Goal: Task Accomplishment & Management: Manage account settings

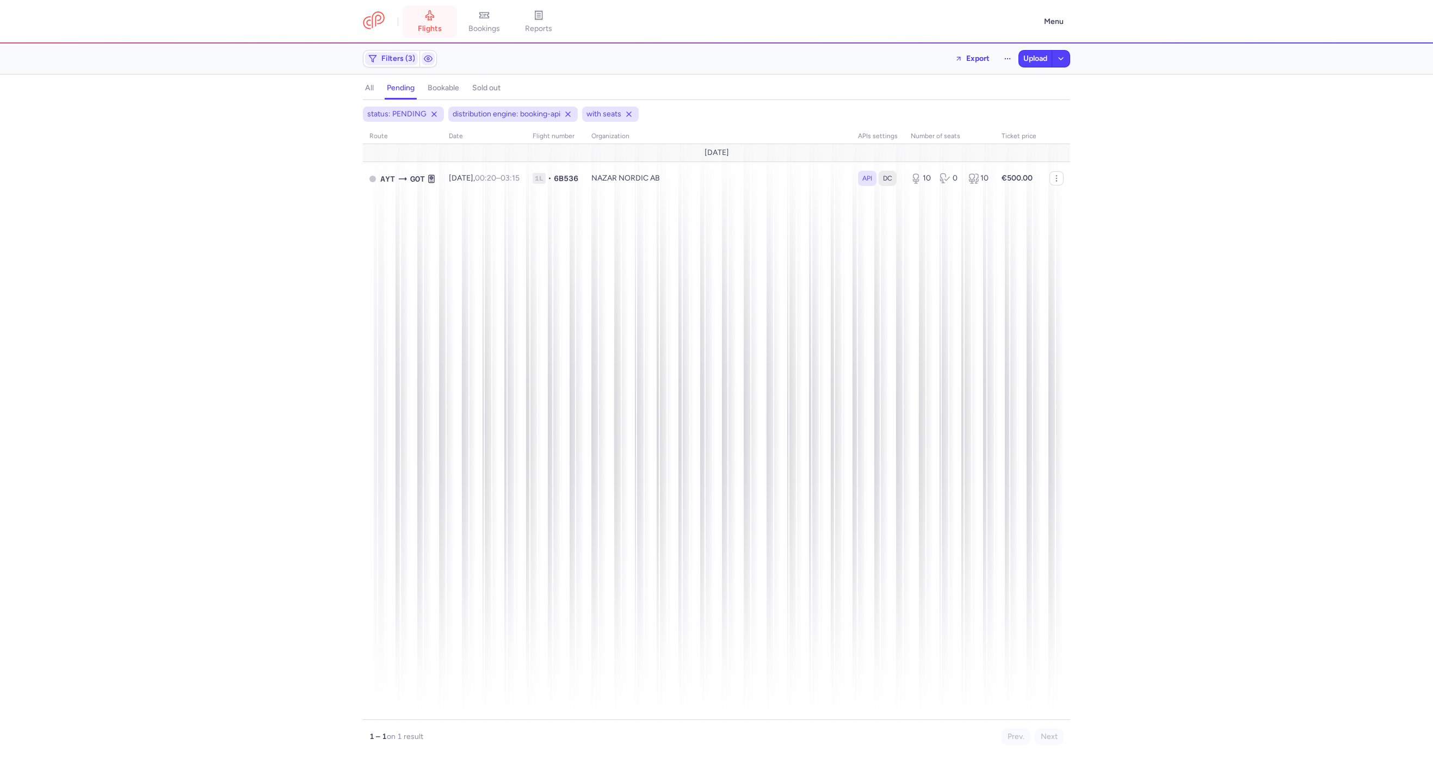
click at [441, 15] on link "flights" at bounding box center [430, 22] width 54 height 24
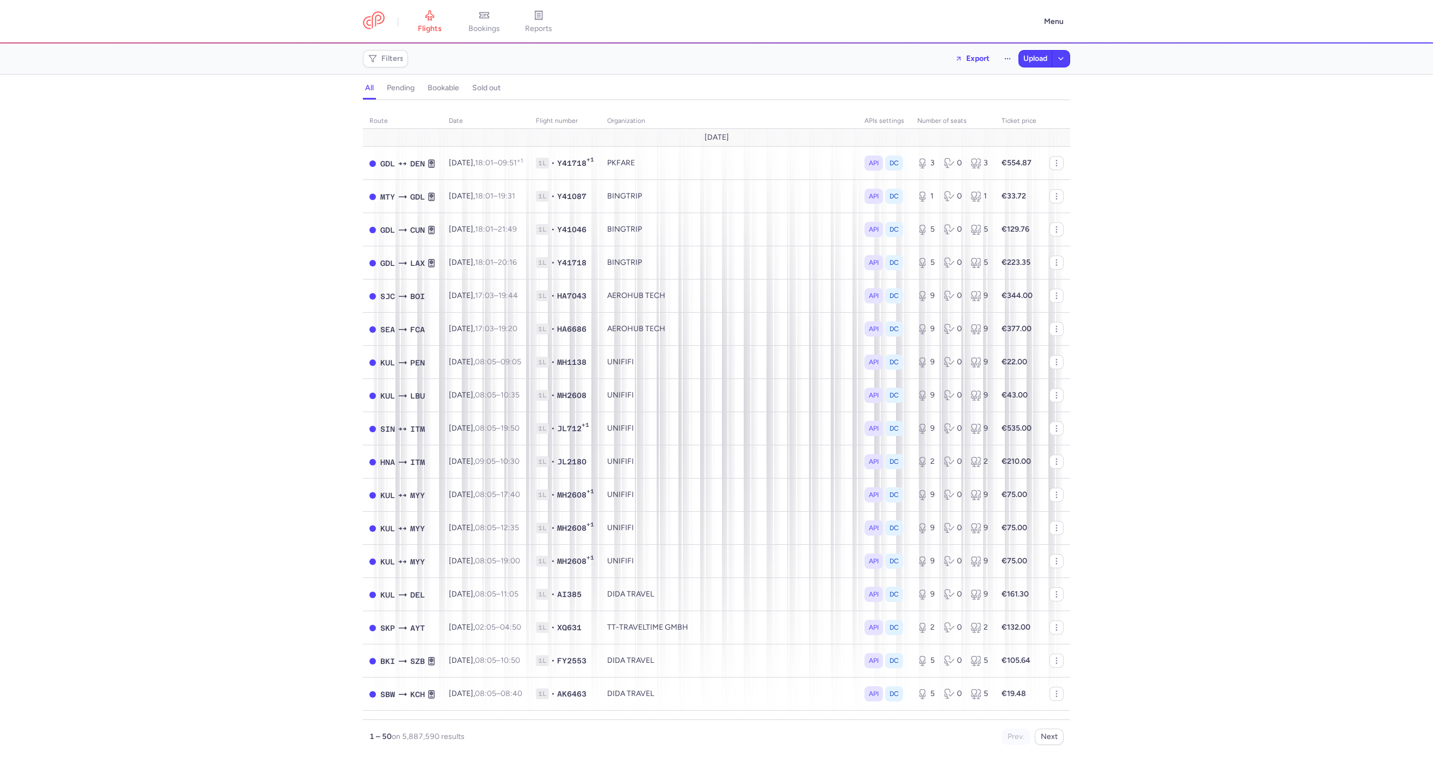
click at [359, 50] on div "Filters Export Upload" at bounding box center [717, 59] width 716 height 26
drag, startPoint x: 369, startPoint y: 55, endPoint x: 375, endPoint y: 58, distance: 7.1
click at [375, 58] on div "Filters" at bounding box center [385, 58] width 45 height 17
click at [378, 58] on span "Filters" at bounding box center [385, 58] width 41 height 13
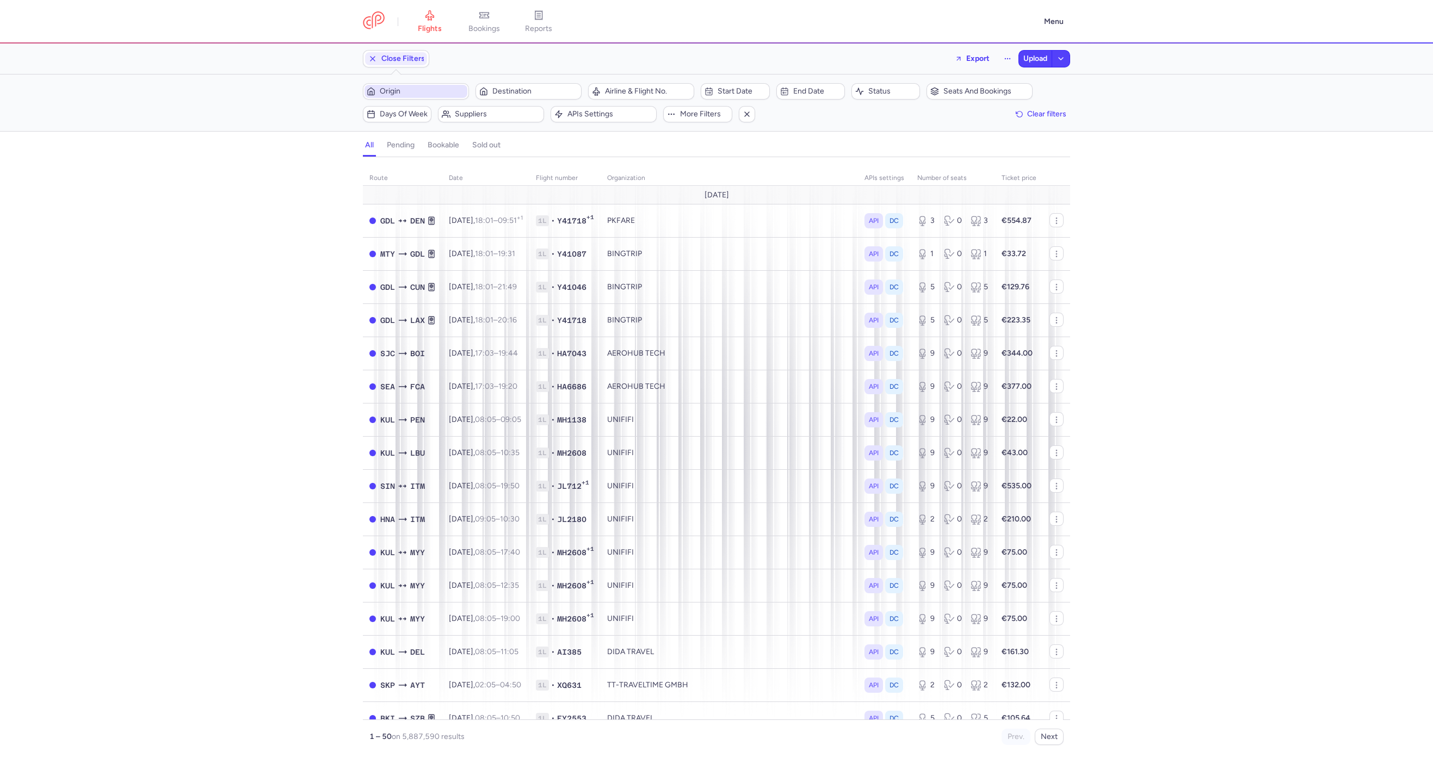
click at [412, 98] on button "Origin" at bounding box center [416, 91] width 106 height 16
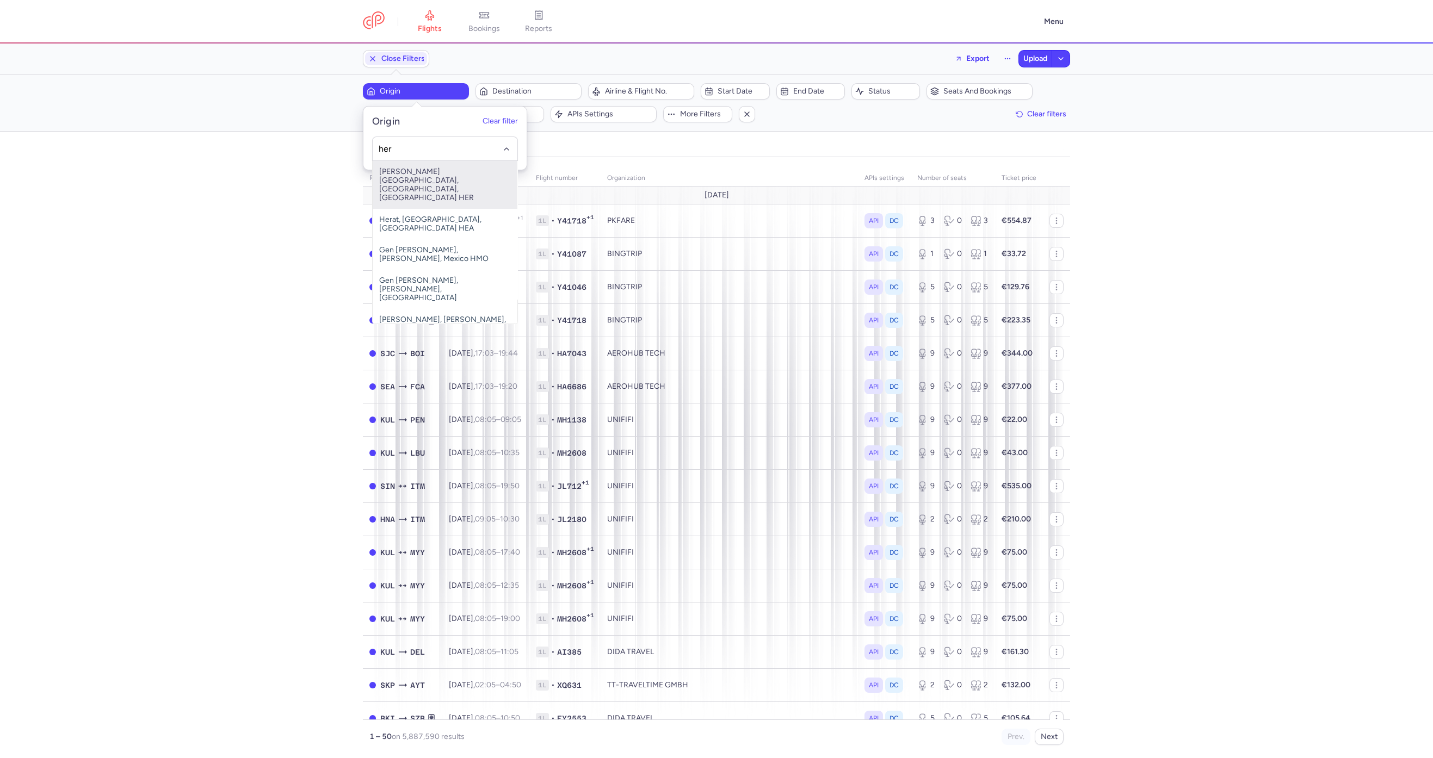
click at [443, 175] on span "Nikos Kazantzakis Airport, Irákleion, Greece HER" at bounding box center [445, 185] width 145 height 48
type input "her"
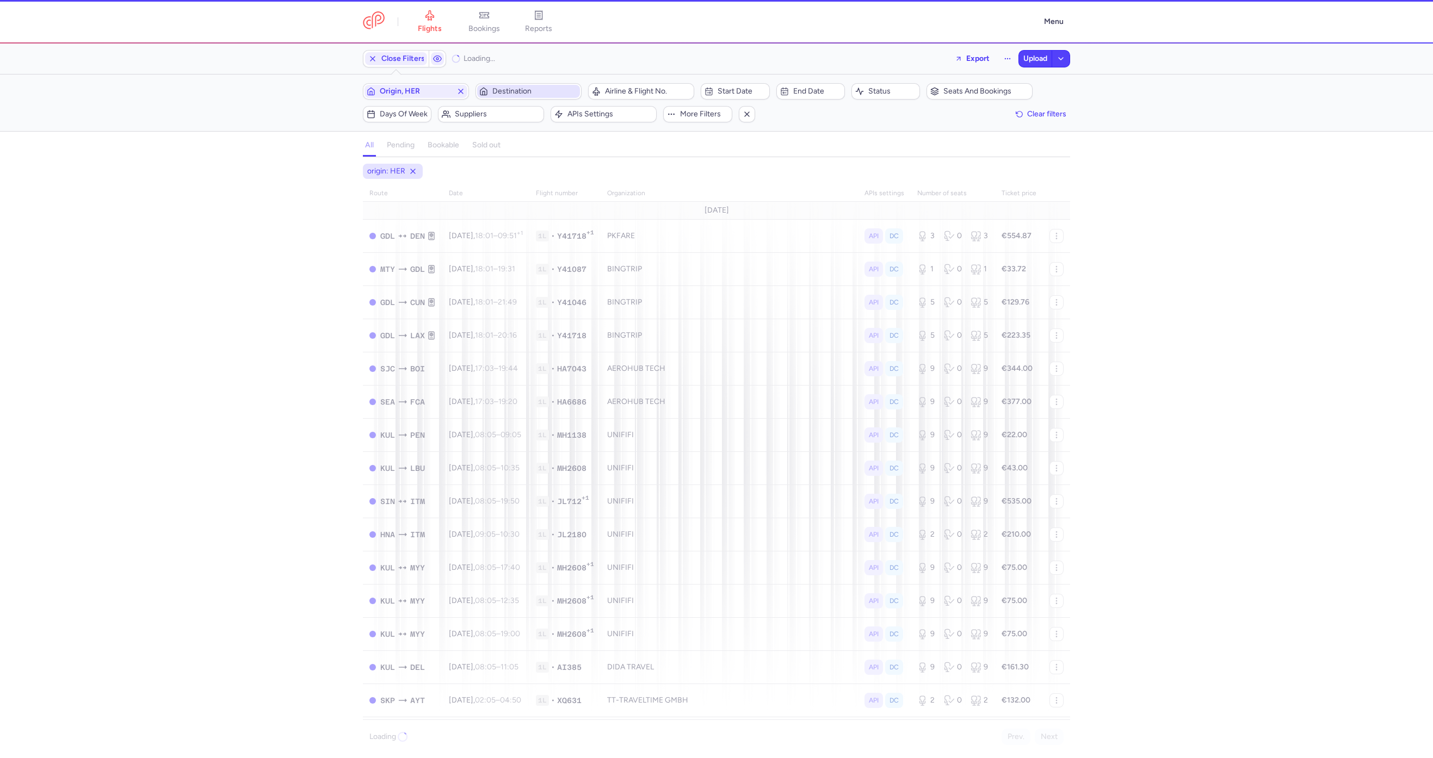
click at [509, 90] on span "Destination" at bounding box center [534, 91] width 85 height 9
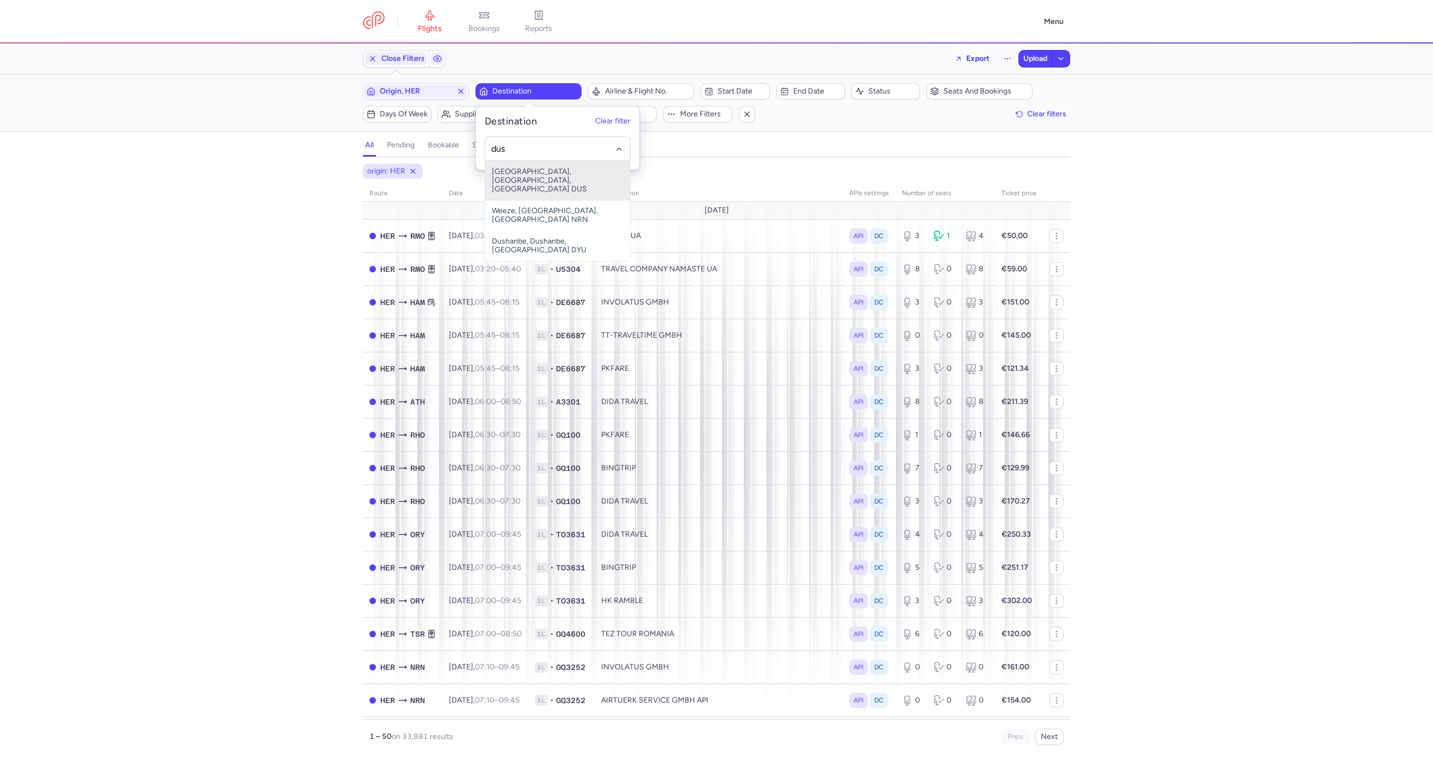
click at [549, 172] on span "Düsseldorf International Airport, Düsseldorf, Germany DUS" at bounding box center [557, 180] width 145 height 39
type input "dus"
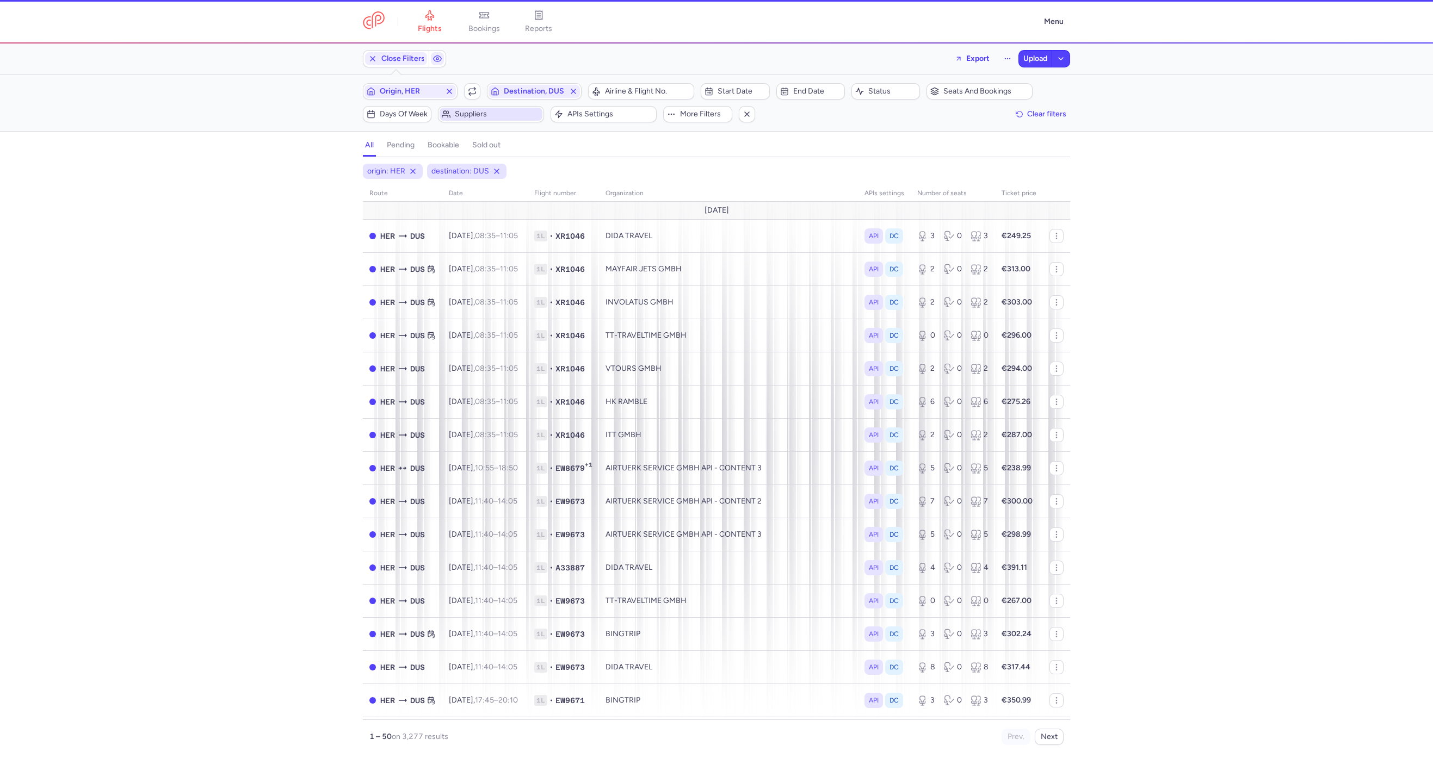
click at [460, 110] on span "Suppliers" at bounding box center [497, 114] width 85 height 9
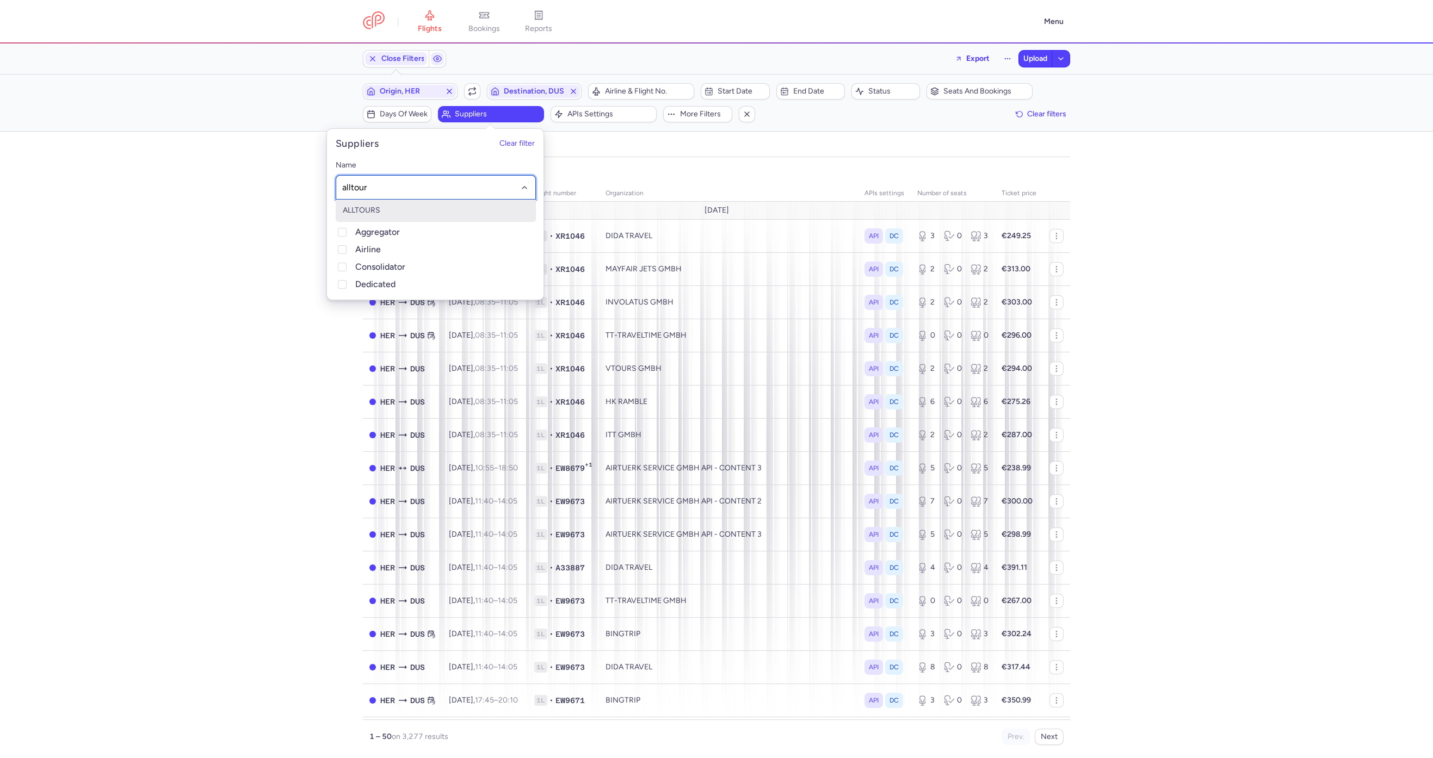
type input "alltours"
click at [390, 215] on span "ALLTOURS" at bounding box center [435, 211] width 199 height 22
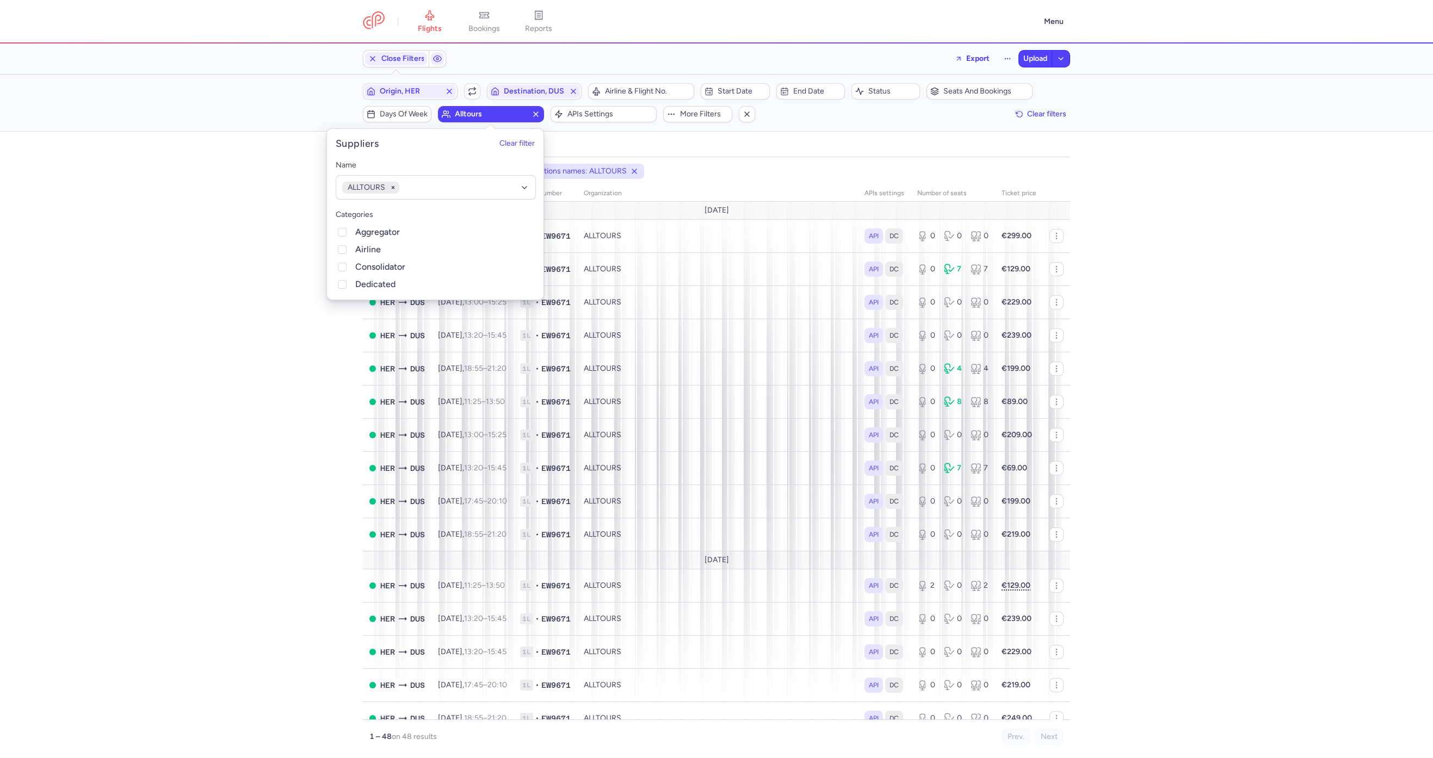
click at [158, 389] on div "origin: HER destination: DUS organizations names: ALLTOURS route date Flight nu…" at bounding box center [716, 461] width 1433 height 595
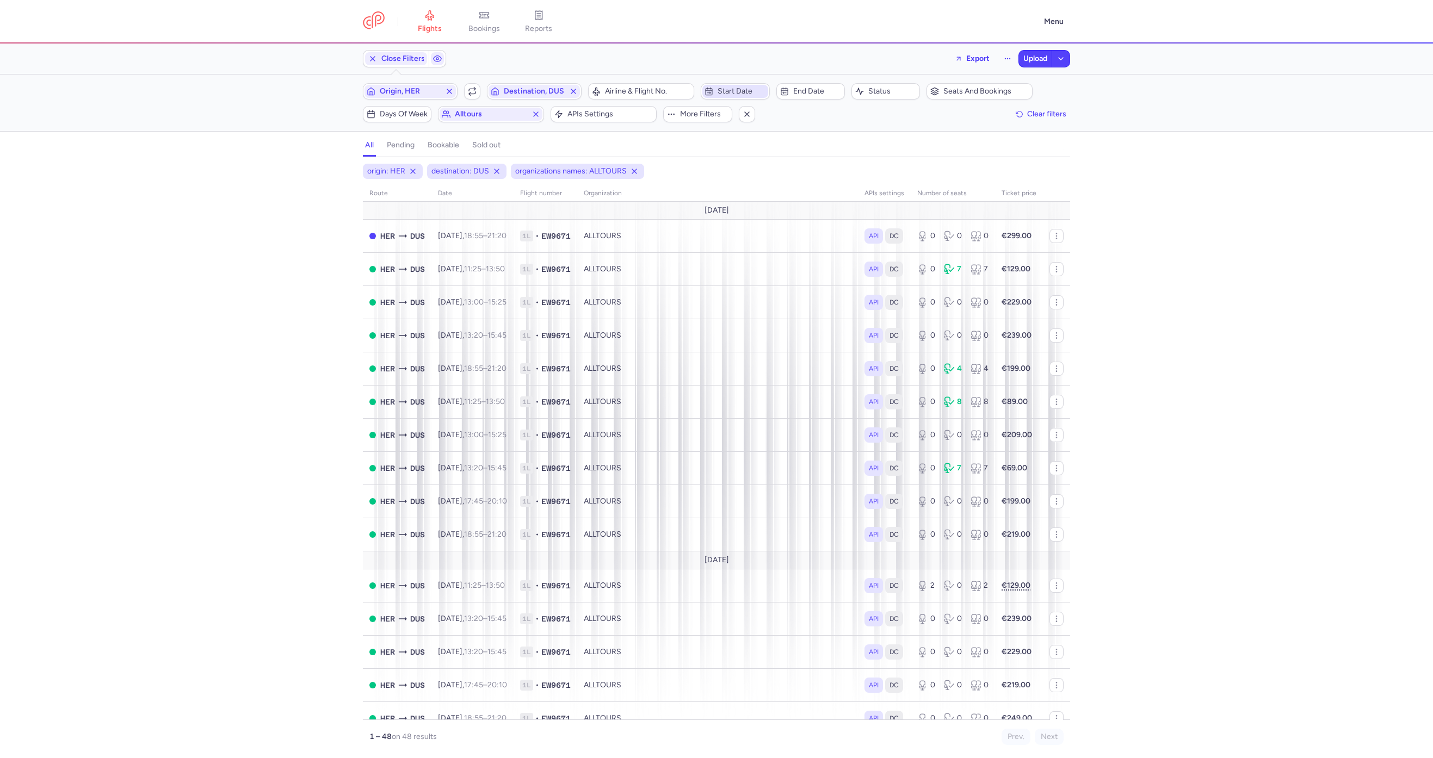
click at [746, 83] on button "Start date" at bounding box center [735, 91] width 69 height 16
click at [761, 281] on button "27" at bounding box center [763, 273] width 19 height 19
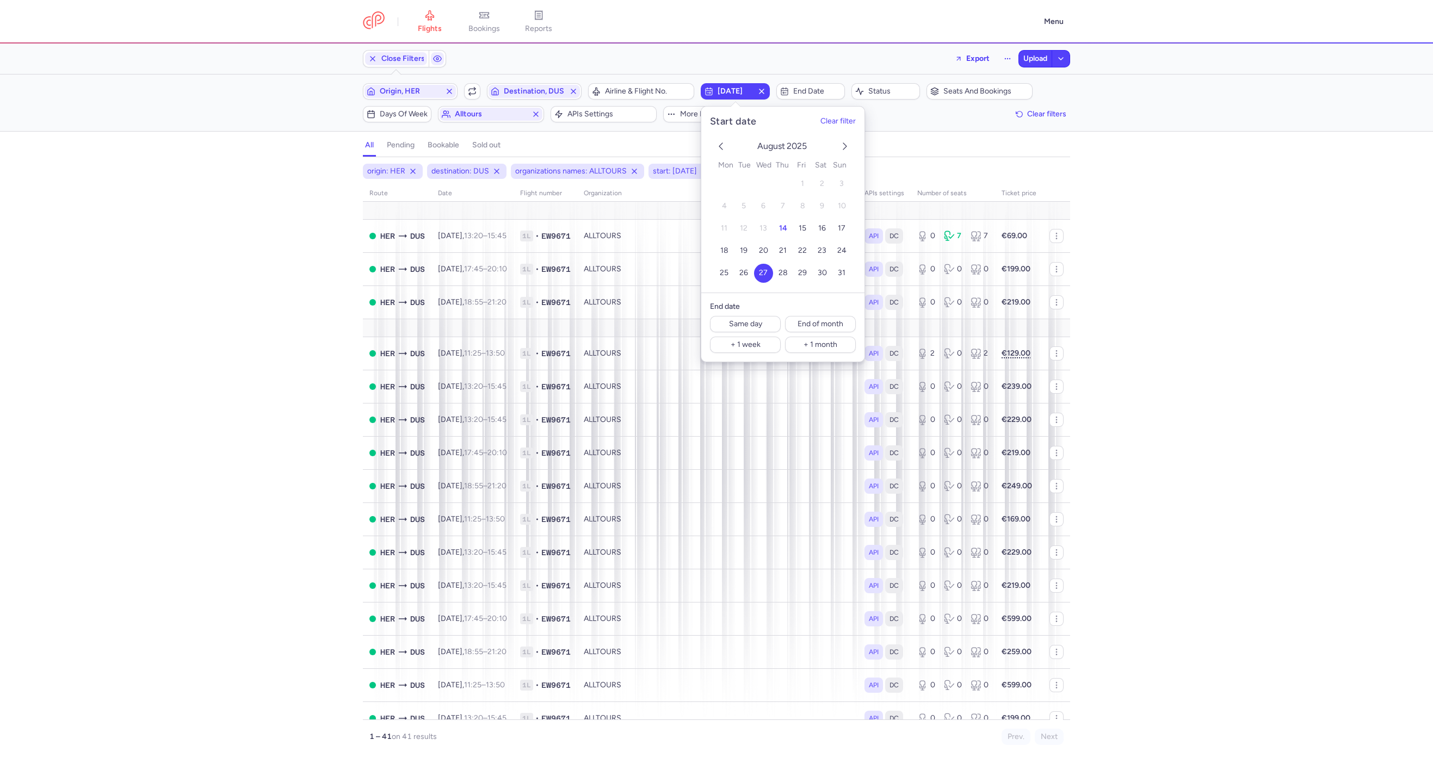
click at [258, 306] on div "origin: HER destination: DUS organizations names: ALLTOURS start: 2025-08-27 ro…" at bounding box center [716, 461] width 1433 height 595
click at [684, 92] on span "Airline & Flight No." at bounding box center [647, 91] width 85 height 9
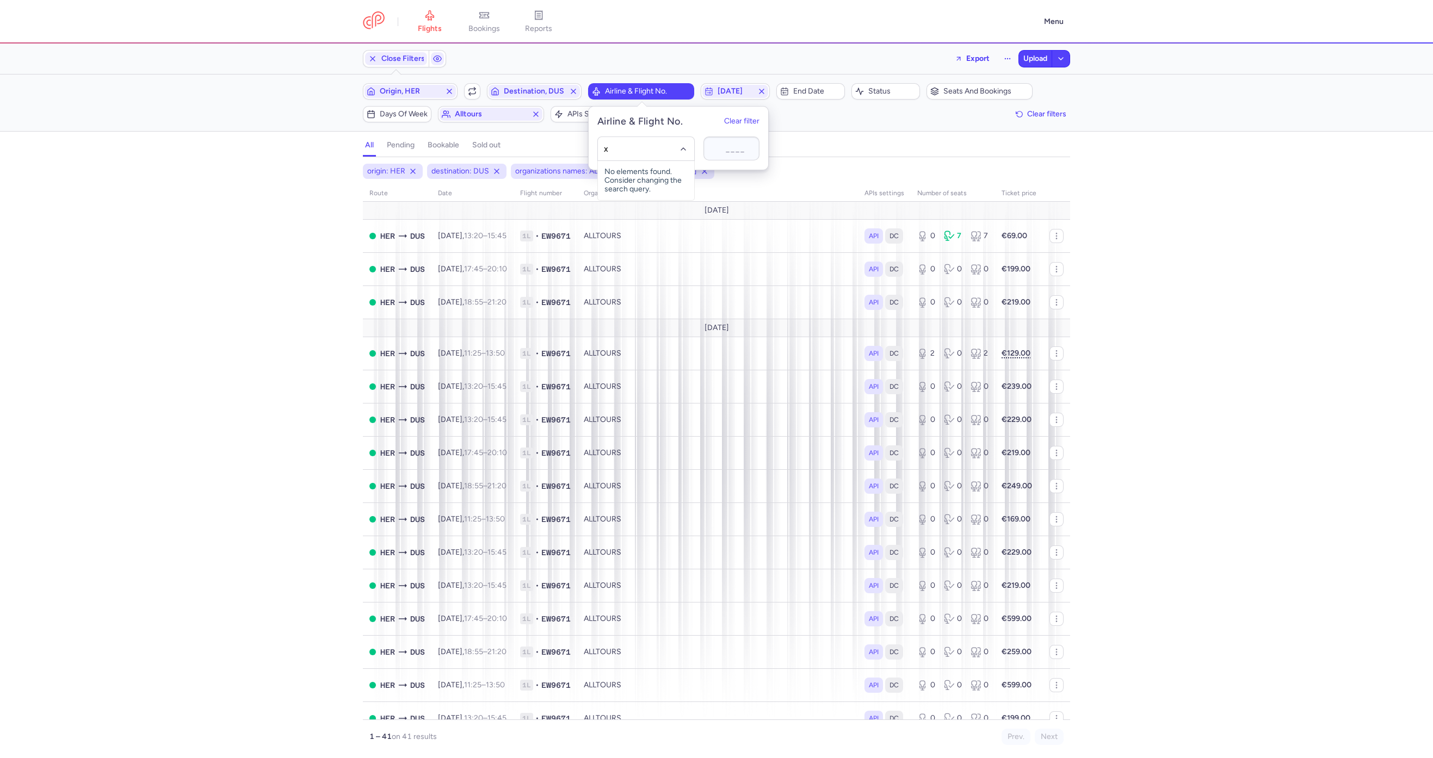
type input "xr"
click at [650, 175] on span "Corendon Airlines Europe" at bounding box center [646, 173] width 52 height 9
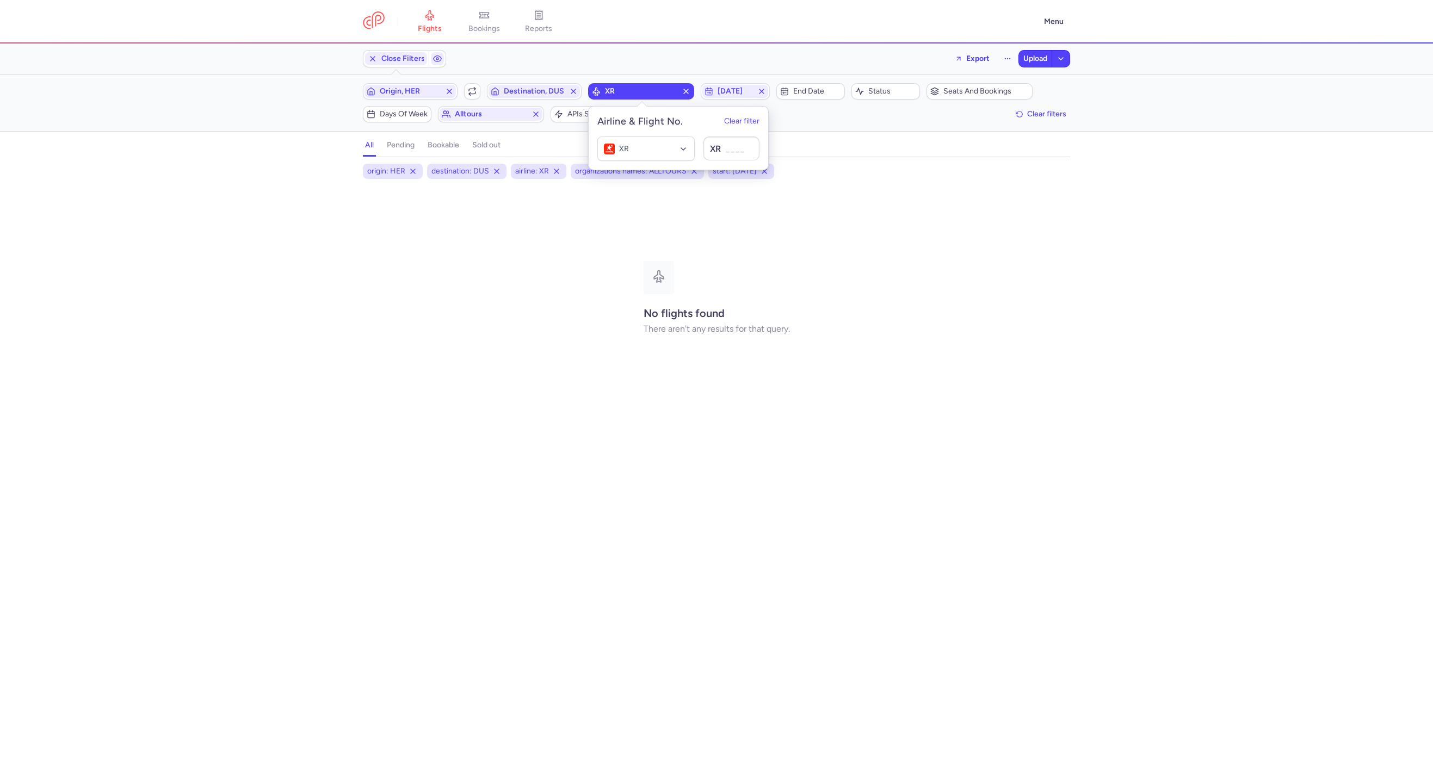
click at [324, 209] on div "origin: HER destination: DUS airline: XR organizations names: ALLTOURS start: 2…" at bounding box center [716, 461] width 1433 height 595
click at [955, 58] on span "Export" at bounding box center [977, 58] width 23 height 8
click at [943, 89] on button "Export flights" at bounding box center [942, 87] width 108 height 17
click at [955, 58] on span "Upload" at bounding box center [1035, 58] width 24 height 9
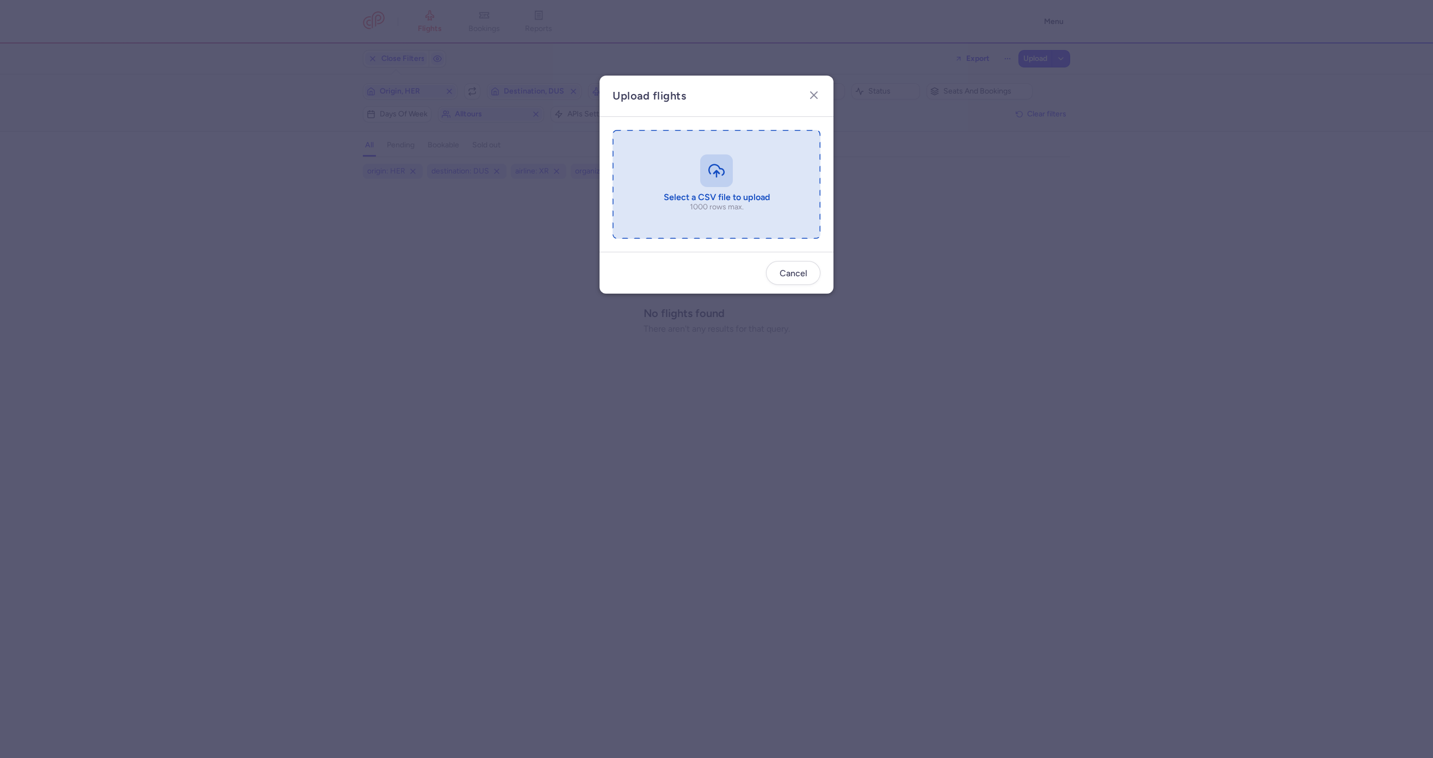
type input "C:\fakepath\NEW FLIGHT UPLOAD TEMPLATE 2025 (3) (1) (1) (2) (1) (1).csv"
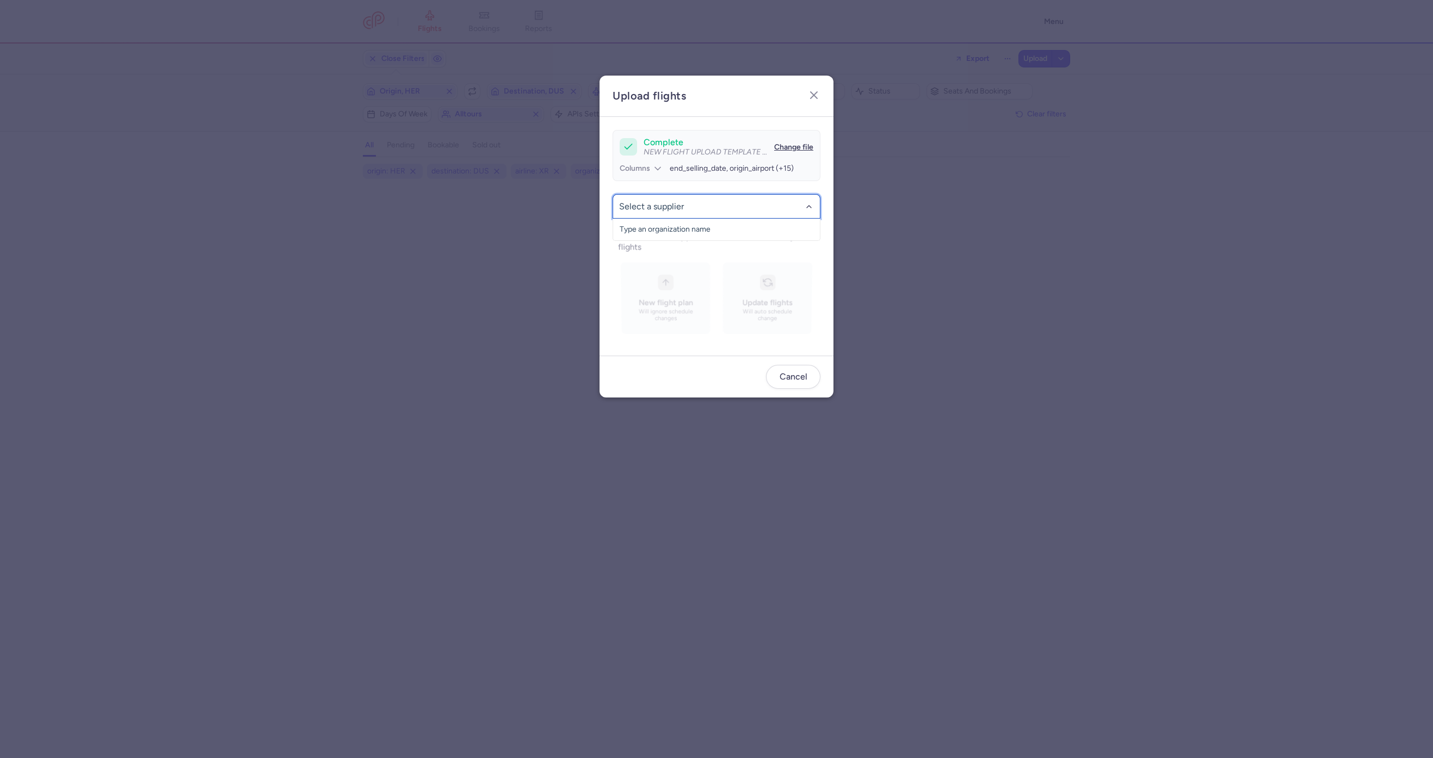
click at [752, 215] on div at bounding box center [717, 206] width 208 height 24
type input "allt"
click at [738, 218] on div at bounding box center [717, 206] width 208 height 24
type input "allto"
click at [703, 224] on span "ALLTOURS" at bounding box center [716, 230] width 207 height 22
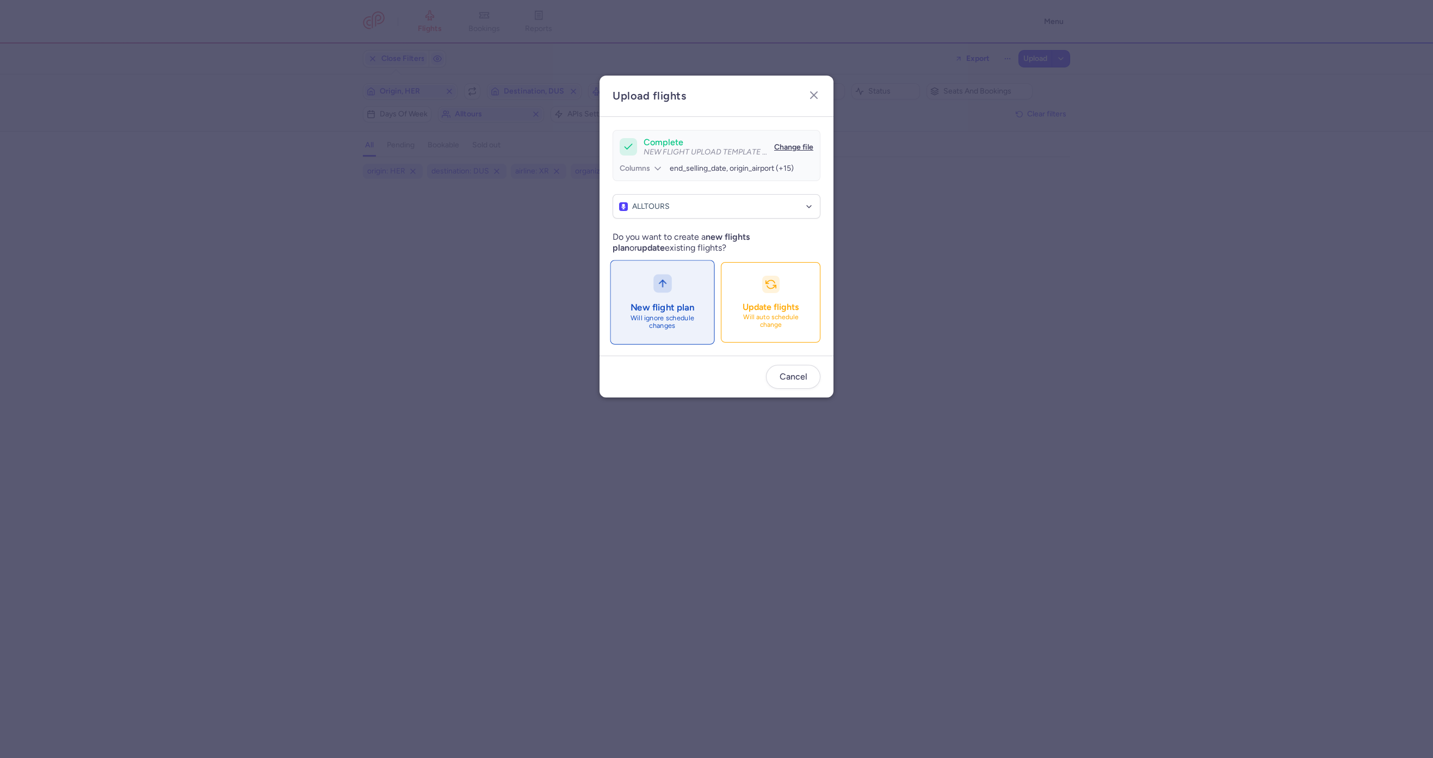
click at [627, 287] on button "New flight plan Will ignore schedule changes" at bounding box center [662, 303] width 104 height 84
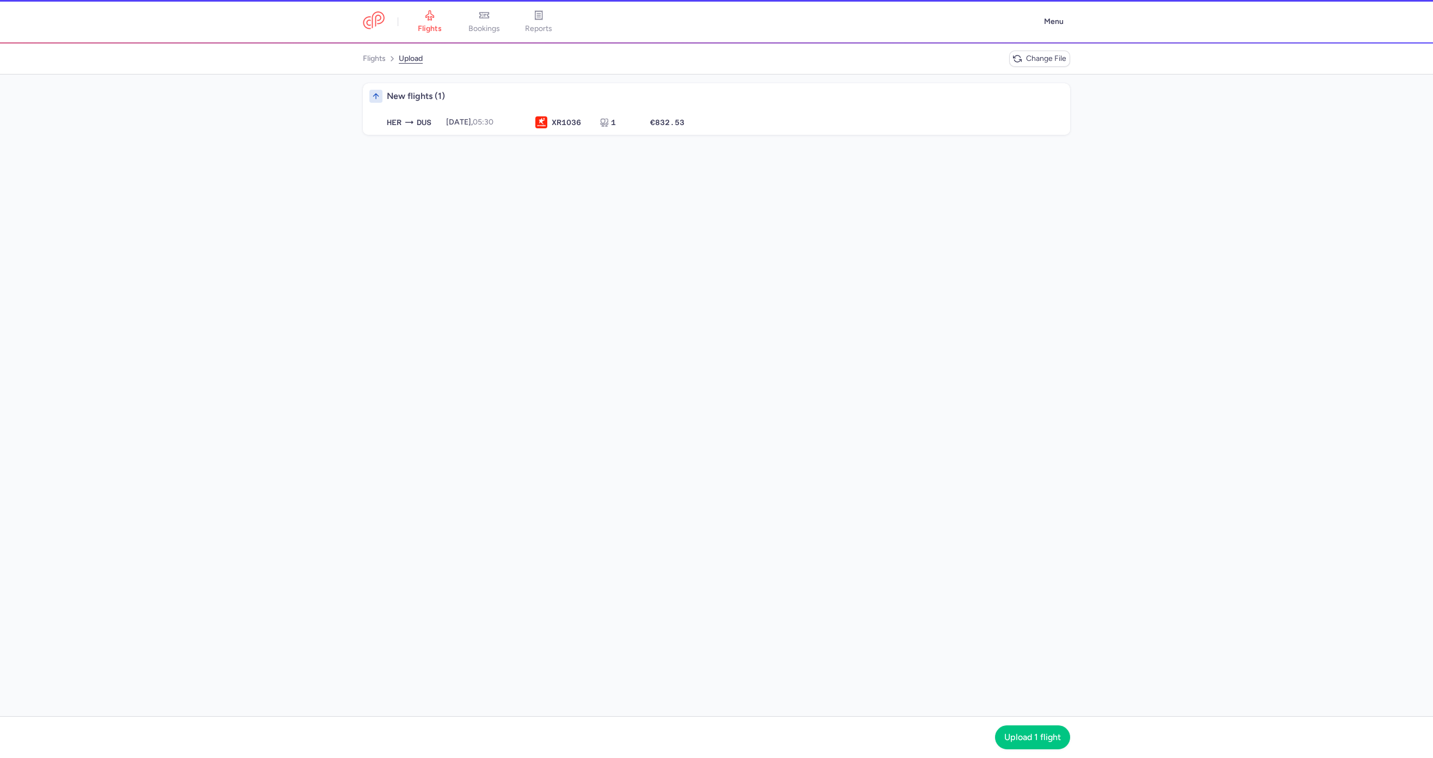
click at [800, 132] on div "HER DUS 2025-08-27, 05:30 XR 1036 1 €832.53 2025-08-27, 05:30 XR1036 1 seats €8…" at bounding box center [716, 122] width 707 height 26
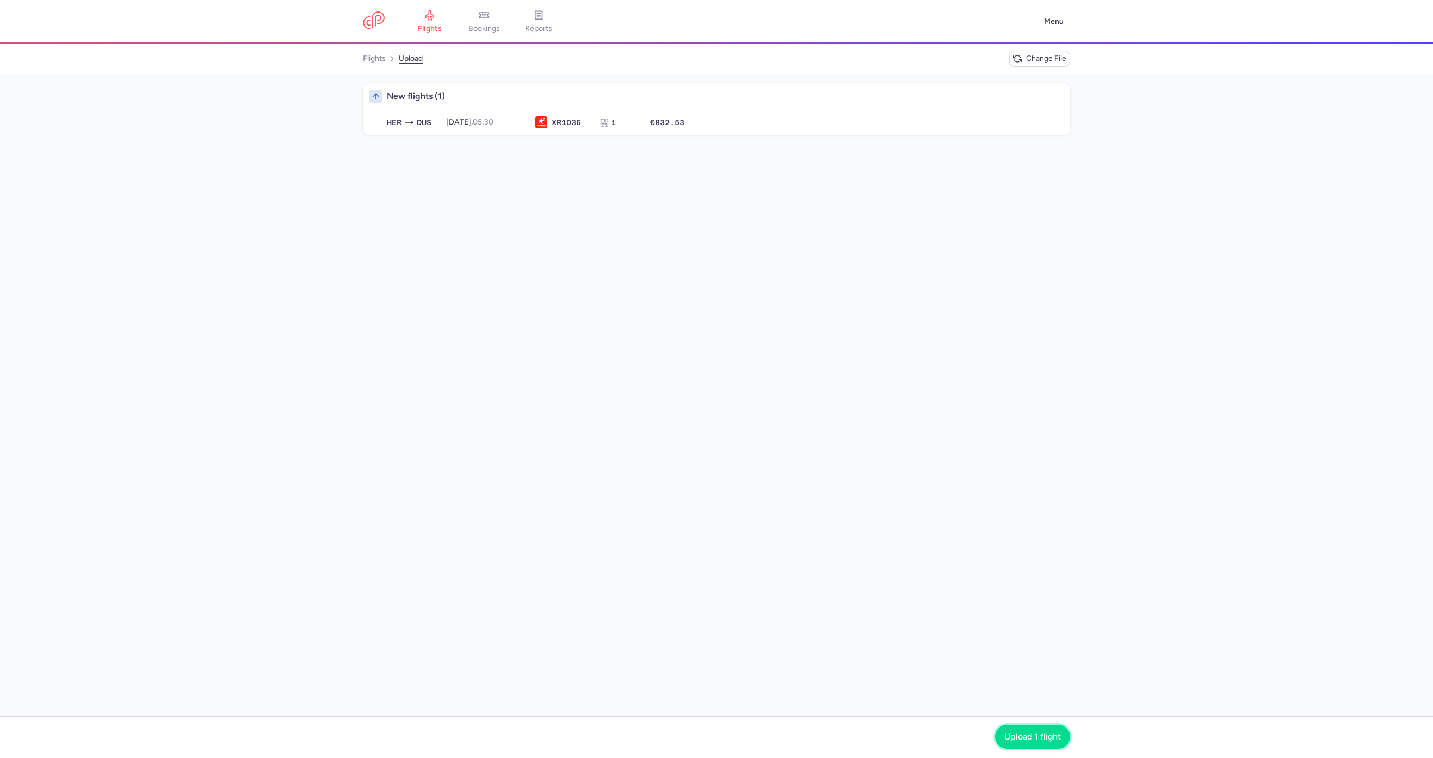
click at [955, 505] on span "Upload 1 flight" at bounding box center [1032, 737] width 57 height 10
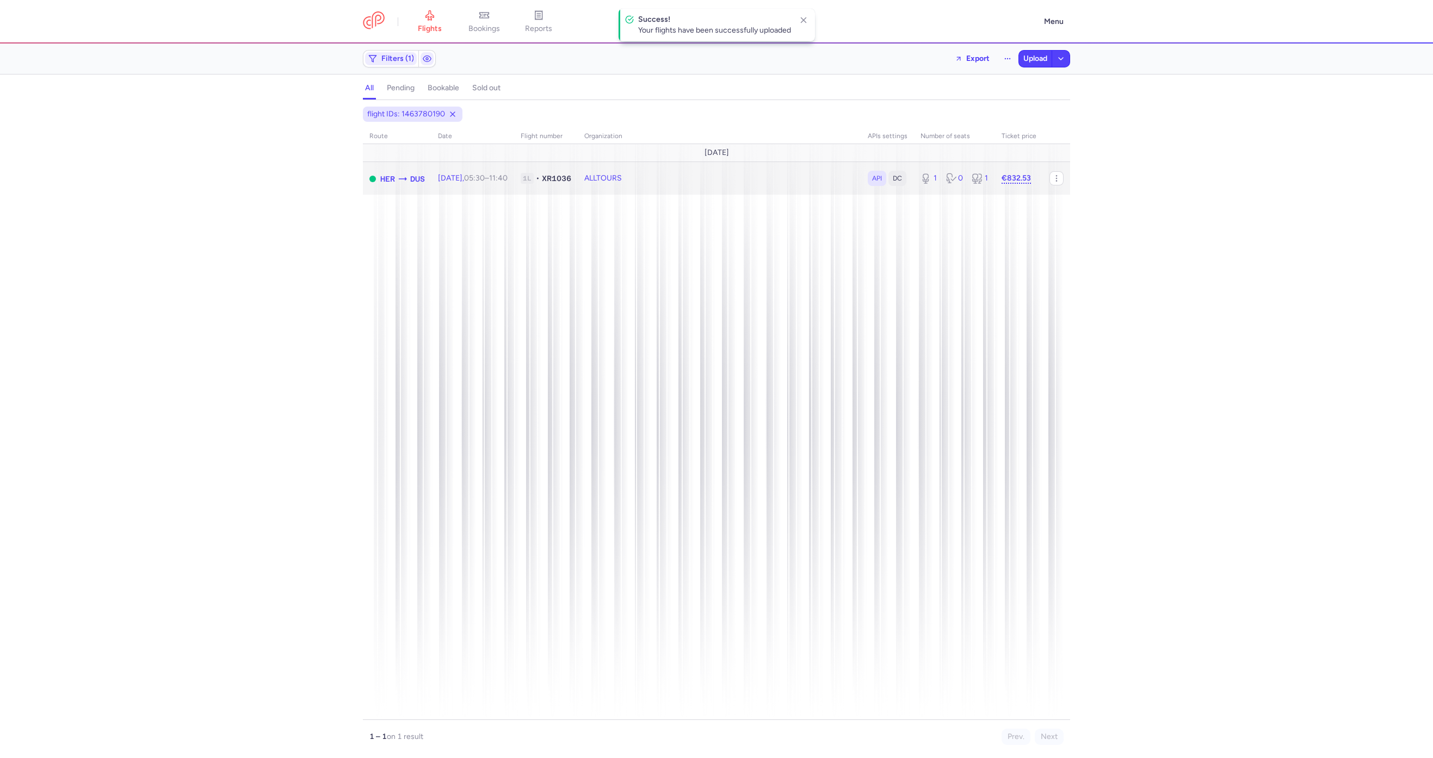
click at [914, 168] on td "ALLTOURS" at bounding box center [954, 178] width 81 height 33
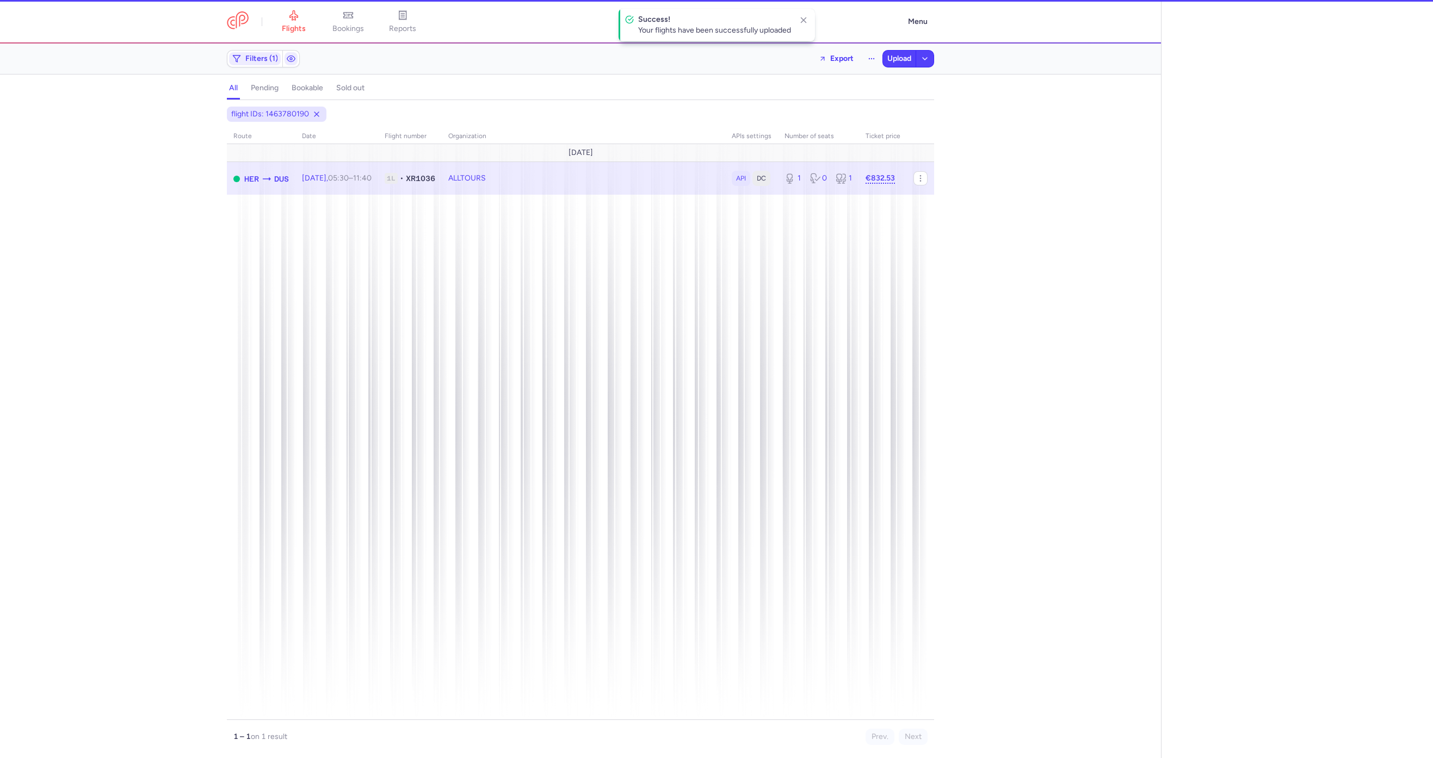
select select "hours"
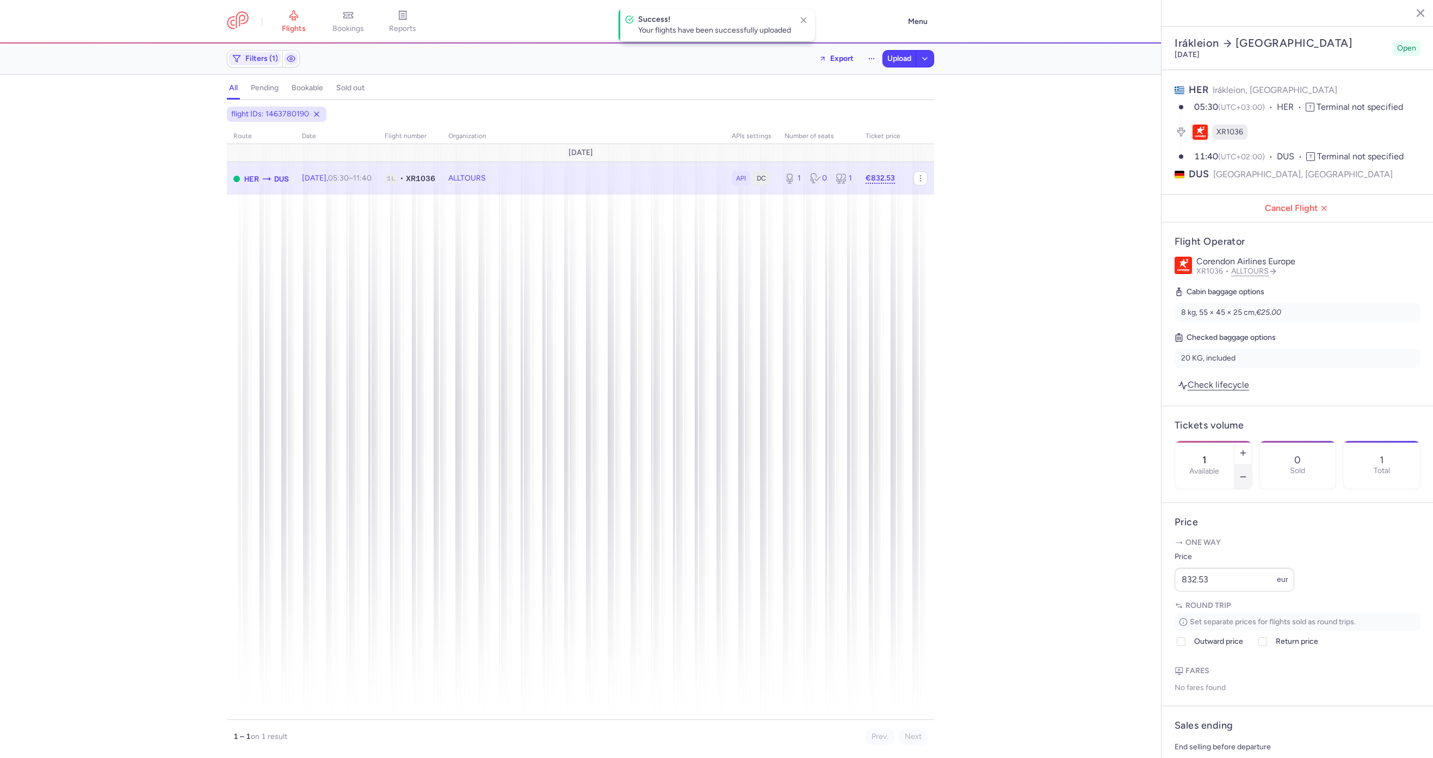
click at [955, 473] on icon "button" at bounding box center [1243, 477] width 9 height 9
type input "0"
click at [955, 505] on span "Save changes" at bounding box center [1211, 737] width 54 height 10
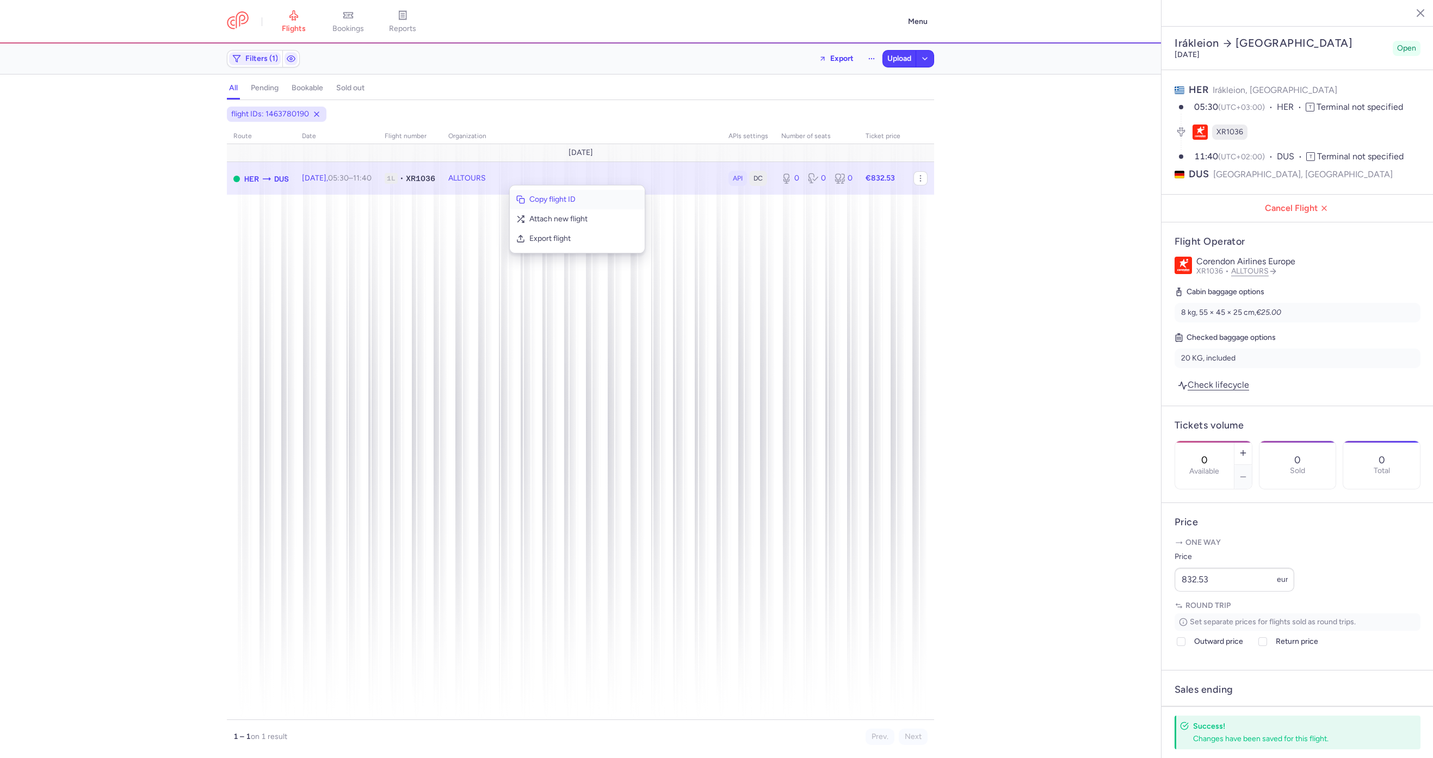
click at [541, 196] on span "Copy flight ID" at bounding box center [583, 199] width 109 height 11
click at [527, 232] on span "Export flight" at bounding box center [550, 228] width 109 height 11
click at [898, 60] on span "Upload" at bounding box center [899, 58] width 24 height 9
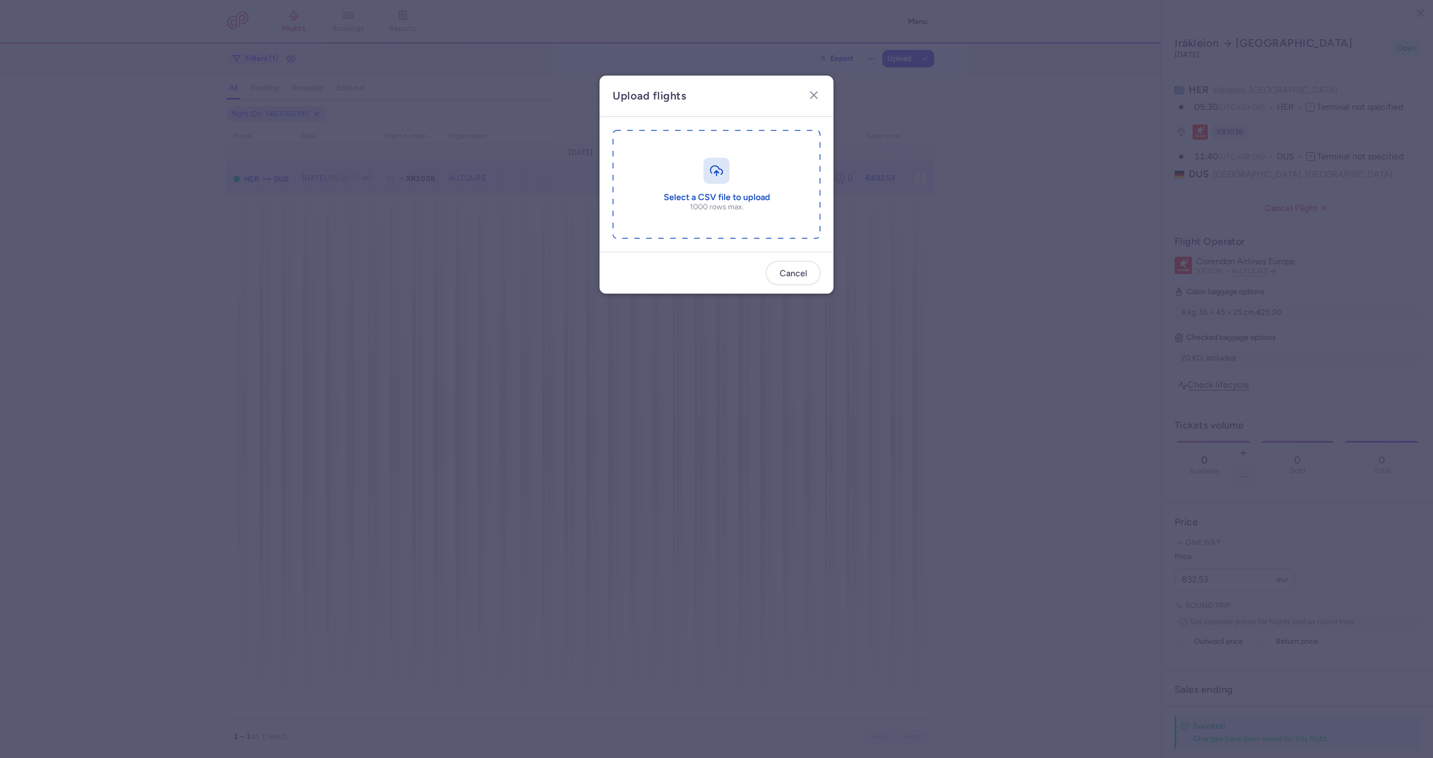
type input "C:\fakepath\export_flight_XR1036_20250814,0718 (1).csv"
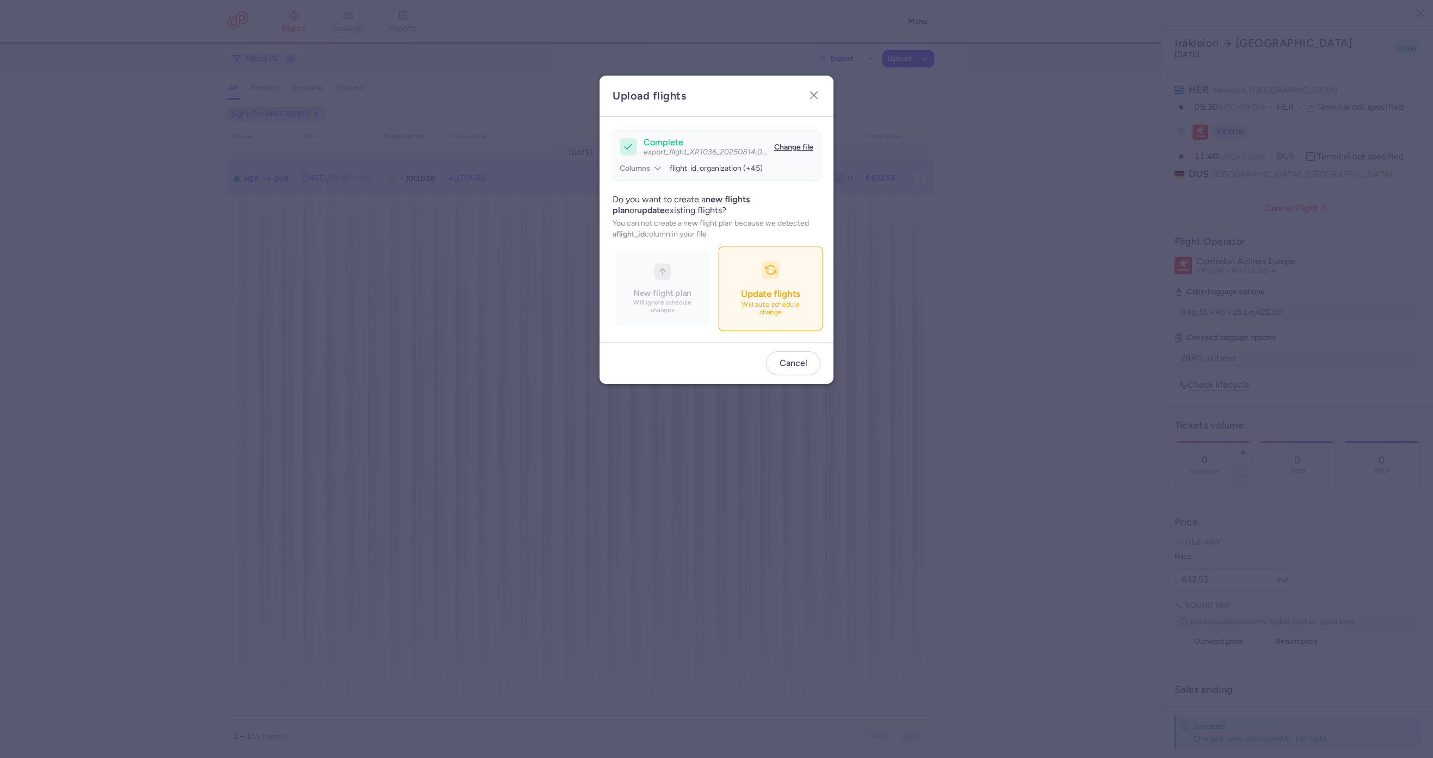
click at [781, 252] on div "Do you want to create a new flights plan or update existing flights? You can no…" at bounding box center [717, 261] width 208 height 135
click at [770, 295] on span "Update flights" at bounding box center [770, 293] width 59 height 11
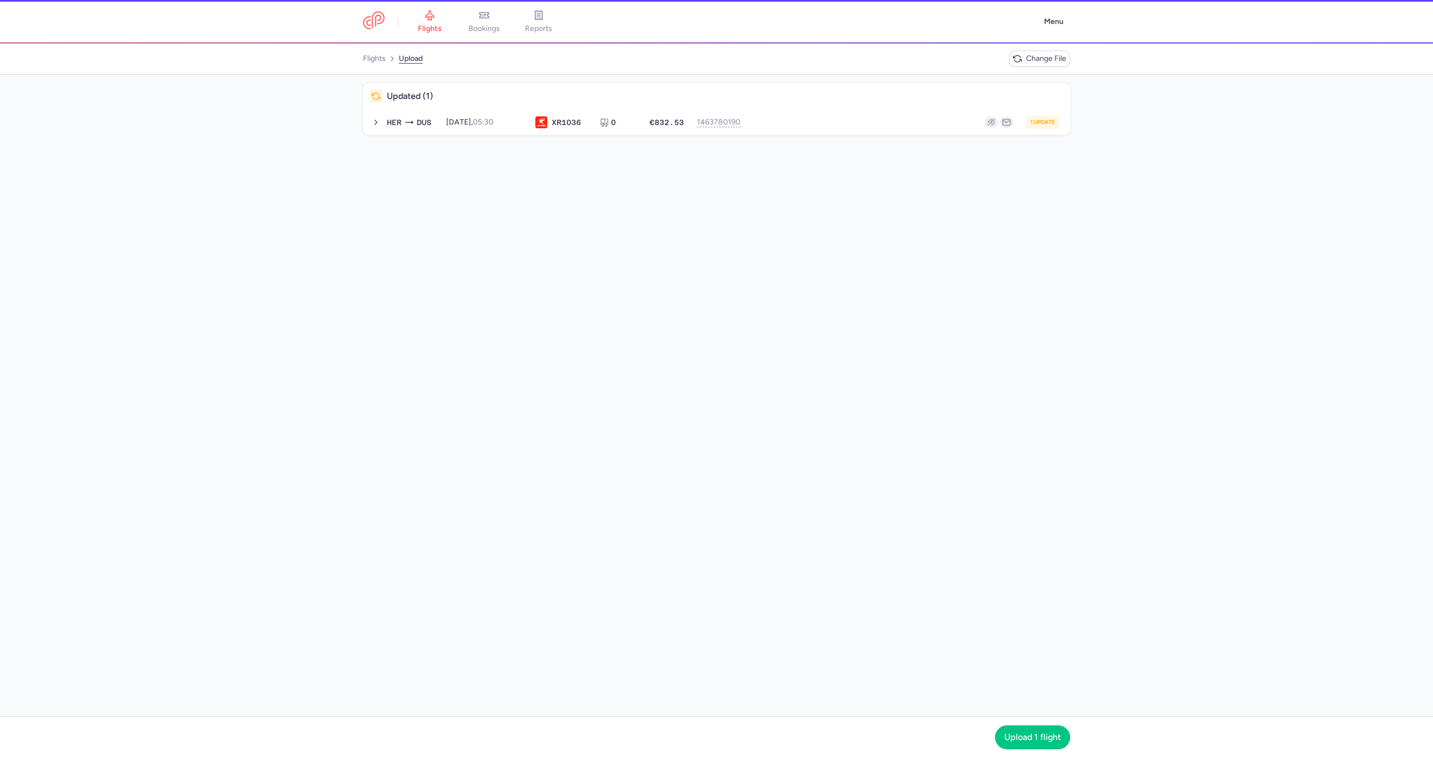
click at [801, 138] on div "Updated (1) HER DUS 2025-08-27, 05:30 XR 1036 0 €832.53 1463780190 1 update 202…" at bounding box center [716, 396] width 1433 height 642
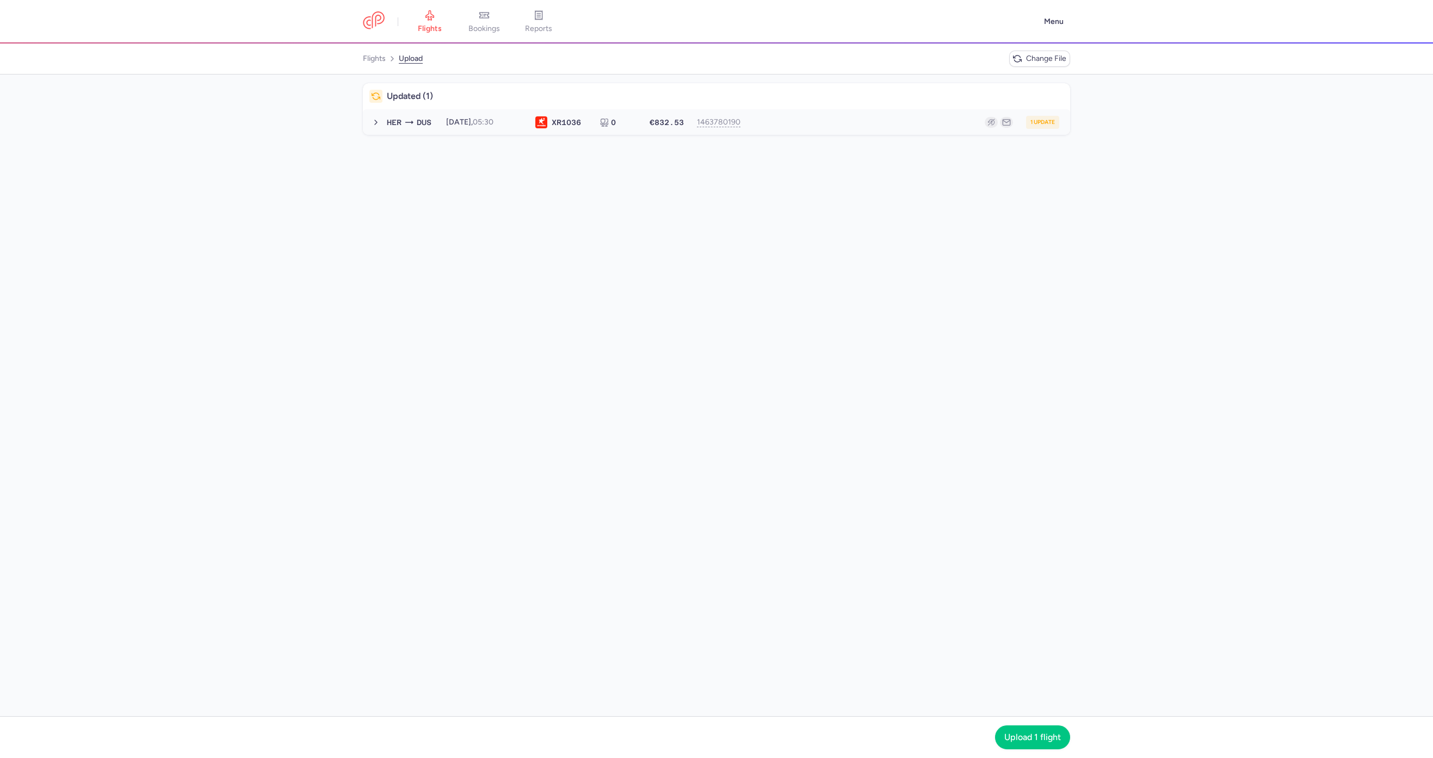
click at [801, 118] on div "1 update" at bounding box center [903, 122] width 311 height 13
click at [955, 505] on nav "Upload 1 flight" at bounding box center [716, 738] width 1433 height 42
click at [955, 505] on span "Upload 1 flight" at bounding box center [1032, 737] width 57 height 10
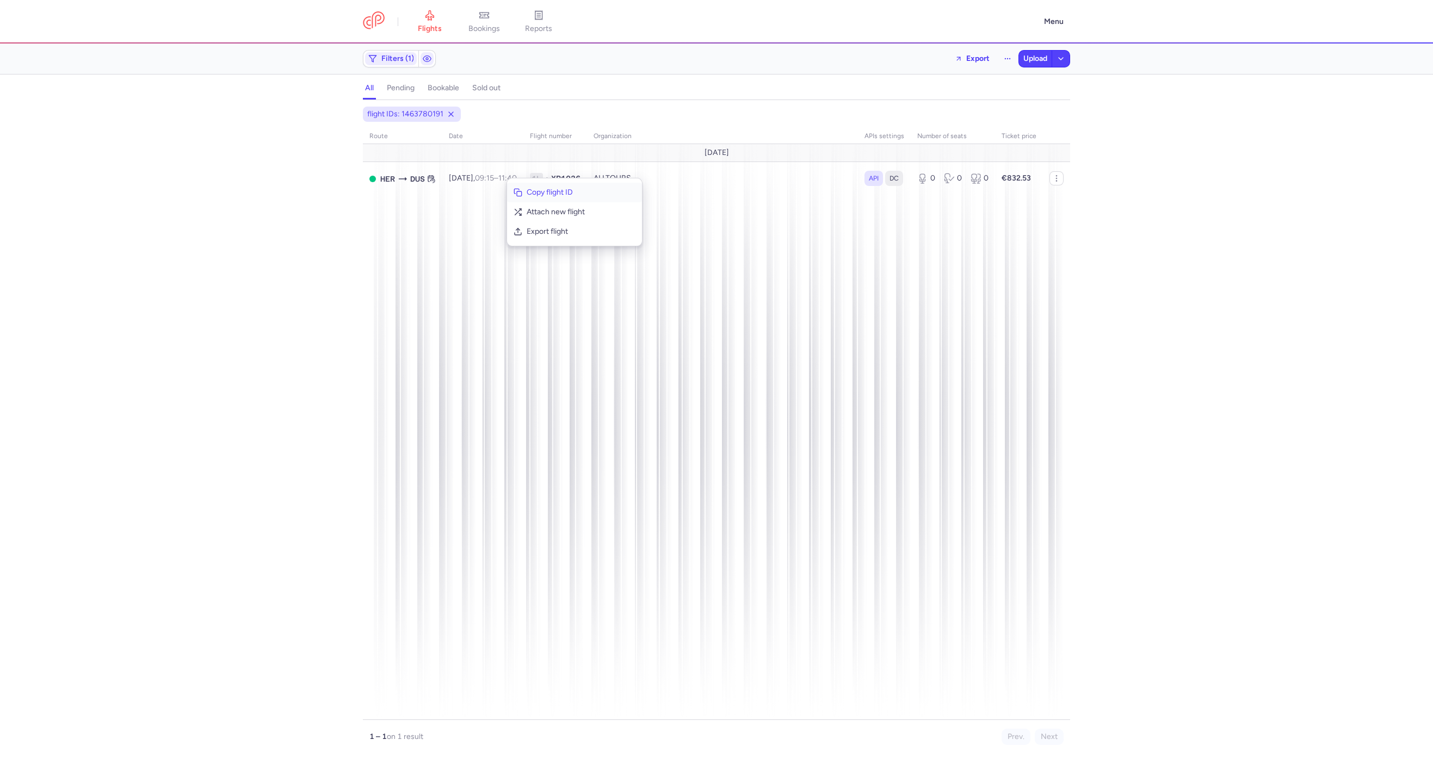
click at [561, 186] on button "Copy flight ID" at bounding box center [574, 193] width 135 height 20
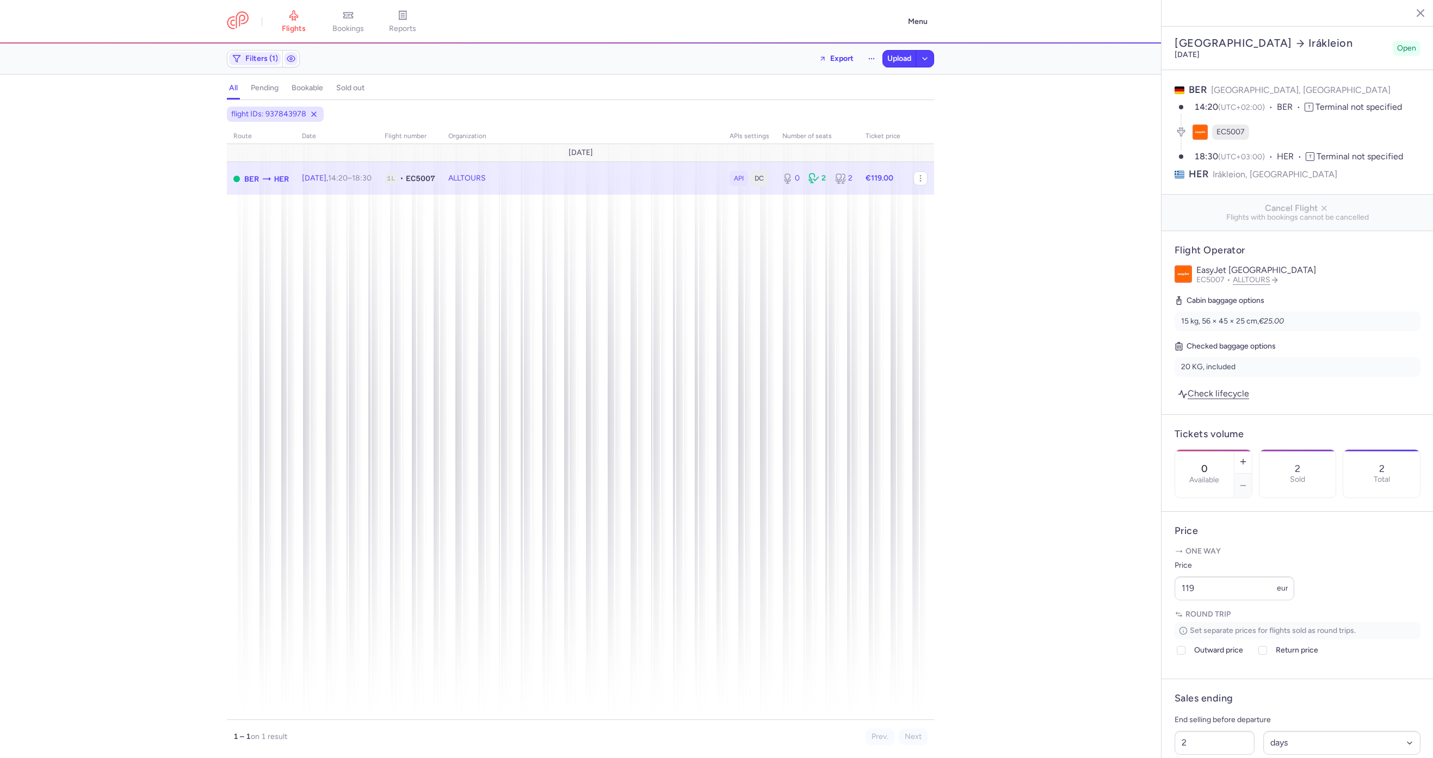
select select "days"
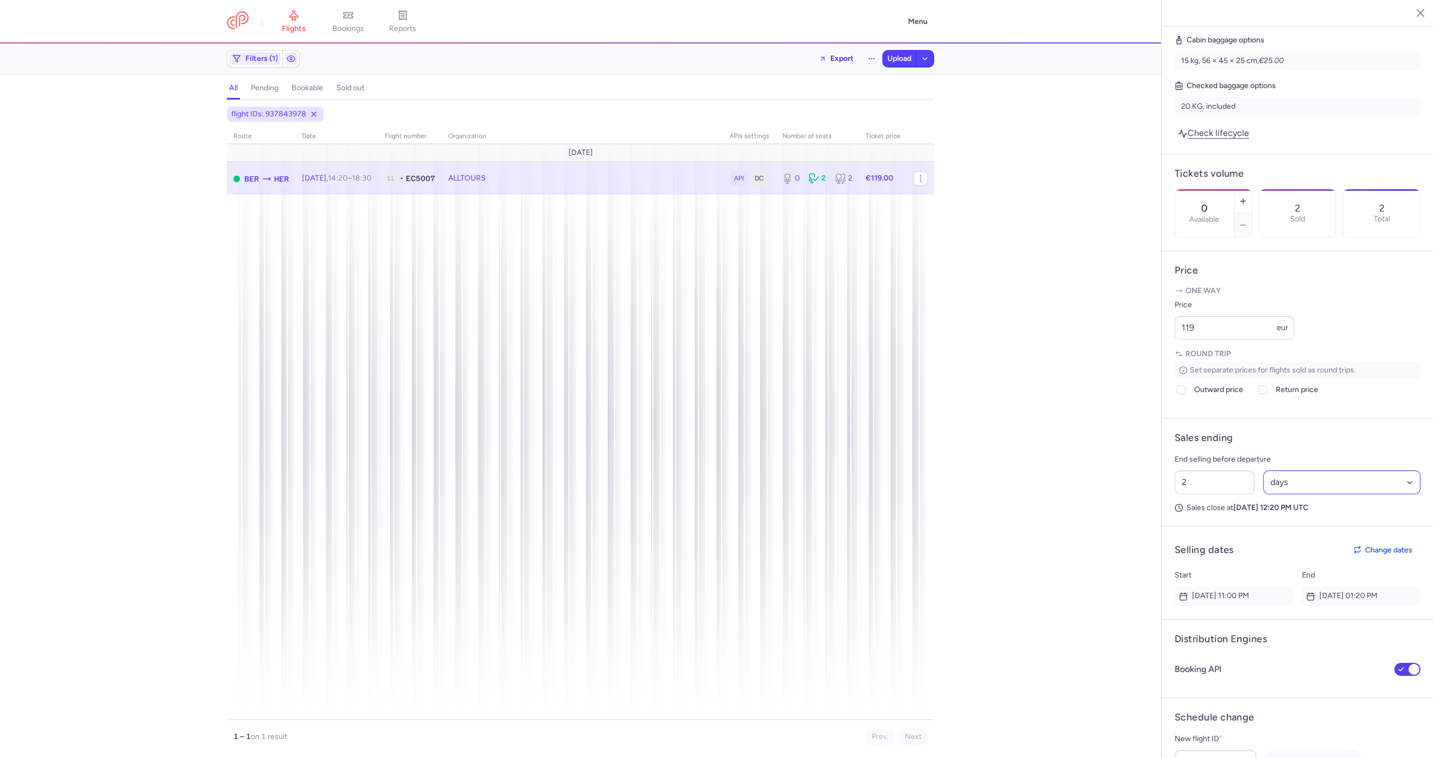
scroll to position [412, 0]
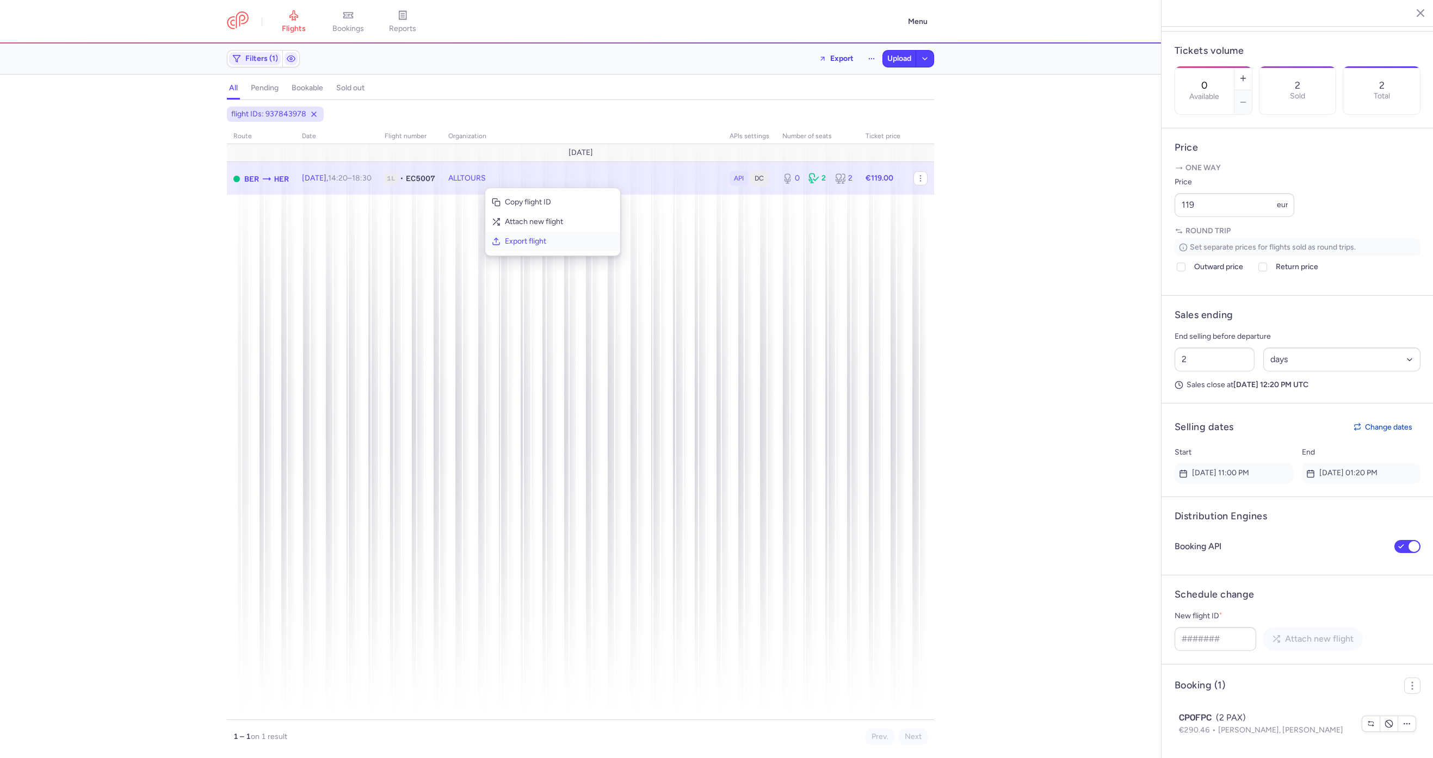
click at [502, 245] on button "Export flight" at bounding box center [552, 242] width 135 height 20
click at [905, 64] on button "Upload" at bounding box center [899, 59] width 33 height 16
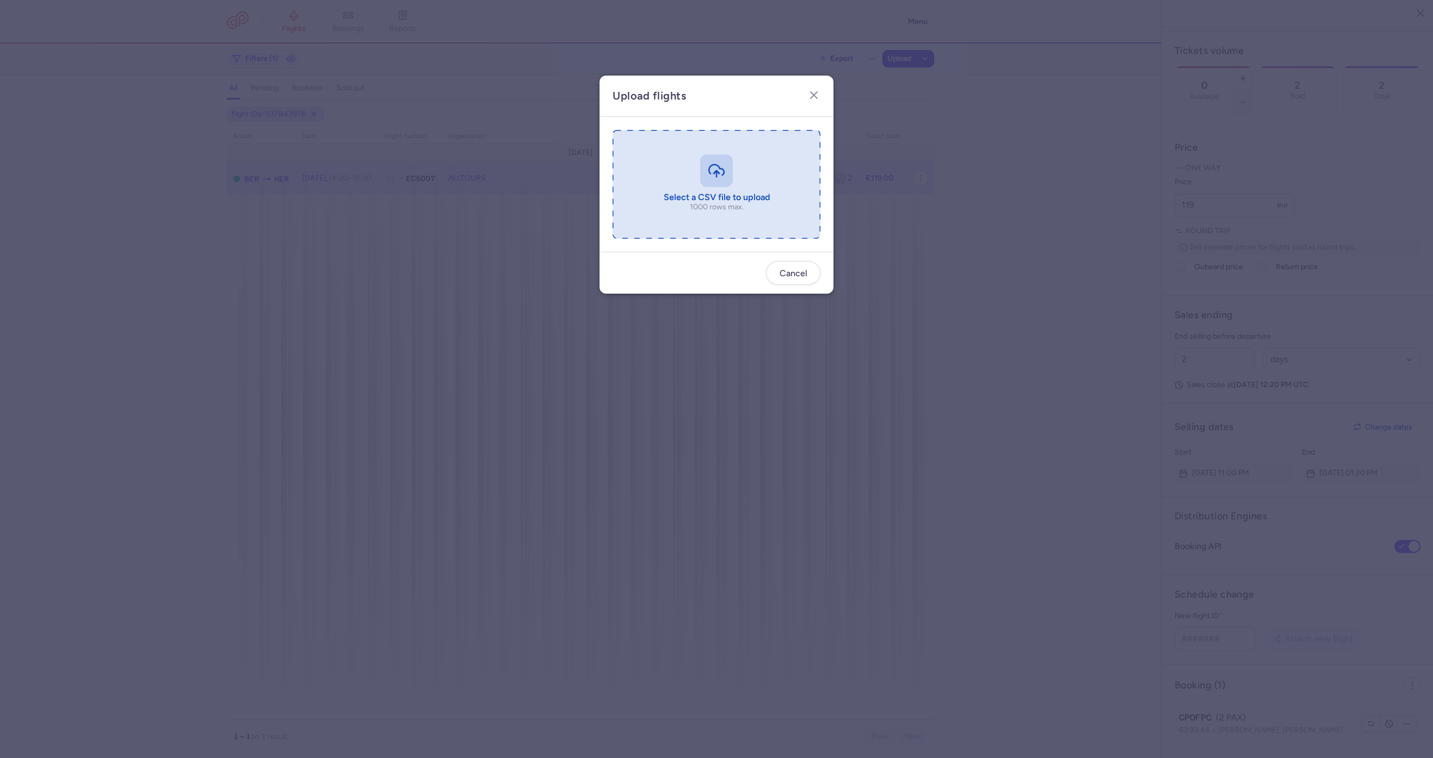
type input "C:\fakepath\export_flight_EC5007_20250814,0706 (1).csv"
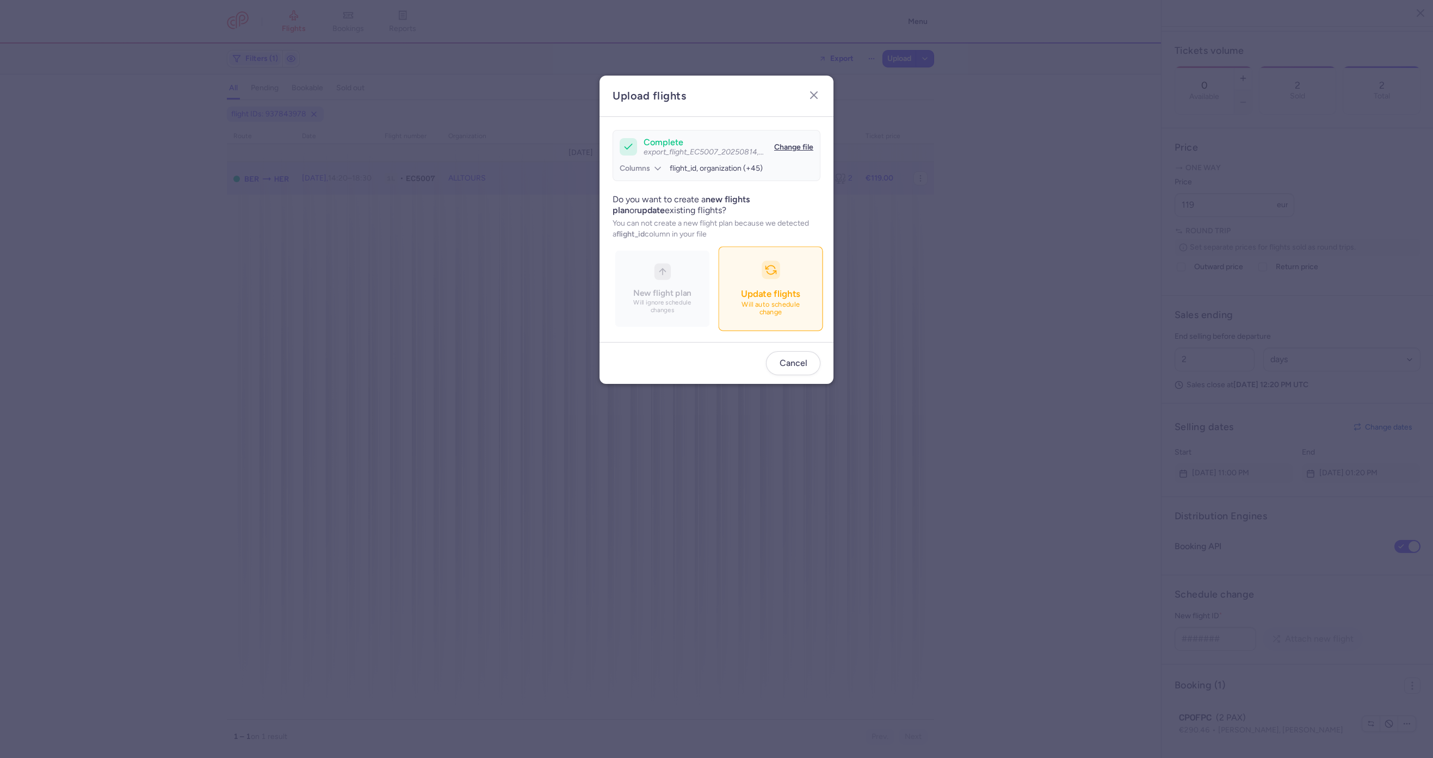
click at [791, 281] on button "Update flights Will auto schedule change" at bounding box center [770, 289] width 104 height 84
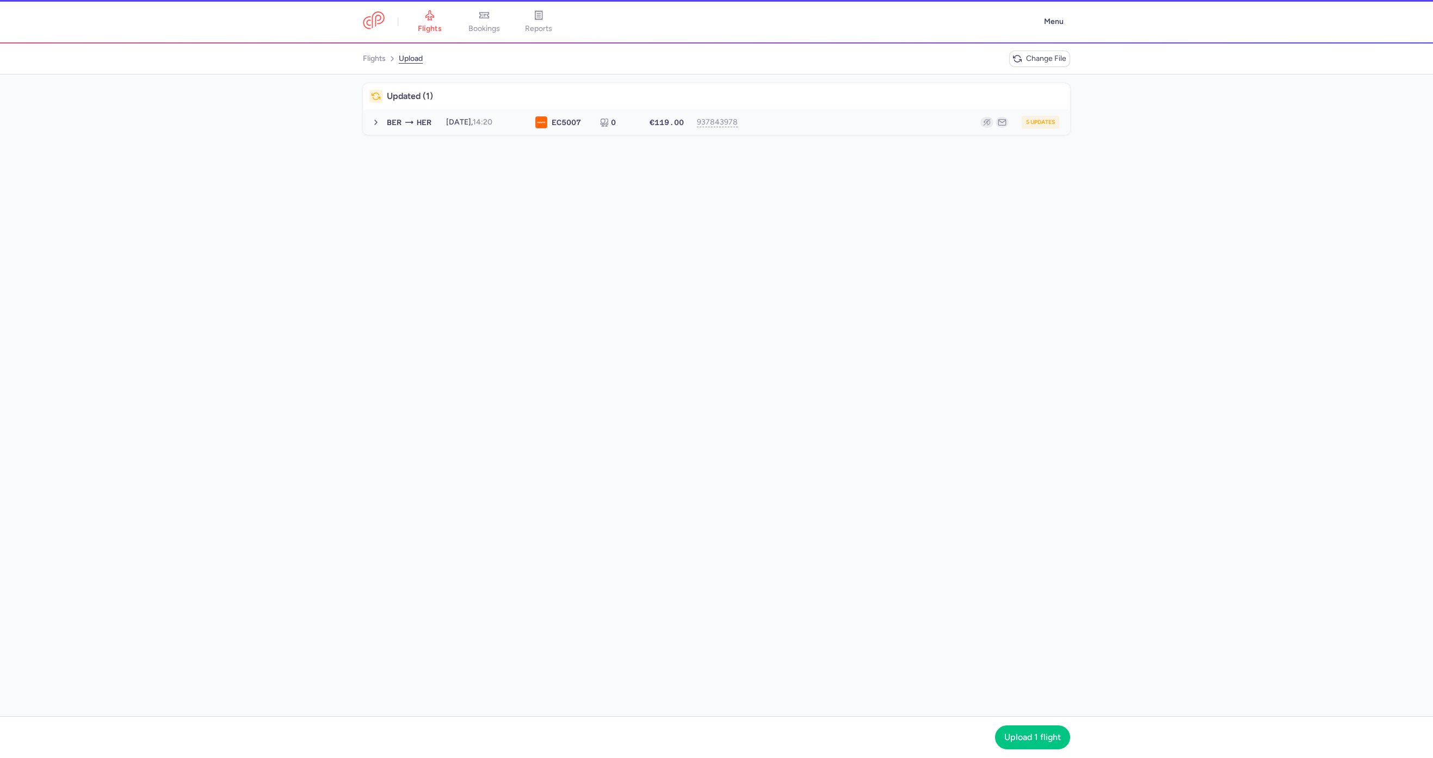
click at [811, 121] on div "5 updates" at bounding box center [903, 122] width 311 height 13
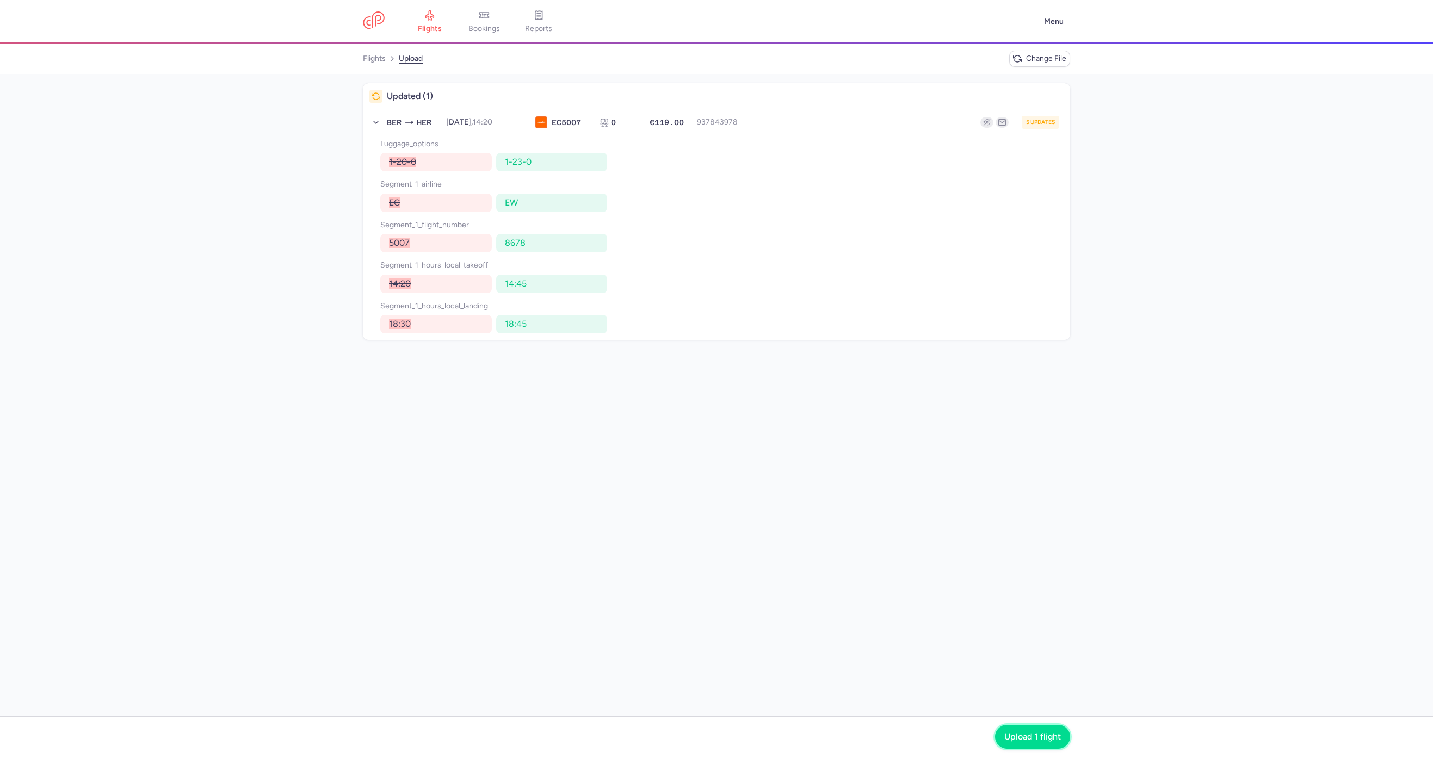
click at [1025, 726] on button "Upload 1 flight" at bounding box center [1032, 737] width 75 height 24
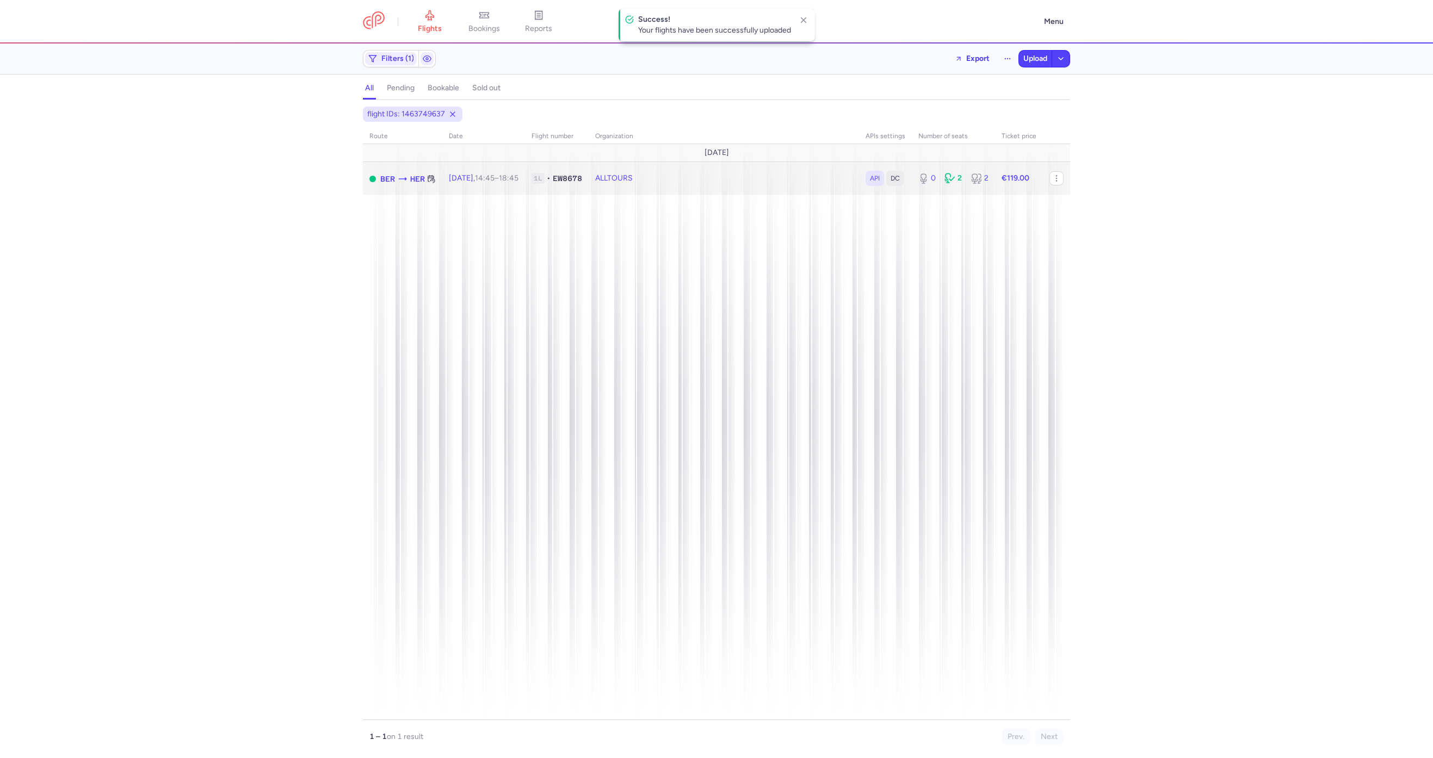
click at [912, 178] on td "ALLTOURS" at bounding box center [953, 178] width 83 height 33
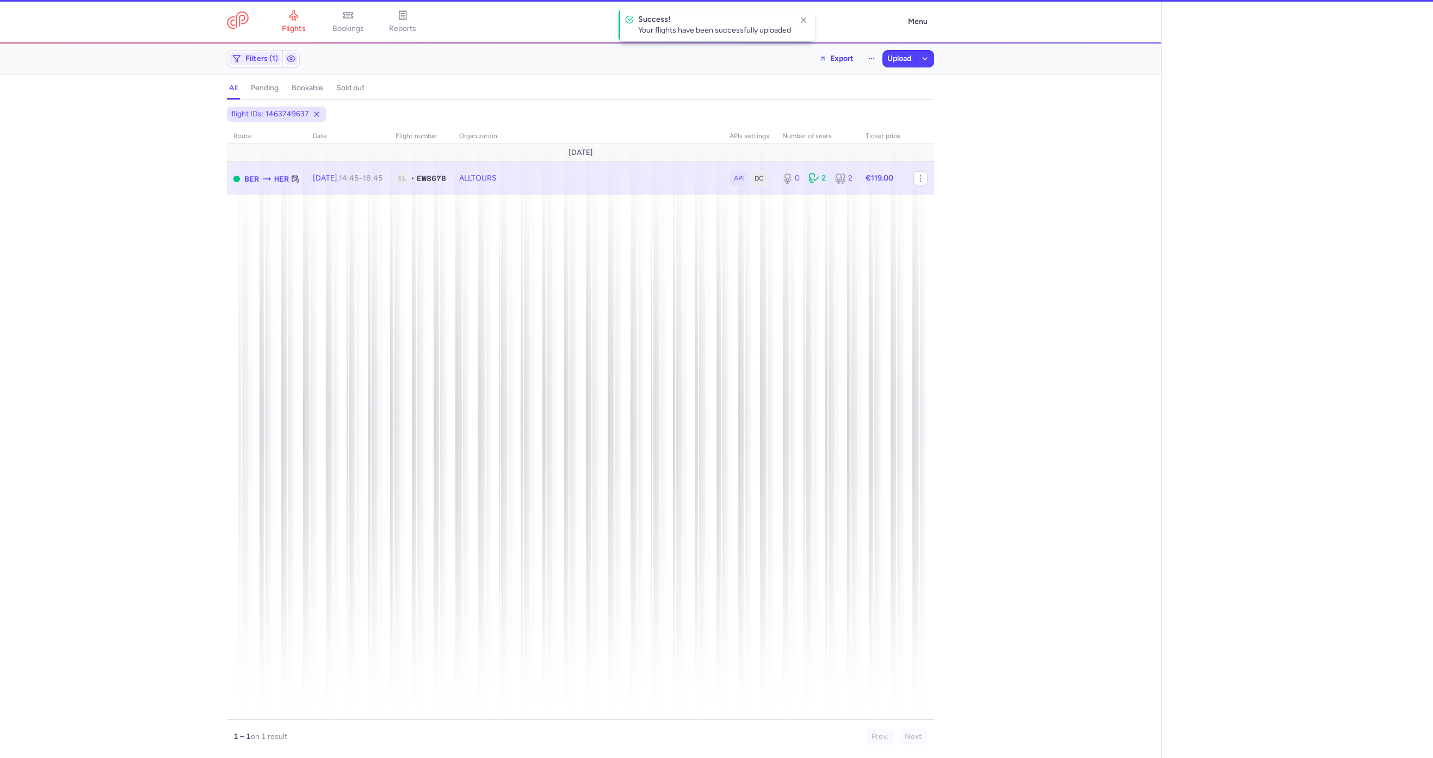
select select "days"
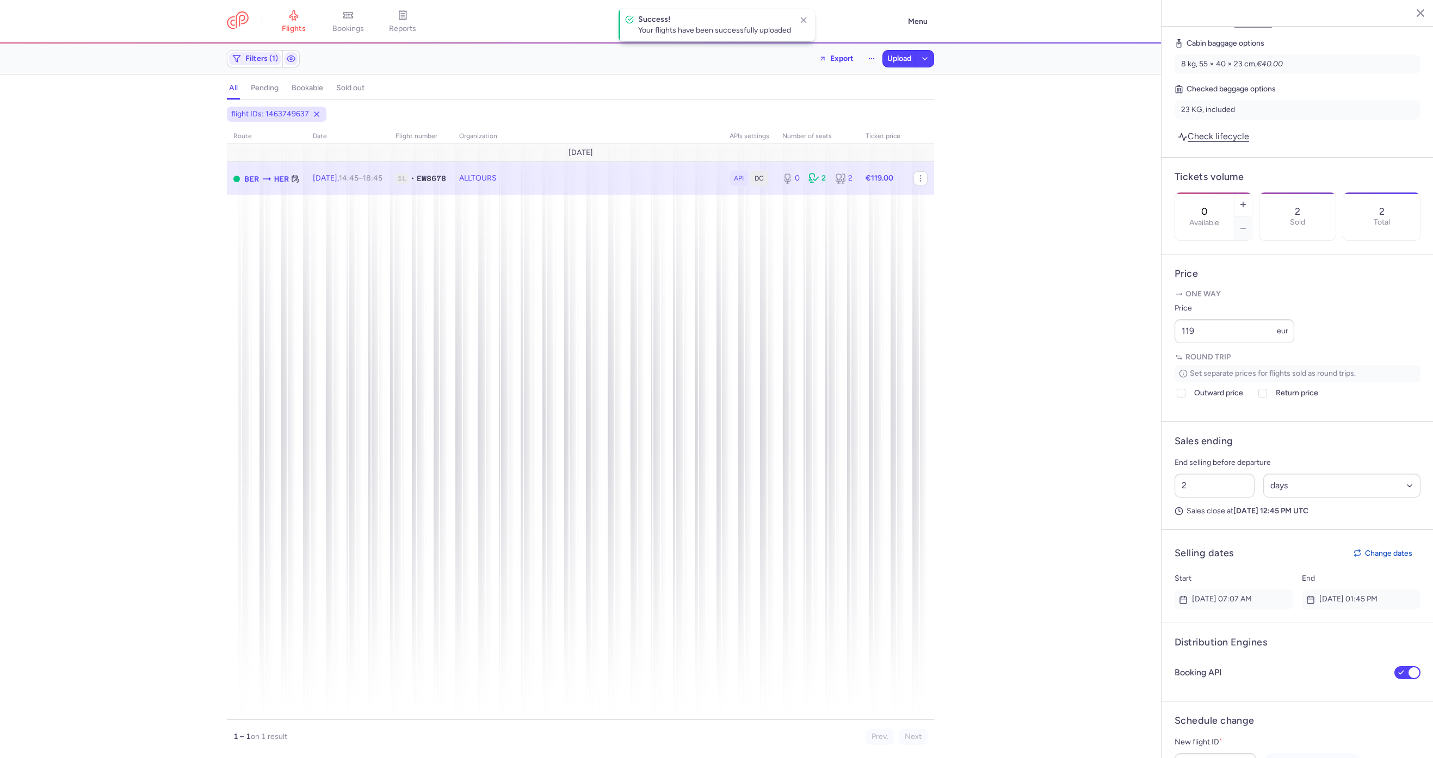
scroll to position [412, 0]
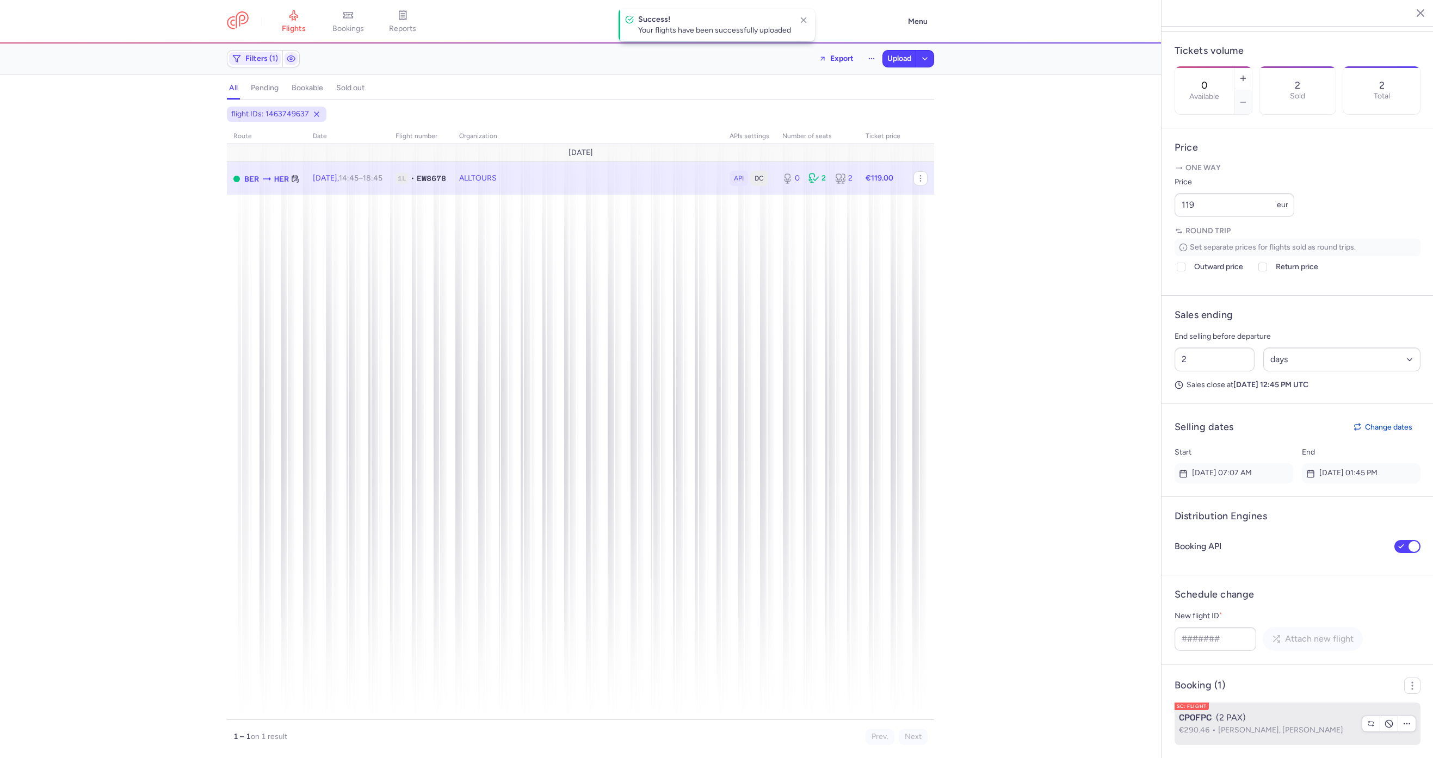
click at [1224, 729] on span "Andreas KLAFFEHN, Petra WEIGEL" at bounding box center [1280, 730] width 125 height 9
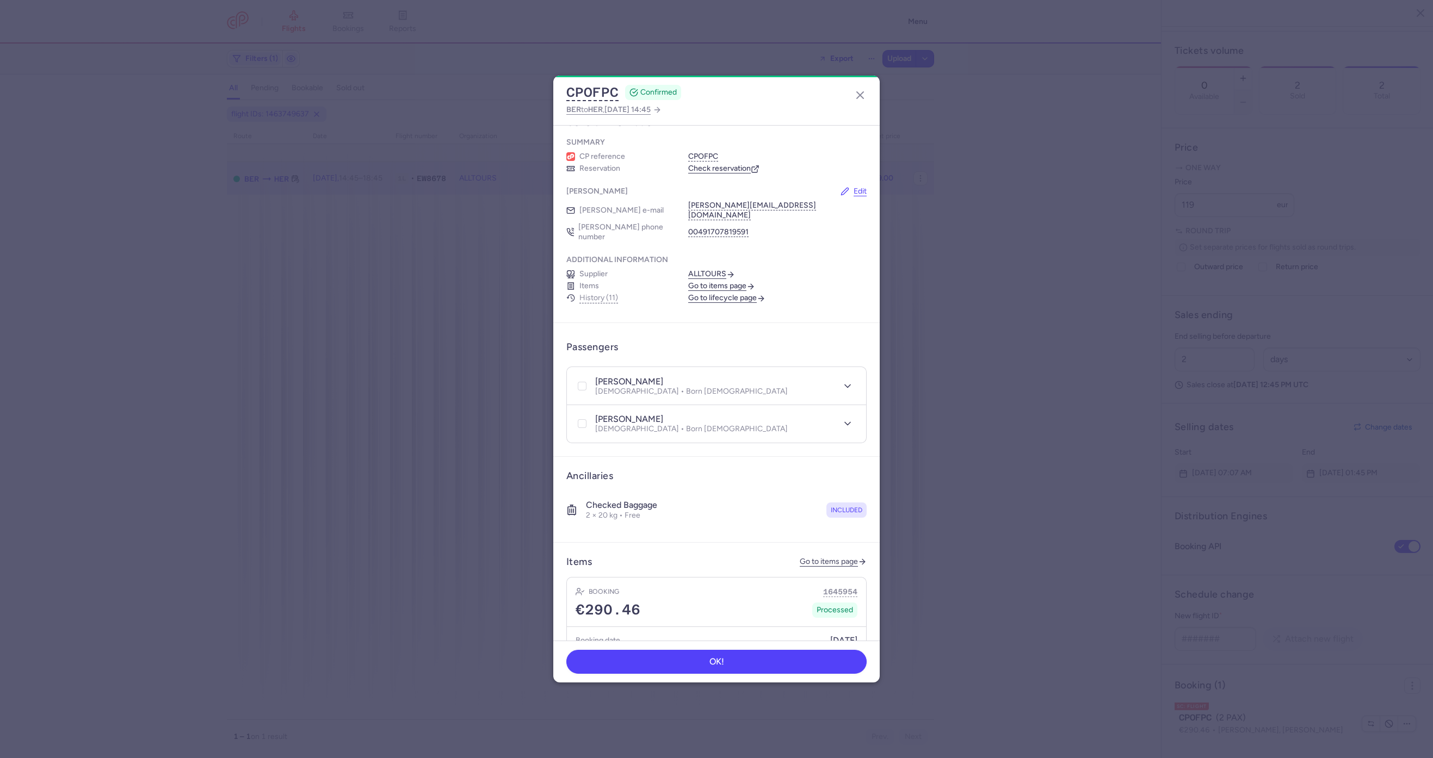
scroll to position [301, 0]
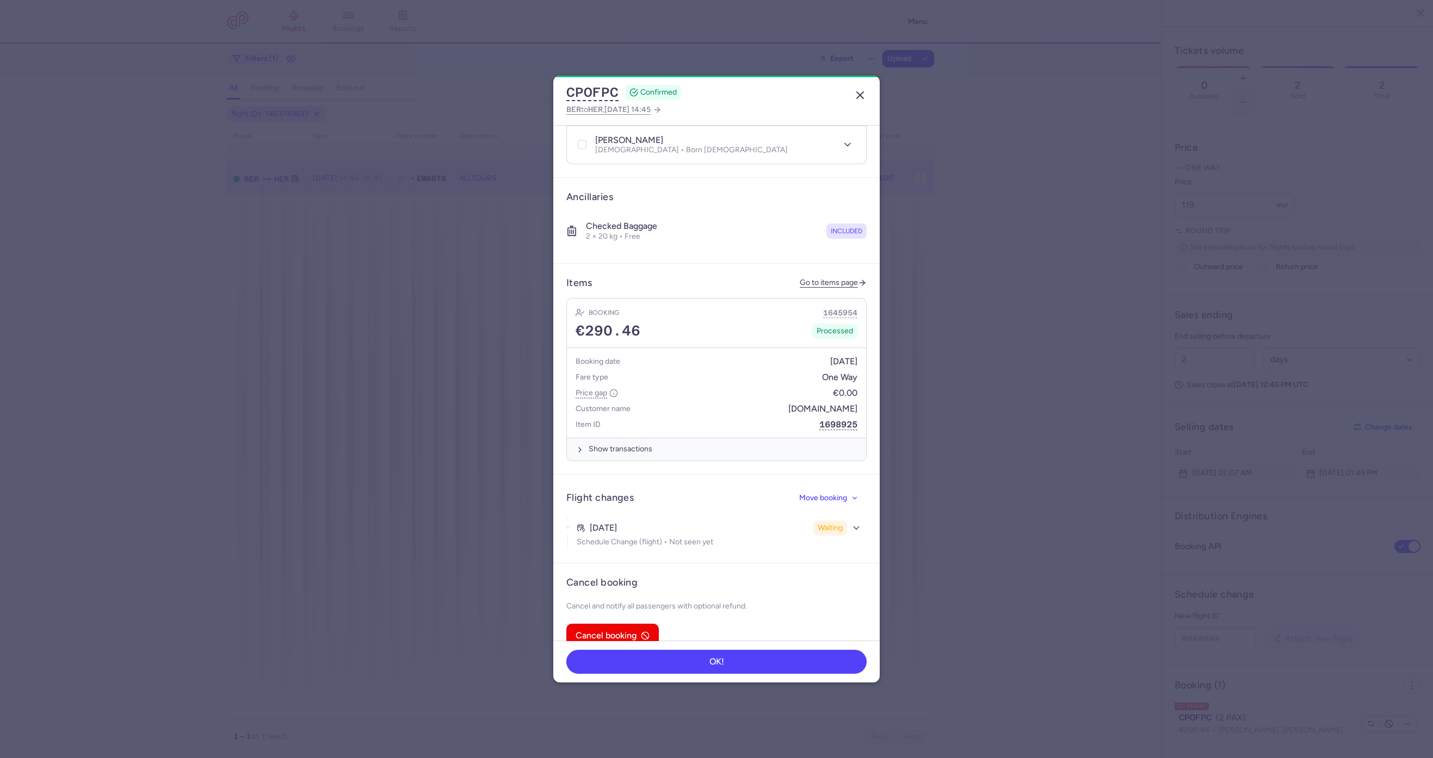
click at [862, 92] on icon "button" at bounding box center [860, 95] width 13 height 13
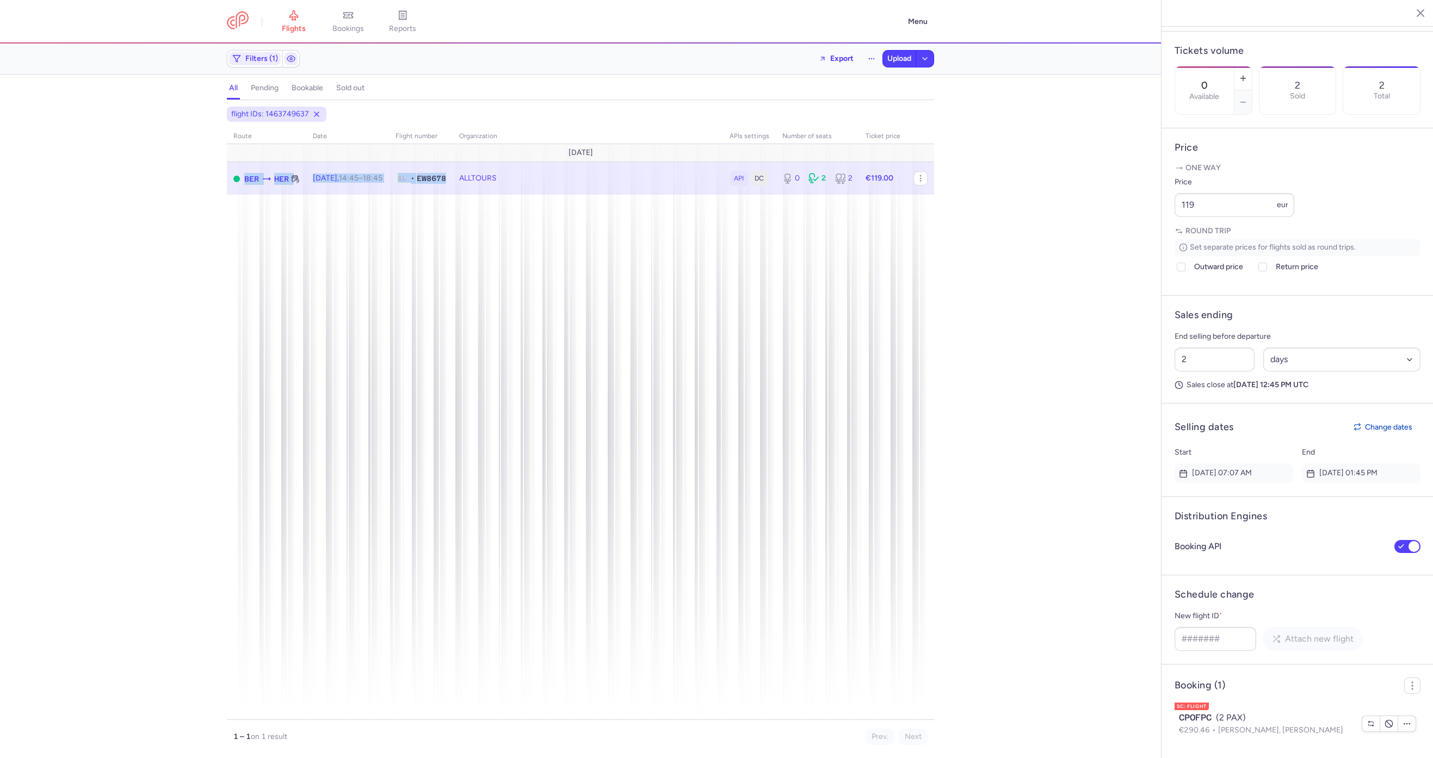
drag, startPoint x: 465, startPoint y: 190, endPoint x: 228, endPoint y: 192, distance: 237.2
click at [228, 192] on tr "BER HER Sat, 27 Sep, 14:45 – 18:45 +0 1L • EW8678 ALLTOURS API DC 0 2 2 €119.00" at bounding box center [580, 178] width 707 height 33
copy tr "BER HER Sat, 27 Sep, 14:45 – 18:45 +0 1L • EW8678"
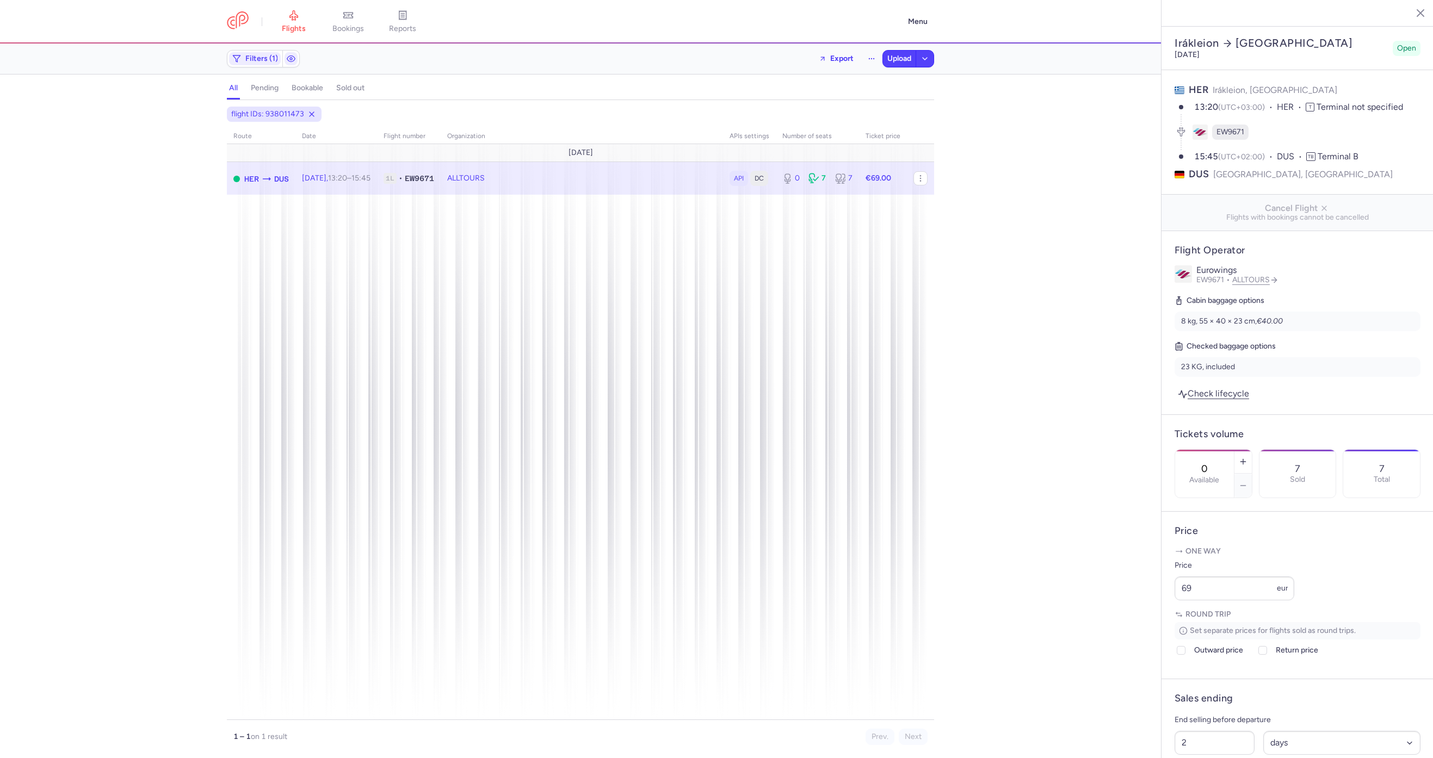
select select "days"
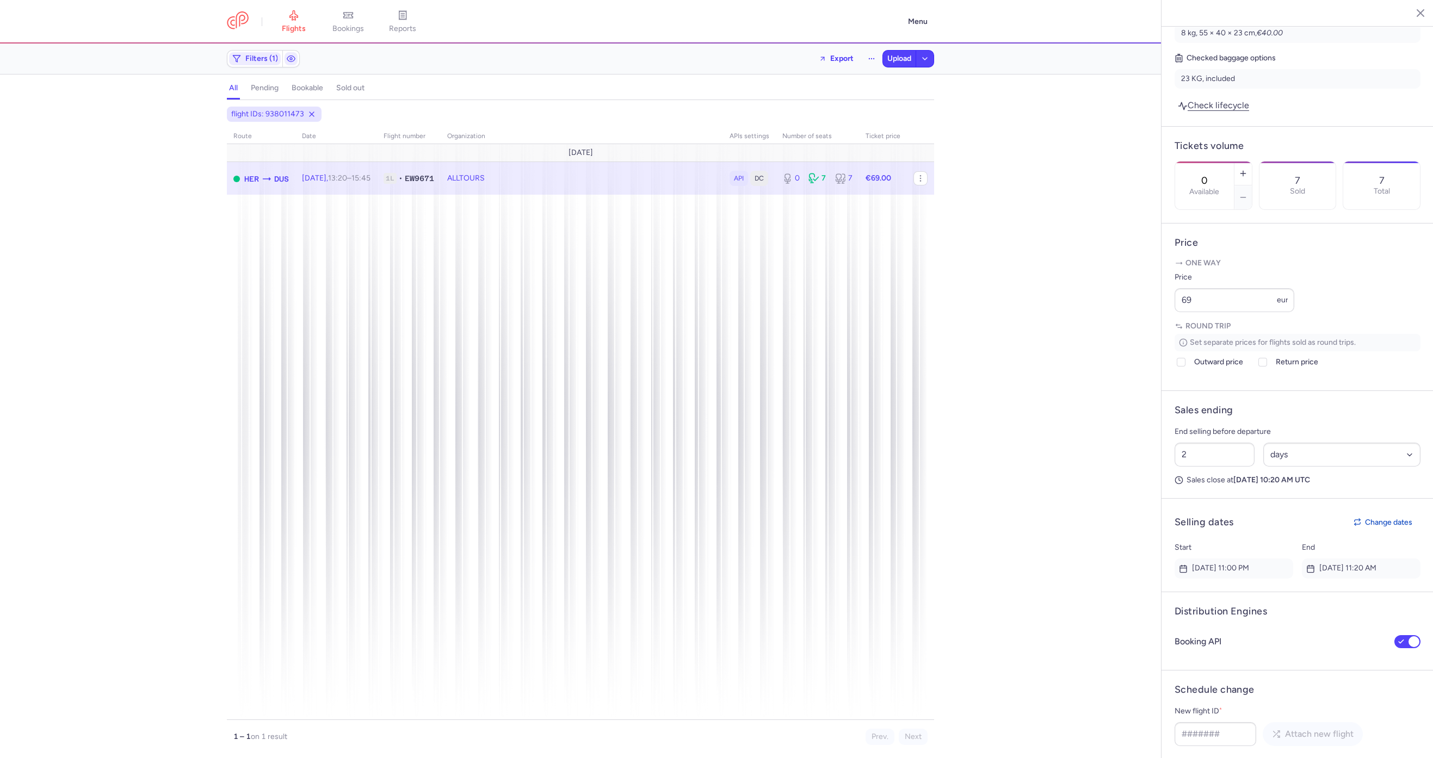
scroll to position [497, 0]
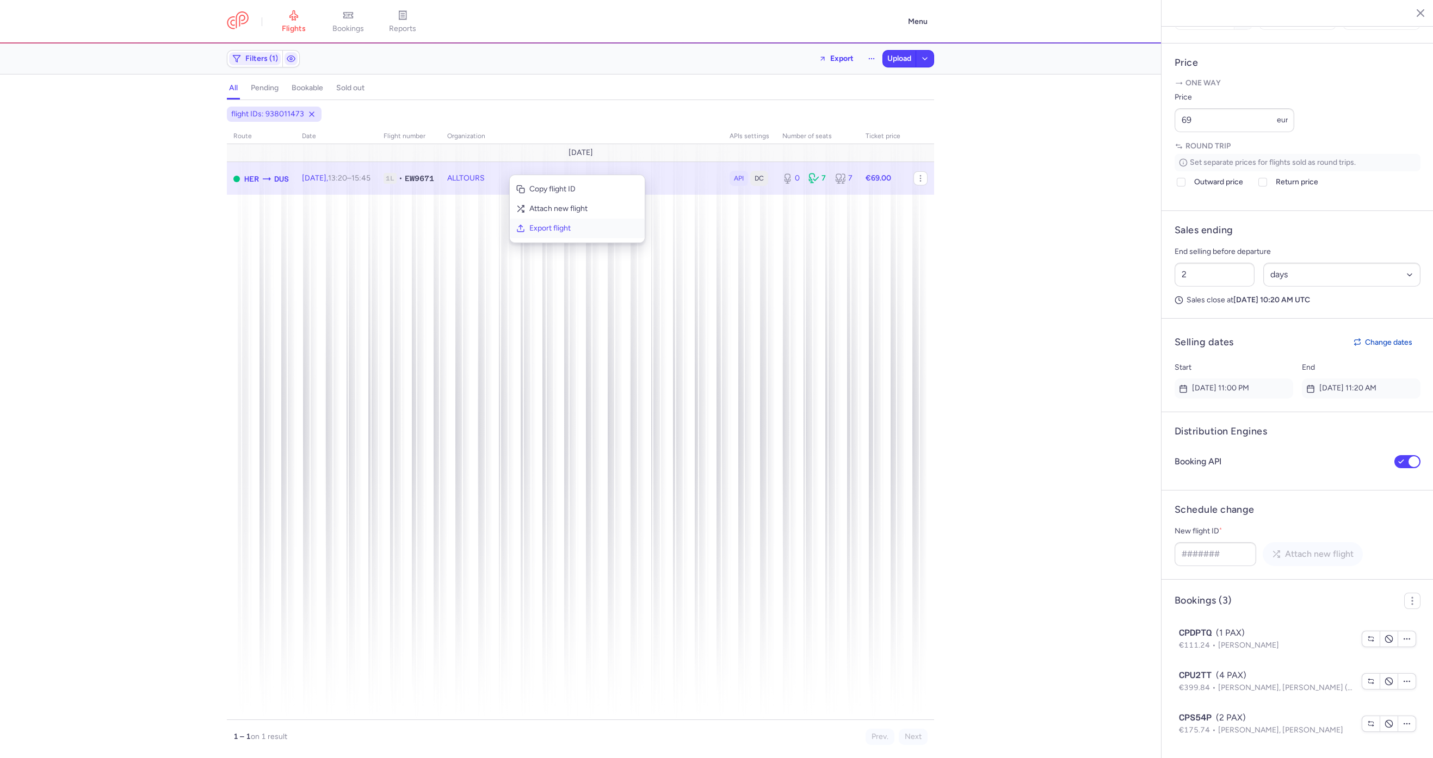
click at [552, 232] on span "Export flight" at bounding box center [583, 228] width 109 height 11
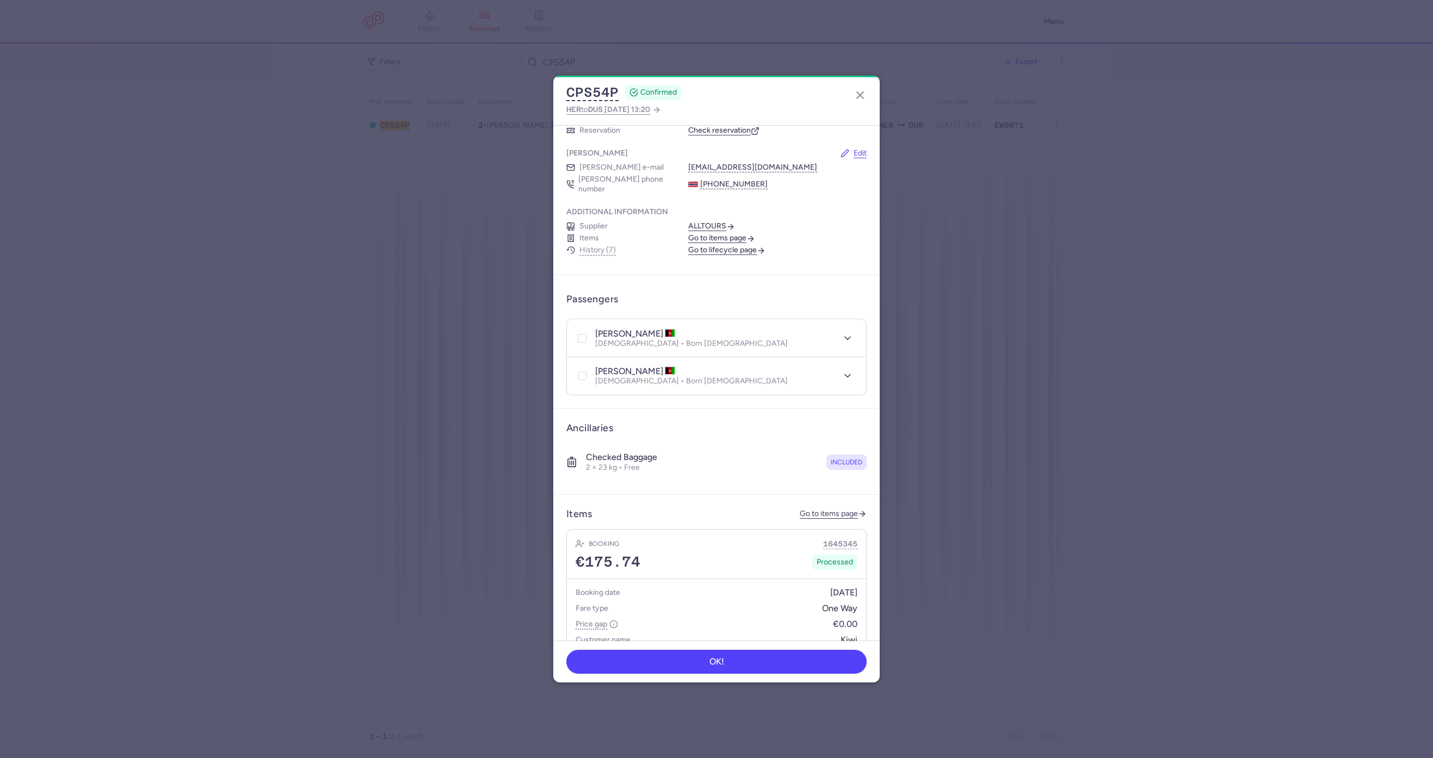
scroll to position [287, 0]
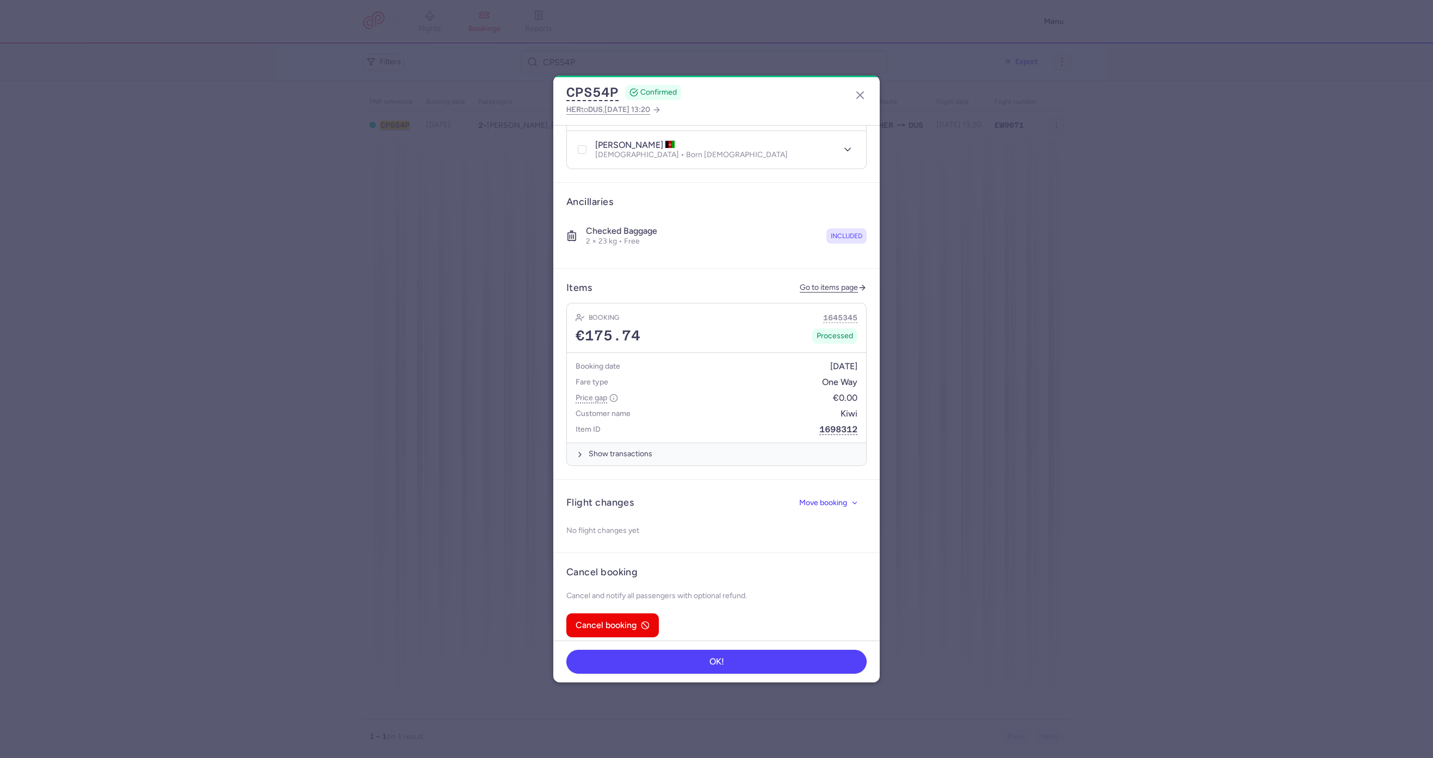
click at [807, 507] on article "Flight changes Move booking No flight changes yet" at bounding box center [716, 517] width 326 height 74
click at [812, 498] on span "Move booking" at bounding box center [823, 502] width 48 height 8
click at [787, 515] on button "Change flight" at bounding box center [800, 523] width 108 height 17
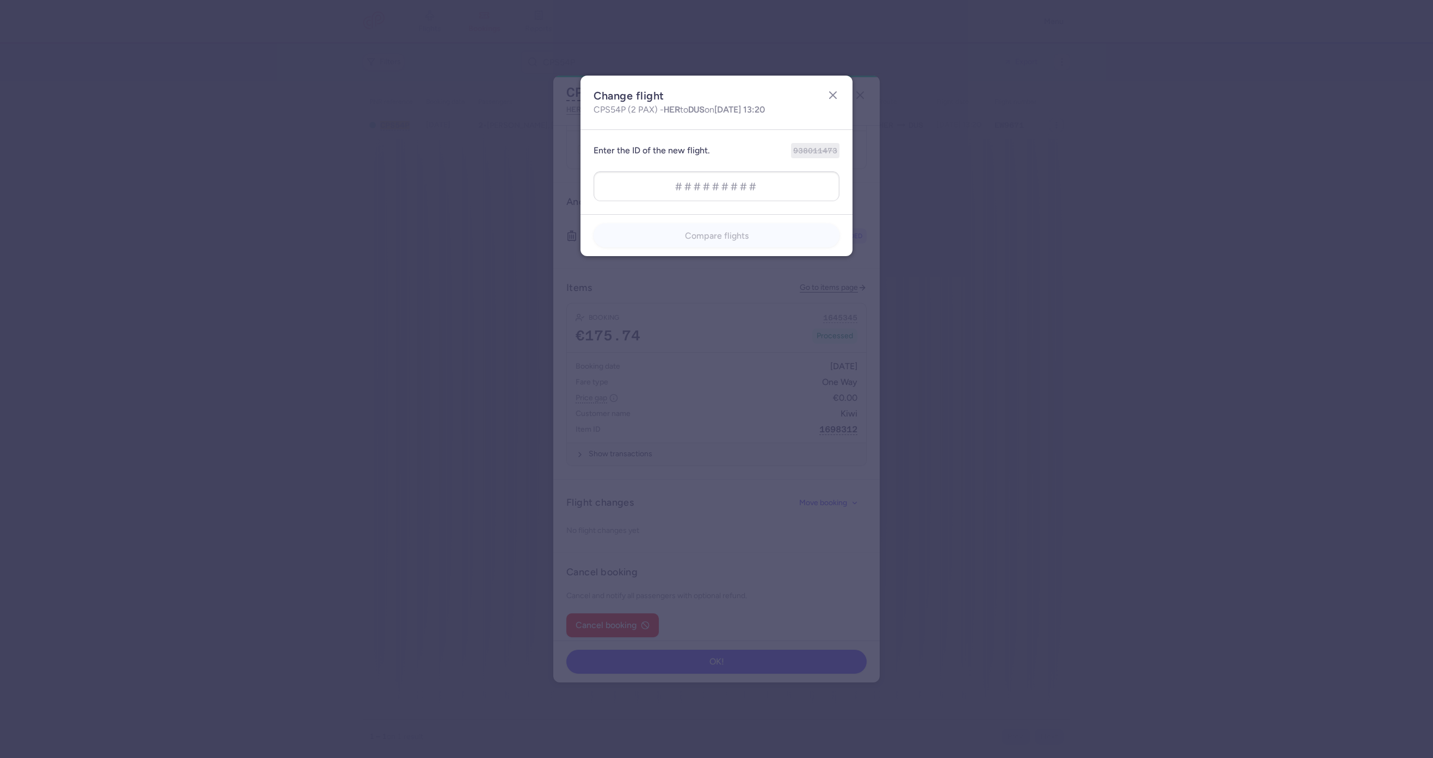
type input "1463780190"
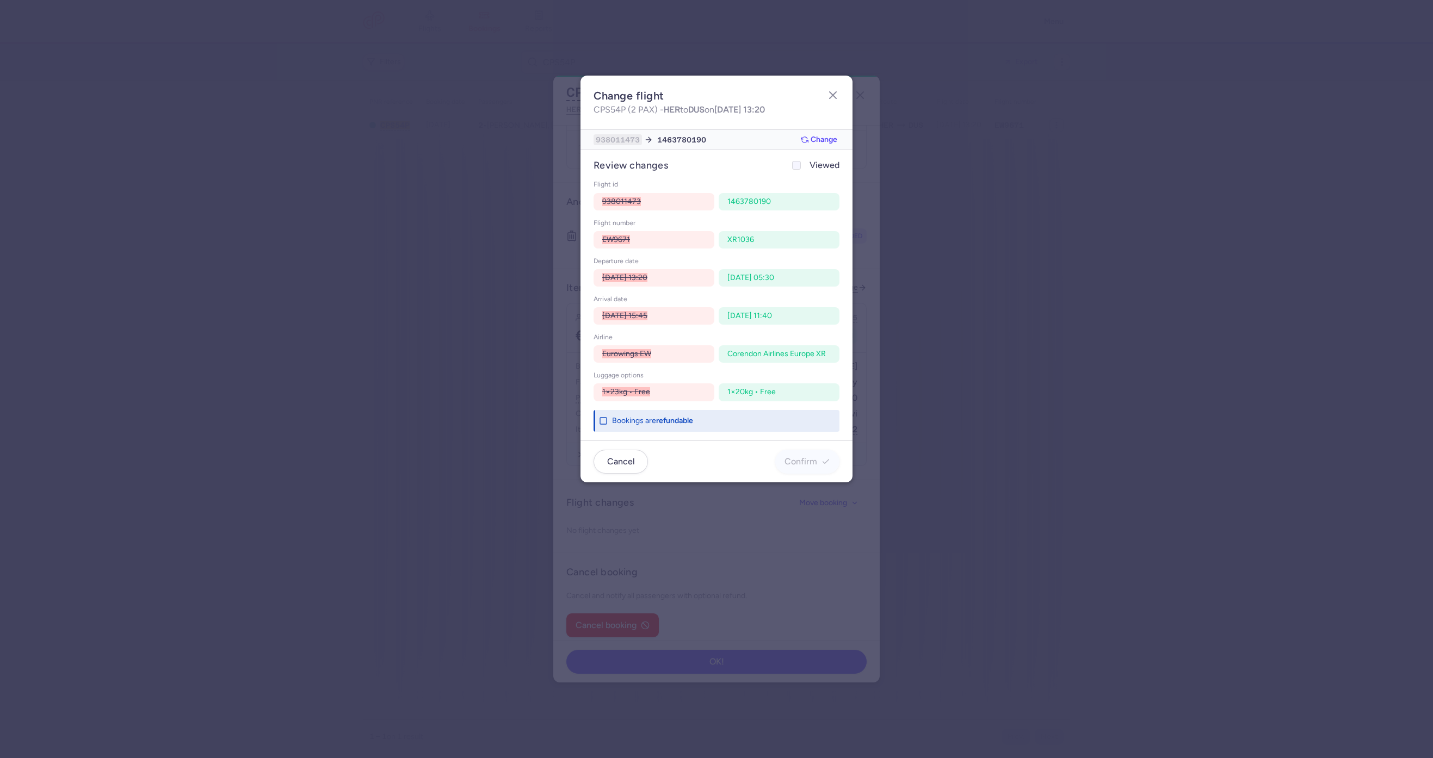
click at [813, 164] on span "Viewed" at bounding box center [825, 165] width 30 height 13
click at [801, 164] on input "Viewed" at bounding box center [796, 165] width 9 height 9
checkbox input "true"
click at [635, 458] on button "Cancel" at bounding box center [621, 461] width 54 height 24
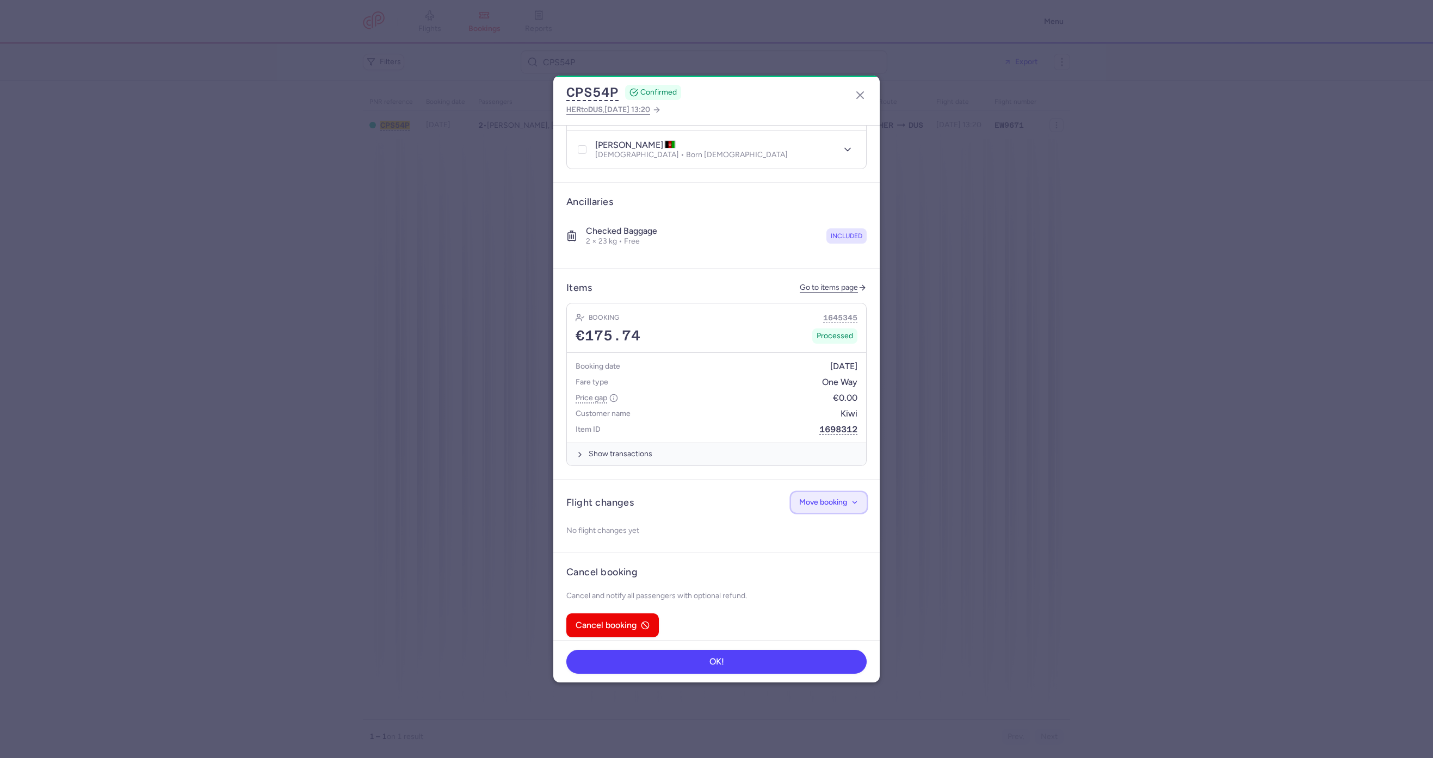
click at [815, 498] on span "Move booking" at bounding box center [823, 502] width 48 height 8
click at [793, 520] on span "Change flight" at bounding box center [789, 523] width 46 height 9
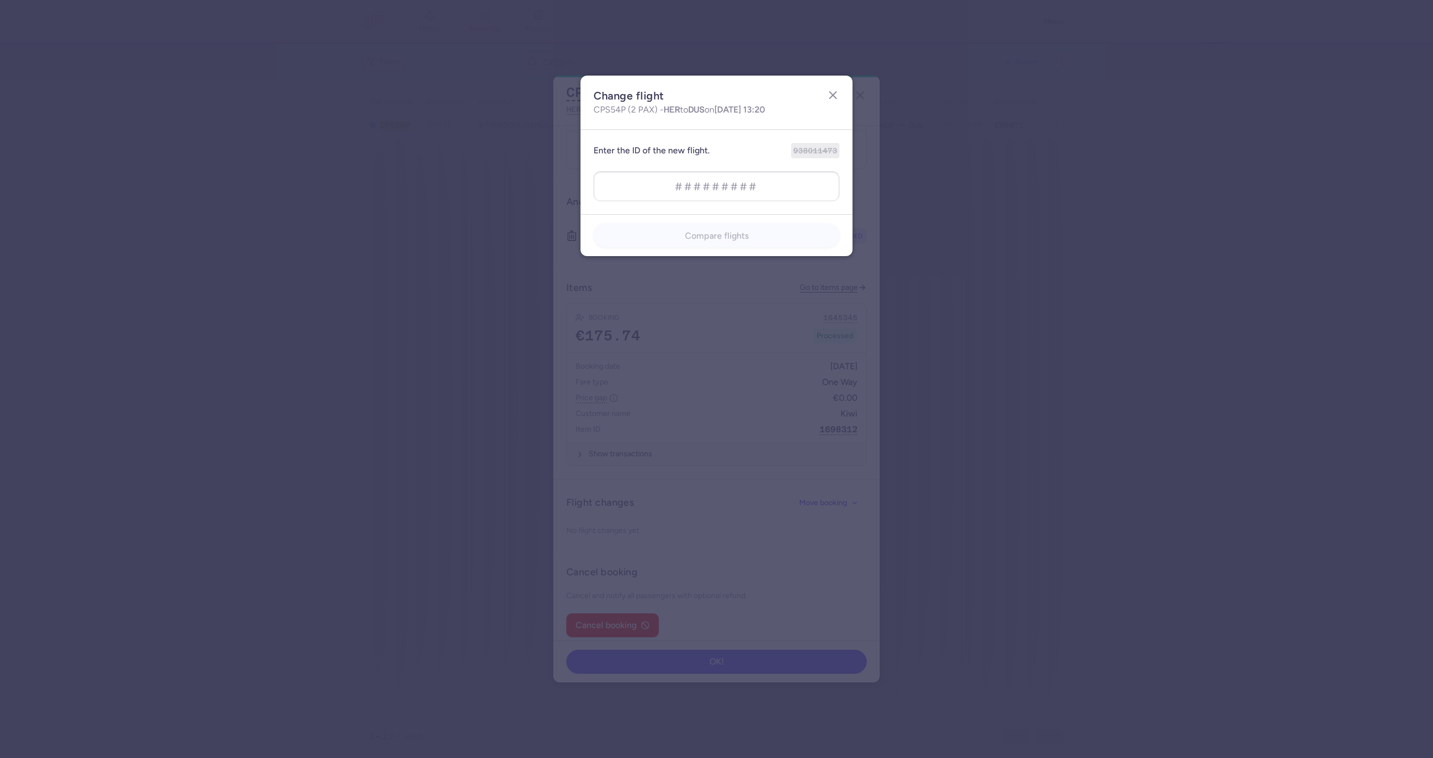
type input "1463780191"
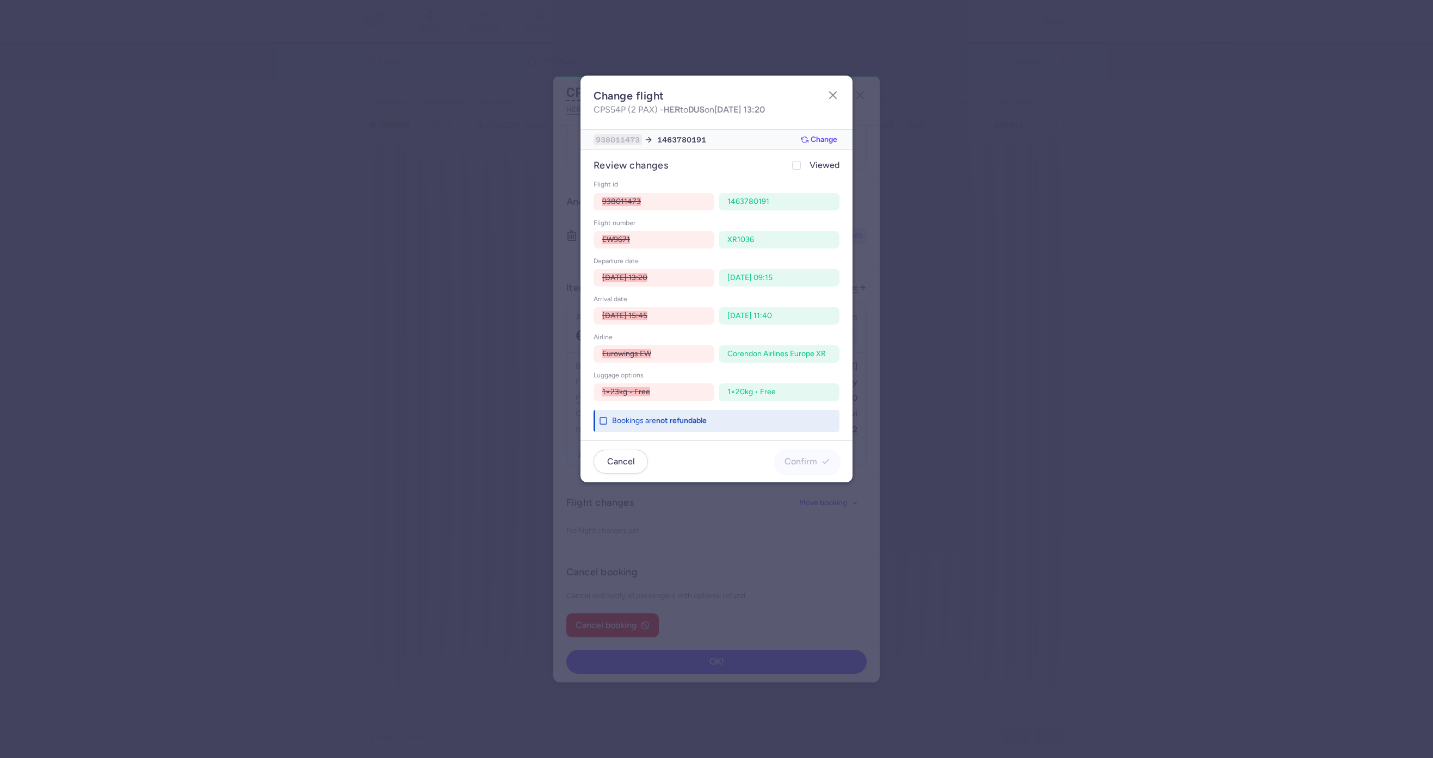
click at [793, 172] on div "review changes Viewed flight id 938011473 1463780191 flight number EW9671 XR103…" at bounding box center [717, 295] width 272 height 290
click at [798, 170] on div at bounding box center [796, 165] width 13 height 13
click at [798, 170] on input "Viewed" at bounding box center [796, 165] width 9 height 9
checkbox input "true"
click at [807, 470] on button "Confirm" at bounding box center [807, 461] width 64 height 24
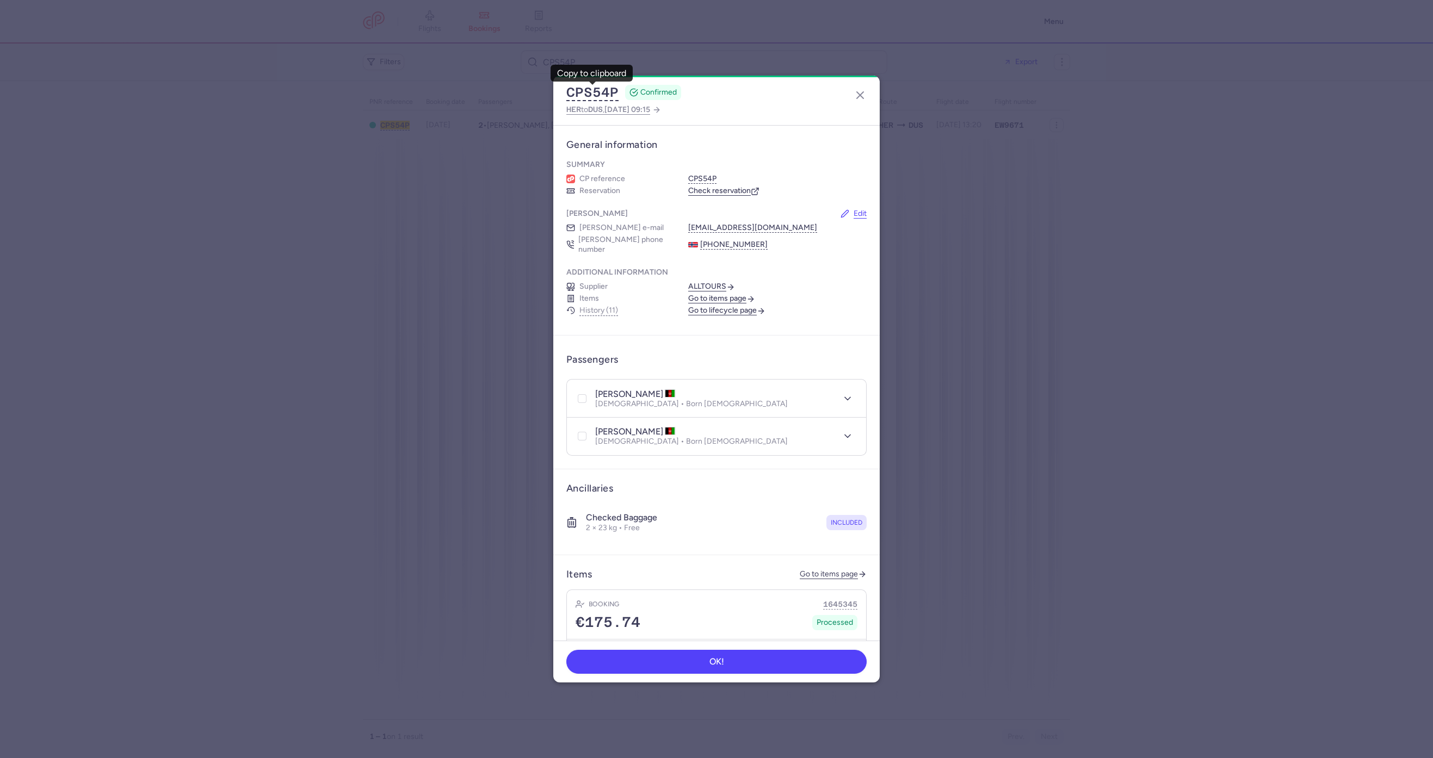
click at [863, 106] on div "CPS54P CONFIRMED HER to DUS , 2025 Aug 27, 09:15" at bounding box center [716, 101] width 326 height 50
click at [861, 104] on div "CPS54P CONFIRMED HER to DUS , 2025 Aug 27, 09:15" at bounding box center [716, 101] width 326 height 50
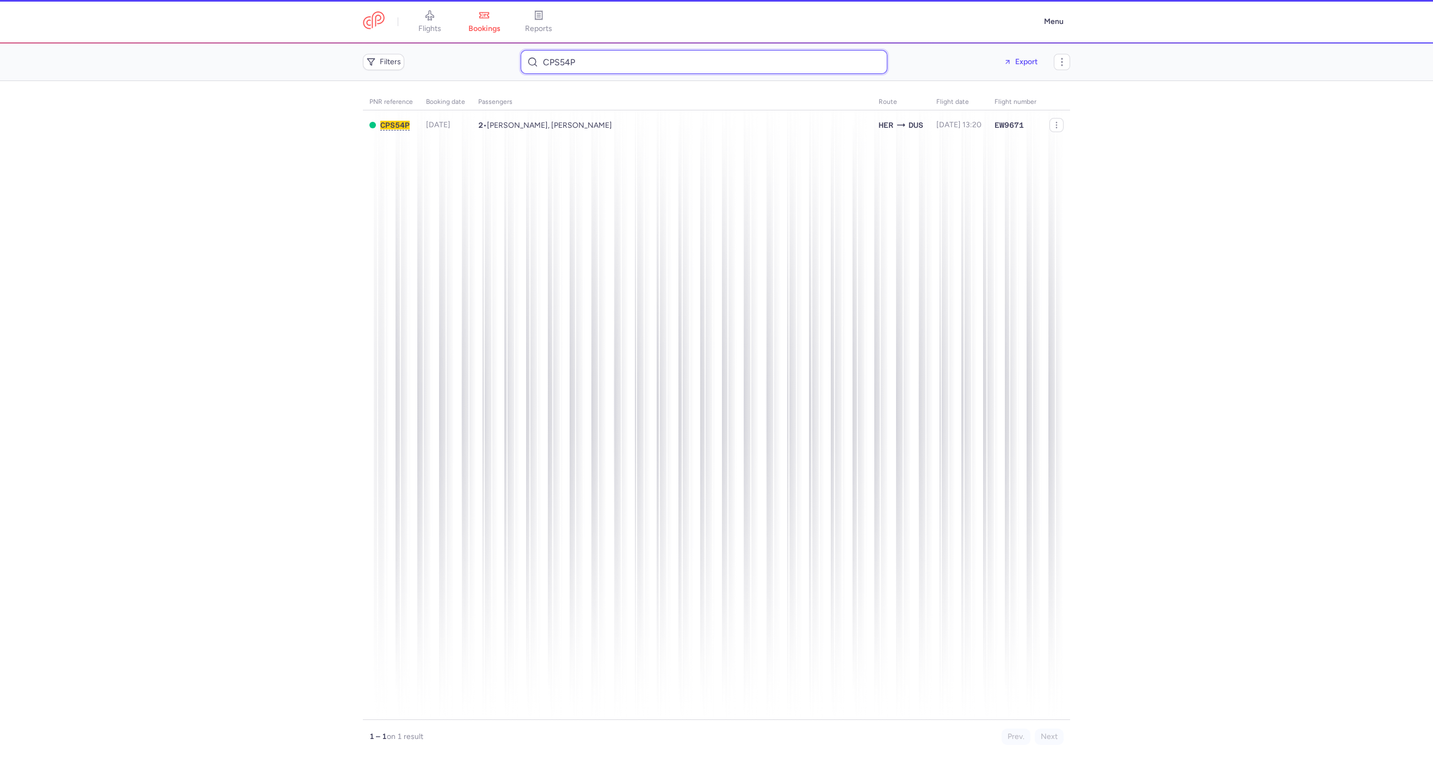
click at [594, 69] on input "CPS54P" at bounding box center [704, 62] width 367 height 24
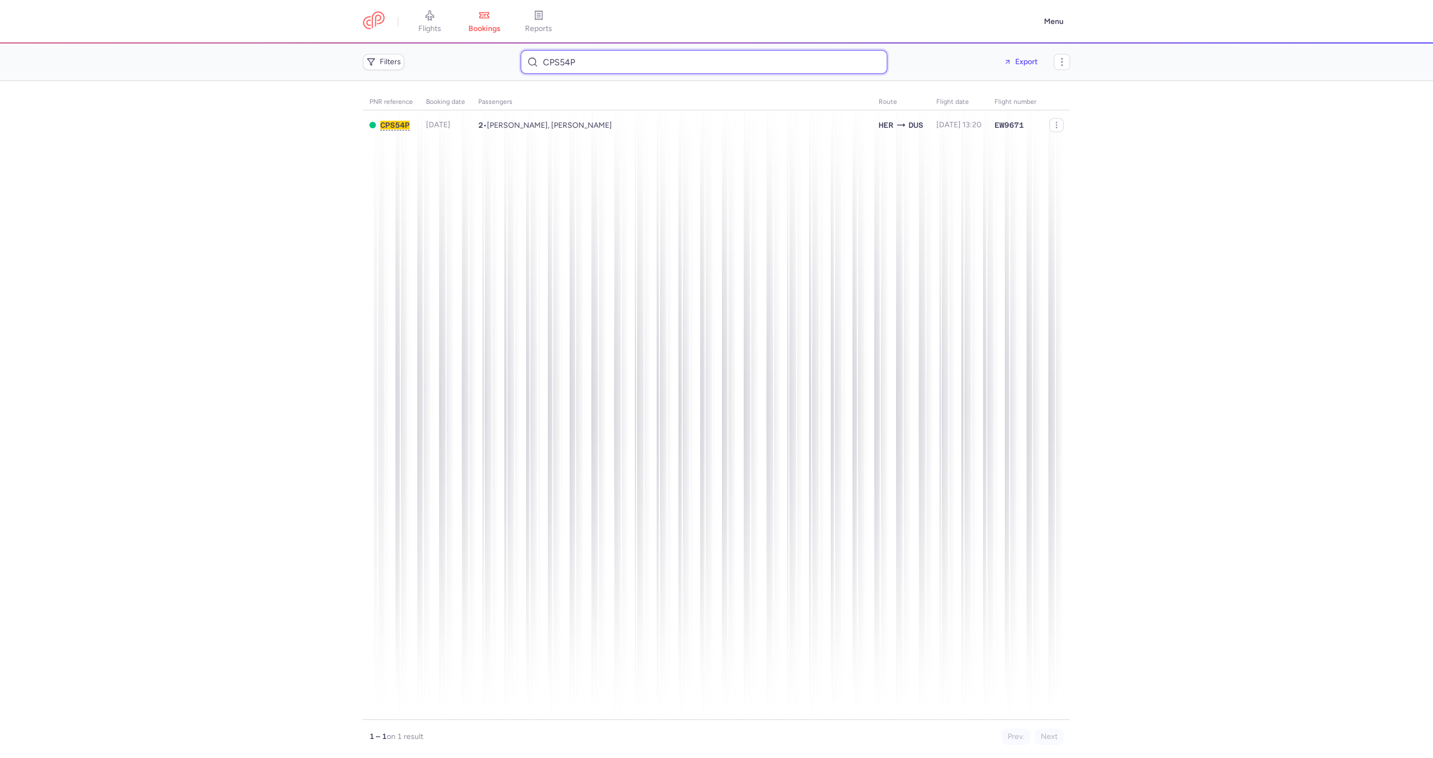
click at [594, 69] on input "CPS54P" at bounding box center [704, 62] width 367 height 24
paste input "AFGHAN, Mohammad ka"
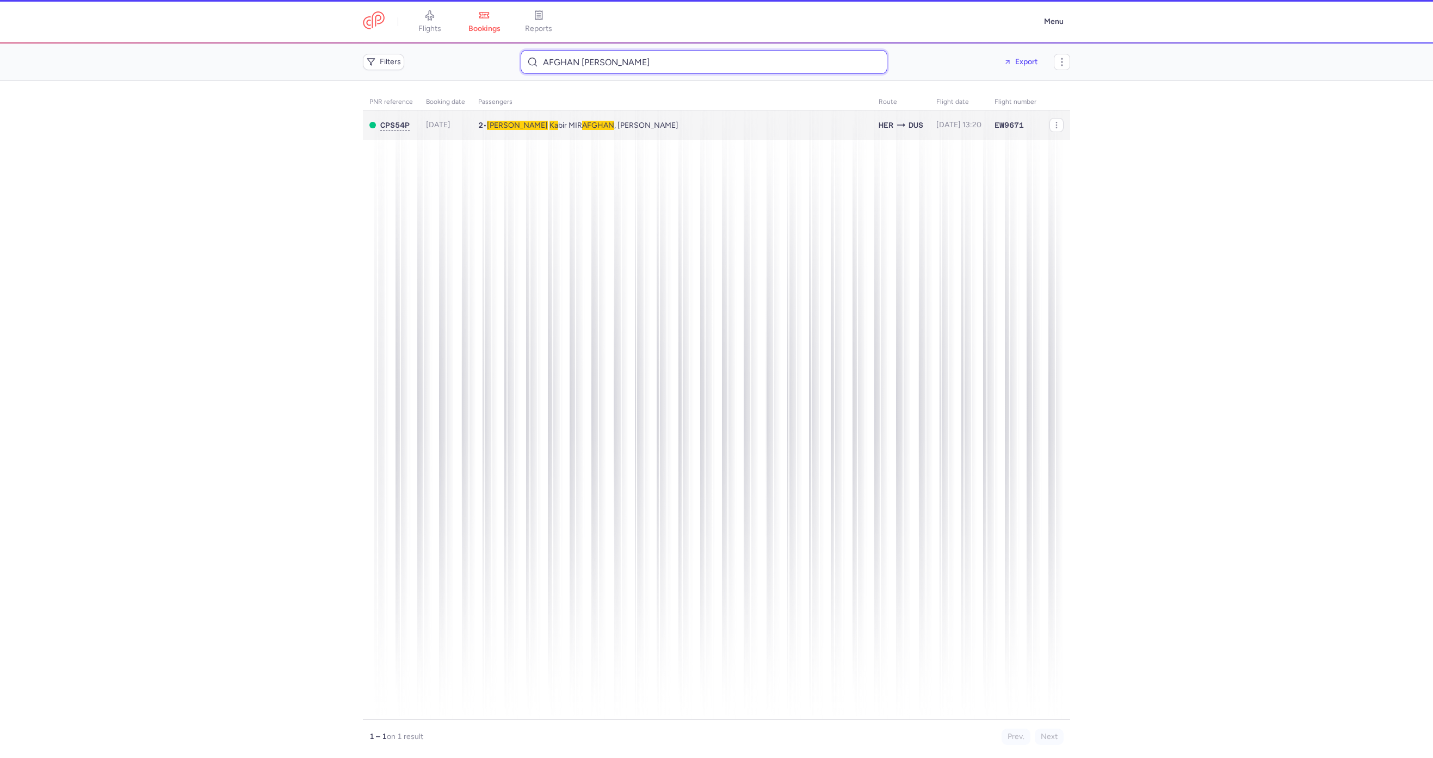
type input "AFGHAN Mohammad ka"
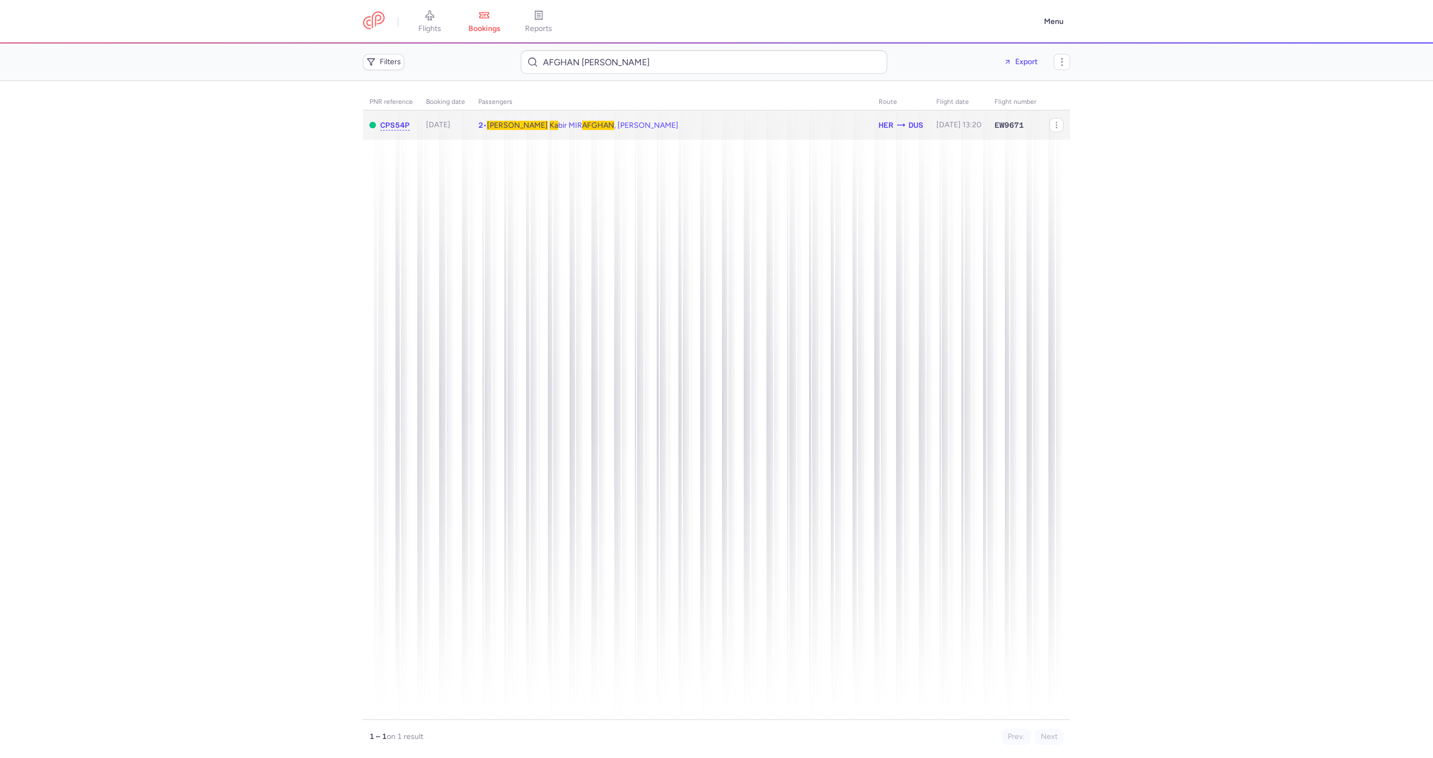
click at [625, 118] on td "2 • Mohammad Ka bir MIR AFGHAN , Edrees AHMADI" at bounding box center [672, 125] width 400 height 30
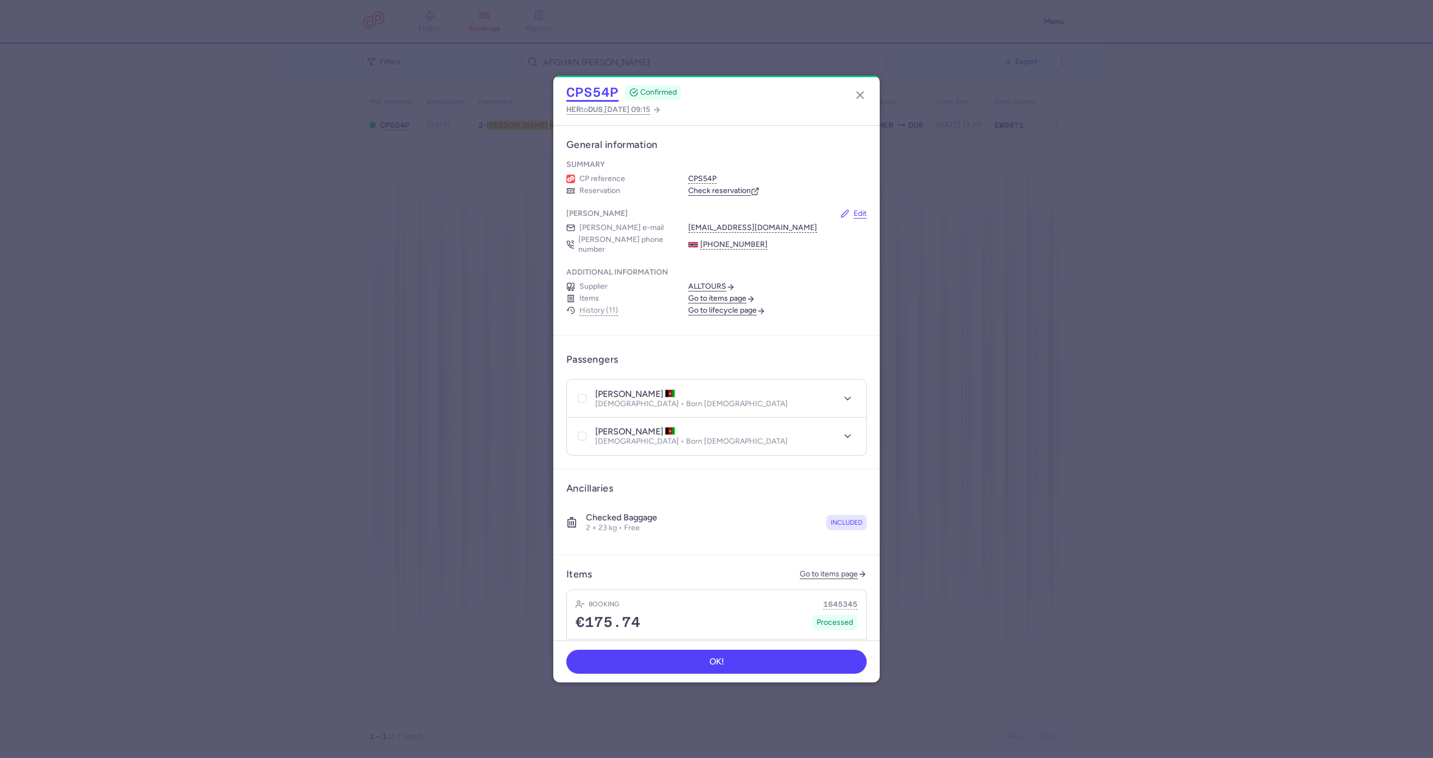
drag, startPoint x: 606, startPoint y: 92, endPoint x: 594, endPoint y: 87, distance: 12.7
click at [606, 92] on button "CPS54P" at bounding box center [592, 92] width 52 height 16
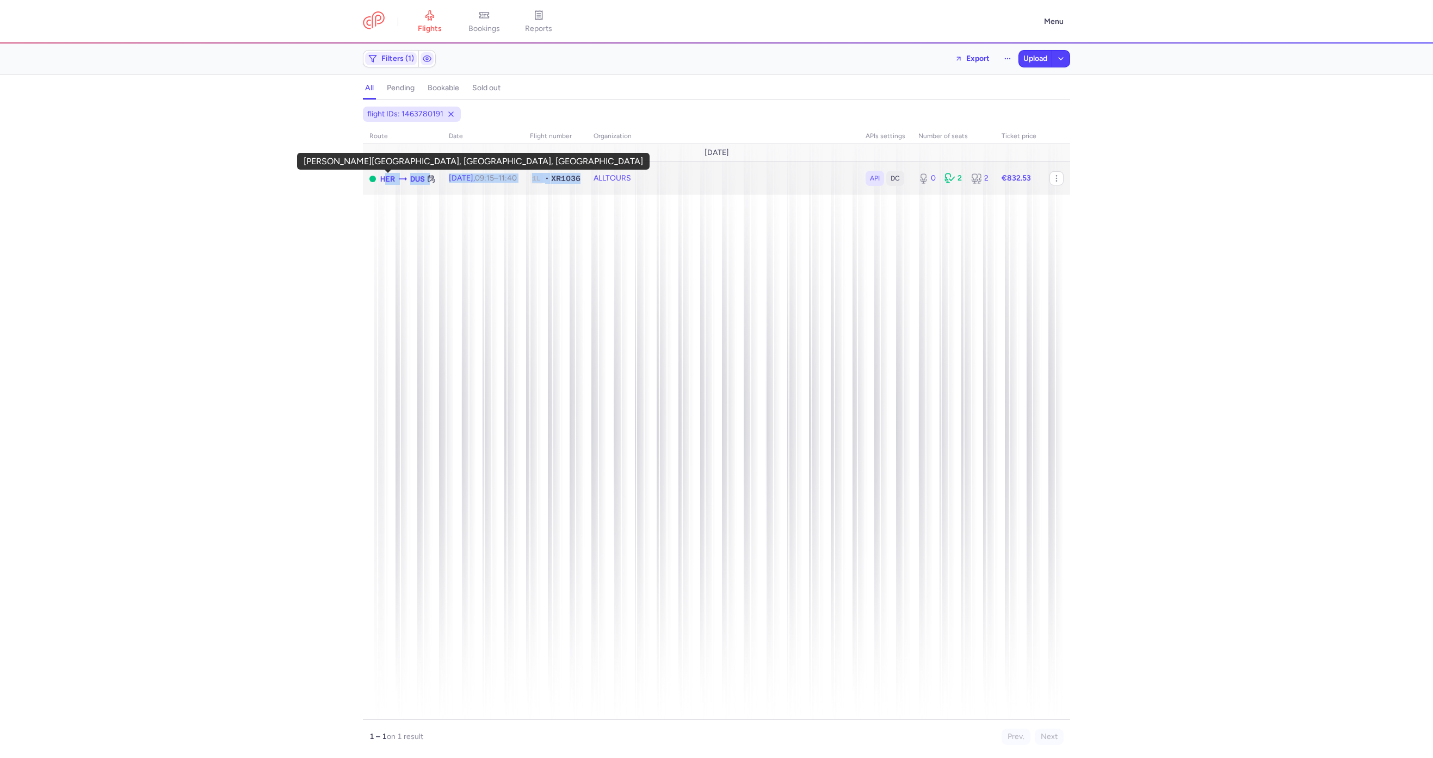
drag, startPoint x: 604, startPoint y: 175, endPoint x: 381, endPoint y: 181, distance: 222.6
click at [381, 181] on tr "HER DUS Wed, 27 Aug, 09:15 – 11:40 +0 1L • XR1036 ALLTOURS API DC 0 2 2 €832.53" at bounding box center [716, 178] width 707 height 33
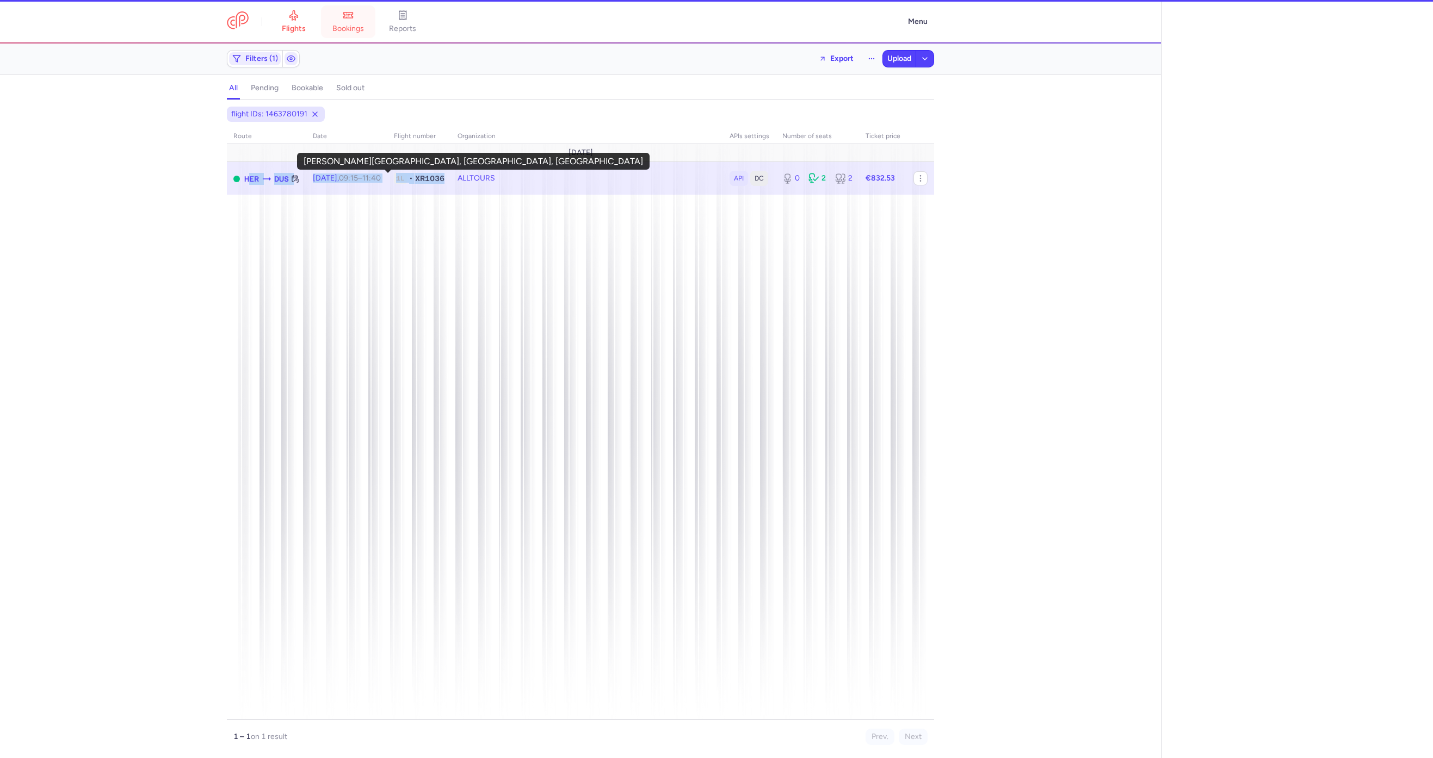
select select "hours"
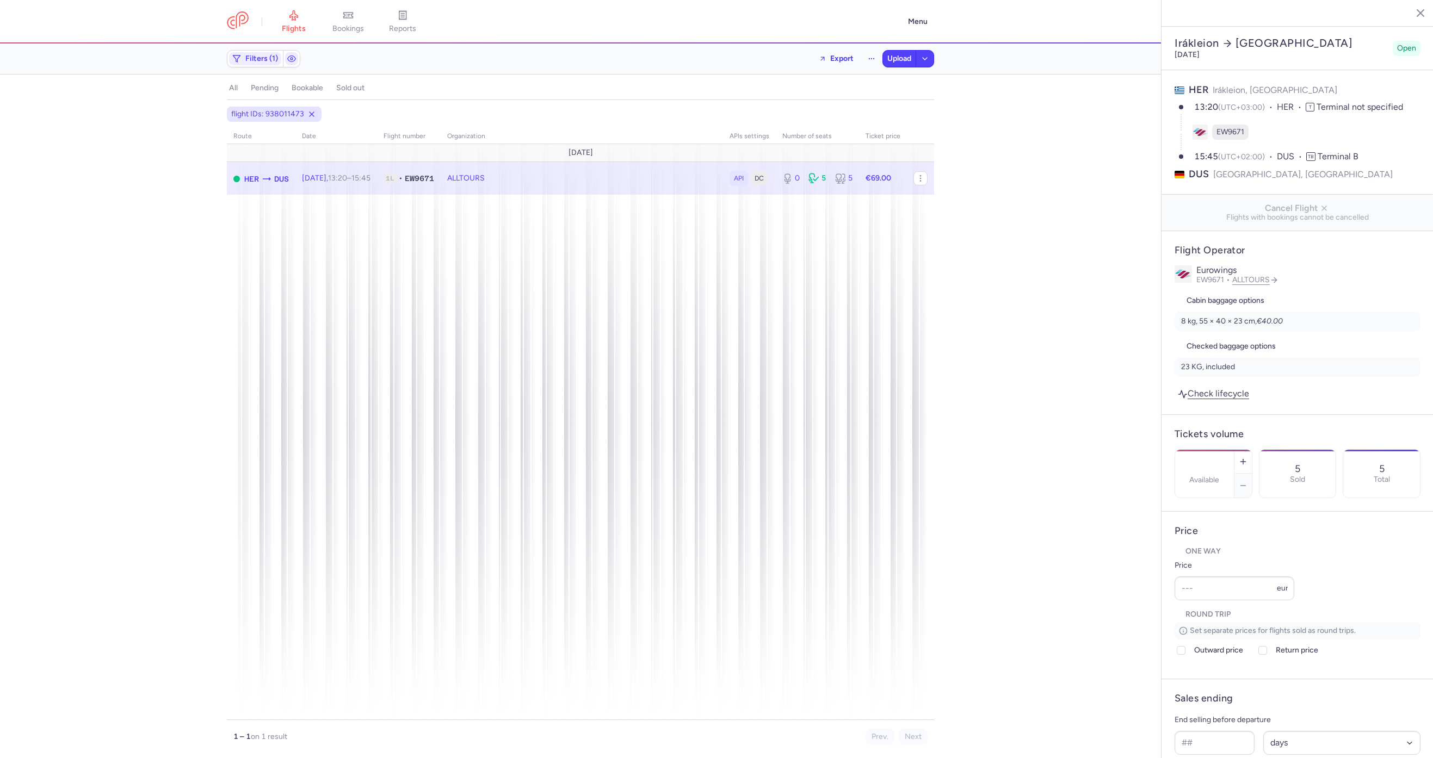
select select "days"
type input "0"
type input "69"
type input "2"
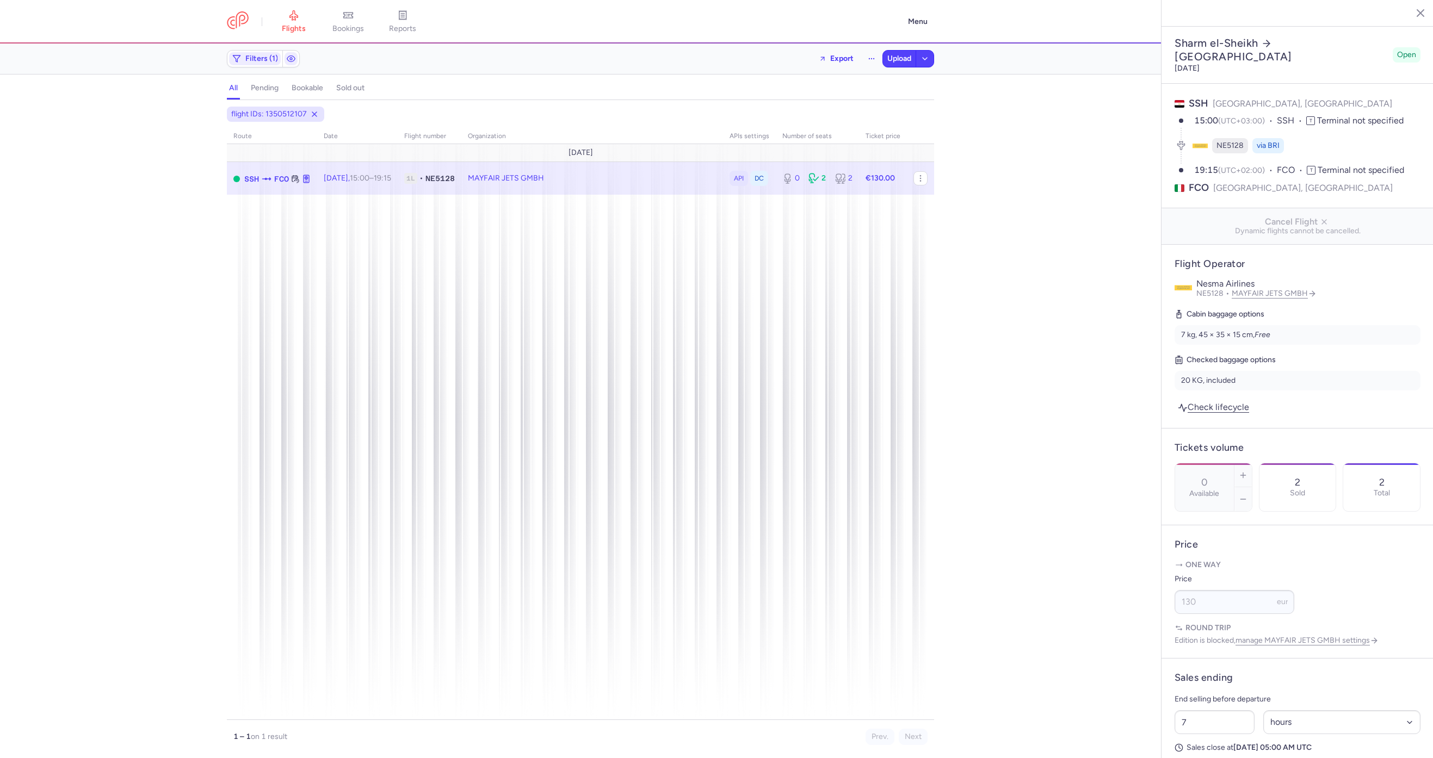
select select "hours"
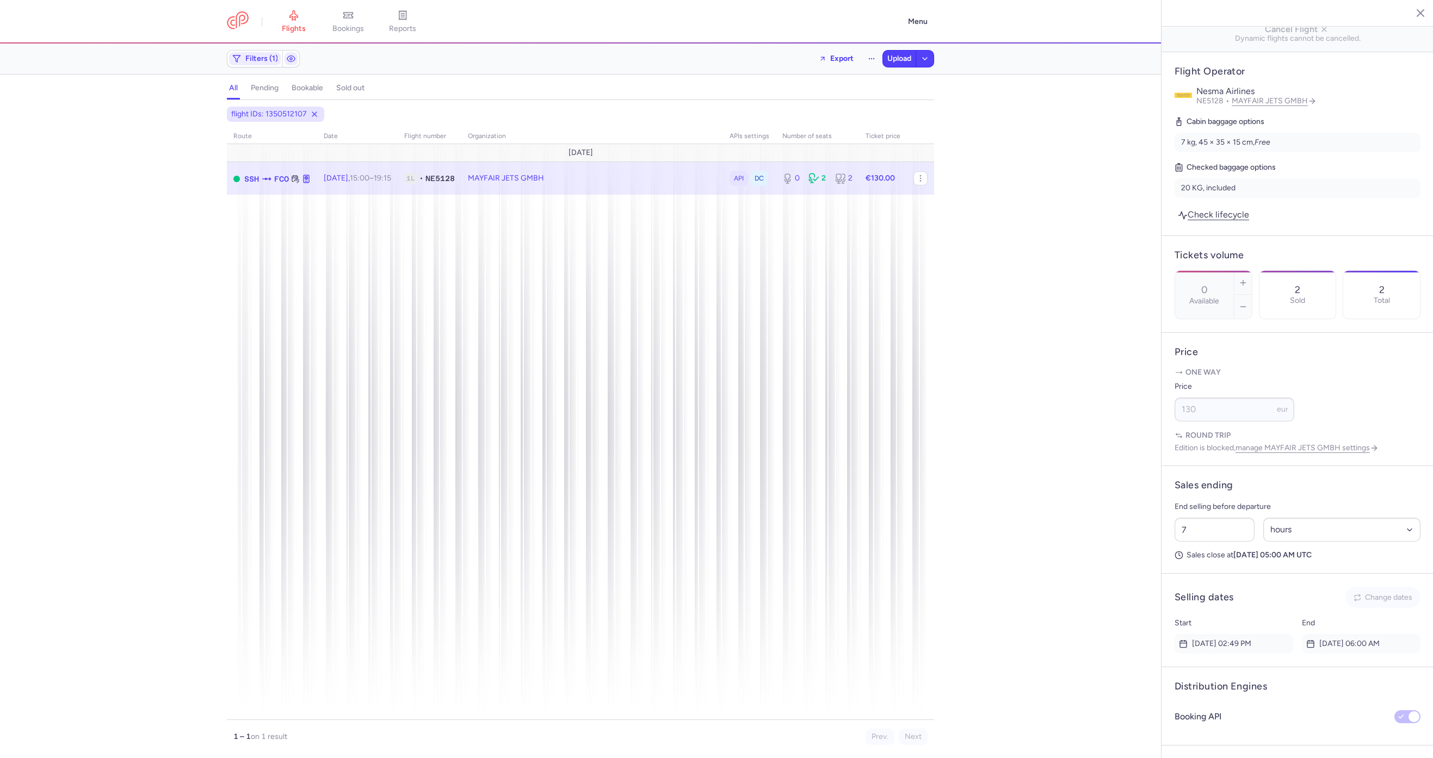
scroll to position [378, 0]
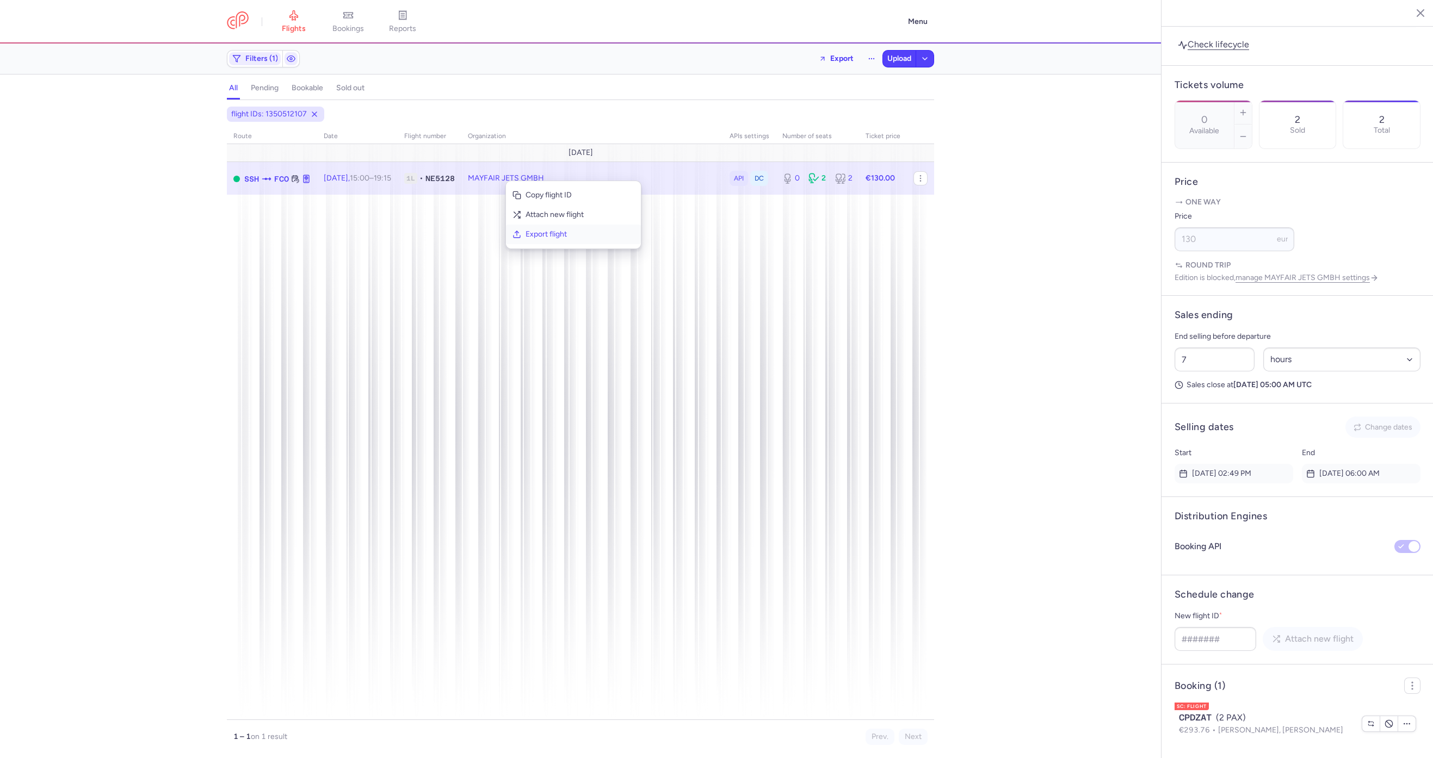
click at [551, 229] on span "Export flight" at bounding box center [580, 234] width 109 height 11
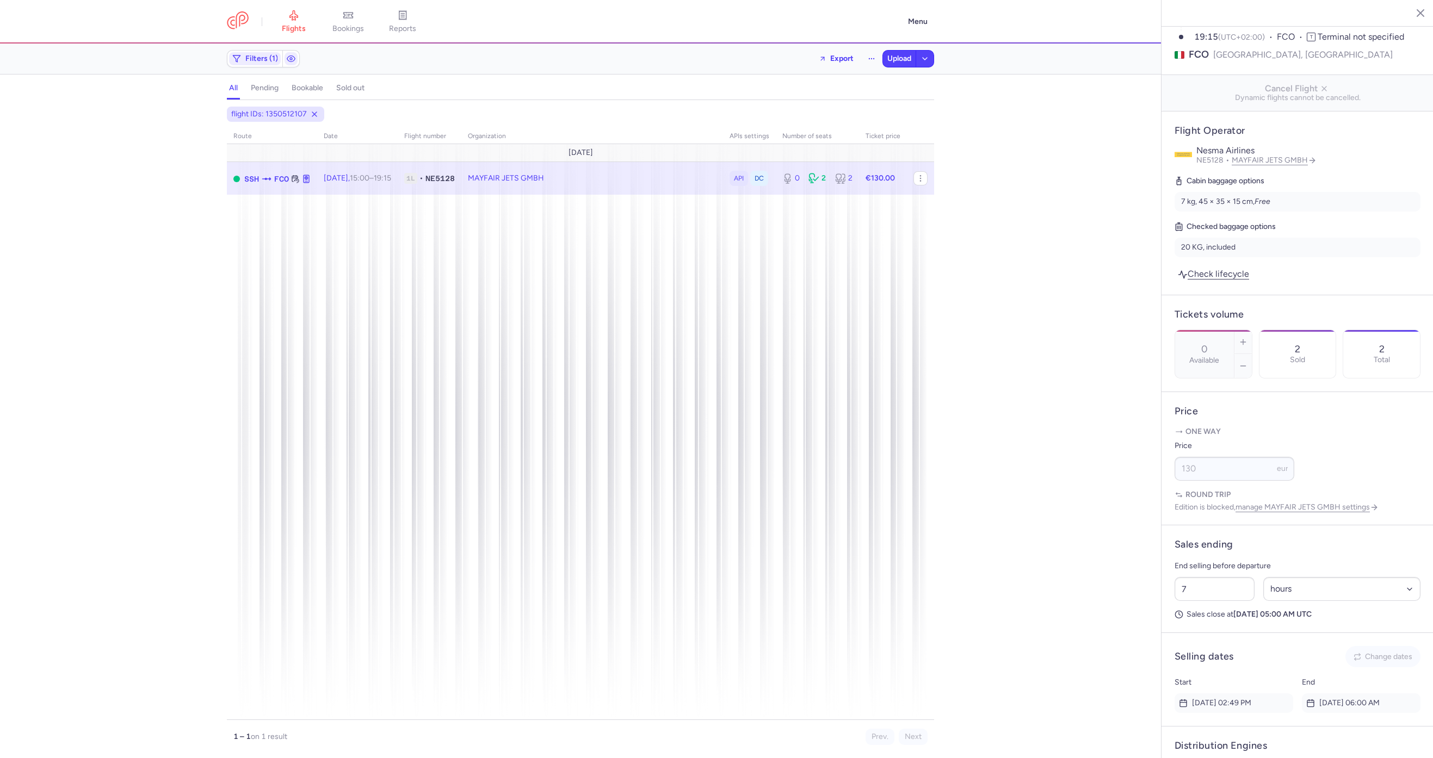
scroll to position [0, 0]
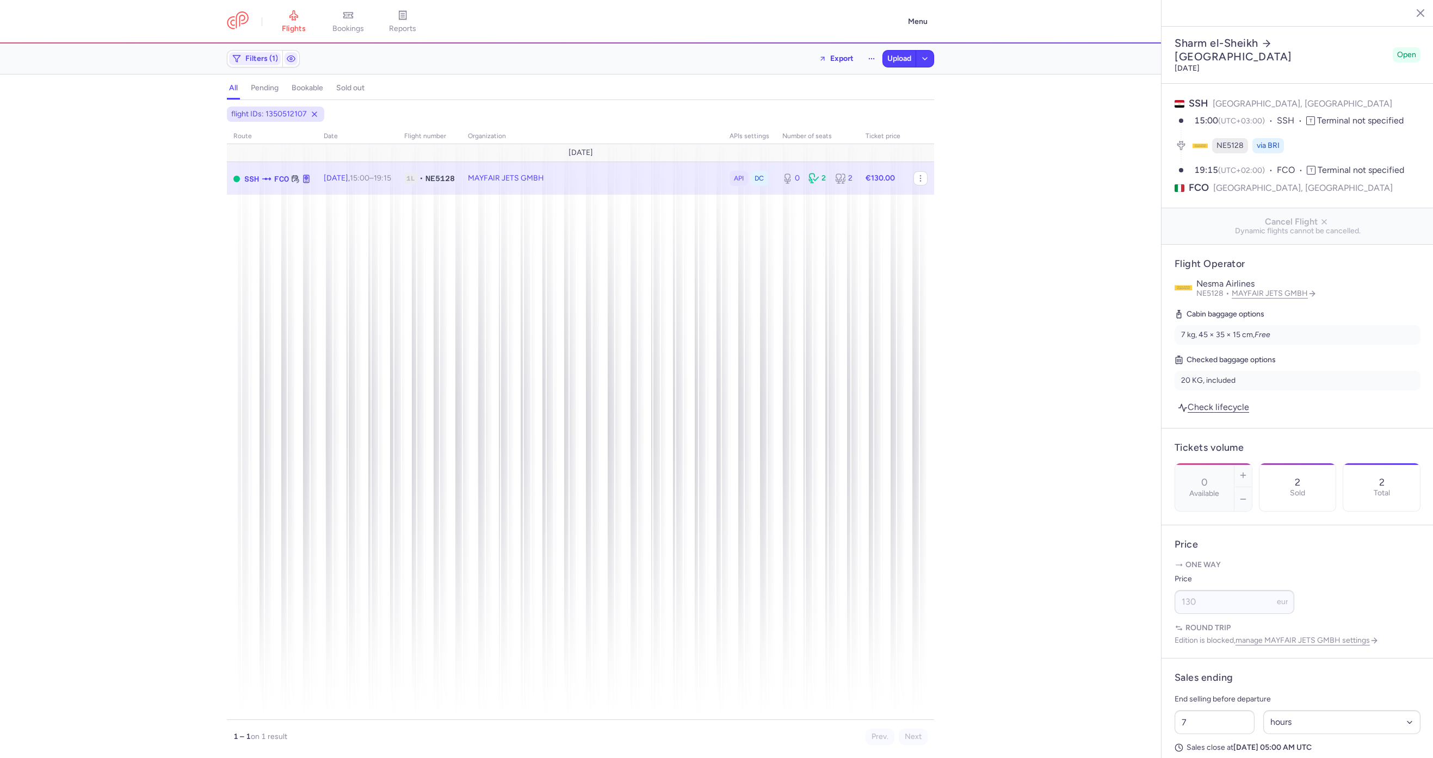
click at [366, 3] on header "flights bookings reports Menu" at bounding box center [580, 22] width 1161 height 44
click at [345, 29] on span "bookings" at bounding box center [348, 29] width 32 height 10
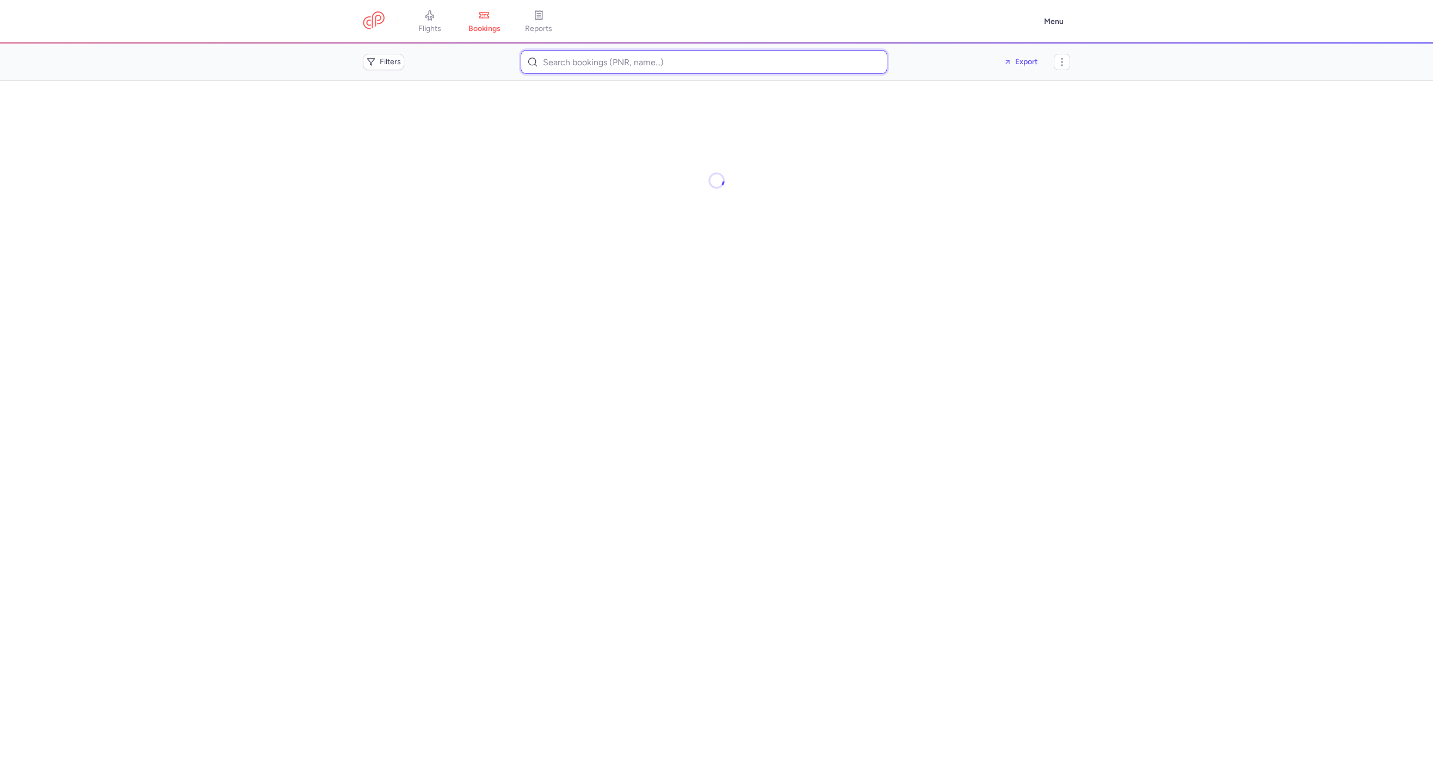
click at [553, 69] on input at bounding box center [704, 62] width 367 height 24
paste input "Arriagada Rodriguez, Guillermo"
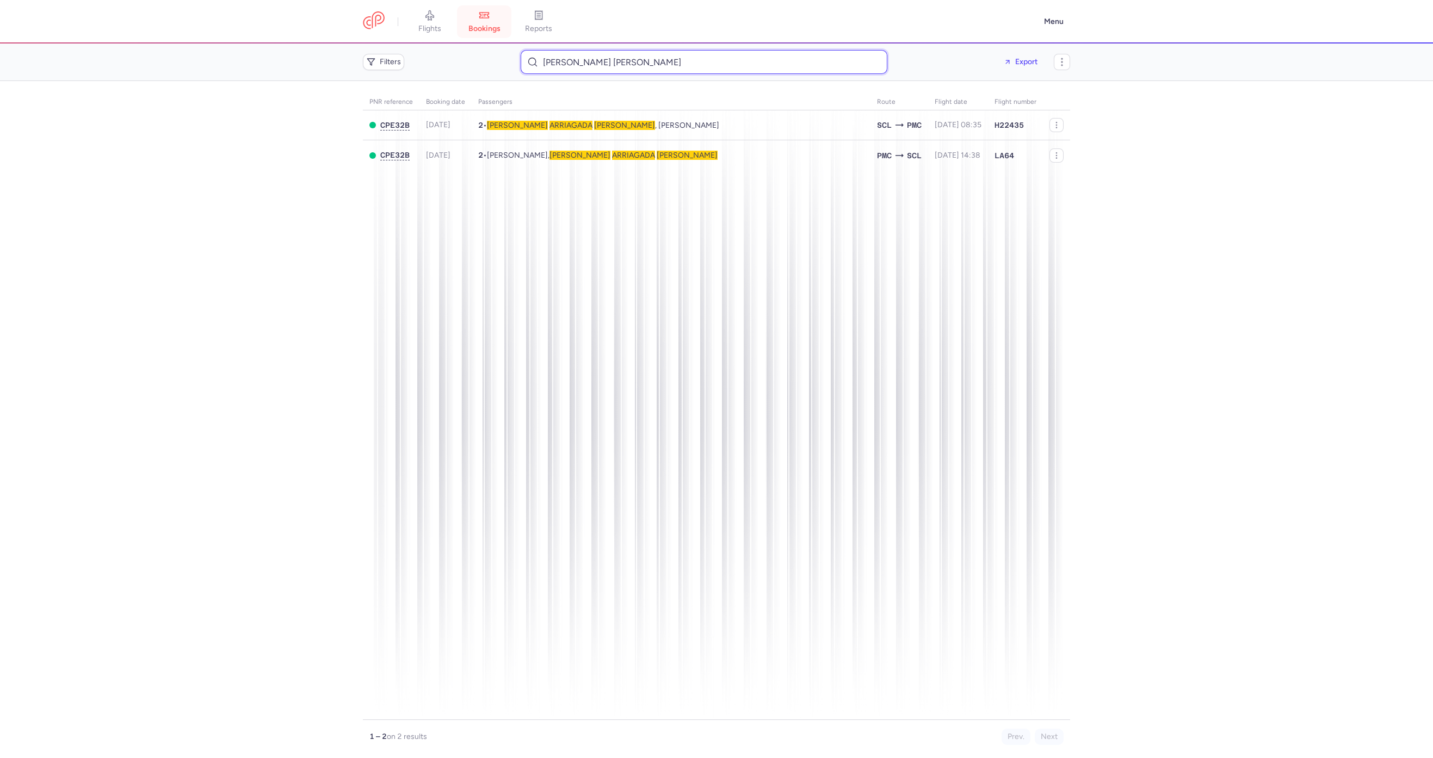
type input "Arriagada Rodriguez Guillermo"
click at [645, 126] on span "Guillermo ARRIAGADA RODRIGUEZ , Nataly Francia LEIVA NAVARRO" at bounding box center [603, 125] width 232 height 9
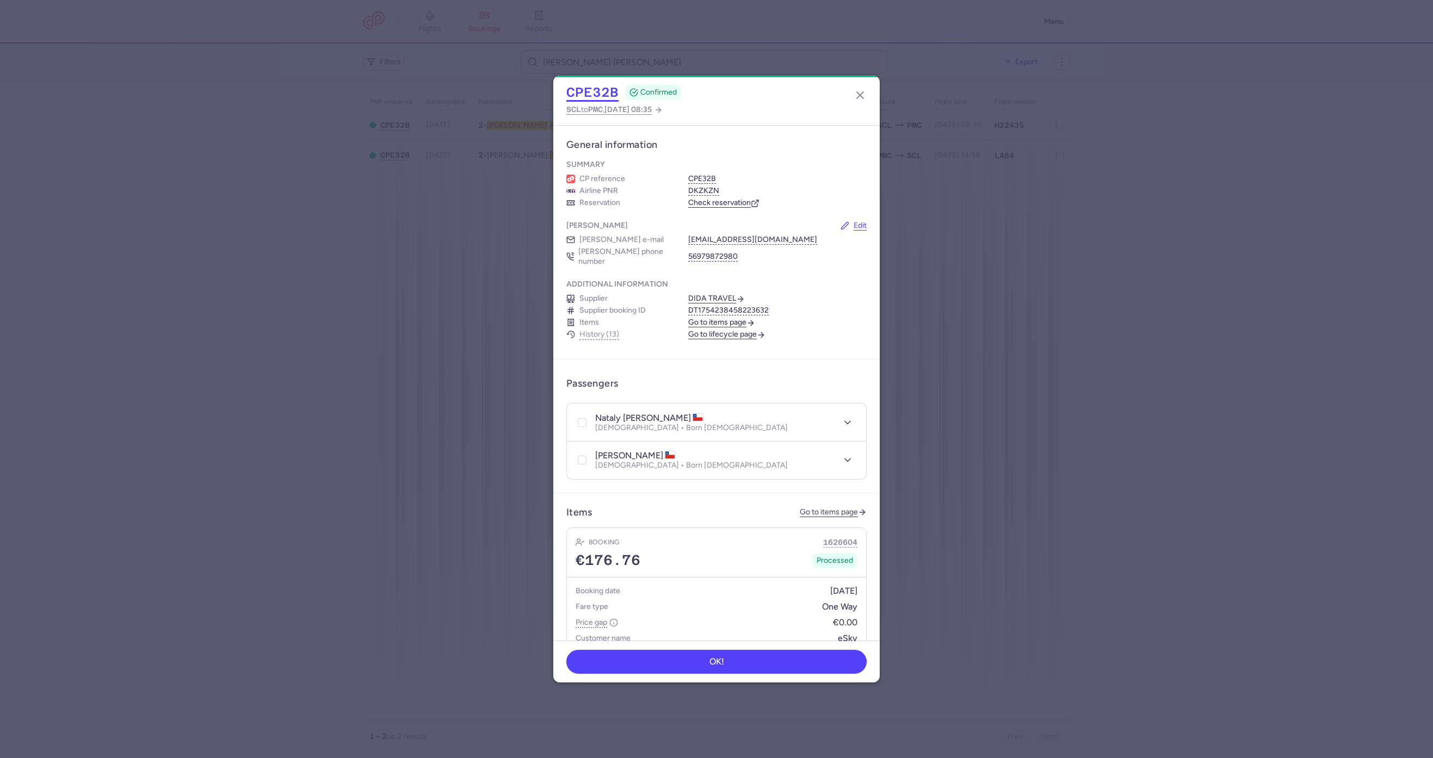
click at [605, 98] on button "CPE32B" at bounding box center [592, 92] width 52 height 16
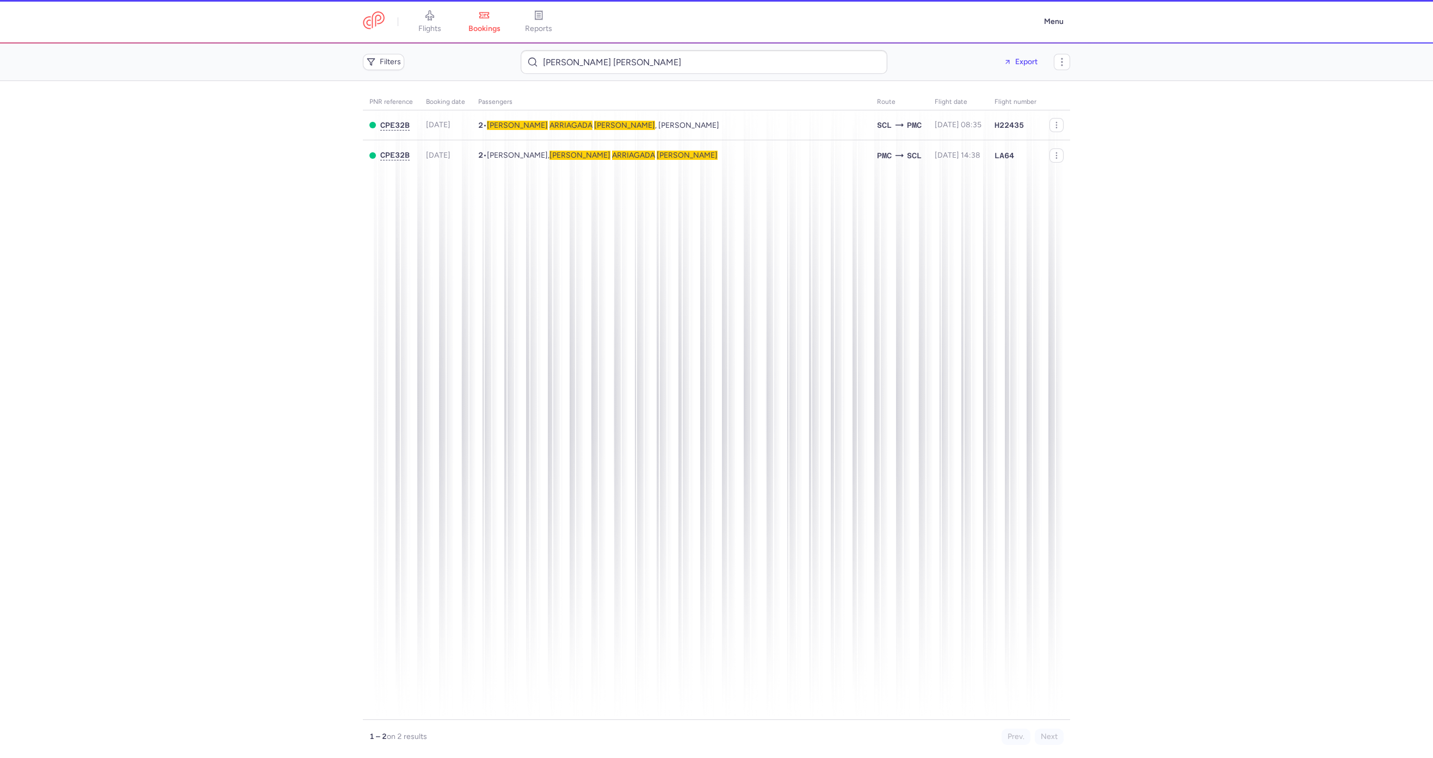
click at [578, 50] on div "CPE32B CONFIRMED SCL to PMC , 2025 Aug 15, 08:35 General information Summary CP…" at bounding box center [716, 379] width 1433 height 758
click at [575, 58] on input "Arriagada Rodriguez Guillermo" at bounding box center [704, 62] width 367 height 24
click at [575, 60] on input "Arriagada Rodriguez Guillermo" at bounding box center [704, 62] width 367 height 24
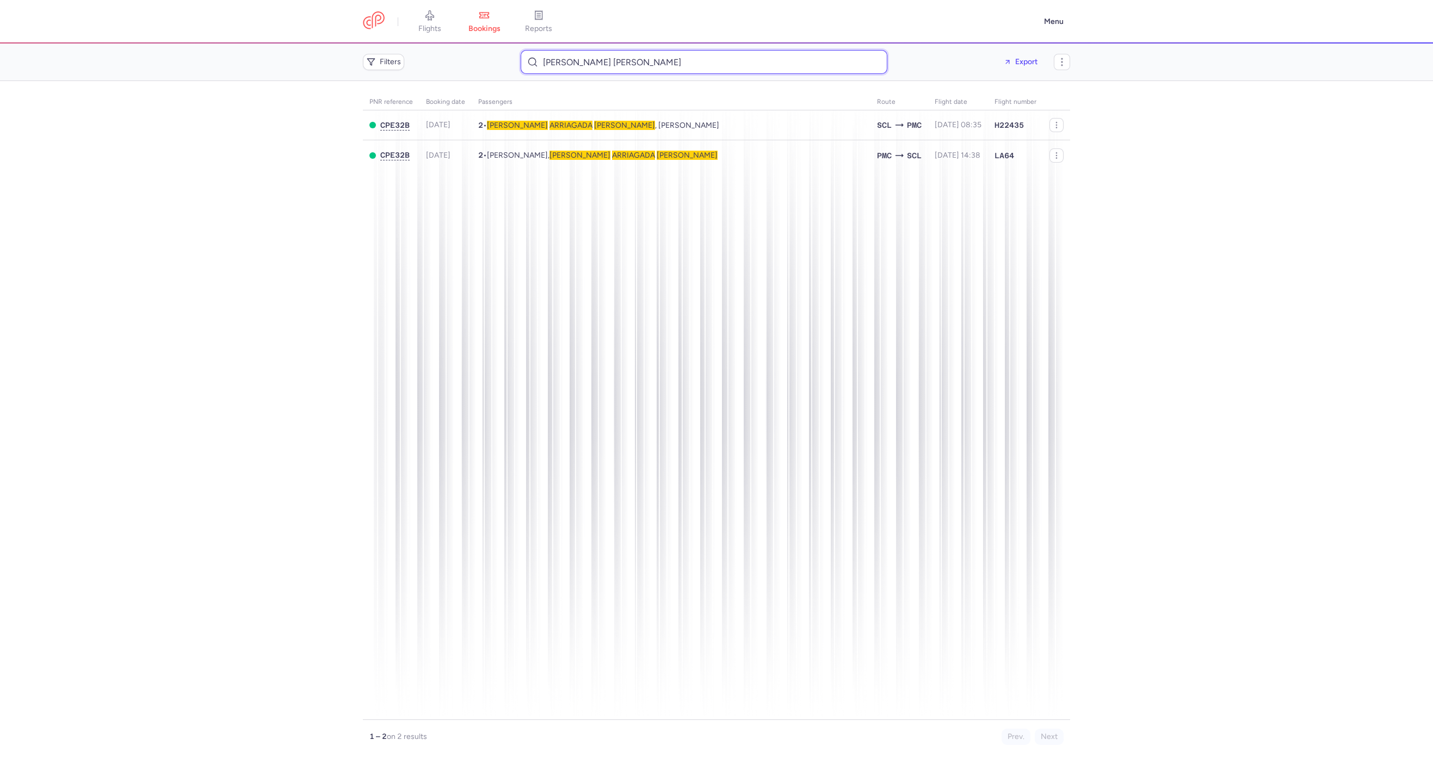
click at [575, 60] on input "Arriagada Rodriguez Guillermo" at bounding box center [704, 62] width 367 height 24
paste input "Alina Elena Lov"
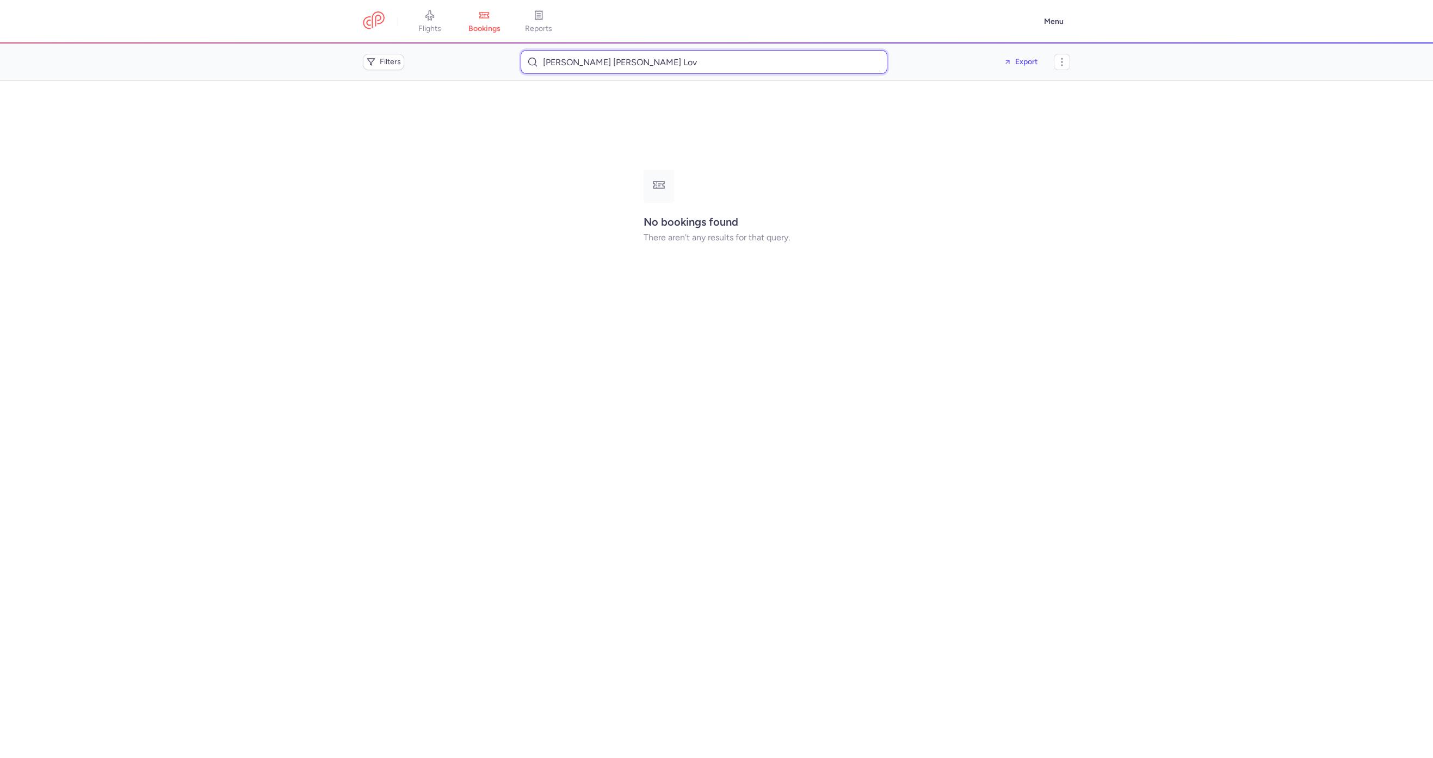
click at [575, 64] on input "Alina Elena Lov" at bounding box center [704, 62] width 367 height 24
click at [575, 66] on input "Alina Elena Lov" at bounding box center [704, 62] width 367 height 24
paste input "Ciprian"
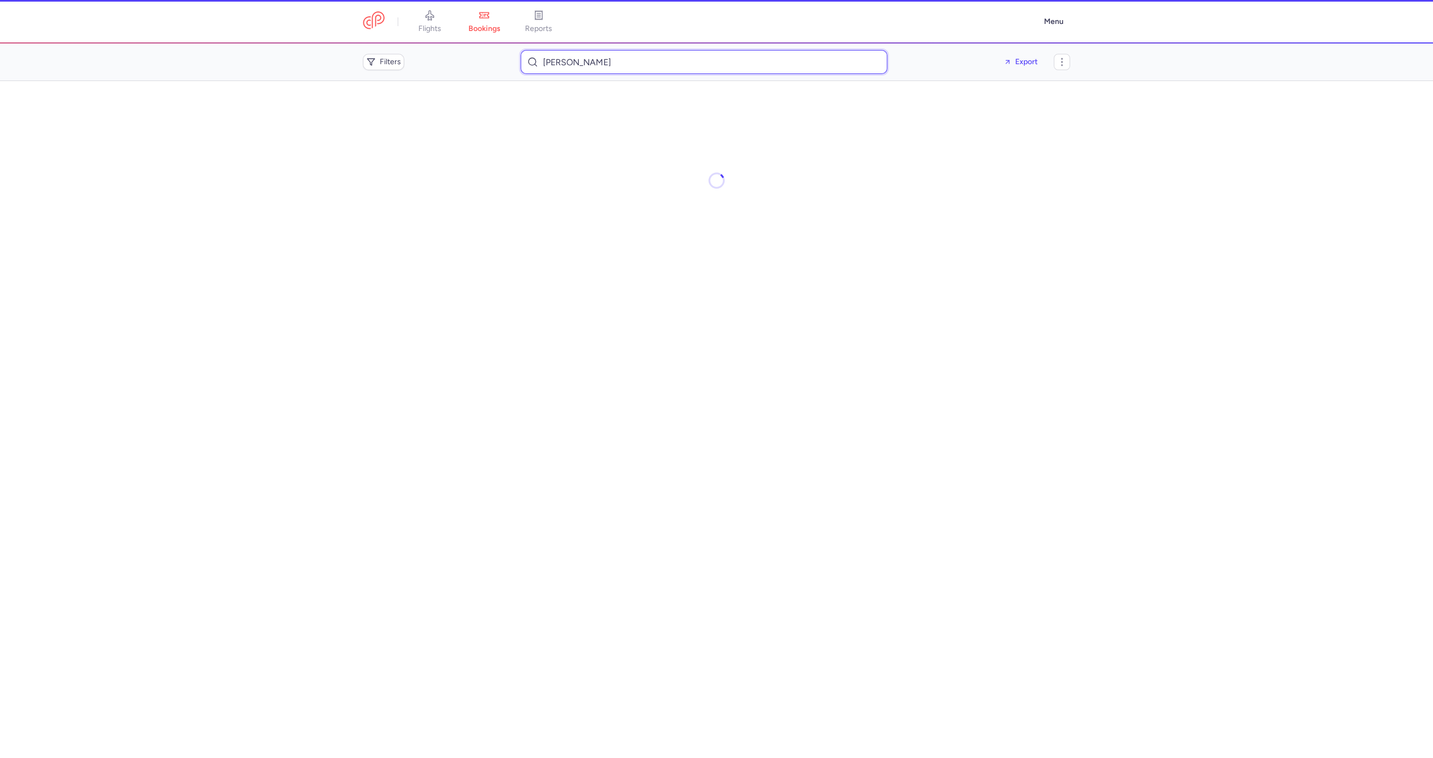
type input "Ciprian Lov"
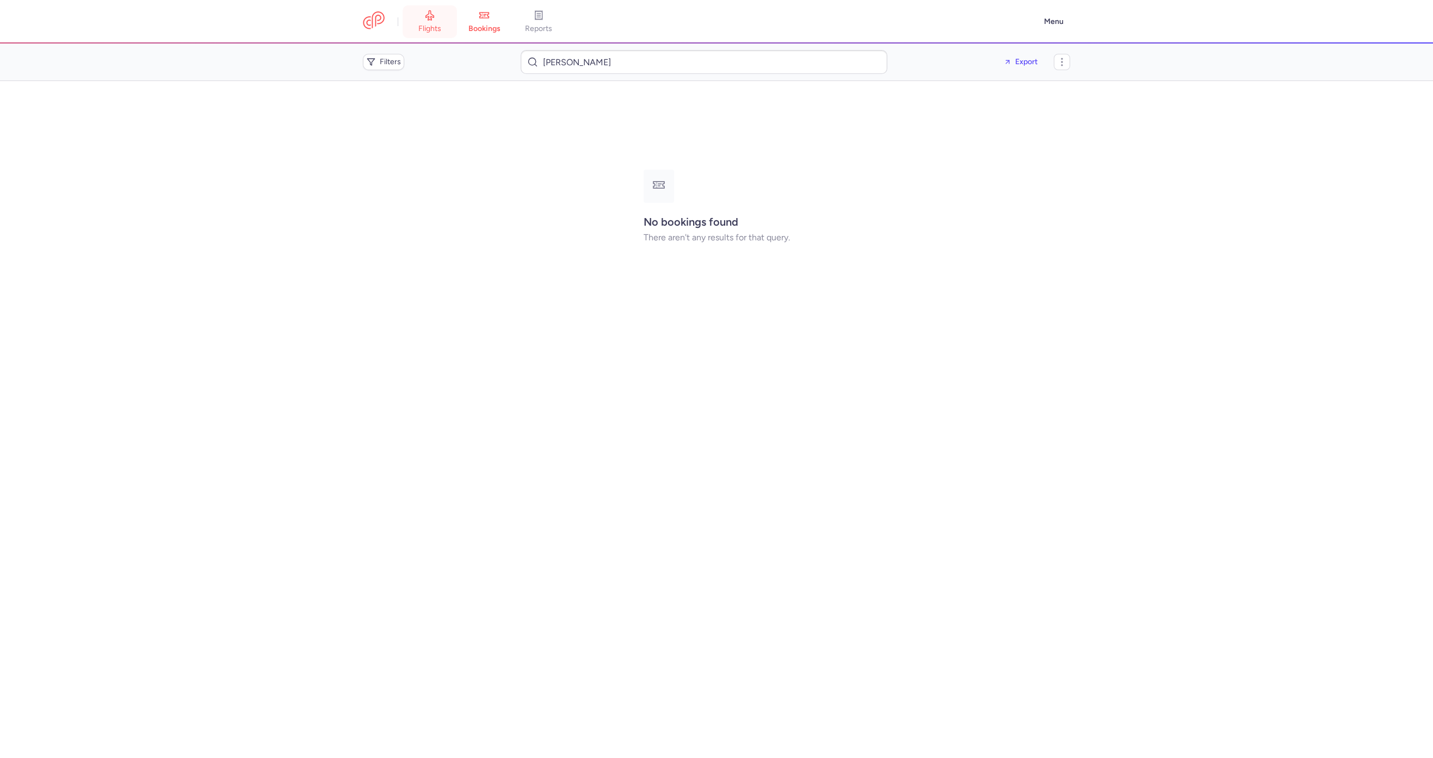
click at [442, 18] on link "flights" at bounding box center [430, 22] width 54 height 24
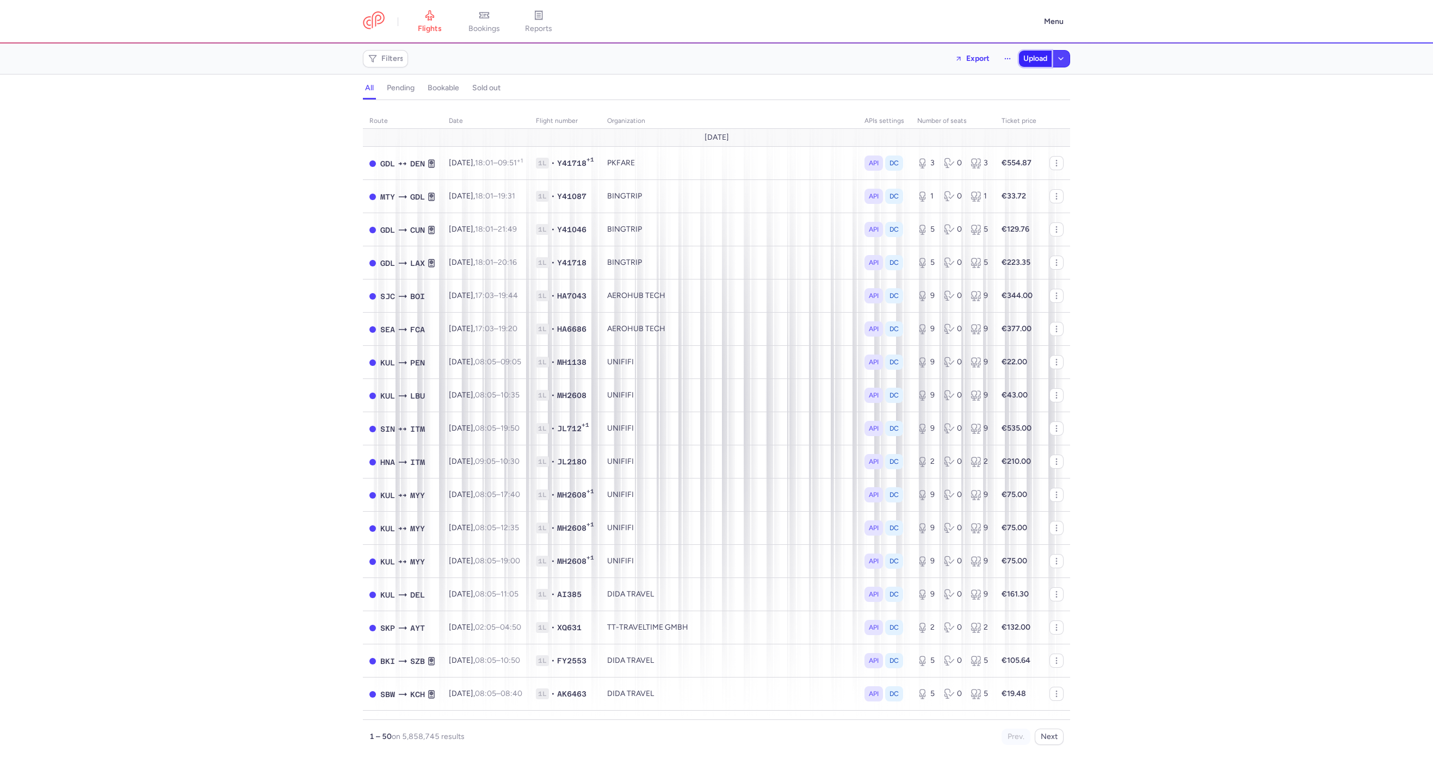
click at [1030, 61] on button "Upload" at bounding box center [1035, 59] width 33 height 16
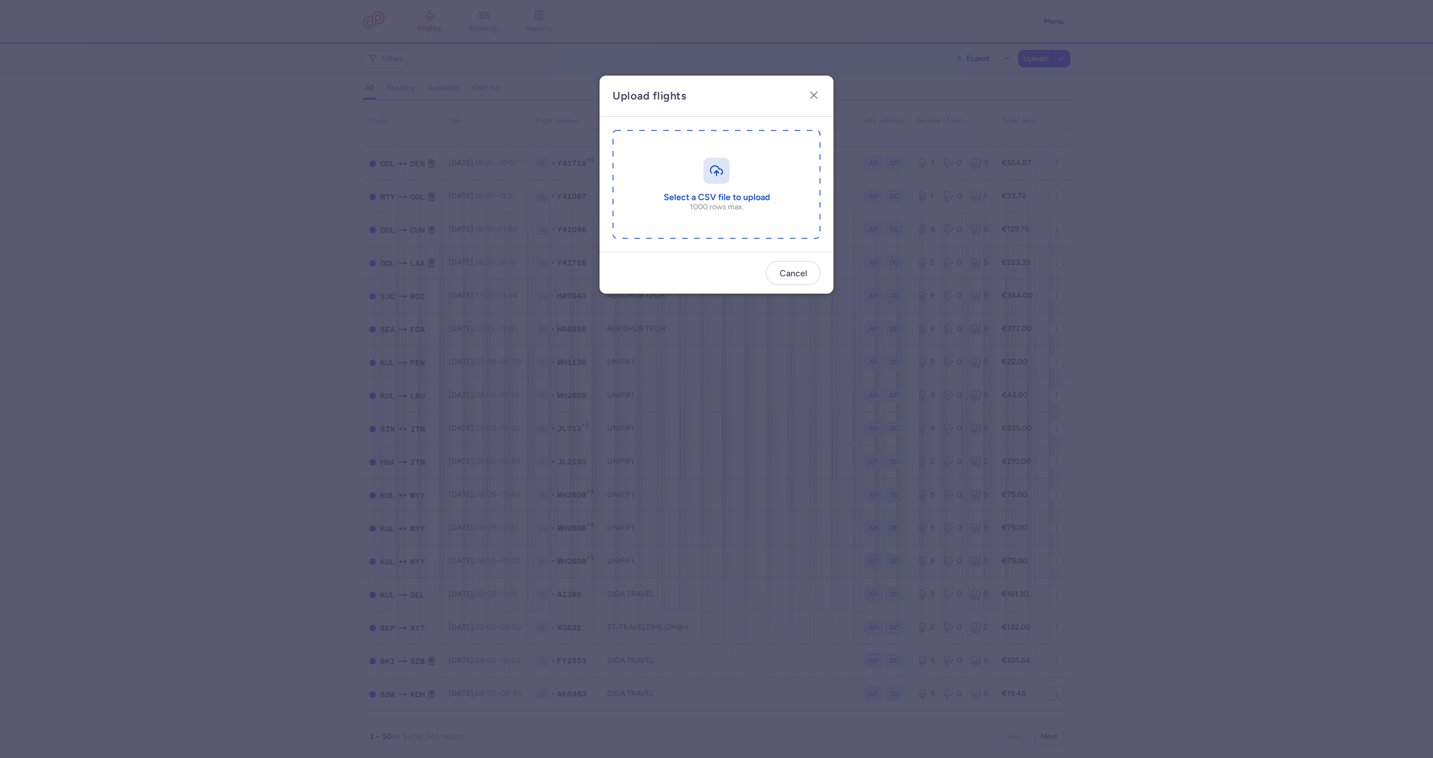
type input "C:\fakepath\export_flight_NE5128_20250814,0740 (1).csv"
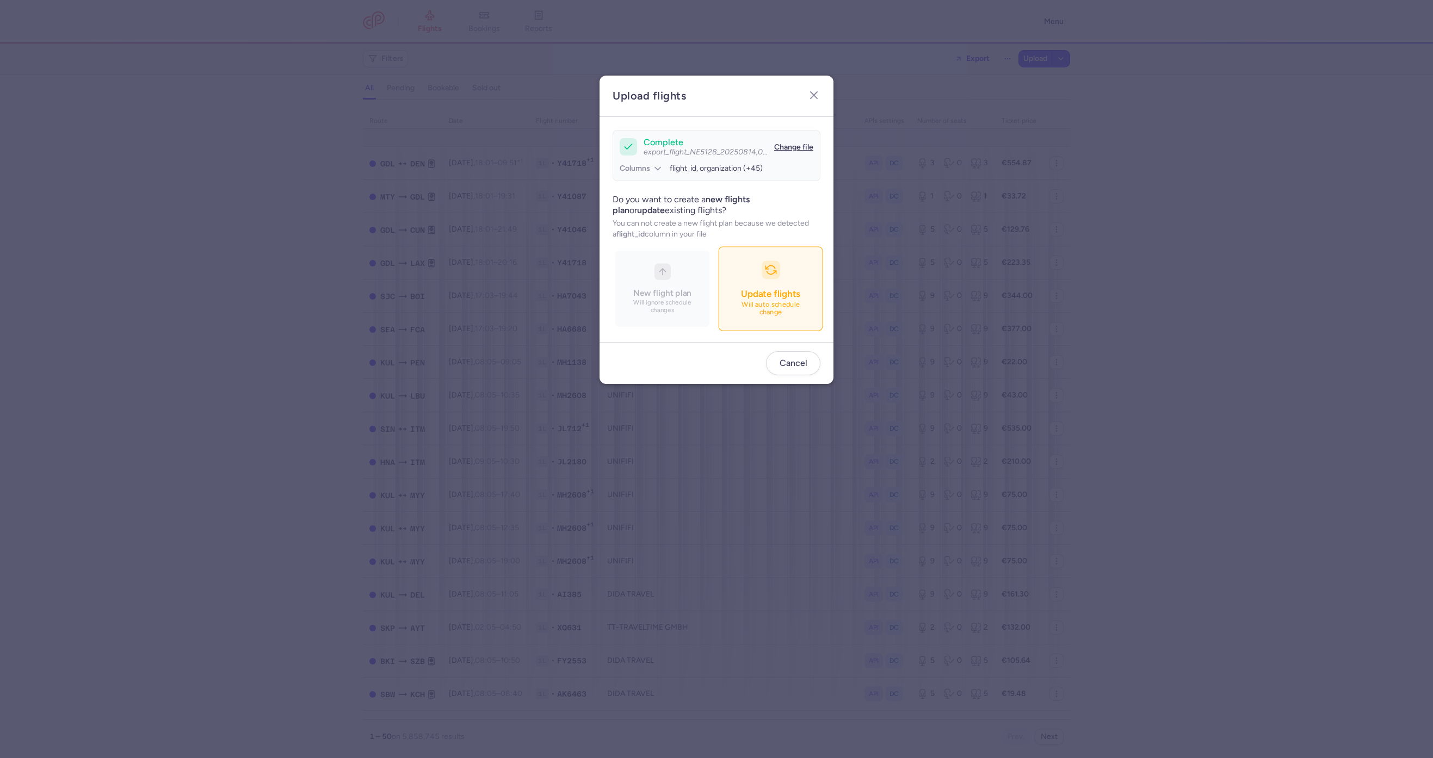
click at [782, 287] on button "Update flights Will auto schedule change" at bounding box center [770, 289] width 104 height 84
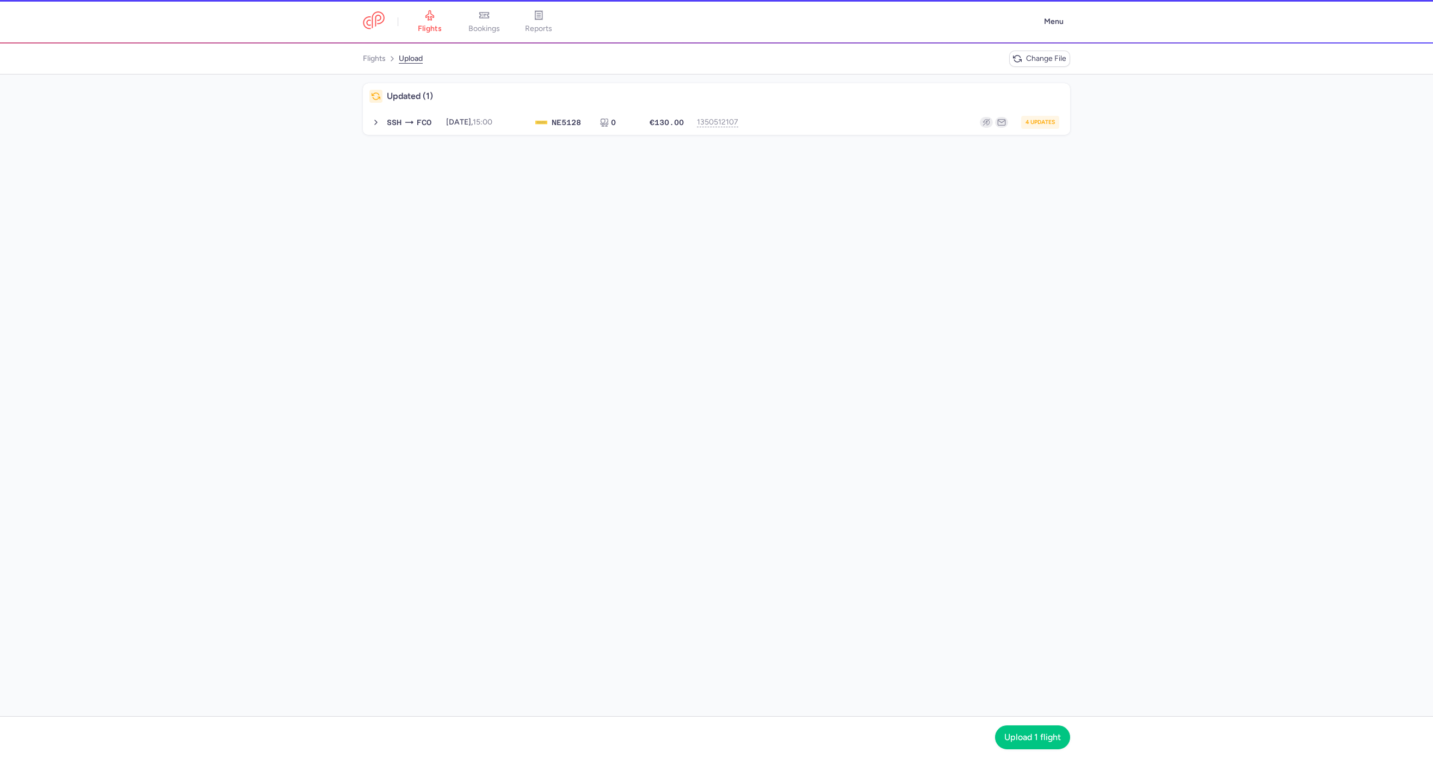
click at [779, 95] on h4 "Updated (1)" at bounding box center [725, 96] width 677 height 11
click at [793, 118] on div "4 updates" at bounding box center [903, 122] width 311 height 13
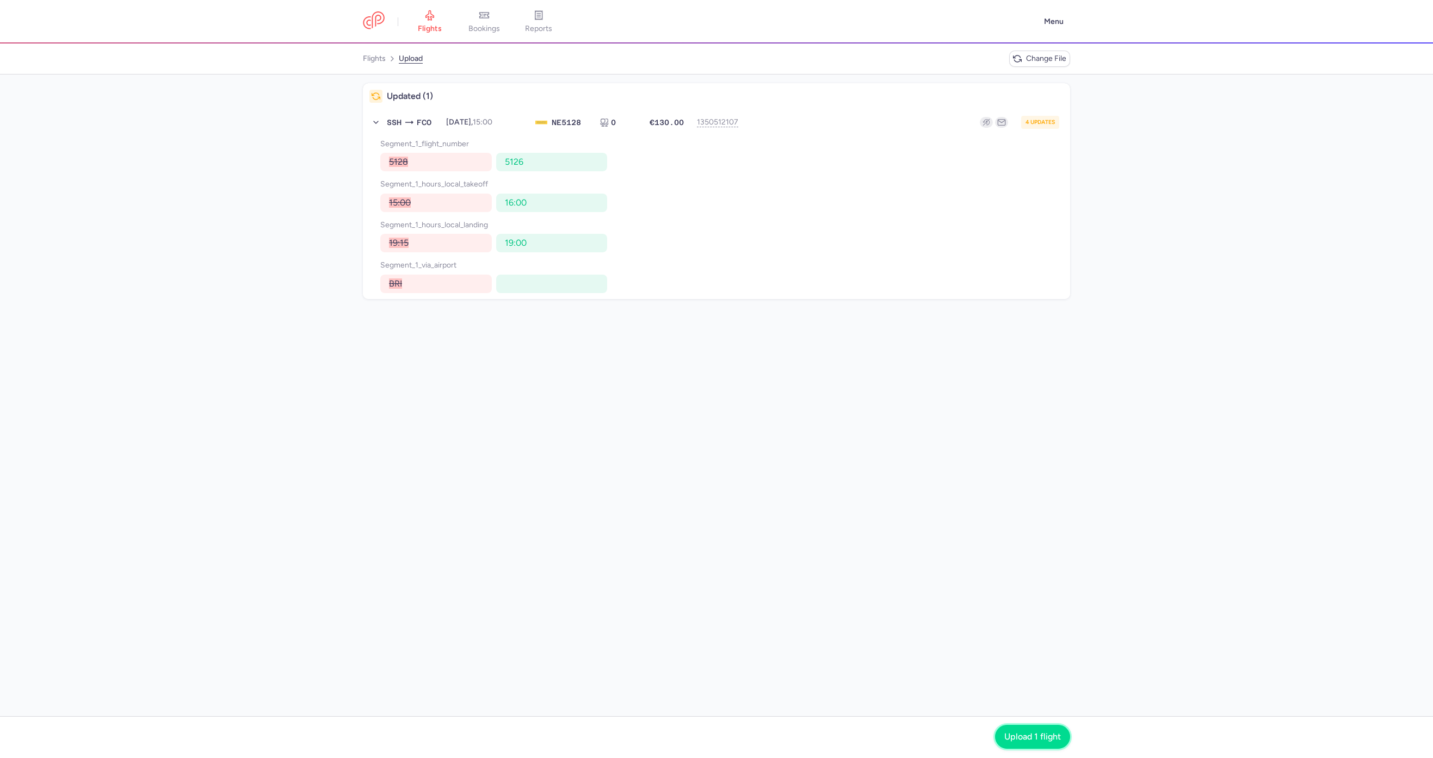
click at [1039, 737] on span "Upload 1 flight" at bounding box center [1032, 737] width 57 height 10
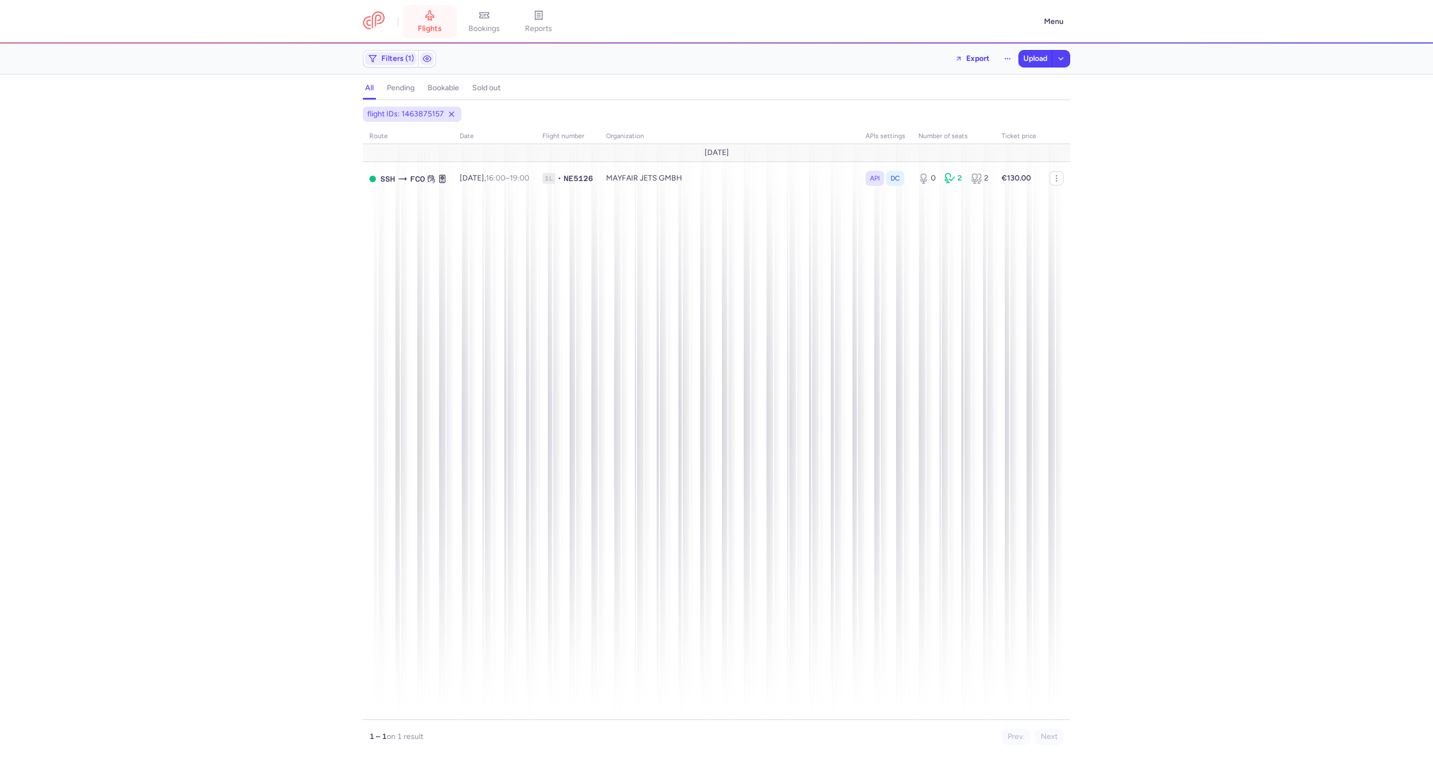
click at [431, 15] on icon at bounding box center [429, 15] width 11 height 11
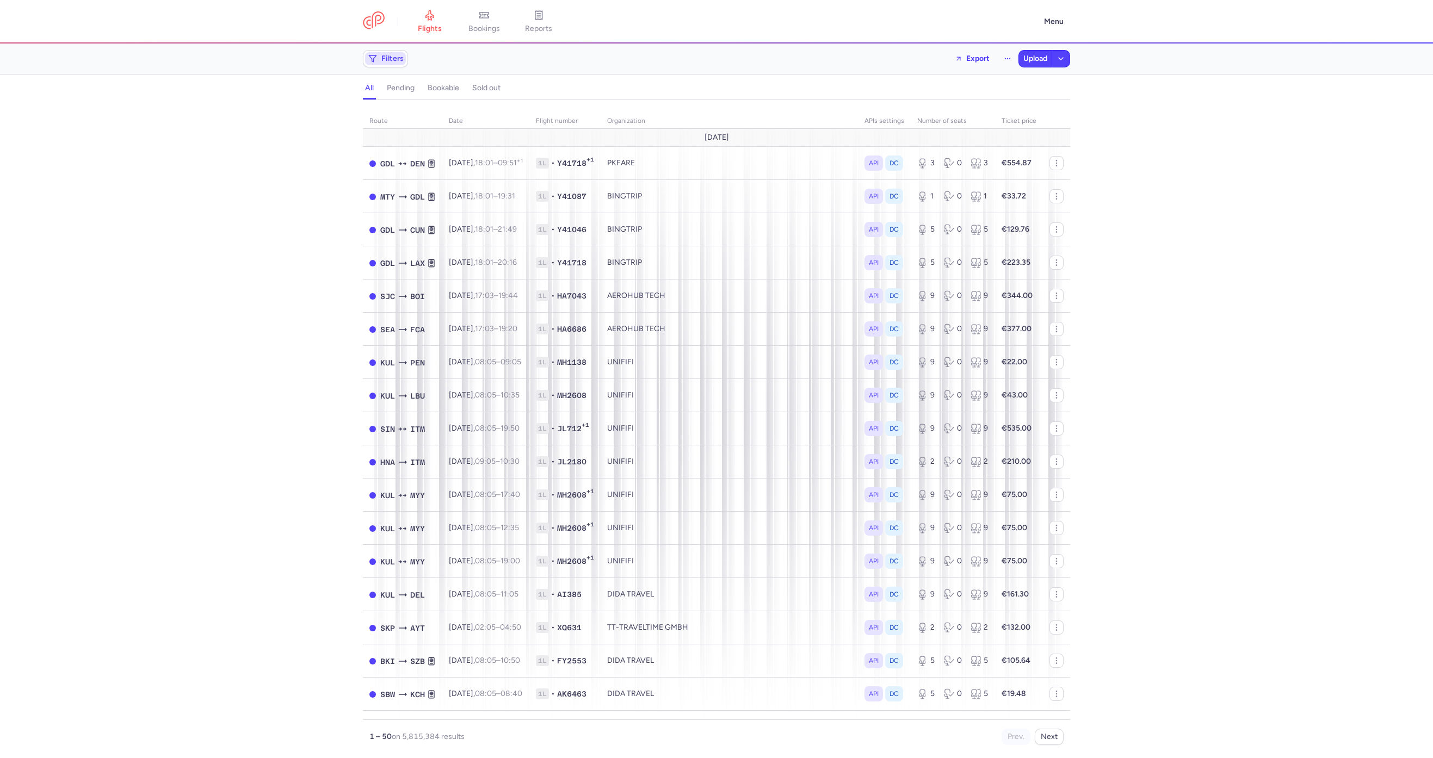
click at [377, 52] on span "Filters" at bounding box center [385, 58] width 41 height 13
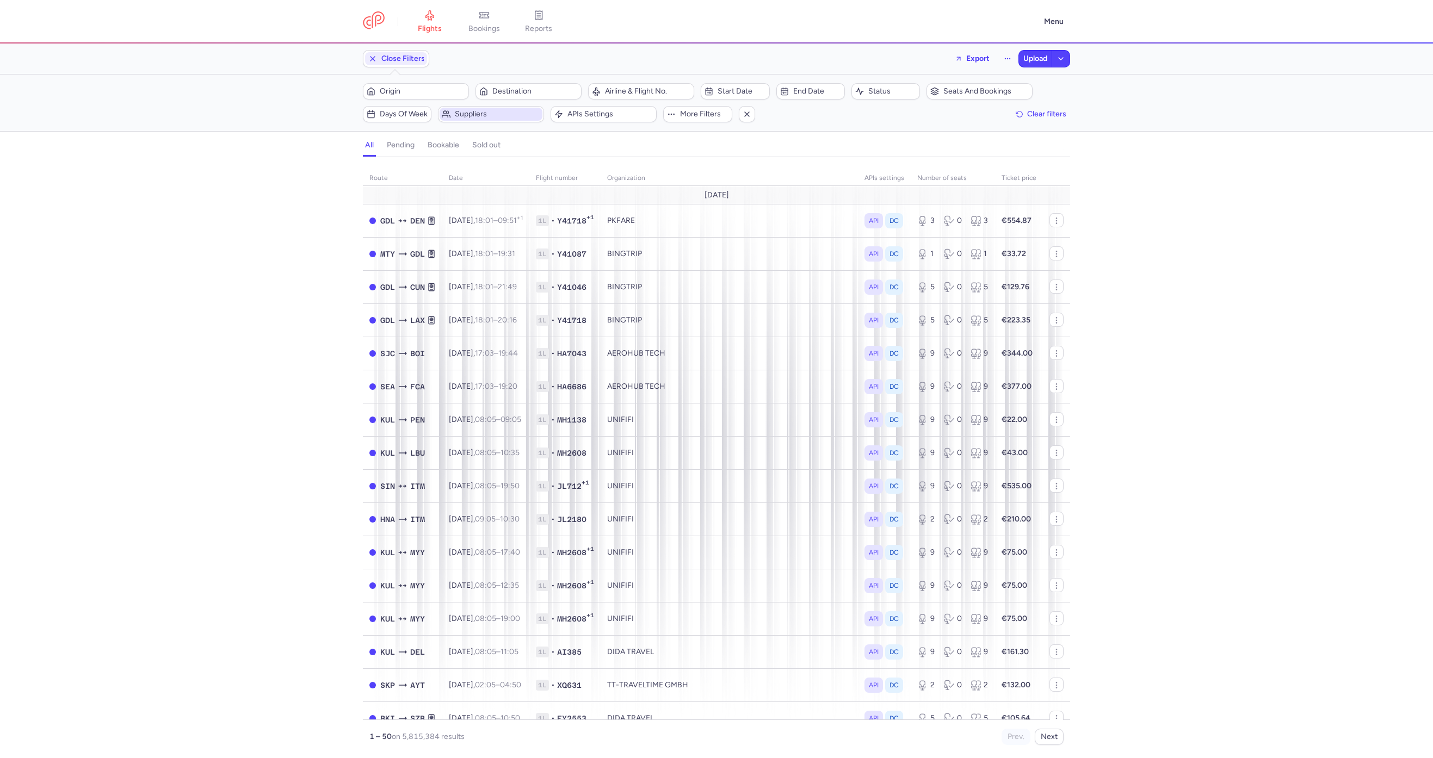
click at [462, 110] on span "Suppliers" at bounding box center [497, 114] width 85 height 9
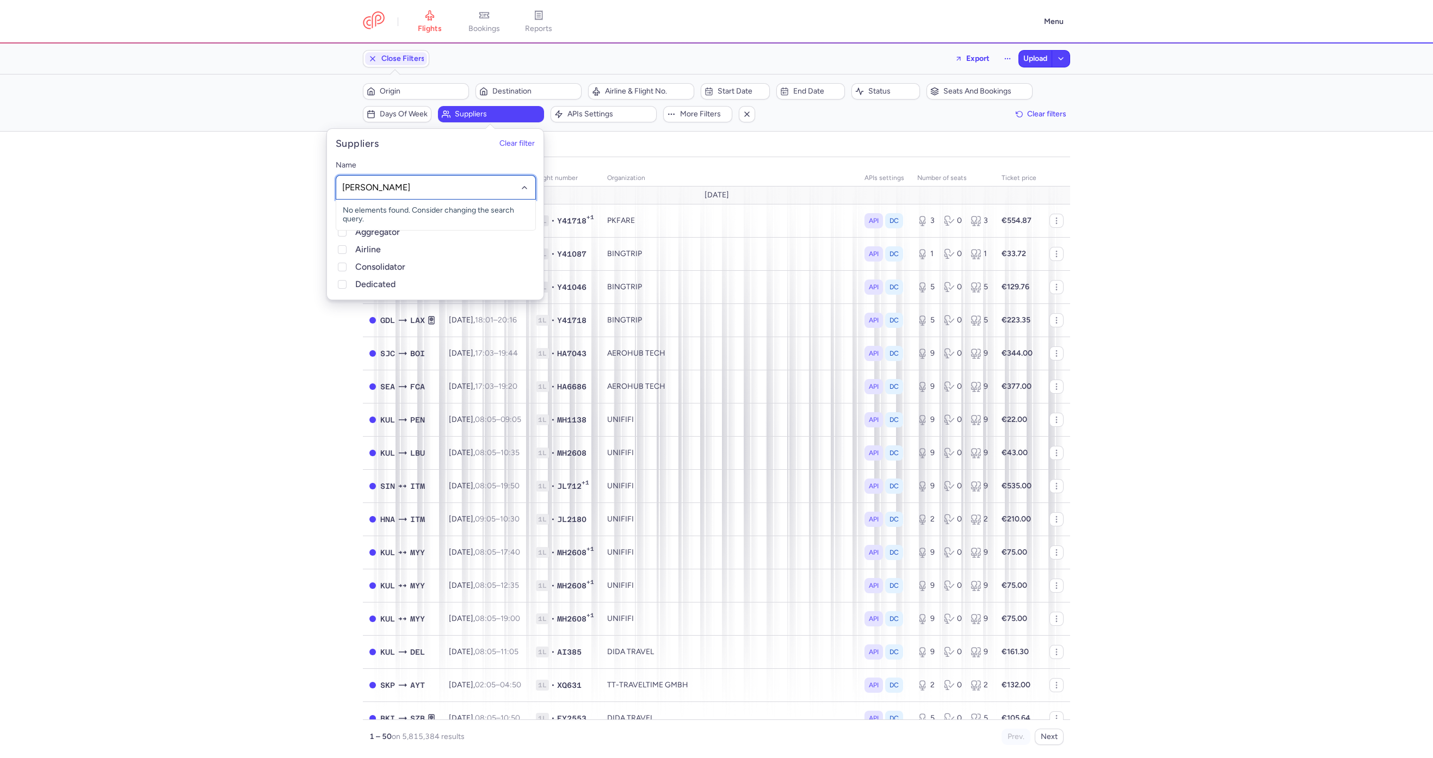
type input "peter"
click at [403, 214] on span "MR [PERSON_NAME] COMPANY" at bounding box center [399, 210] width 113 height 9
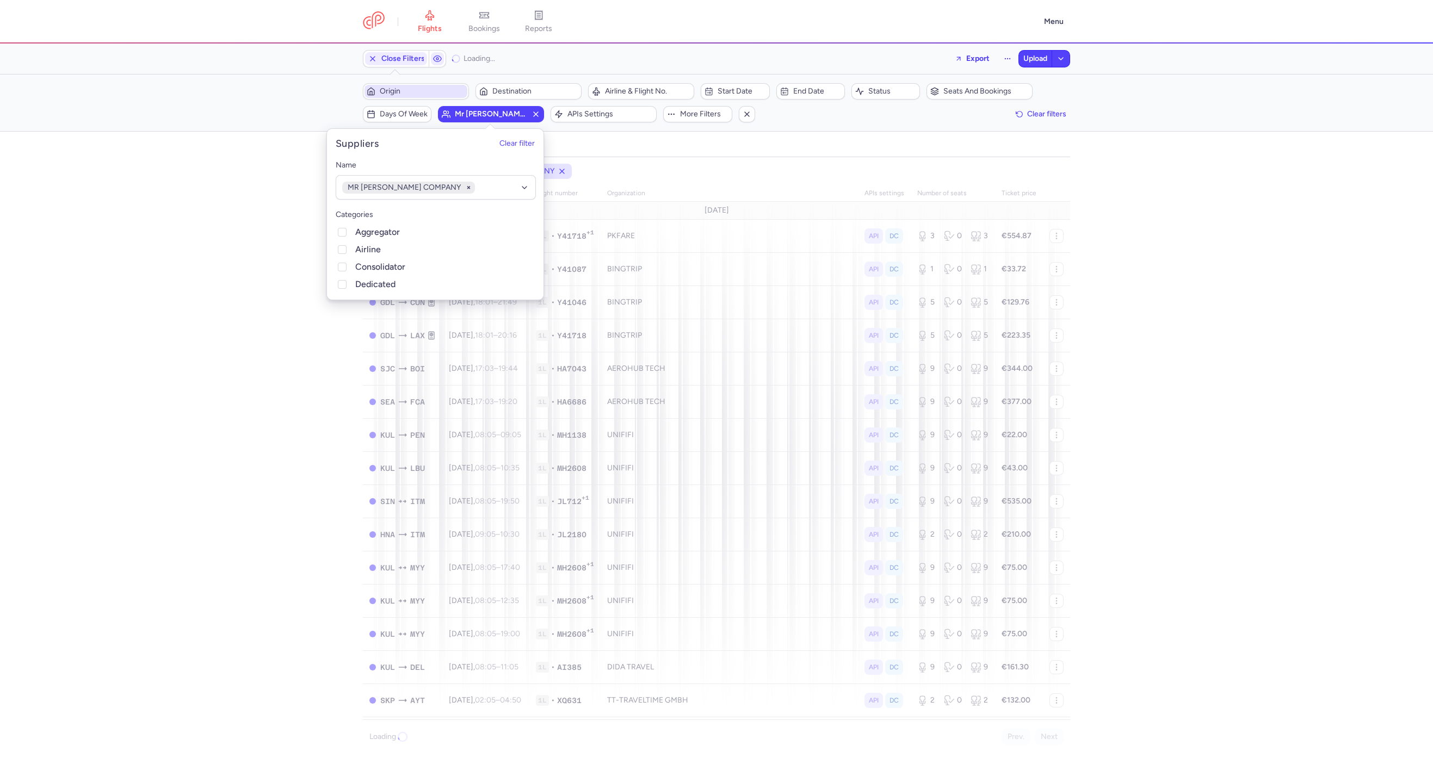
click at [402, 95] on span "Origin" at bounding box center [422, 91] width 85 height 9
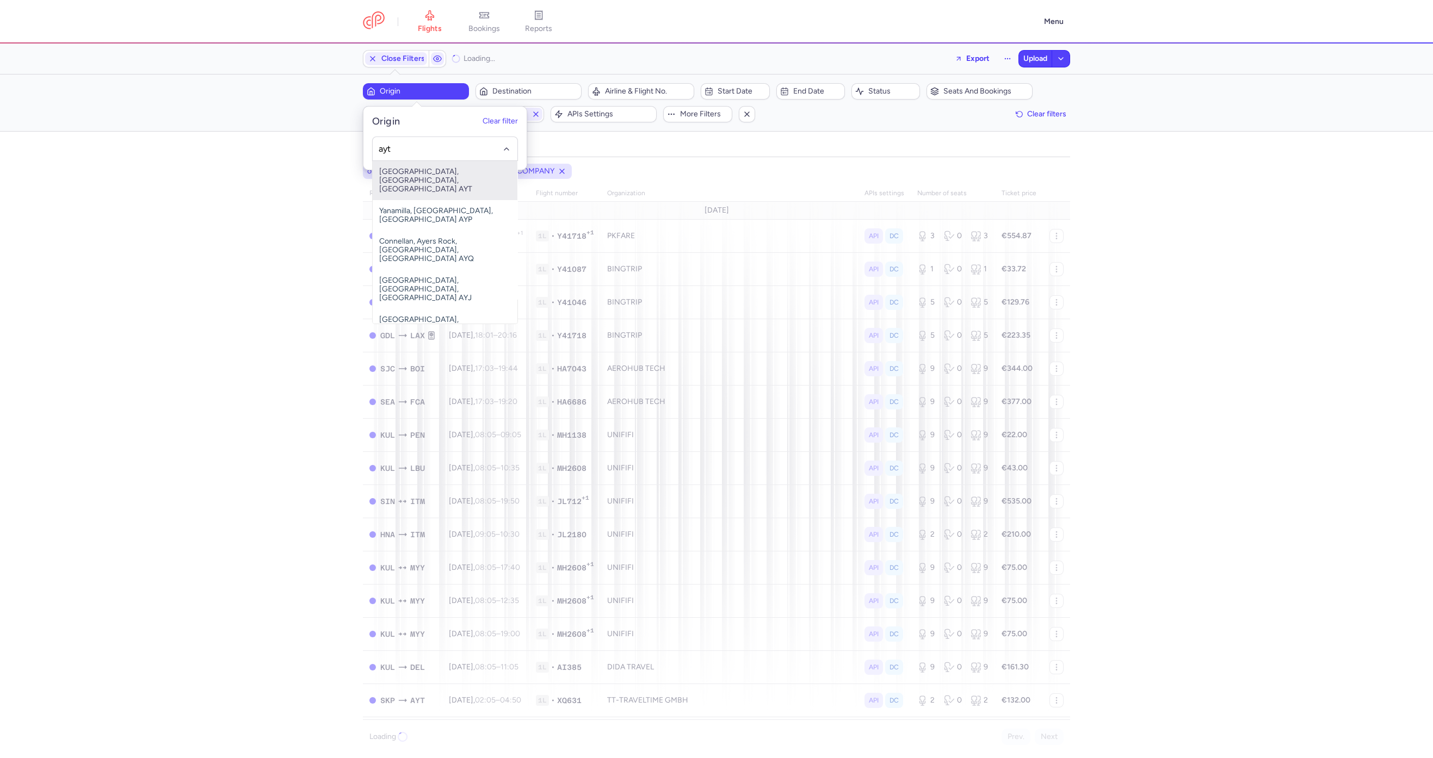
click at [411, 172] on span "Antalya, Antalya, Turkey AYT" at bounding box center [445, 180] width 145 height 39
type input "ayt"
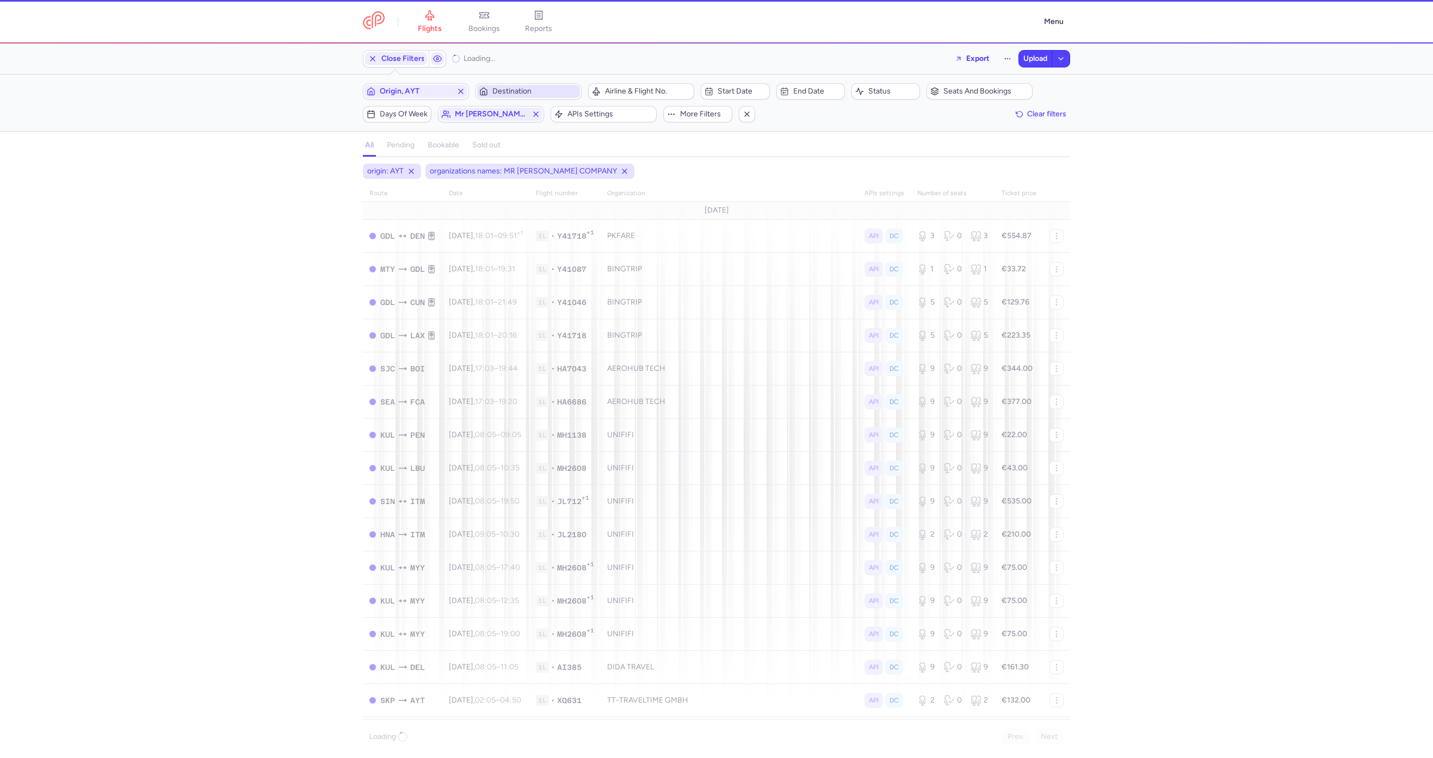
click at [522, 98] on button "Destination" at bounding box center [529, 91] width 106 height 16
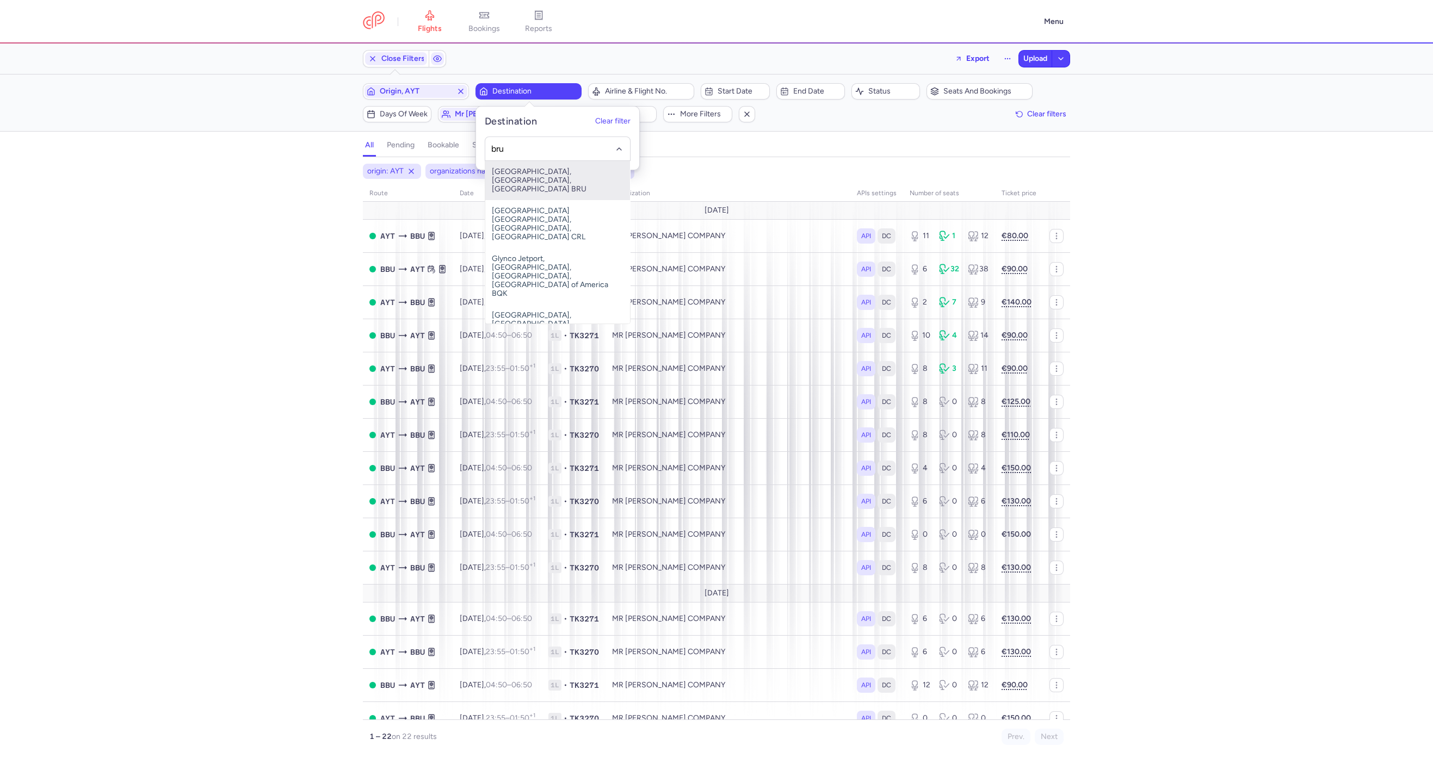
click at [522, 172] on span "Brussels Airport, Brussels, Belgium BRU" at bounding box center [557, 180] width 145 height 39
type input "bru"
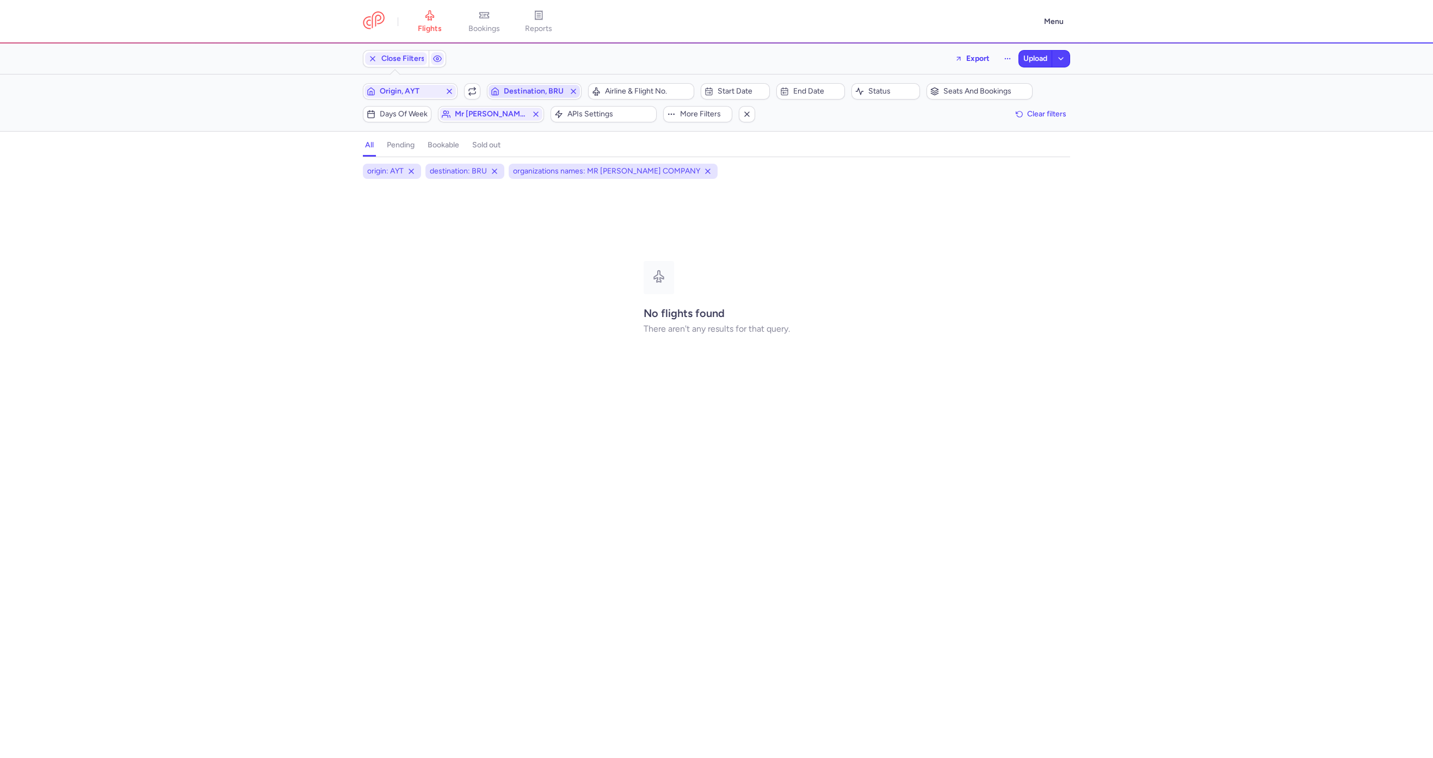
click at [573, 87] on icon "button" at bounding box center [573, 91] width 9 height 9
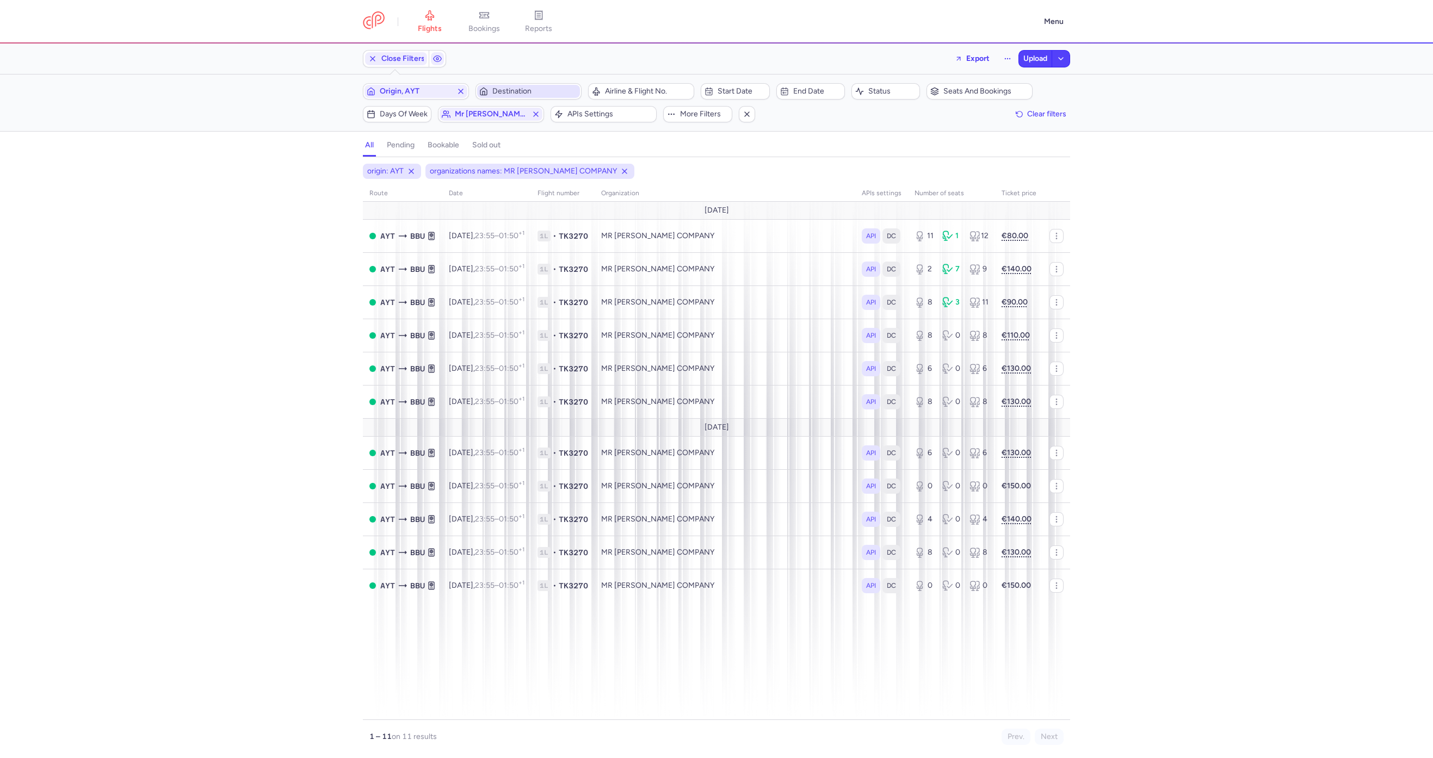
click at [522, 95] on span "Destination" at bounding box center [534, 91] width 85 height 9
click at [525, 180] on span "Bucharest Băneasa Aurel Vlaicu International Airport, Bucharest, Romania BBU" at bounding box center [557, 185] width 145 height 48
type input "bbu"
drag, startPoint x: 591, startPoint y: 271, endPoint x: 368, endPoint y: 275, distance: 223.1
click at [368, 286] on tr "AYT BBU Sun, 17 Aug, 23:55 – 01:50 +1 1L • TK3270 MR PETER COMPANY API DC 2 7 9…" at bounding box center [716, 302] width 707 height 33
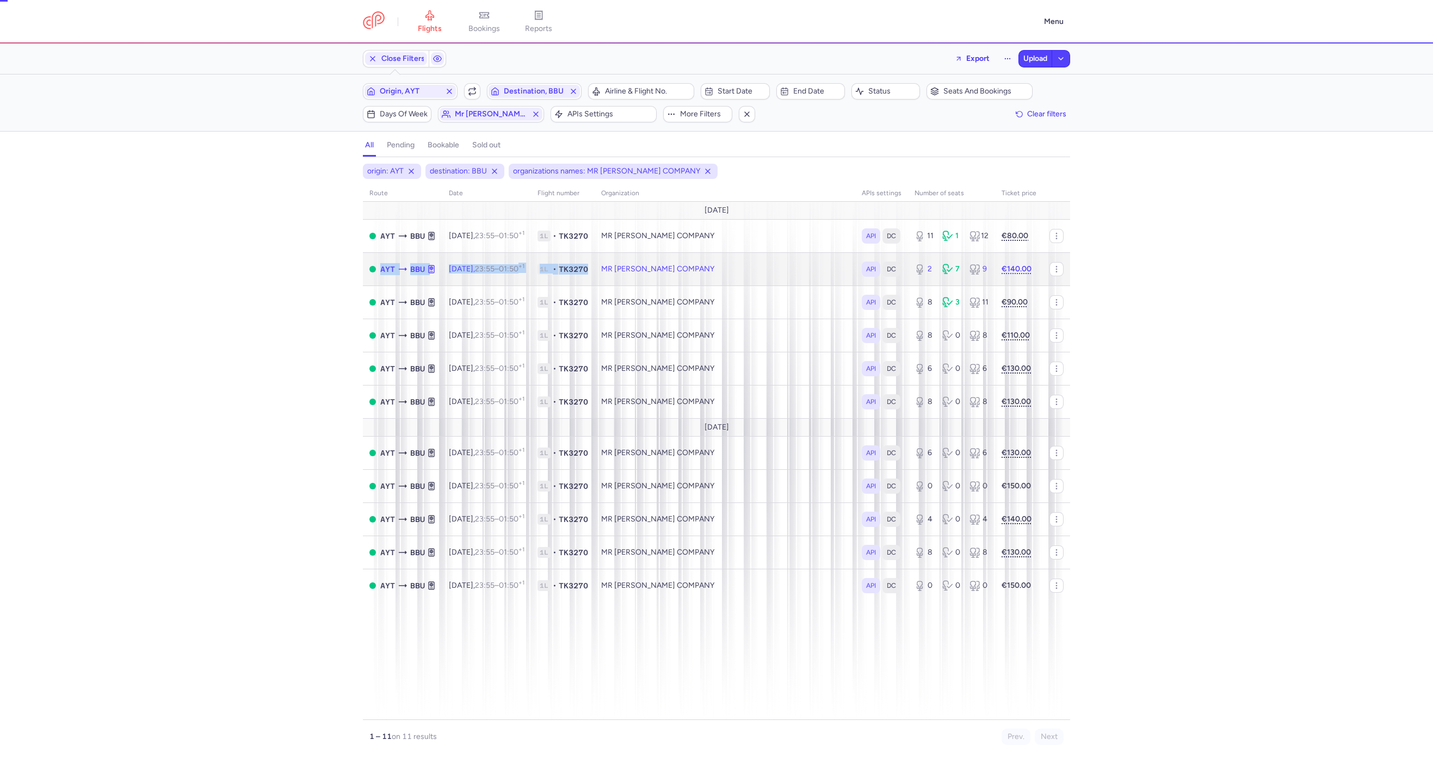
select select "hours"
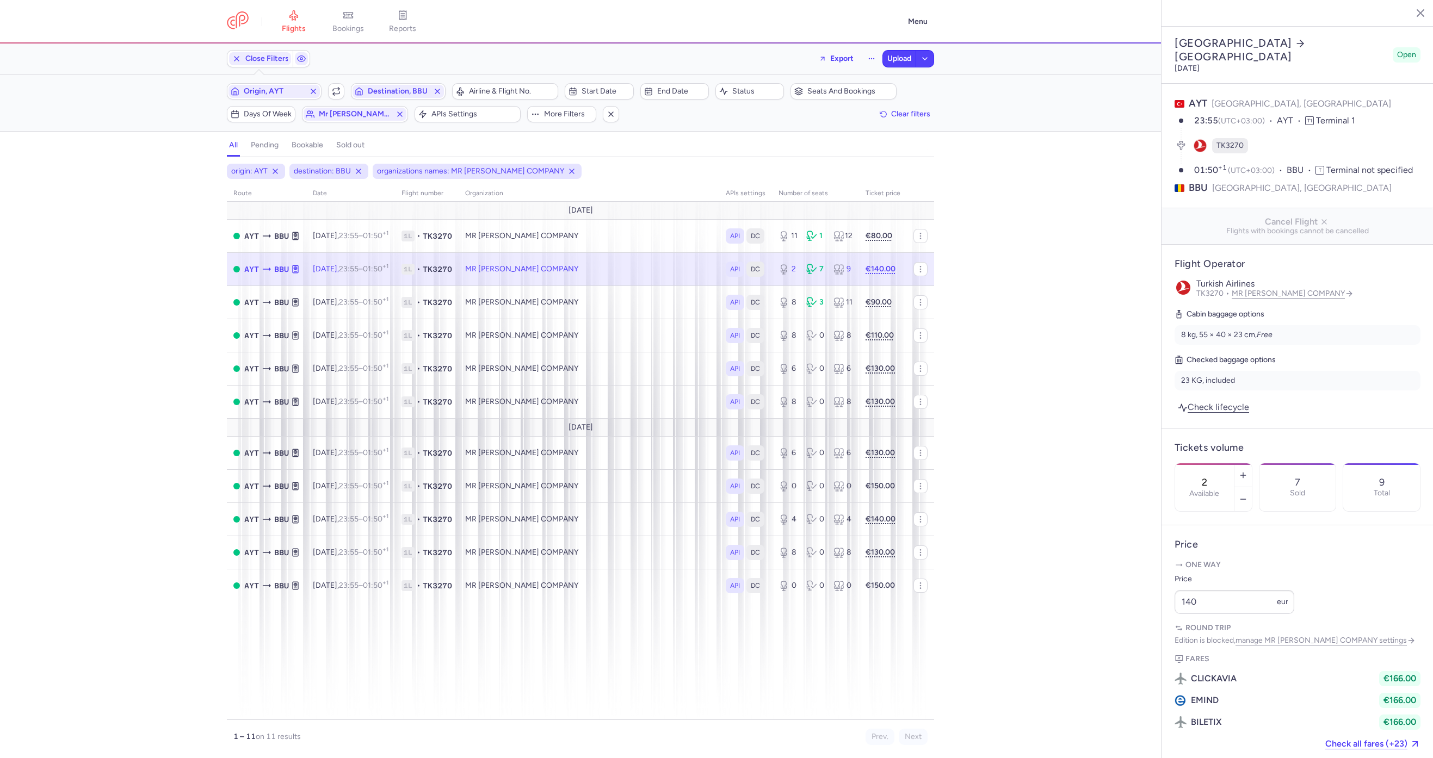
click at [360, 125] on div "Filters (3) – 11 results Origin, AYT Include return Destination, BBU Airline & …" at bounding box center [580, 103] width 1161 height 57
click at [360, 116] on span "mr peter company" at bounding box center [355, 114] width 72 height 9
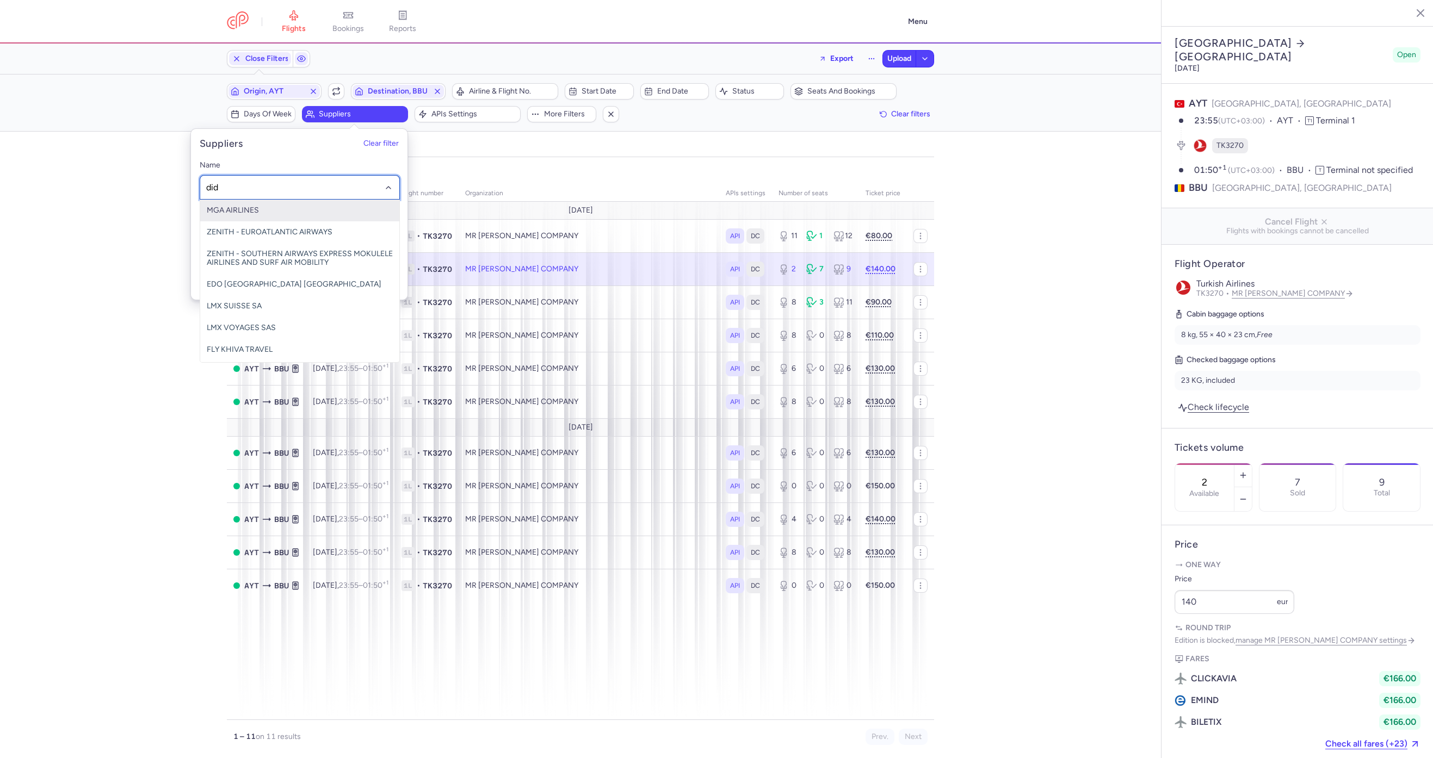
type input "dida"
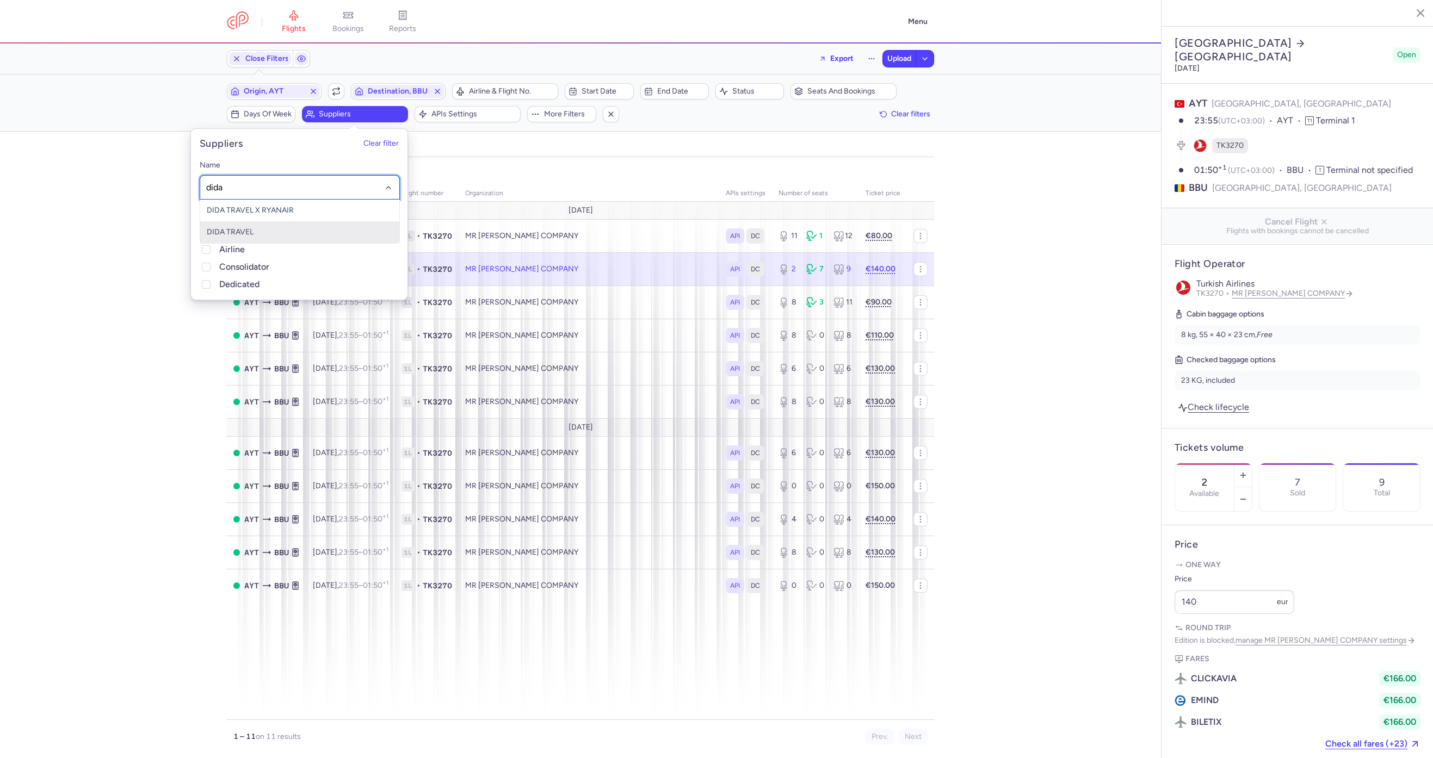
click at [240, 233] on span "DIDA TRAVEL" at bounding box center [230, 231] width 47 height 9
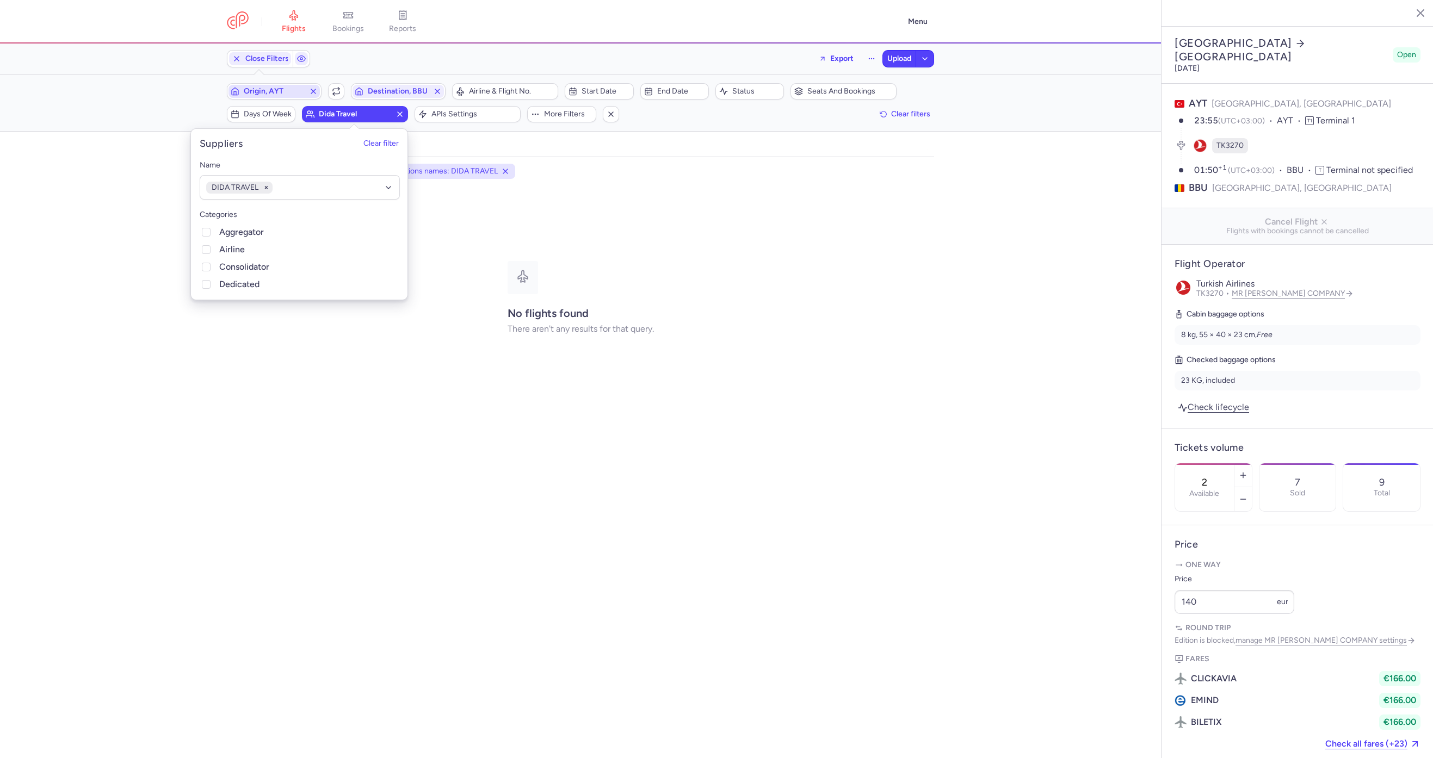
click at [286, 84] on button "Origin, AYT" at bounding box center [274, 91] width 95 height 16
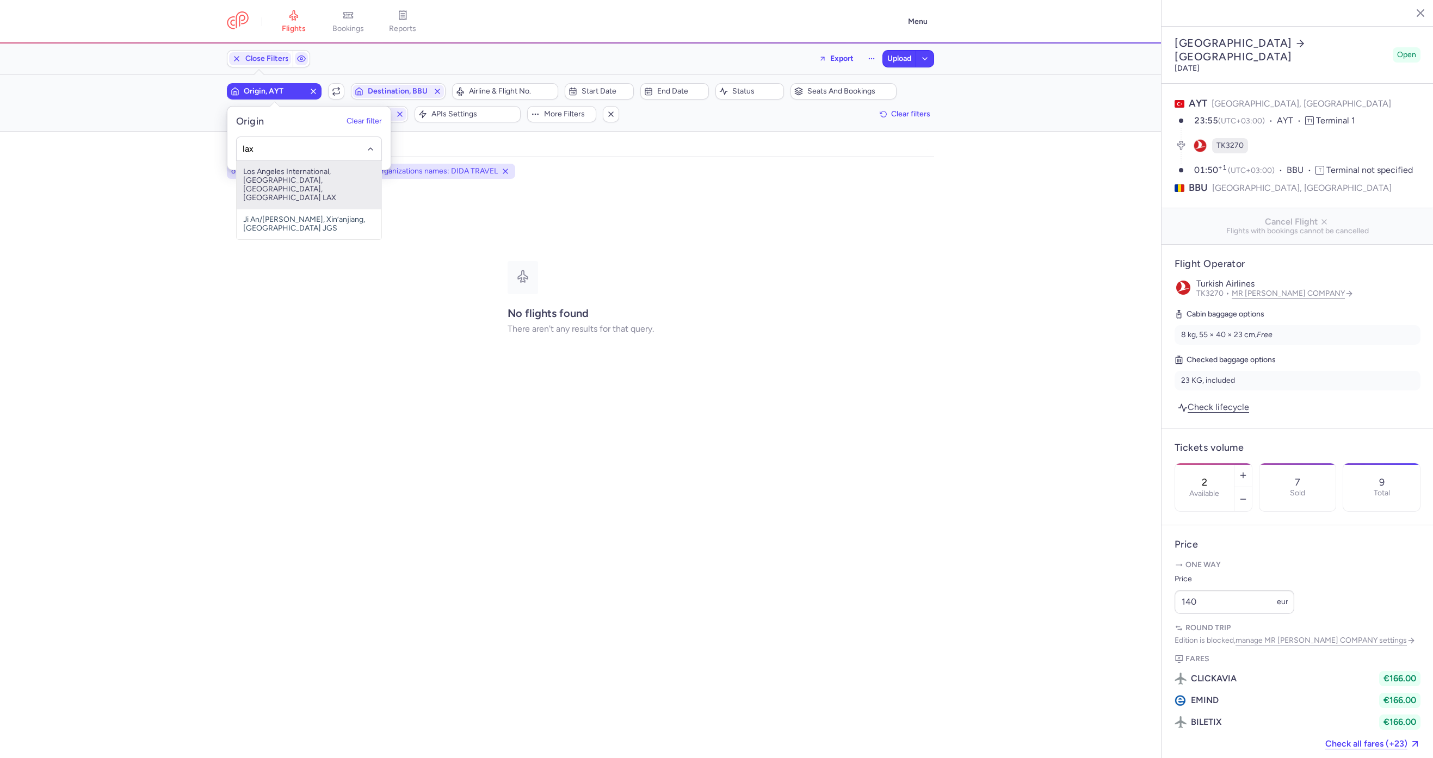
click at [271, 189] on span "Los Angeles International, Los Angeles, Californie, United States of America LAX" at bounding box center [309, 185] width 145 height 48
type input "lax"
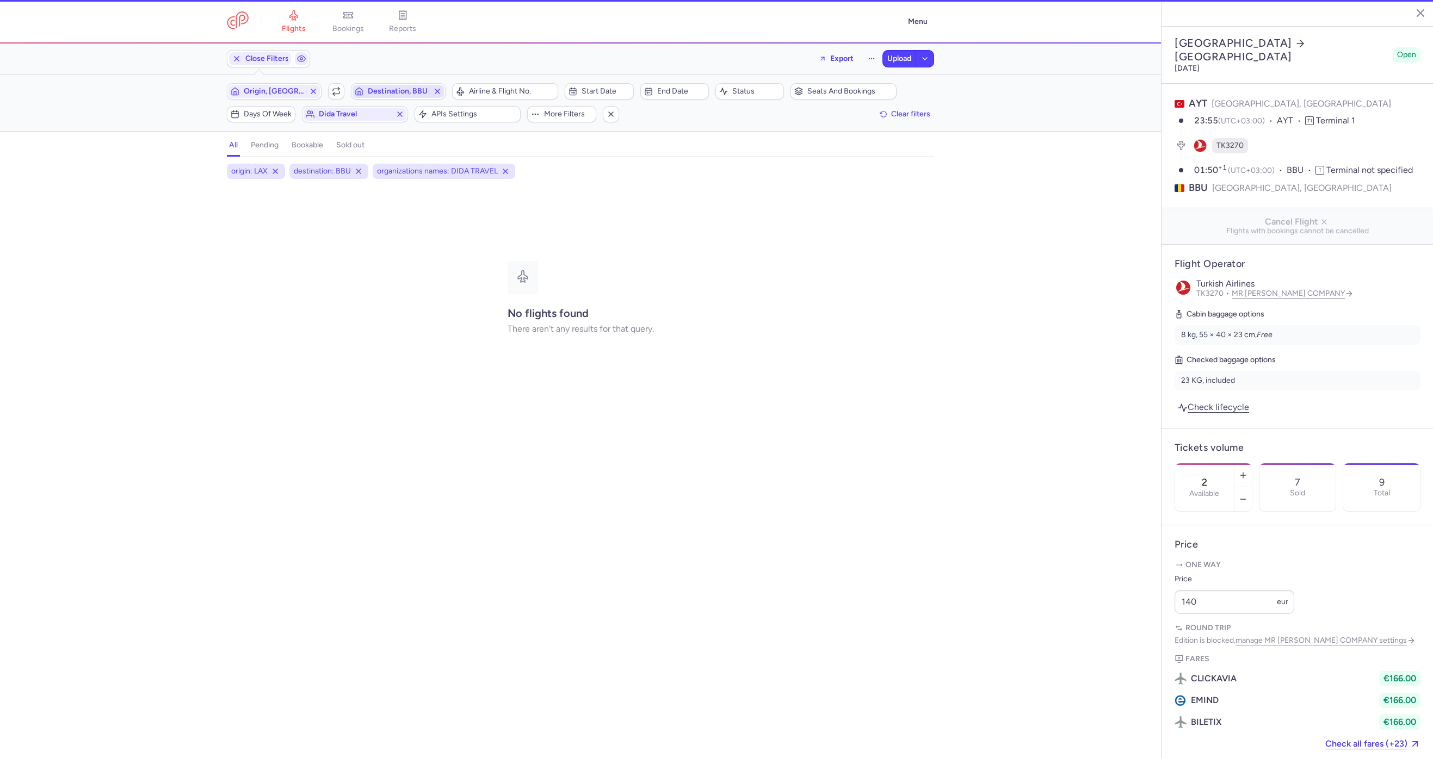
click at [366, 87] on span "Destination, BBU" at bounding box center [398, 91] width 91 height 13
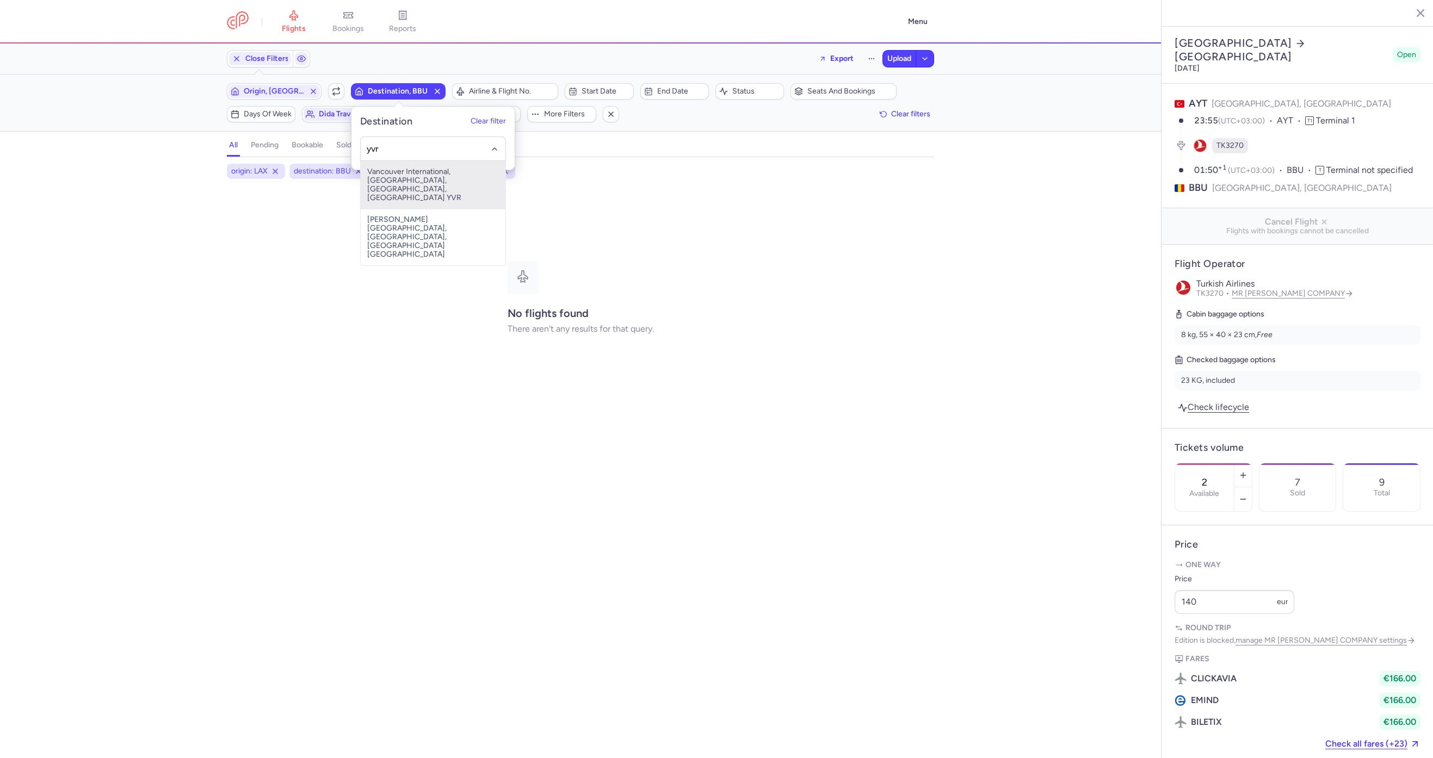
click at [428, 175] on span "Vancouver International, Vancouver, Colombie-Britannique, Canada YVR" at bounding box center [433, 185] width 145 height 48
type input "yvr"
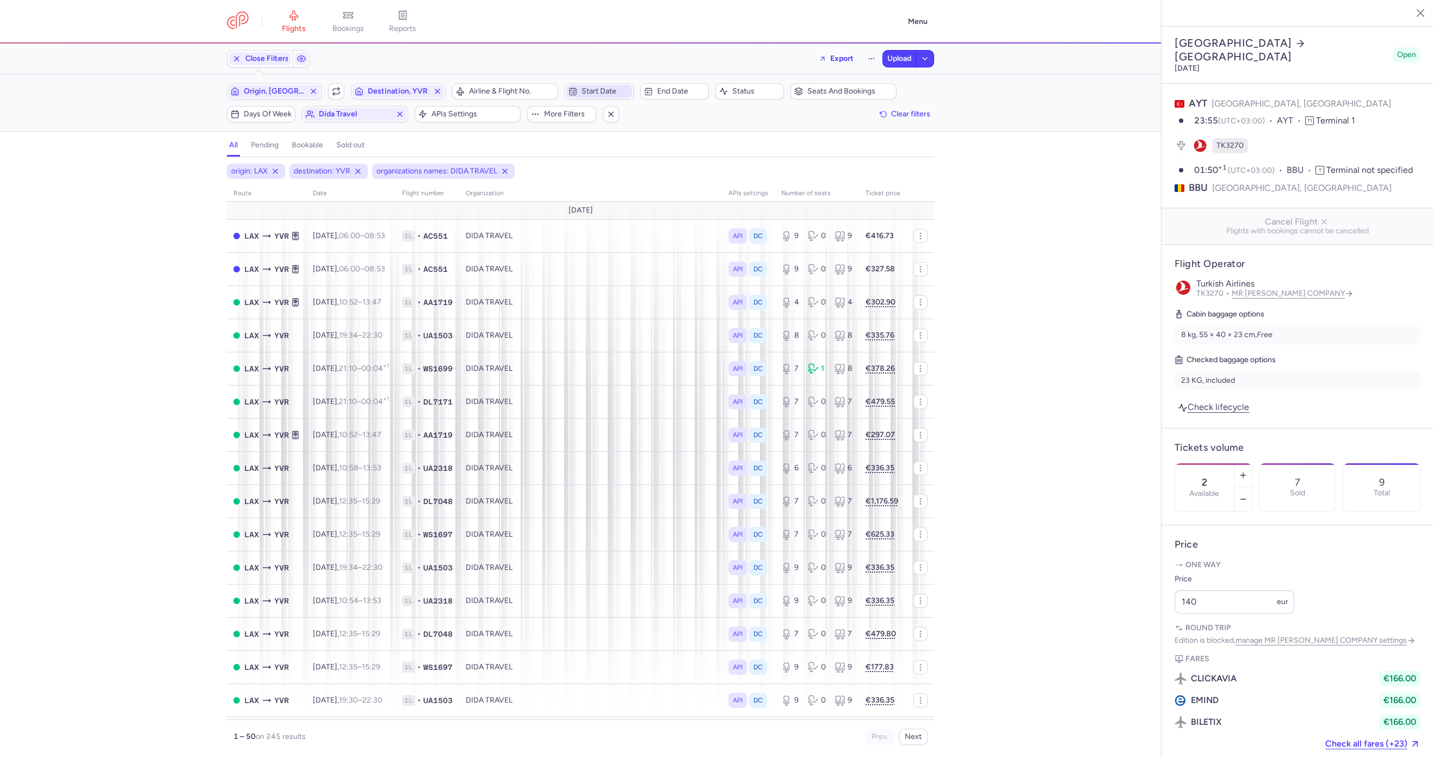
click at [588, 89] on span "Start date" at bounding box center [606, 91] width 48 height 9
click at [708, 158] on div "[DATE] 1 2 3 4 5 6 7 8 9 10 11 12 13 14 15 16 17 18 19 20 21 22 23 24 25 26 27 …" at bounding box center [646, 210] width 163 height 165
click at [708, 141] on icon "next month" at bounding box center [708, 146] width 13 height 13
click at [583, 183] on button "1" at bounding box center [588, 184] width 19 height 19
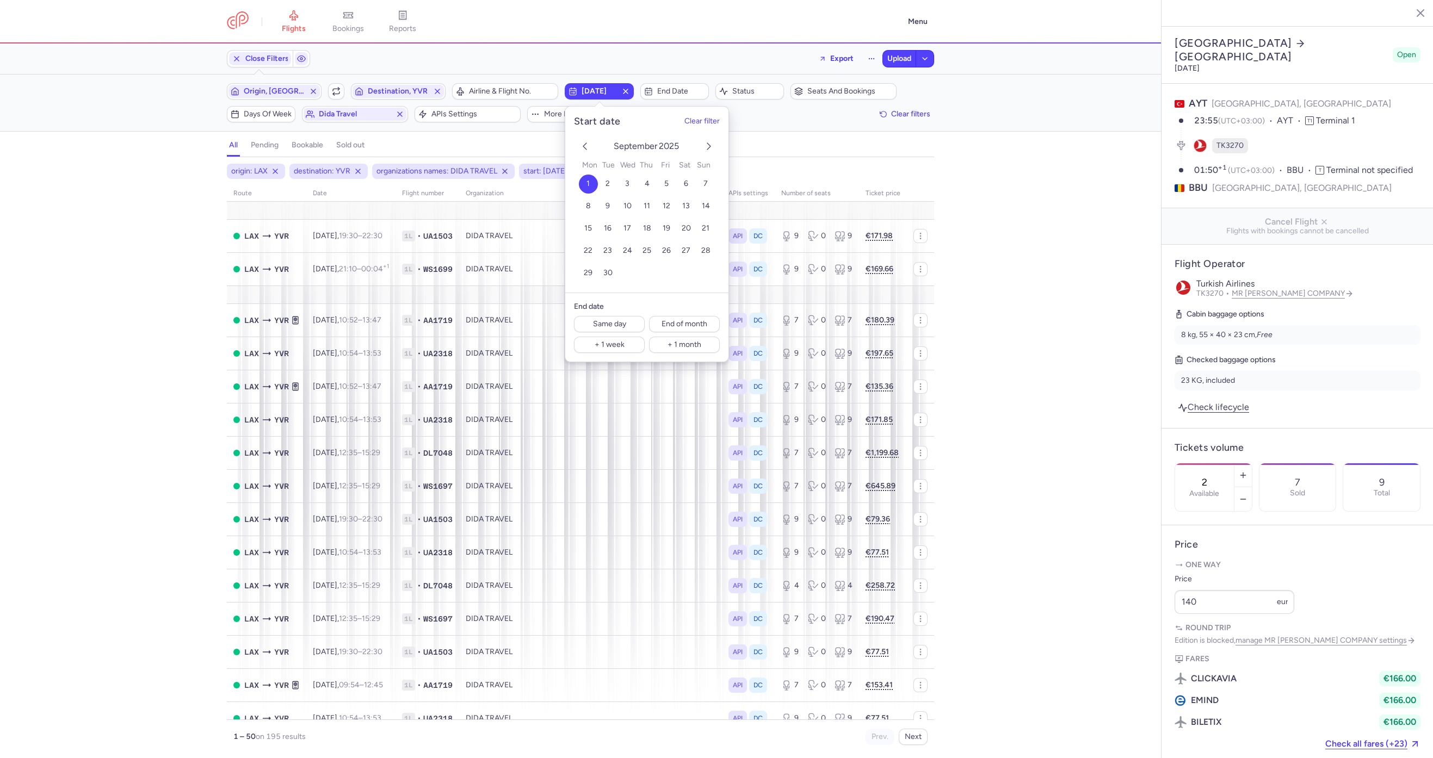
click at [154, 244] on div "origin: LAX destination: YVR organizations names: DIDA TRAVEL start: 2025-09-01…" at bounding box center [580, 461] width 1161 height 595
click at [502, 95] on span "Airline & Flight No." at bounding box center [505, 91] width 103 height 13
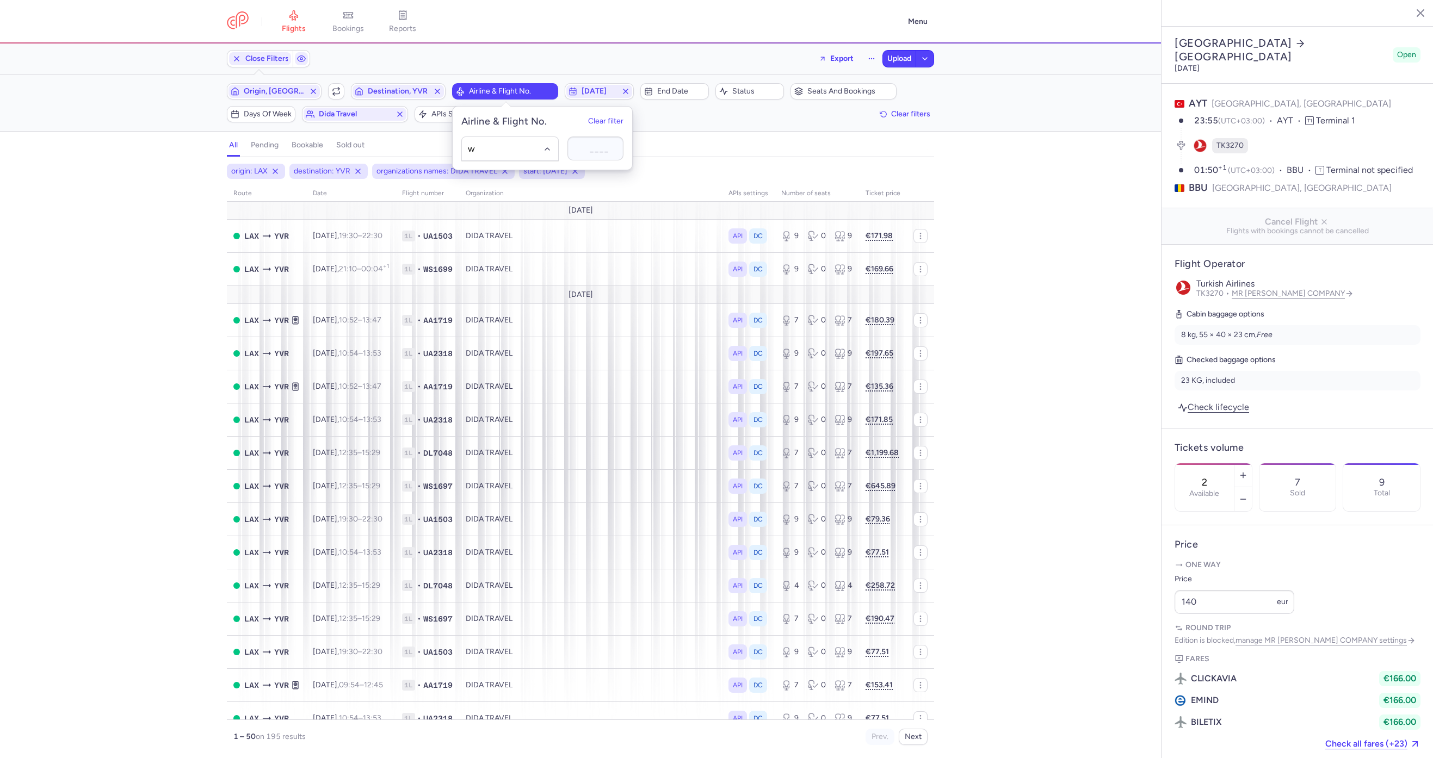
type input "ws"
click at [508, 175] on span "WestJet" at bounding box center [498, 173] width 28 height 9
click at [134, 301] on div "origin: LAX destination: YVR airline: WS organizations names: DIDA TRAVEL start…" at bounding box center [580, 461] width 1161 height 595
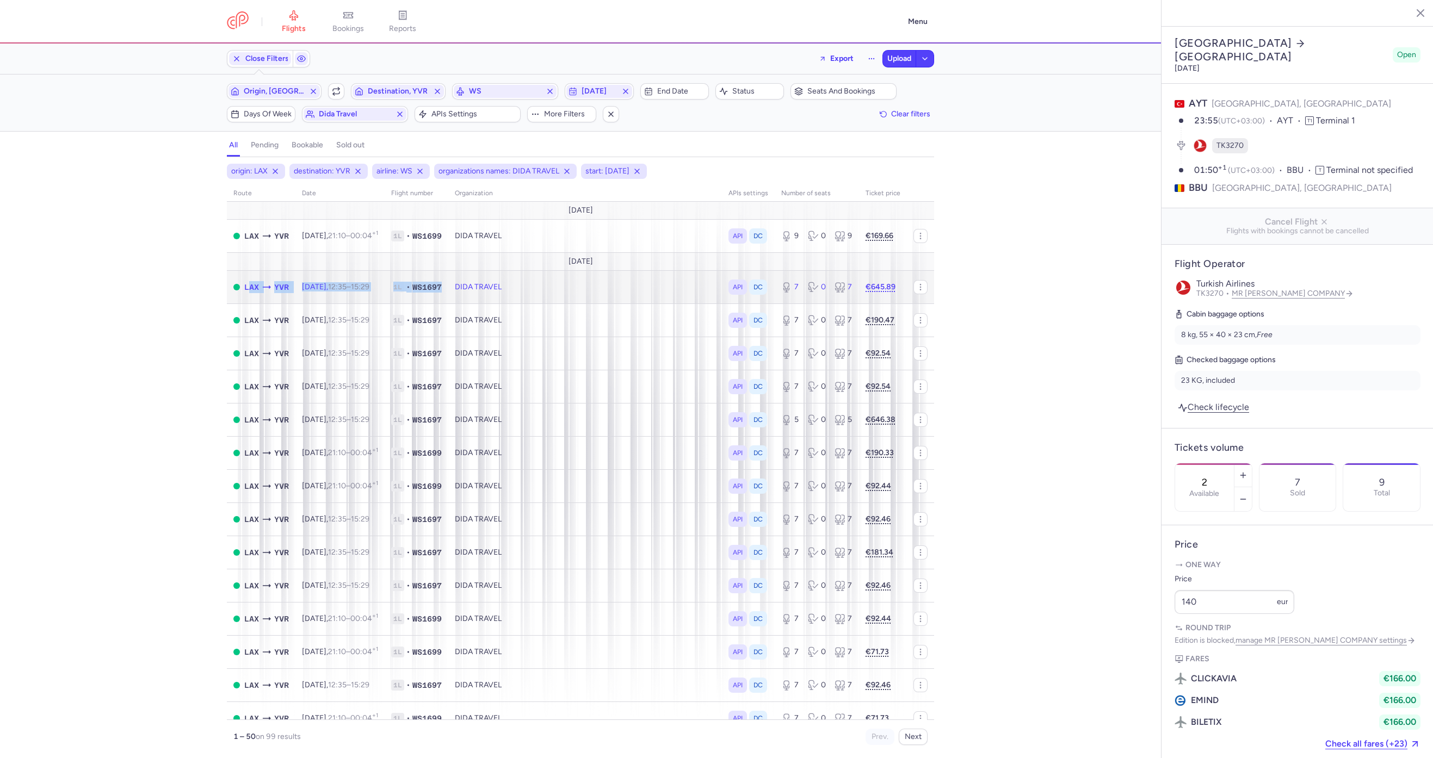
drag, startPoint x: 477, startPoint y: 283, endPoint x: 243, endPoint y: 287, distance: 233.4
click at [243, 304] on tr "LAX YVR Tue, 2 Sep, 12:35 – 15:29 +0 1L • WS1697 DIDA TRAVEL API DC 7 0 7 €645.…" at bounding box center [580, 320] width 707 height 33
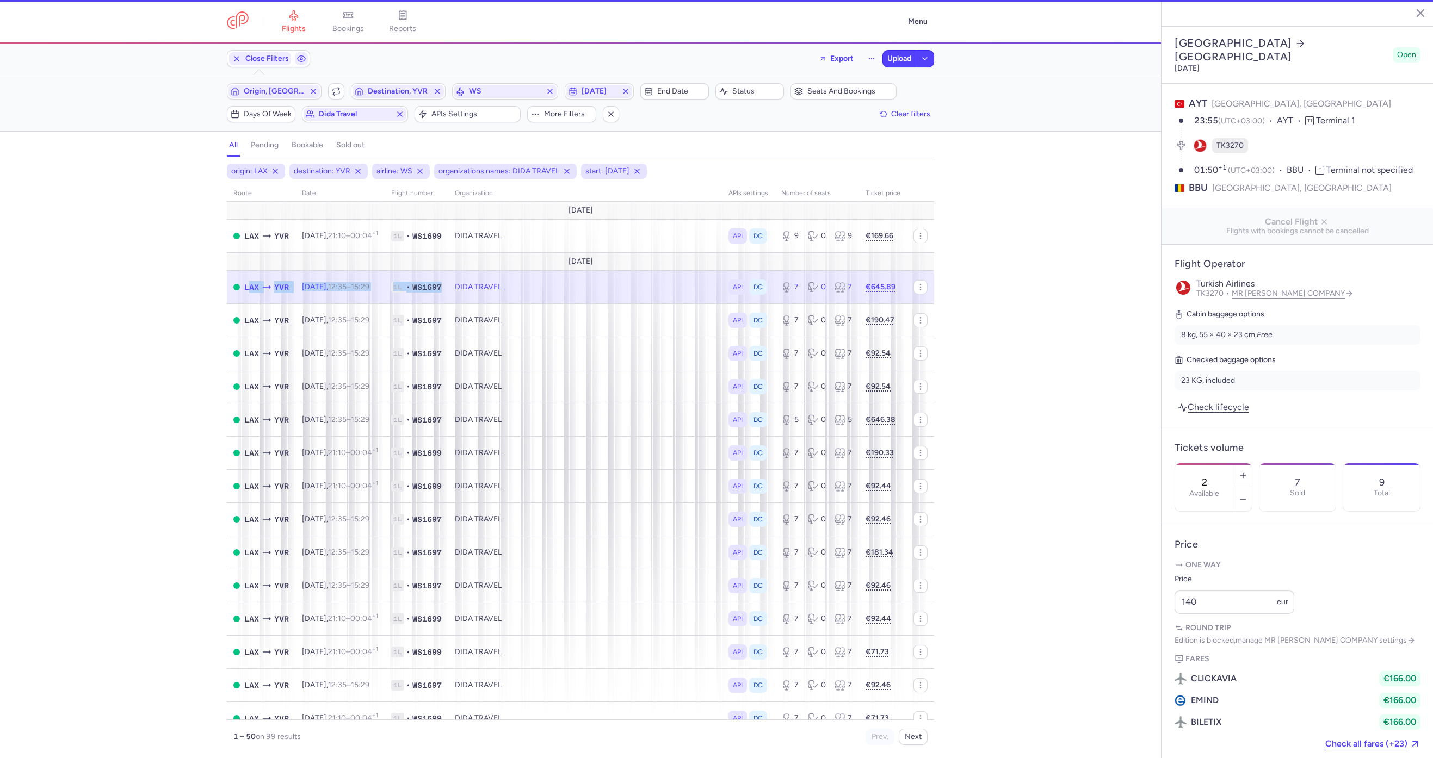
type input "7"
type input "3"
select select "days"
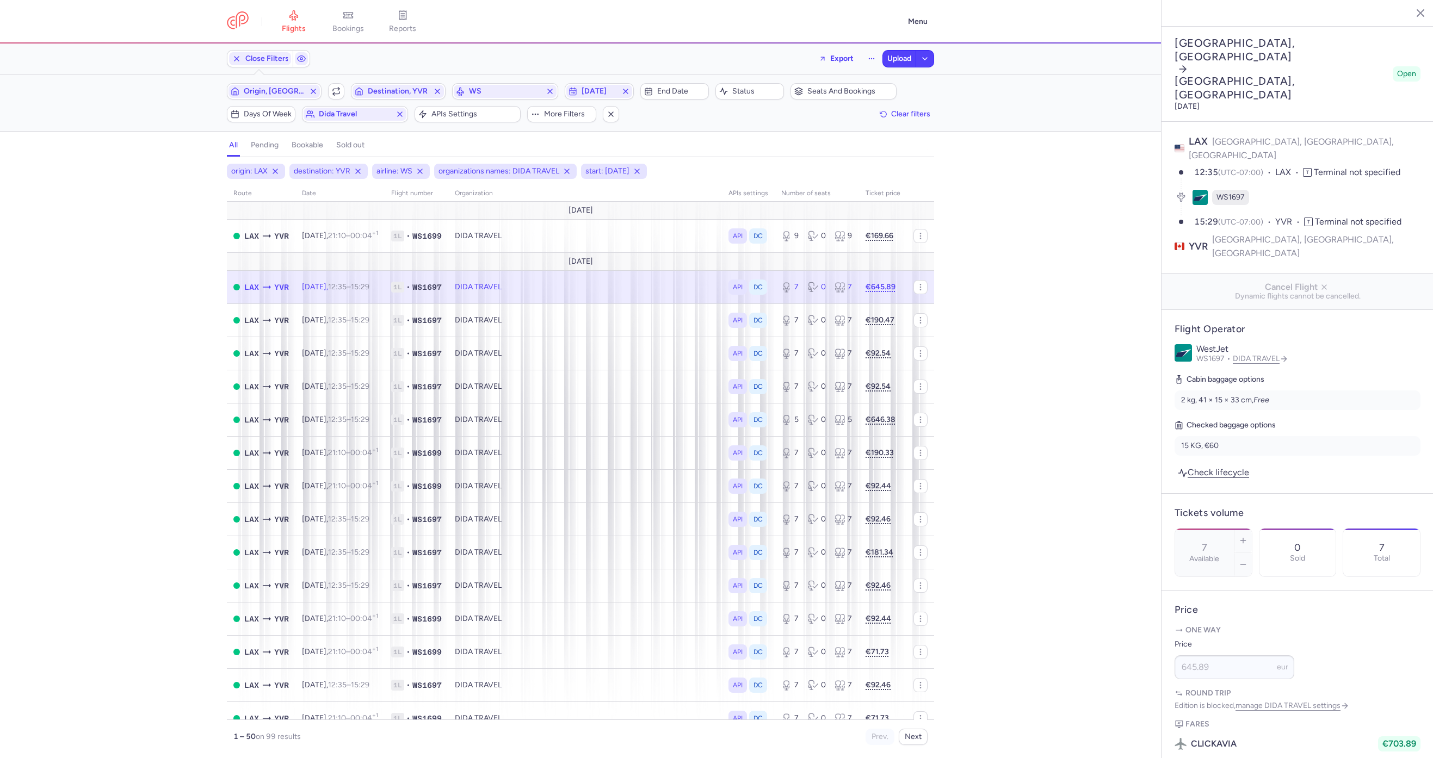
click at [97, 324] on div "origin: LAX destination: YVR airline: WS organizations names: DIDA TRAVEL start…" at bounding box center [580, 461] width 1161 height 595
drag, startPoint x: 472, startPoint y: 283, endPoint x: 237, endPoint y: 287, distance: 234.5
click at [237, 287] on tr "LAX YVR Tue, 2 Sep, 12:35 – 15:29 +0 1L • WS1697 DIDA TRAVEL API DC 7 0 7 €645.…" at bounding box center [580, 286] width 707 height 33
copy tr "LAX YVR Tue, 2 Sep, 12:35 – 15:29 +0 1L • WS1697"
click at [479, 304] on span "Copy flight ID" at bounding box center [505, 300] width 109 height 11
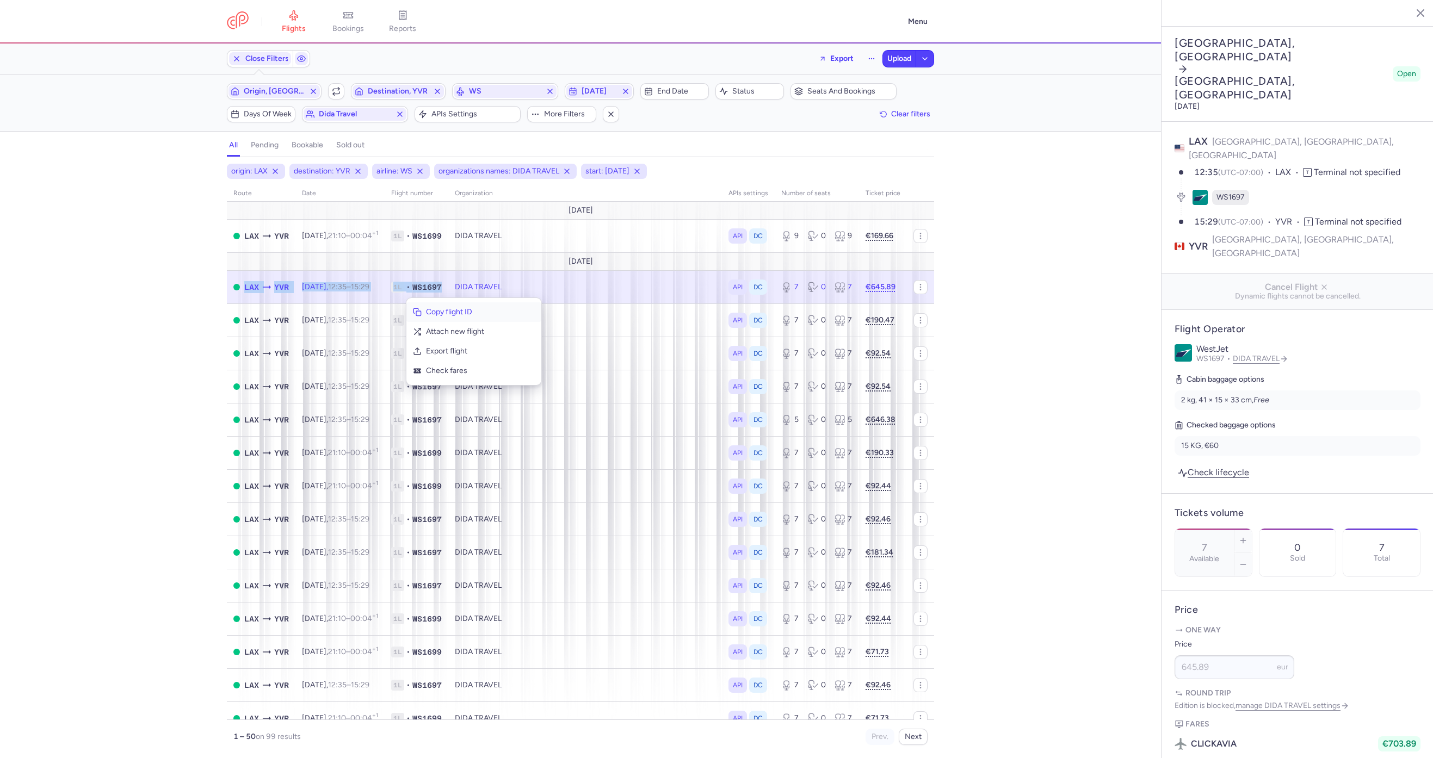
click at [440, 307] on span "Copy flight ID" at bounding box center [480, 312] width 109 height 11
click at [515, 92] on span "WS" at bounding box center [505, 91] width 72 height 9
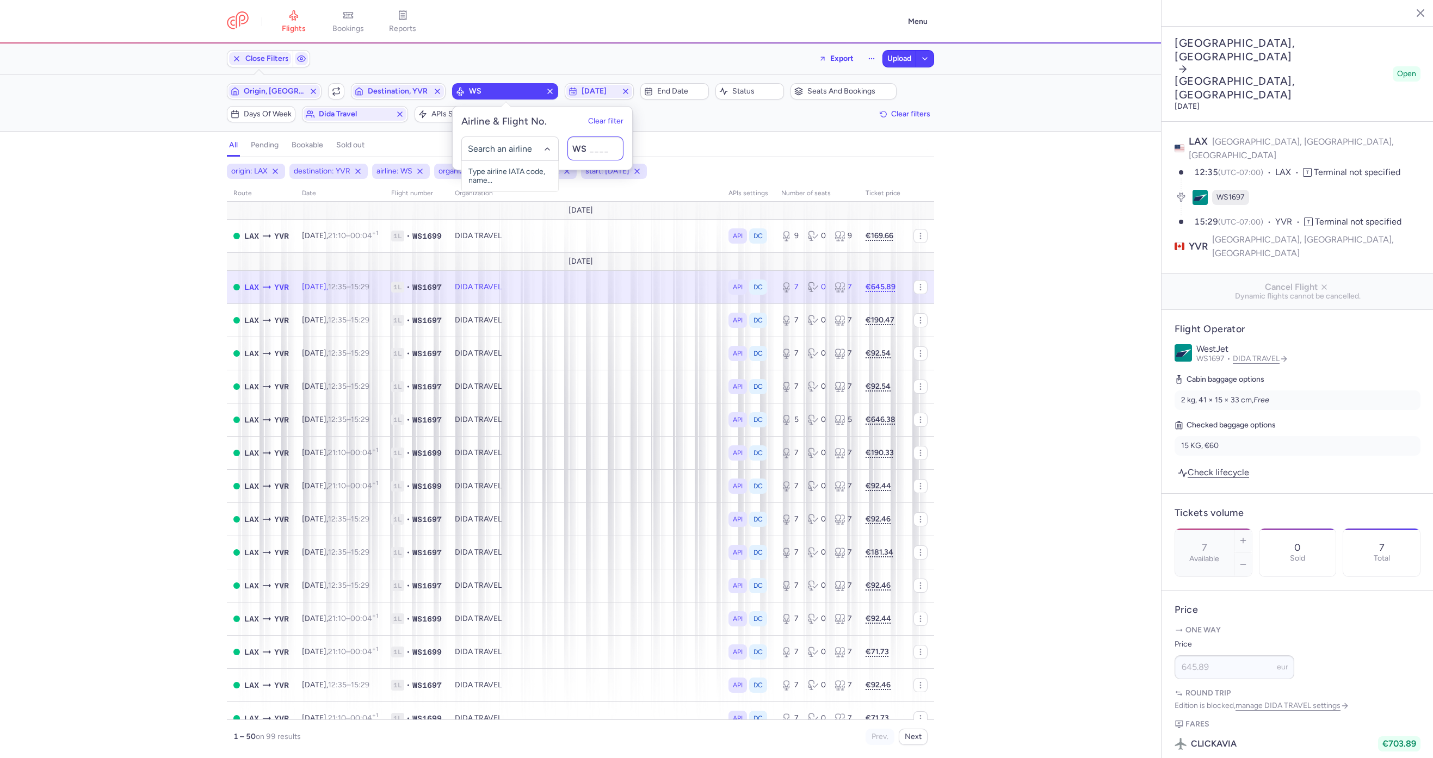
click at [575, 150] on span "WS" at bounding box center [579, 148] width 14 height 10
click at [544, 144] on div "WS" at bounding box center [509, 149] width 97 height 24
type input "s"
type input "ac"
click at [515, 195] on span "Air Canada" at bounding box center [502, 197] width 36 height 9
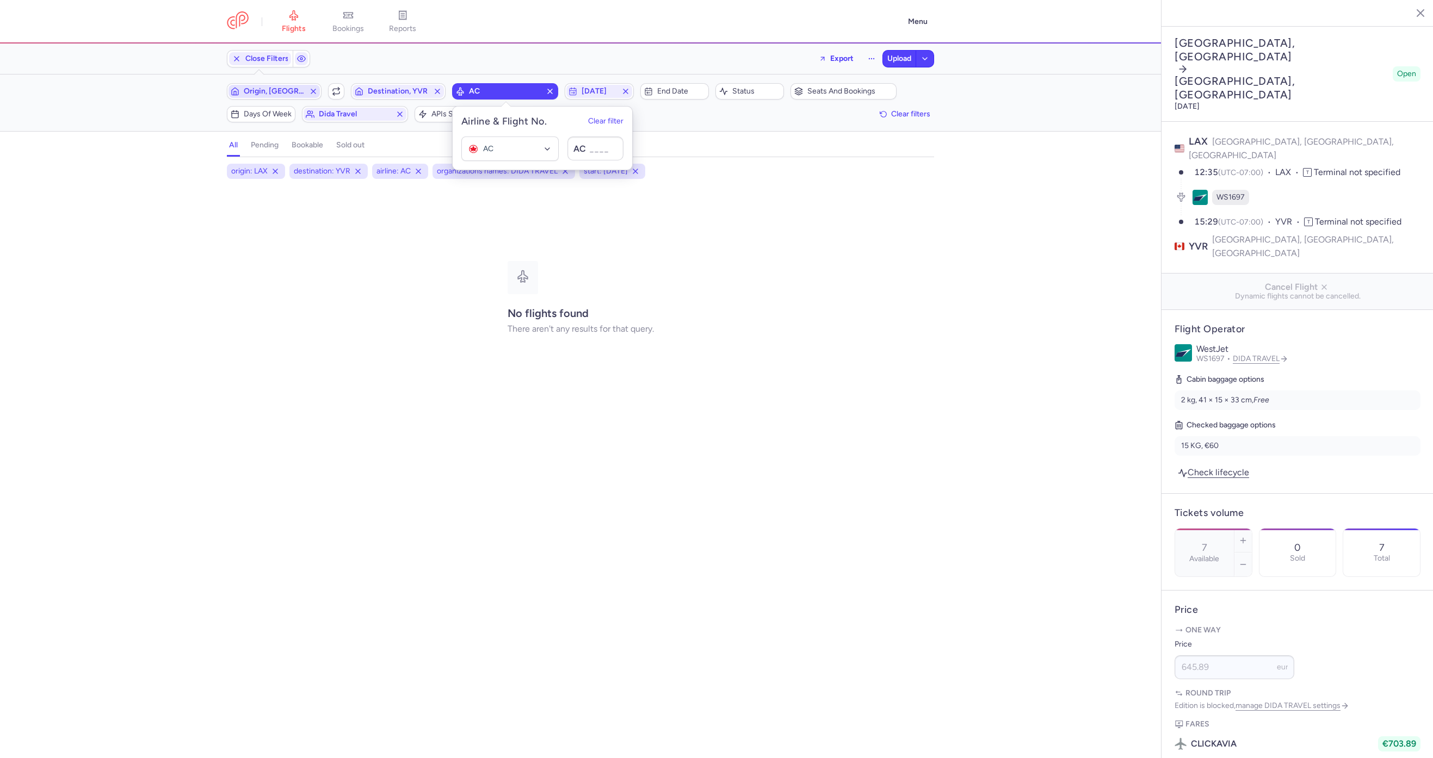
click at [287, 95] on span "Origin, LAX" at bounding box center [274, 91] width 91 height 13
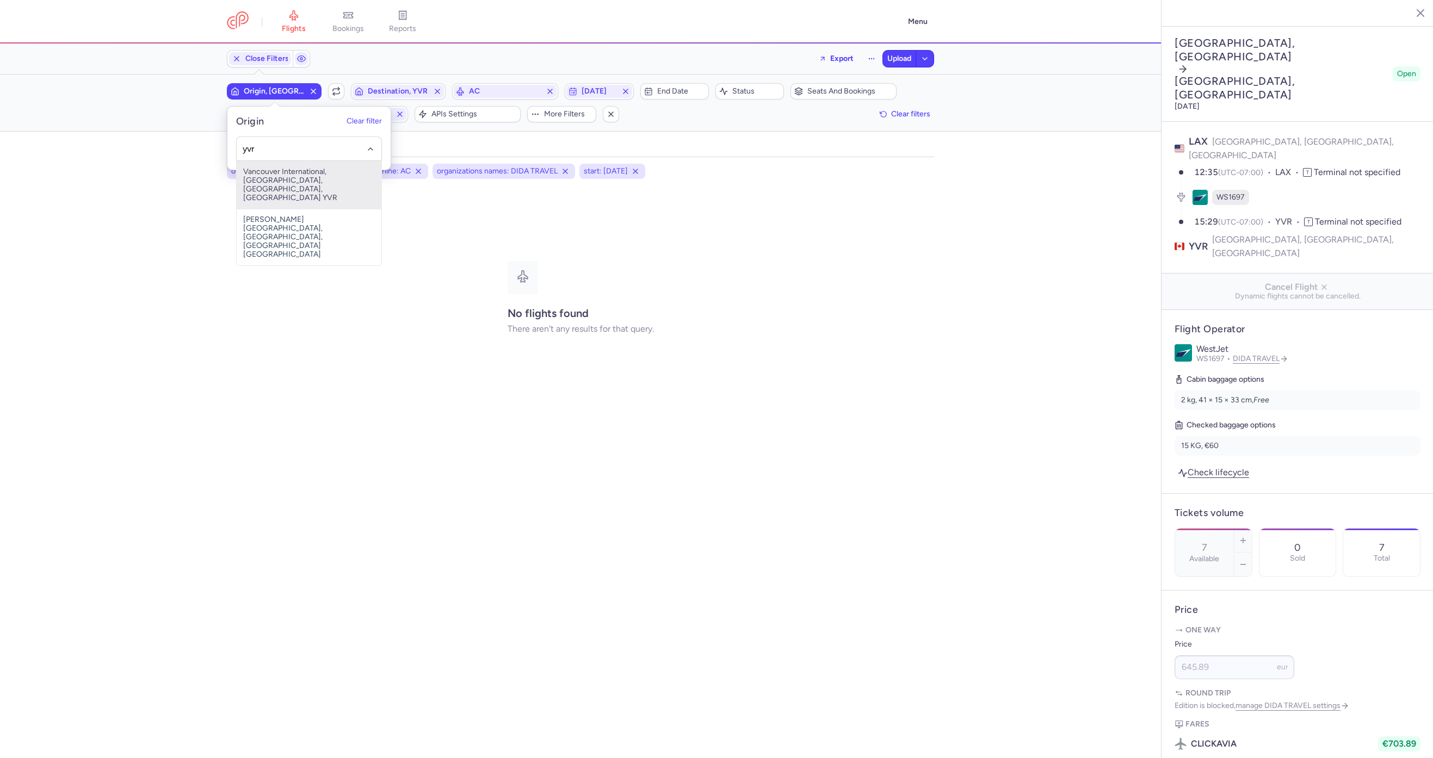
click at [295, 184] on span "Vancouver International, Vancouver, Colombie-Britannique, Canada YVR" at bounding box center [309, 185] width 145 height 48
type input "yvr"
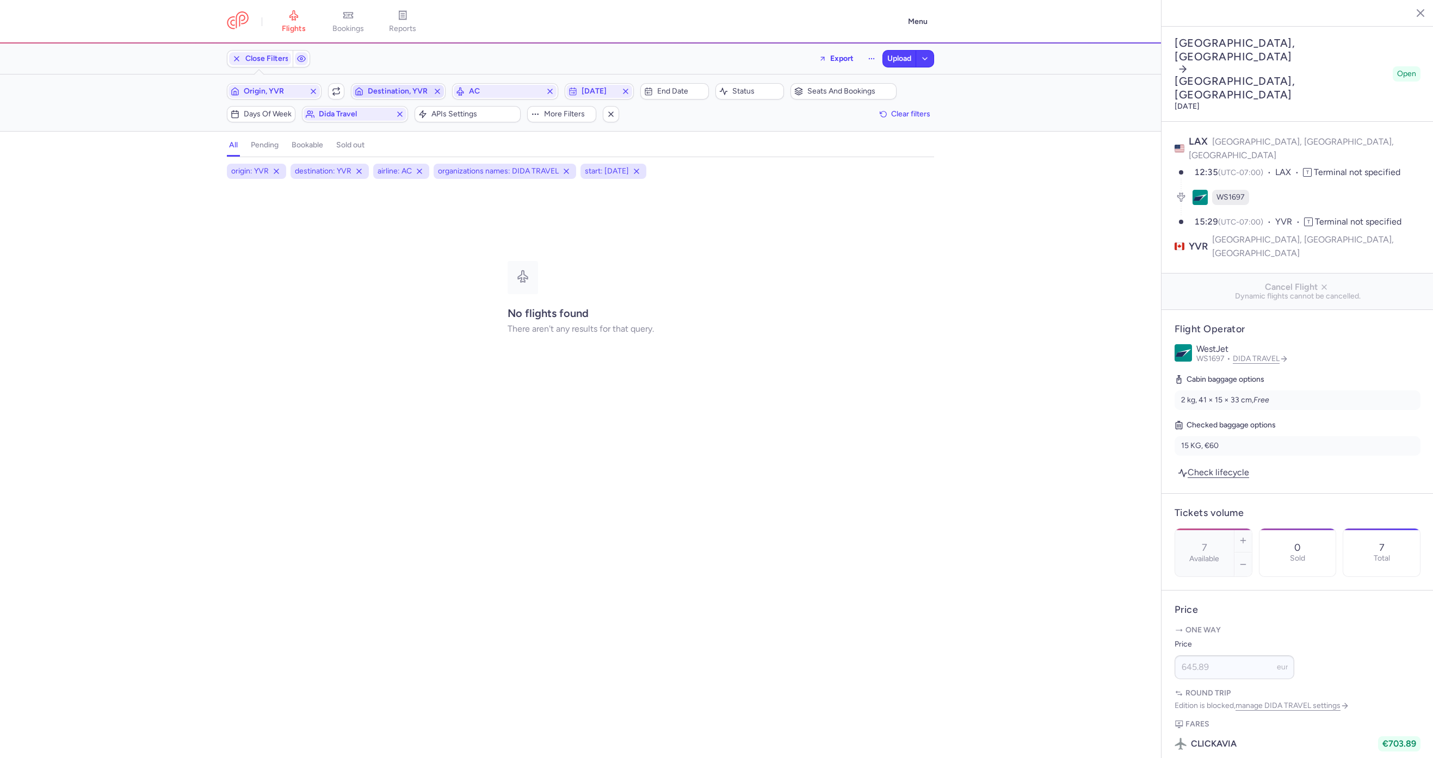
click at [402, 95] on span "Destination, YVR" at bounding box center [398, 91] width 91 height 13
type input "lax"
click at [629, 89] on icon "button" at bounding box center [625, 91] width 9 height 9
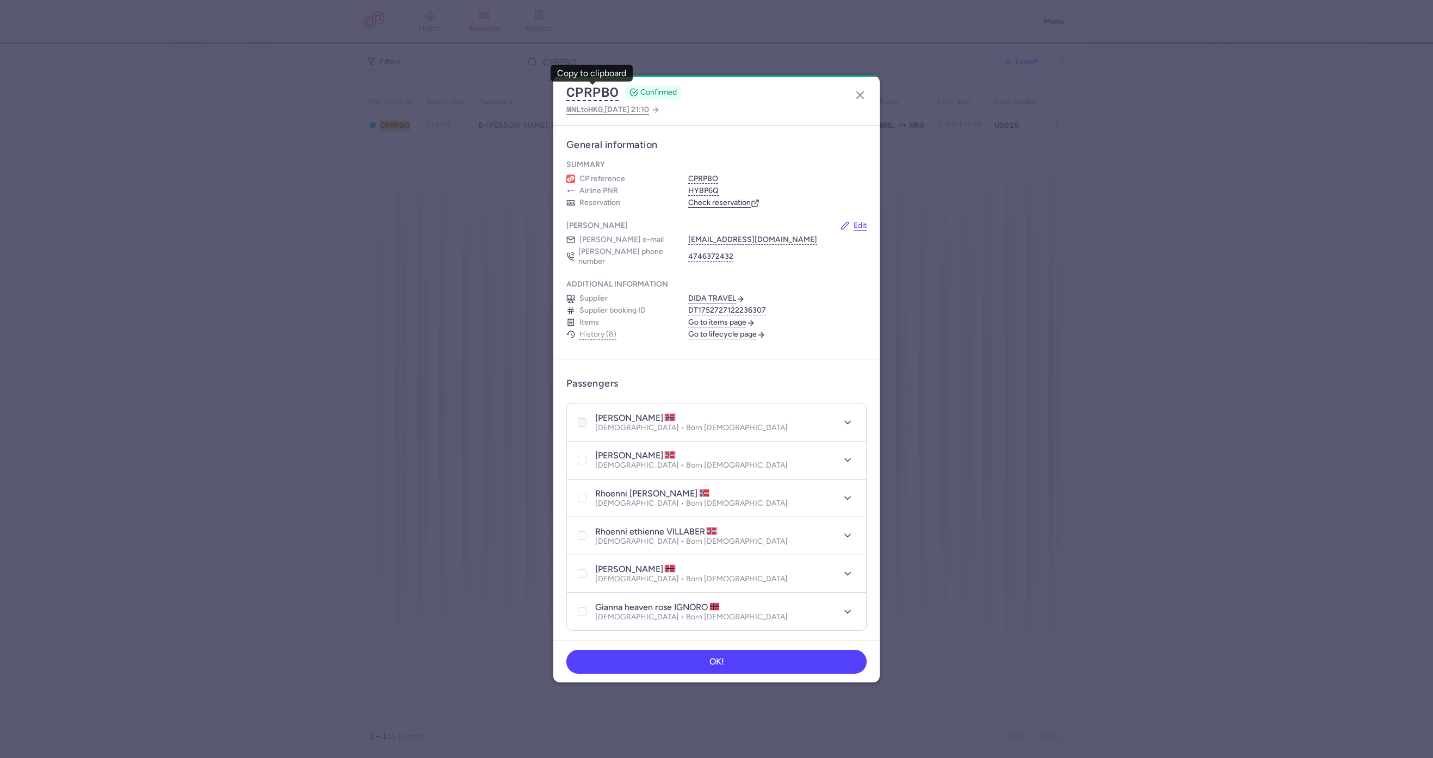
click at [576, 416] on div at bounding box center [582, 422] width 13 height 13
click at [578, 418] on input "checkbox" at bounding box center [582, 422] width 9 height 9
checkbox input "true"
click at [587, 454] on div at bounding box center [582, 460] width 13 height 13
click at [587, 456] on input "checkbox" at bounding box center [582, 460] width 9 height 9
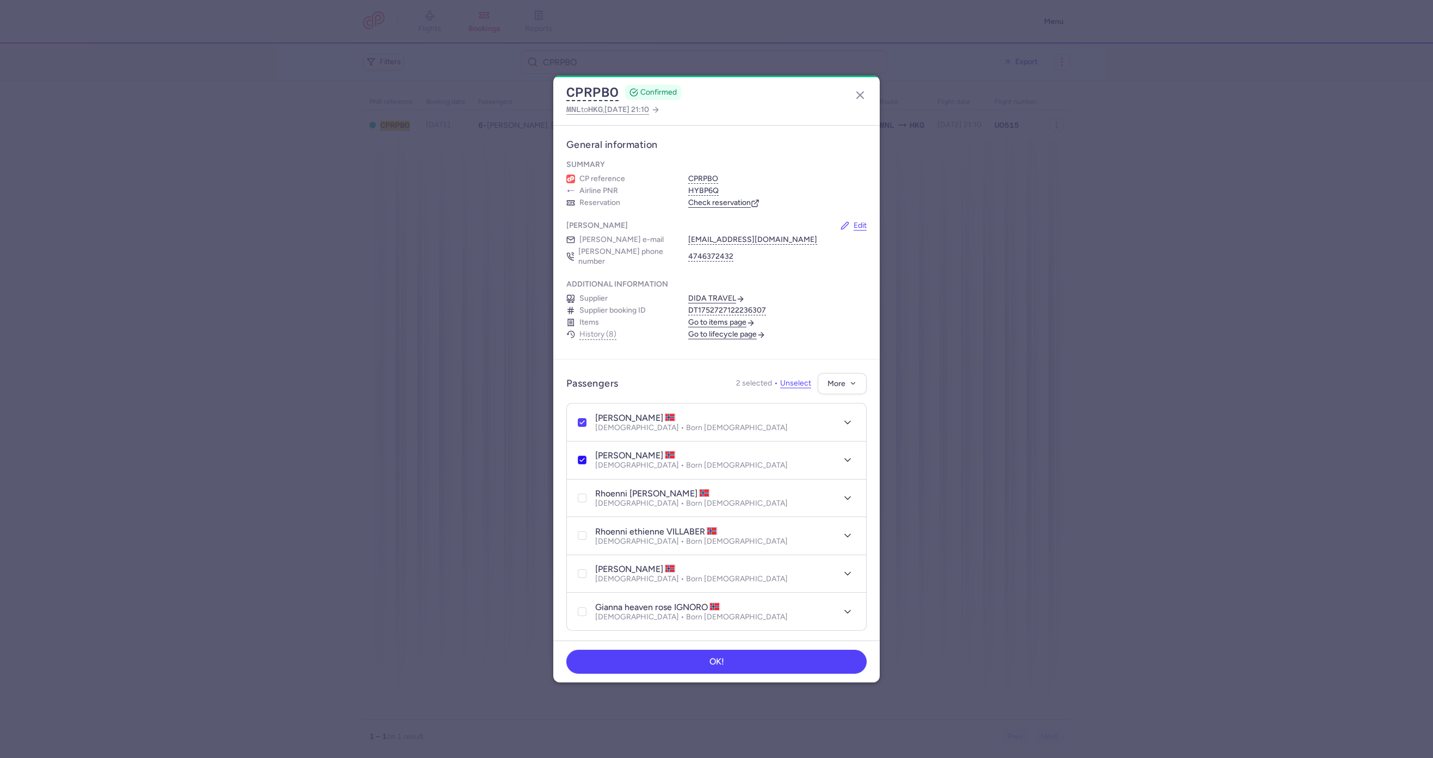
click at [584, 459] on polyline at bounding box center [582, 460] width 4 height 3
click at [584, 456] on input "checkbox" at bounding box center [582, 460] width 9 height 9
click at [581, 480] on header "rhoenni samantha VILLABER Female • Born 10/10/2004" at bounding box center [716, 499] width 299 height 38
click at [584, 495] on div at bounding box center [582, 498] width 13 height 13
click at [584, 455] on div at bounding box center [582, 460] width 13 height 13
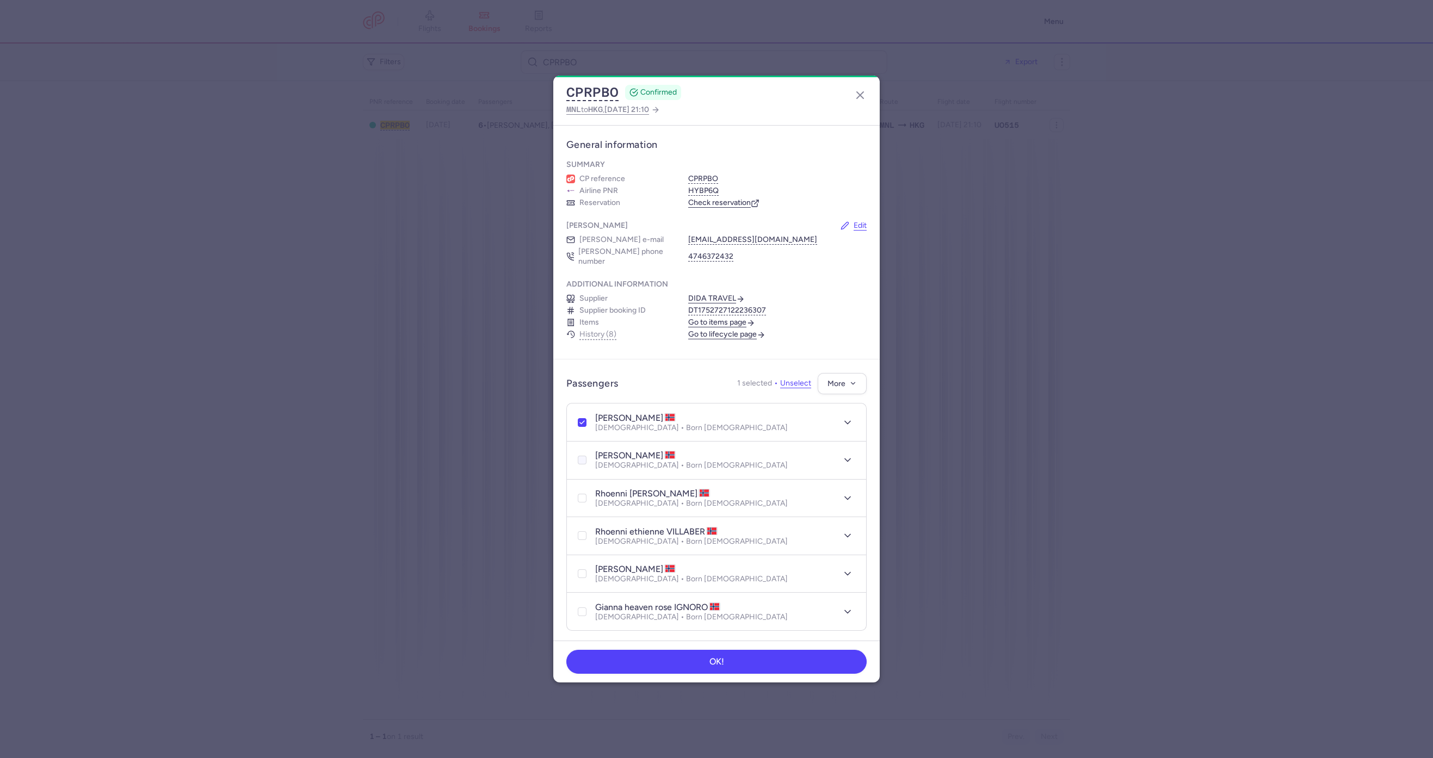
click at [584, 456] on input "checkbox" at bounding box center [582, 460] width 9 height 9
checkbox input "true"
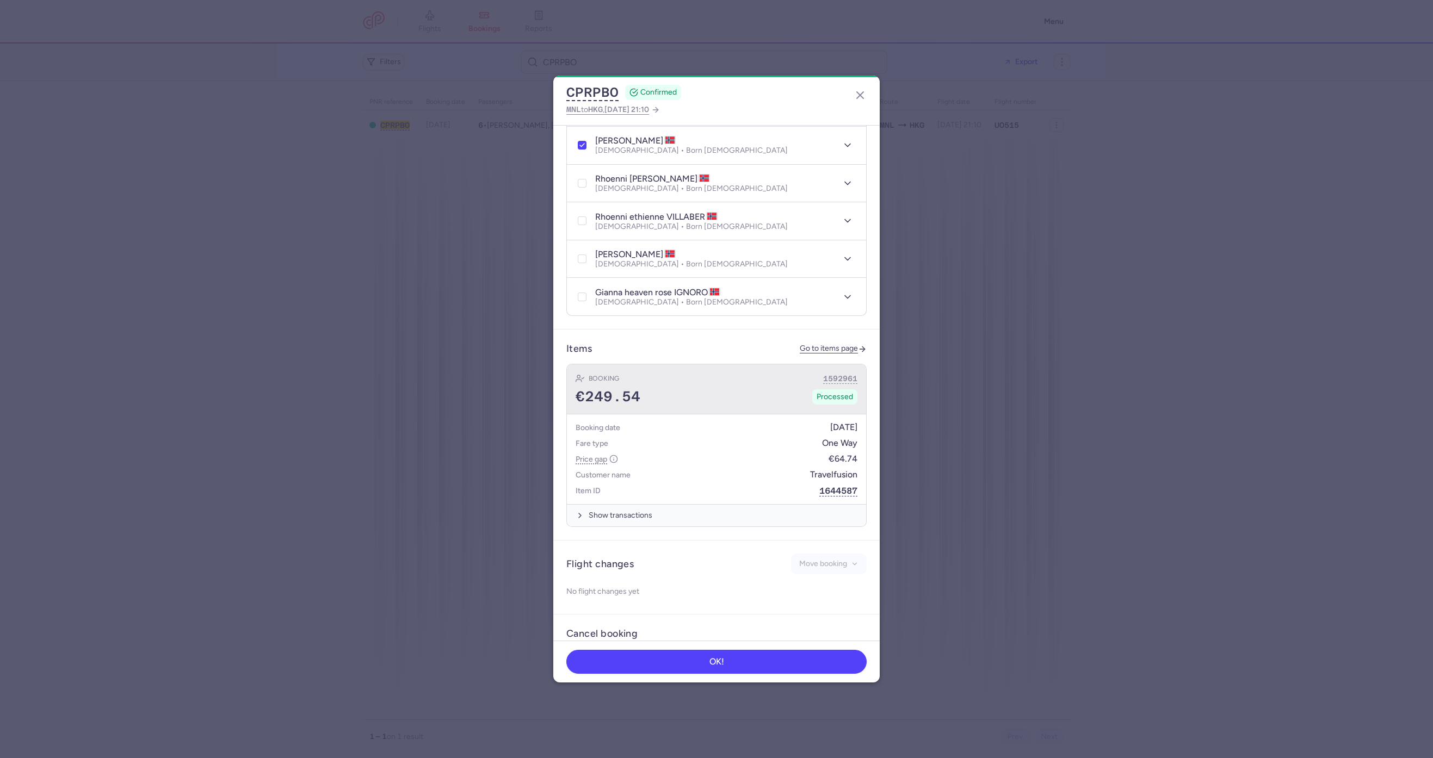
scroll to position [326, 0]
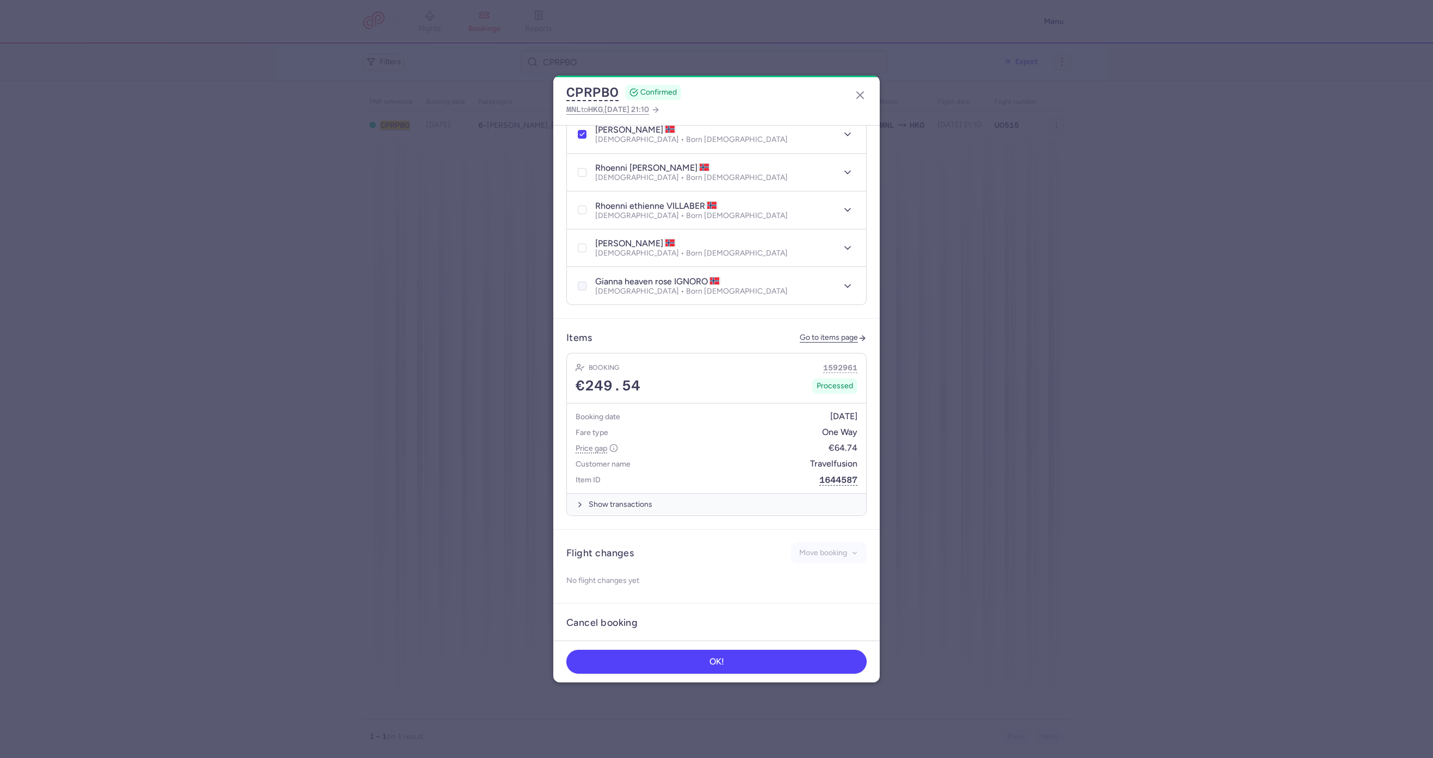
click at [578, 281] on div at bounding box center [582, 286] width 13 height 13
click at [578, 282] on input "checkbox" at bounding box center [582, 286] width 9 height 9
checkbox input "true"
click at [581, 245] on icon at bounding box center [582, 248] width 7 height 7
click at [581, 244] on input "checkbox" at bounding box center [582, 248] width 9 height 9
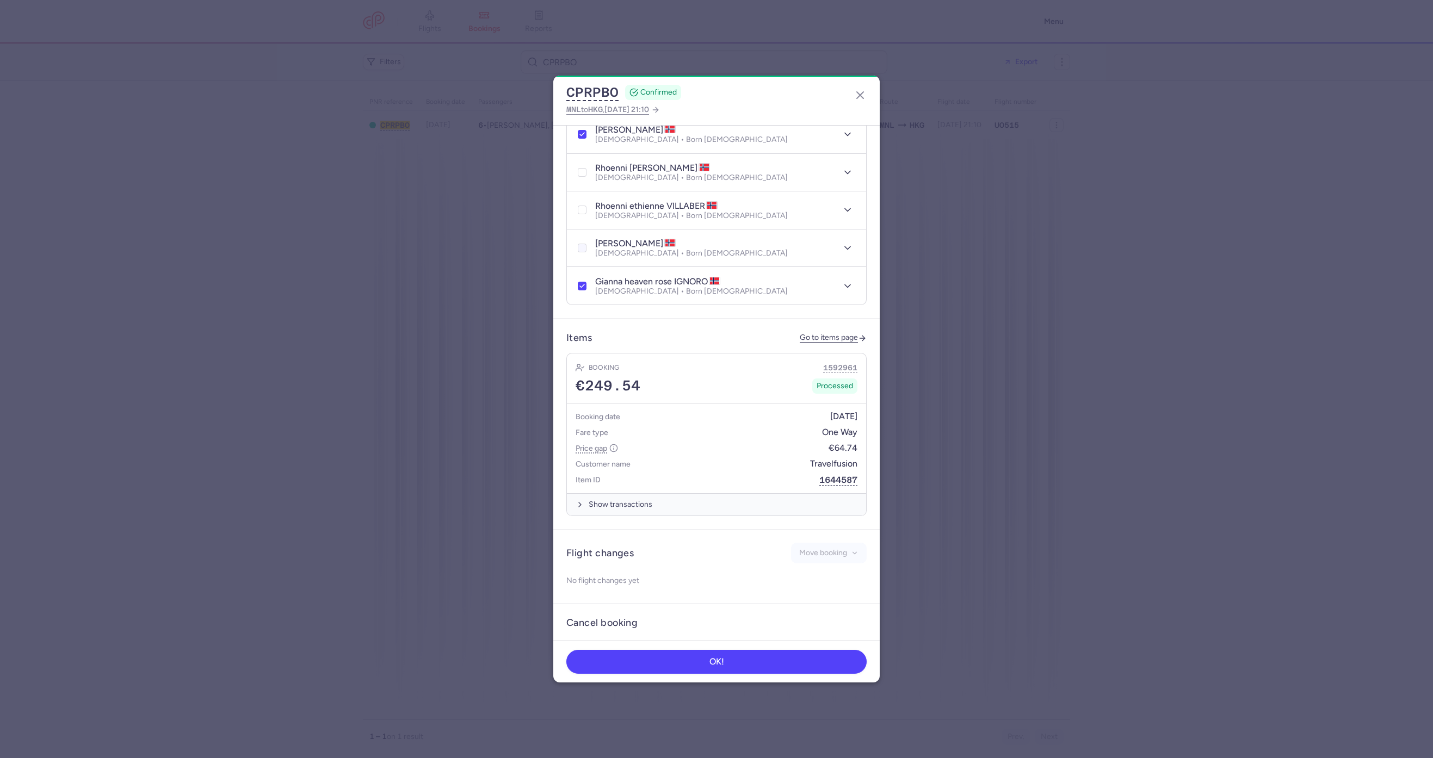
checkbox input "true"
click at [581, 206] on input "checkbox" at bounding box center [582, 210] width 9 height 9
checkbox input "true"
click at [587, 163] on div "rhoenni samantha VILLABER Female • Born 10/10/2004" at bounding box center [705, 173] width 258 height 20
click at [584, 166] on div at bounding box center [582, 172] width 13 height 13
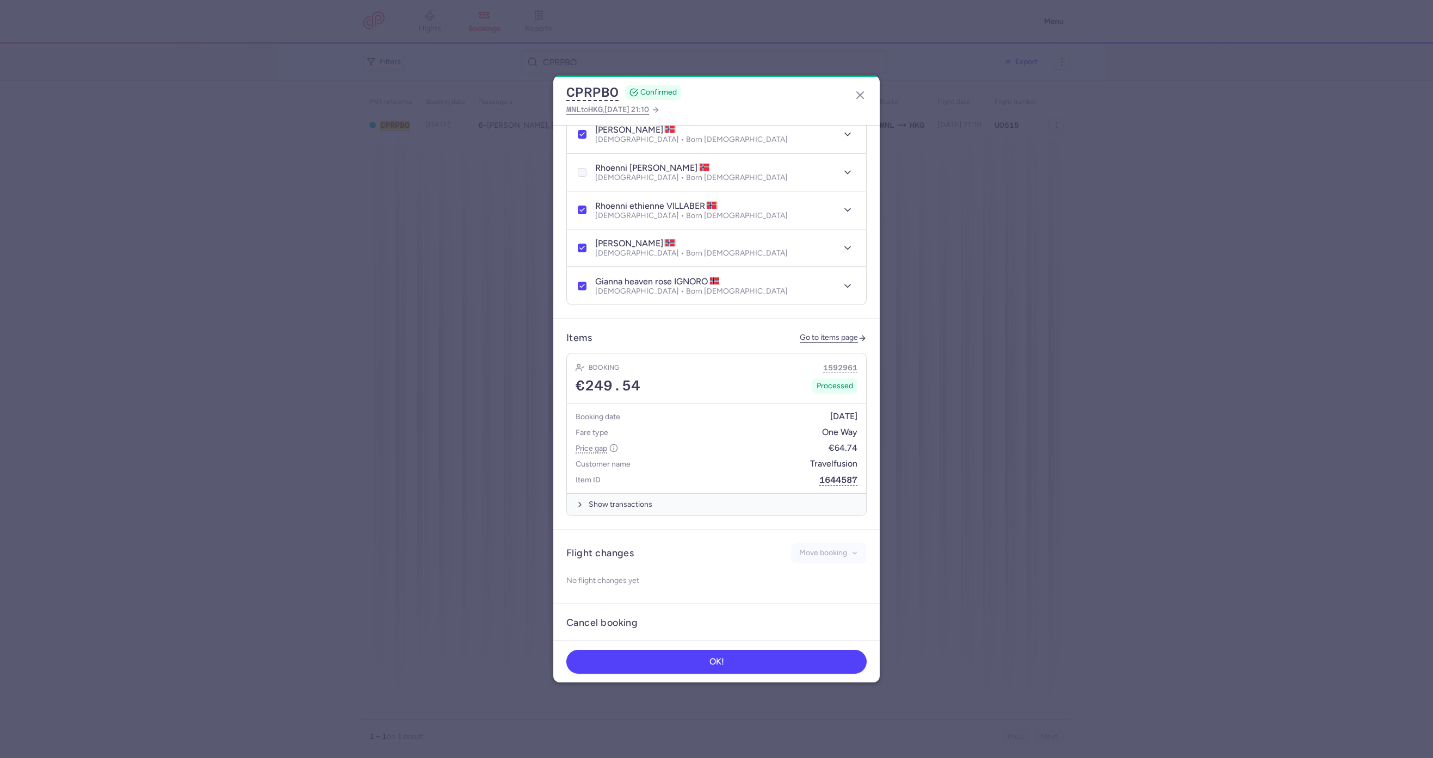
click at [584, 168] on input "checkbox" at bounding box center [582, 172] width 9 height 9
checkbox input "true"
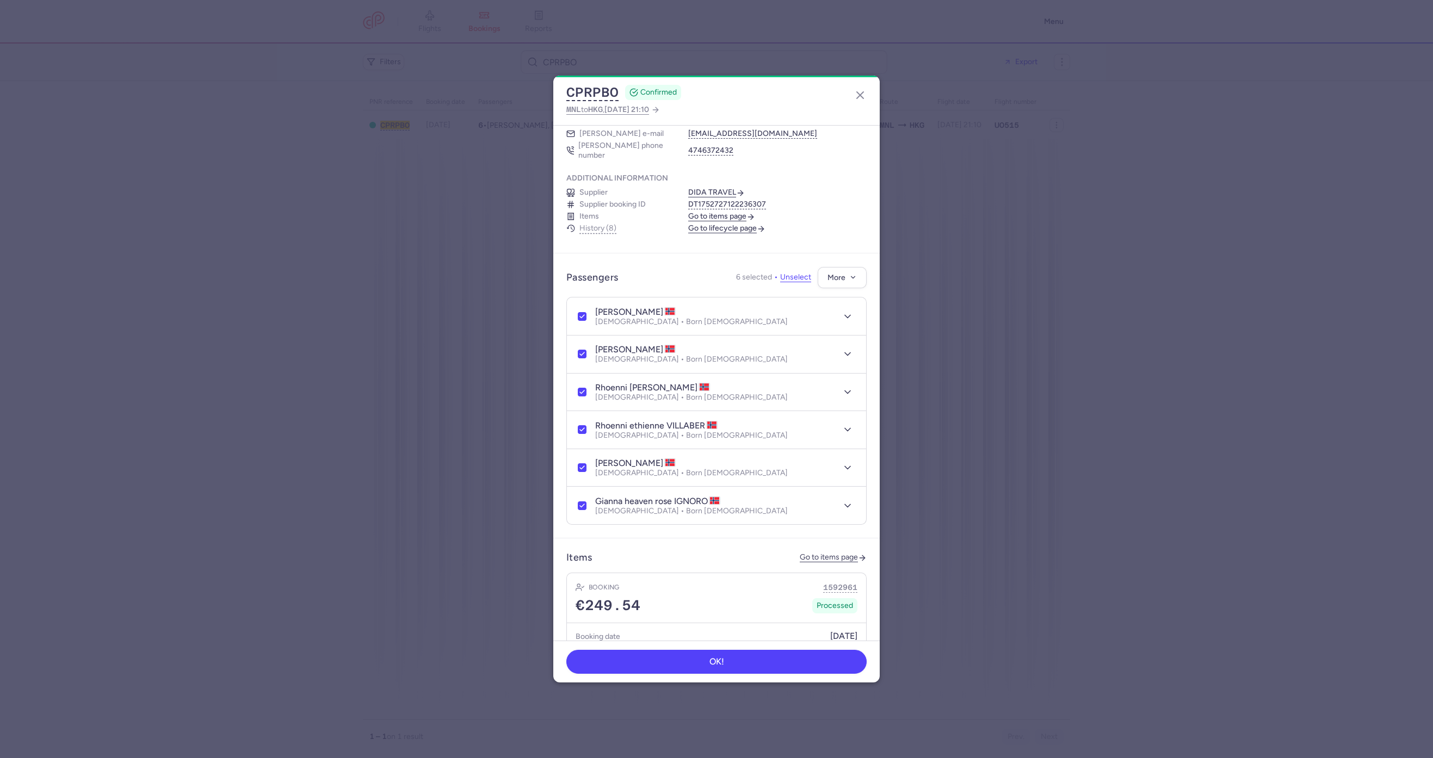
scroll to position [0, 0]
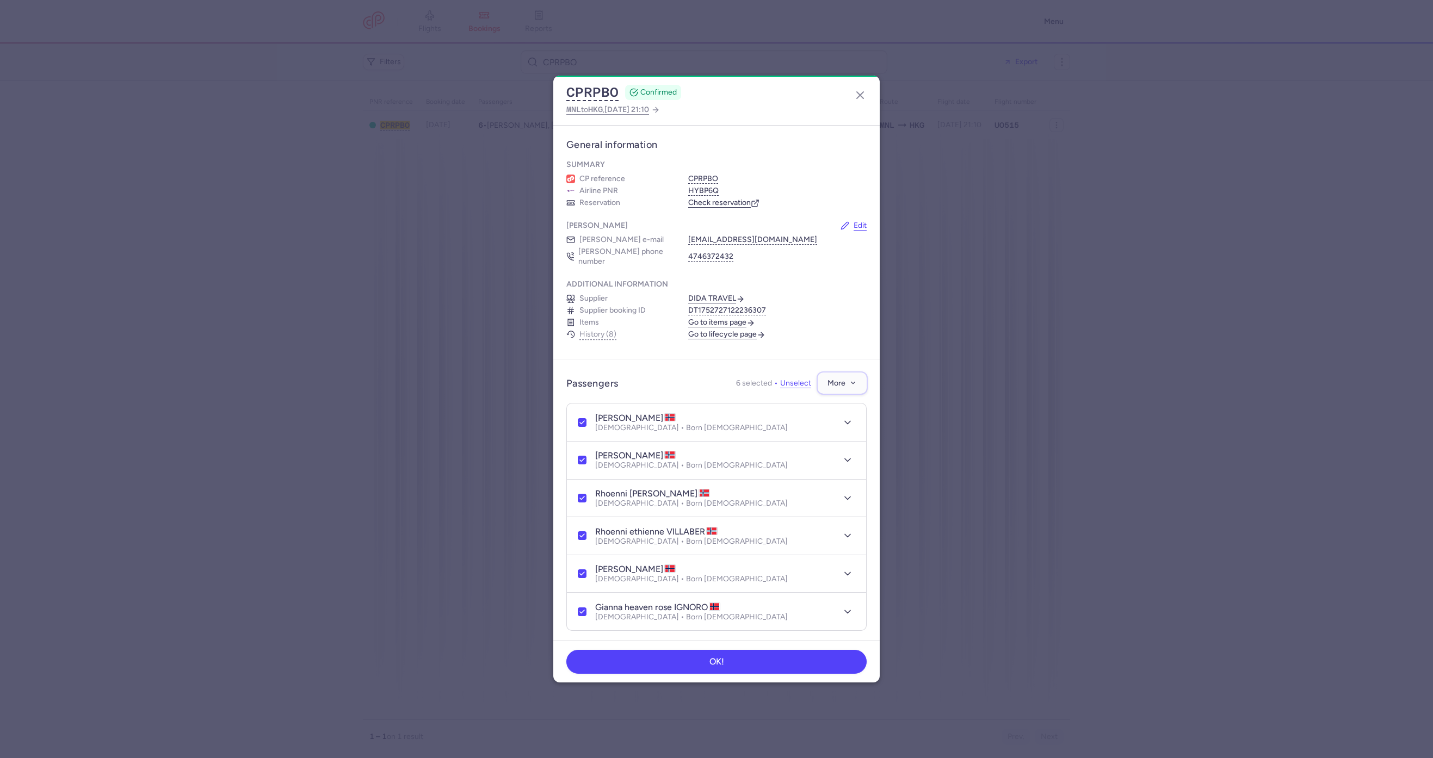
click at [829, 379] on span "More" at bounding box center [837, 383] width 18 height 8
click at [822, 423] on span "Cancel passengers" at bounding box center [794, 423] width 82 height 11
click at [829, 373] on button "Confirm" at bounding box center [842, 383] width 49 height 21
checkbox input "false"
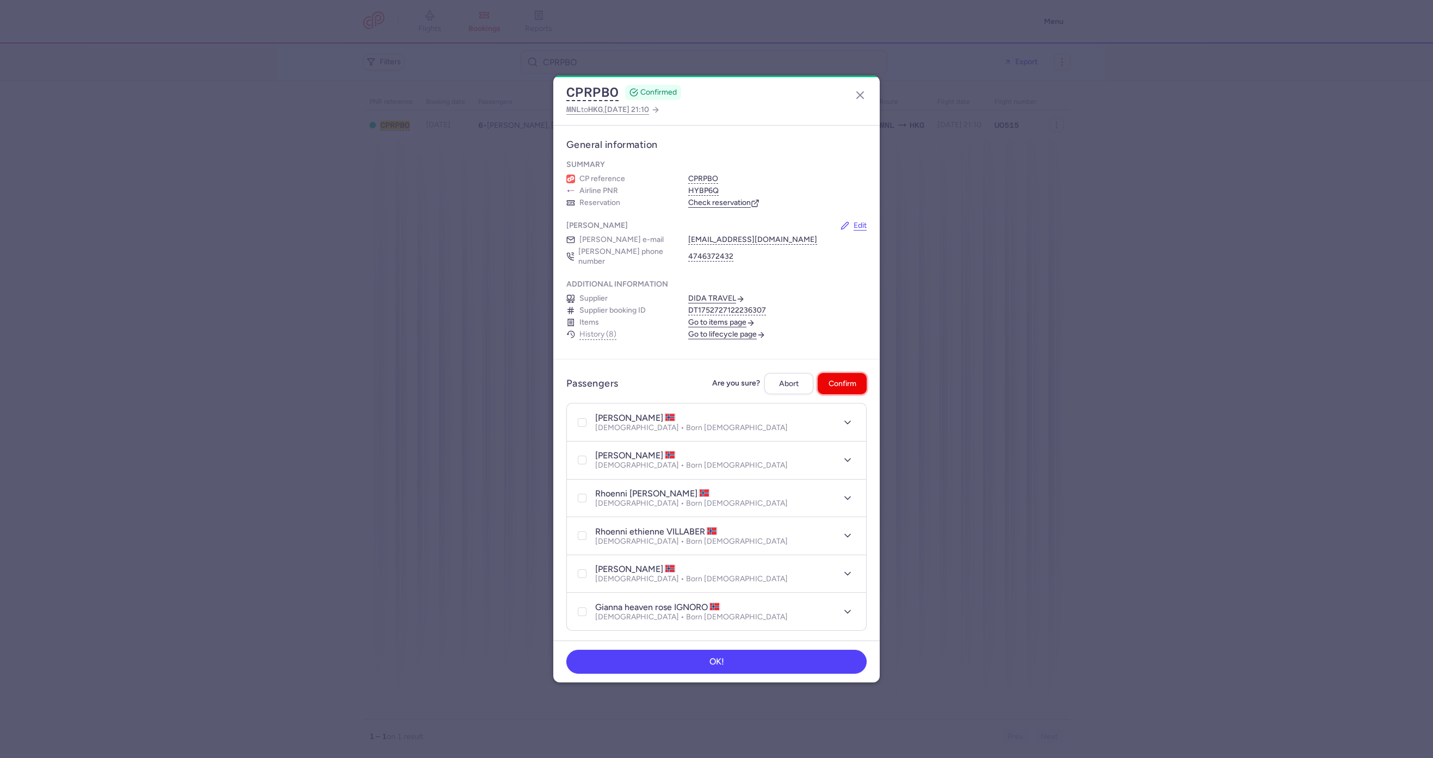
checkbox input "false"
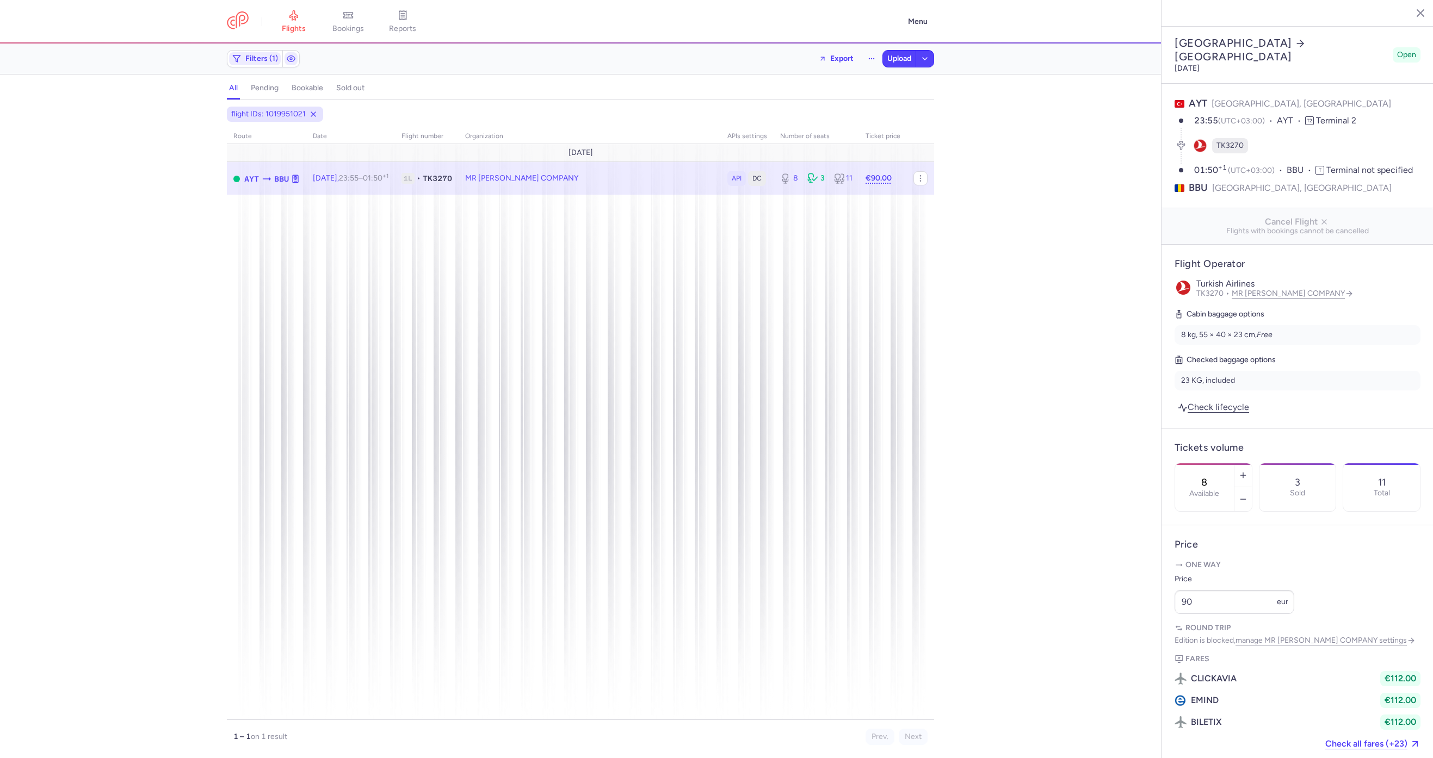
select select "hours"
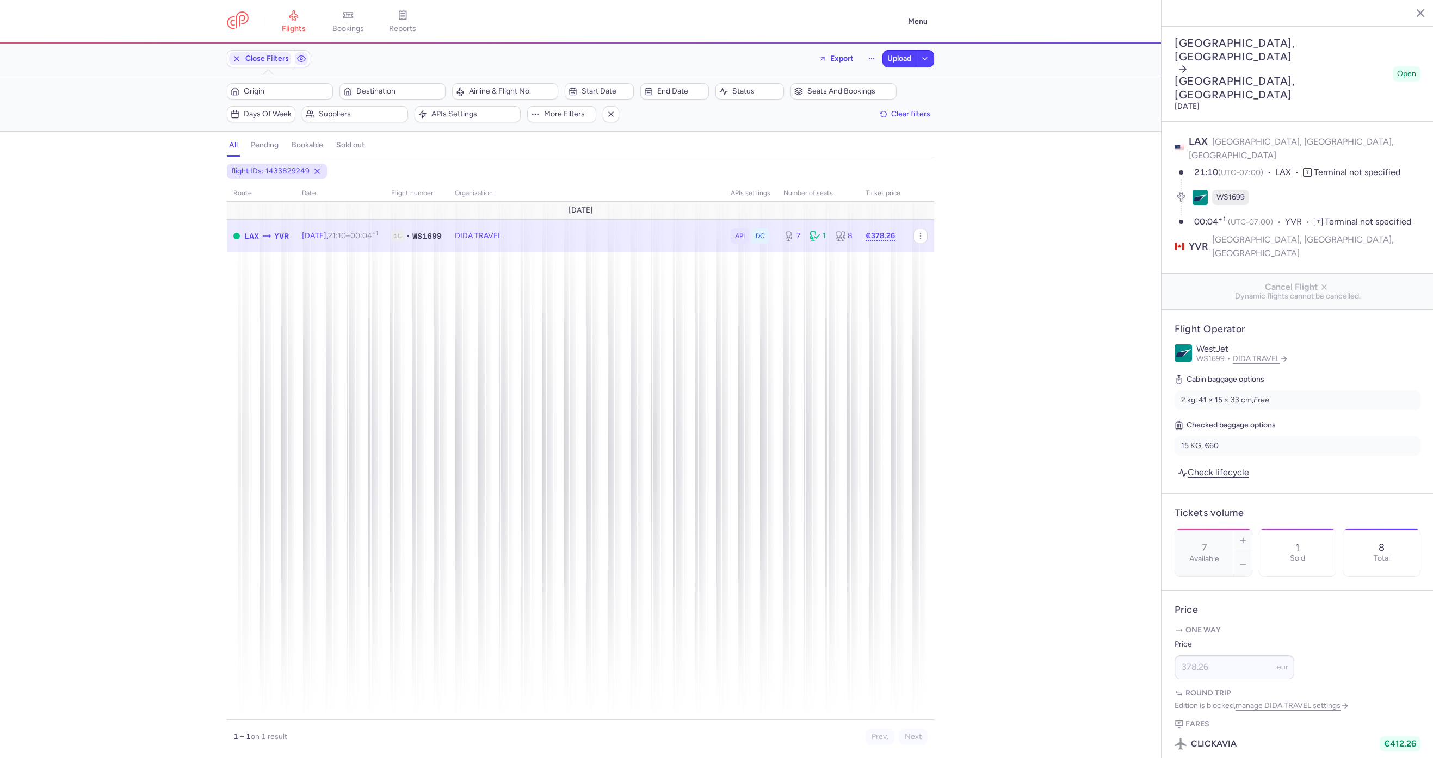
select select "days"
click at [302, 1] on header "flights bookings reports Menu" at bounding box center [580, 22] width 1161 height 44
click at [291, 29] on span "flights" at bounding box center [294, 29] width 24 height 10
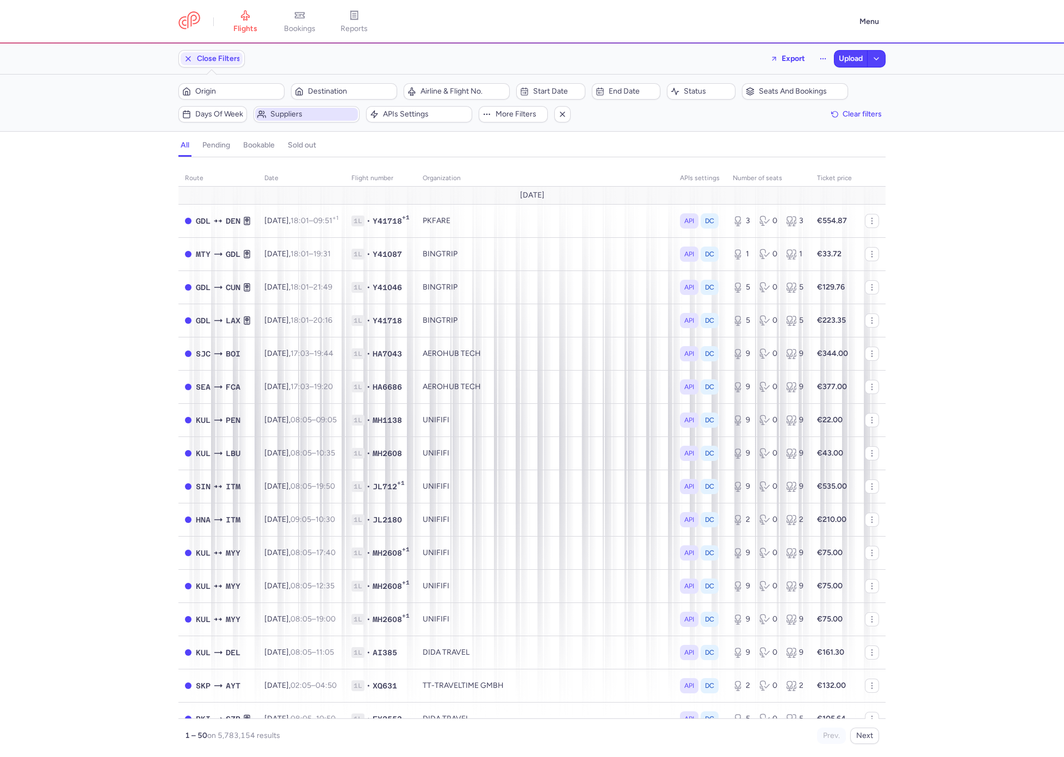
click at [264, 115] on icon "button" at bounding box center [264, 116] width 1 height 2
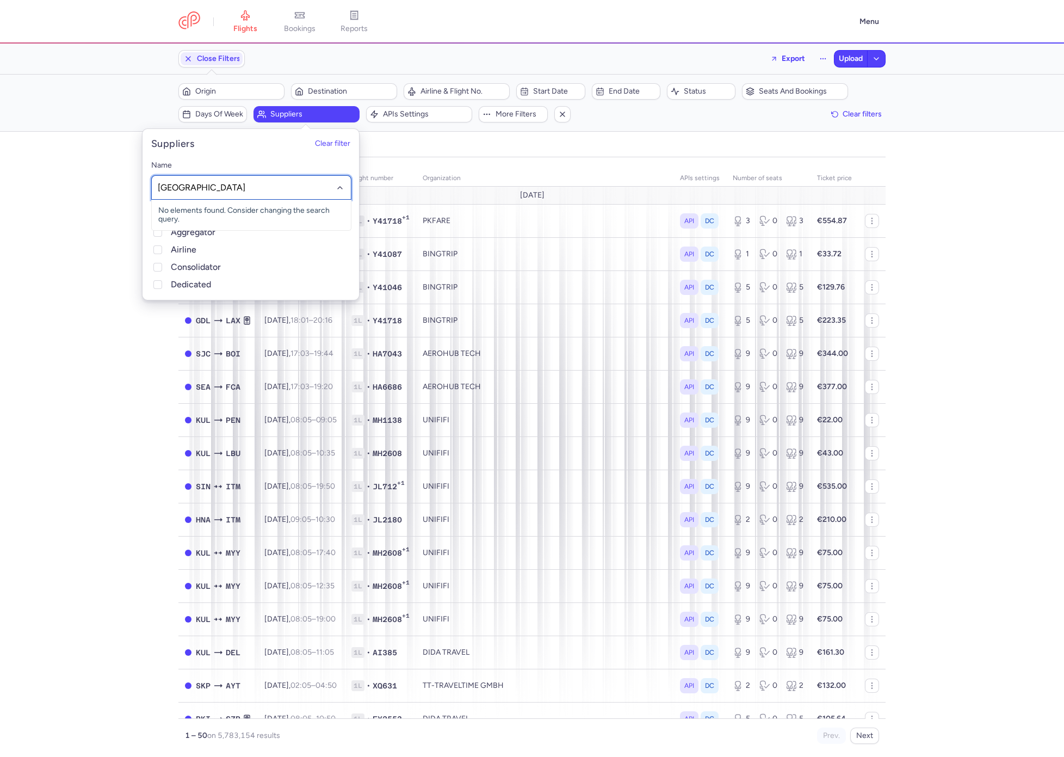
type input "tunisa"
click at [213, 258] on span "EDO TUNISAIR" at bounding box center [251, 254] width 199 height 22
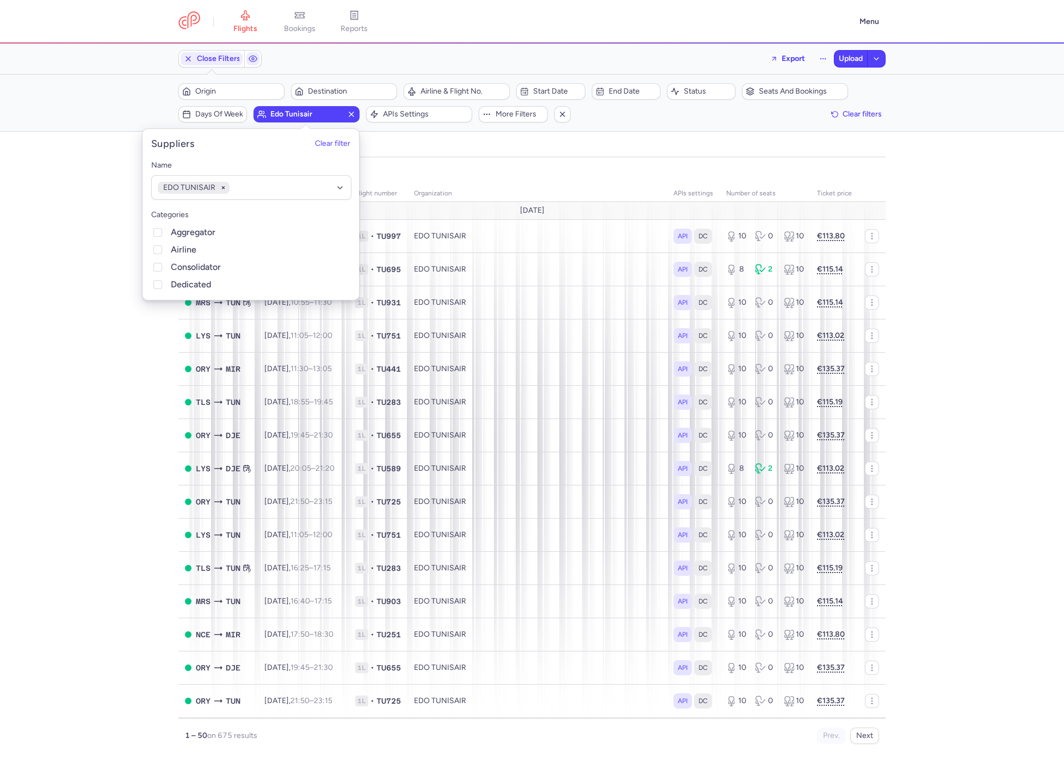
click at [104, 286] on div "organizations names: EDO TUNISAIR route date Flight number organization APIs se…" at bounding box center [532, 460] width 1064 height 593
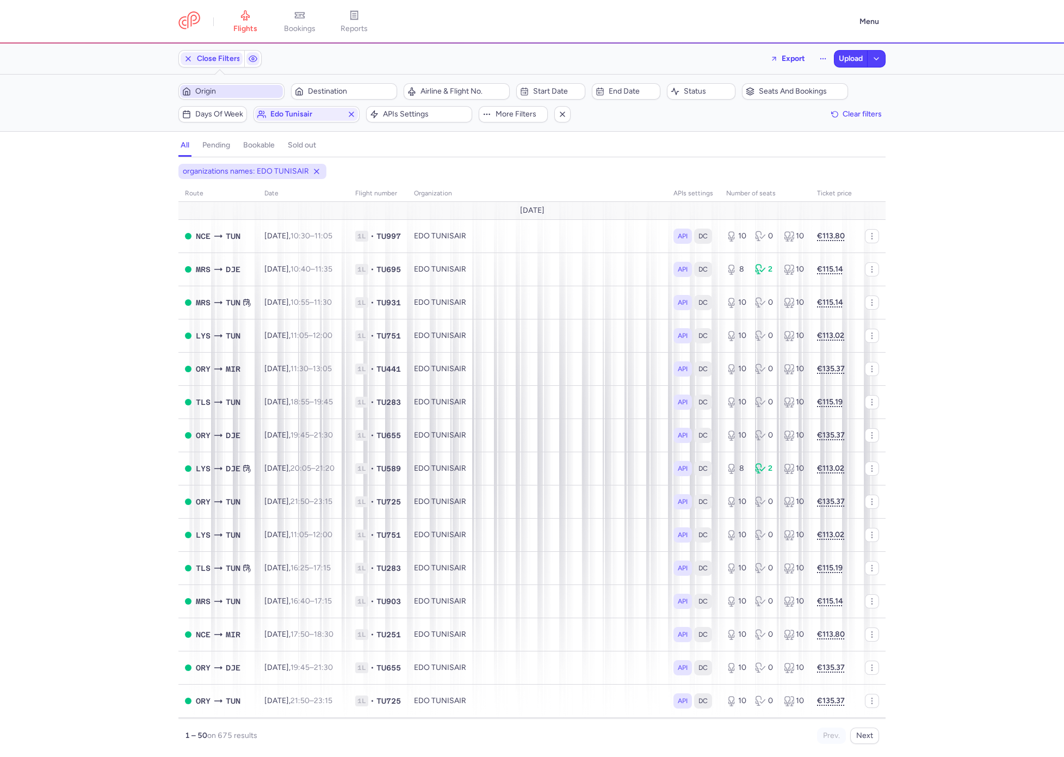
click at [238, 89] on span "Origin" at bounding box center [237, 91] width 85 height 9
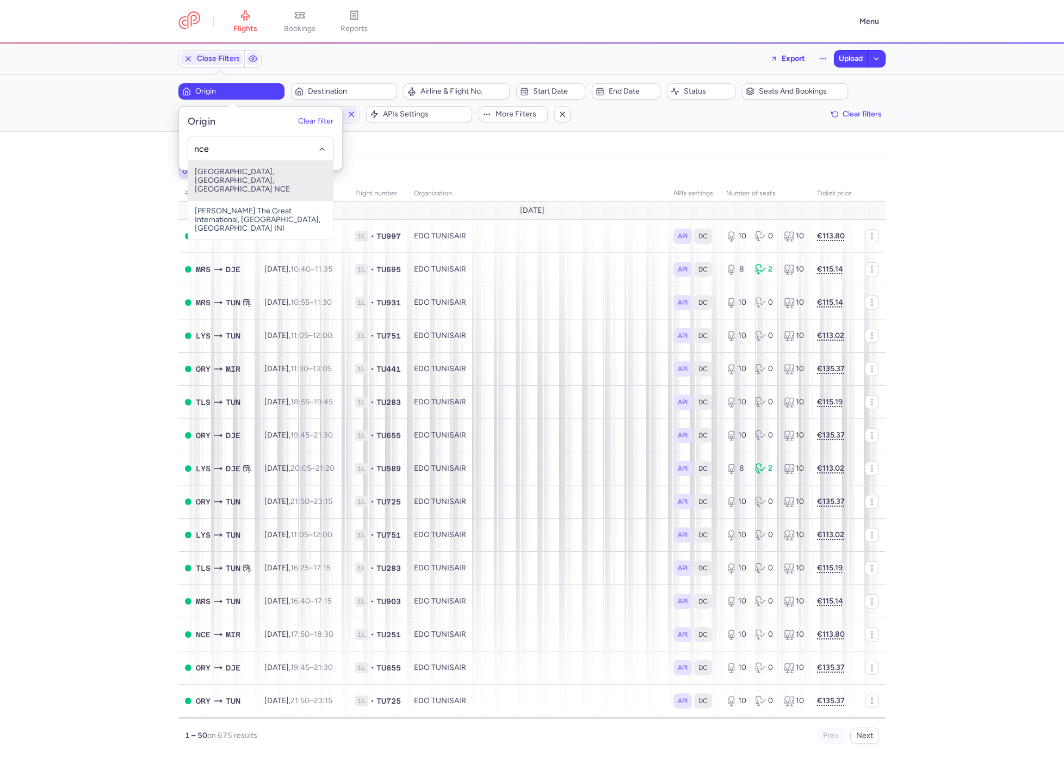
click at [244, 183] on span "Cote D'azur International Airport, Nice, France NCE" at bounding box center [260, 180] width 145 height 39
type input "nce"
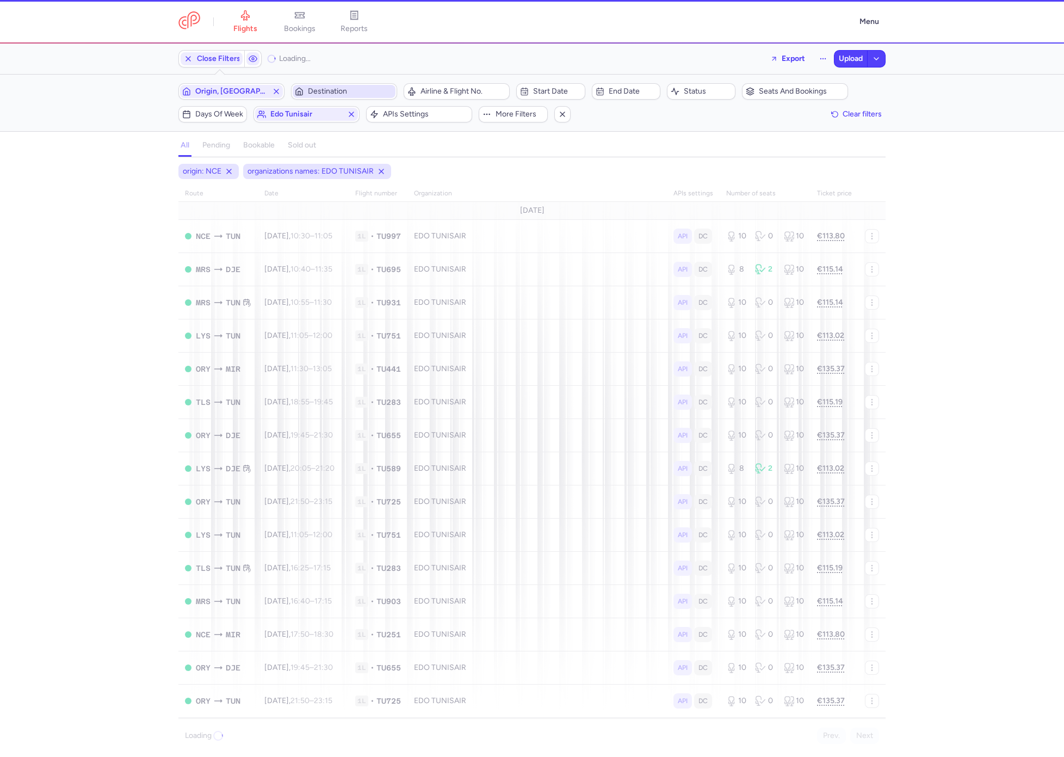
click at [333, 87] on span "Destination" at bounding box center [350, 91] width 85 height 9
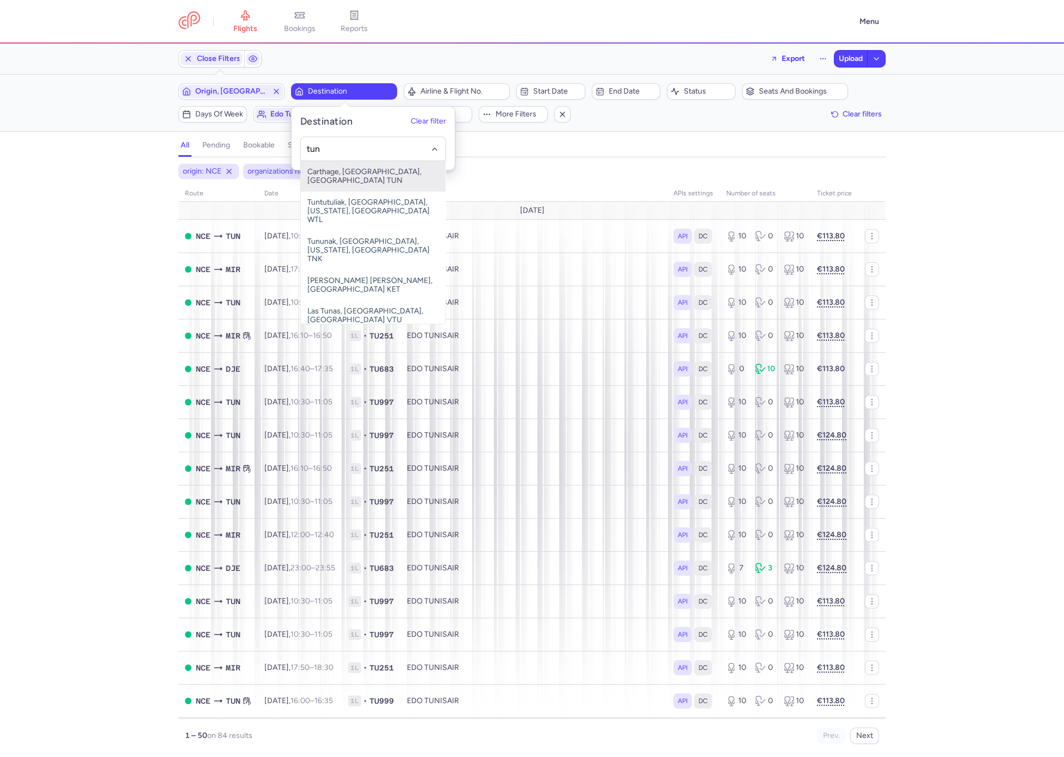
type input "tun"
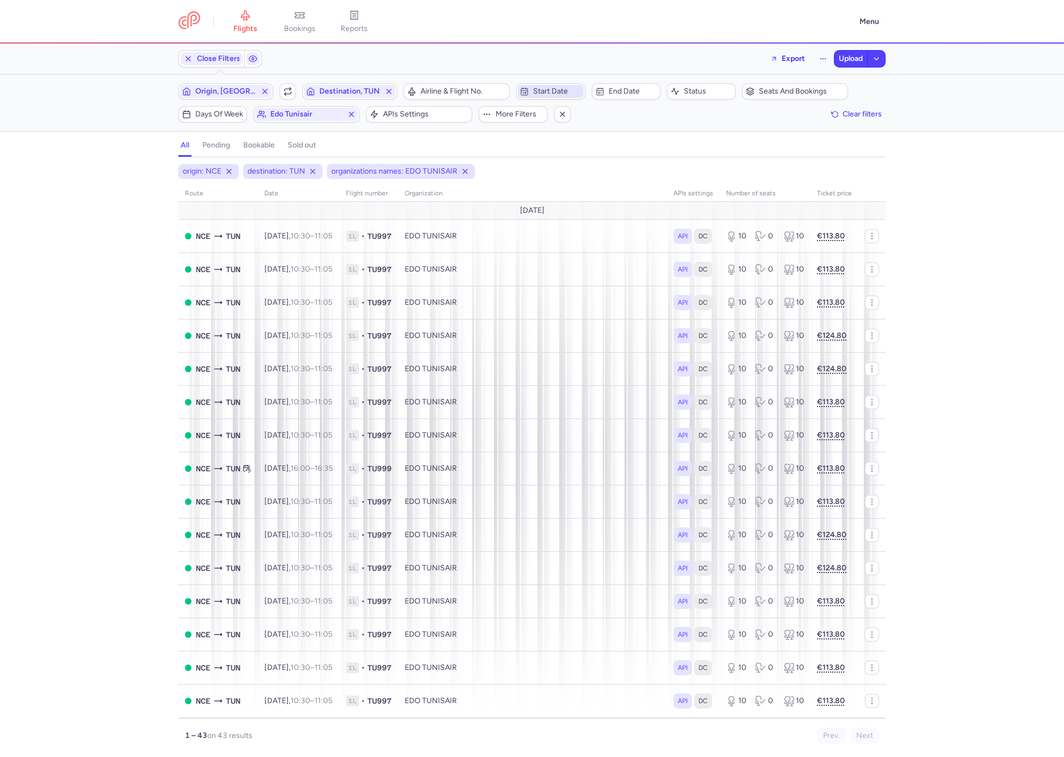
click at [558, 87] on span "Start date" at bounding box center [557, 91] width 48 height 9
click at [561, 138] on div "[DATE] 1 2 3 4 5 6 7 8 9 10 11 12 13 14 15 16 17 18 19 20 21 22 23 24 25 26 27 …" at bounding box center [503, 210] width 163 height 165
click at [564, 141] on icon "next month" at bounding box center [565, 146] width 13 height 13
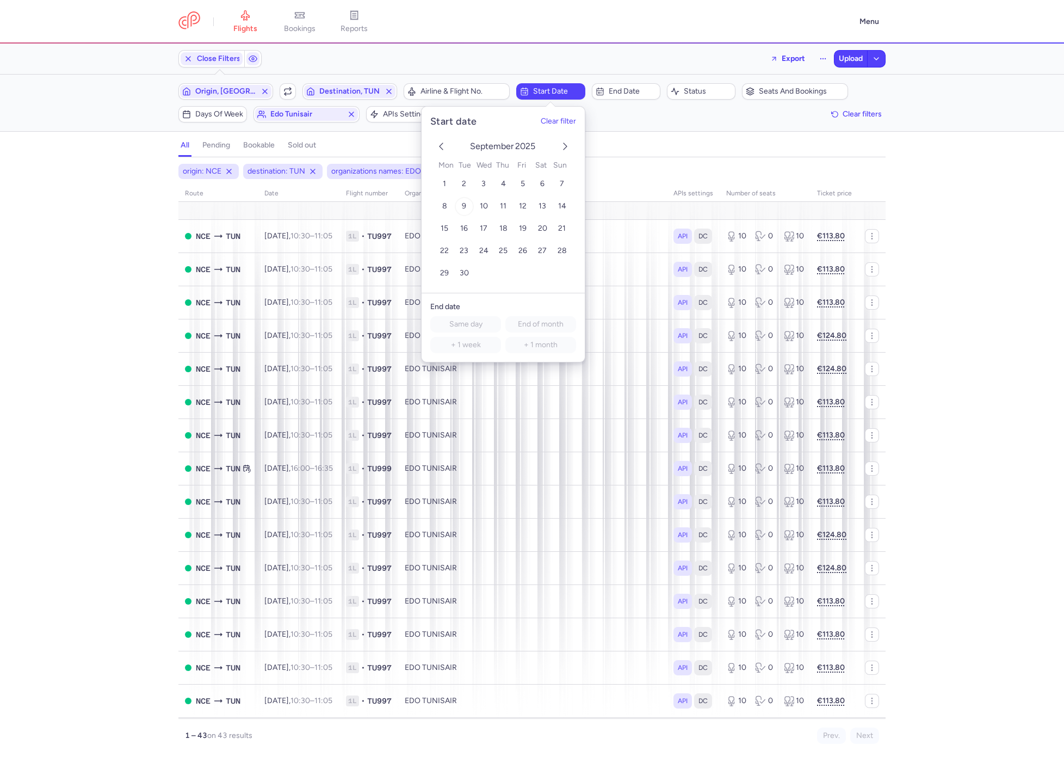
click at [473, 207] on td "9" at bounding box center [464, 206] width 20 height 19
click at [467, 207] on button "9" at bounding box center [463, 206] width 19 height 19
click at [78, 258] on div "origin: NCE destination: TUN organizations names: EDO TUNISAIR start: 2025-09-0…" at bounding box center [532, 460] width 1064 height 593
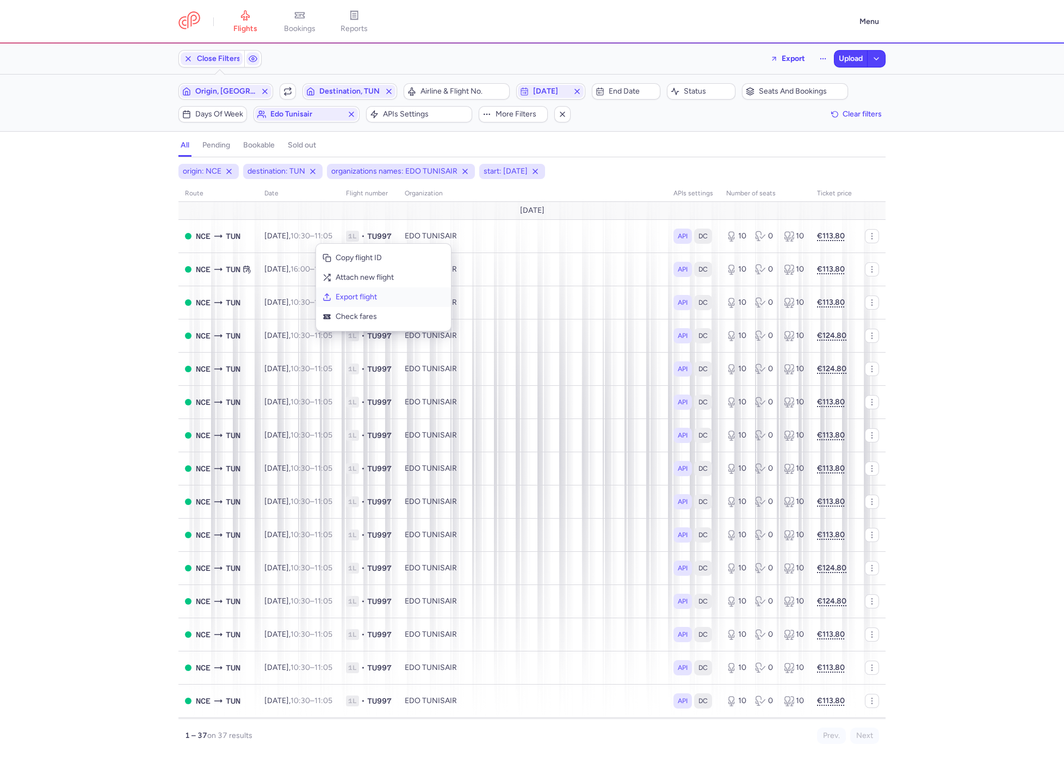
click at [356, 298] on span "Export flight" at bounding box center [390, 297] width 109 height 11
click at [230, 90] on span "Origin, NCE" at bounding box center [225, 91] width 61 height 9
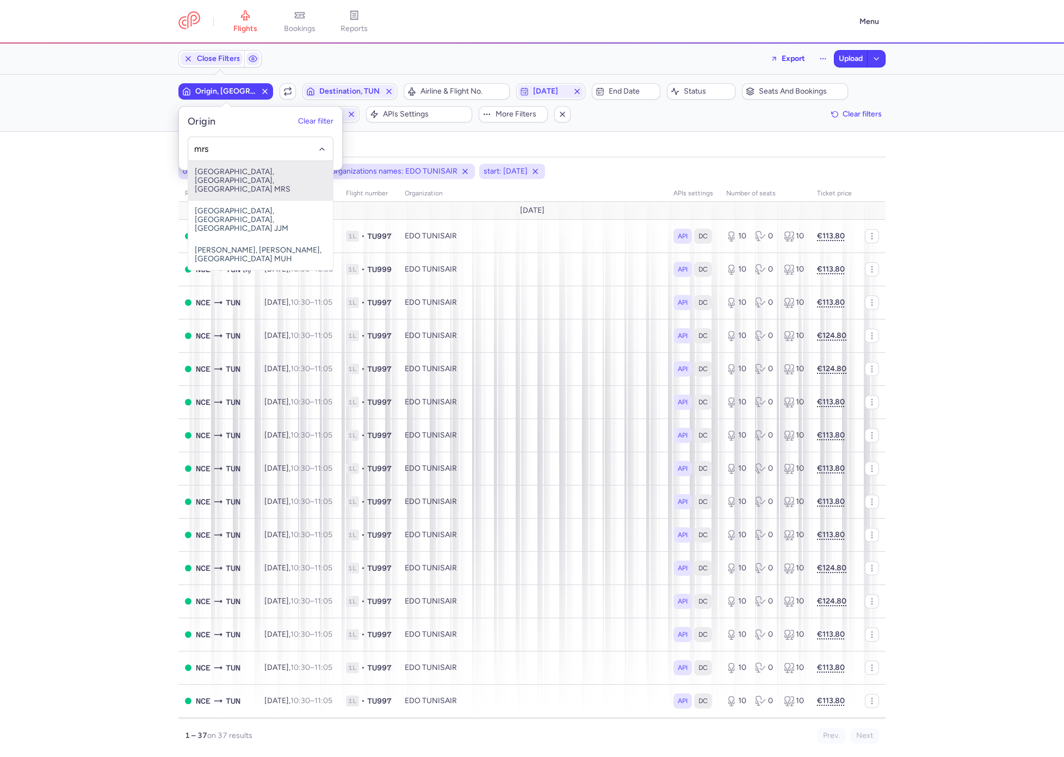
click at [236, 172] on span "Marseille Provence Airport, Marseille, France MRS" at bounding box center [260, 180] width 145 height 39
type input "mrs"
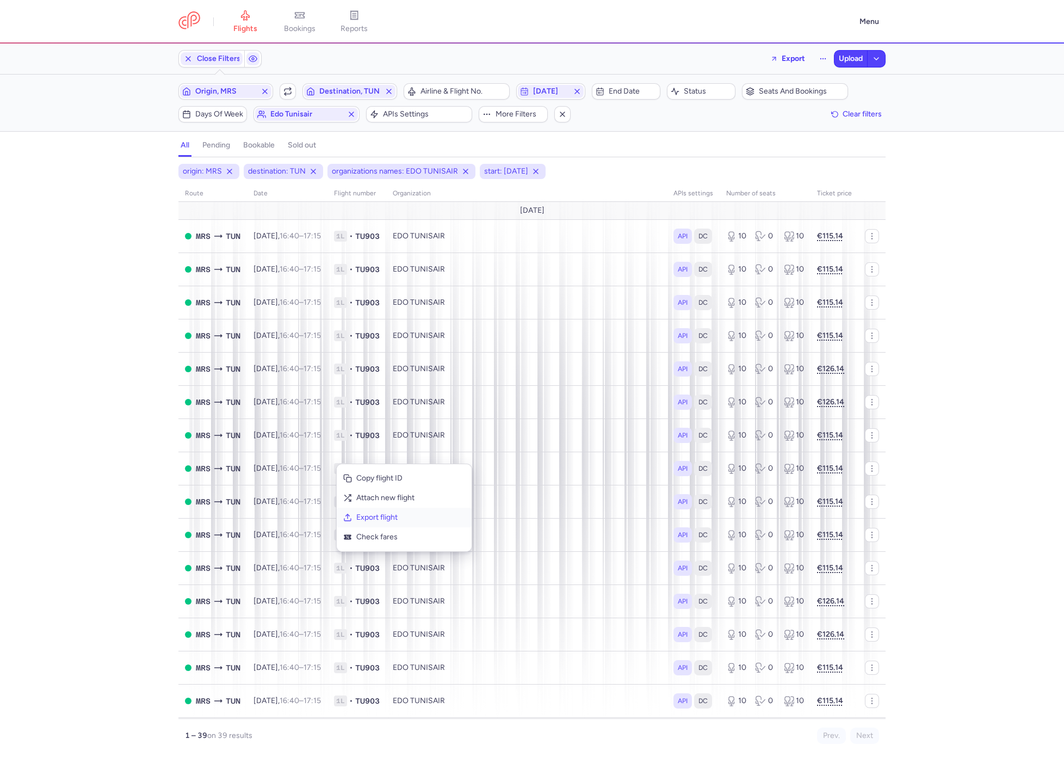
click at [384, 504] on span "Export flight" at bounding box center [410, 517] width 109 height 11
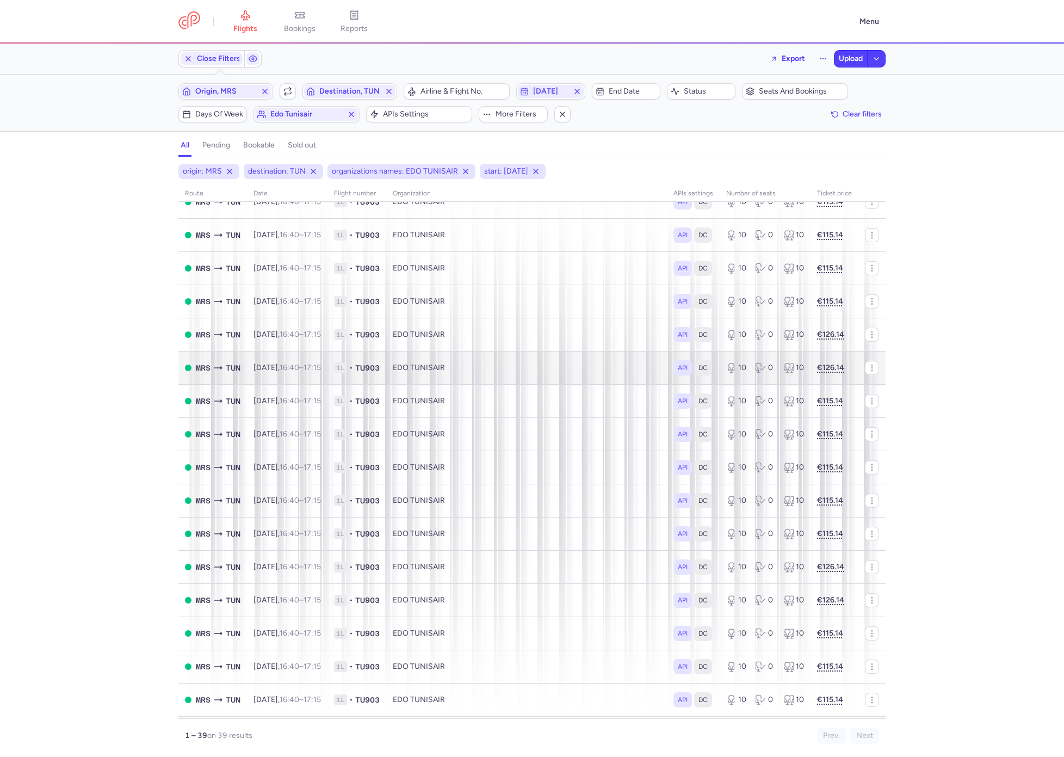
scroll to position [81, 0]
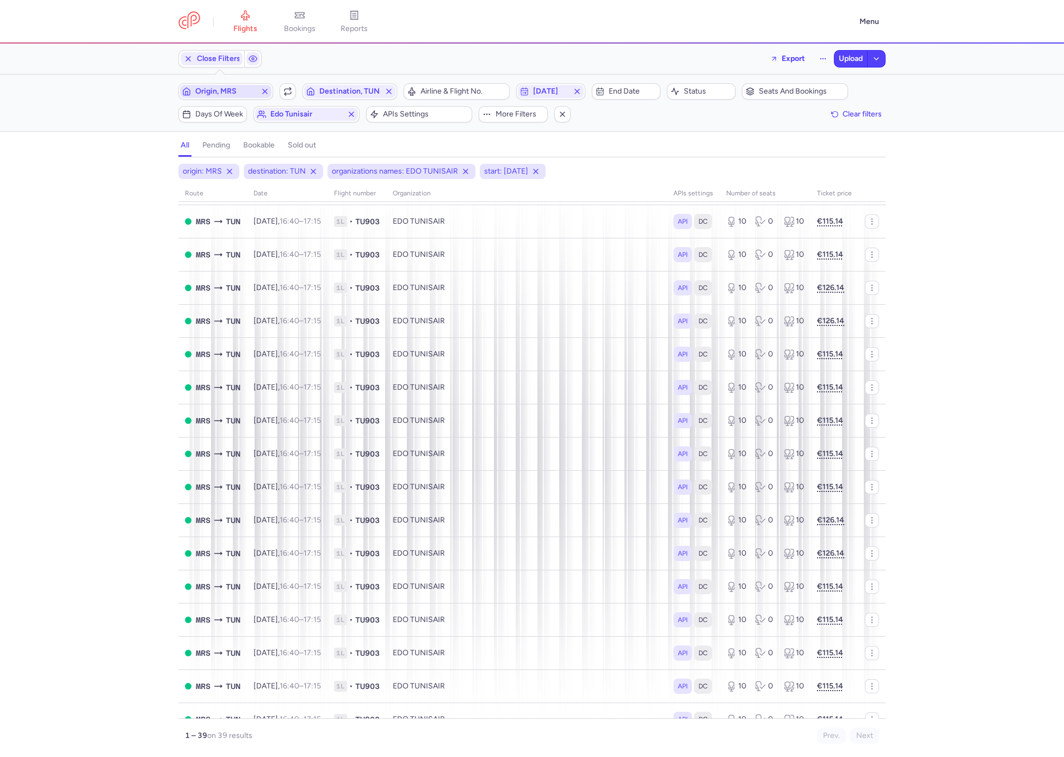
click at [238, 87] on span "Origin, MRS" at bounding box center [225, 91] width 61 height 9
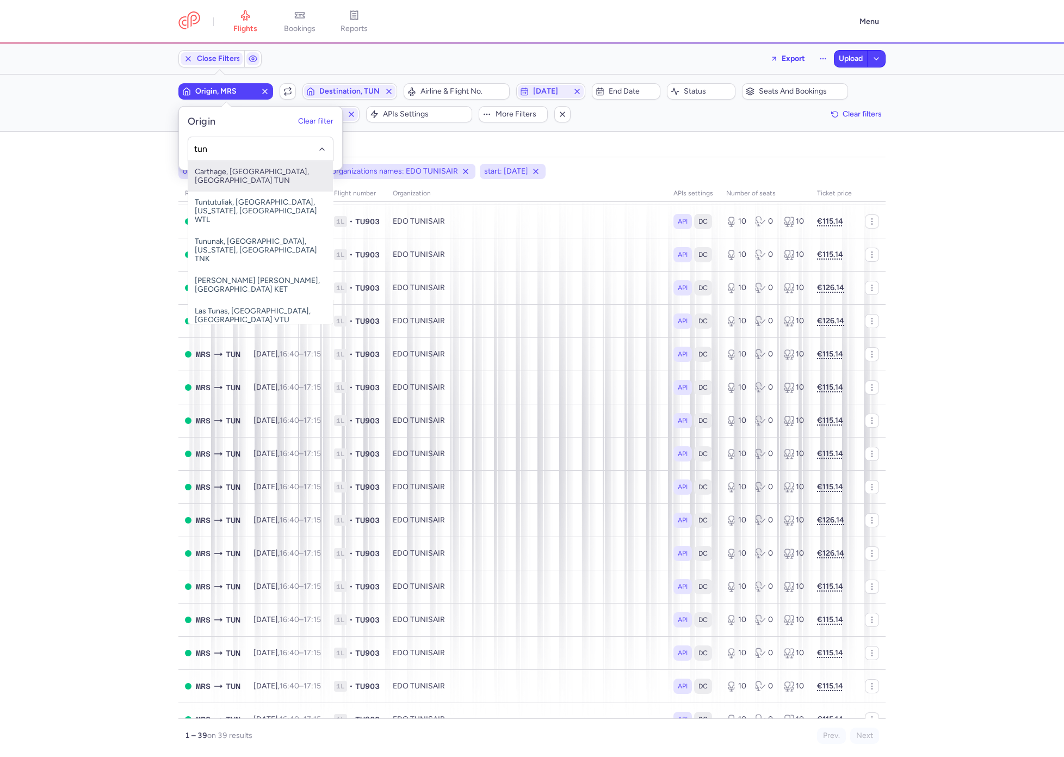
click at [296, 178] on span "Carthage, Tunis, Tunisia TUN" at bounding box center [260, 176] width 145 height 30
type input "tun"
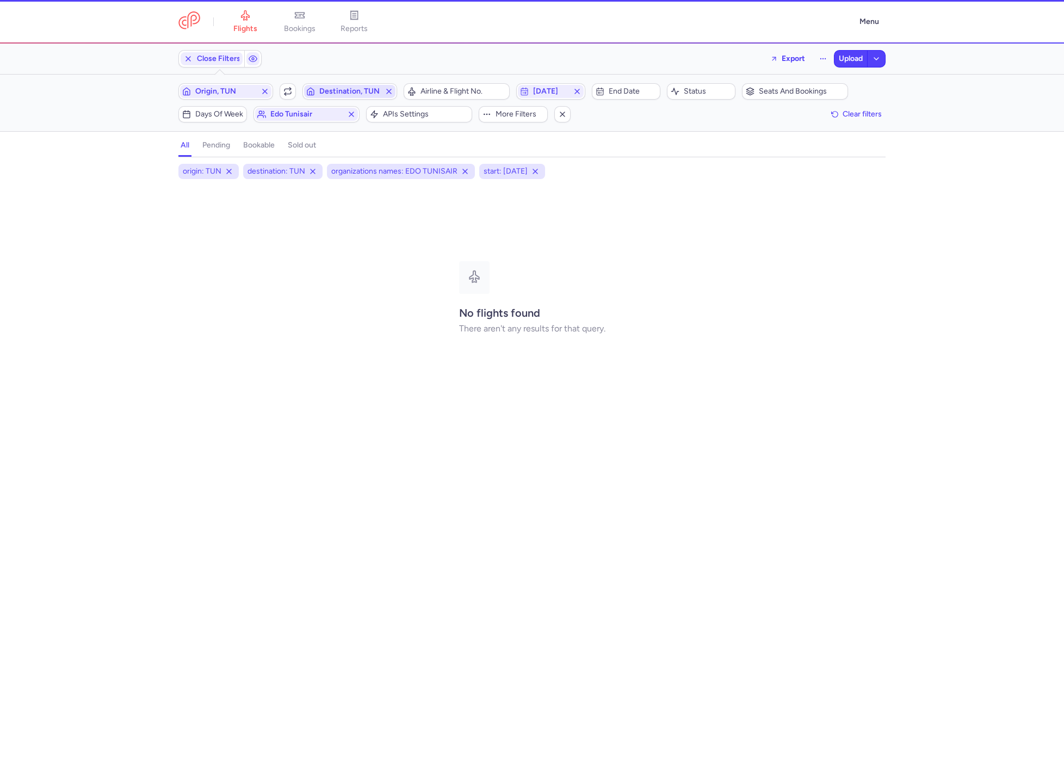
click at [347, 84] on button "Destination, TUN" at bounding box center [350, 91] width 95 height 16
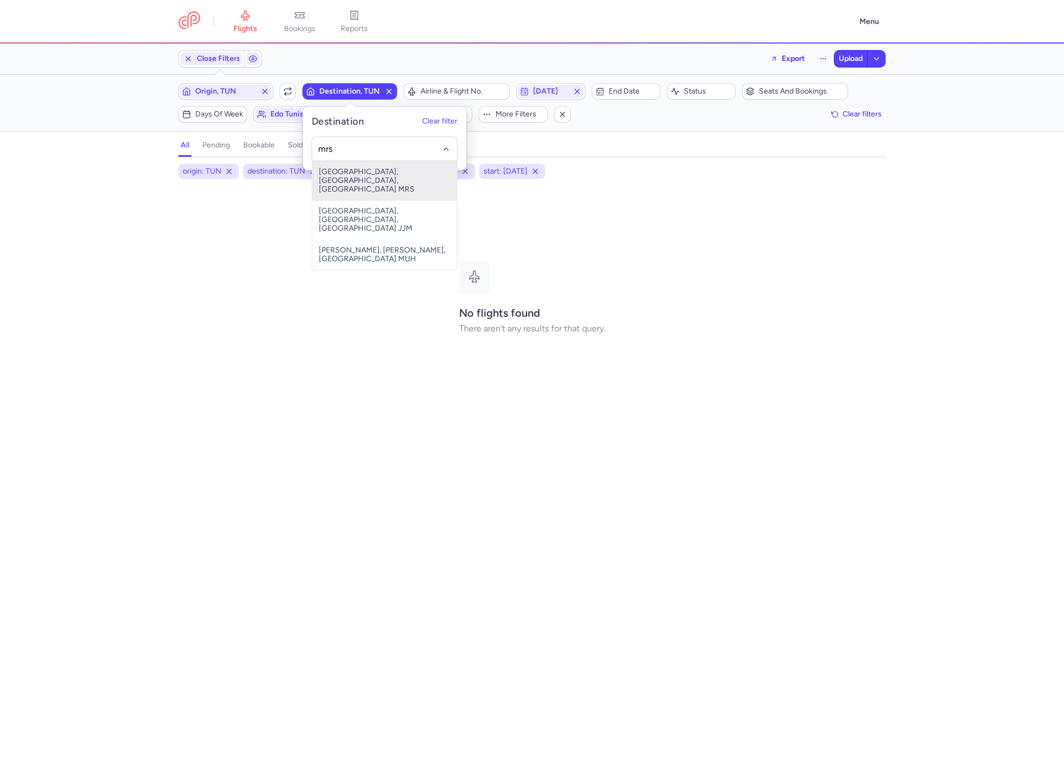
click at [350, 178] on span "Marseille Provence Airport, Marseille, France MRS" at bounding box center [384, 180] width 145 height 39
type input "mrs"
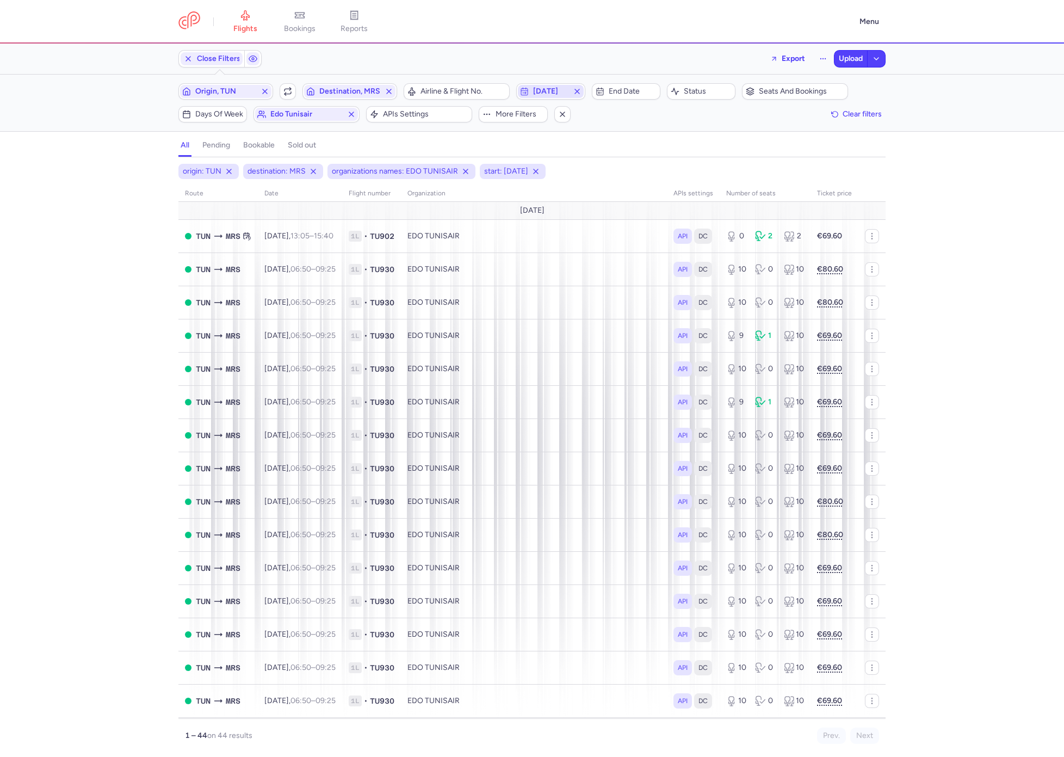
click at [550, 87] on span "2025-09-09" at bounding box center [550, 91] width 35 height 9
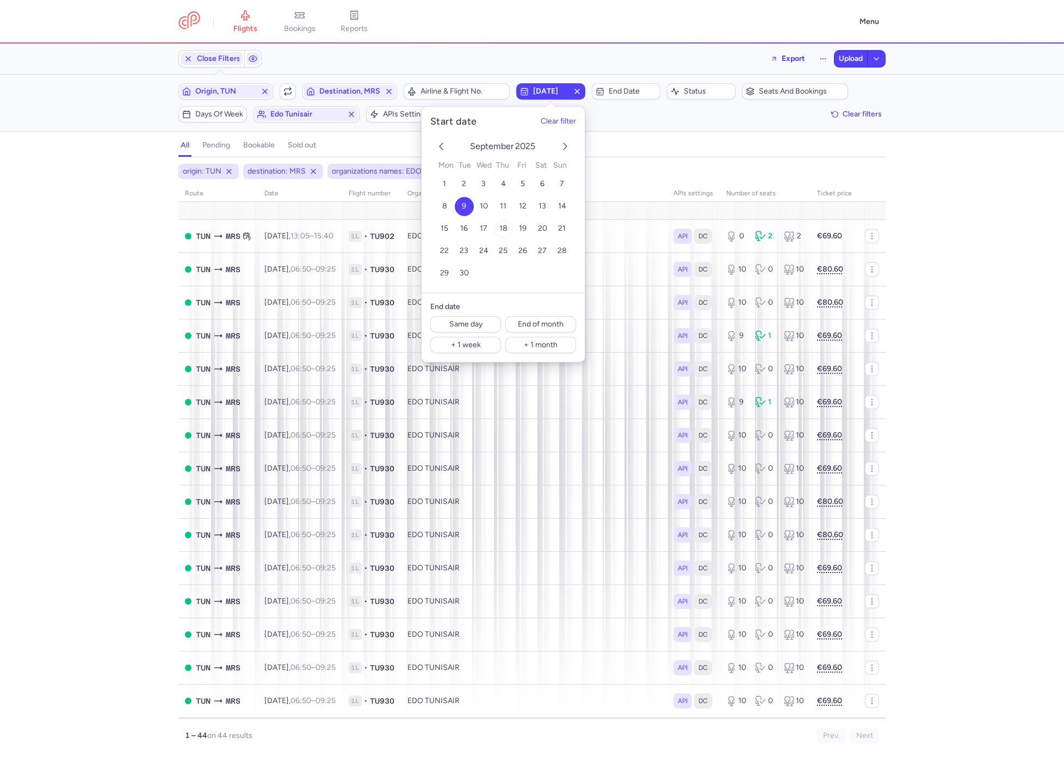
click at [504, 226] on span "18" at bounding box center [503, 228] width 8 height 9
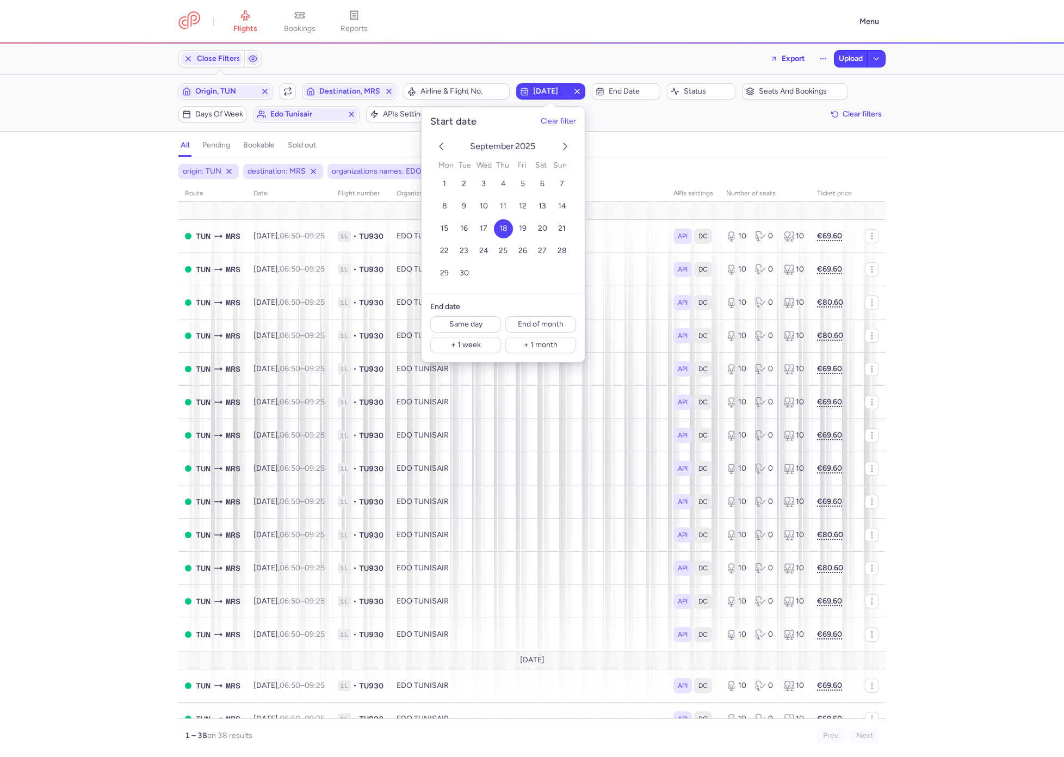
click at [88, 295] on div "origin: TUN destination: MRS organizations names: EDO TUNISAIR start: 2025-09-1…" at bounding box center [532, 460] width 1064 height 593
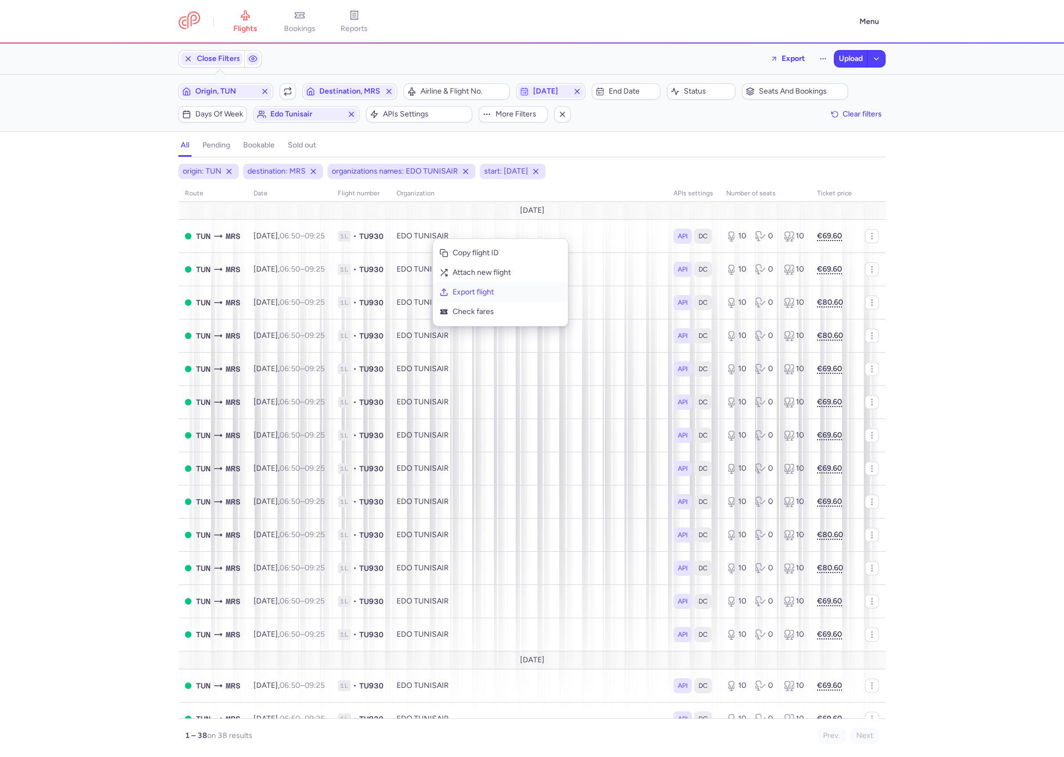
click at [459, 289] on span "Export flight" at bounding box center [507, 292] width 109 height 11
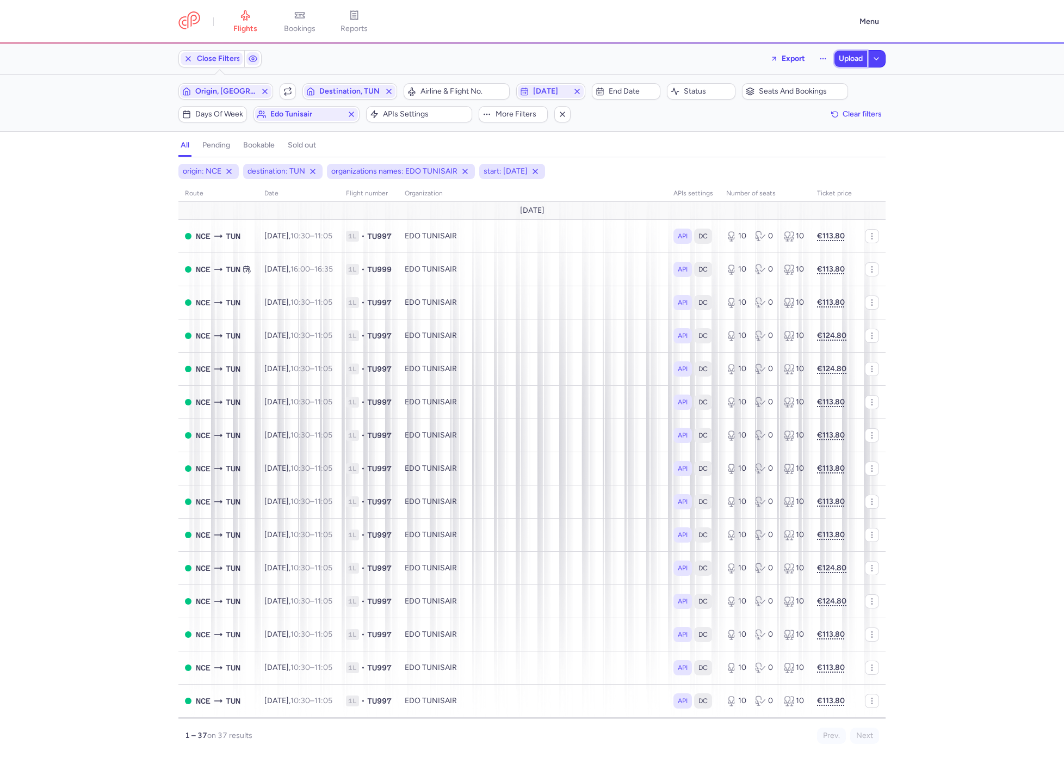
click at [852, 69] on div "Close Filters Export Upload" at bounding box center [532, 59] width 716 height 26
click at [839, 58] on span "Upload" at bounding box center [851, 58] width 24 height 9
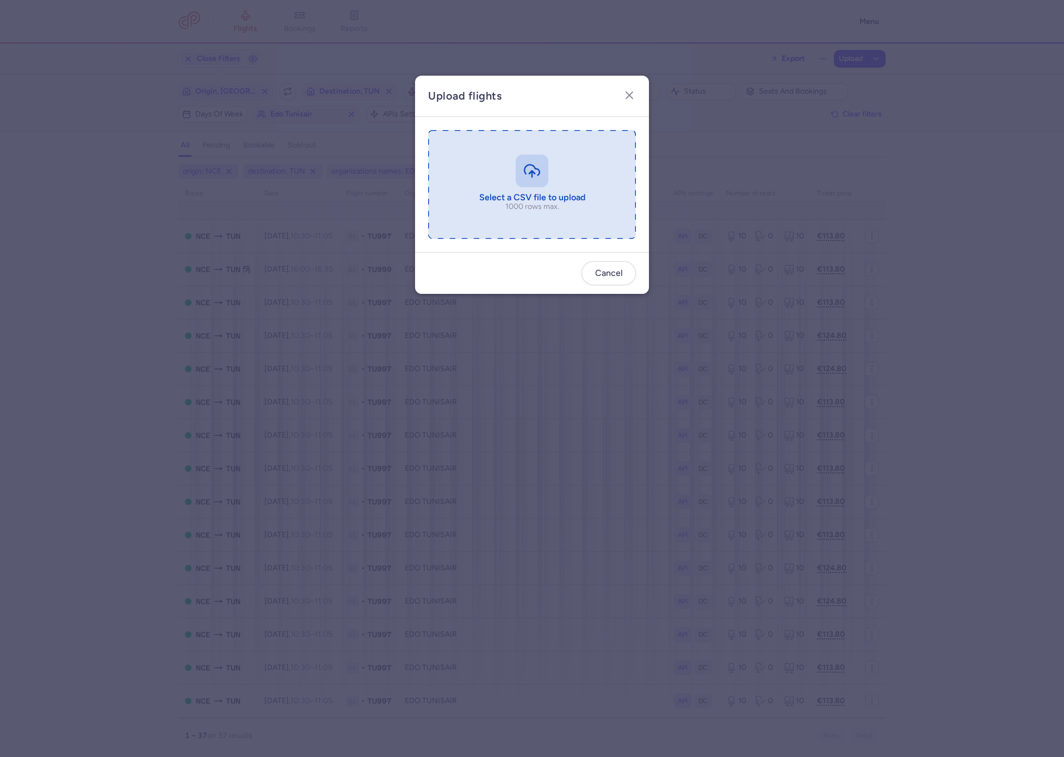
type input "C:\fakepath\export_flight_TU997_20250814,0812 (1).csv"
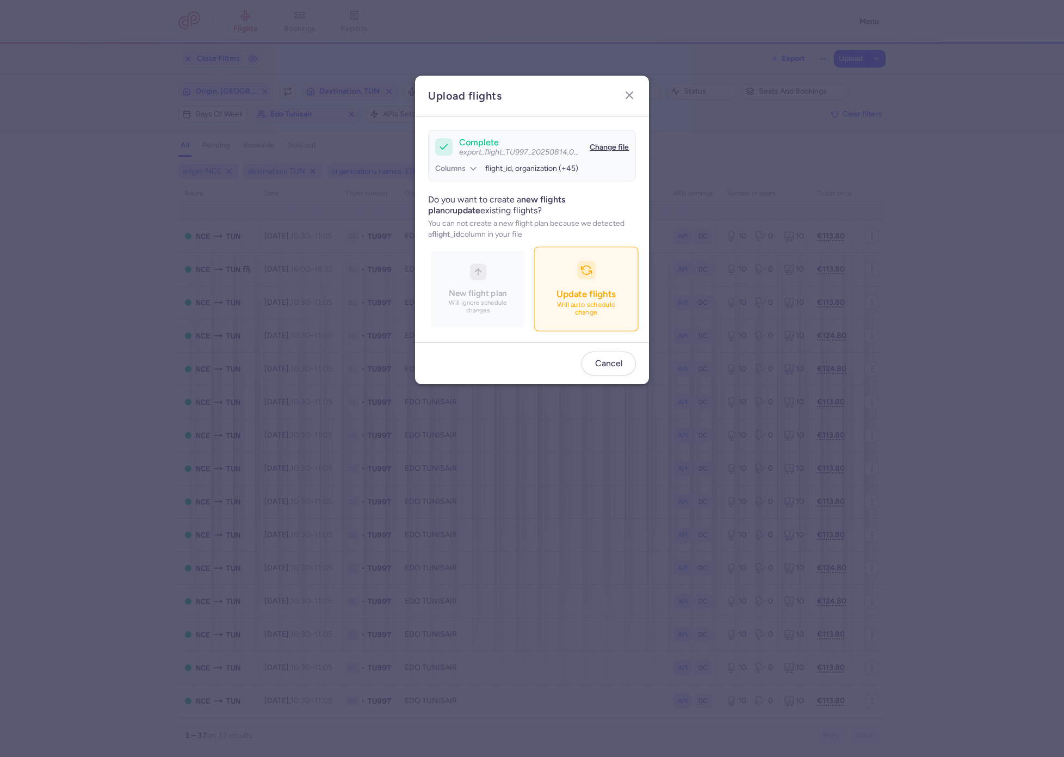
click at [575, 275] on button "Update flights Will auto schedule change" at bounding box center [586, 288] width 104 height 84
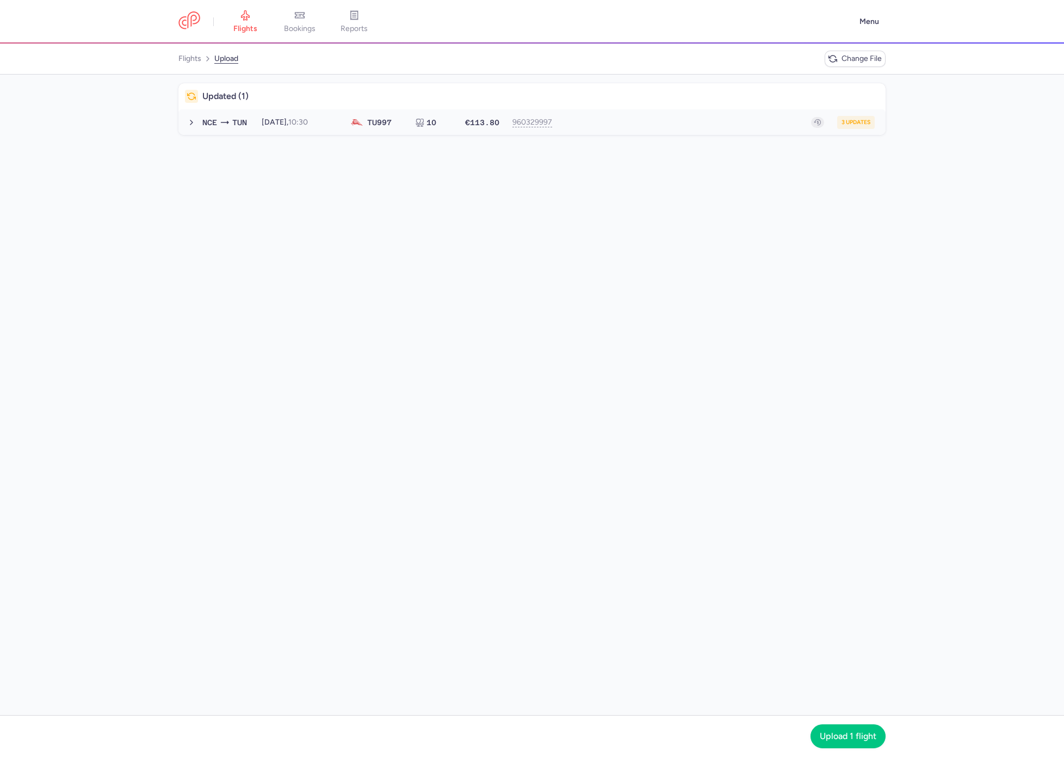
click at [624, 121] on div "3 updates" at bounding box center [719, 122] width 311 height 13
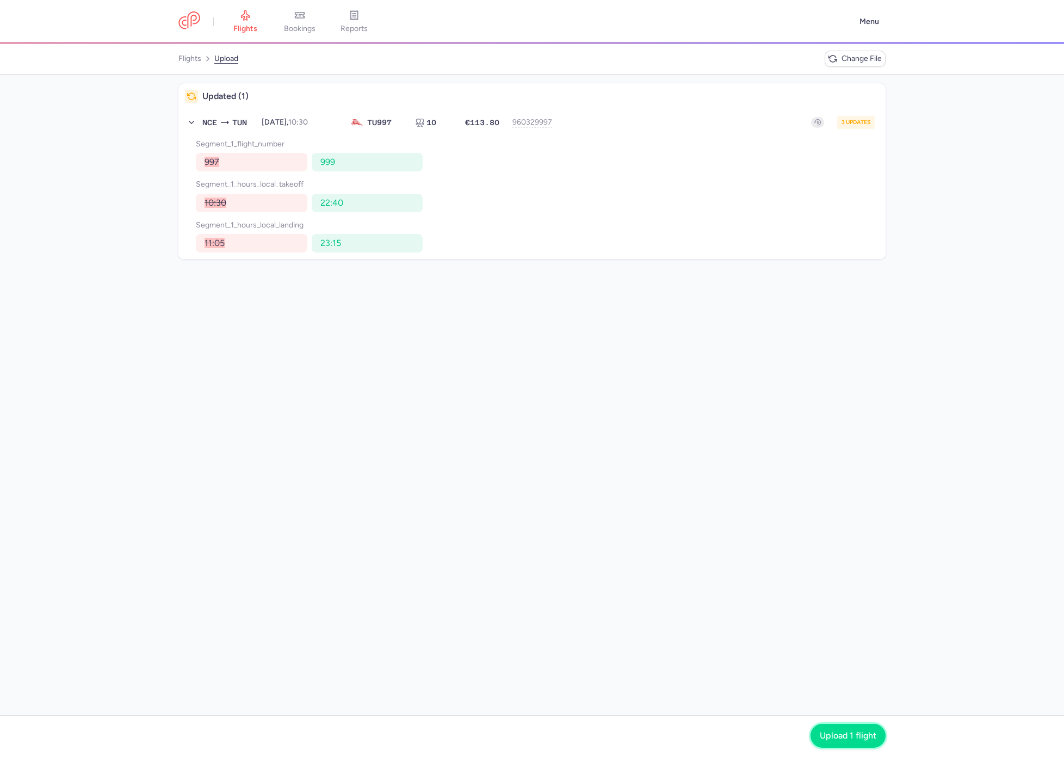
click at [847, 724] on div "Upload 1 flight" at bounding box center [848, 736] width 75 height 24
click at [853, 729] on button "Upload 1 flight" at bounding box center [848, 736] width 75 height 24
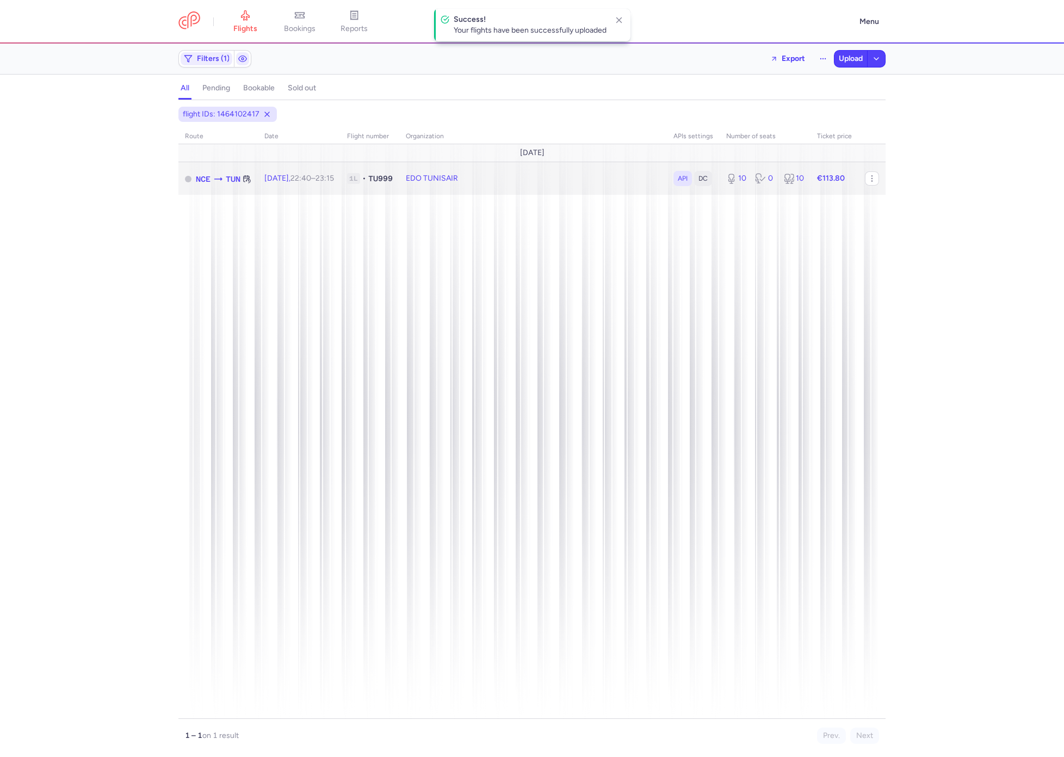
click at [387, 178] on span "TU999" at bounding box center [380, 178] width 24 height 11
select select "days"
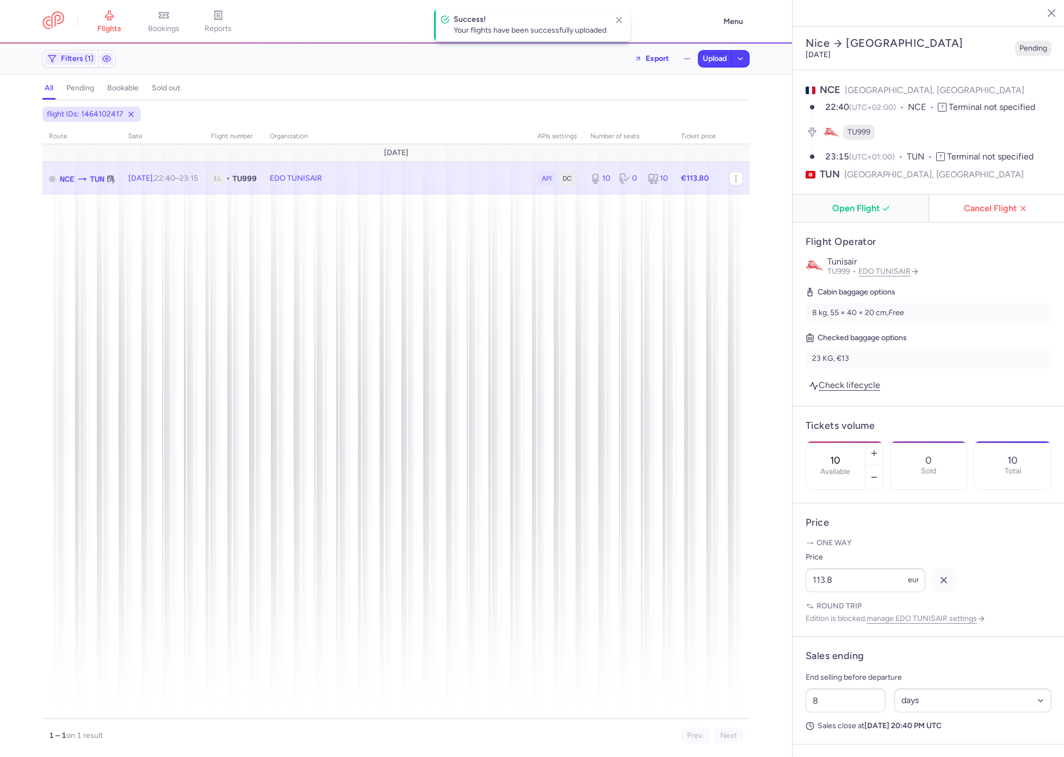
click at [829, 203] on span "Open Flight" at bounding box center [863, 208] width 119 height 10
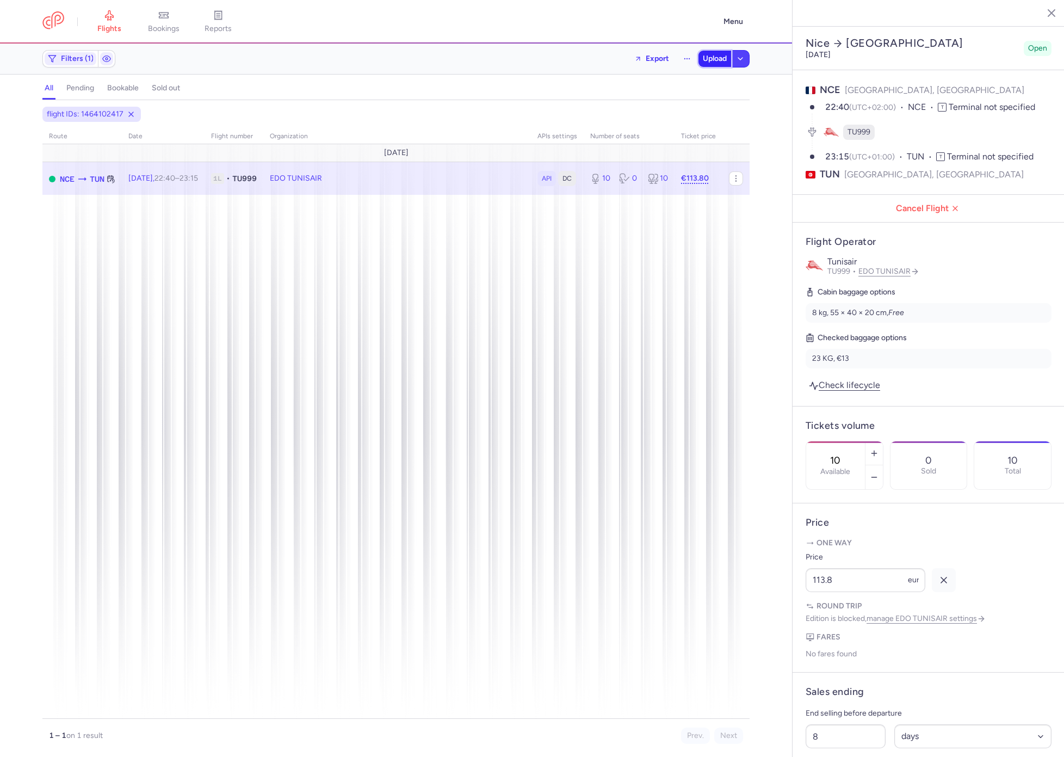
click at [718, 60] on span "Upload" at bounding box center [715, 58] width 24 height 9
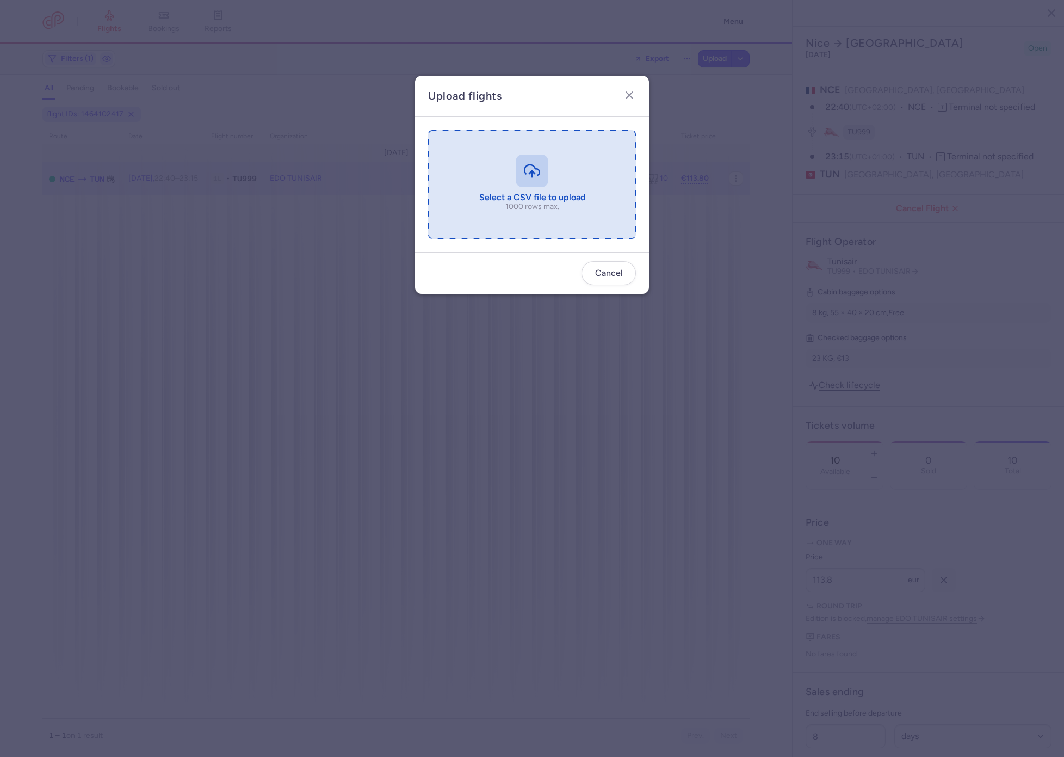
type input "C:\fakepath\export_flight_TU903_20250814,0814 (1).csv"
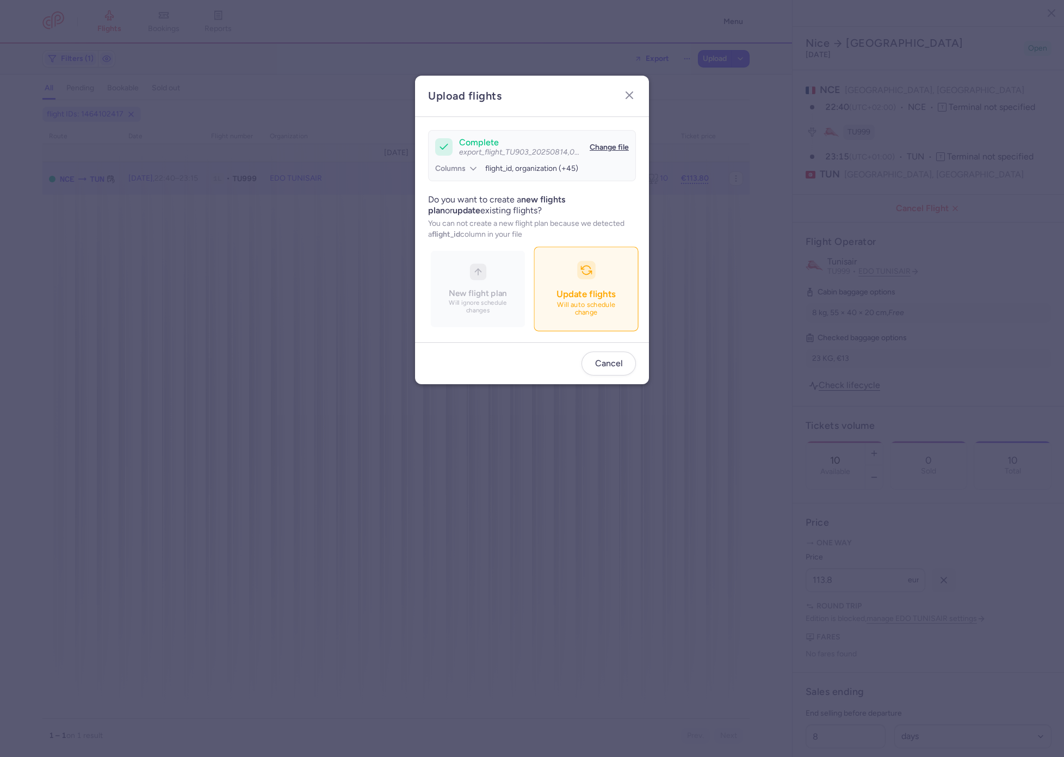
click at [610, 306] on p "Will auto schedule change" at bounding box center [586, 309] width 76 height 16
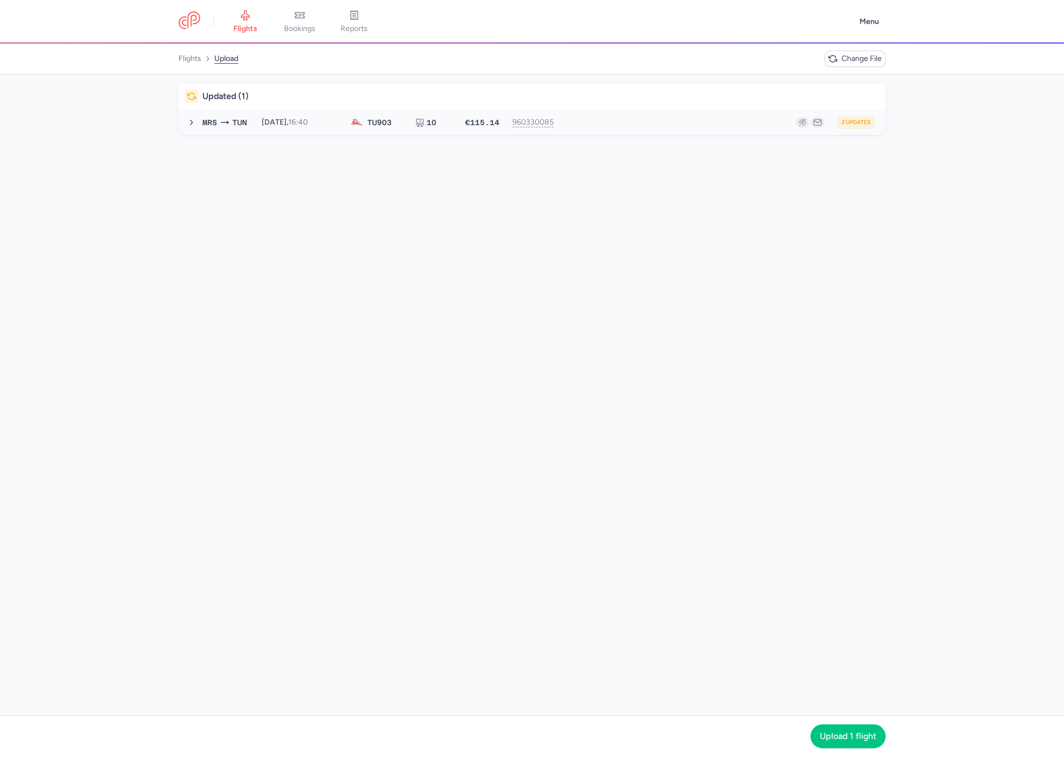
click at [662, 118] on div "2 updates" at bounding box center [719, 122] width 311 height 13
click at [827, 738] on span "Upload 1 flight" at bounding box center [848, 736] width 57 height 10
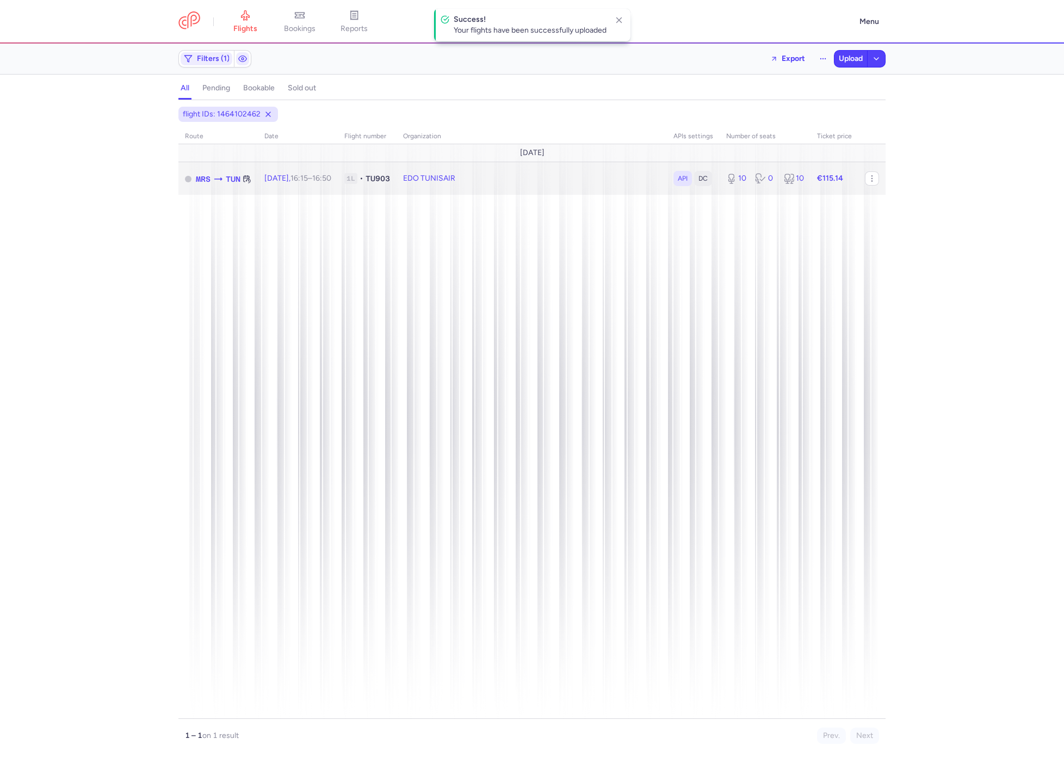
click at [720, 181] on td "EDO TUNISAIR" at bounding box center [765, 178] width 91 height 33
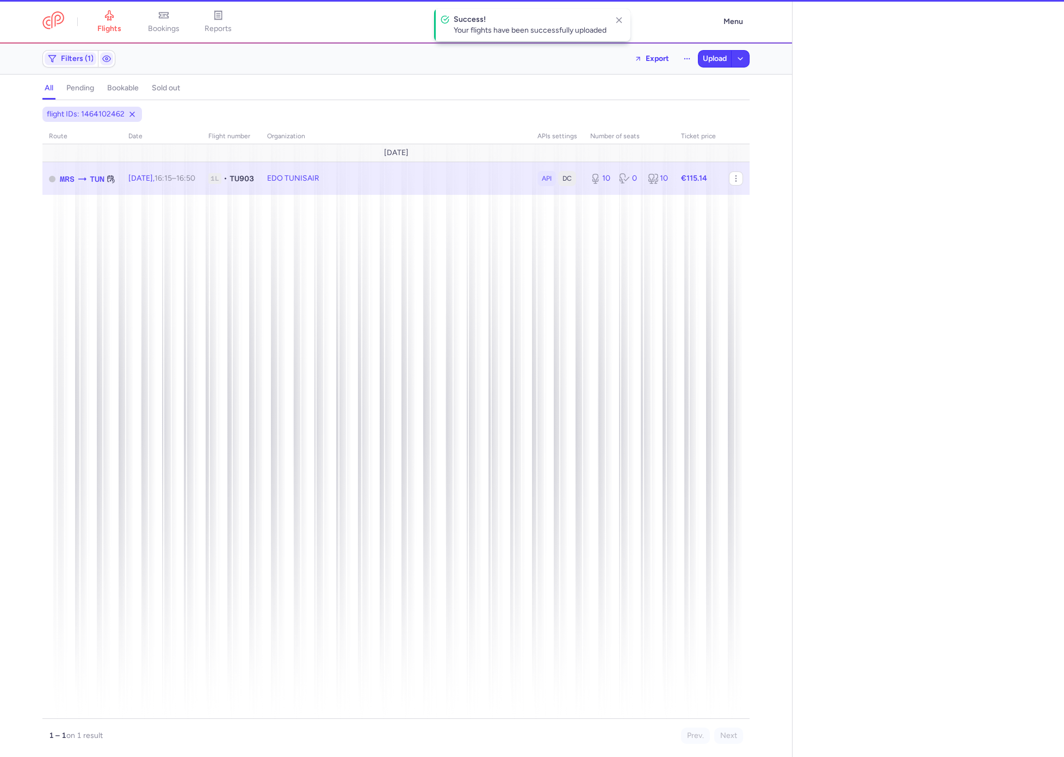
select select "days"
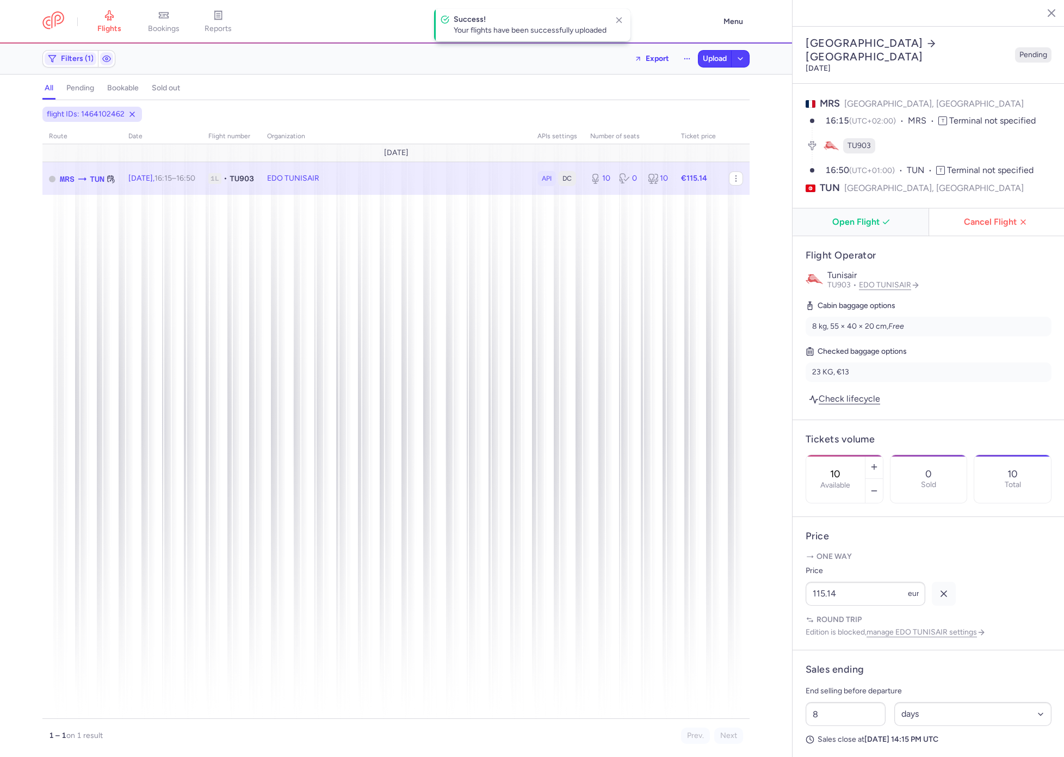
click at [838, 217] on span "Open Flight" at bounding box center [863, 222] width 119 height 10
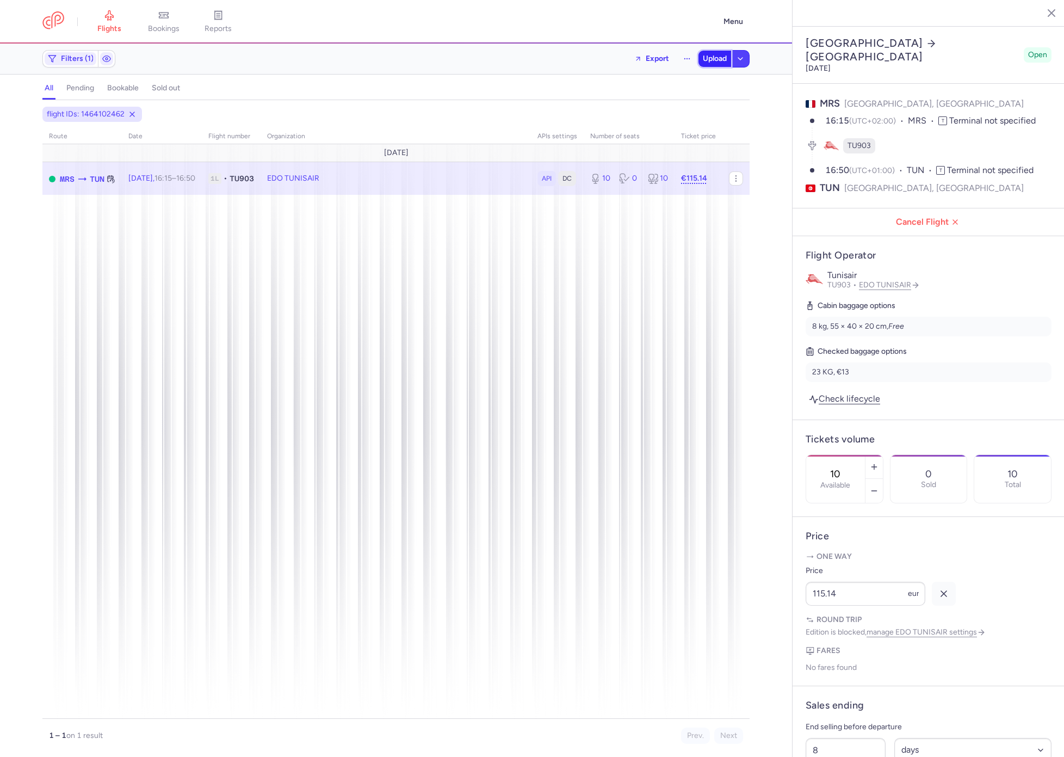
click at [721, 60] on span "Upload" at bounding box center [715, 58] width 24 height 9
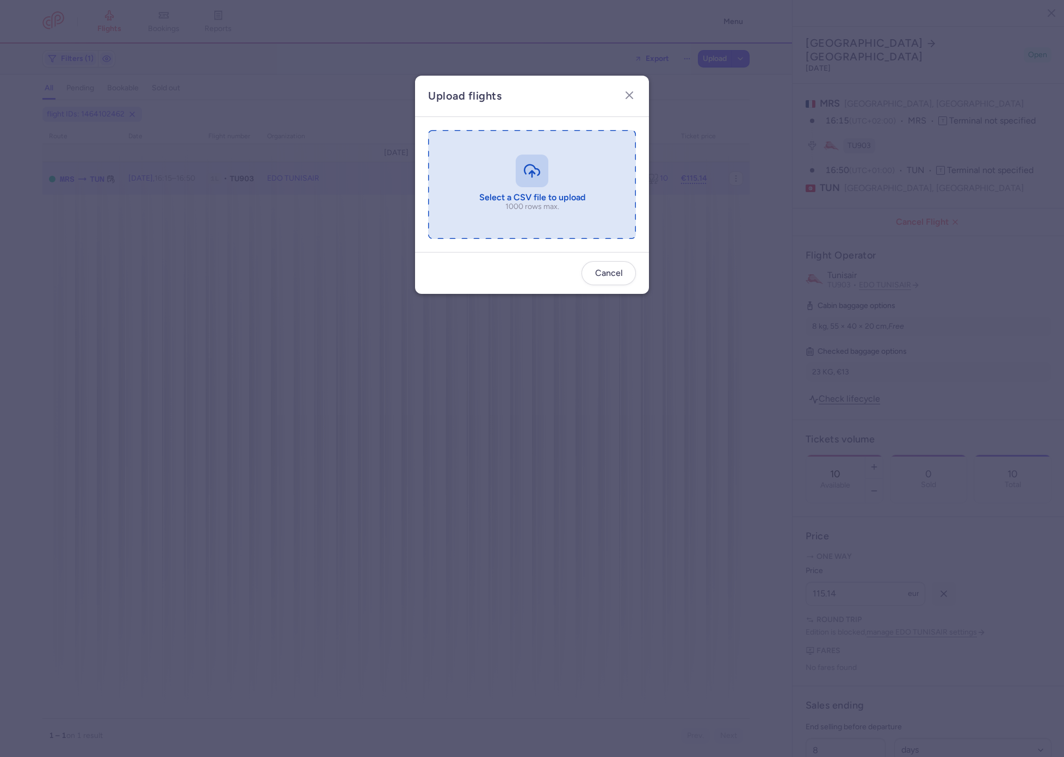
type input "C:\fakepath\export_flight_TU930_20250814,0816 (1).csv"
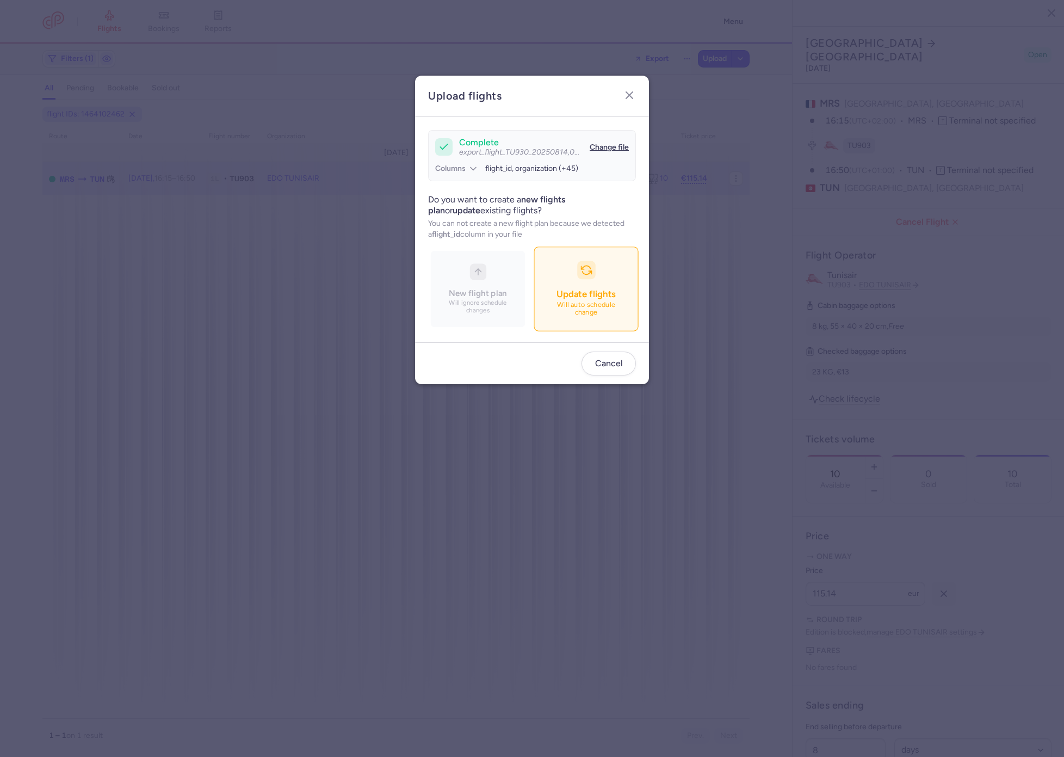
drag, startPoint x: 529, startPoint y: 258, endPoint x: 618, endPoint y: 286, distance: 92.9
click at [618, 286] on button "Update flights Will auto schedule change" at bounding box center [586, 288] width 104 height 84
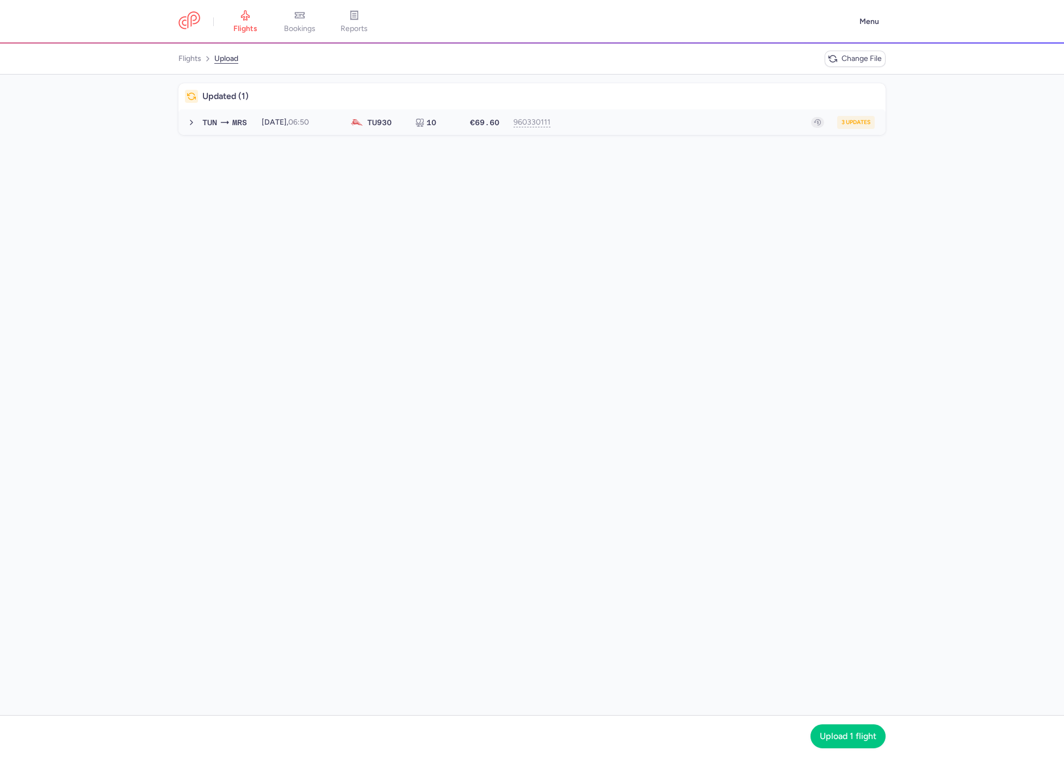
click at [564, 112] on button "TUN MRS 2025-09-18, 06:50 TU 930 10 €69.60 960330111 3 updates 2025-09-18, 06:5…" at bounding box center [531, 122] width 707 height 26
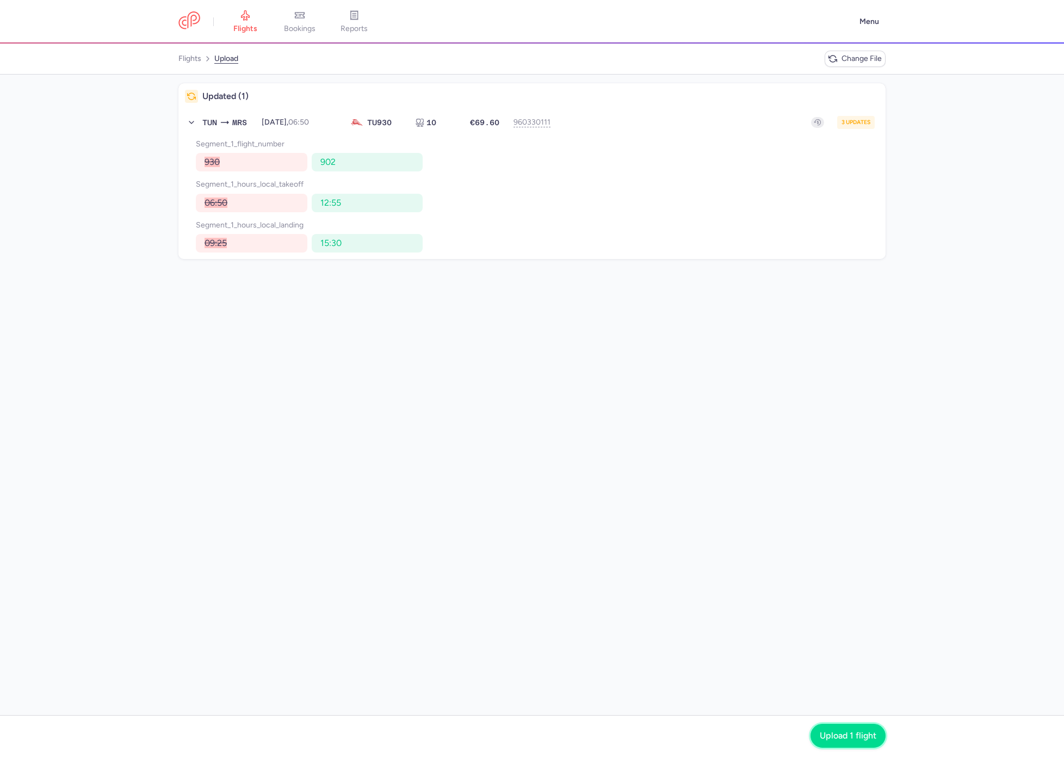
click at [842, 729] on button "Upload 1 flight" at bounding box center [848, 736] width 75 height 24
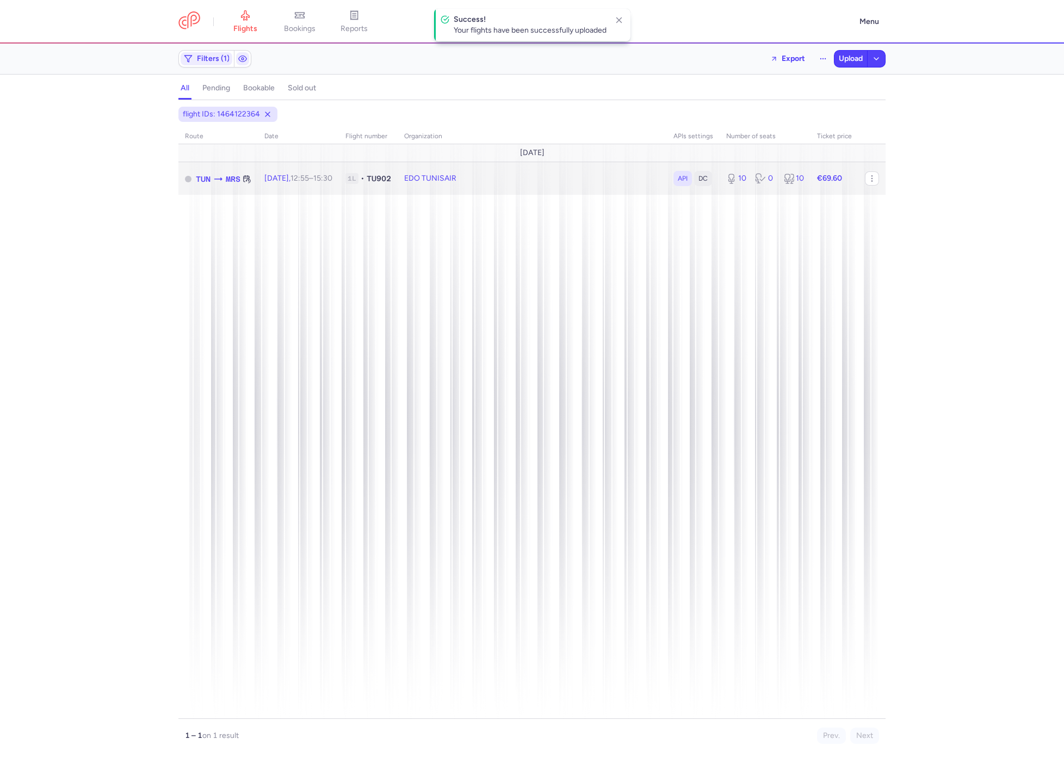
click at [720, 193] on td "EDO TUNISAIR" at bounding box center [765, 178] width 91 height 33
select select "days"
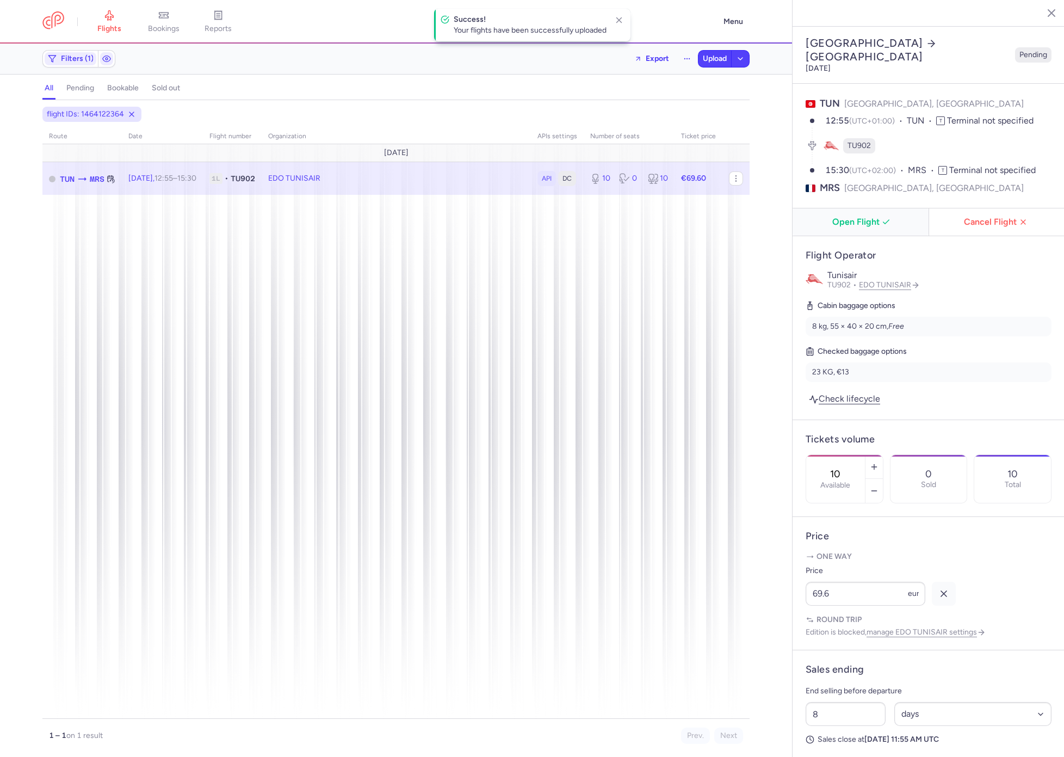
click at [852, 208] on button "Open Flight" at bounding box center [861, 221] width 136 height 27
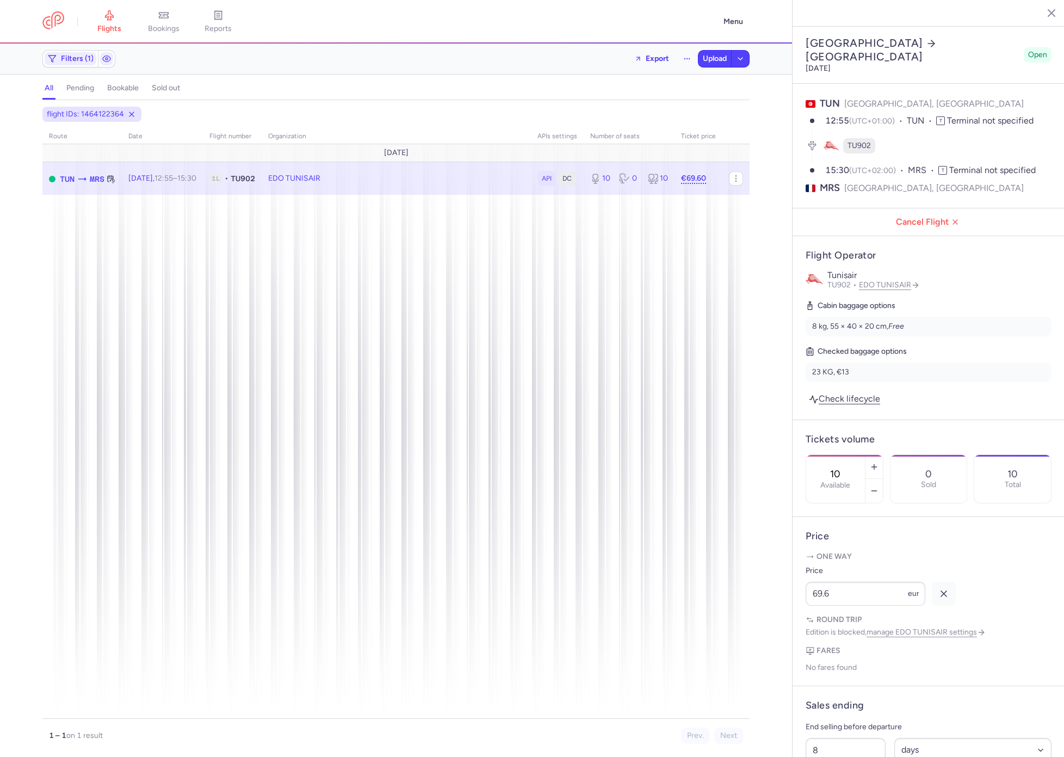
scroll to position [387, 0]
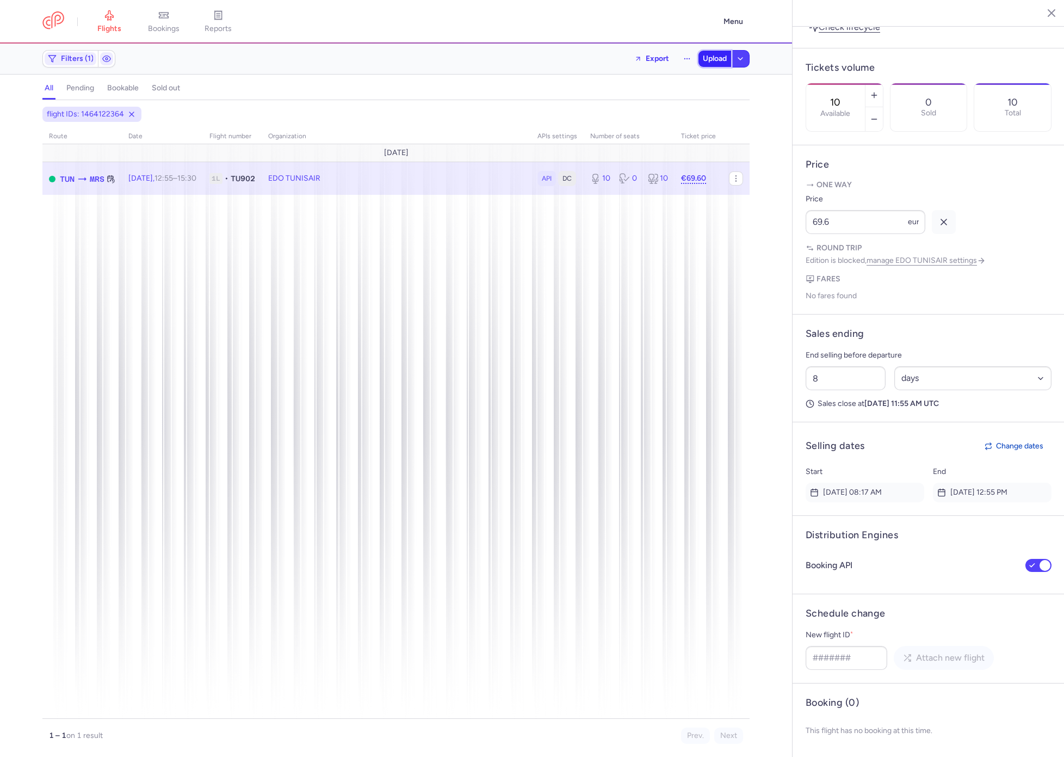
click at [715, 61] on span "Upload" at bounding box center [715, 58] width 24 height 9
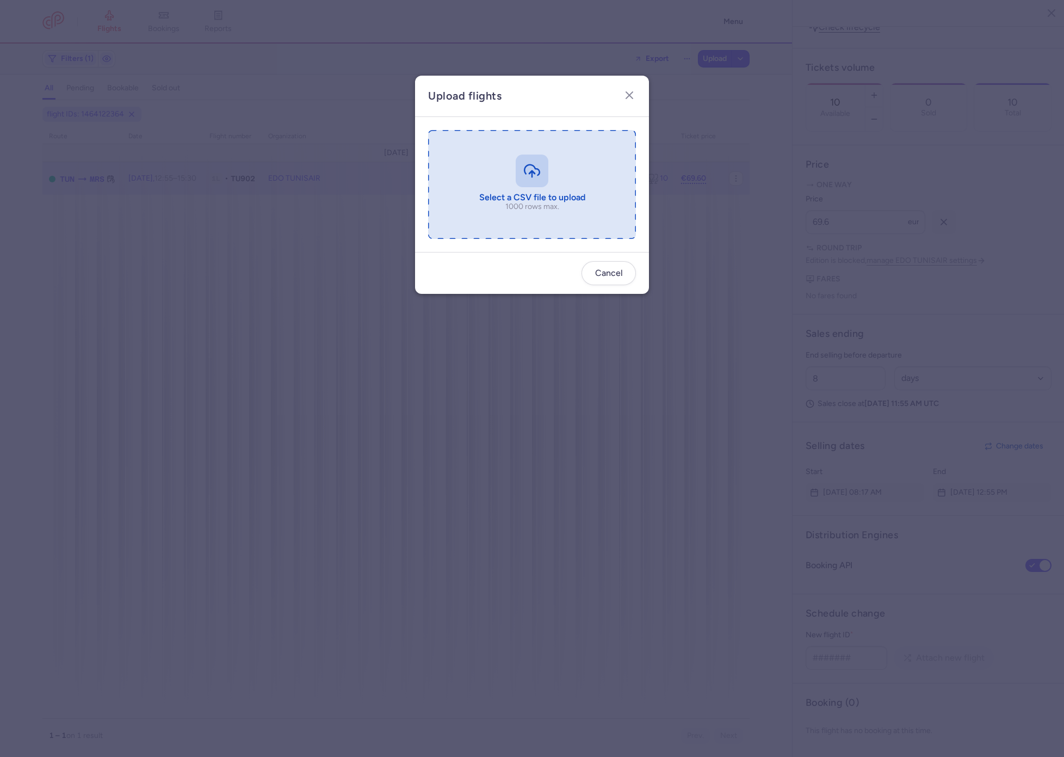
type input "C:\fakepath\export_flights_20250814,0818 (1).csv"
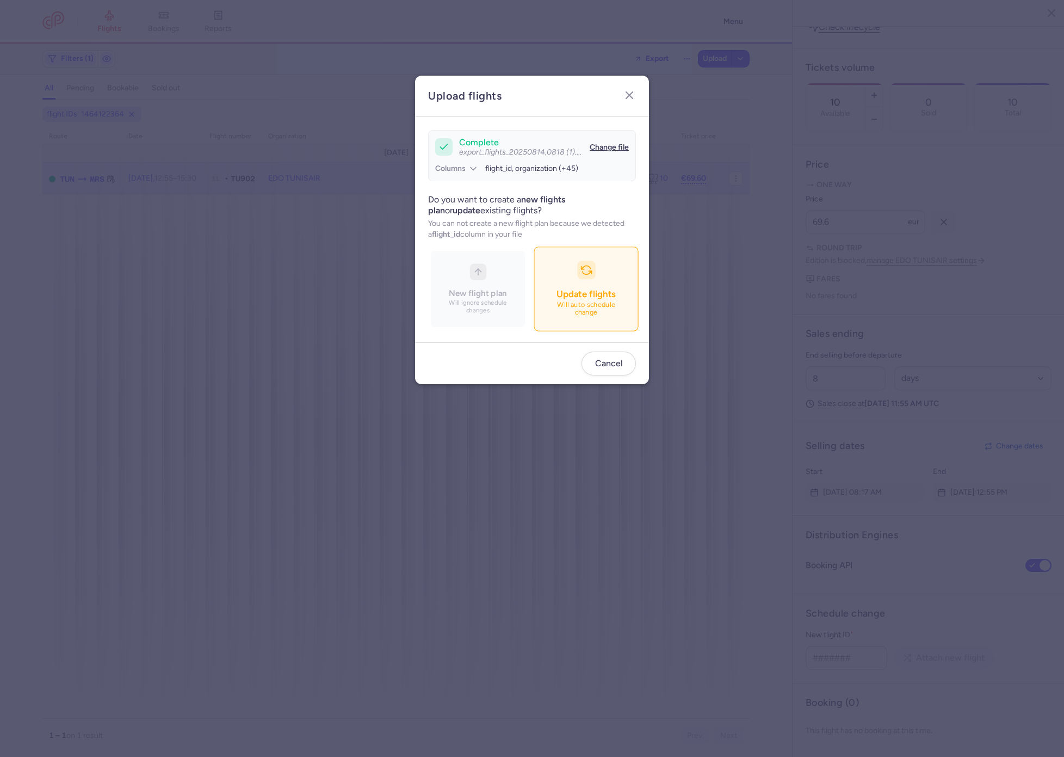
click at [616, 283] on button "Update flights Will auto schedule change" at bounding box center [586, 288] width 104 height 84
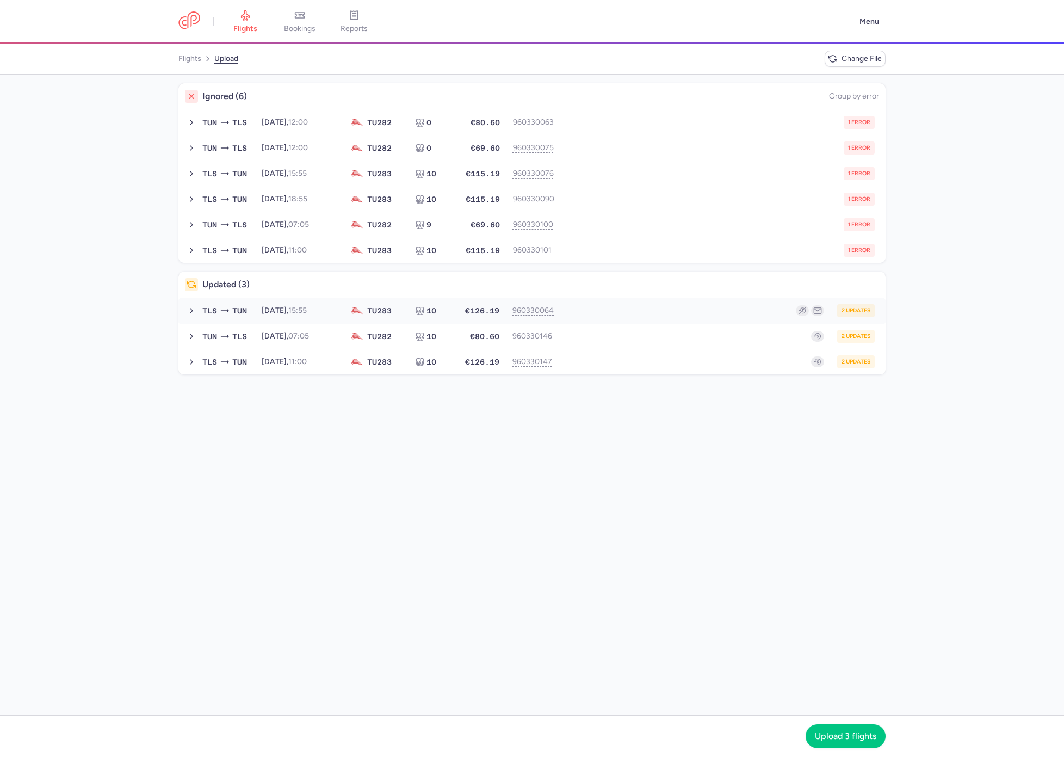
click at [610, 306] on div "2 updates" at bounding box center [719, 310] width 311 height 13
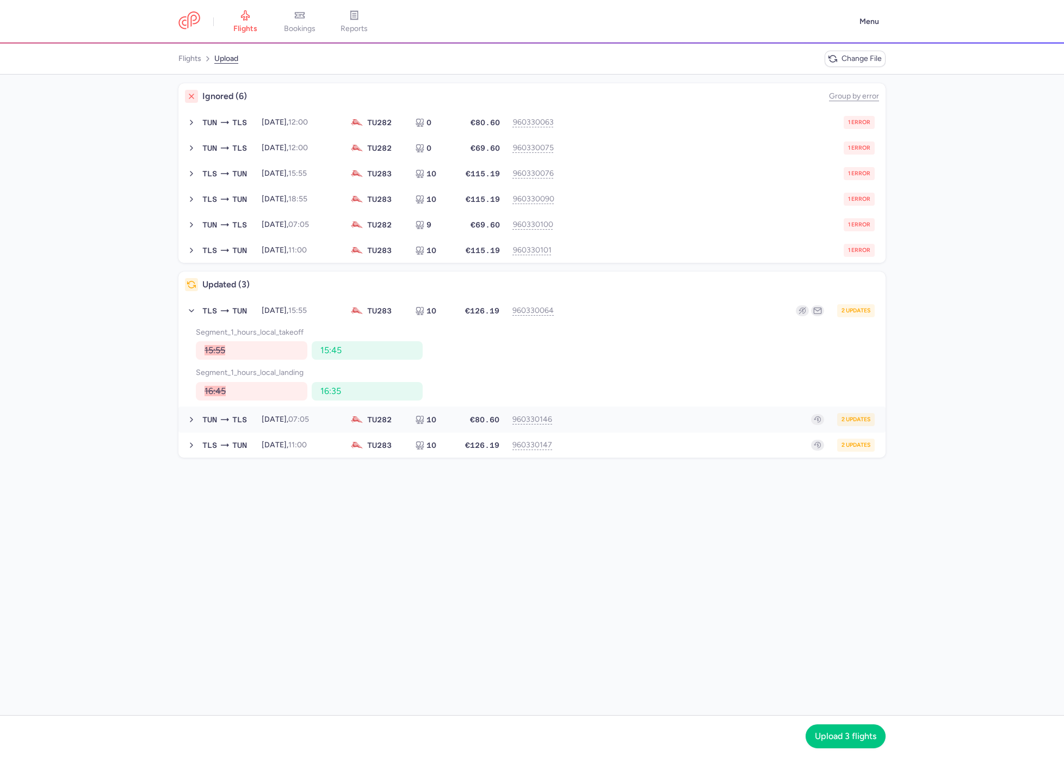
click at [618, 415] on div "2 updates" at bounding box center [719, 419] width 311 height 13
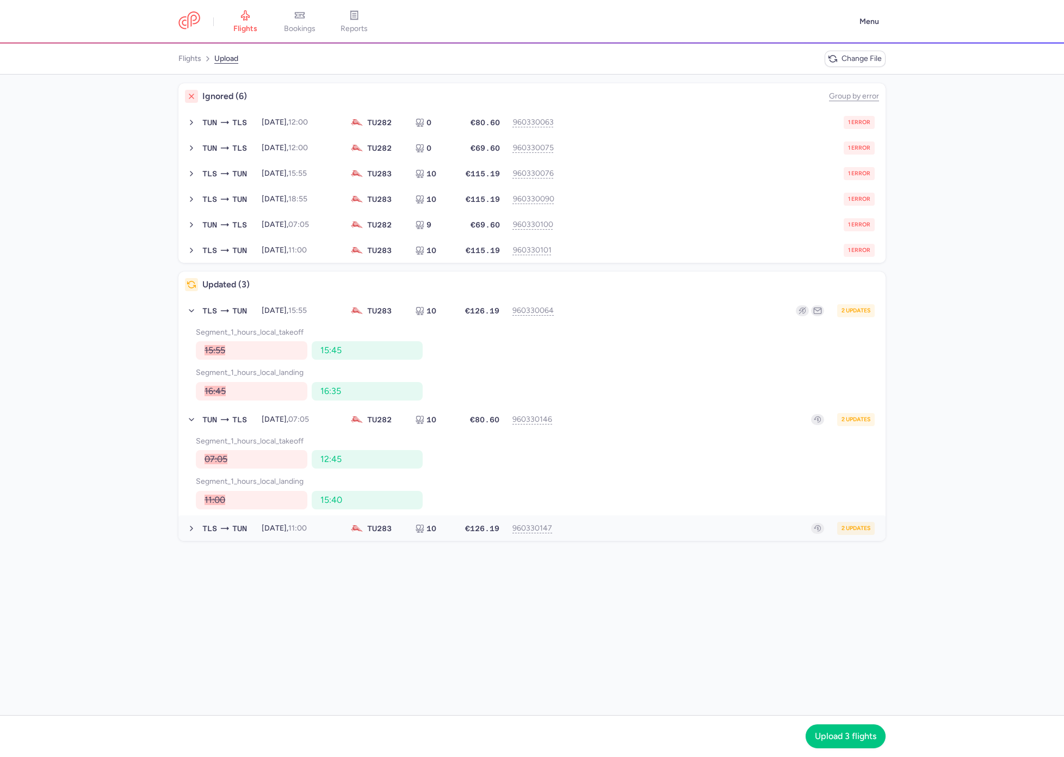
click at [587, 529] on div "2 updates" at bounding box center [719, 528] width 311 height 13
click at [818, 729] on button "Upload 3 flights" at bounding box center [846, 736] width 80 height 24
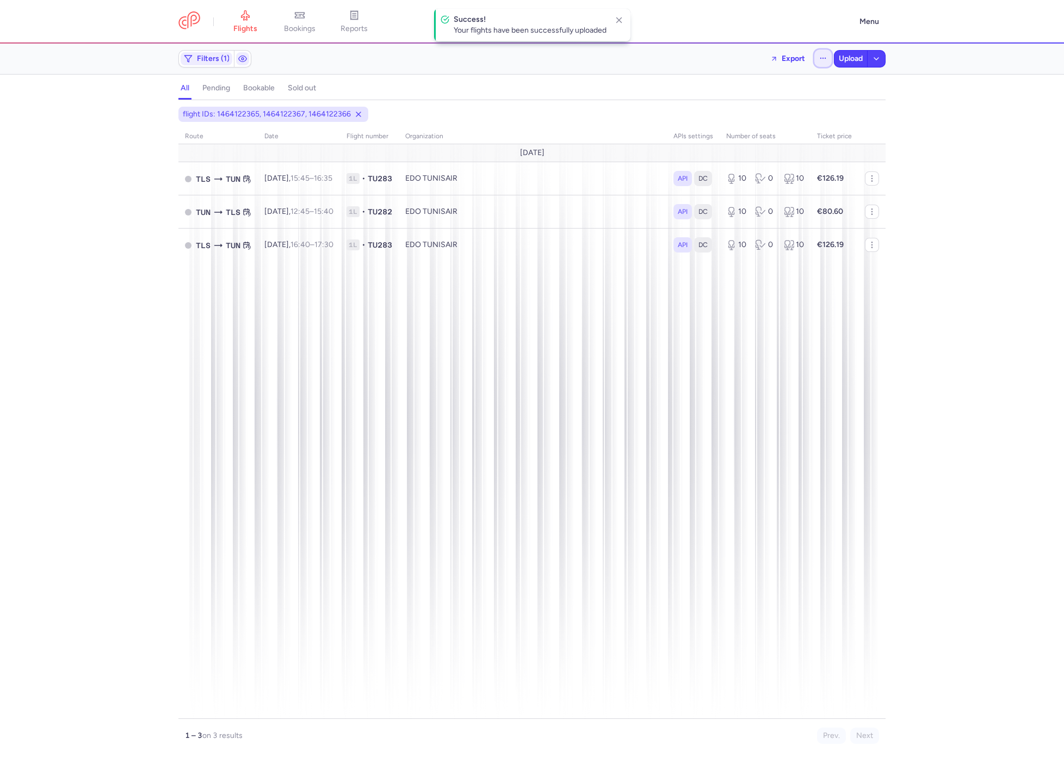
click at [821, 61] on icon "button" at bounding box center [823, 58] width 8 height 8
click at [770, 101] on button "Open flights" at bounding box center [768, 107] width 125 height 17
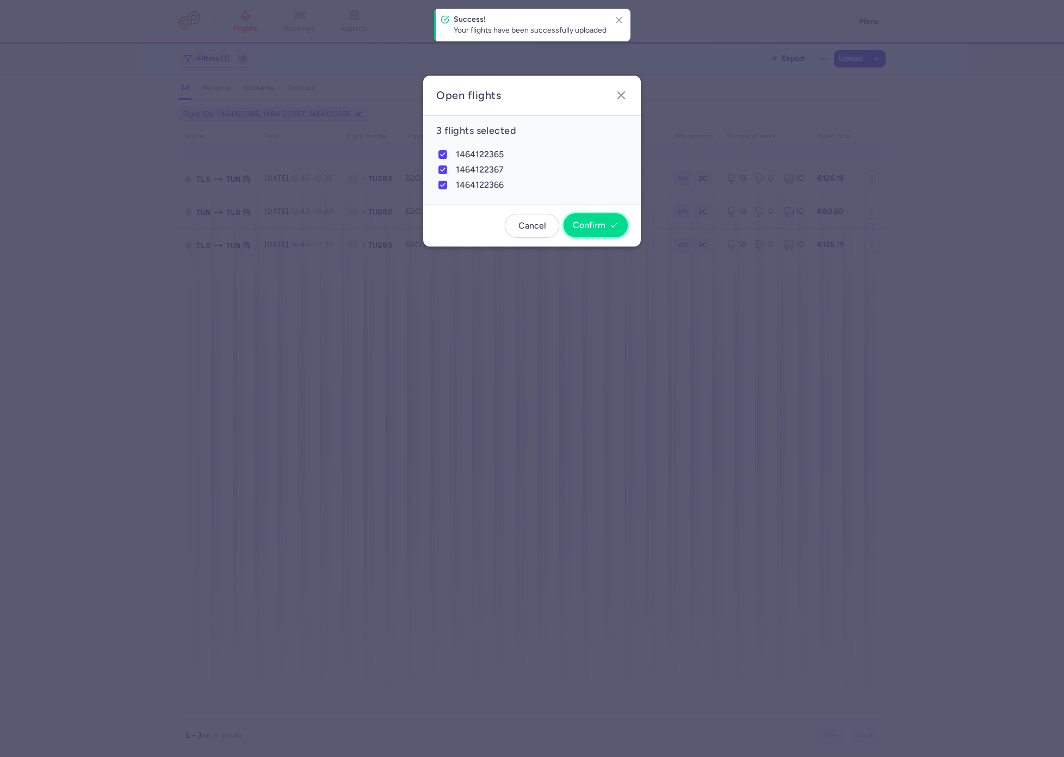
click at [590, 220] on span "Confirm" at bounding box center [589, 225] width 33 height 10
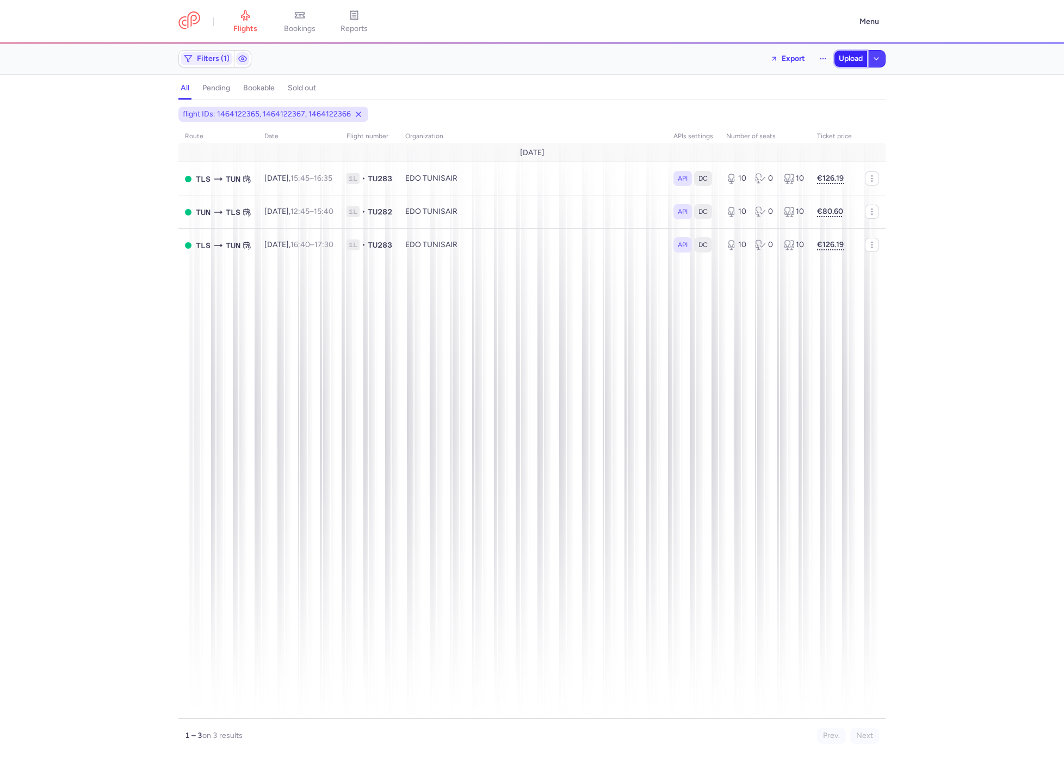
click at [855, 60] on span "Upload" at bounding box center [851, 58] width 24 height 9
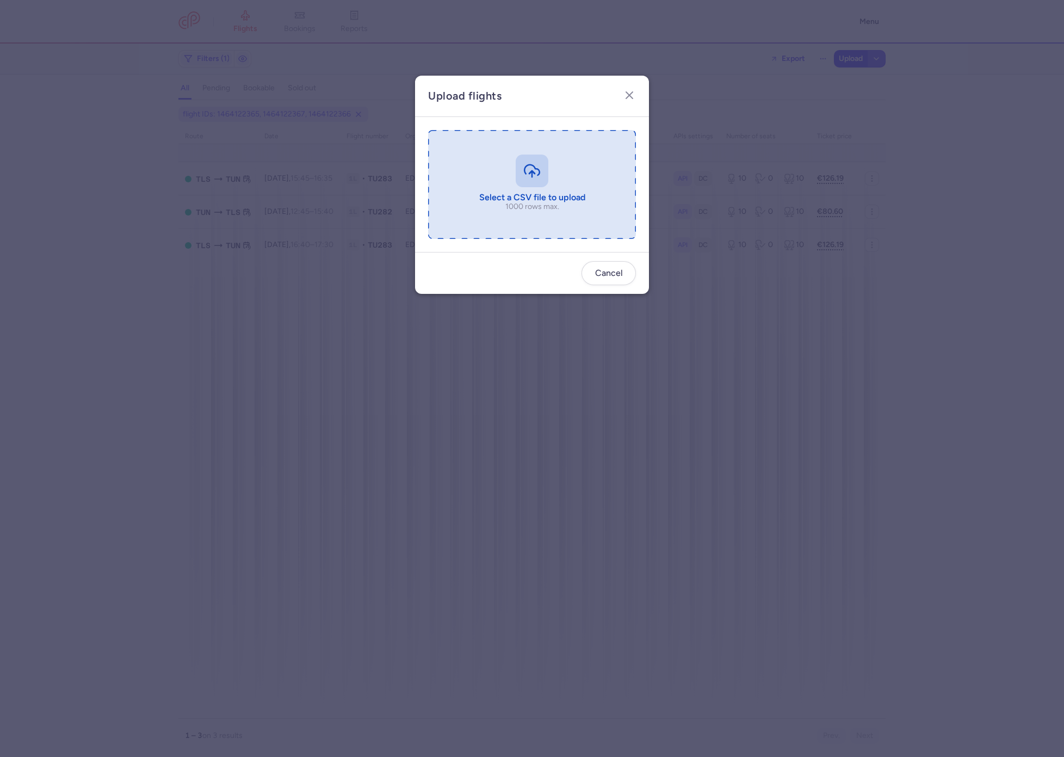
type input "C:\fakepath\export_flights_20250814,0820 (1).csv"
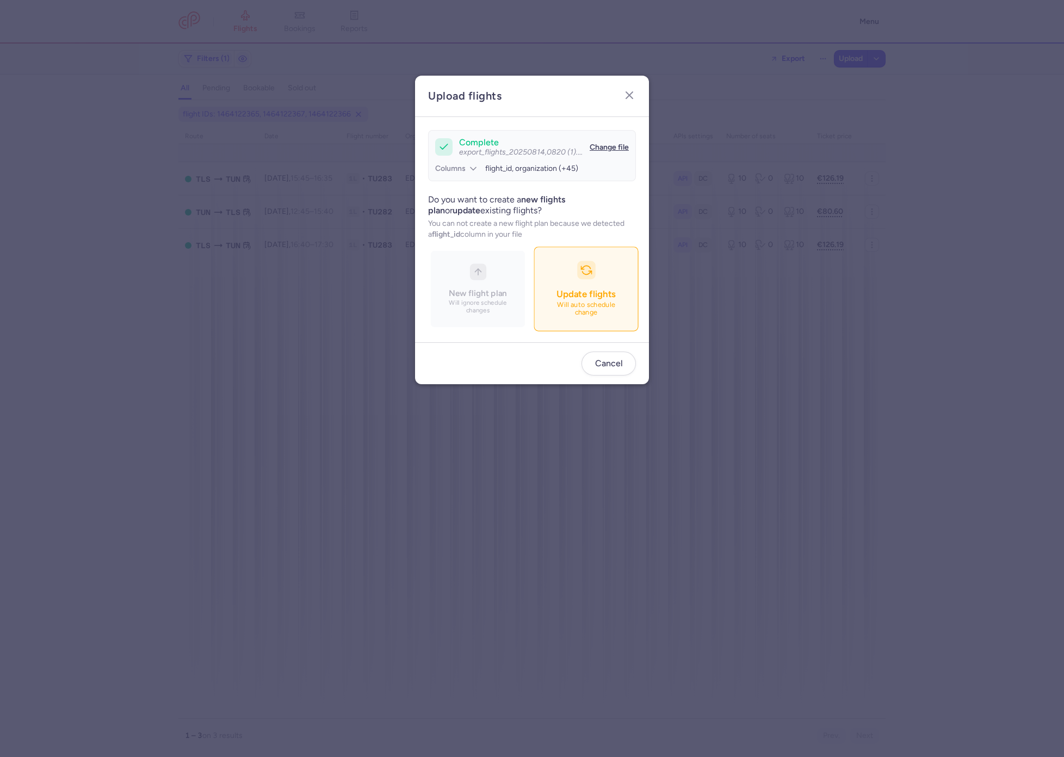
click at [584, 269] on icon "button" at bounding box center [586, 269] width 11 height 11
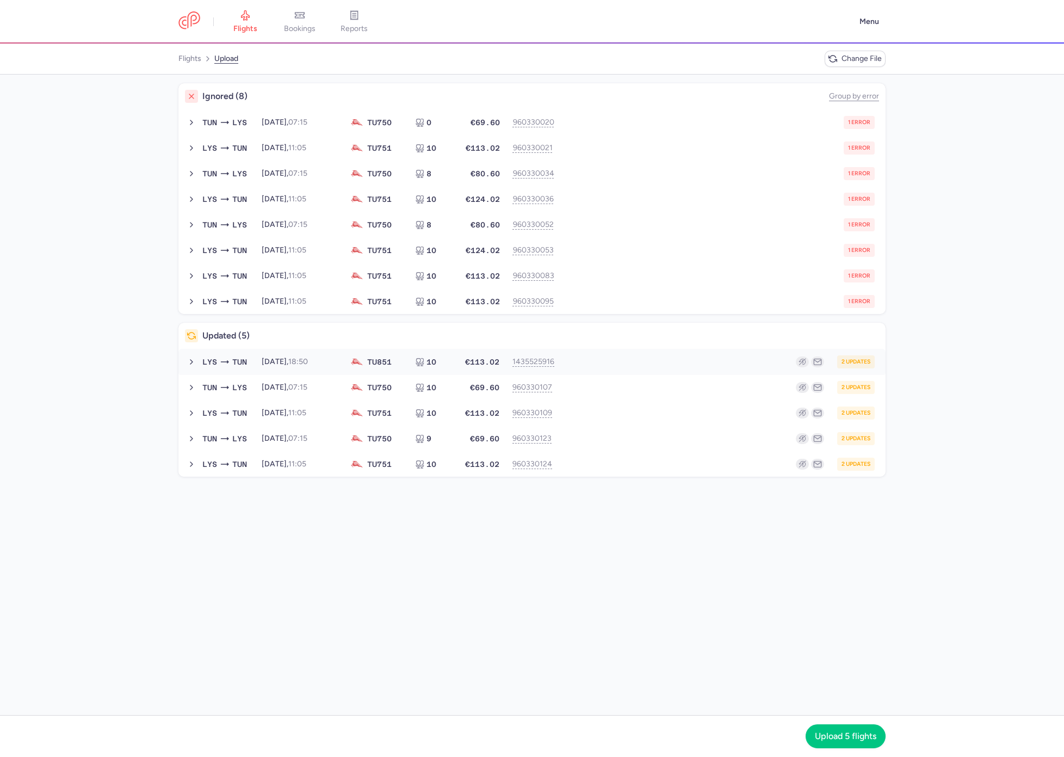
click at [610, 366] on div "2 updates" at bounding box center [719, 361] width 311 height 13
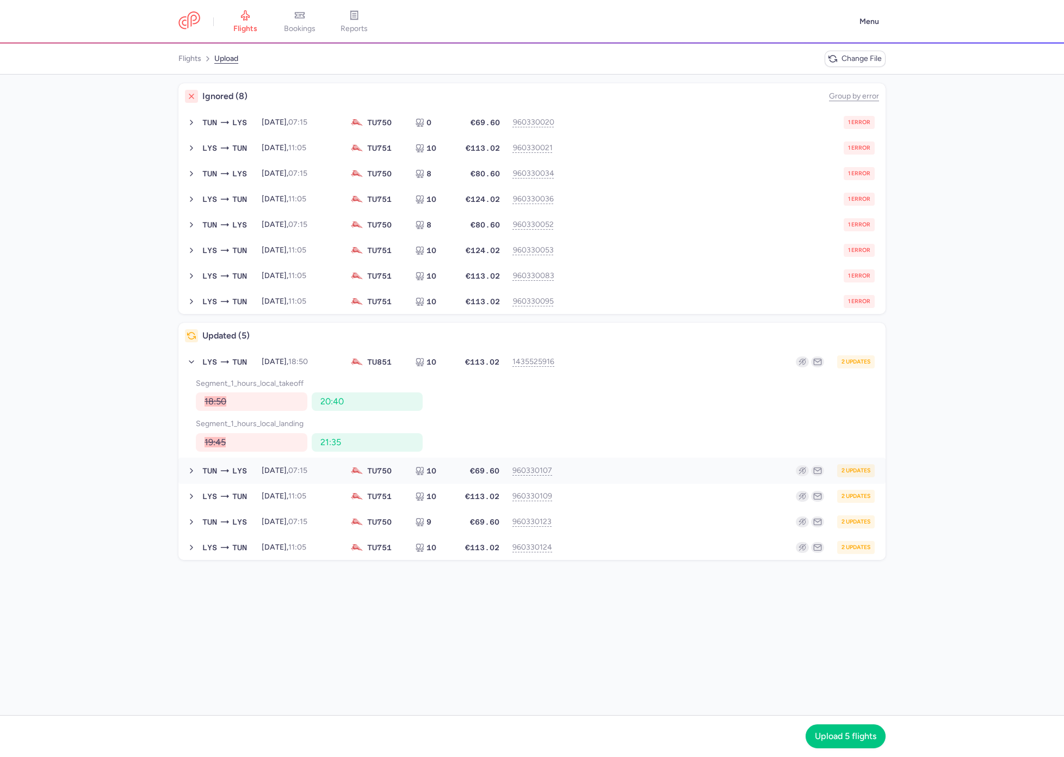
click at [587, 458] on button "TUN LYS 2025-09-18, 07:15 TU 750 10 €69.60 960330107 2 updates 2025-09-18, 07:1…" at bounding box center [531, 471] width 707 height 26
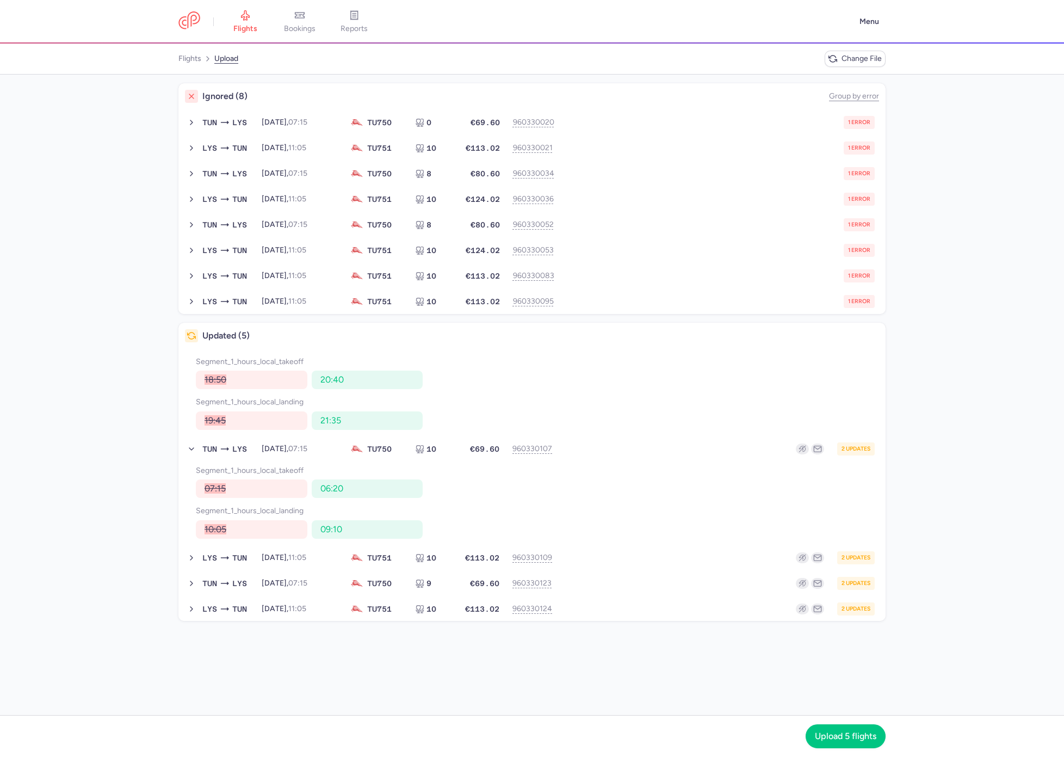
scroll to position [22, 0]
click at [581, 544] on button "LYS TUN 2025-09-18, 11:05 TU 751 10 €113.02 960330109 2 updates 2025-09-18, 11:…" at bounding box center [531, 557] width 707 height 26
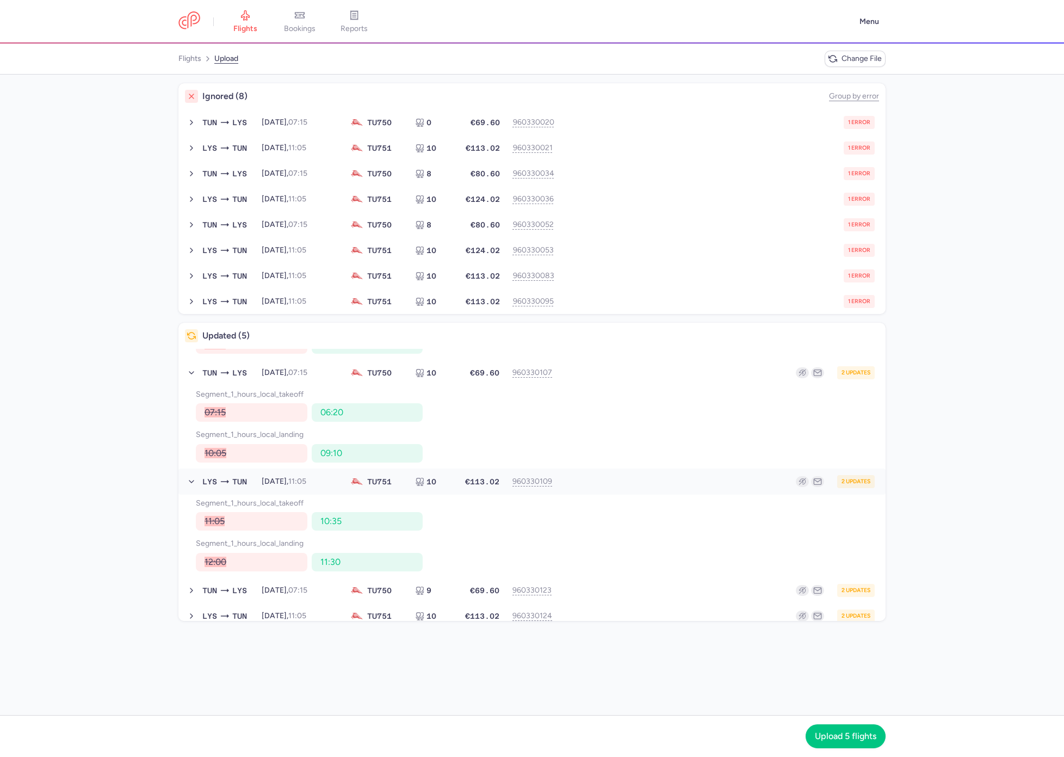
scroll to position [105, 0]
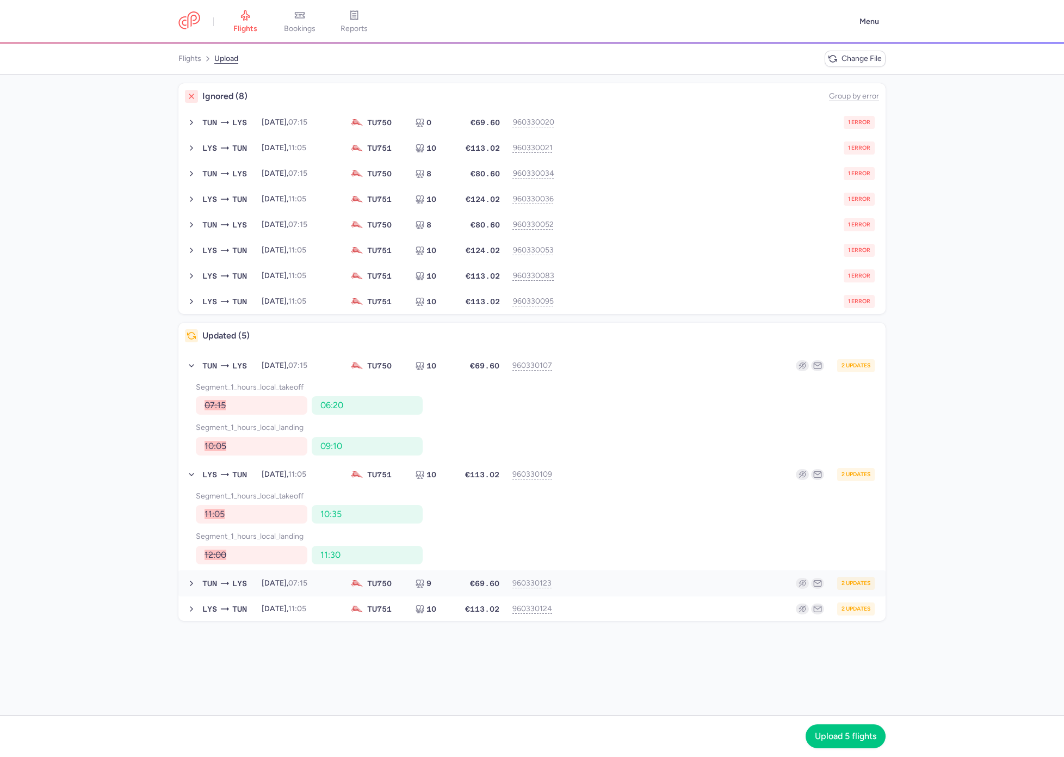
click at [607, 581] on div "2 updates" at bounding box center [719, 583] width 311 height 13
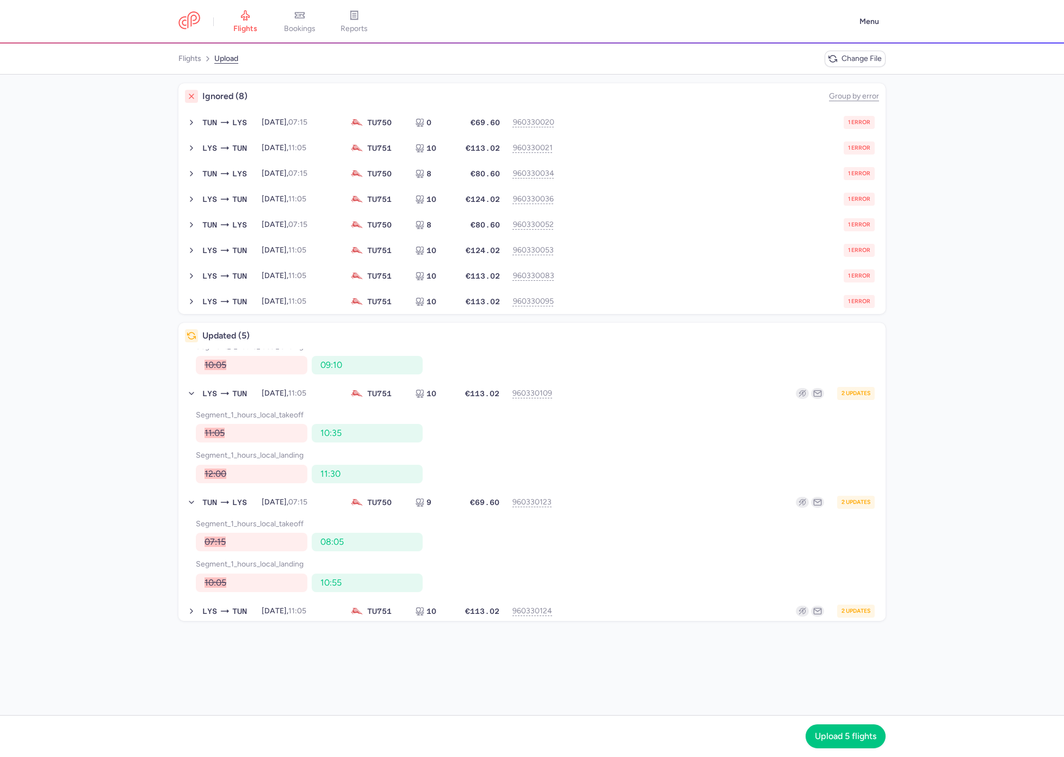
scroll to position [189, 0]
click at [578, 592] on div "segment_1_hours_local_takeoff 07:15 08:05 segment_1_hours_local_landing 10:05 1…" at bounding box center [531, 554] width 707 height 83
click at [581, 595] on button "LYS TUN 2025-09-19, 11:05 TU 751 10 €113.02 960330124 2 updates 2025-09-19, 11:…" at bounding box center [531, 608] width 707 height 26
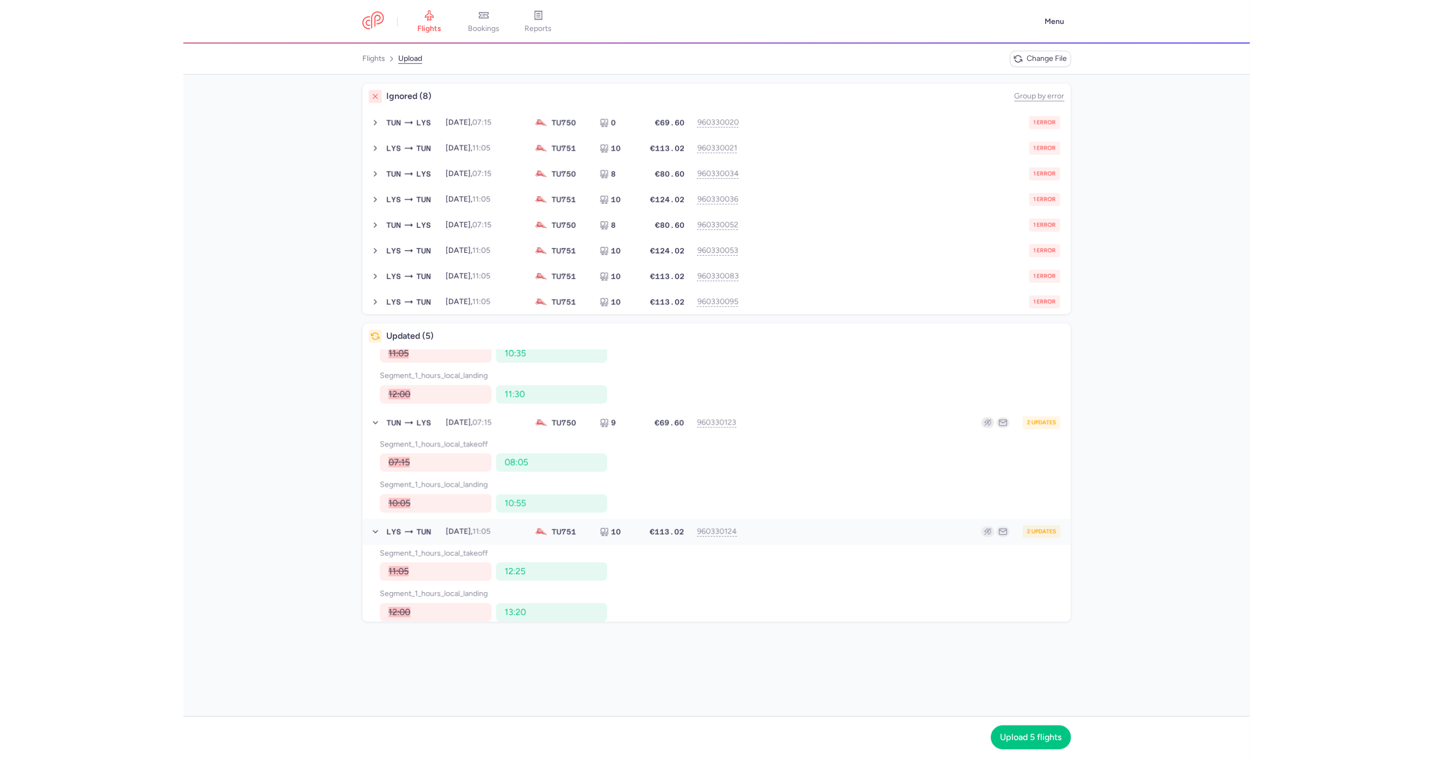
scroll to position [271, 0]
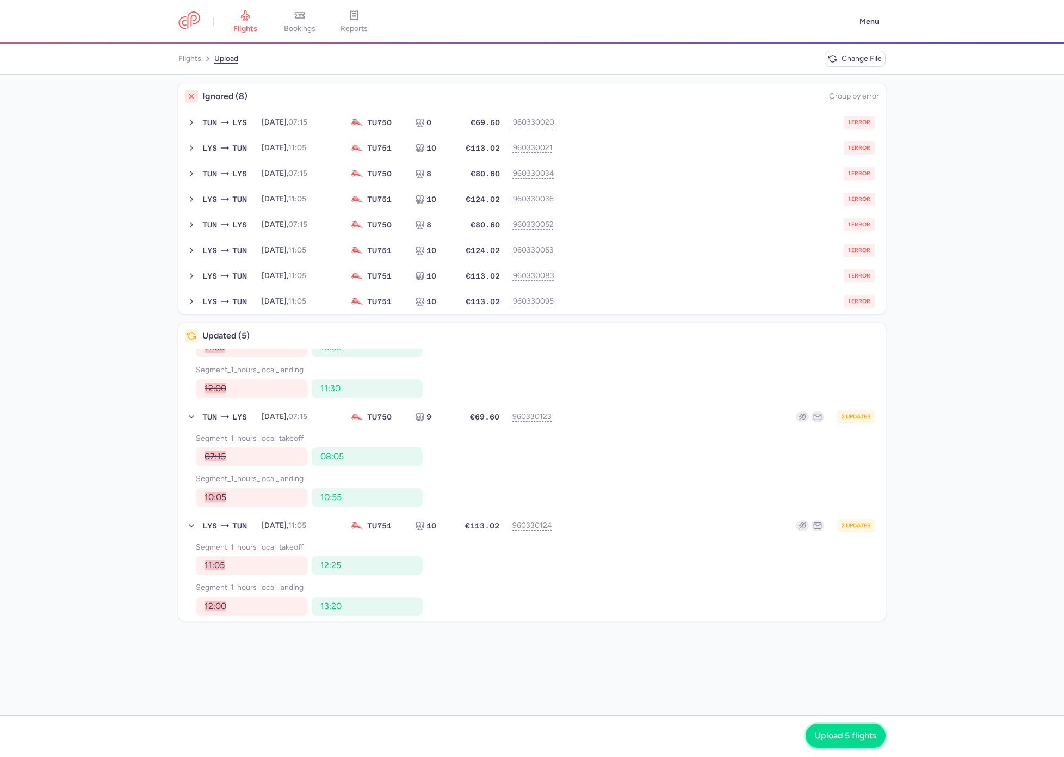
click at [824, 729] on button "Upload 5 flights" at bounding box center [846, 736] width 80 height 24
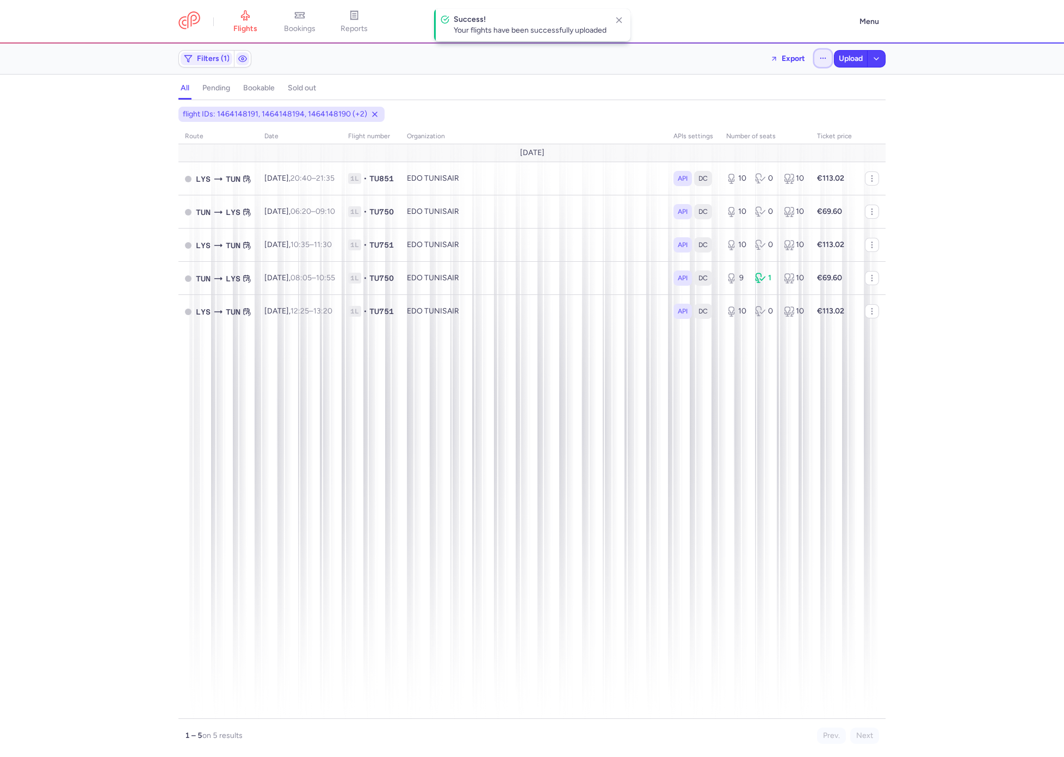
click at [829, 58] on button "button" at bounding box center [822, 58] width 17 height 17
click at [738, 112] on button "Open flights" at bounding box center [768, 107] width 125 height 17
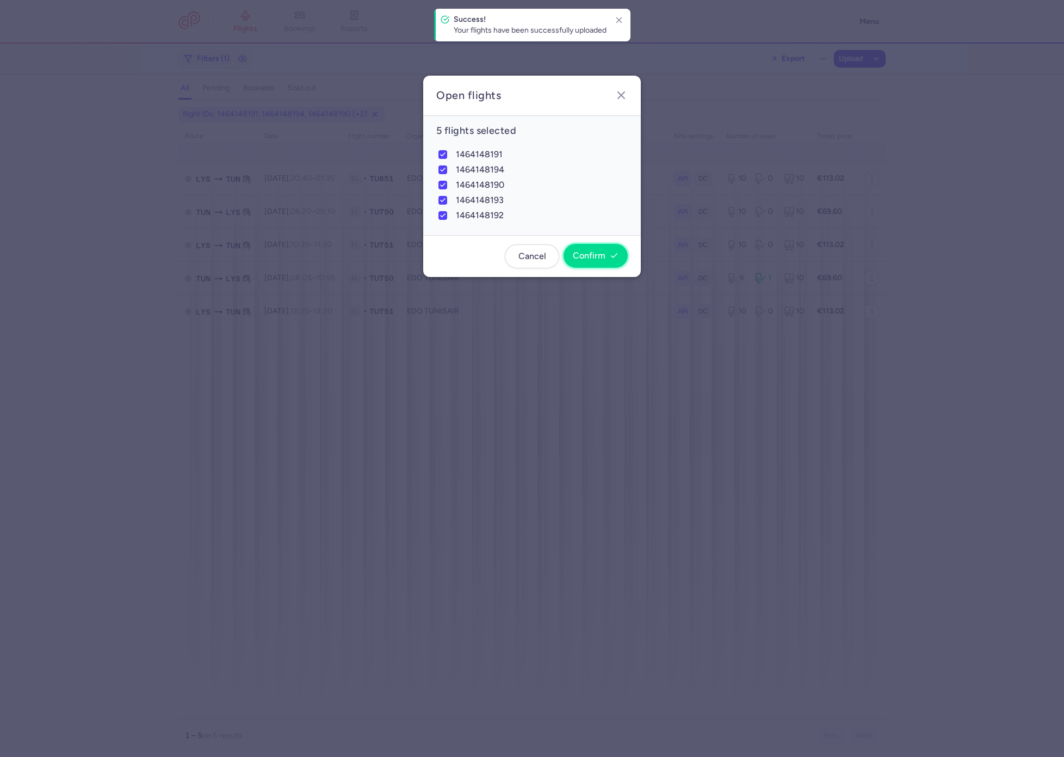
click at [598, 255] on span "Confirm" at bounding box center [589, 256] width 33 height 10
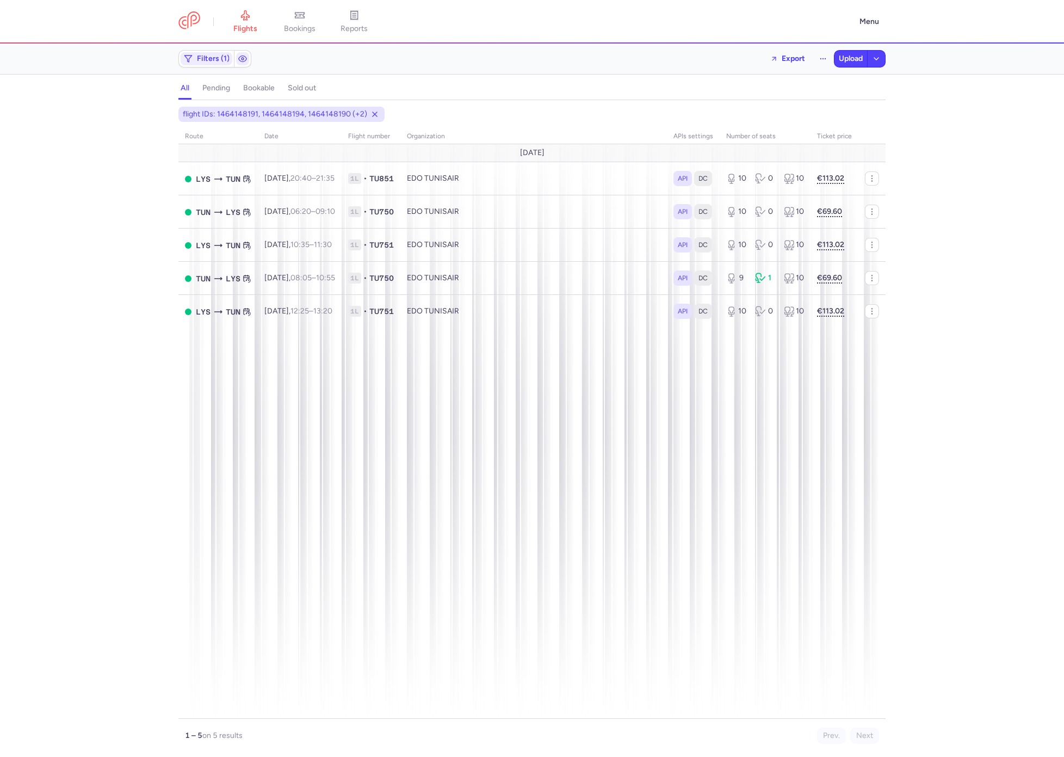
drag, startPoint x: 170, startPoint y: 458, endPoint x: 181, endPoint y: 367, distance: 92.1
click at [170, 458] on div "flight IDs: 1464148191, 1464148194, 1464148190 (+2) route date Flight number or…" at bounding box center [532, 432] width 1064 height 650
click at [850, 66] on button "Upload" at bounding box center [851, 59] width 33 height 16
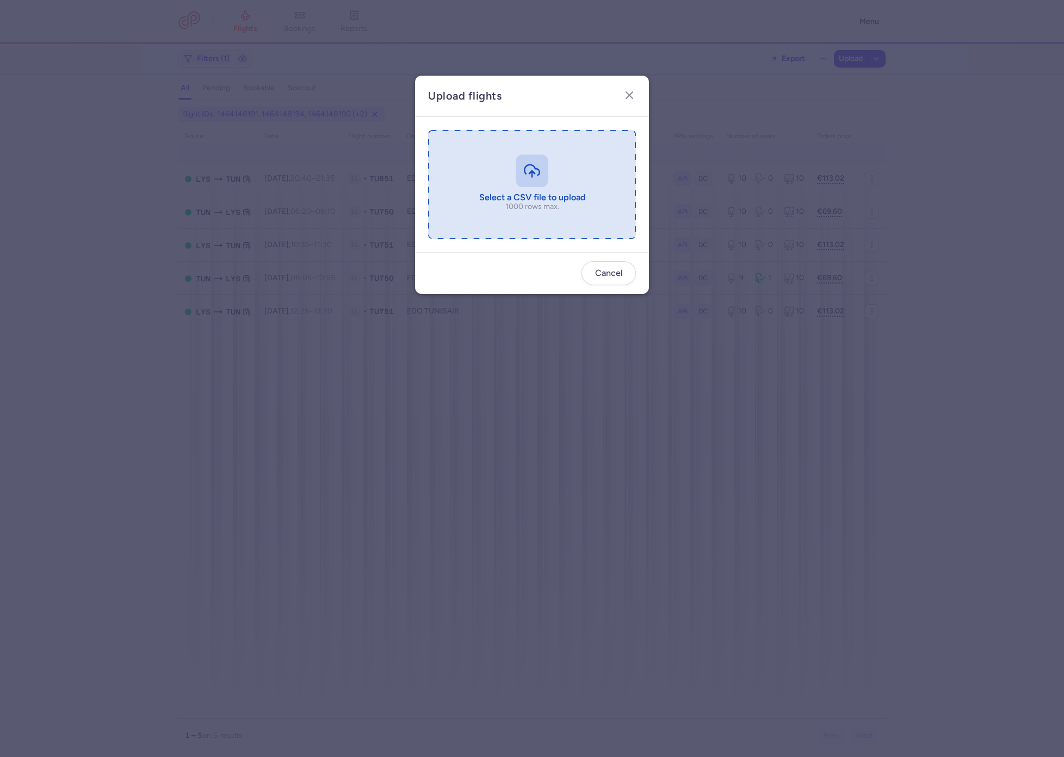
type input "C:\fakepath\export_flights_20250814,0823 (1).csv"
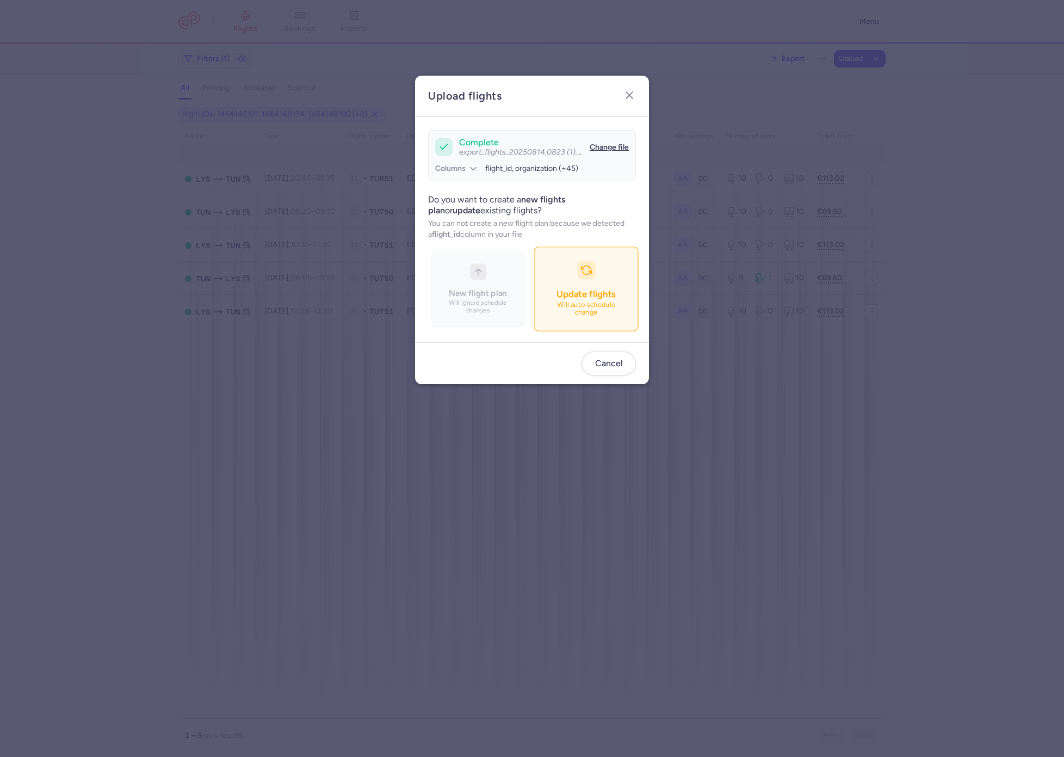
click at [575, 278] on button "Update flights Will auto schedule change" at bounding box center [586, 288] width 104 height 84
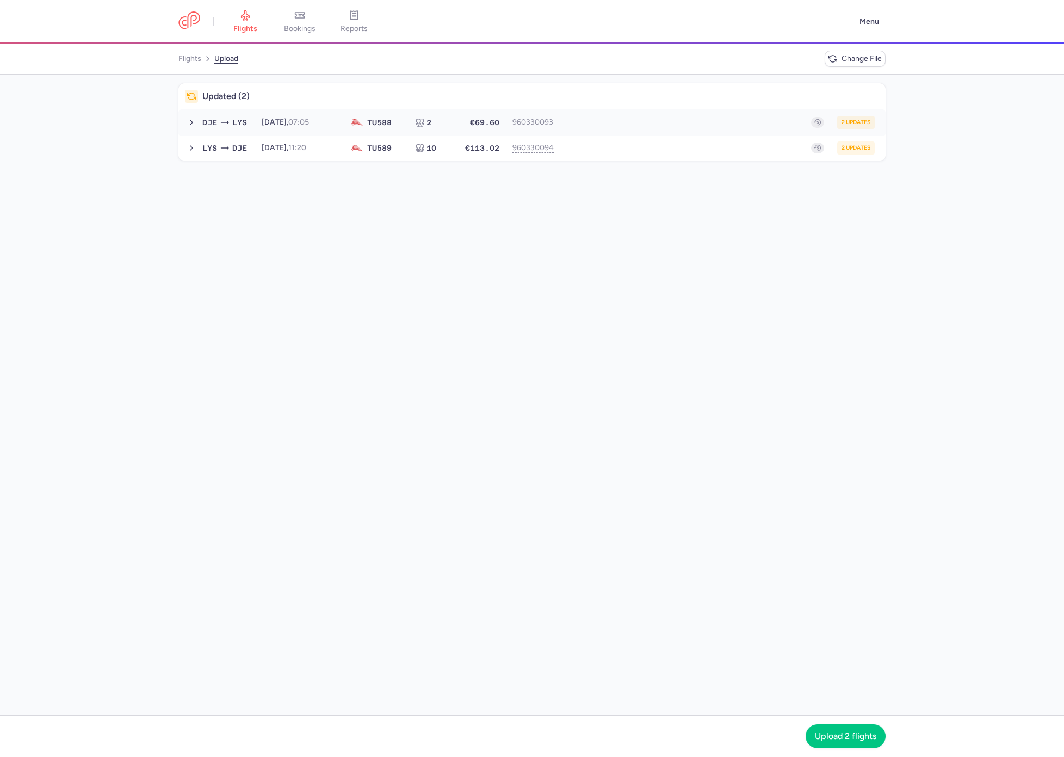
click at [681, 121] on div "2 updates" at bounding box center [719, 122] width 311 height 13
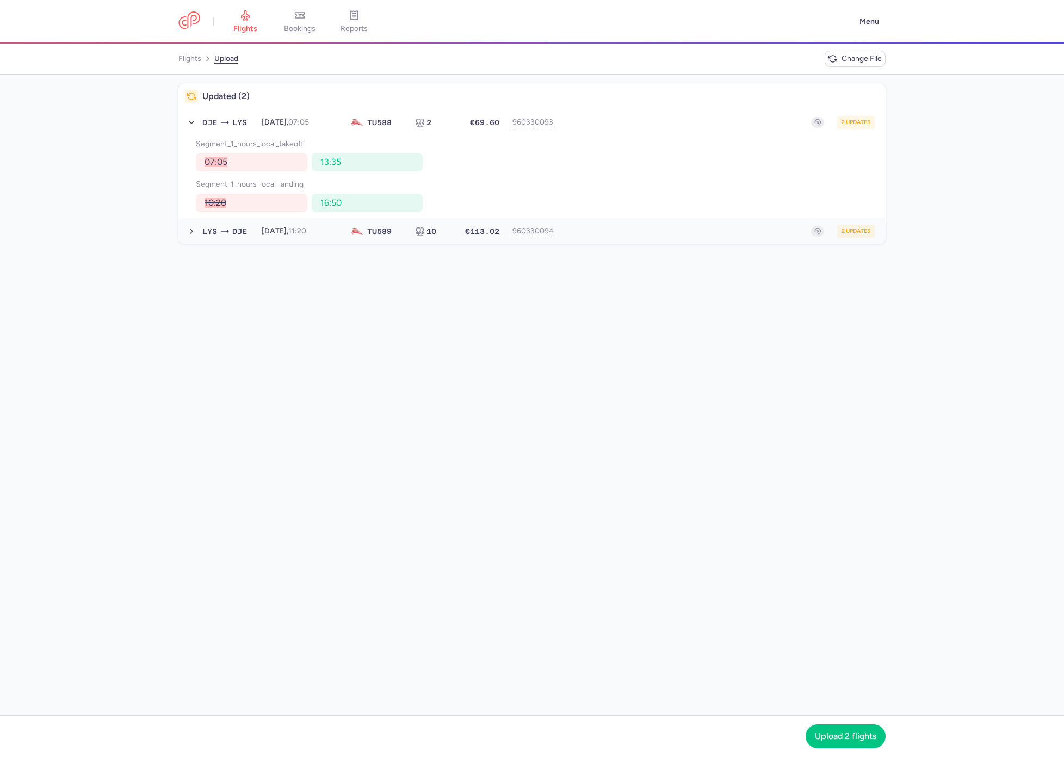
click at [613, 223] on button "LYS DJE 2025-09-17, 11:20 TU 589 10 €113.02 960330094 2 updates 2025-09-17, 11:…" at bounding box center [531, 231] width 707 height 26
click at [838, 735] on span "Upload 2 flights" at bounding box center [845, 736] width 61 height 10
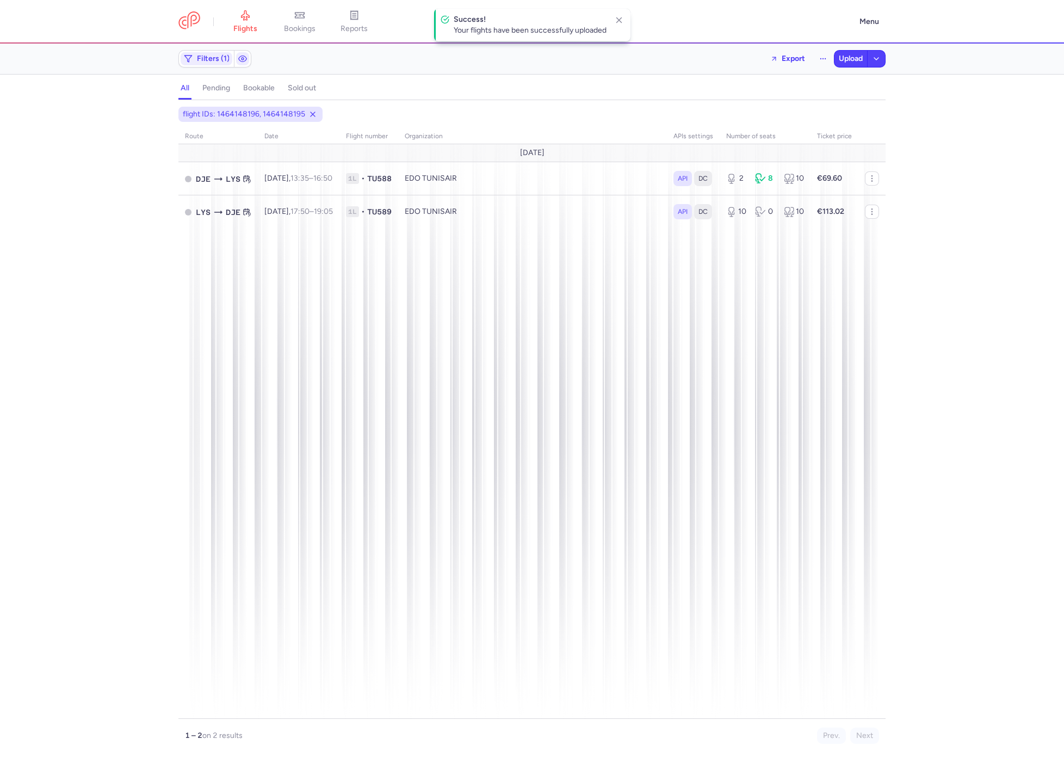
click at [813, 63] on div "Export Upload" at bounding box center [824, 58] width 122 height 17
click at [821, 63] on button "button" at bounding box center [822, 58] width 17 height 17
click at [750, 106] on span "Open flights" at bounding box center [733, 107] width 42 height 9
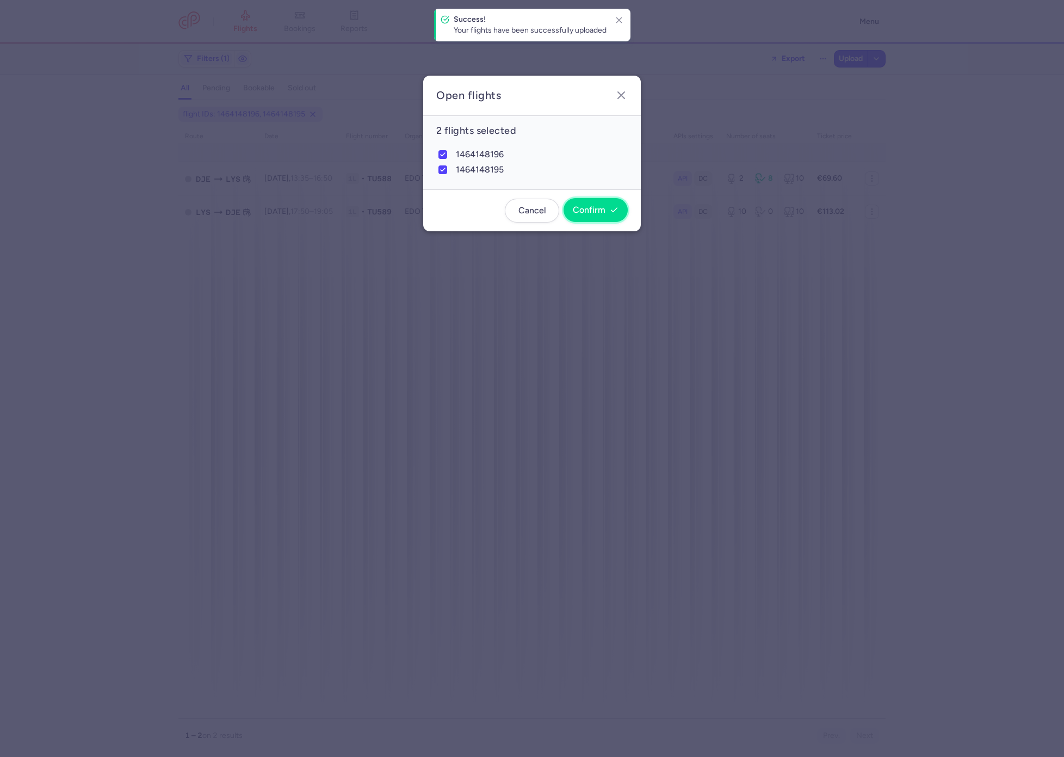
click at [596, 203] on button "Confirm" at bounding box center [596, 210] width 64 height 24
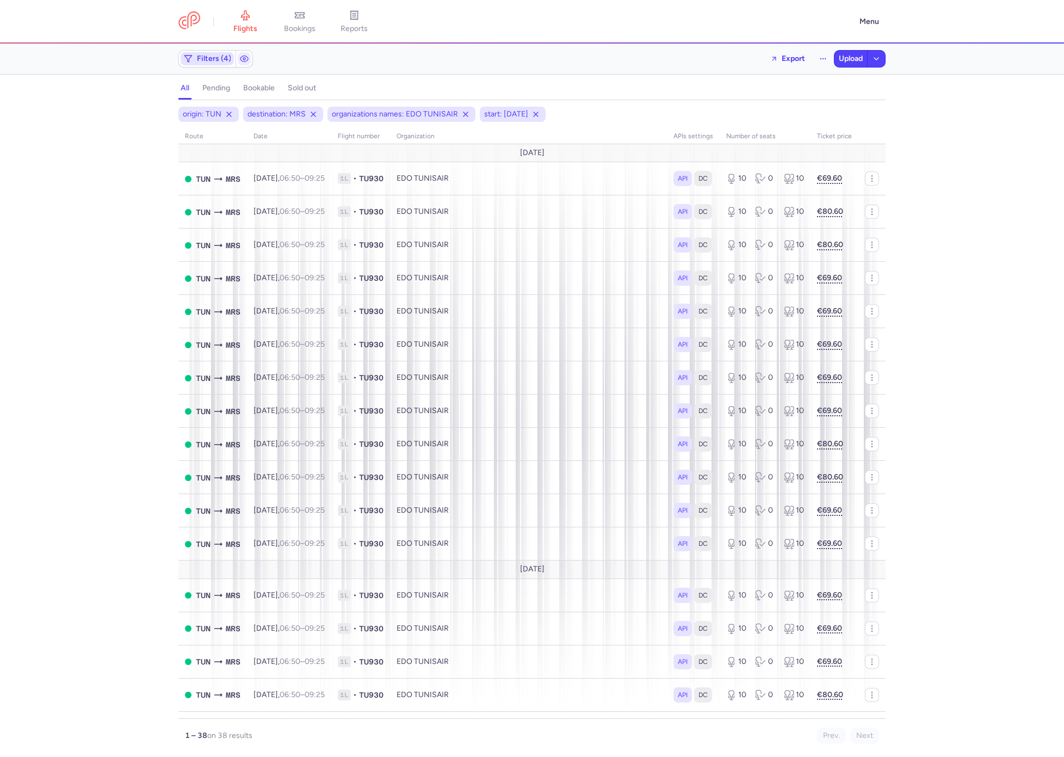
click at [225, 61] on span "Filters (4)" at bounding box center [214, 58] width 34 height 9
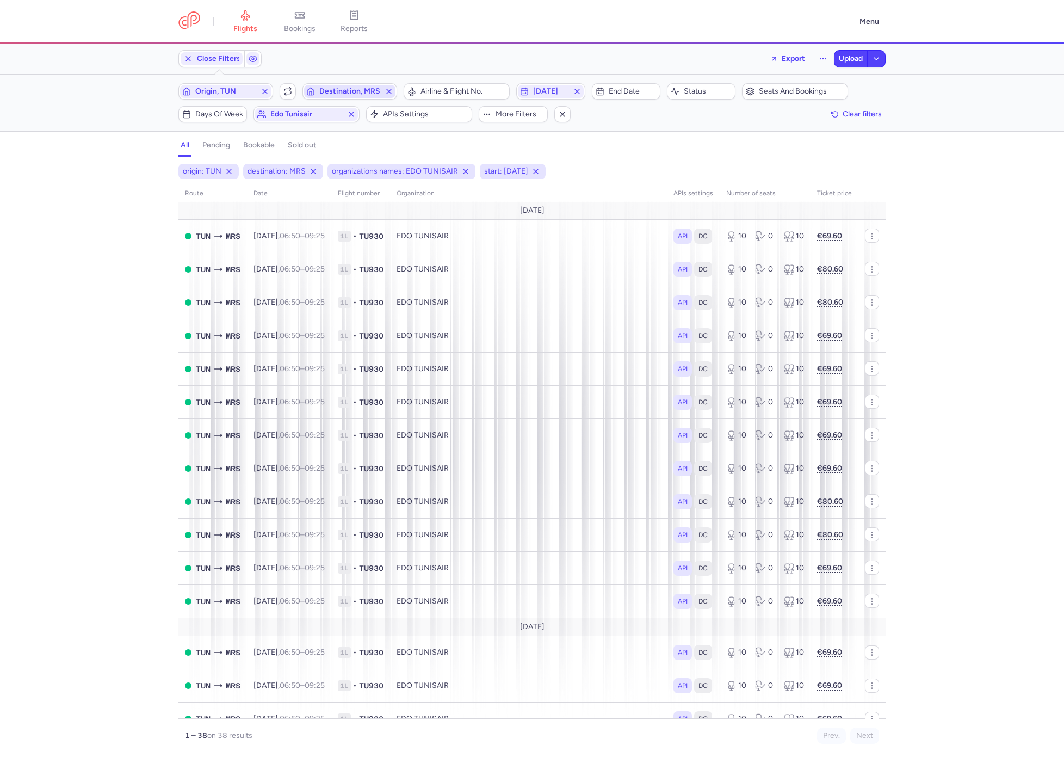
click at [353, 84] on button "Destination, MRS" at bounding box center [350, 91] width 95 height 16
click at [350, 175] on span "[GEOGRAPHIC_DATA], [GEOGRAPHIC_DATA], [GEOGRAPHIC_DATA] TLS" at bounding box center [384, 180] width 145 height 39
type input "tls"
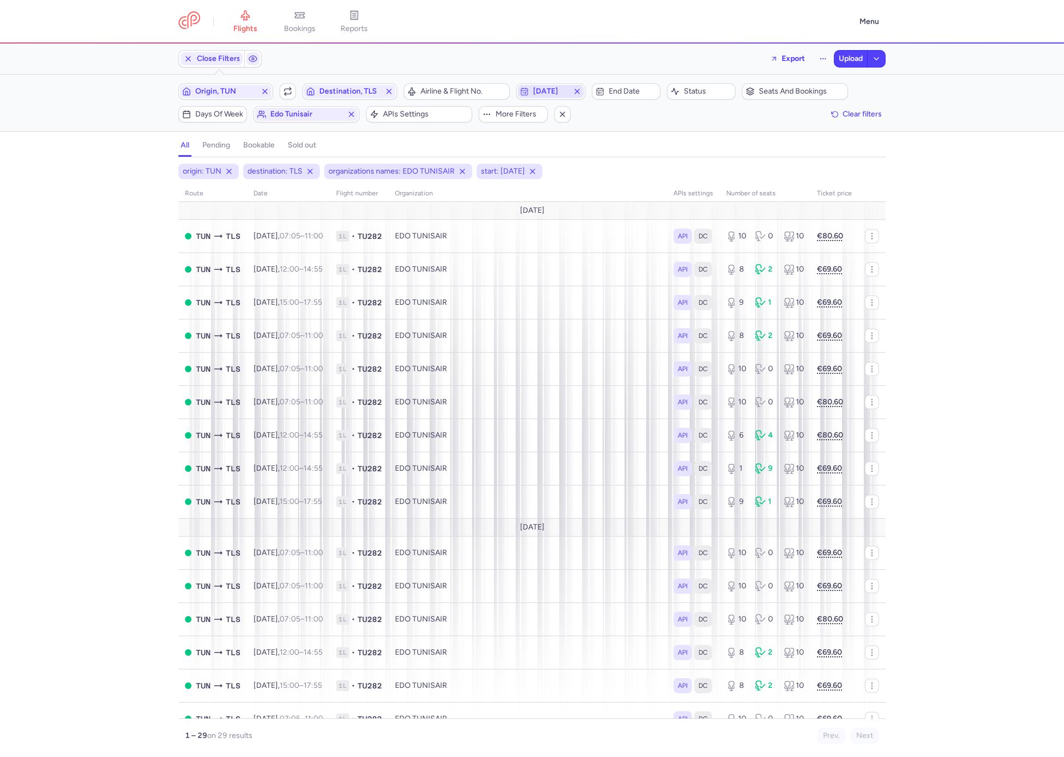
click at [552, 92] on span "[DATE]" at bounding box center [550, 91] width 35 height 9
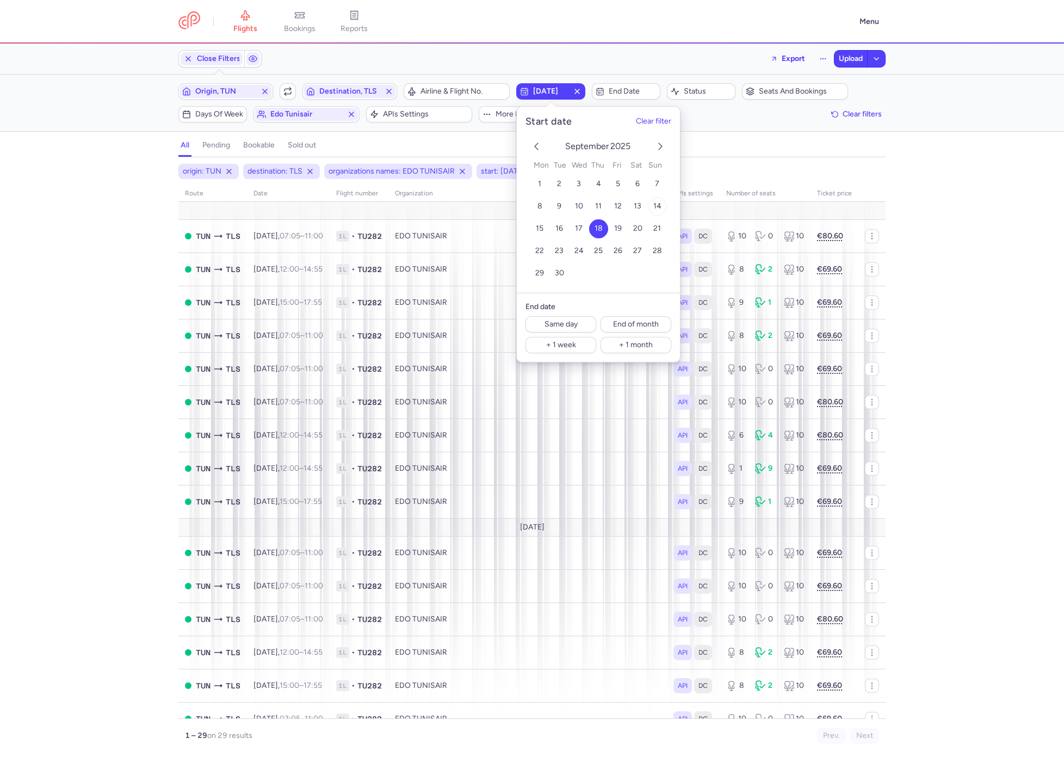
click at [656, 206] on span "14" at bounding box center [657, 205] width 8 height 9
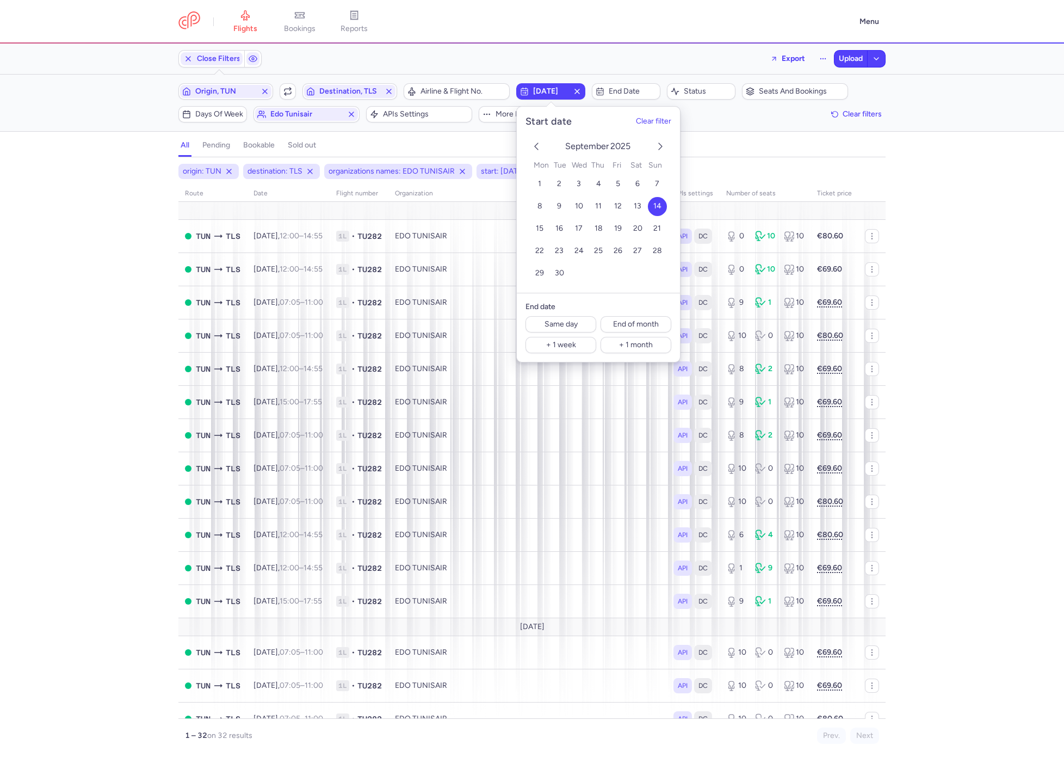
click at [113, 294] on div "origin: TUN destination: TLS organizations names: EDO [GEOGRAPHIC_DATA] start: …" at bounding box center [532, 460] width 1064 height 593
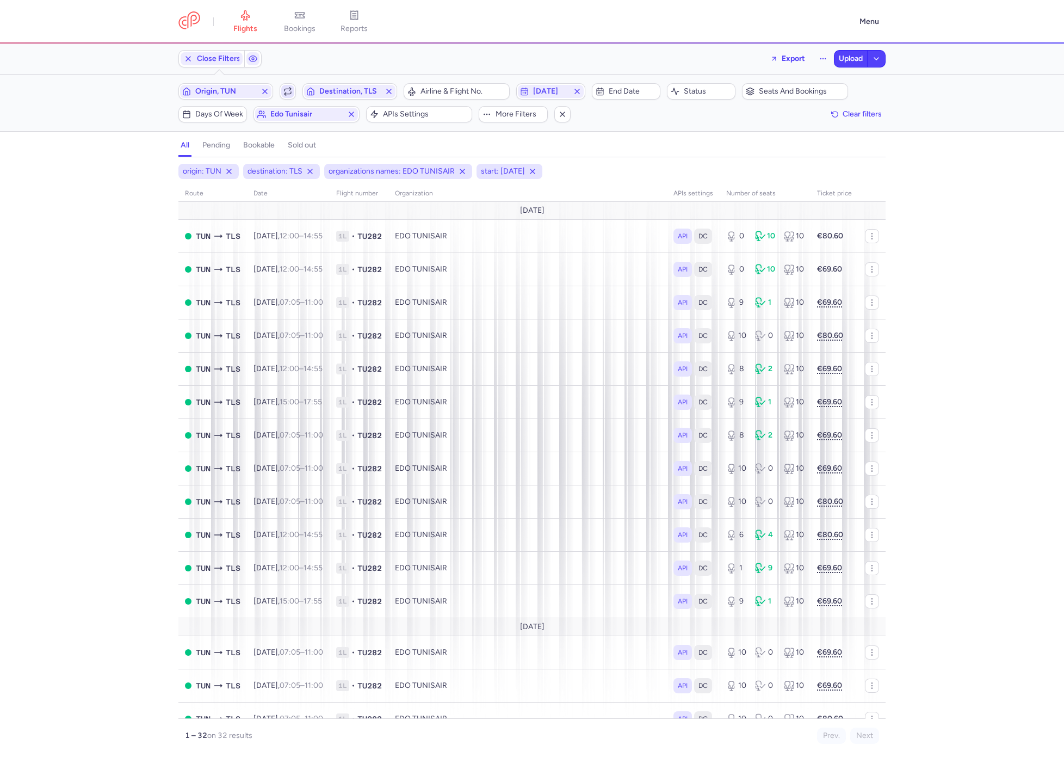
click at [295, 89] on button "button" at bounding box center [288, 91] width 16 height 16
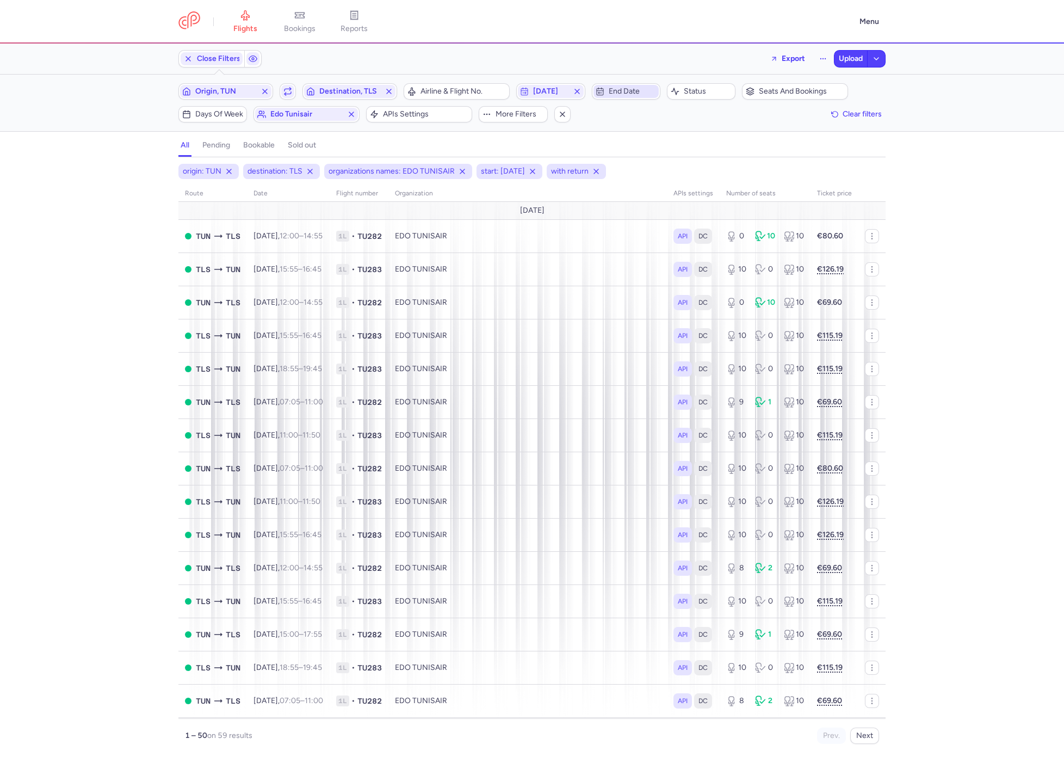
click at [630, 92] on span "End date" at bounding box center [633, 91] width 48 height 9
click at [727, 152] on div "[DATE] 1 2 3 4 5 6 7 8 9 10 11 12 13 14 15 16 17 18 19 20 21 22 23 24 25 26 27 …" at bounding box center [673, 210] width 163 height 165
click at [732, 144] on icon "next month" at bounding box center [736, 146] width 13 height 13
click at [713, 226] on span "20" at bounding box center [712, 228] width 9 height 9
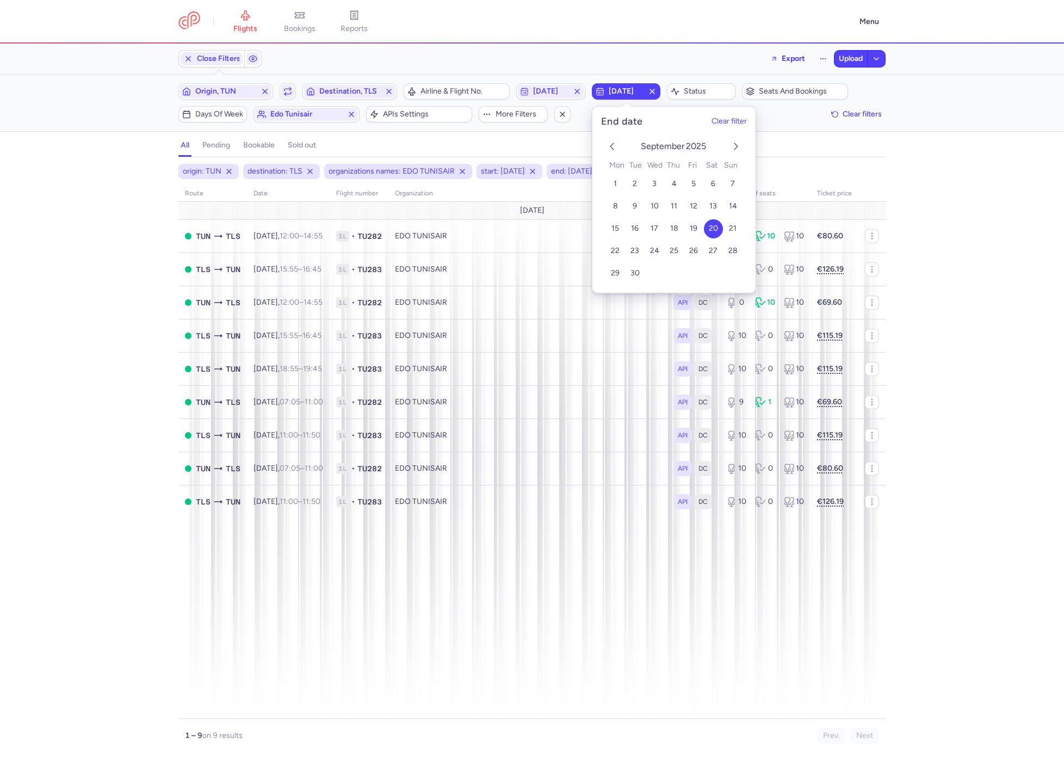
click at [73, 307] on div "origin: TUN destination: TLS organizations names: EDO [GEOGRAPHIC_DATA] start: …" at bounding box center [532, 460] width 1064 height 593
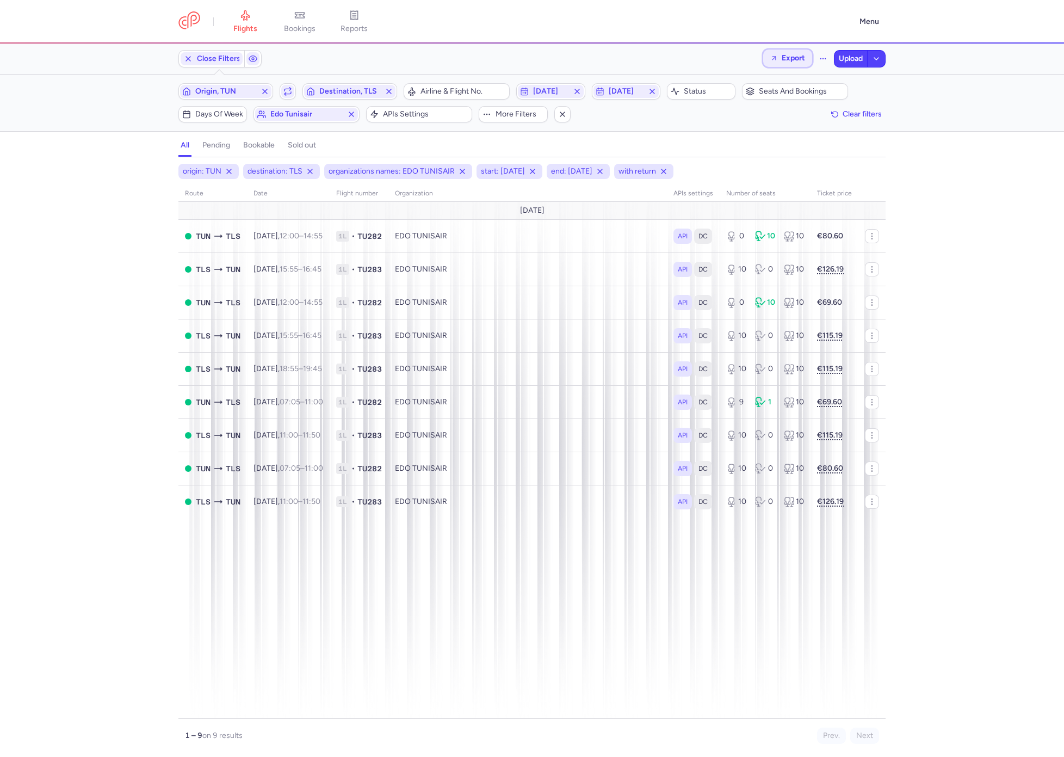
click at [782, 58] on span "Export" at bounding box center [793, 58] width 23 height 8
click at [753, 92] on button "Export flights" at bounding box center [757, 87] width 108 height 17
click at [230, 92] on span "Origin, TUN" at bounding box center [225, 91] width 61 height 9
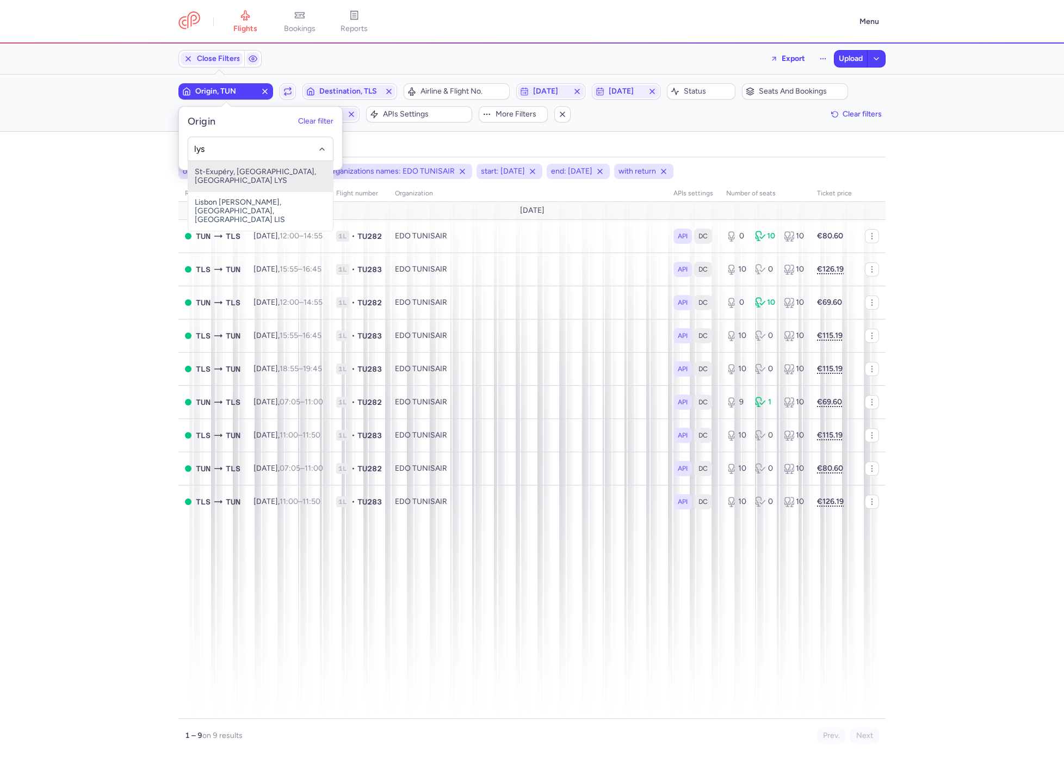
type input "lys"
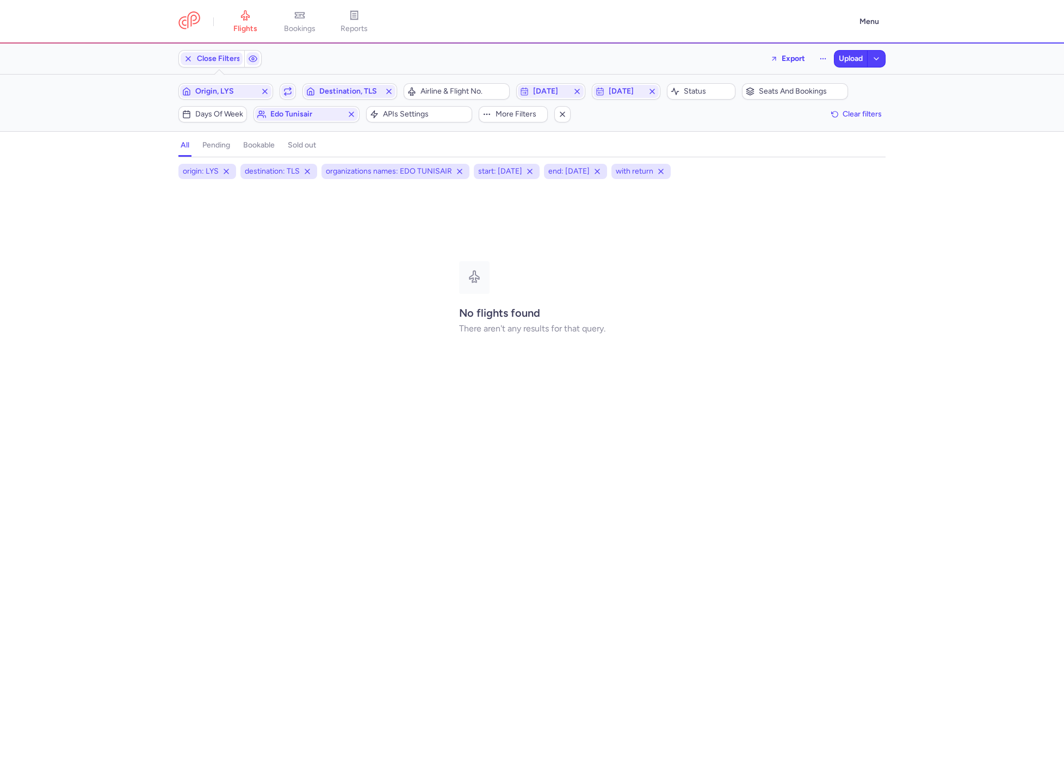
click at [359, 101] on div "Origin, LYS Include return Destination, TLS" at bounding box center [287, 91] width 225 height 23
click at [359, 98] on button "Destination, TLS" at bounding box center [350, 91] width 95 height 16
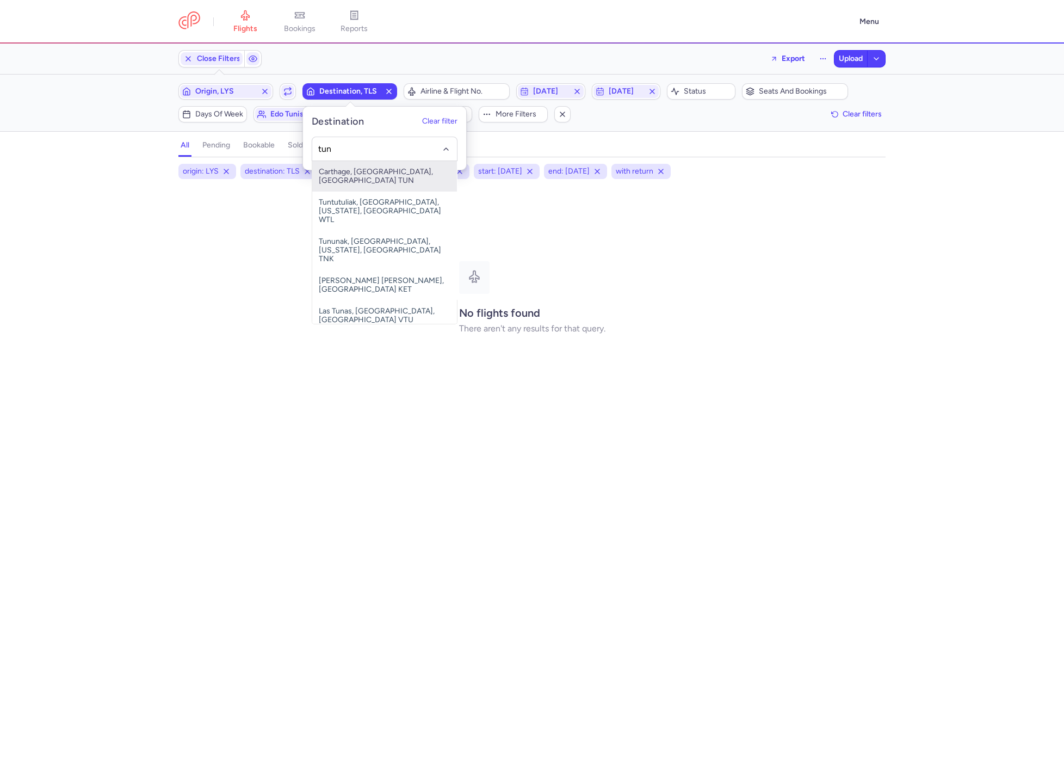
type input "tun"
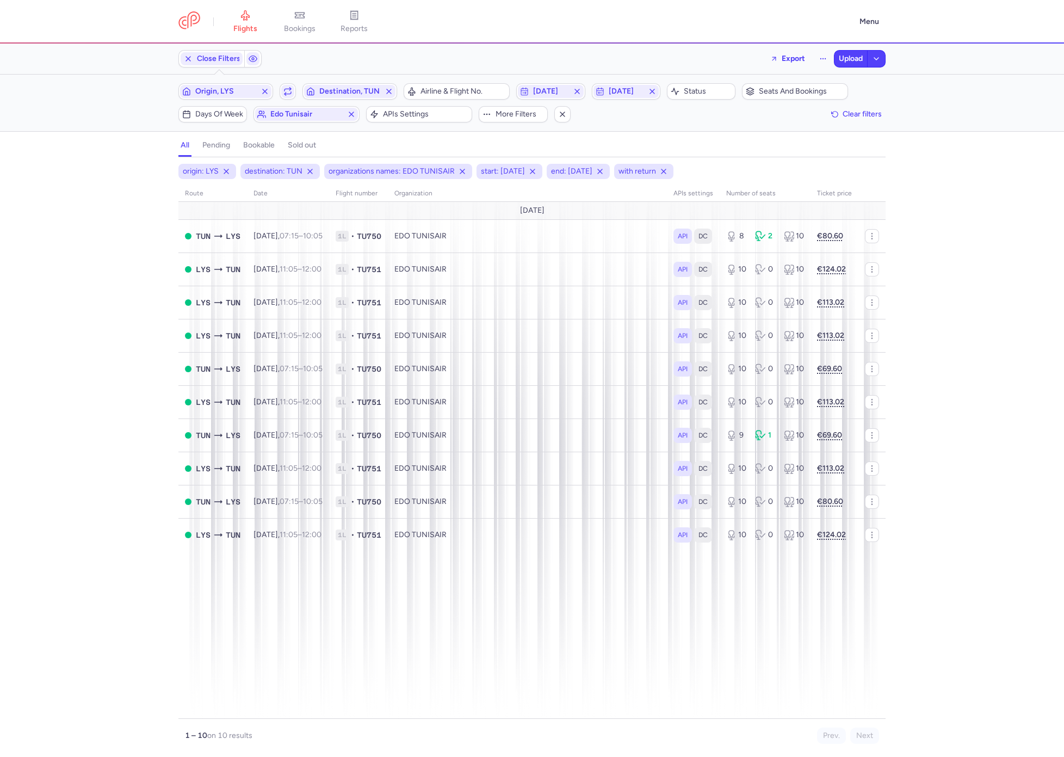
click at [538, 81] on div "Filters (6) – 10 results Origin, LYS Include return Destination, TUN Airline & …" at bounding box center [532, 103] width 1064 height 57
click at [544, 87] on span "[DATE]" at bounding box center [550, 91] width 35 height 9
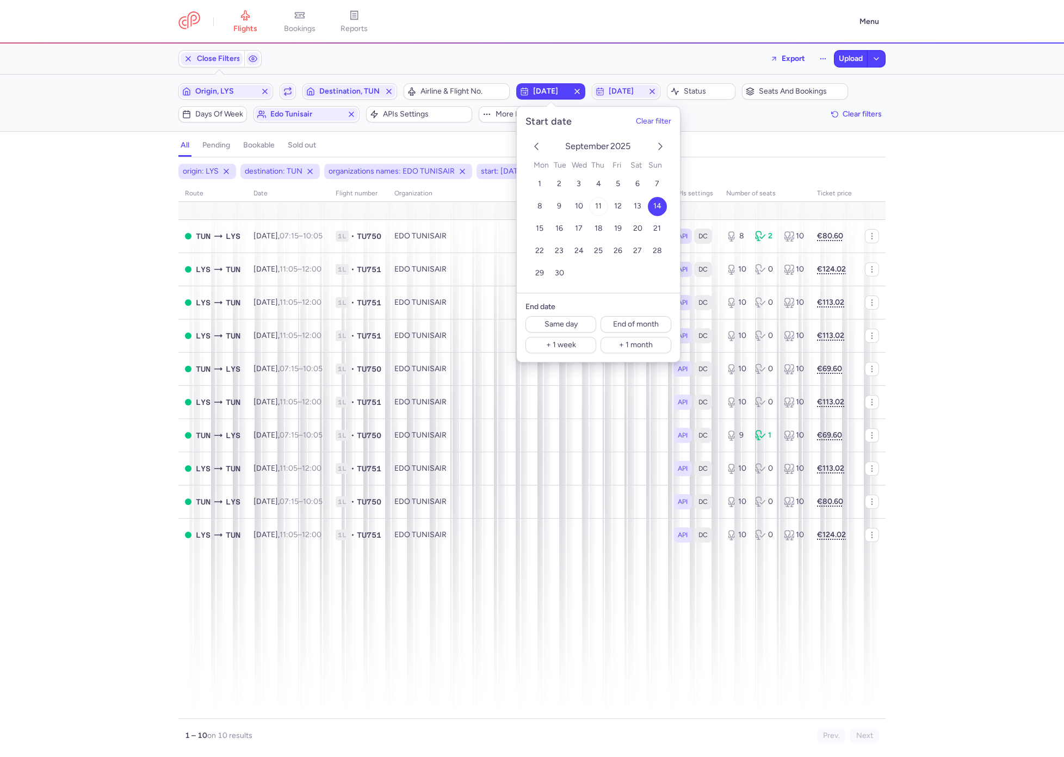
click at [604, 207] on button "11" at bounding box center [598, 206] width 19 height 19
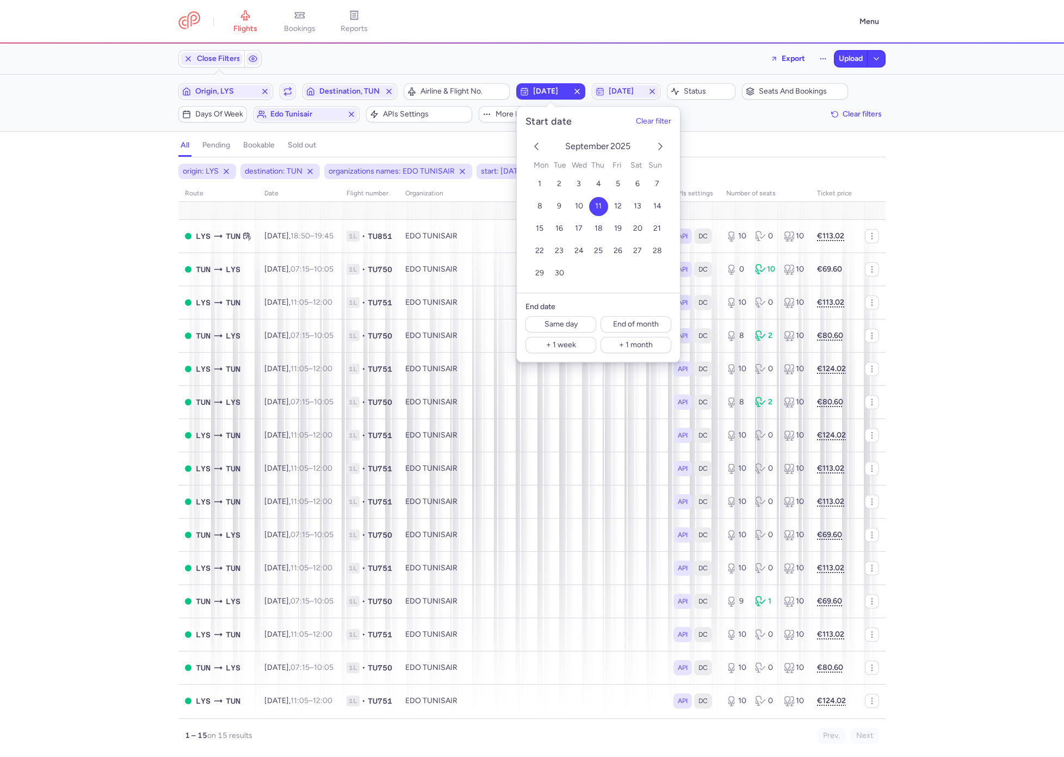
click at [101, 283] on div "origin: LYS destination: TUN organizations names: EDO [GEOGRAPHIC_DATA] start: …" at bounding box center [532, 460] width 1064 height 593
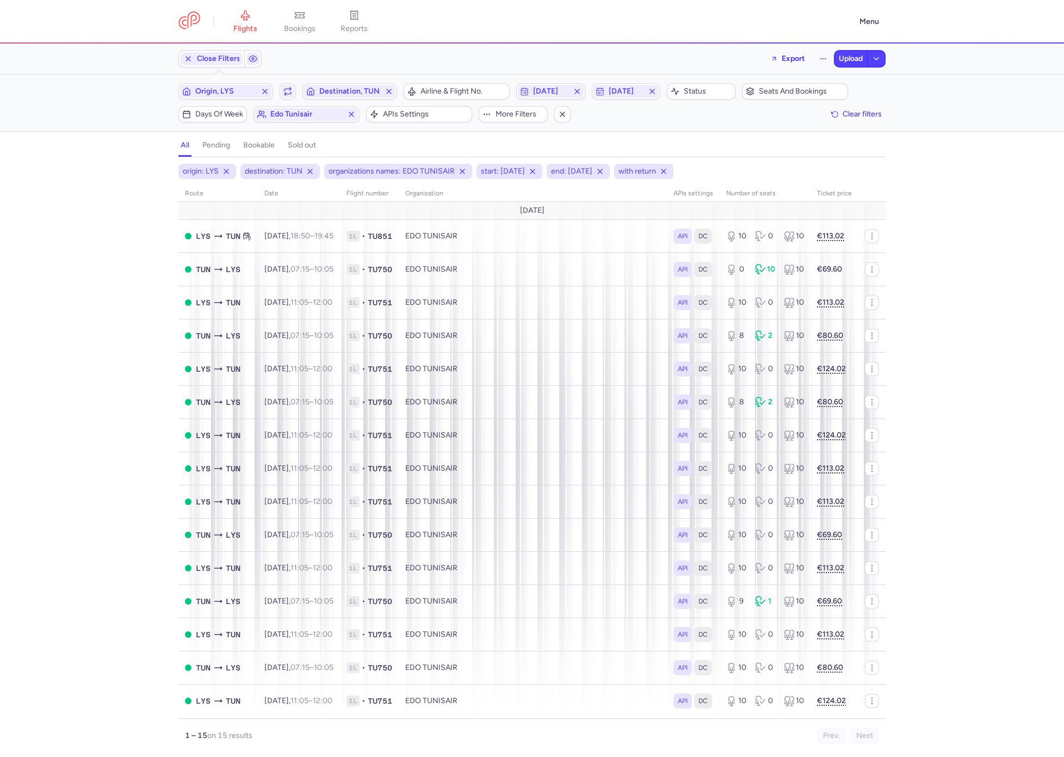
click at [641, 81] on div "Filters (6) – 15 results Origin, LYS Include return Destination, TUN Airline & …" at bounding box center [532, 103] width 1064 height 57
click at [633, 89] on span "[DATE]" at bounding box center [626, 91] width 35 height 9
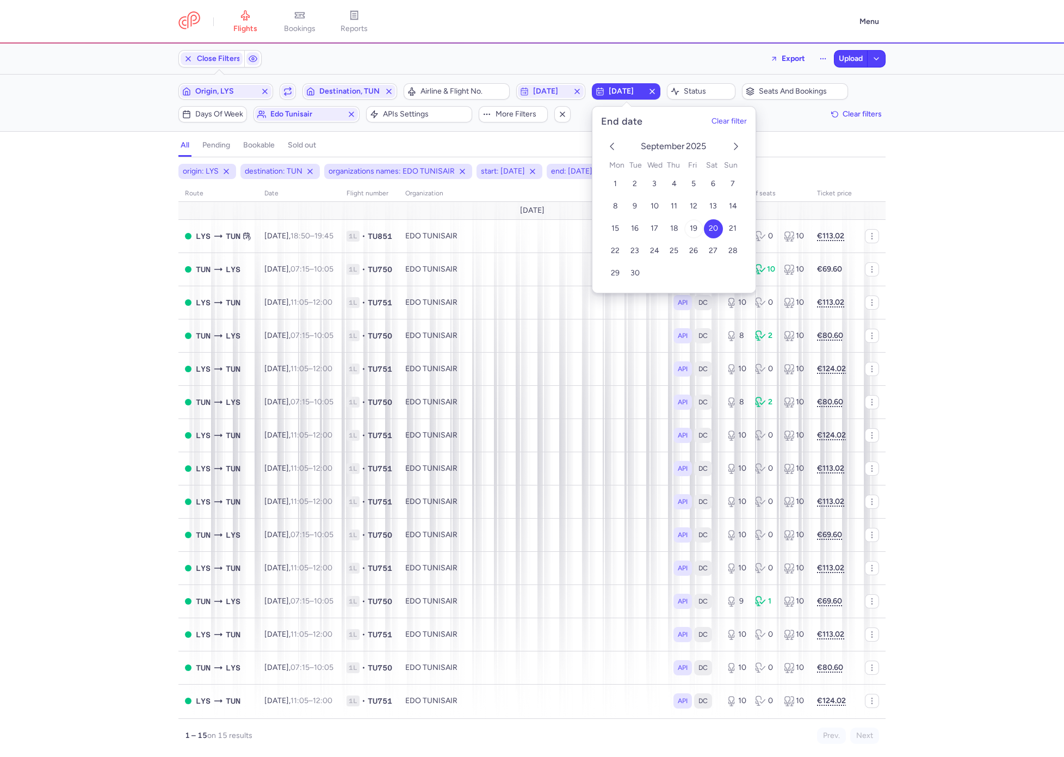
click at [690, 224] on span "19" at bounding box center [694, 228] width 8 height 9
click at [147, 386] on div "origin: LYS destination: TUN organizations names: EDO TUNISAIR start: 2025-09-1…" at bounding box center [532, 460] width 1064 height 593
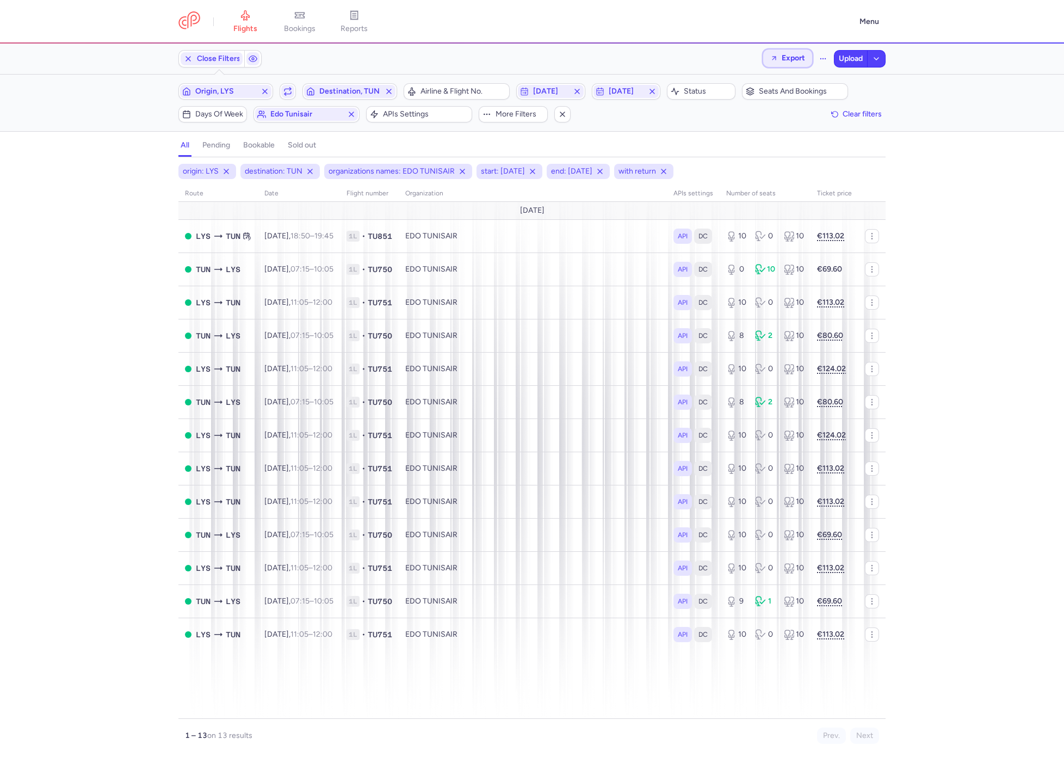
click at [793, 53] on button "Export" at bounding box center [787, 58] width 49 height 17
click at [744, 84] on p "Export flights" at bounding box center [732, 87] width 45 height 9
click at [225, 90] on span "Origin, LYS" at bounding box center [225, 91] width 61 height 9
click at [359, 69] on div "Close Filters Export Upload" at bounding box center [532, 59] width 716 height 26
click at [339, 95] on span "Destination, TUN" at bounding box center [349, 91] width 61 height 9
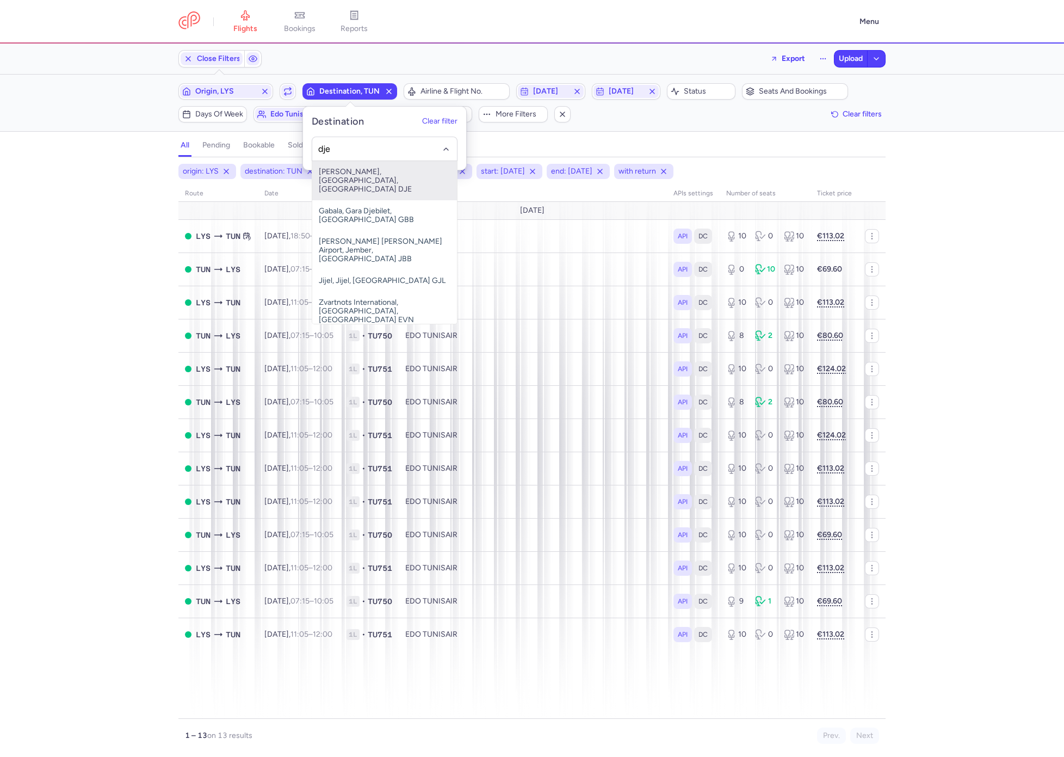
type input "dje"
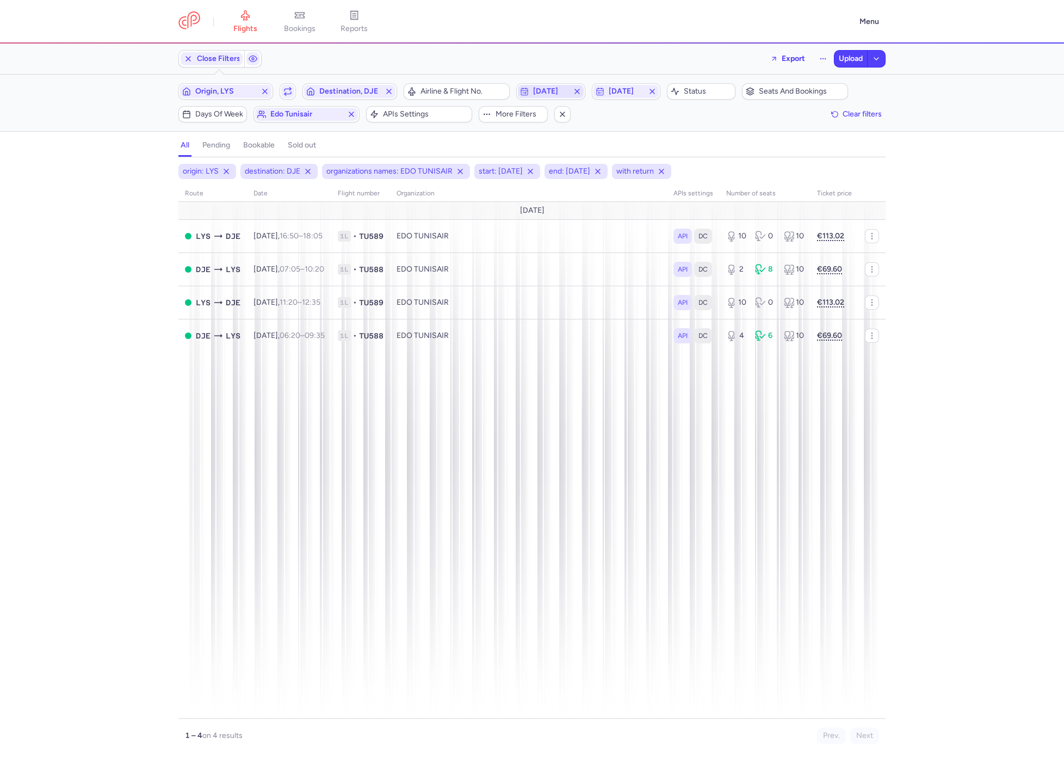
click at [561, 90] on span "2025-09-11" at bounding box center [550, 91] width 35 height 9
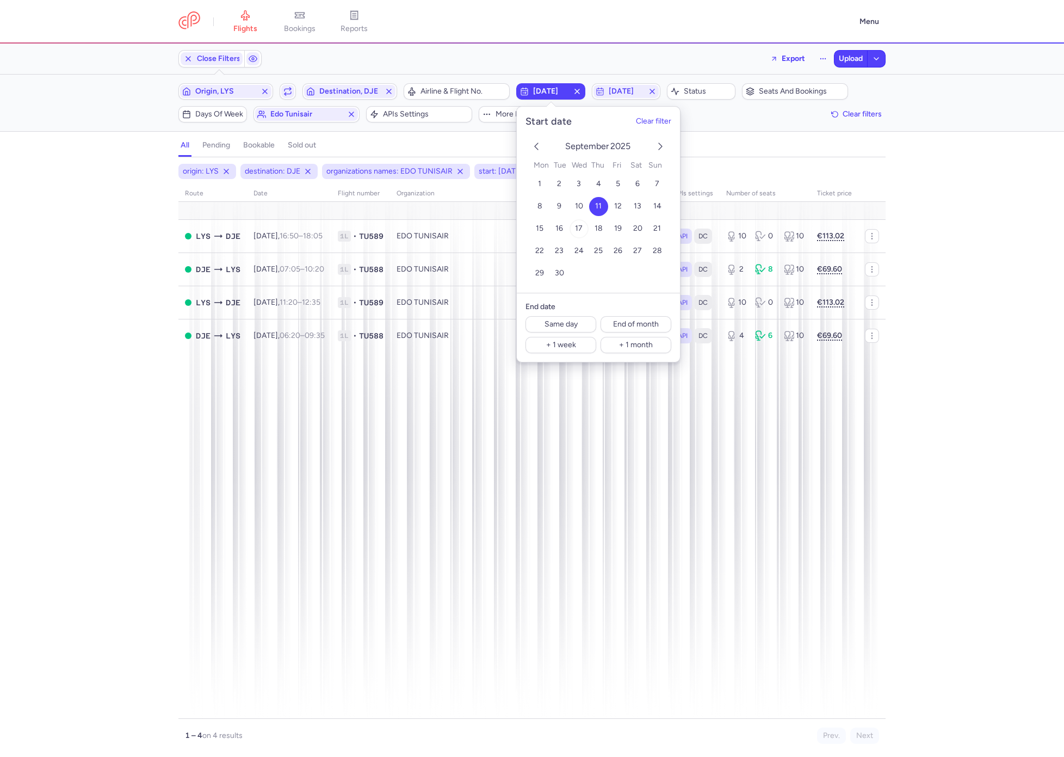
click at [581, 226] on span "17" at bounding box center [579, 228] width 8 height 9
click at [627, 89] on span "2025-09-19" at bounding box center [626, 91] width 35 height 9
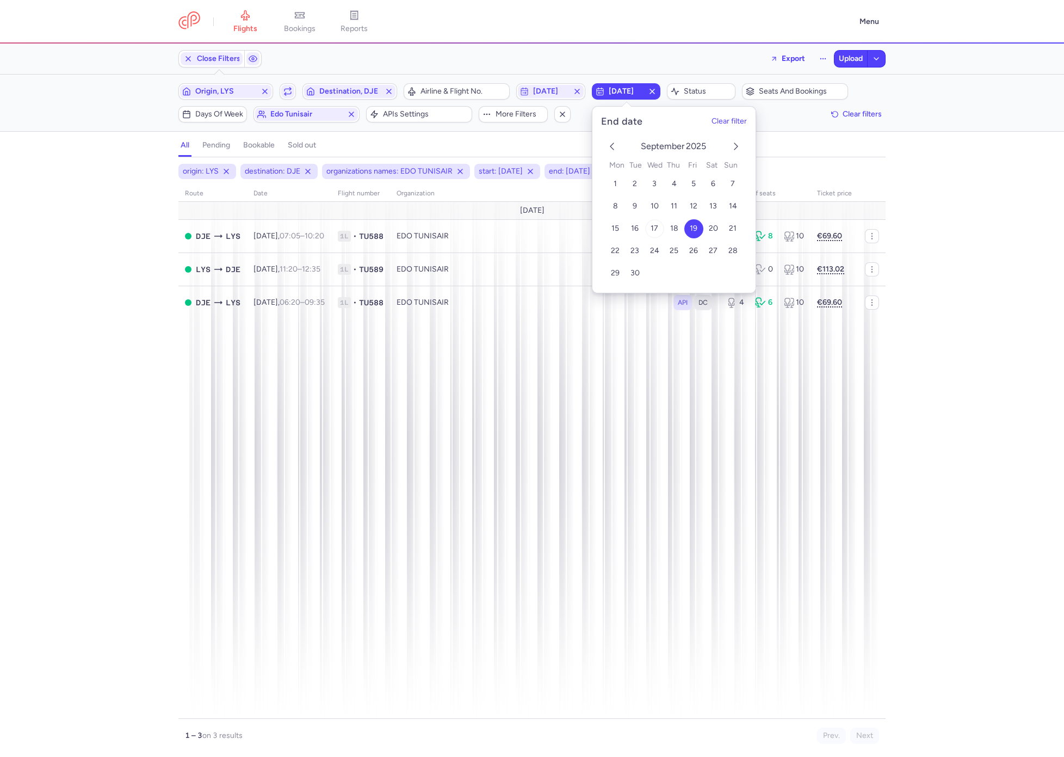
click at [656, 220] on button "17" at bounding box center [654, 228] width 19 height 19
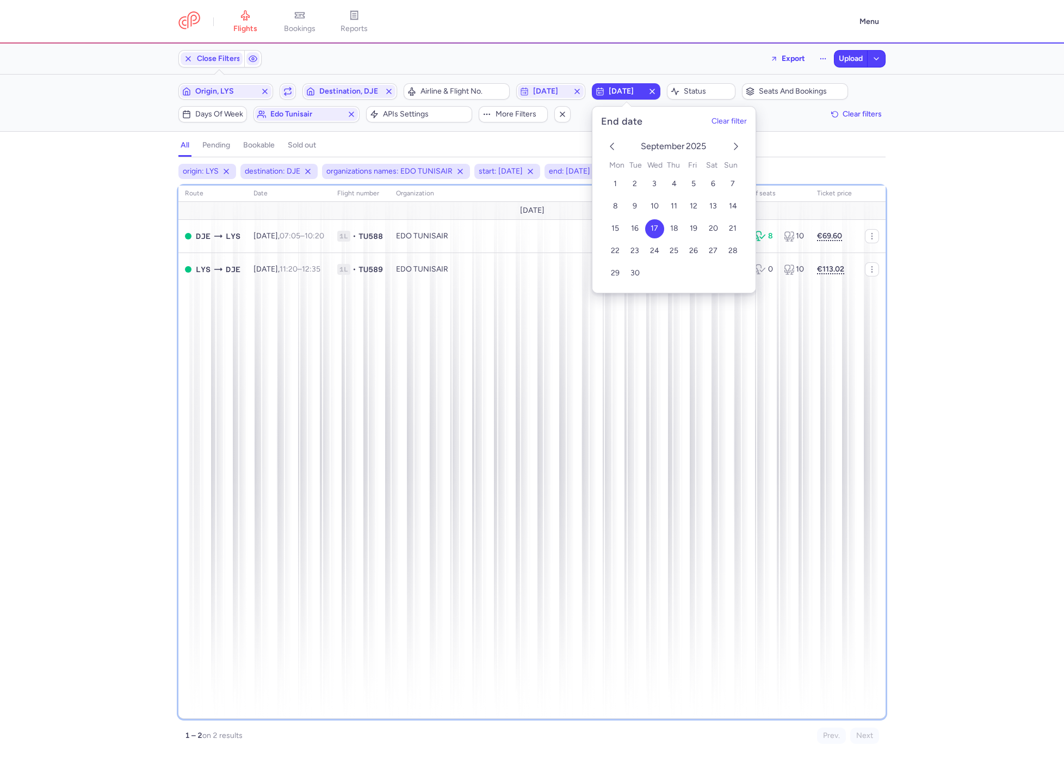
click at [250, 375] on div "route date Flight number organization APIs settings number of seats Ticket pric…" at bounding box center [531, 452] width 707 height 533
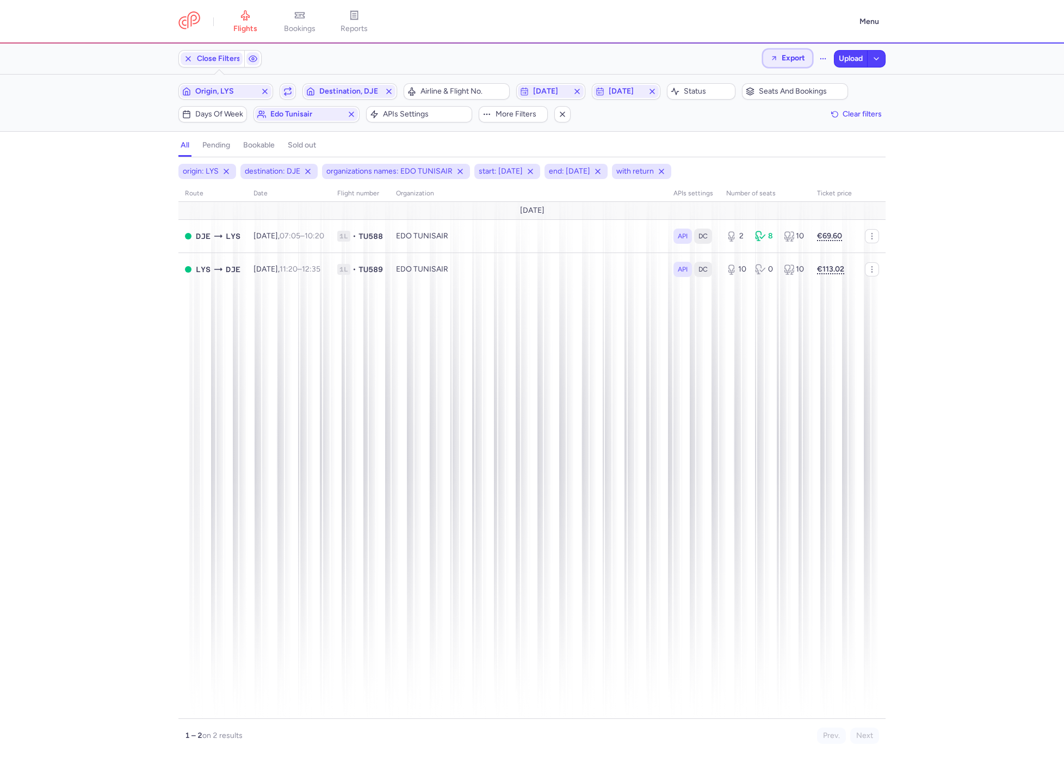
click at [778, 58] on span "Export" at bounding box center [787, 58] width 35 height 8
click at [761, 81] on button "Export flights" at bounding box center [757, 87] width 108 height 17
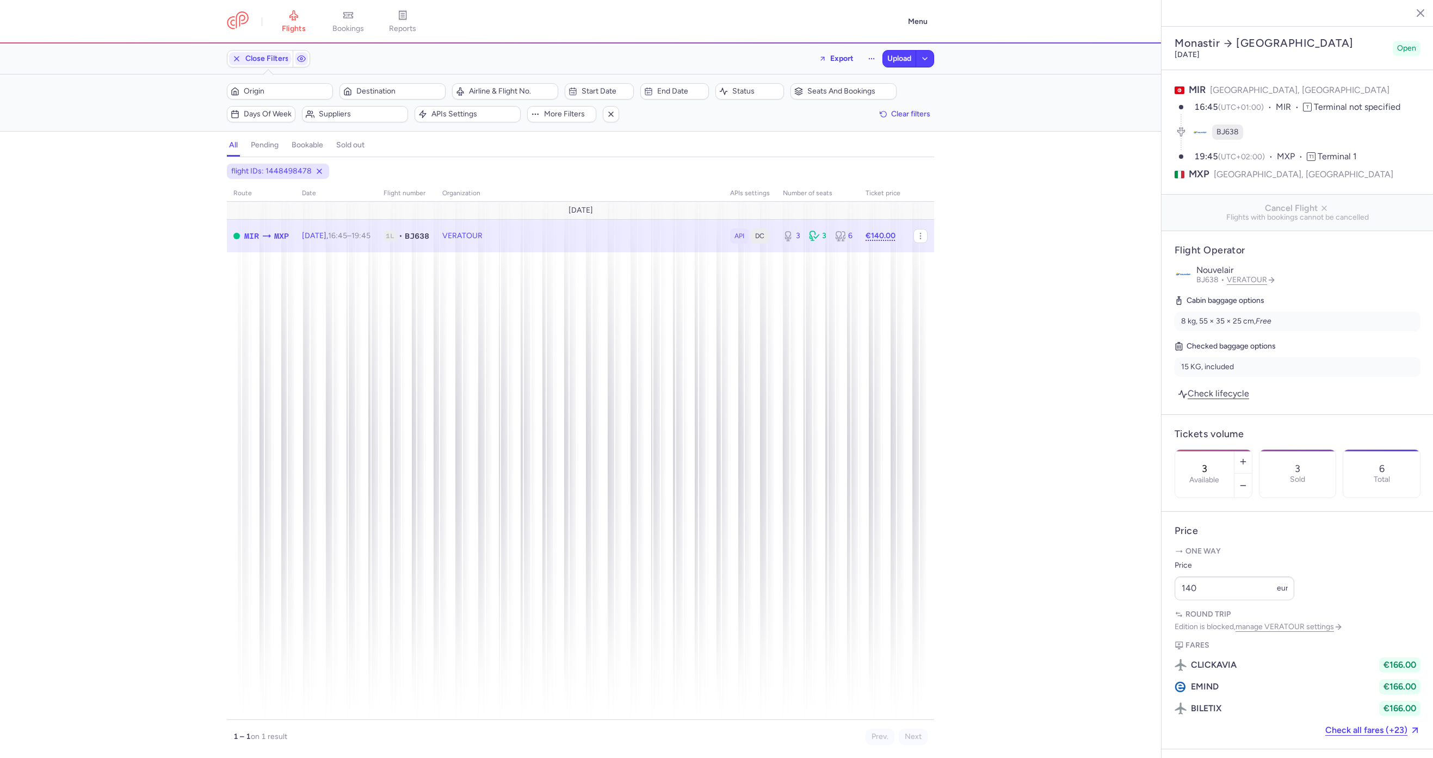
select select "days"
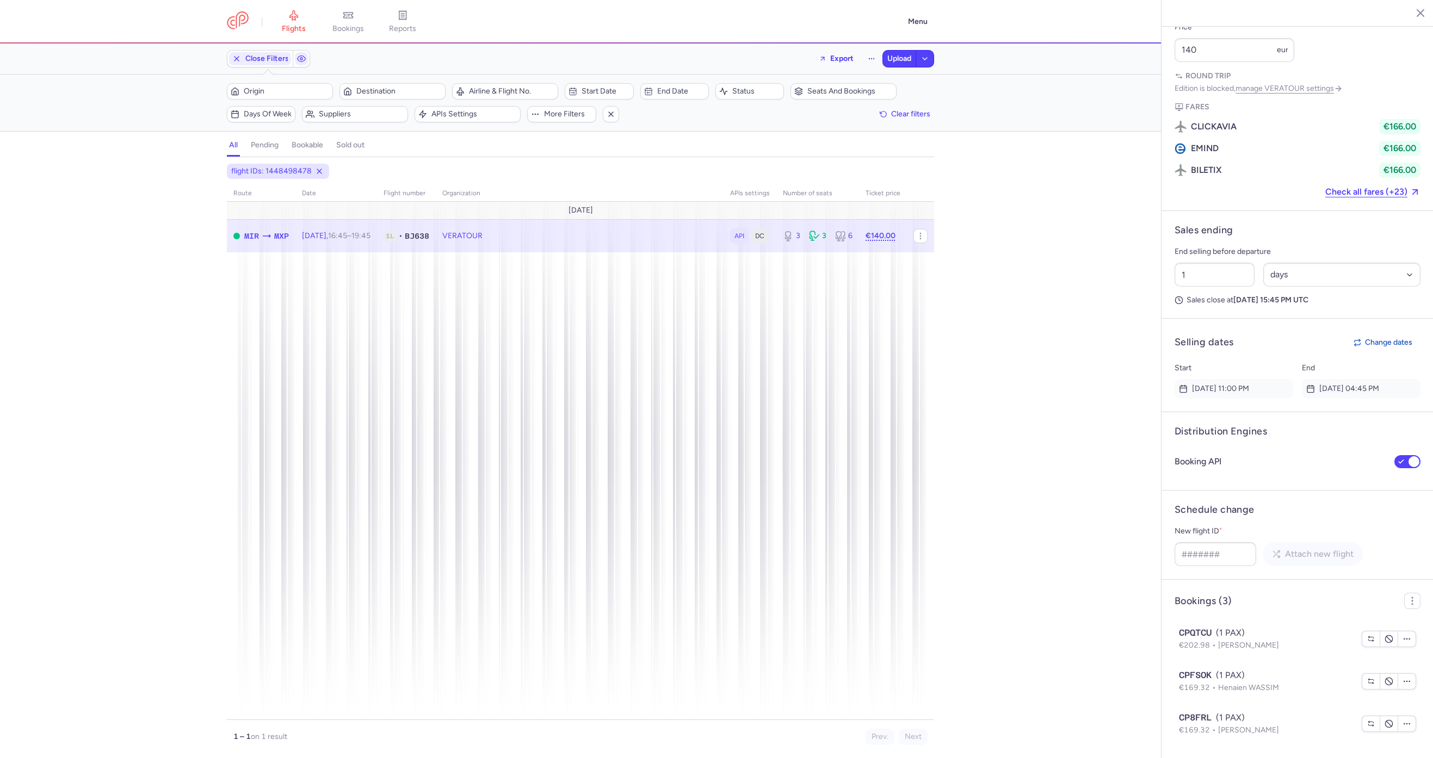
scroll to position [567, 0]
click at [573, 295] on span "Export flight" at bounding box center [599, 291] width 109 height 11
click at [893, 55] on span "Upload" at bounding box center [899, 58] width 24 height 9
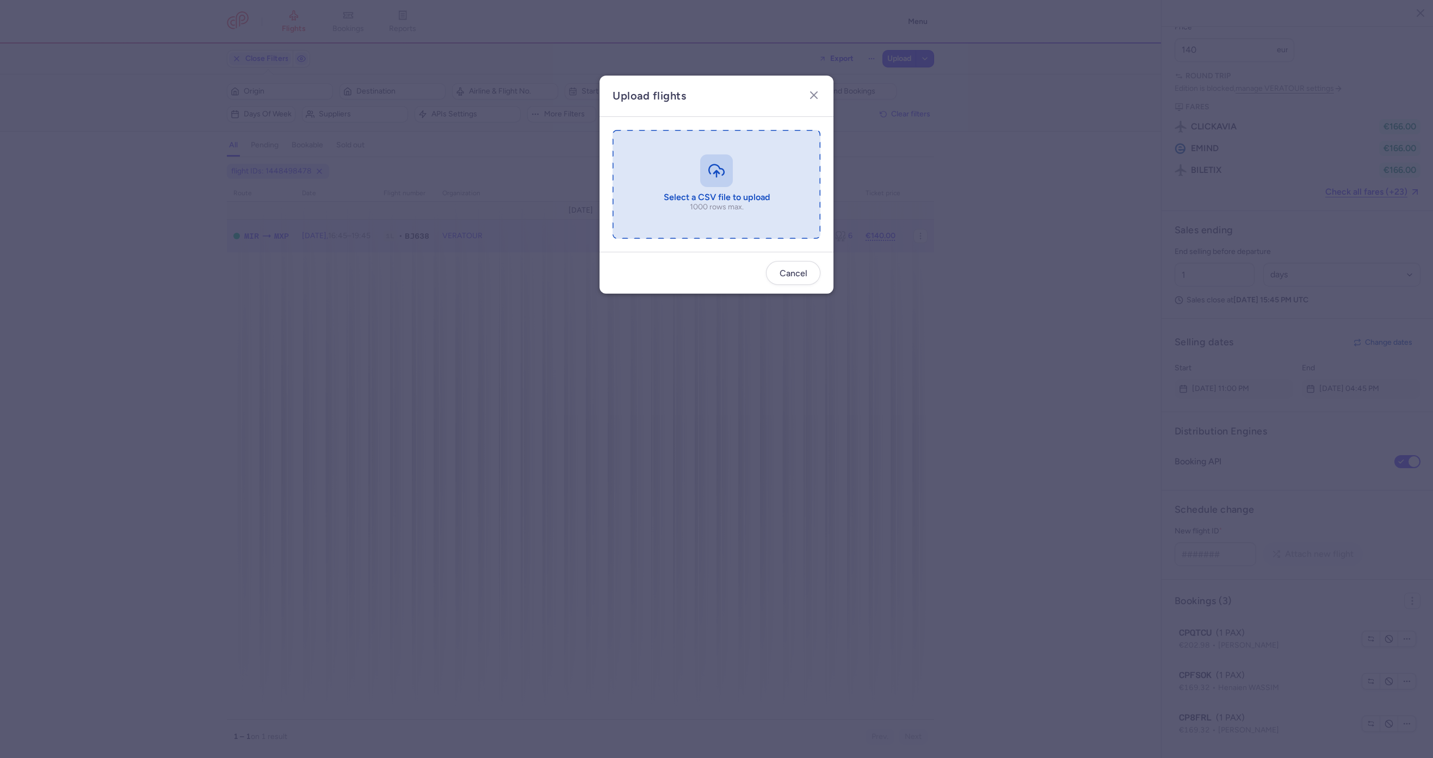
type input "C:\fakepath\export_flight_BJ638_20250814,0840 (1).csv"
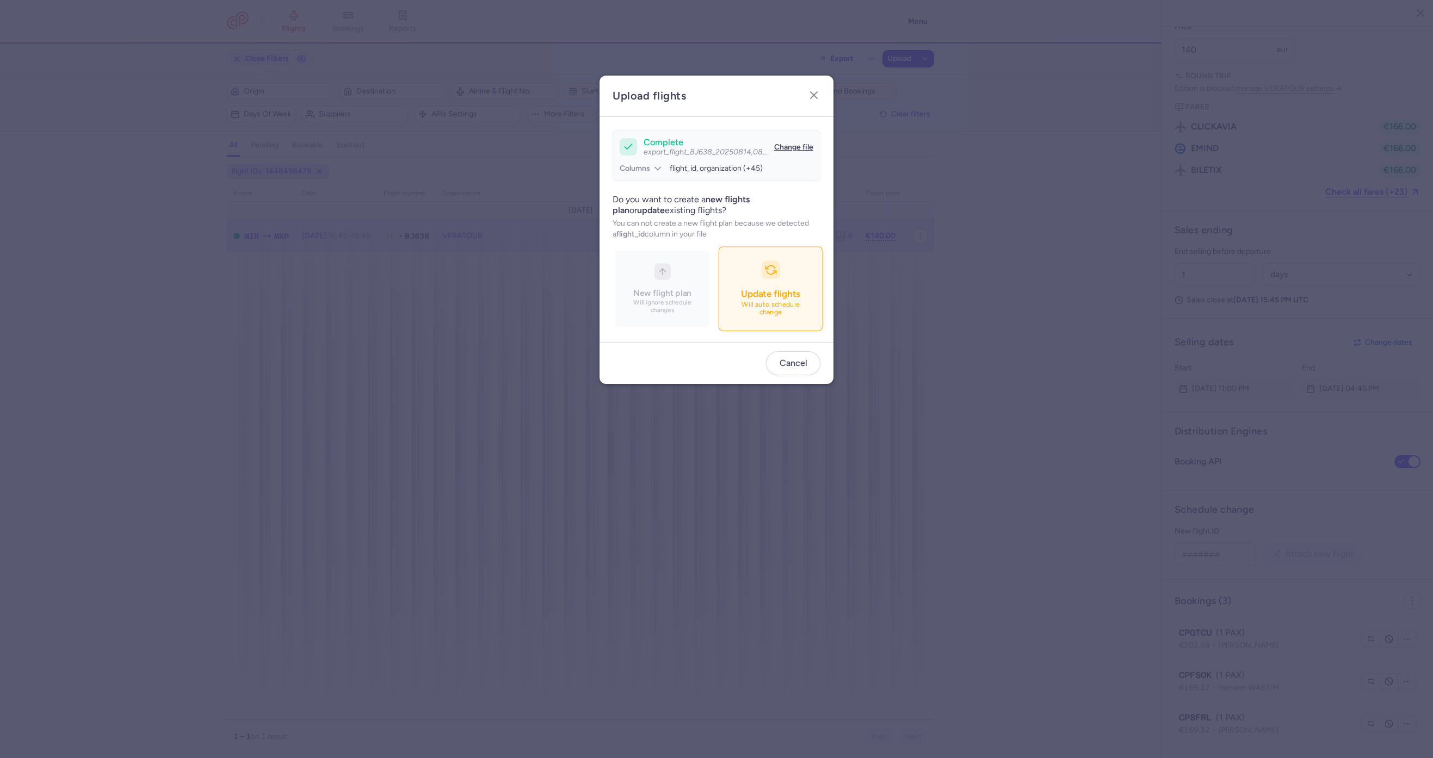
click at [781, 312] on p "Will auto schedule change" at bounding box center [771, 309] width 76 height 16
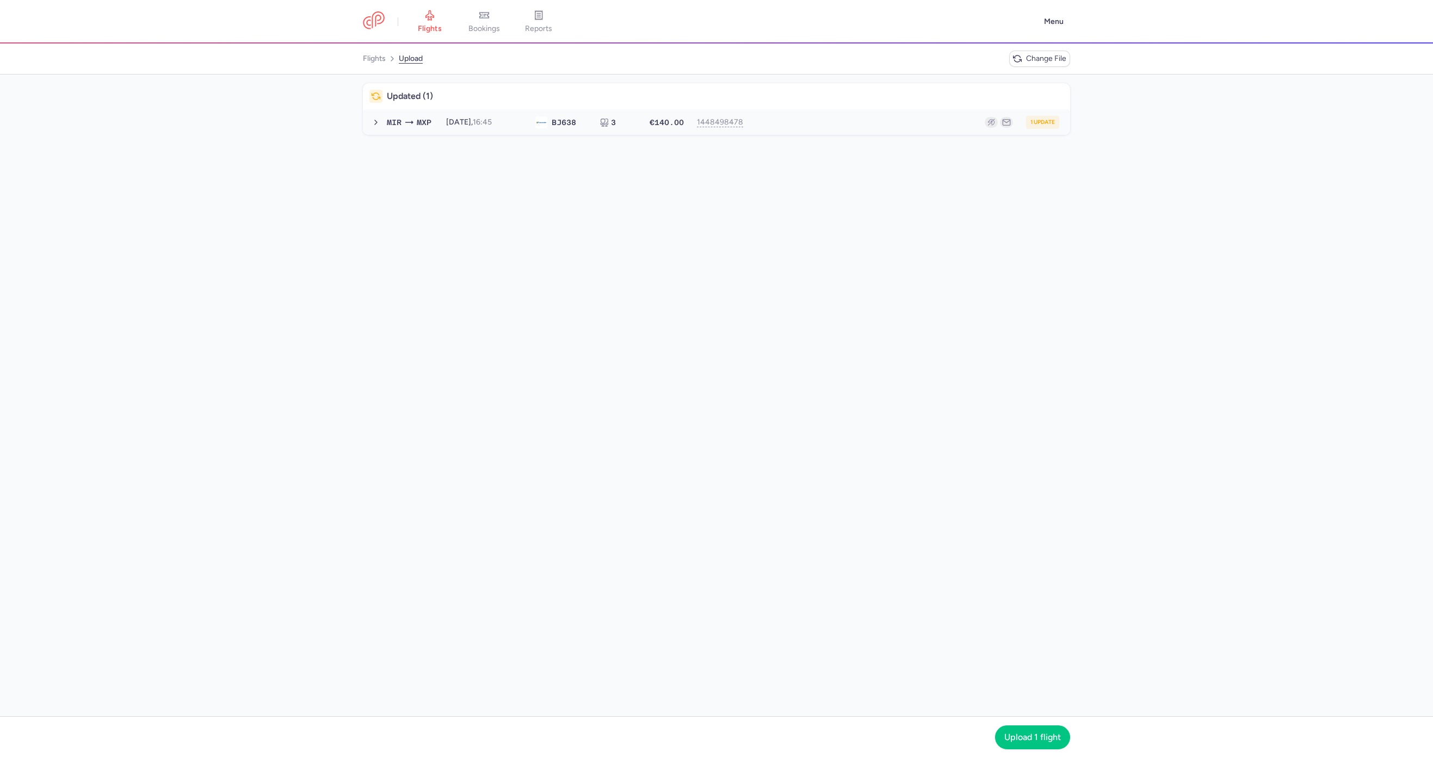
click at [853, 112] on button "MIR MXP [DATE] 16:45 BJ 638 3 €140.00 1448498478 1 update [DATE] 16:45 BJ638 3 …" at bounding box center [716, 122] width 707 height 26
click at [1030, 732] on span "Upload 1 flight" at bounding box center [1032, 737] width 57 height 10
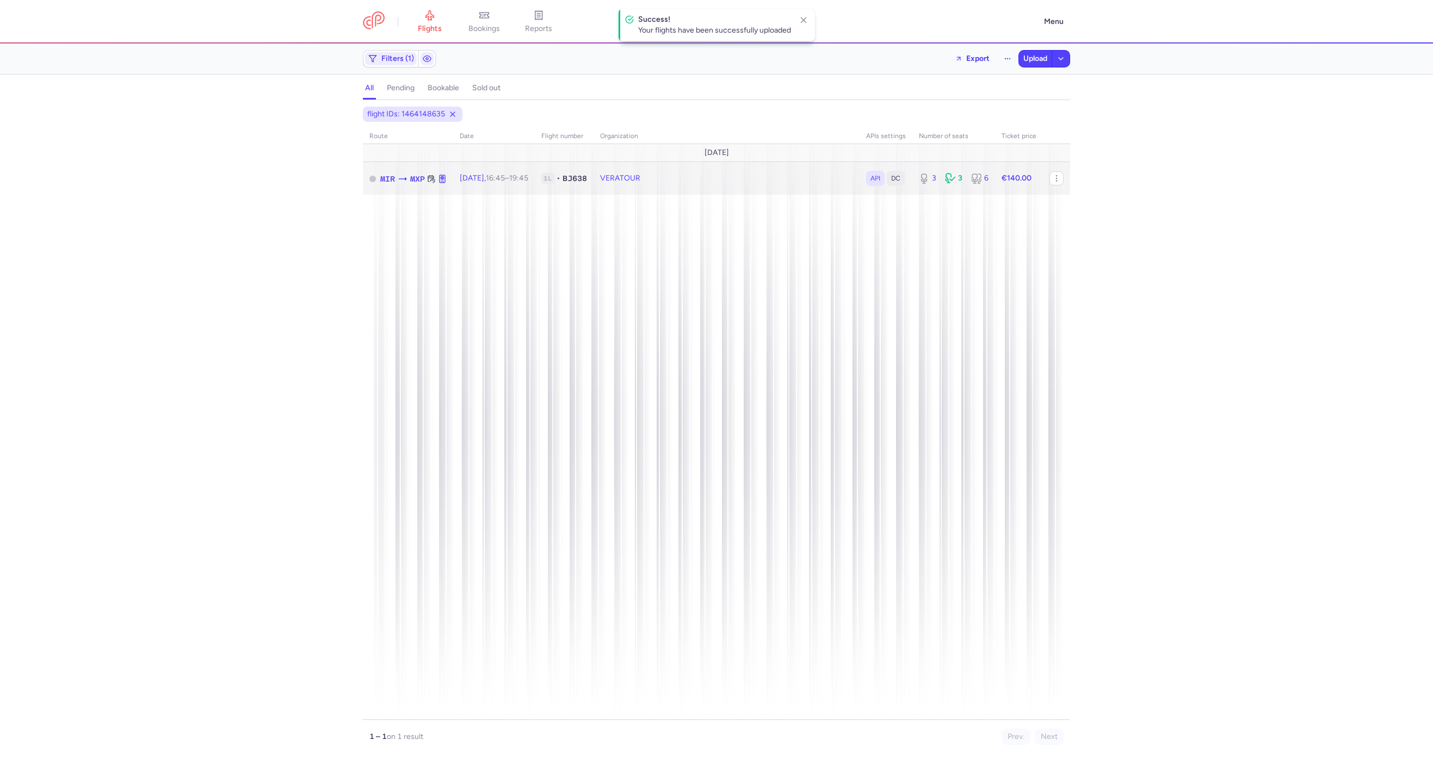
drag, startPoint x: 711, startPoint y: 180, endPoint x: 730, endPoint y: 186, distance: 20.5
click at [912, 180] on td "VERATOUR" at bounding box center [953, 178] width 83 height 33
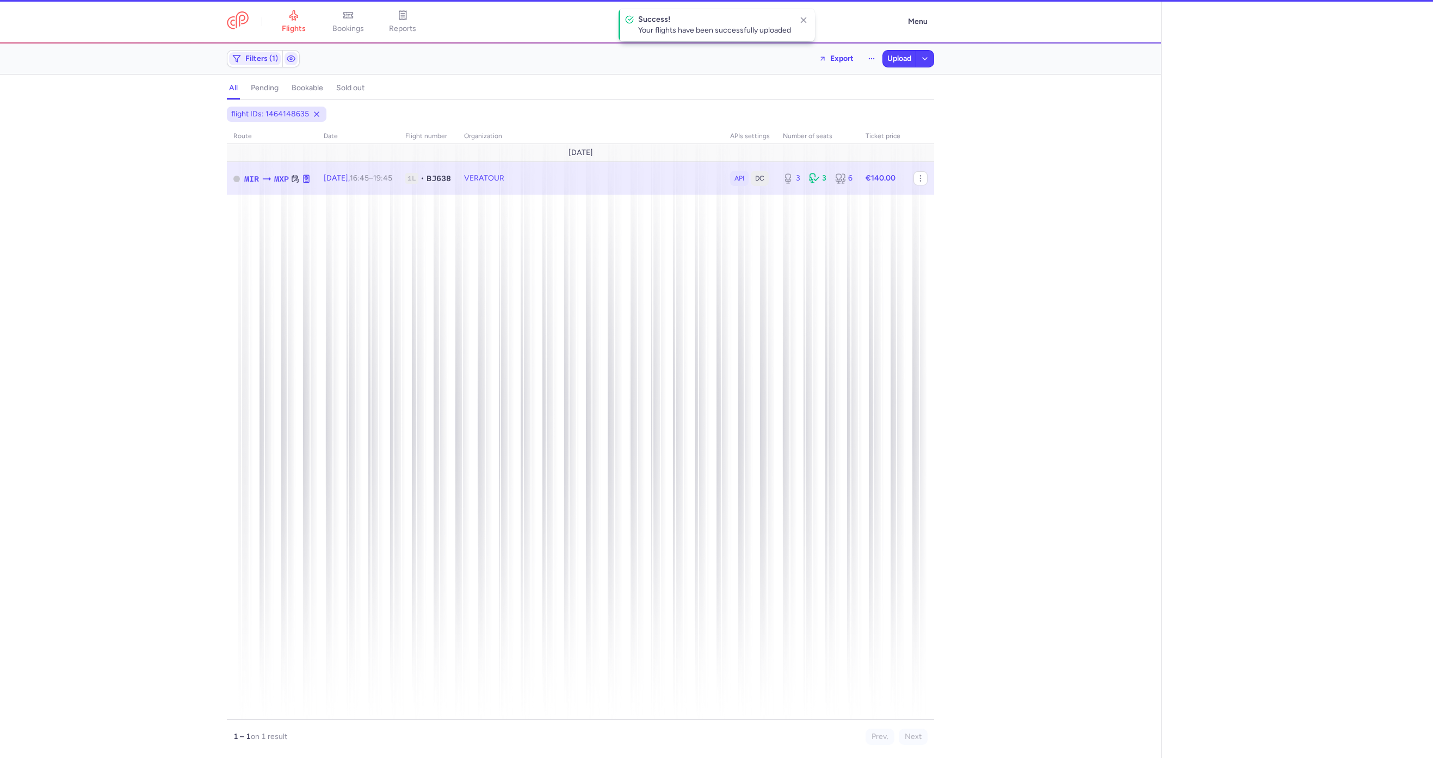
select select "days"
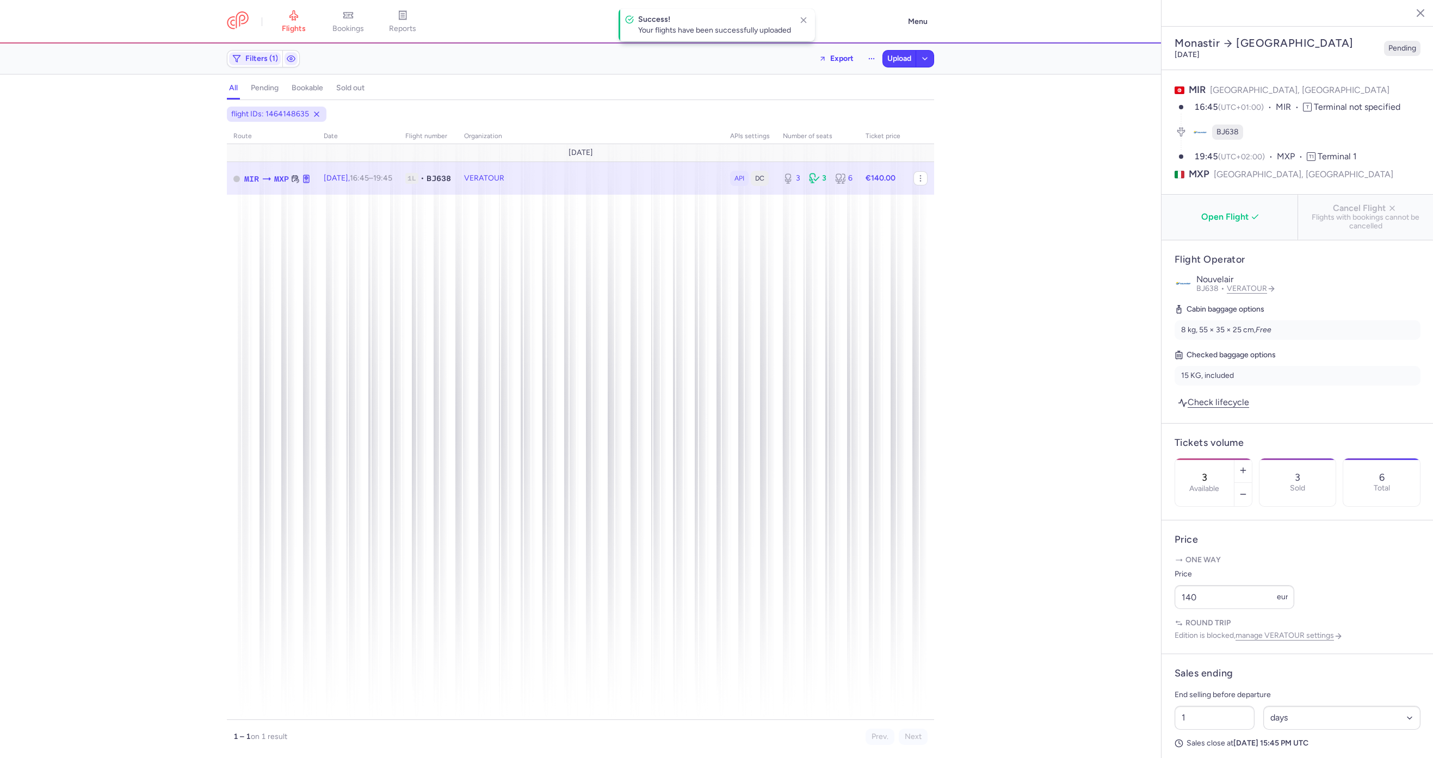
click at [1208, 212] on span "Open Flight" at bounding box center [1231, 217] width 119 height 10
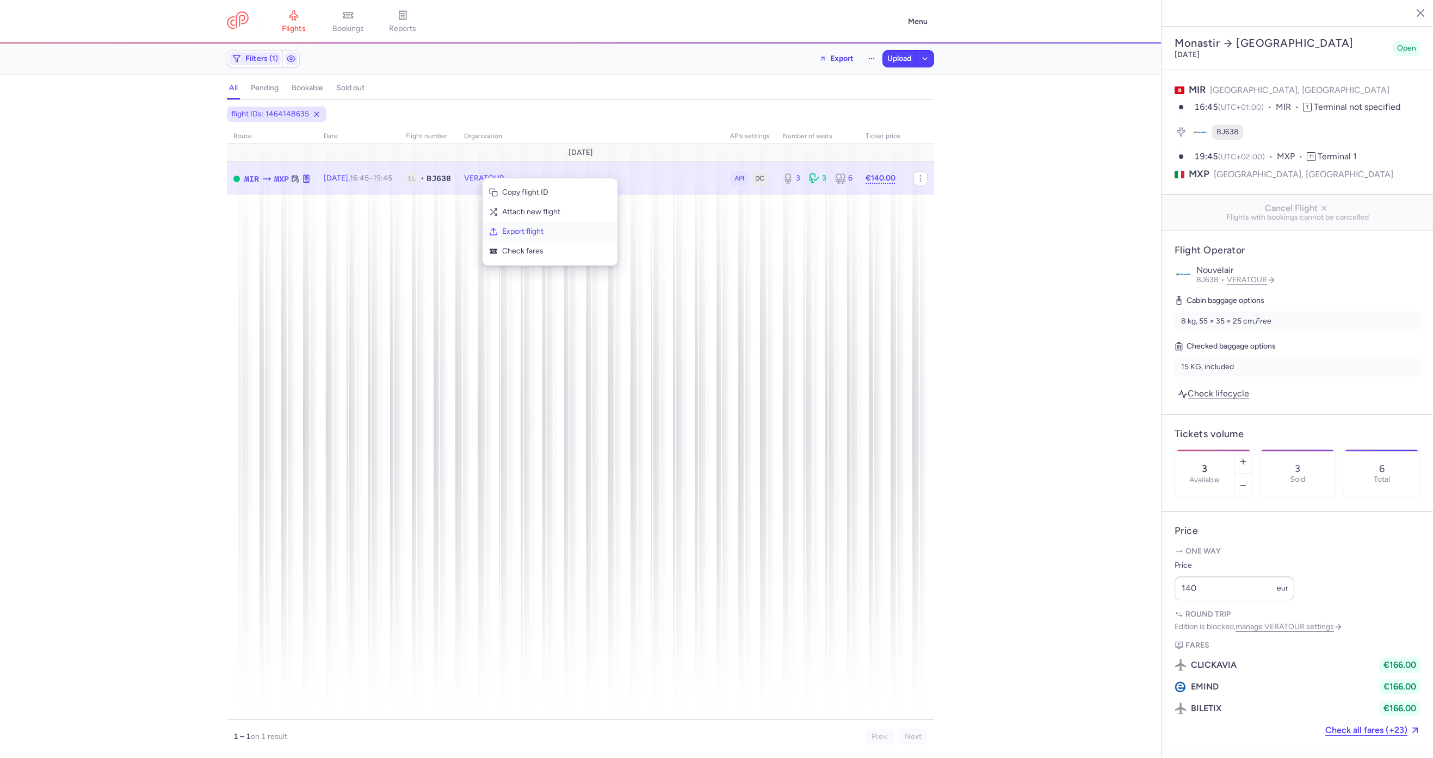
click at [534, 236] on span "Export flight" at bounding box center [556, 231] width 109 height 11
click at [888, 60] on span "Upload" at bounding box center [899, 58] width 24 height 9
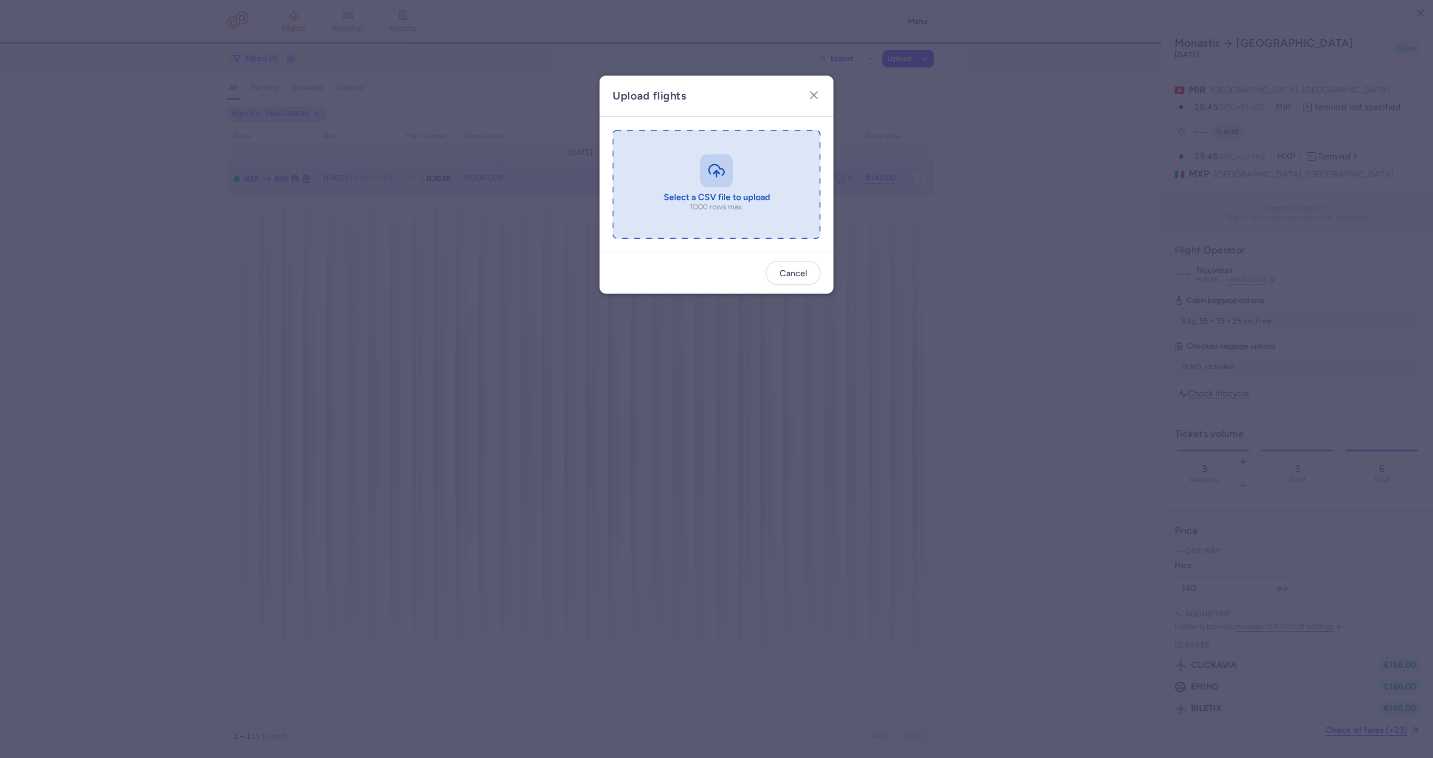
type input "C:\fakepath\export_flight_BJ638_20250814,0842 (1).csv"
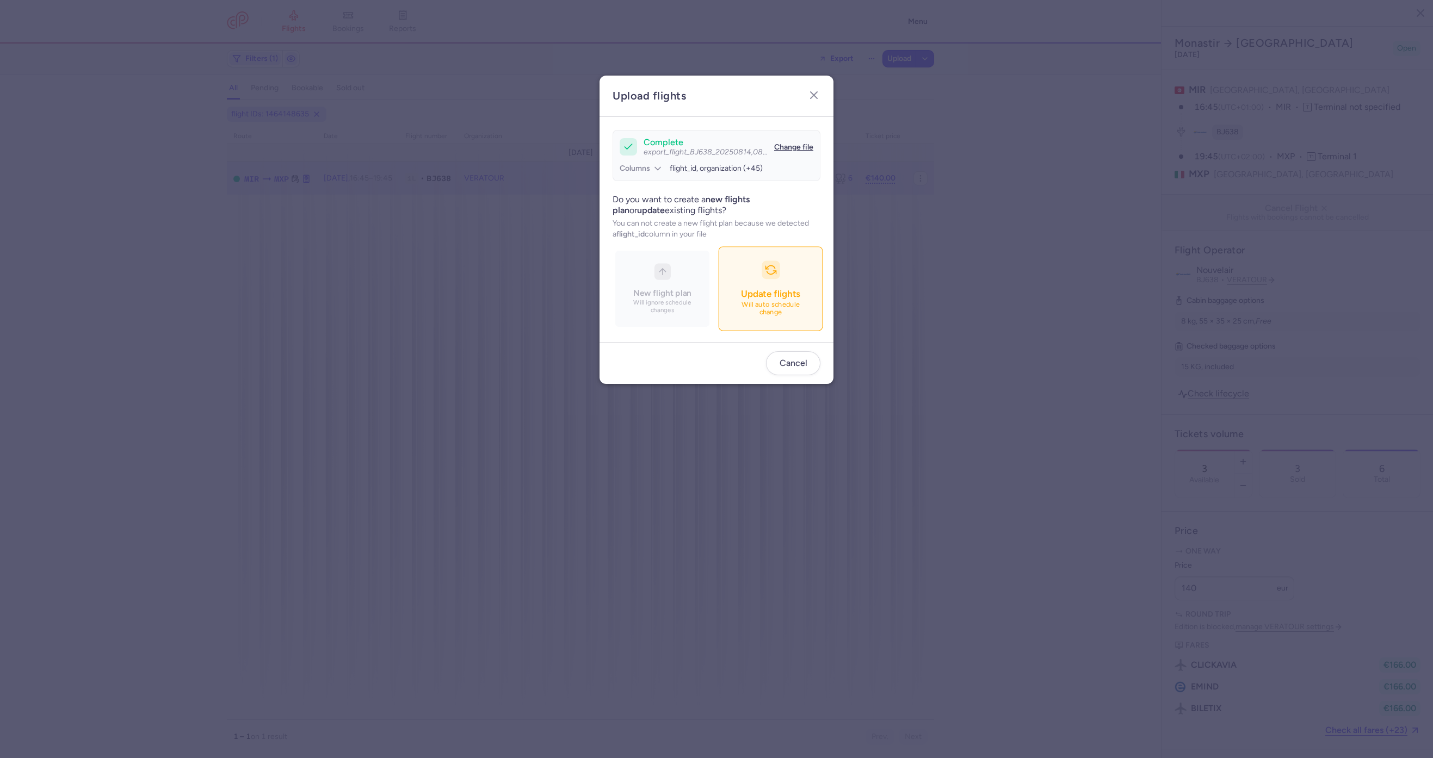
click at [774, 312] on p "Will auto schedule change" at bounding box center [771, 309] width 76 height 16
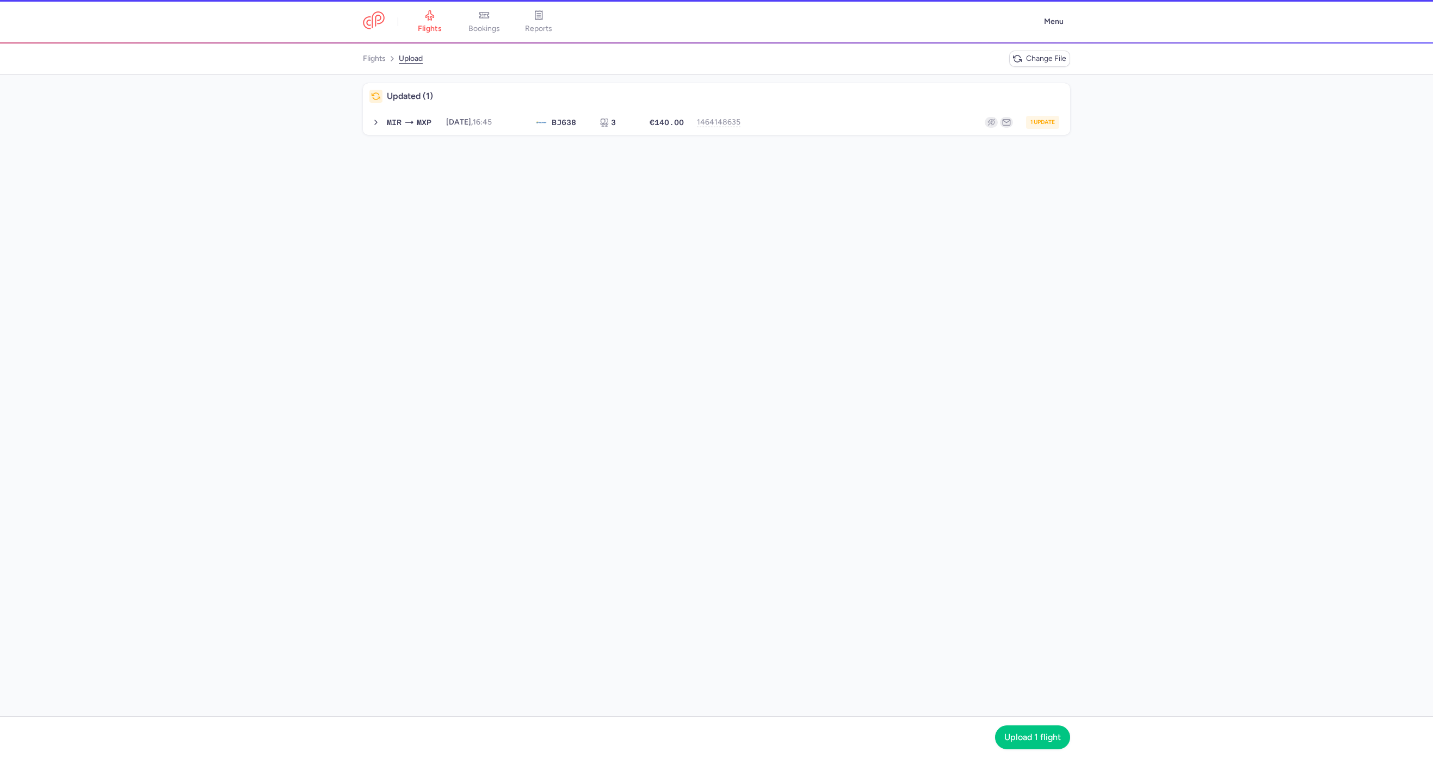
click at [831, 138] on div "Updated (1) MIR MXP [DATE] 16:45 BJ 638 3 €140.00 1464148635 1 update [DATE] 16…" at bounding box center [716, 396] width 1433 height 642
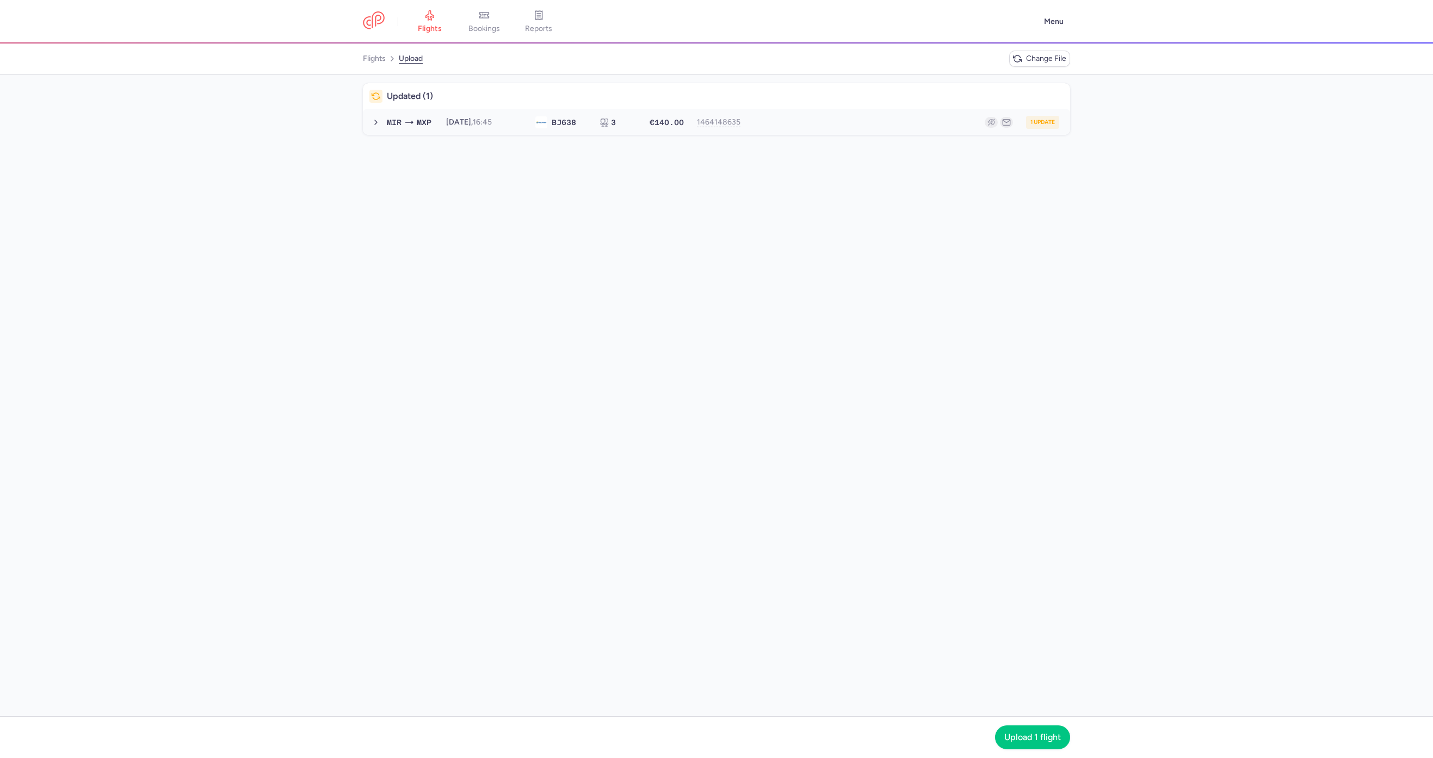
click at [834, 132] on button "MIR MXP [DATE] 16:45 BJ 638 3 €140.00 1464148635 1 update [DATE] 16:45 BJ638 3 …" at bounding box center [716, 122] width 707 height 26
click at [1039, 749] on div "Upload 1 flight" at bounding box center [1032, 738] width 75 height 24
click at [1039, 746] on button "Upload 1 flight" at bounding box center [1032, 737] width 75 height 24
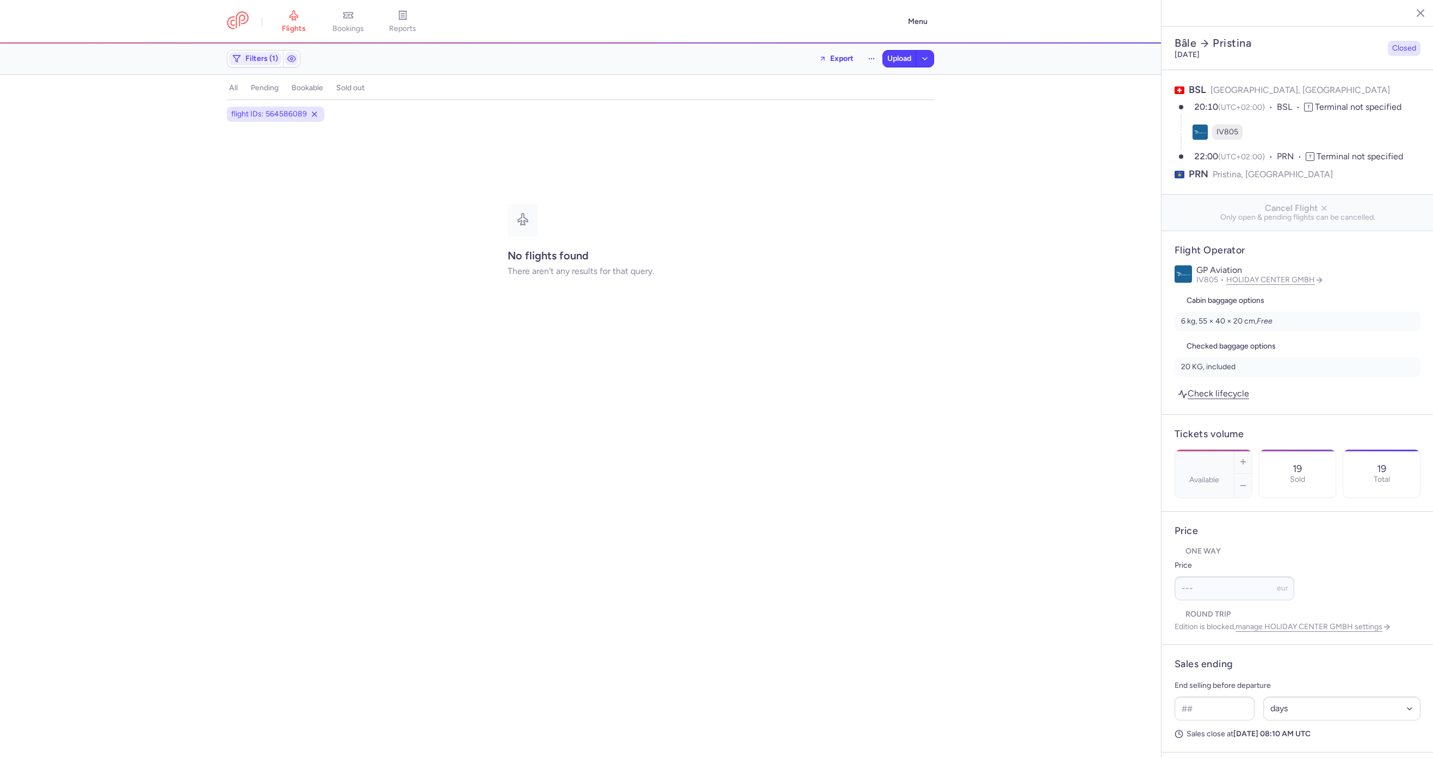
select select "days"
type input "0"
type input "29"
type input "10"
select select "hours"
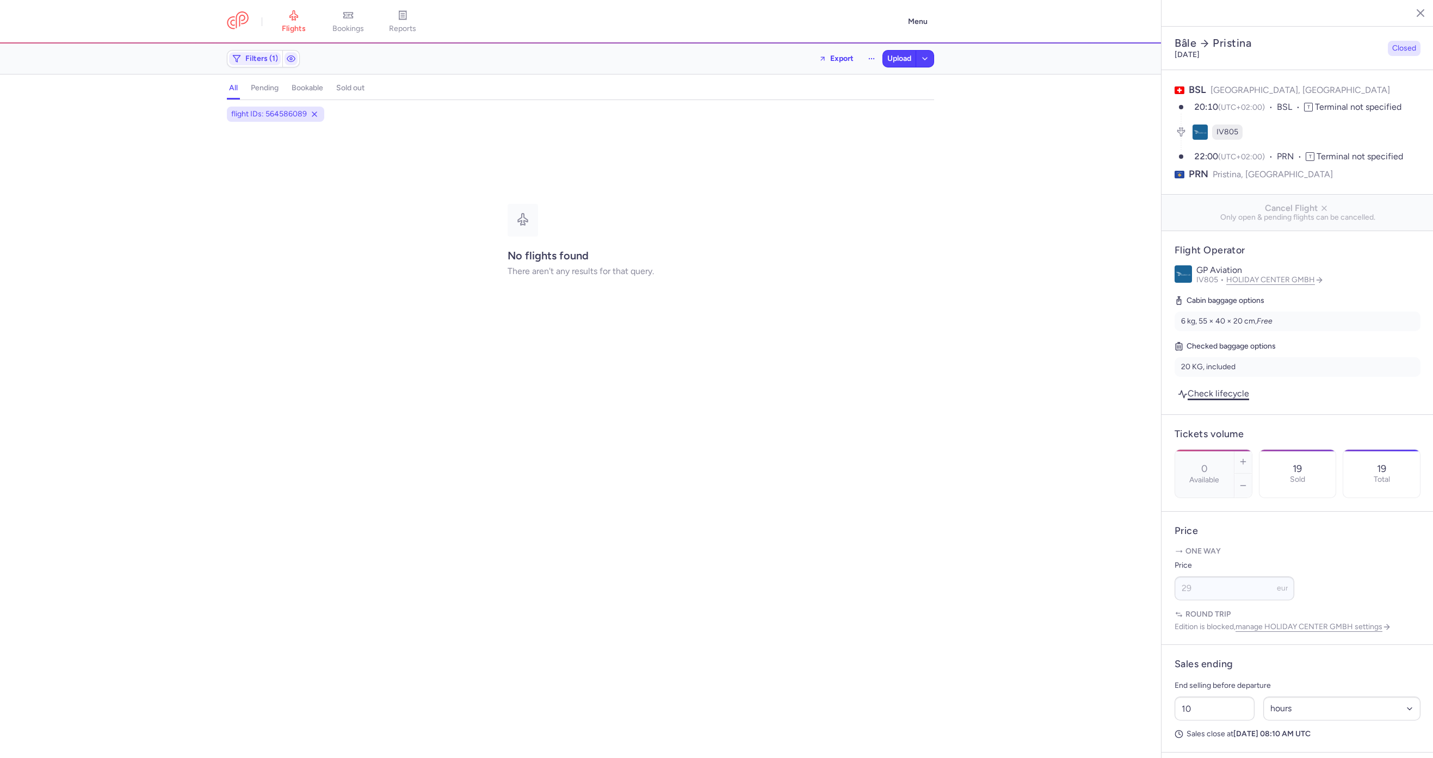
click at [1218, 386] on link "Check lifecycle" at bounding box center [1214, 393] width 78 height 15
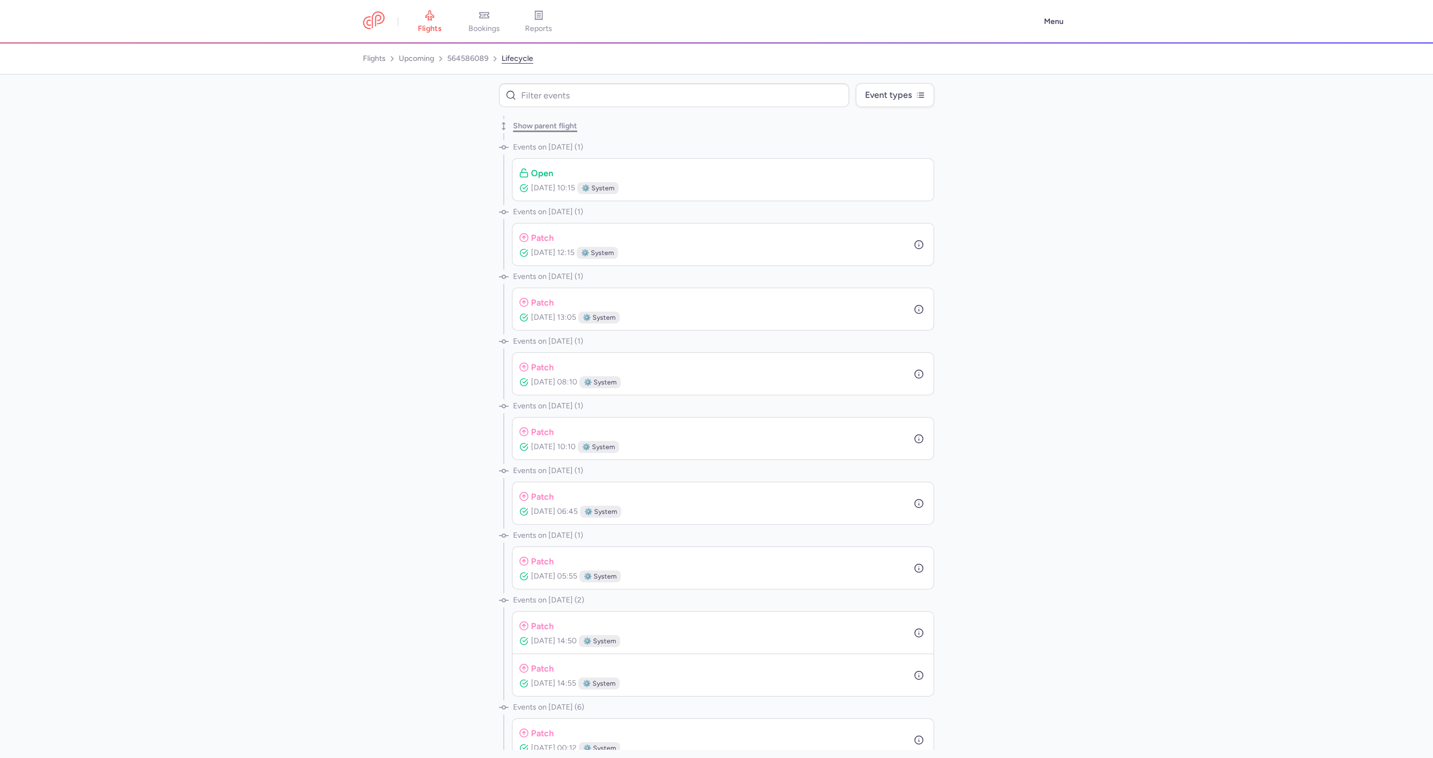
click at [541, 125] on button "Show parent flight" at bounding box center [545, 126] width 64 height 9
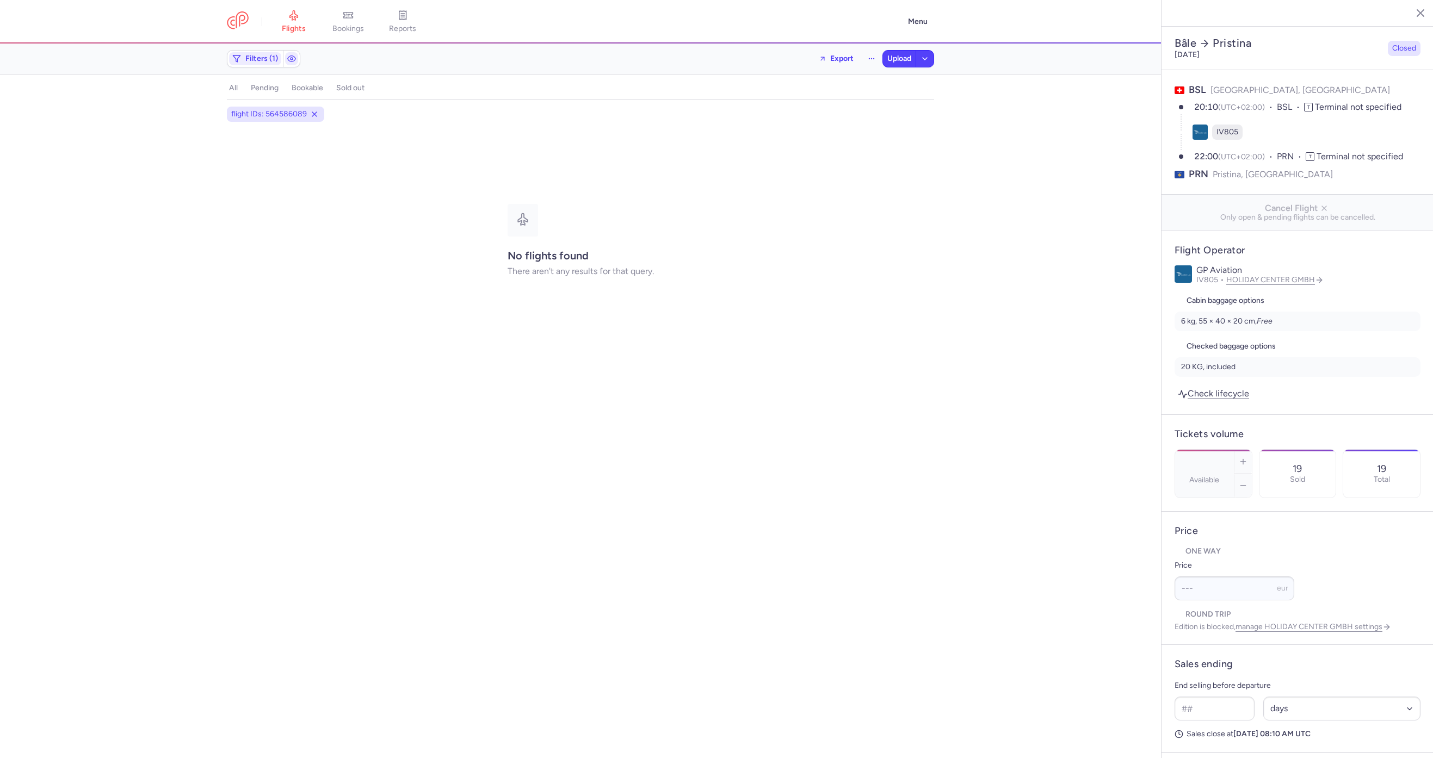
select select "days"
type input "0"
type input "29"
type input "10"
select select "hours"
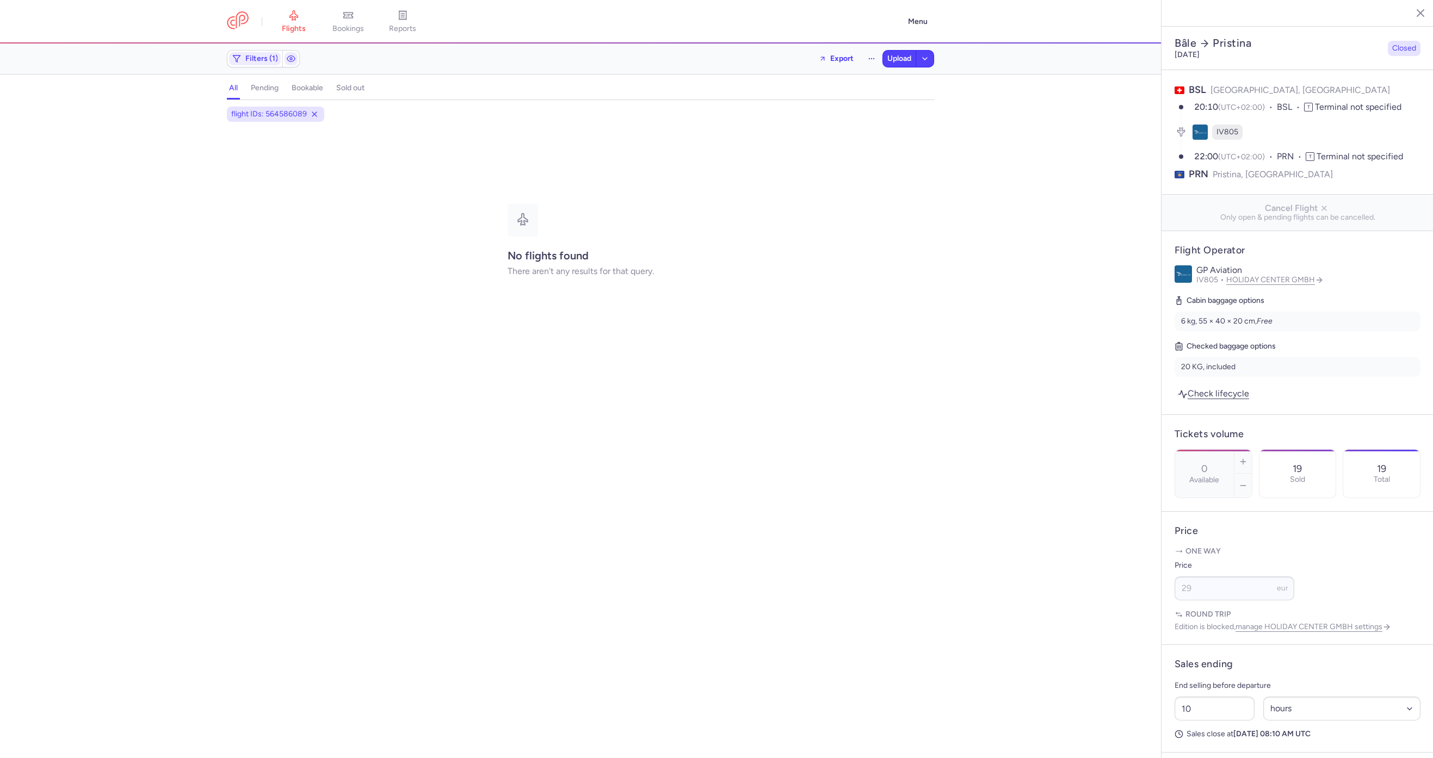
scroll to position [91, 0]
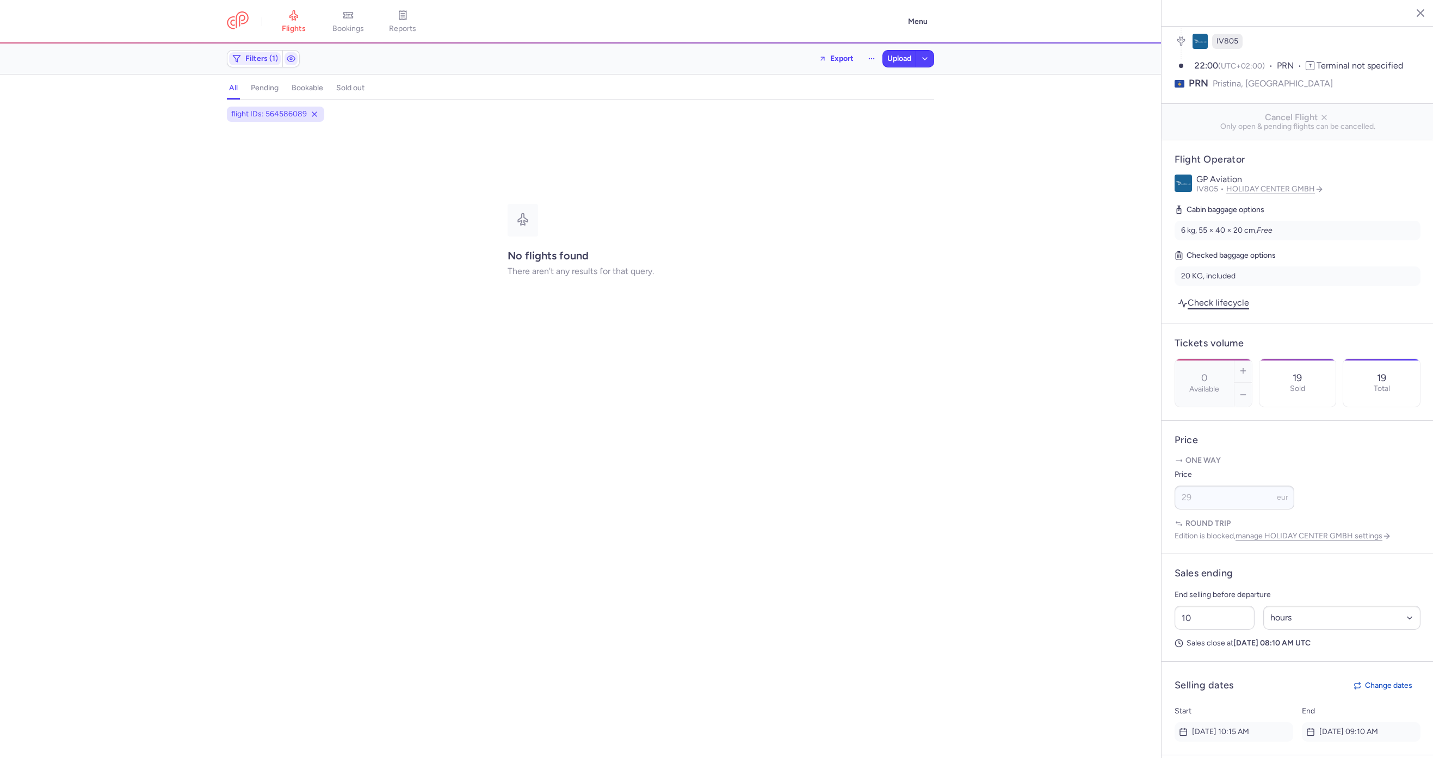
click at [1223, 295] on link "Check lifecycle" at bounding box center [1214, 302] width 78 height 15
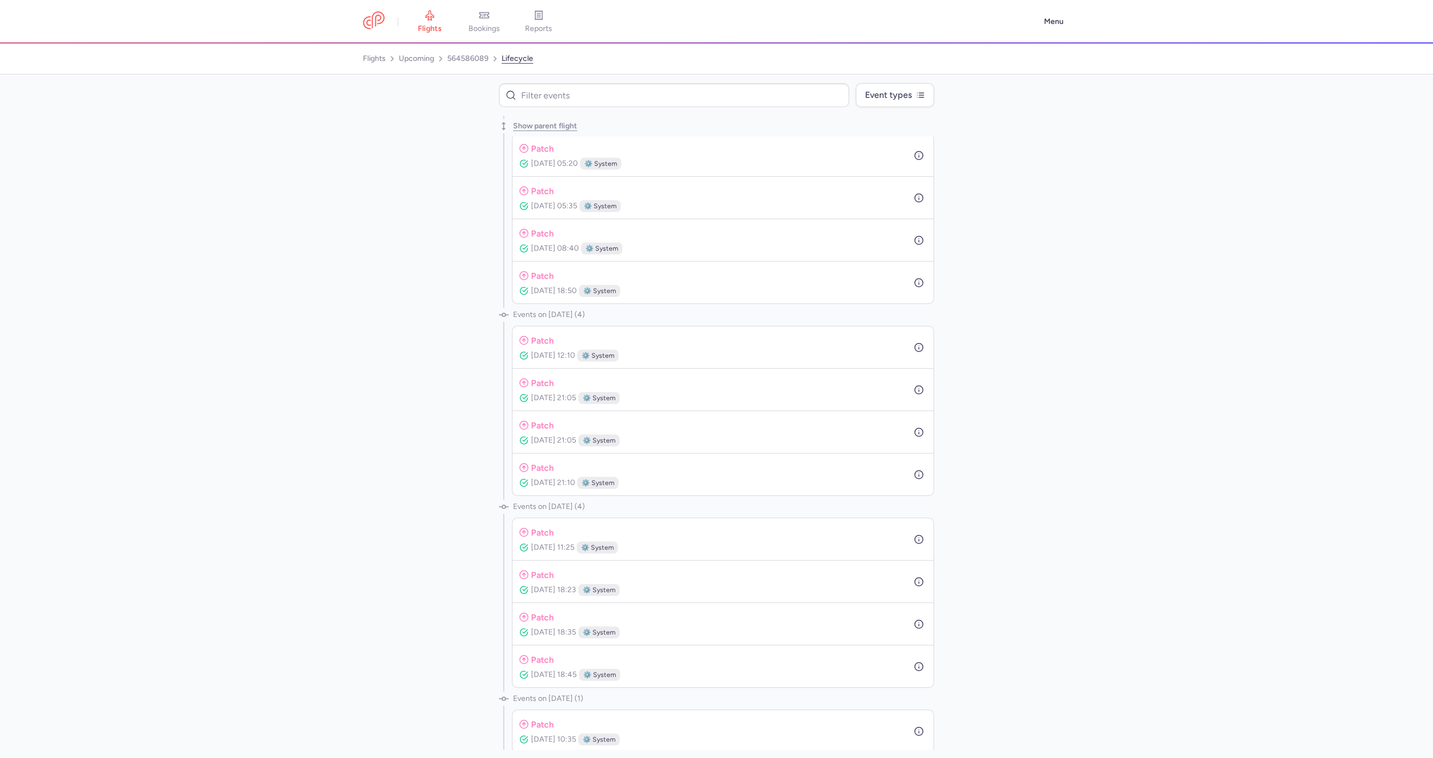
scroll to position [1463, 0]
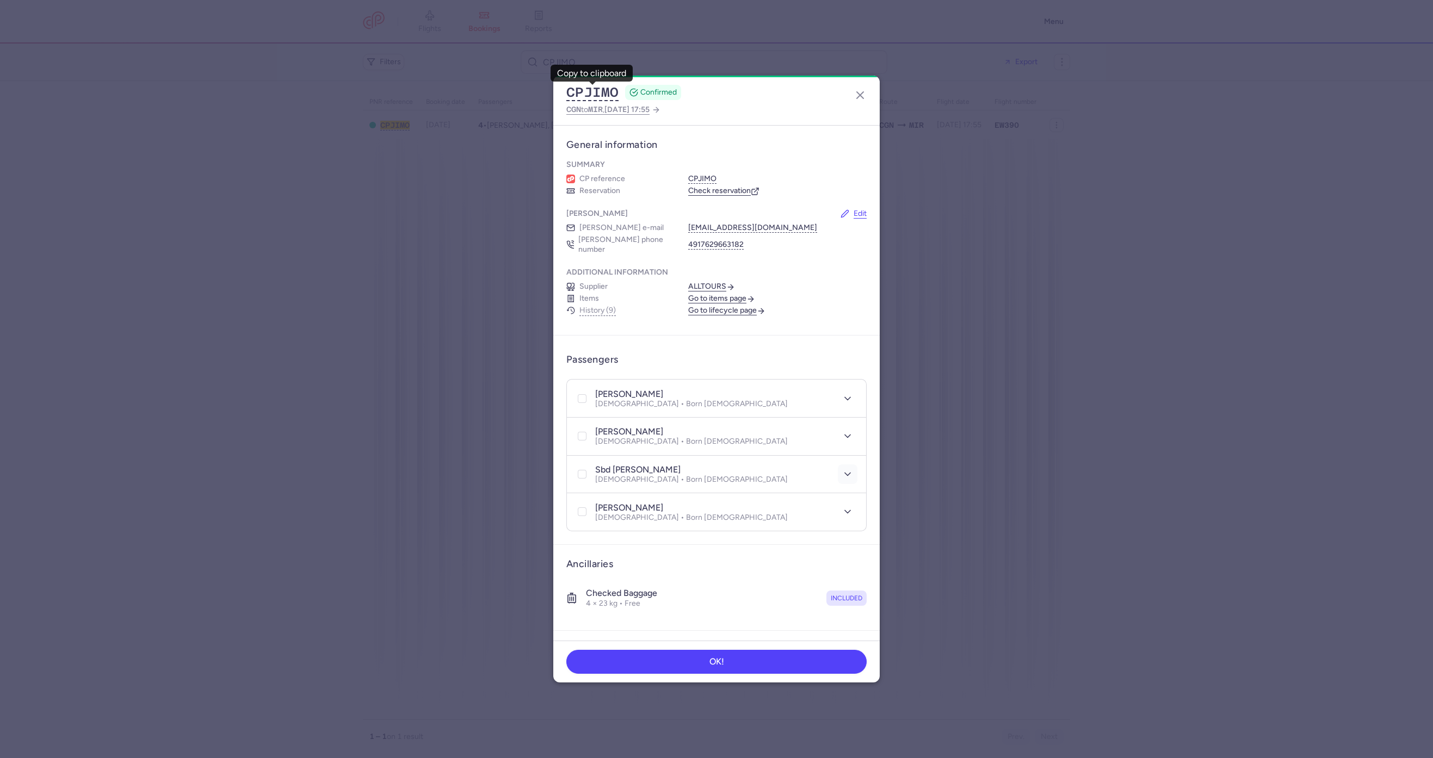
click at [842, 469] on icon "button" at bounding box center [847, 474] width 11 height 11
click at [601, 612] on button "Edit passenger APIS" at bounding box center [617, 616] width 82 height 9
select select "1"
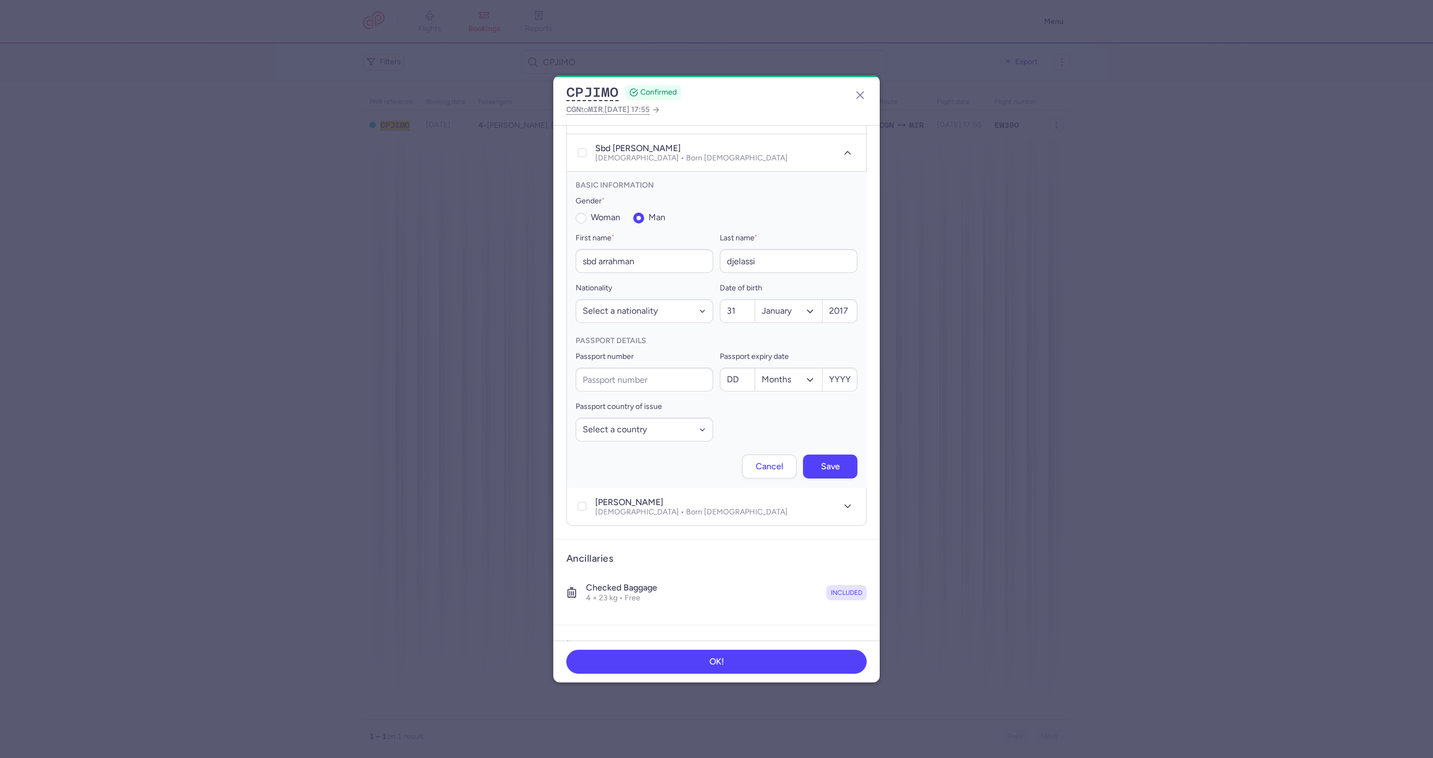
scroll to position [359, 0]
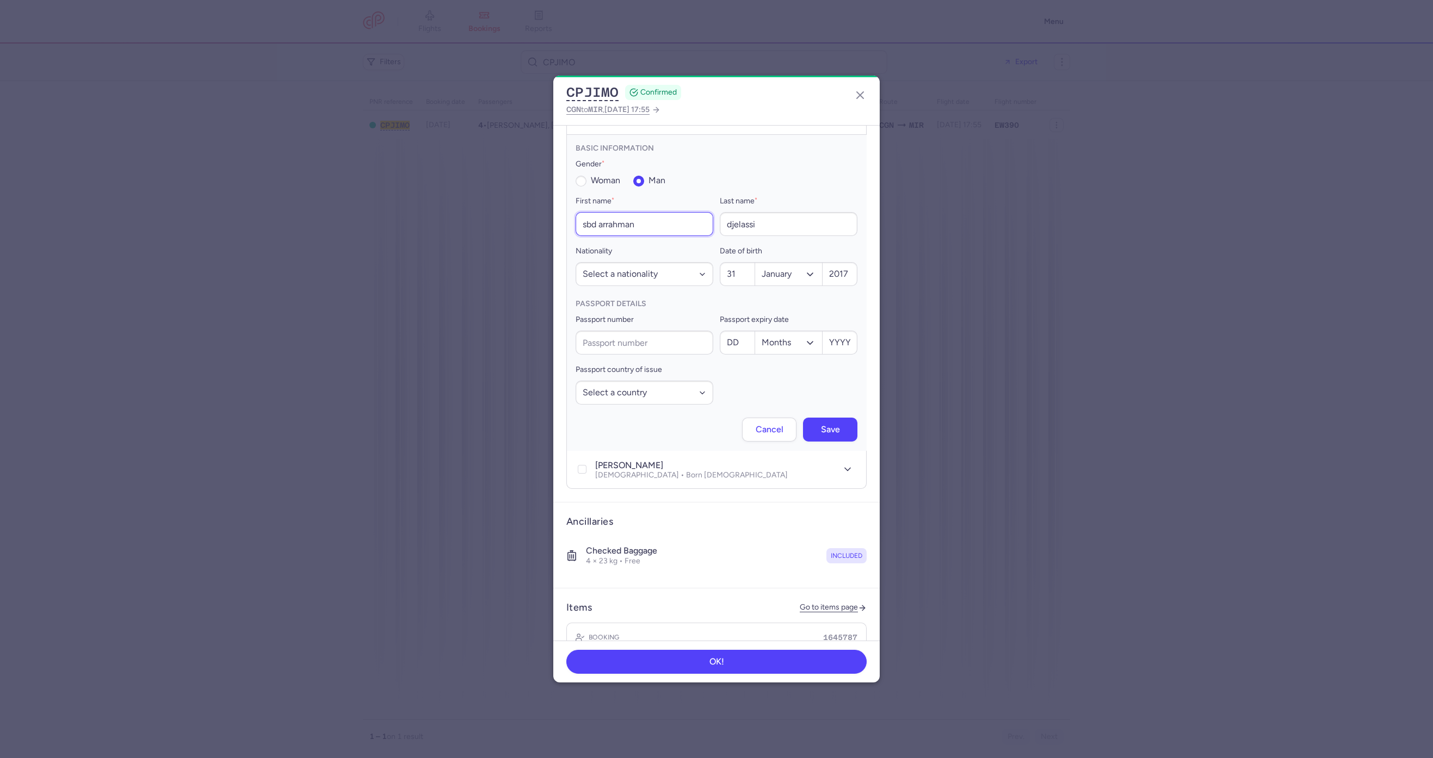
click at [576, 215] on input "sbd arrahman" at bounding box center [645, 224] width 138 height 24
type input "abd arrahman"
click at [804, 424] on button "Save" at bounding box center [830, 429] width 54 height 24
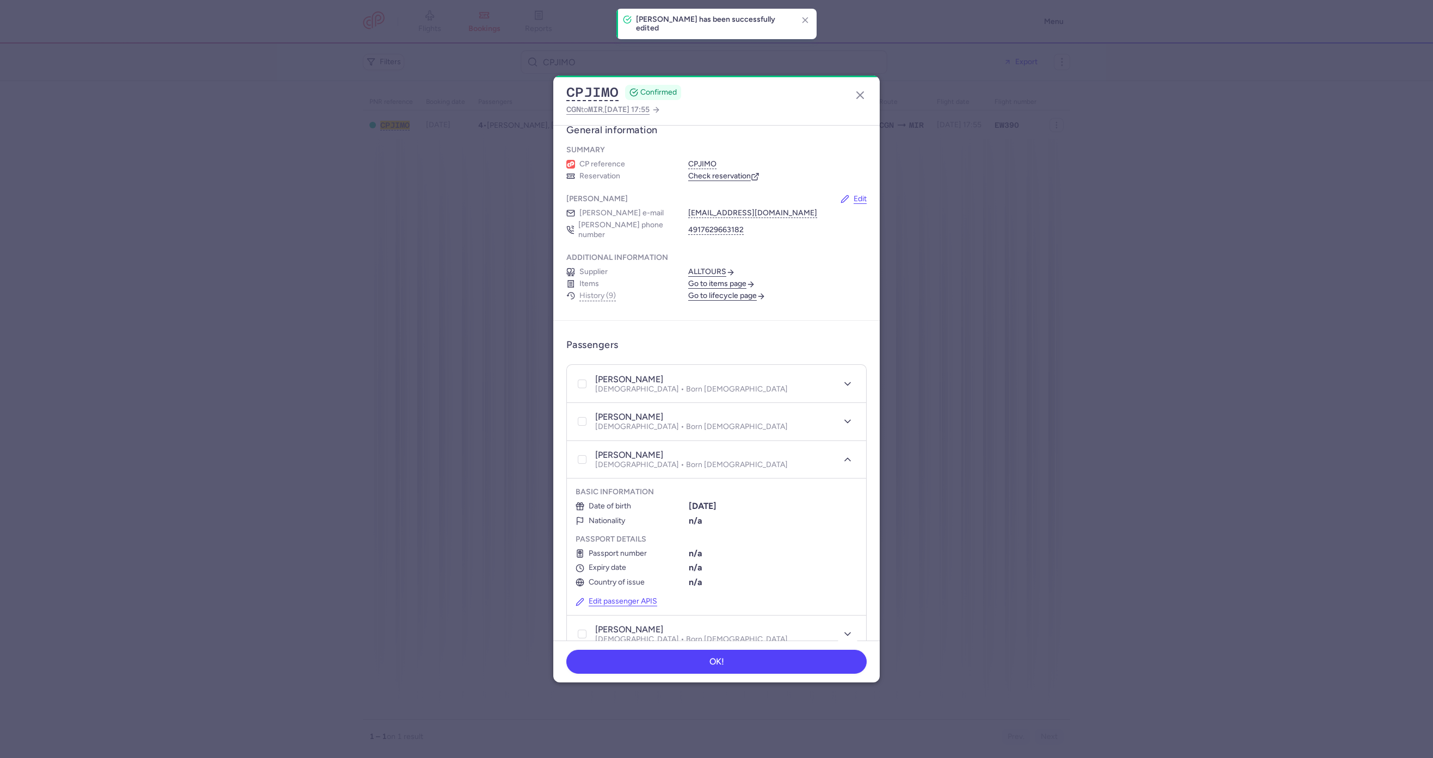
scroll to position [0, 0]
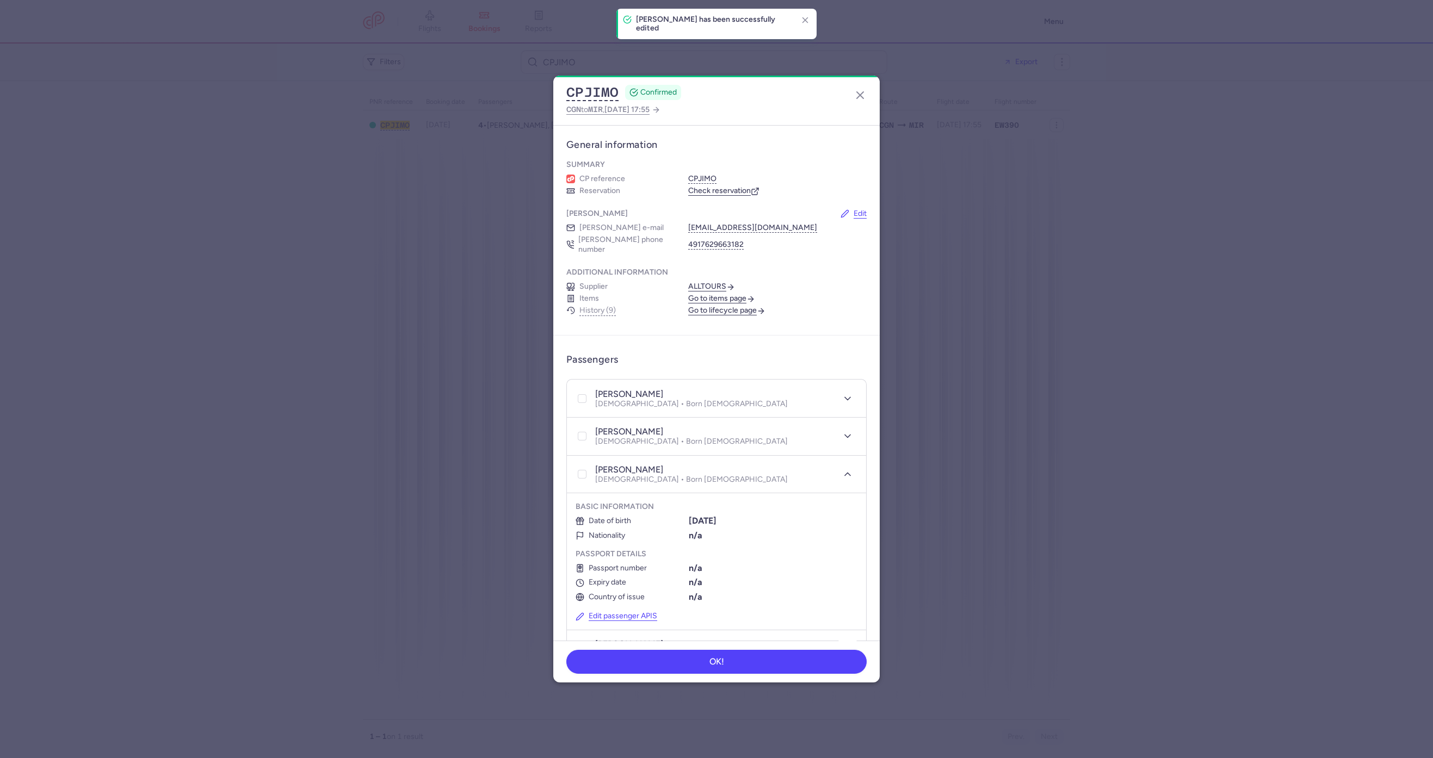
click at [721, 193] on link "Check reservation" at bounding box center [723, 191] width 71 height 10
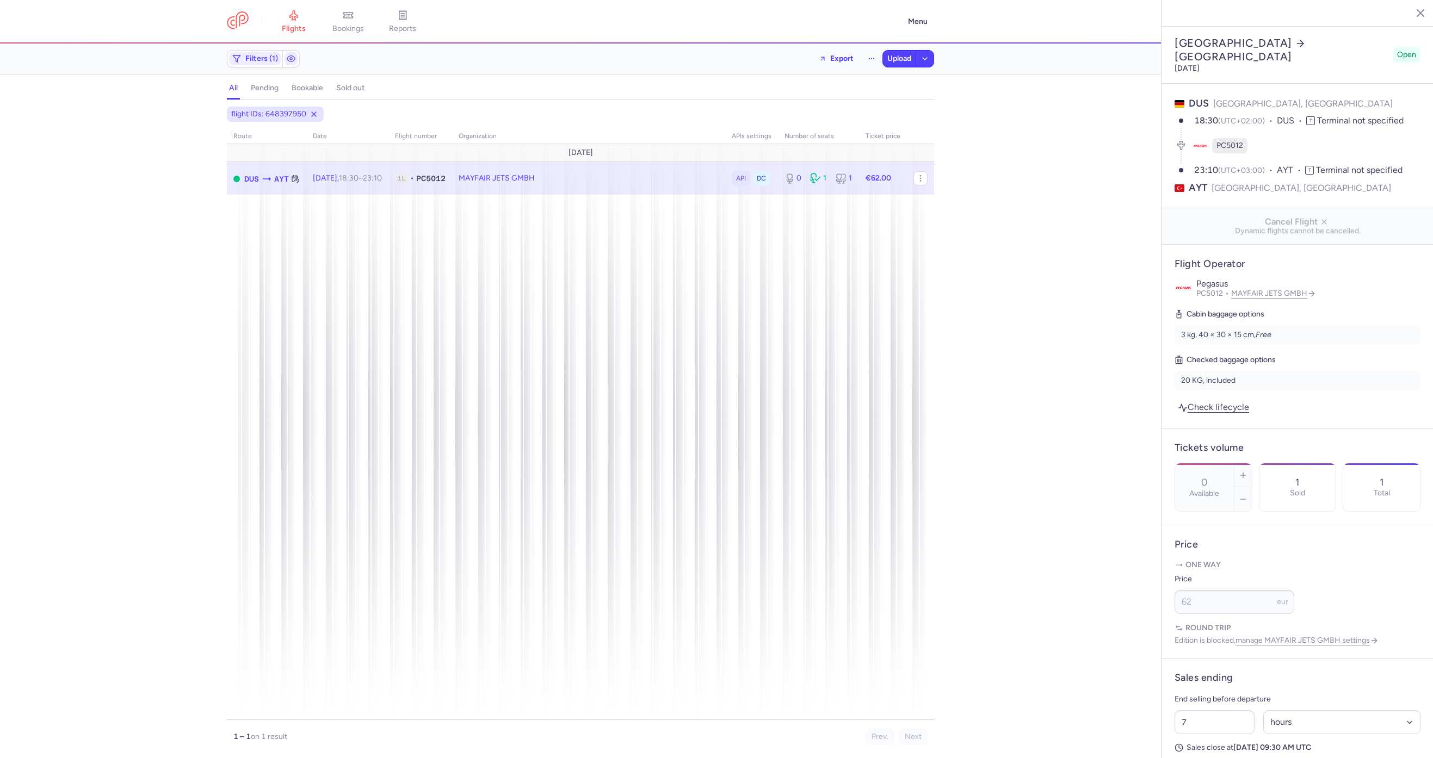
select select "hours"
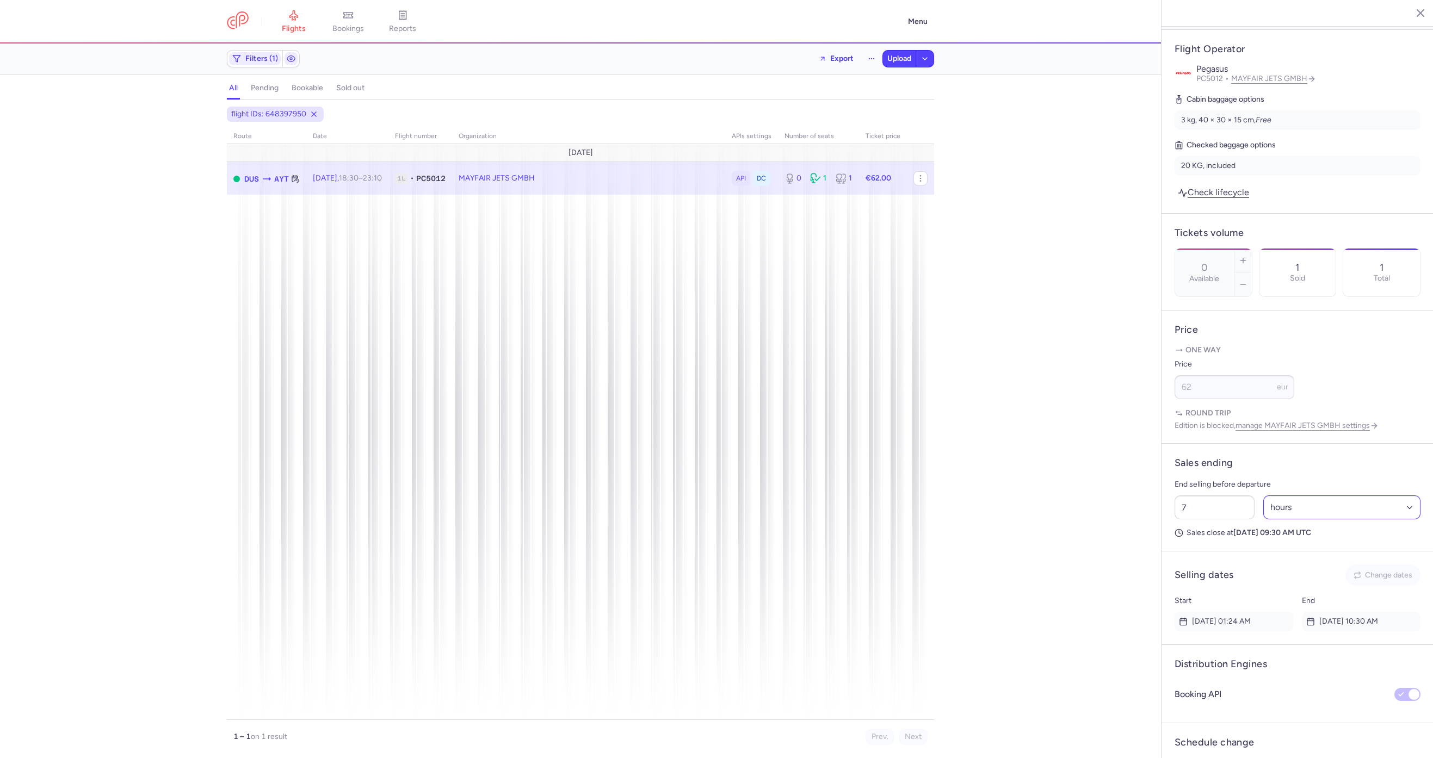
scroll to position [378, 0]
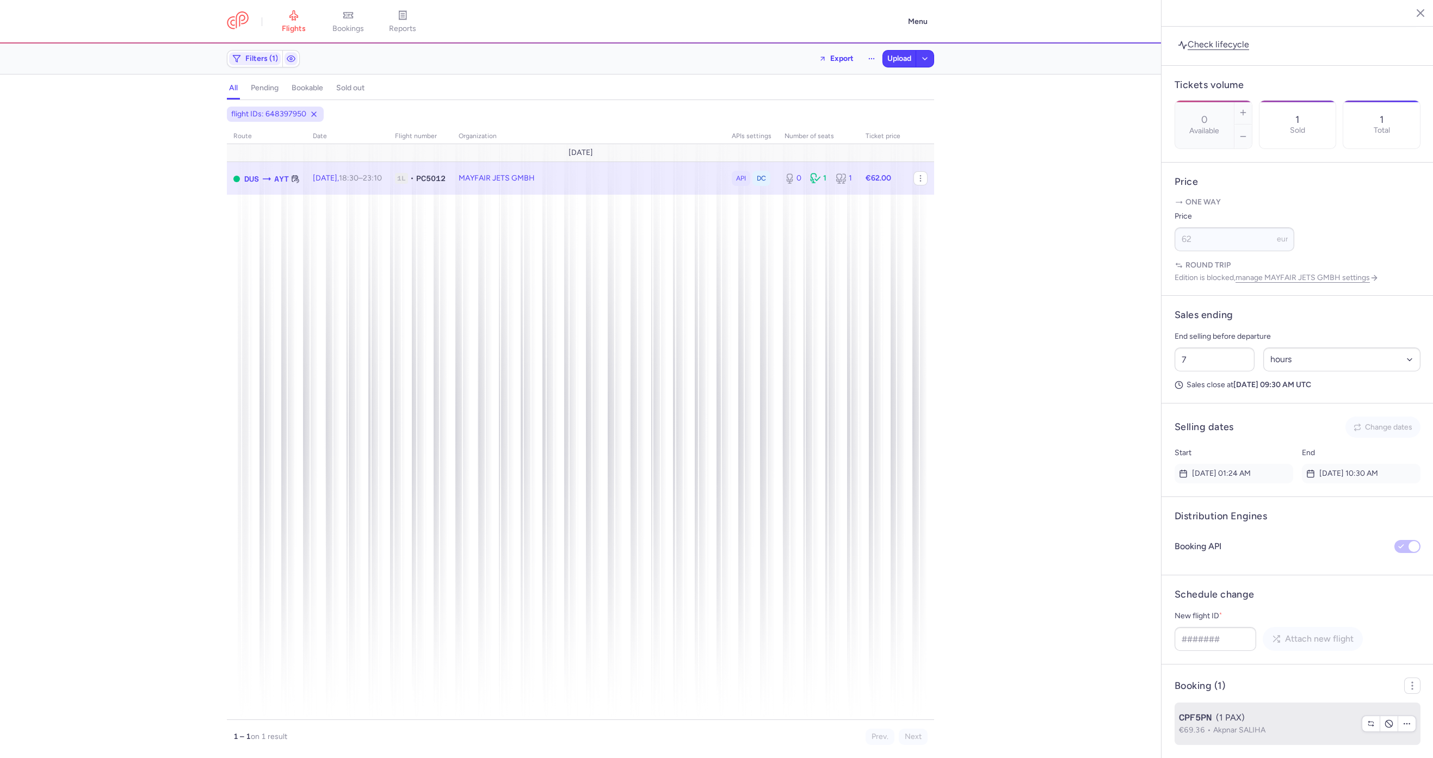
drag, startPoint x: 1203, startPoint y: 698, endPoint x: 1209, endPoint y: 706, distance: 9.8
click at [1206, 698] on article "Booking (1) CPF5PN (1 PAX) €69.36 Akpnar SALIHA" at bounding box center [1298, 712] width 272 height 94
click at [1218, 729] on span "Akpnar SALIHA" at bounding box center [1239, 730] width 52 height 9
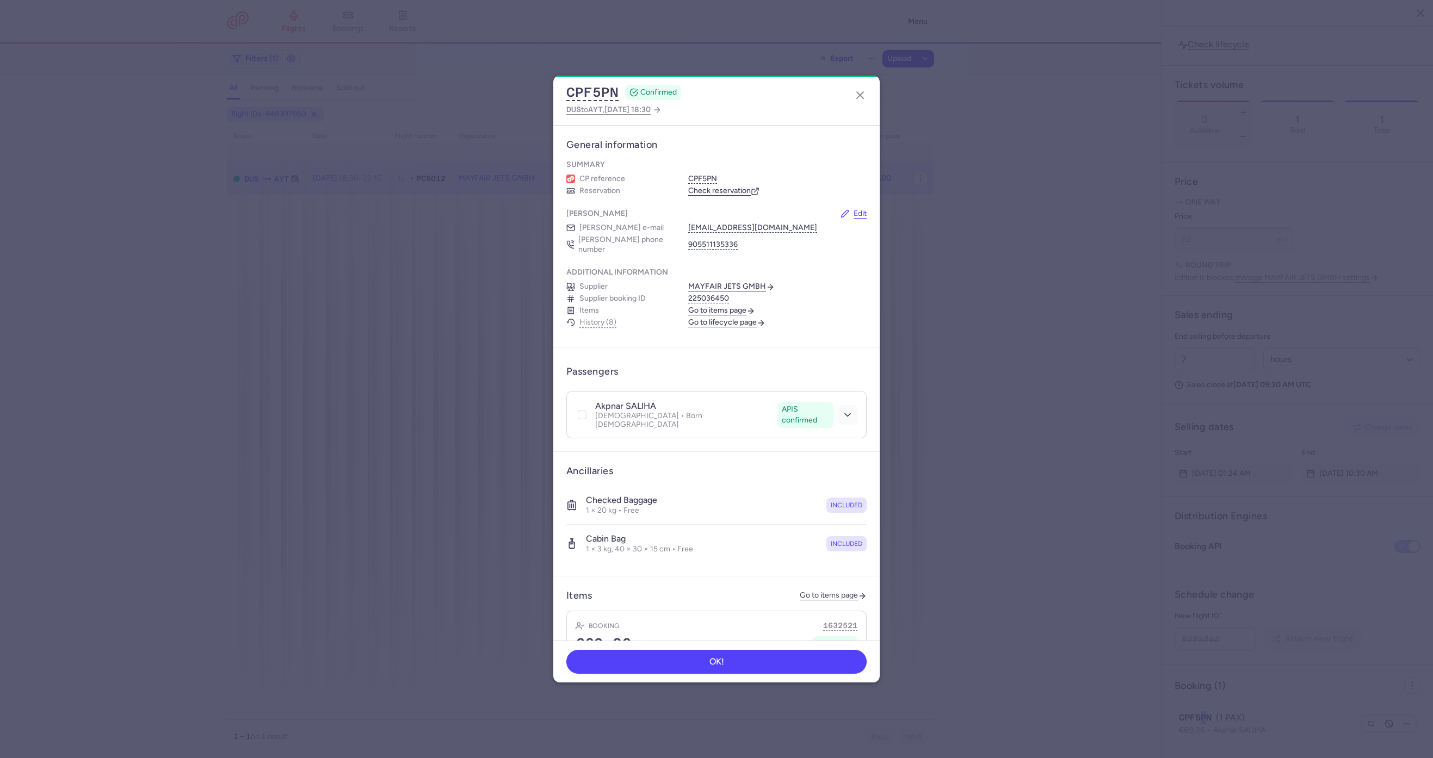
click at [841, 405] on button "button" at bounding box center [848, 415] width 20 height 20
click at [626, 549] on section "Basic information Date of birth 18/12/2000 Nationality n/a Passport details Pas…" at bounding box center [716, 507] width 299 height 136
click at [626, 557] on button "Edit passenger APIS" at bounding box center [617, 561] width 82 height 9
select select "12"
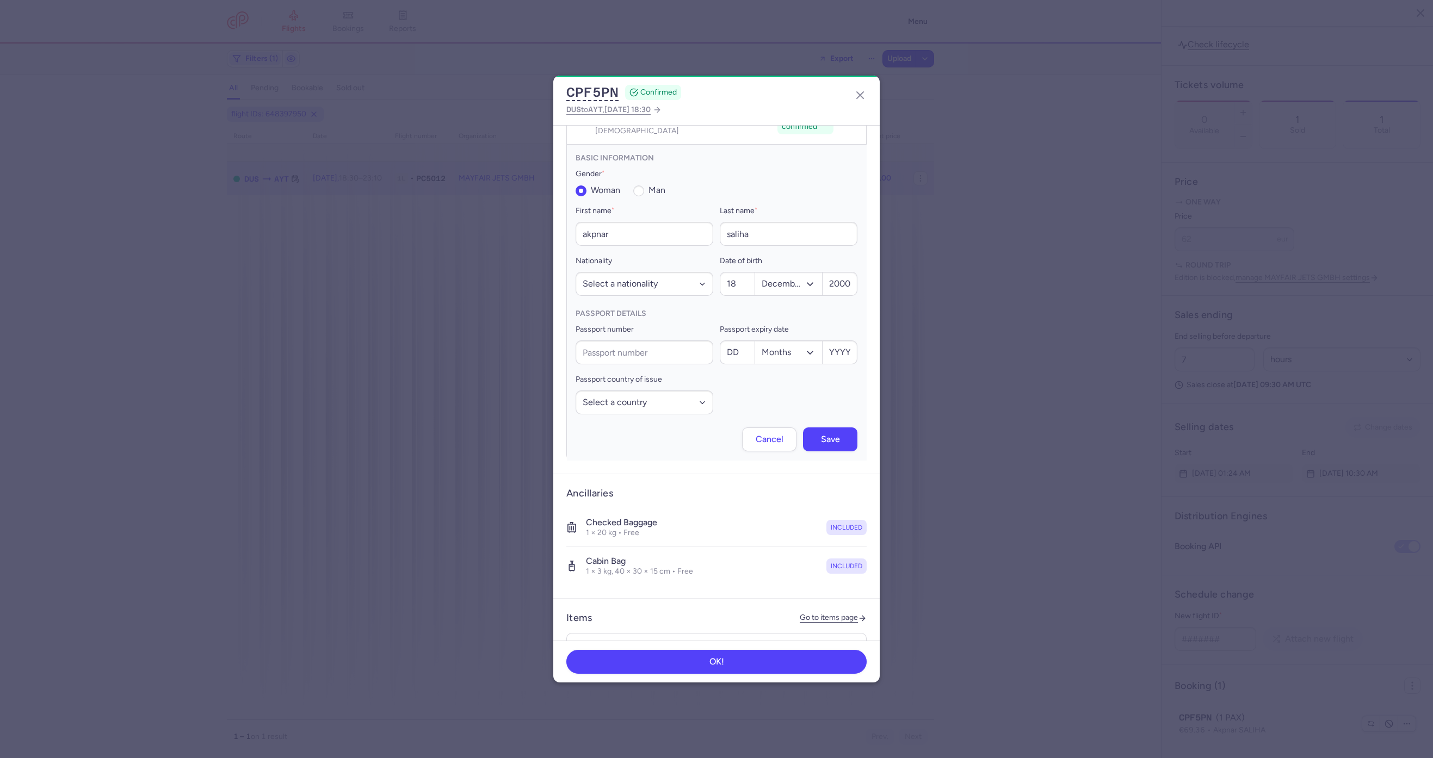
scroll to position [294, 0]
click at [738, 221] on input "saliha" at bounding box center [789, 233] width 138 height 24
click at [575, 215] on form "Basic information Gender * woman man First name * akpnar Last name * Nationalit…" at bounding box center [716, 302] width 299 height 316
click at [578, 221] on input "akpnar" at bounding box center [645, 233] width 138 height 24
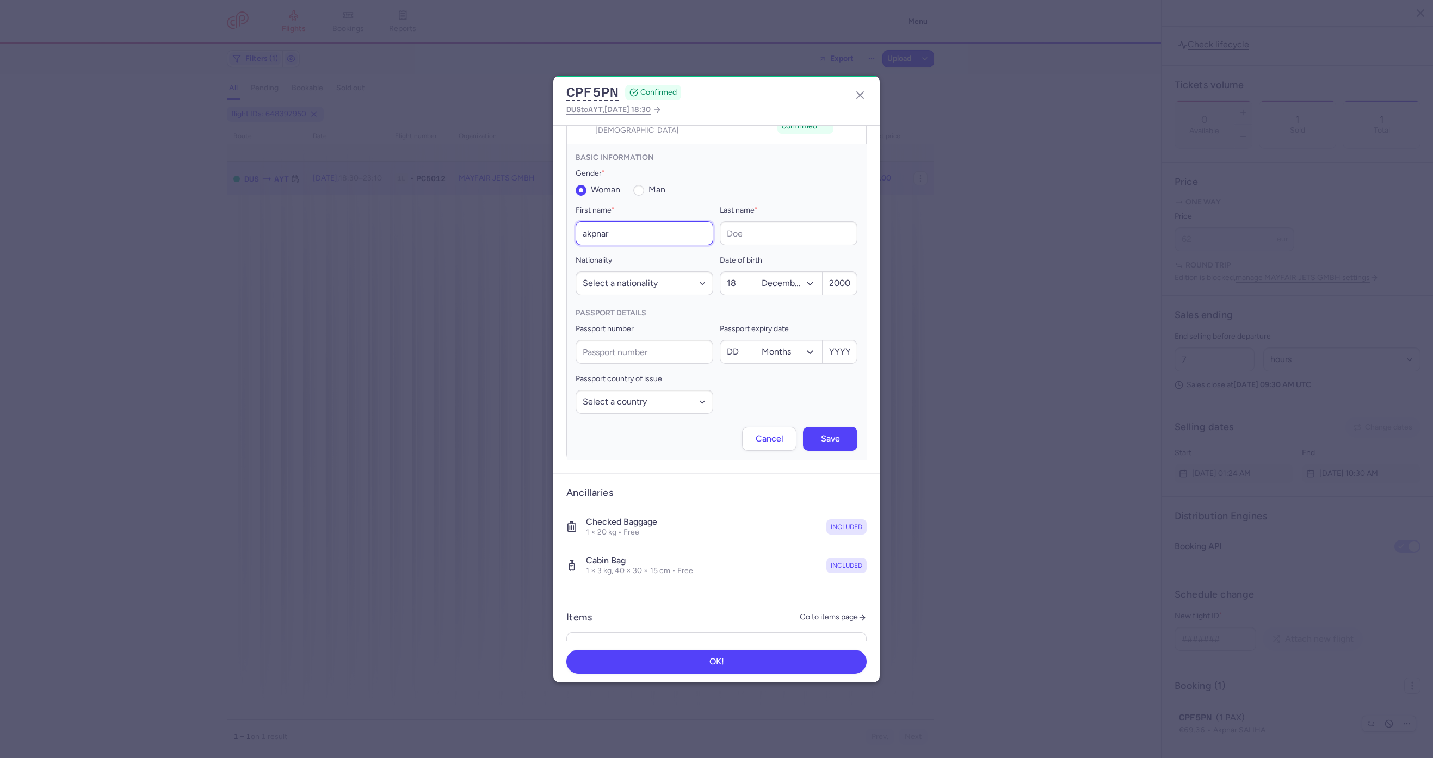
paste input "saliha"
type input "saliha"
click at [810, 221] on input "Last name *" at bounding box center [789, 233] width 138 height 24
paste input "akpnar"
click at [740, 221] on input "akpnar" at bounding box center [789, 233] width 138 height 24
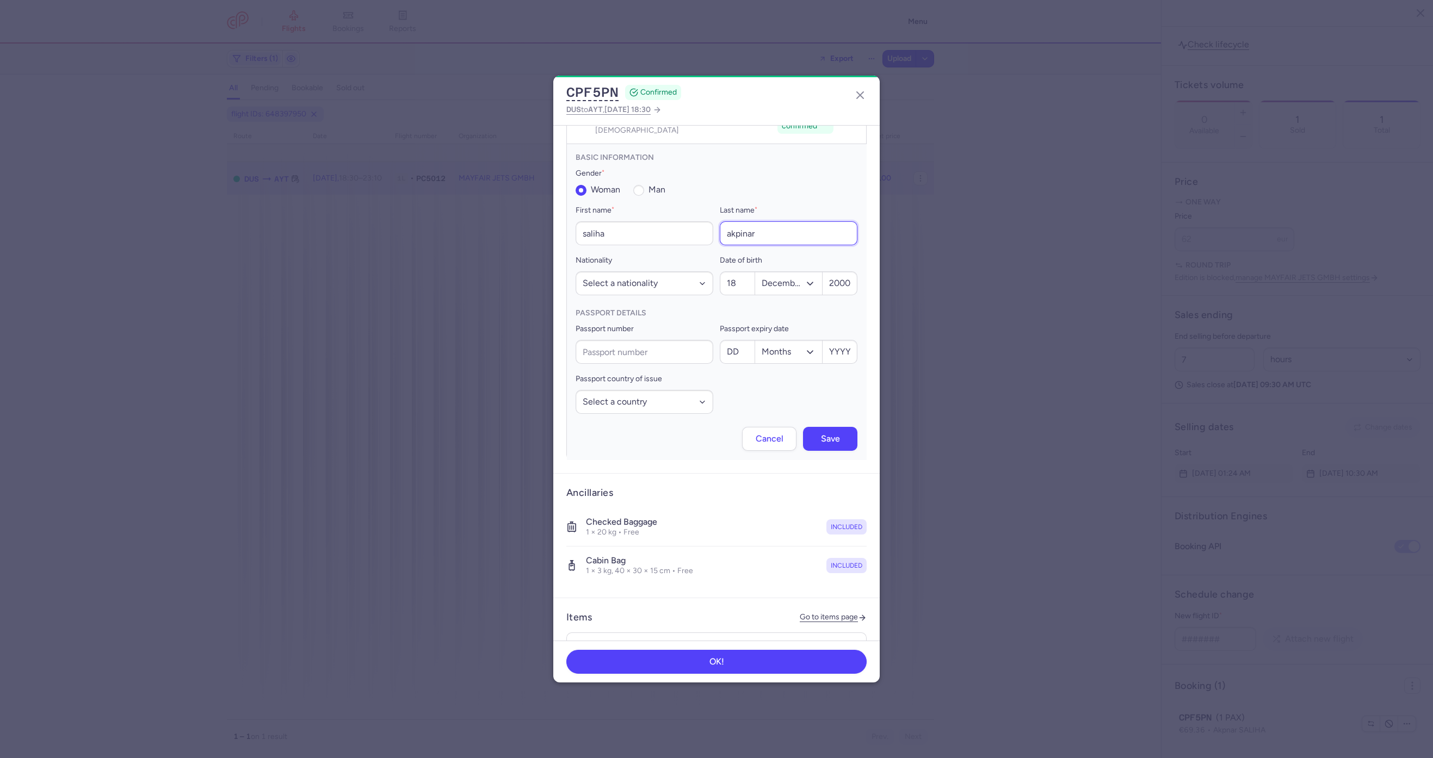
type input "akpinar"
click at [823, 432] on form "Basic information Gender * woman man First name * saliha Last name * akpinar Na…" at bounding box center [716, 302] width 299 height 316
click at [826, 434] on span "Save" at bounding box center [830, 439] width 19 height 10
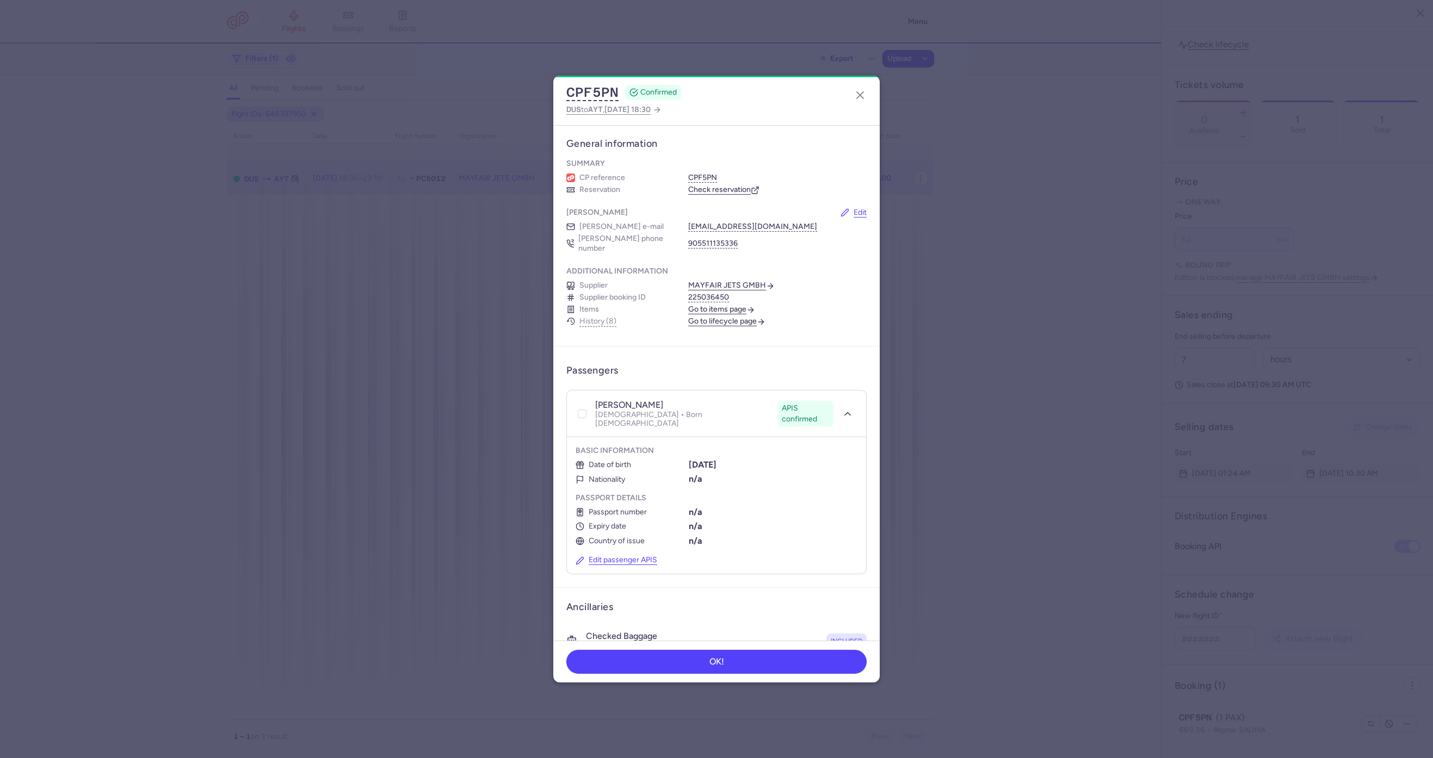
scroll to position [0, 0]
click at [734, 187] on link "Check reservation" at bounding box center [723, 191] width 71 height 10
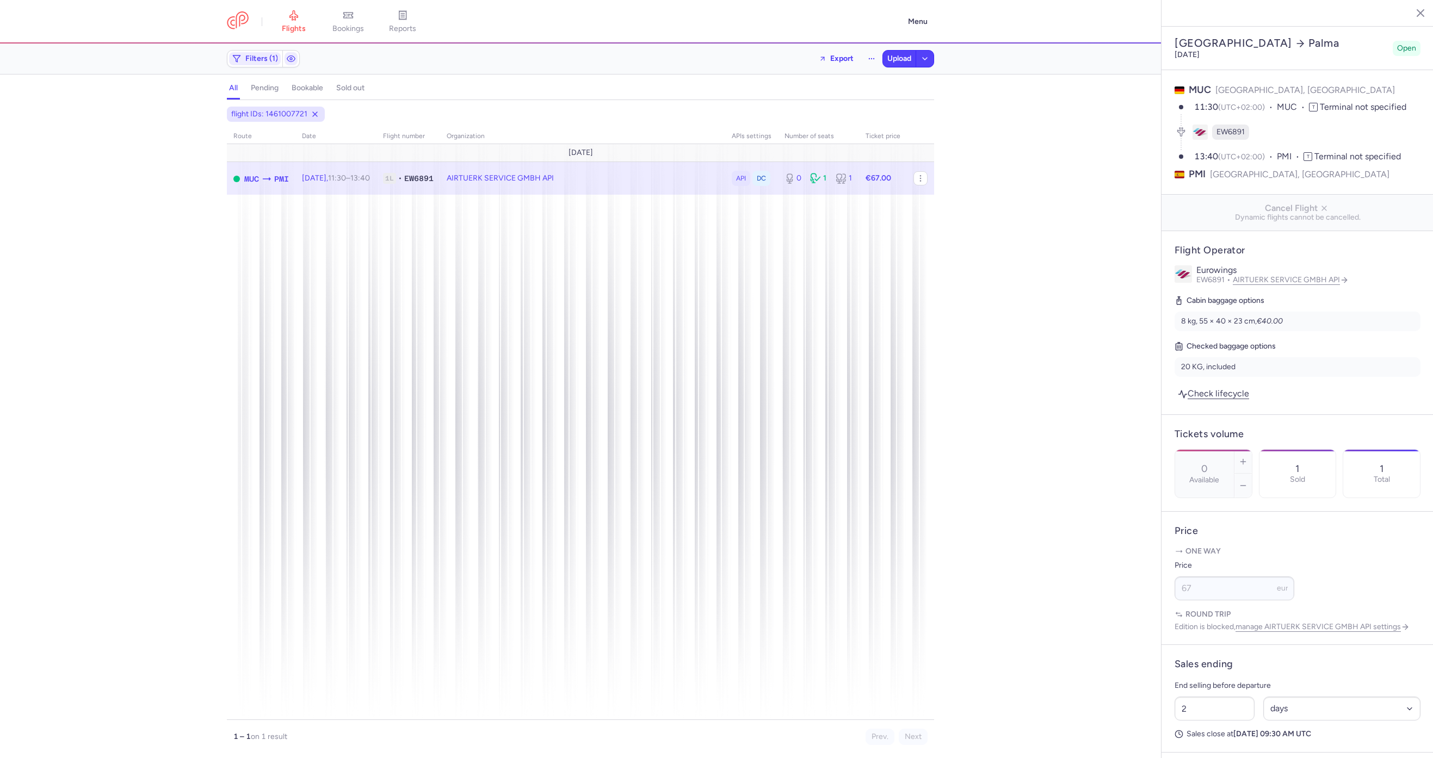
select select "days"
click at [551, 232] on span "Export flight" at bounding box center [588, 234] width 109 height 11
click at [893, 63] on button "Upload" at bounding box center [899, 59] width 33 height 16
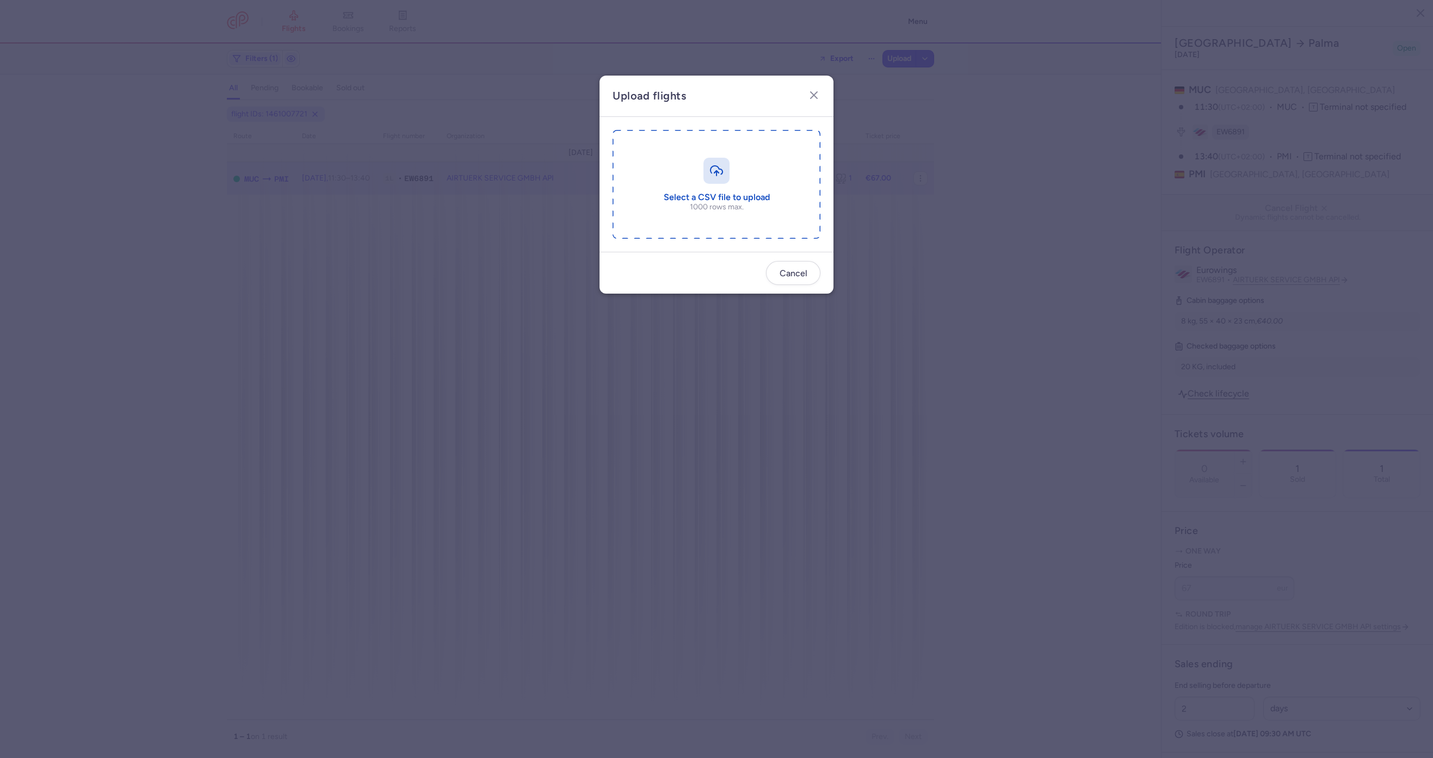
type input "C:\fakepath\export_flight_EW6891_20250814,0933 (2).csv"
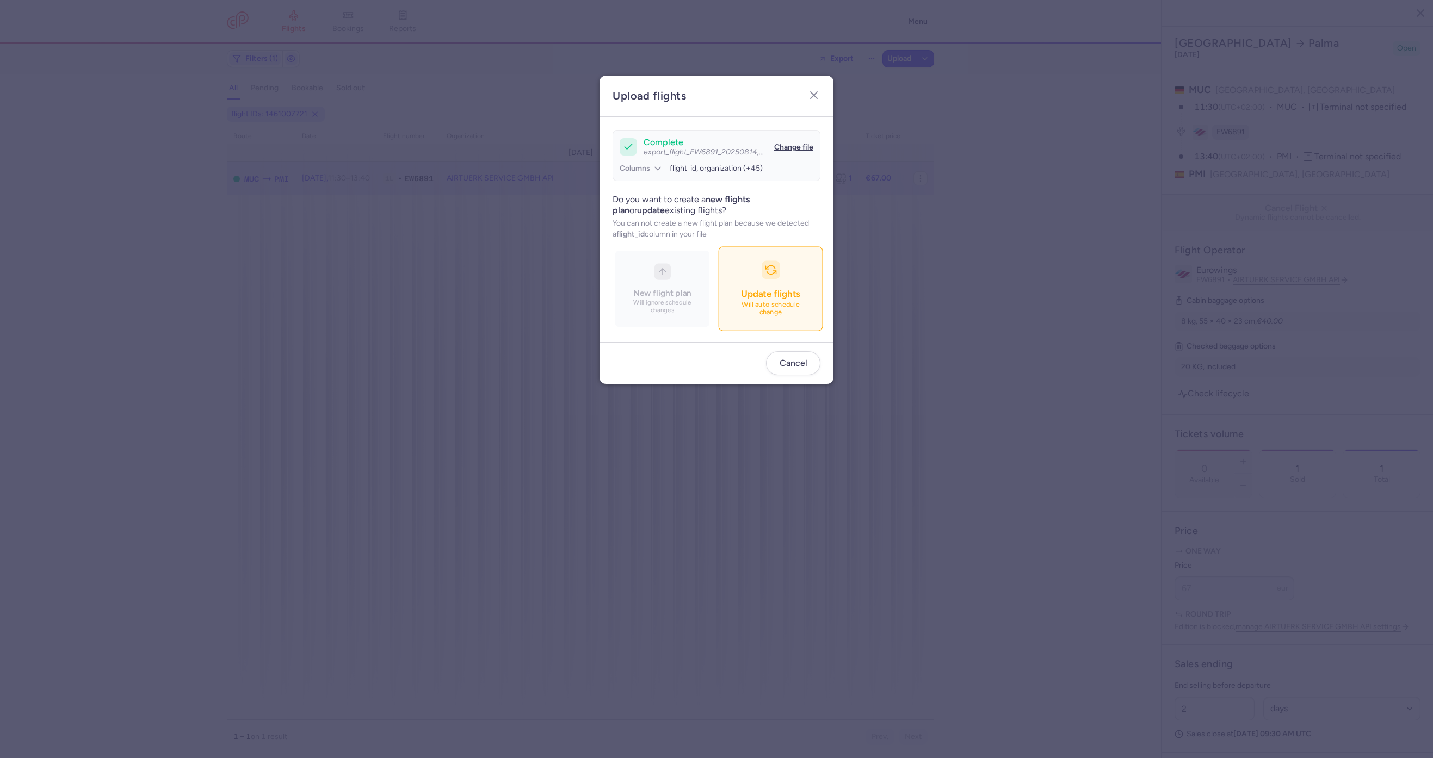
click at [776, 269] on div "button" at bounding box center [771, 270] width 18 height 18
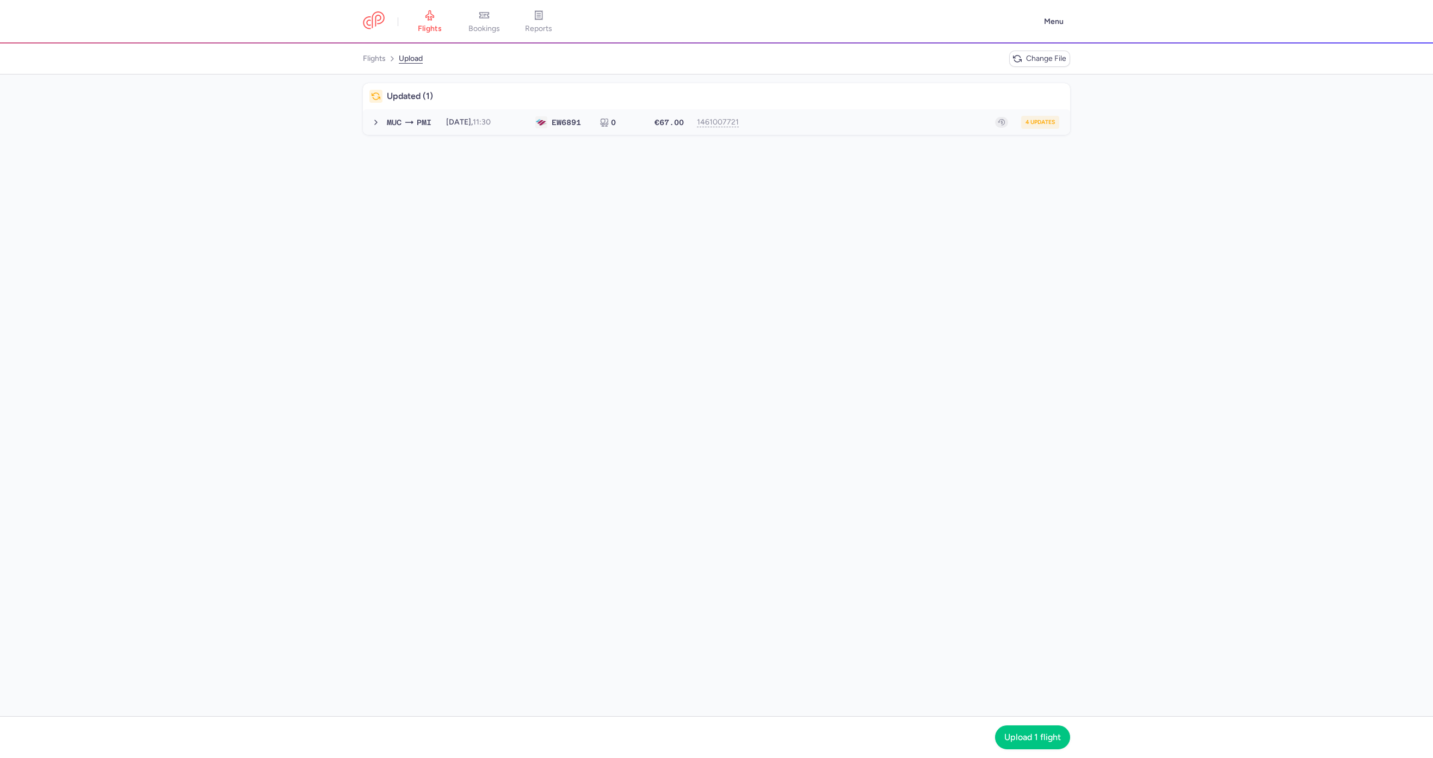
click at [799, 118] on div "4 updates" at bounding box center [903, 122] width 311 height 13
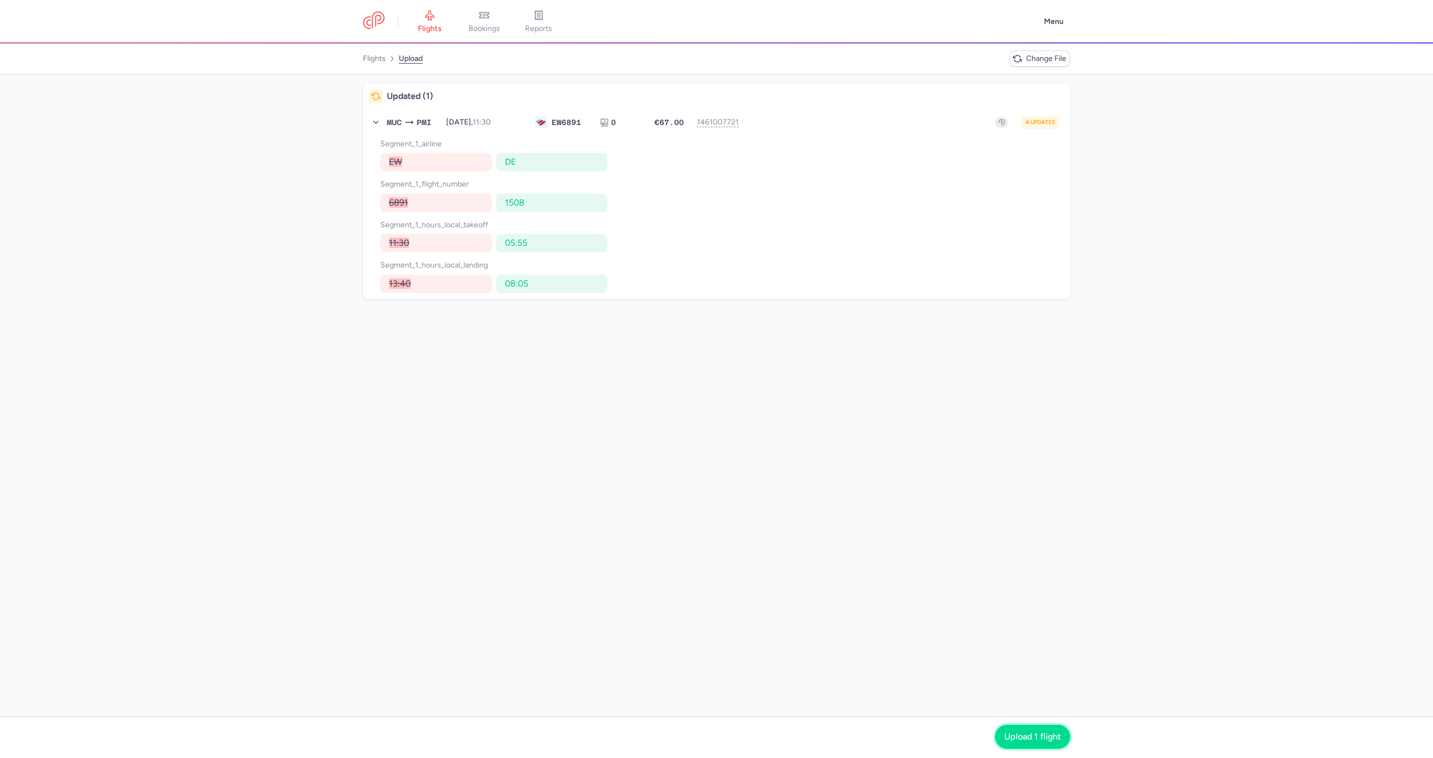
click at [1019, 732] on span "Upload 1 flight" at bounding box center [1032, 737] width 57 height 10
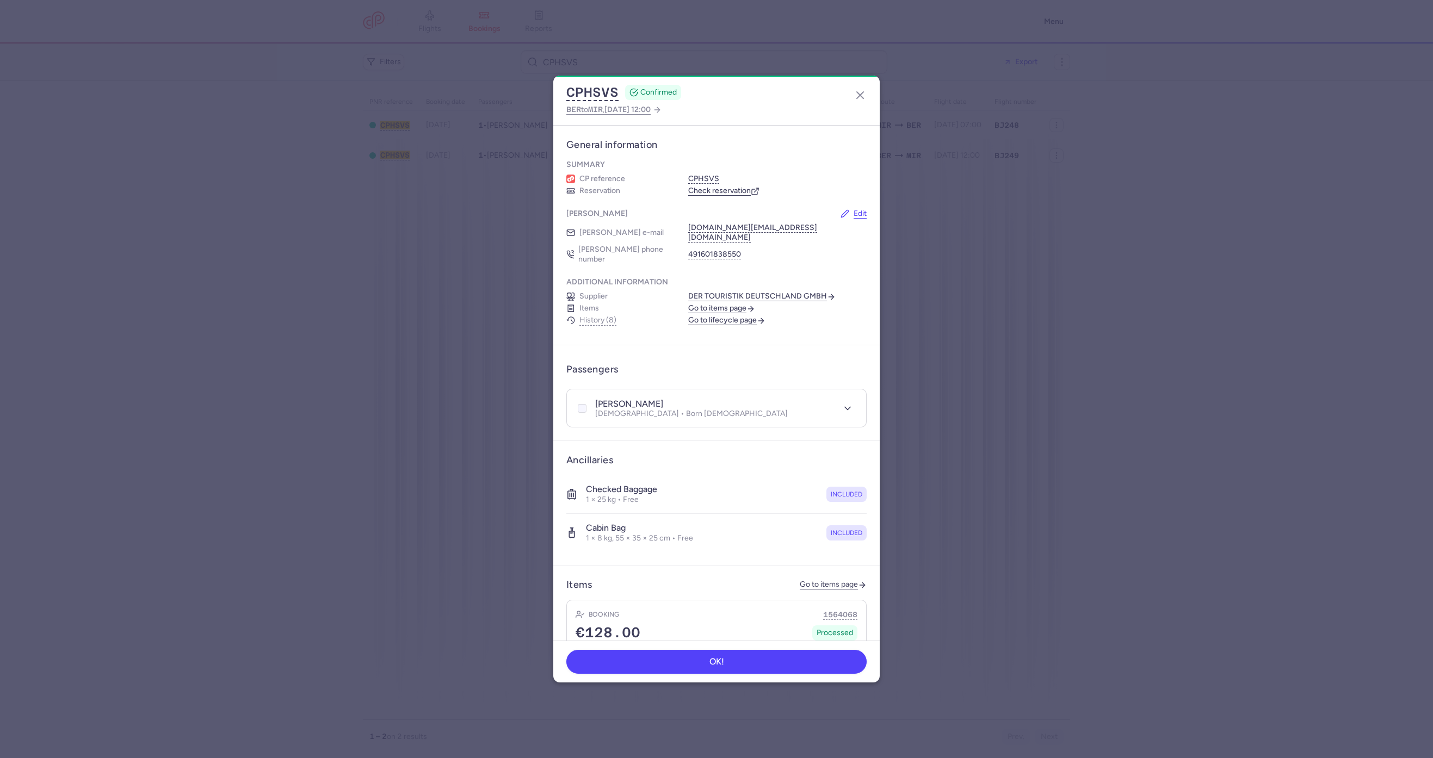
click at [586, 402] on div at bounding box center [582, 408] width 13 height 13
click at [586, 404] on input "checkbox" at bounding box center [582, 408] width 9 height 9
click at [834, 361] on header "Passengers 1 selected Unselect More" at bounding box center [716, 370] width 300 height 22
click at [849, 365] on icon "button" at bounding box center [853, 369] width 8 height 8
click at [794, 400] on span "Cancel passengers" at bounding box center [794, 399] width 82 height 11
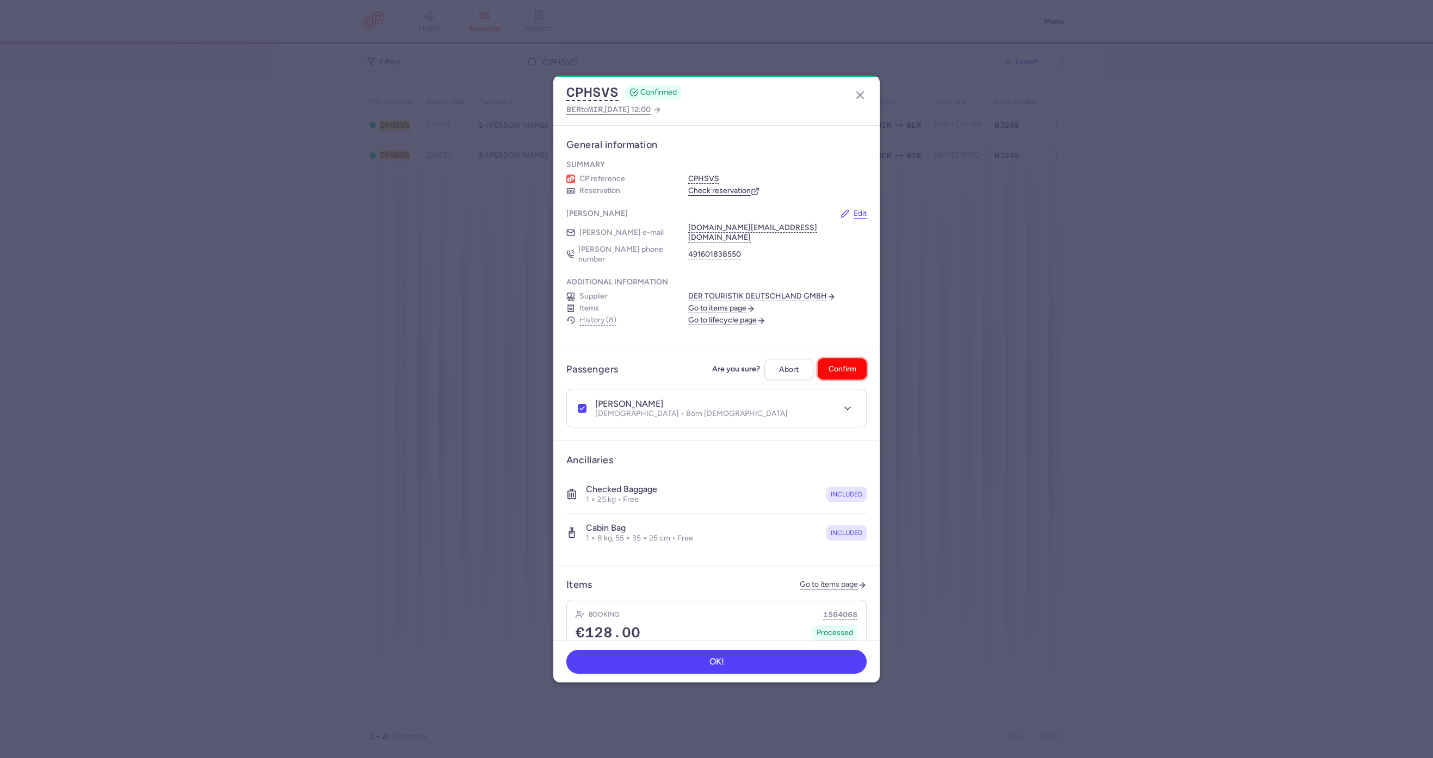
click at [829, 359] on button "Confirm" at bounding box center [842, 369] width 49 height 21
checkbox input "false"
click at [863, 109] on div "CPHSVS CONFIRMED BER to MIR , [DATE] 12:00" at bounding box center [716, 101] width 326 height 50
click at [863, 98] on line "button" at bounding box center [860, 95] width 7 height 7
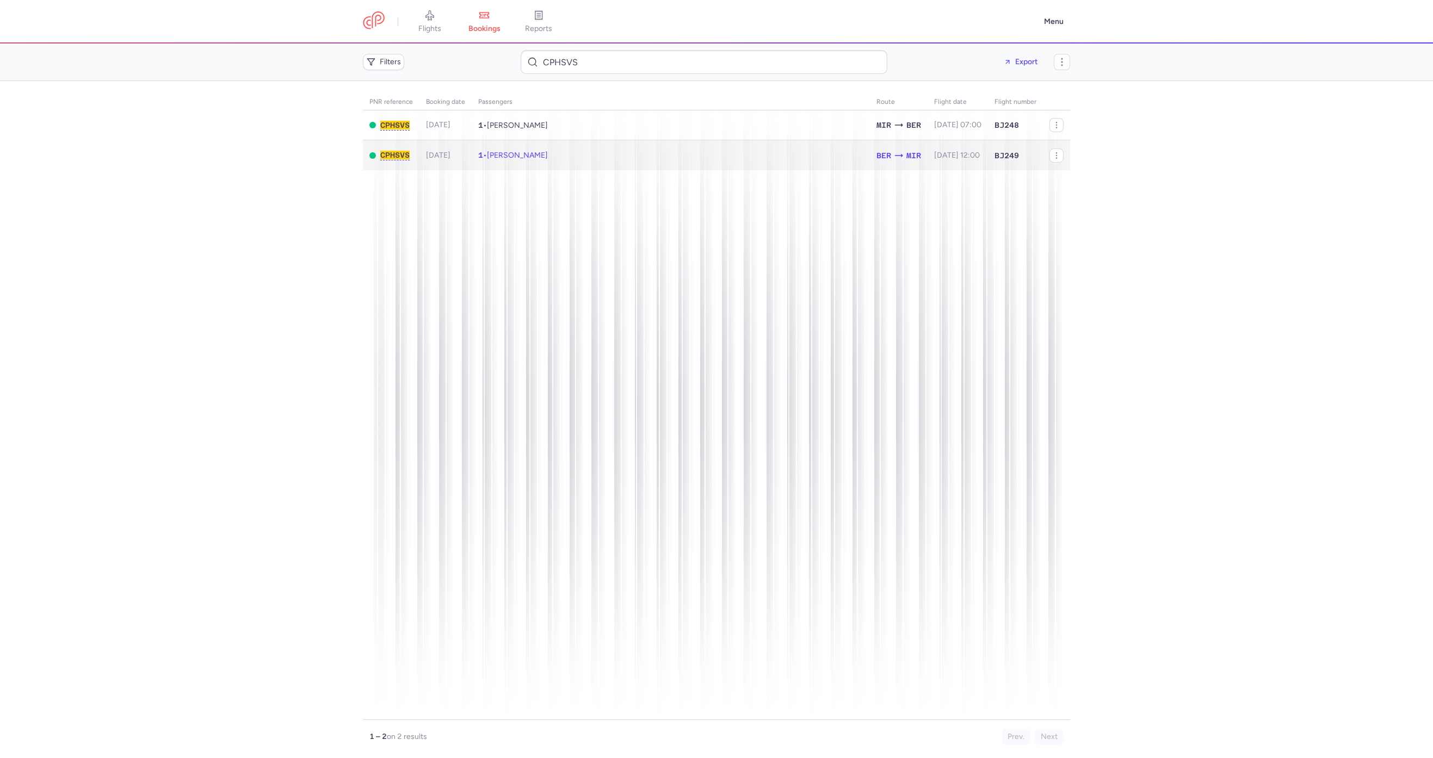
click at [618, 152] on td "1 • [PERSON_NAME]" at bounding box center [671, 155] width 398 height 30
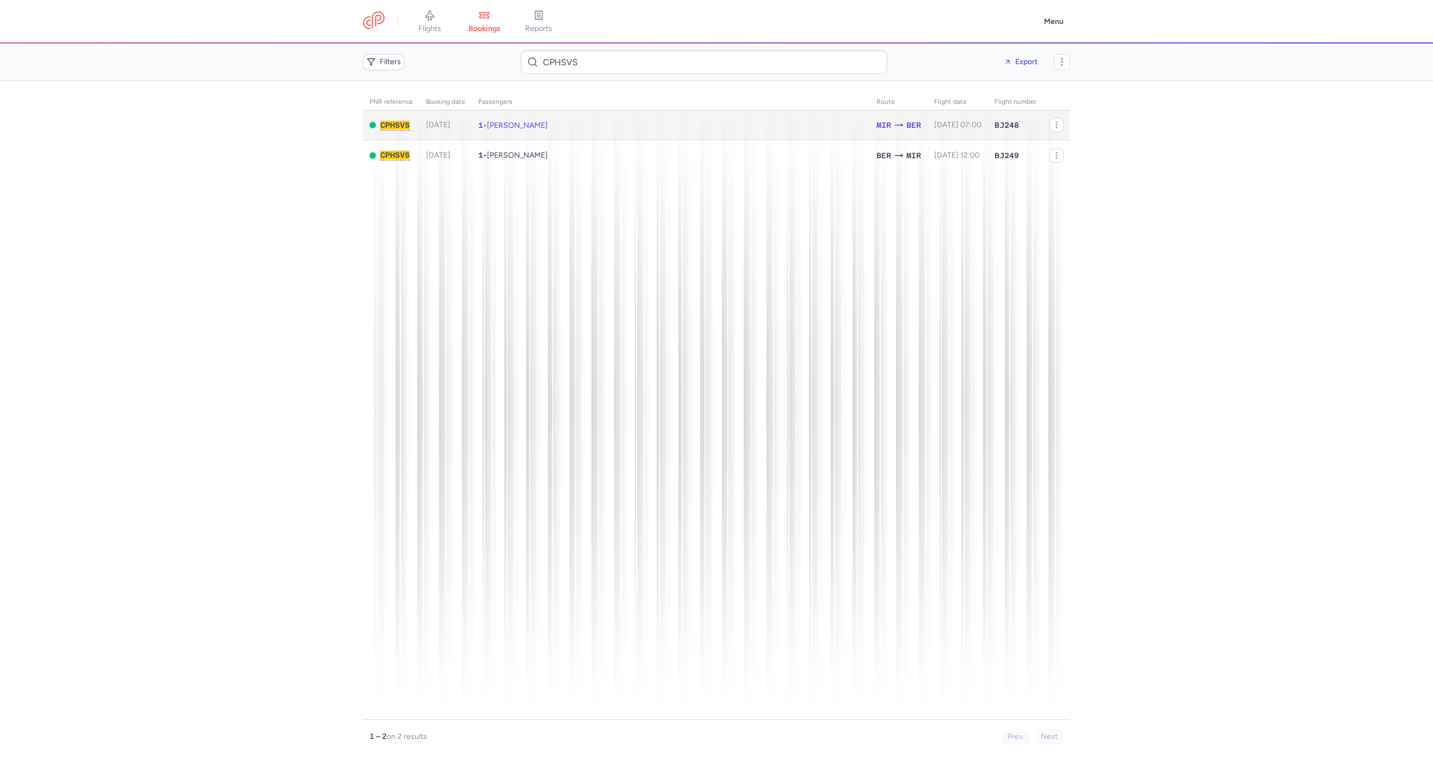
click at [603, 132] on td "1 • Anna KIDAWA" at bounding box center [671, 125] width 398 height 30
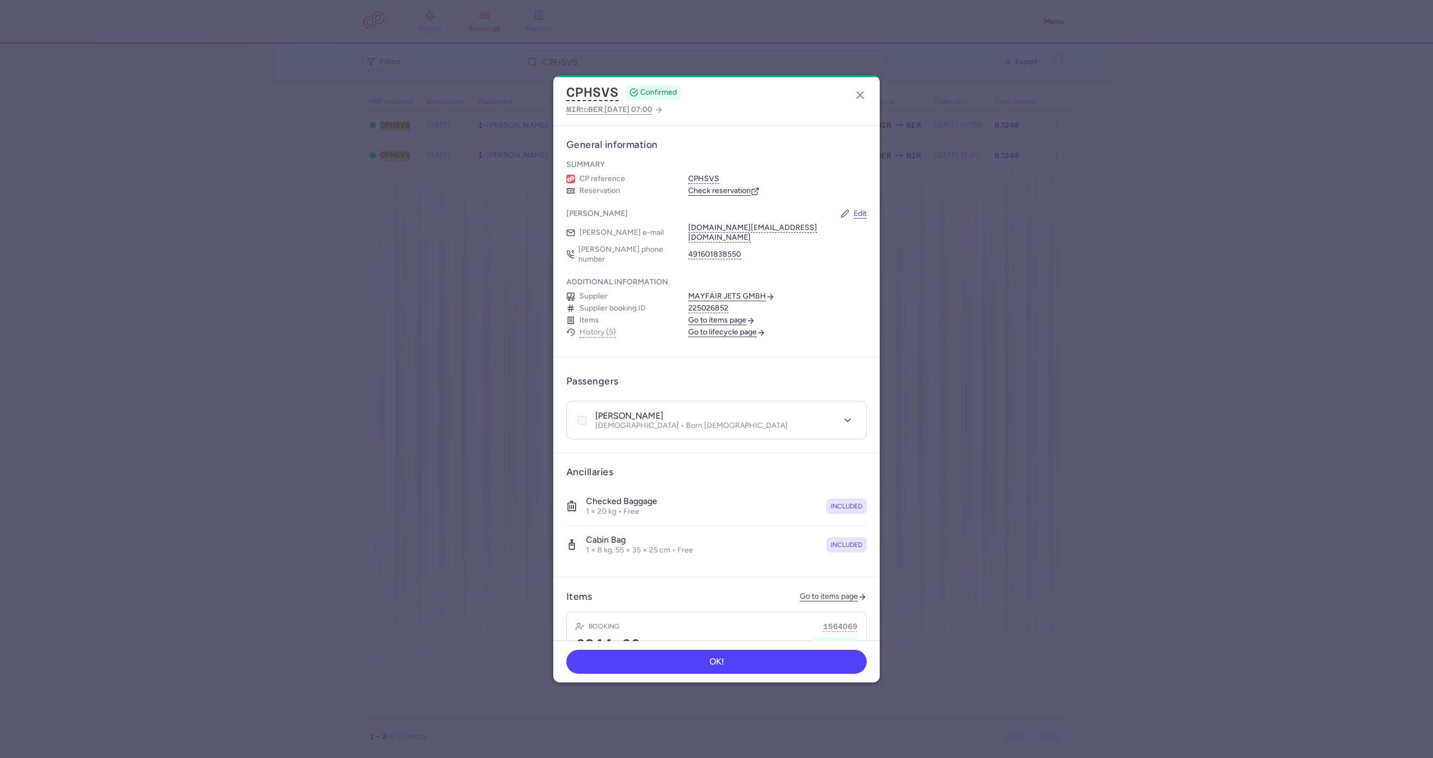
click at [581, 414] on div at bounding box center [582, 420] width 13 height 13
click at [581, 416] on input "checkbox" at bounding box center [582, 420] width 9 height 9
click at [849, 377] on icon "button" at bounding box center [853, 381] width 8 height 8
click at [794, 406] on span "Cancel passengers" at bounding box center [794, 411] width 82 height 11
click at [829, 377] on span "Confirm" at bounding box center [843, 381] width 28 height 8
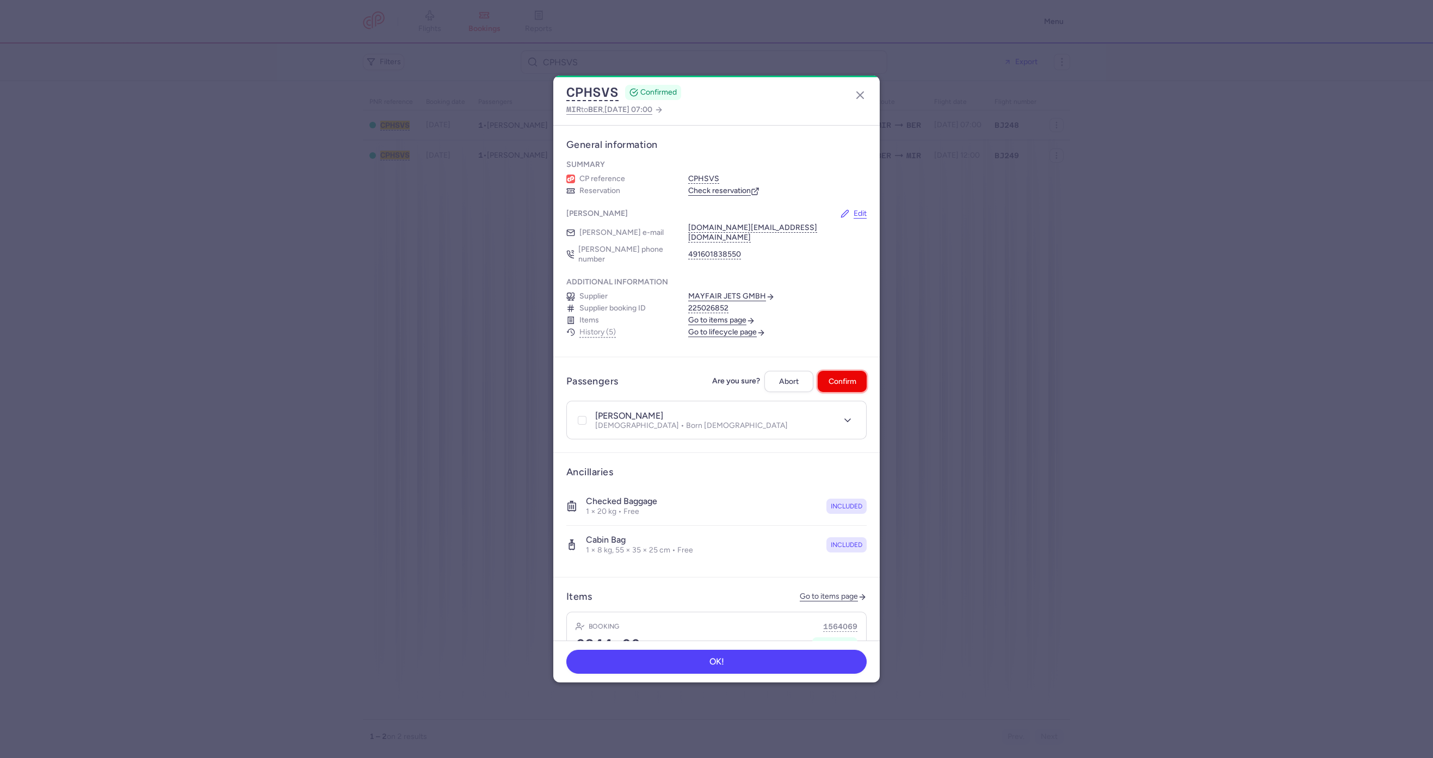
checkbox input "false"
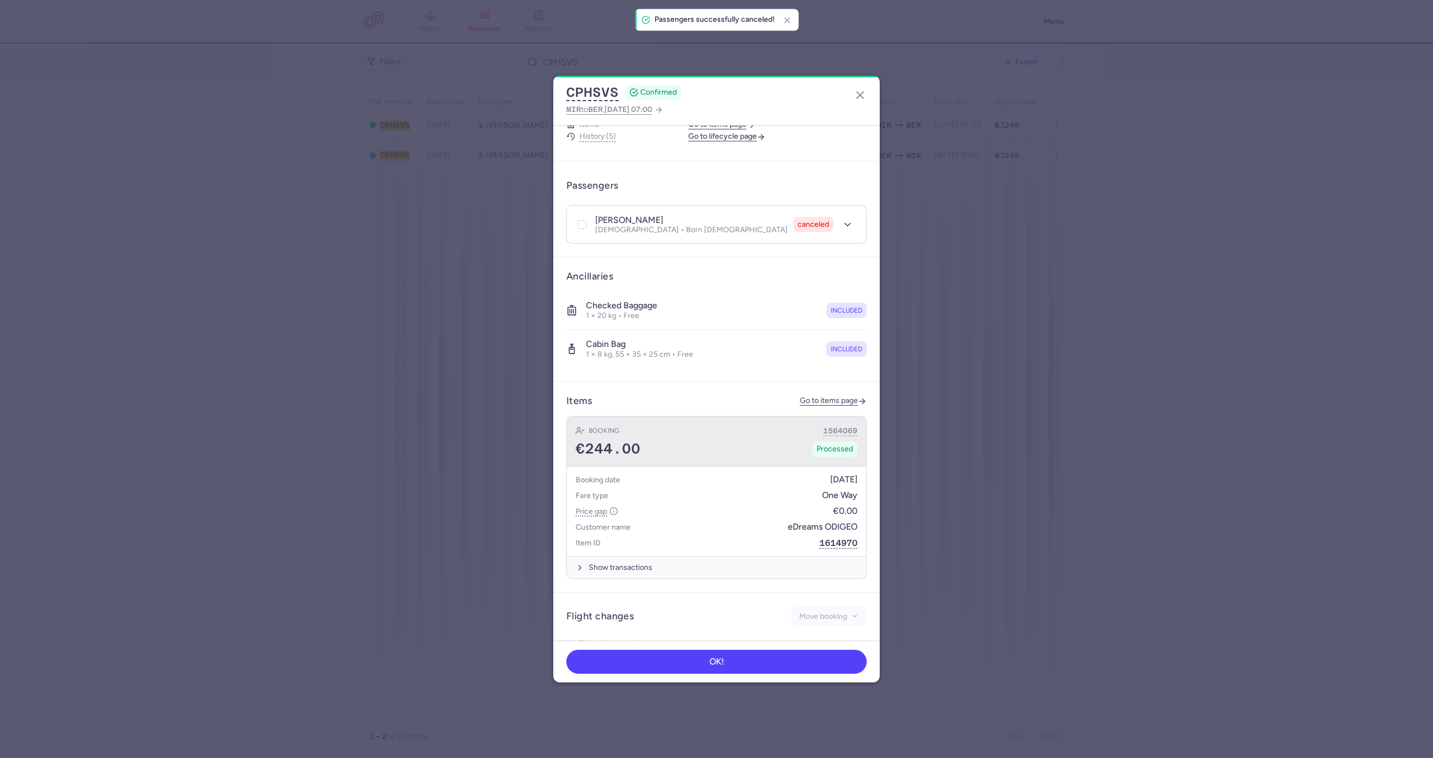
scroll to position [201, 0]
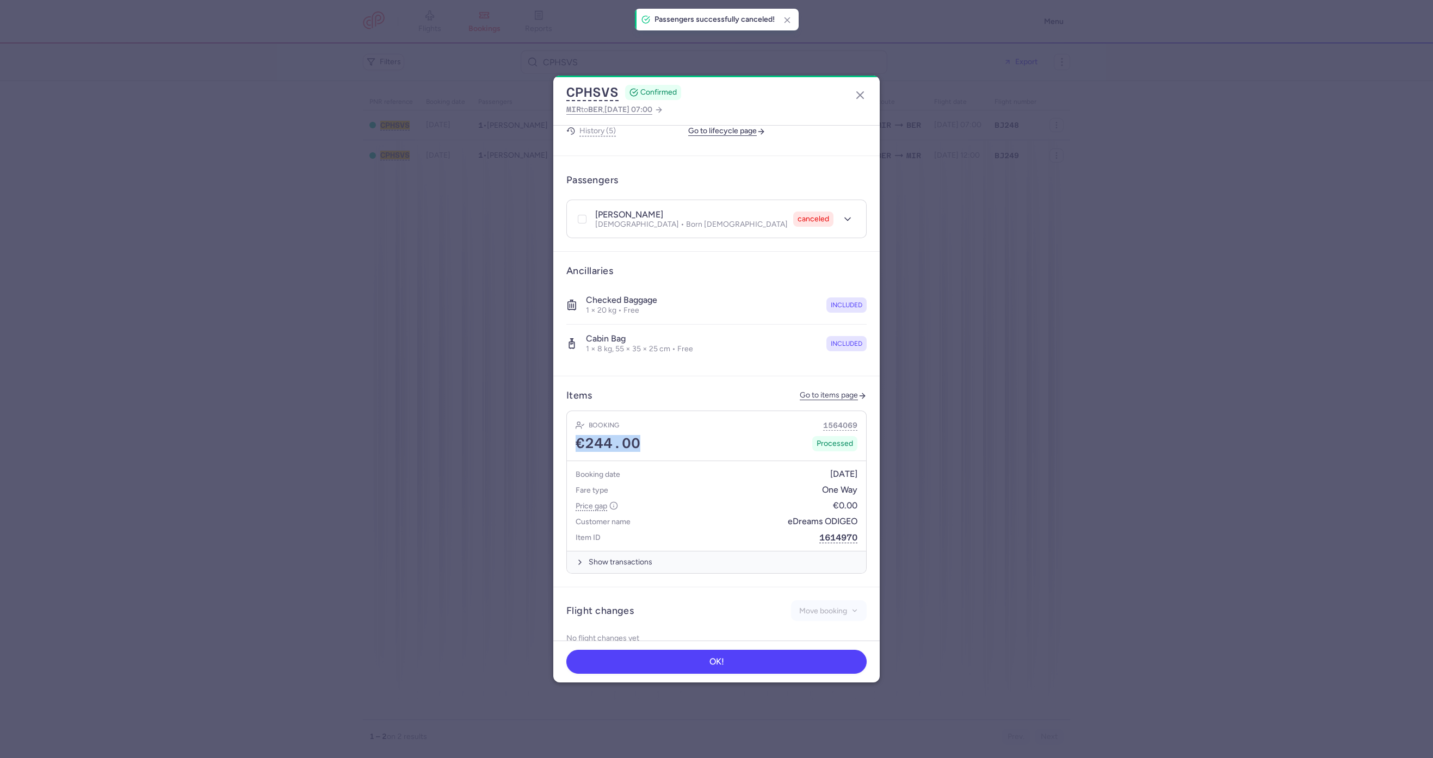
drag, startPoint x: 666, startPoint y: 427, endPoint x: 563, endPoint y: 424, distance: 102.9
click at [563, 424] on article "Items Go to items page Booking 1564069 €244.00 Processed Booking date 01/07/202…" at bounding box center [716, 481] width 326 height 211
copy span "€244.00"
click at [854, 92] on icon "button" at bounding box center [860, 95] width 13 height 13
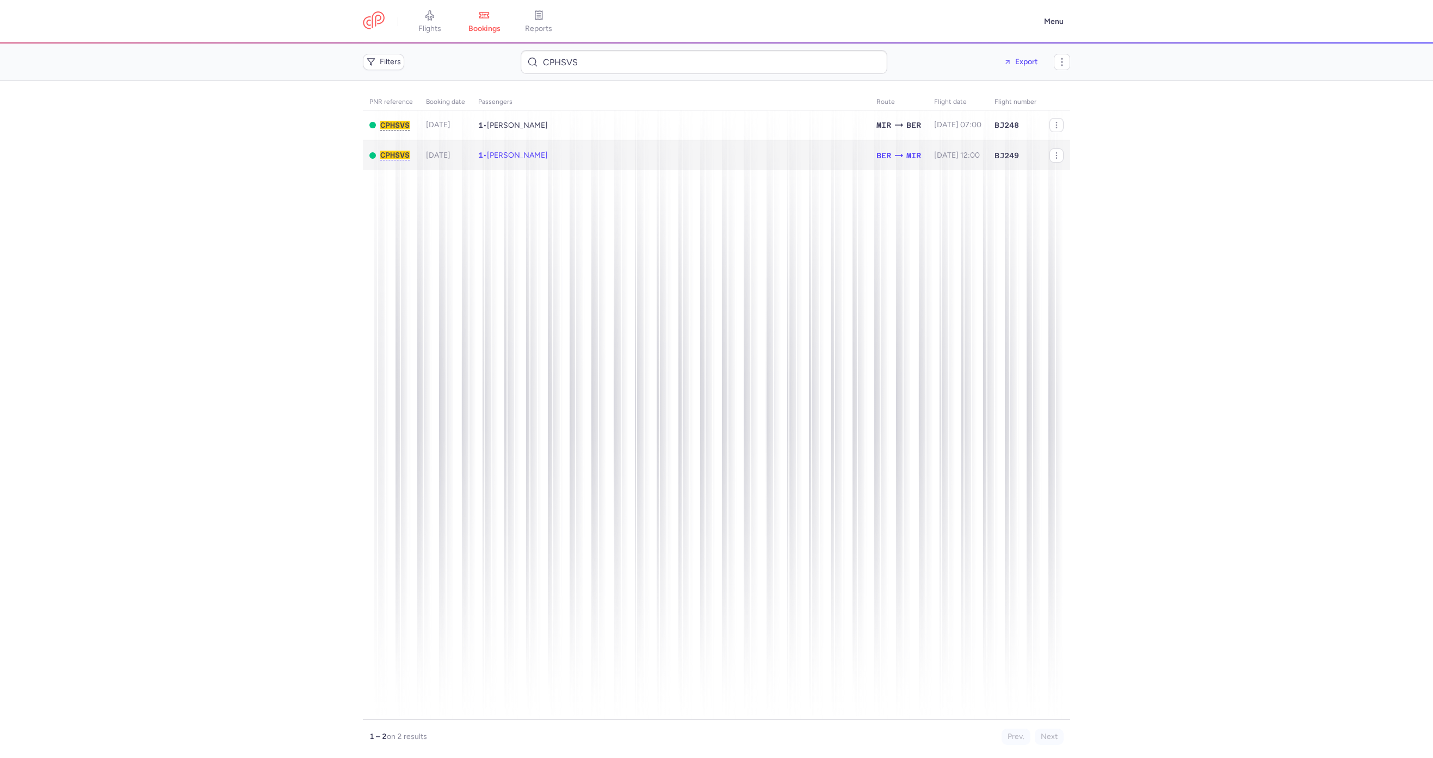
click at [675, 155] on td "1 • Anna KIDAWA" at bounding box center [671, 155] width 398 height 30
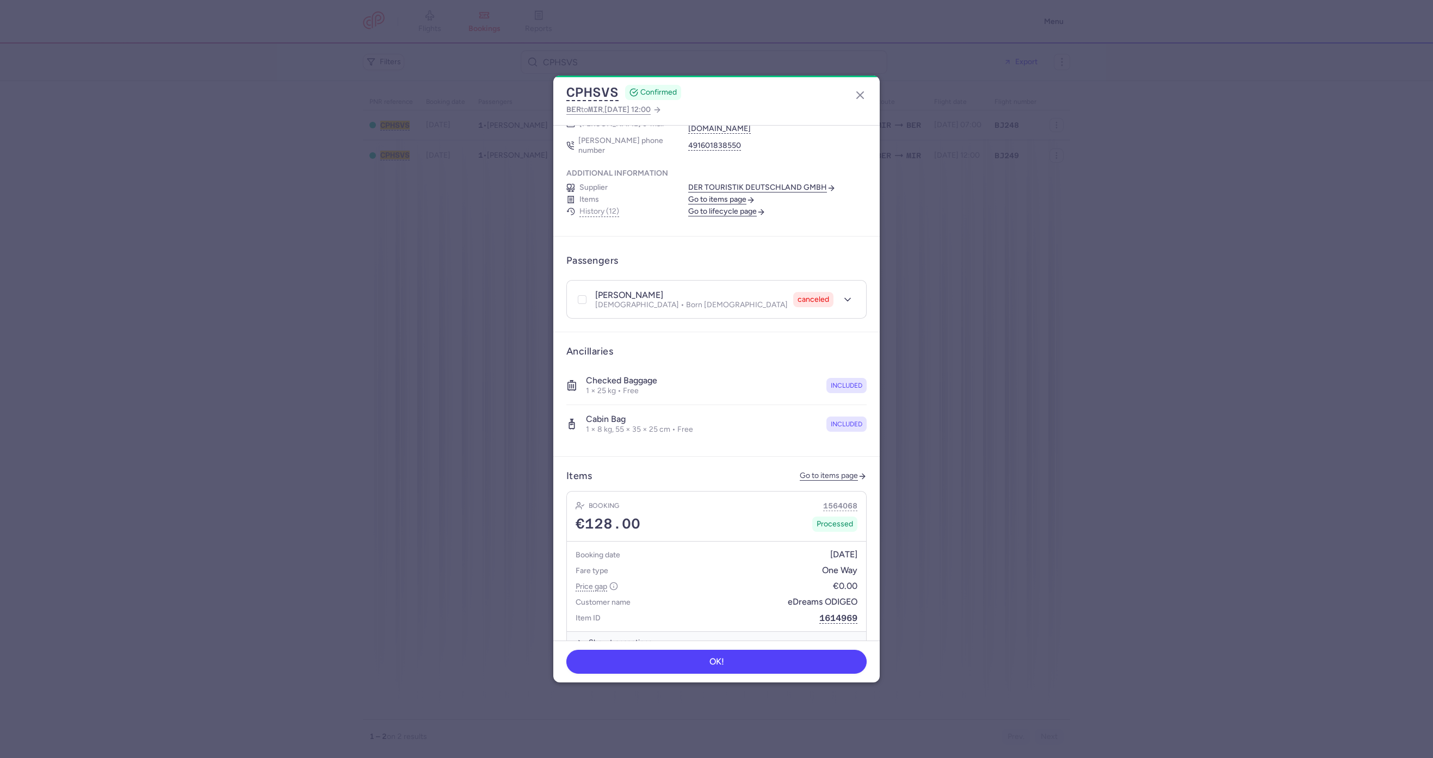
scroll to position [163, 0]
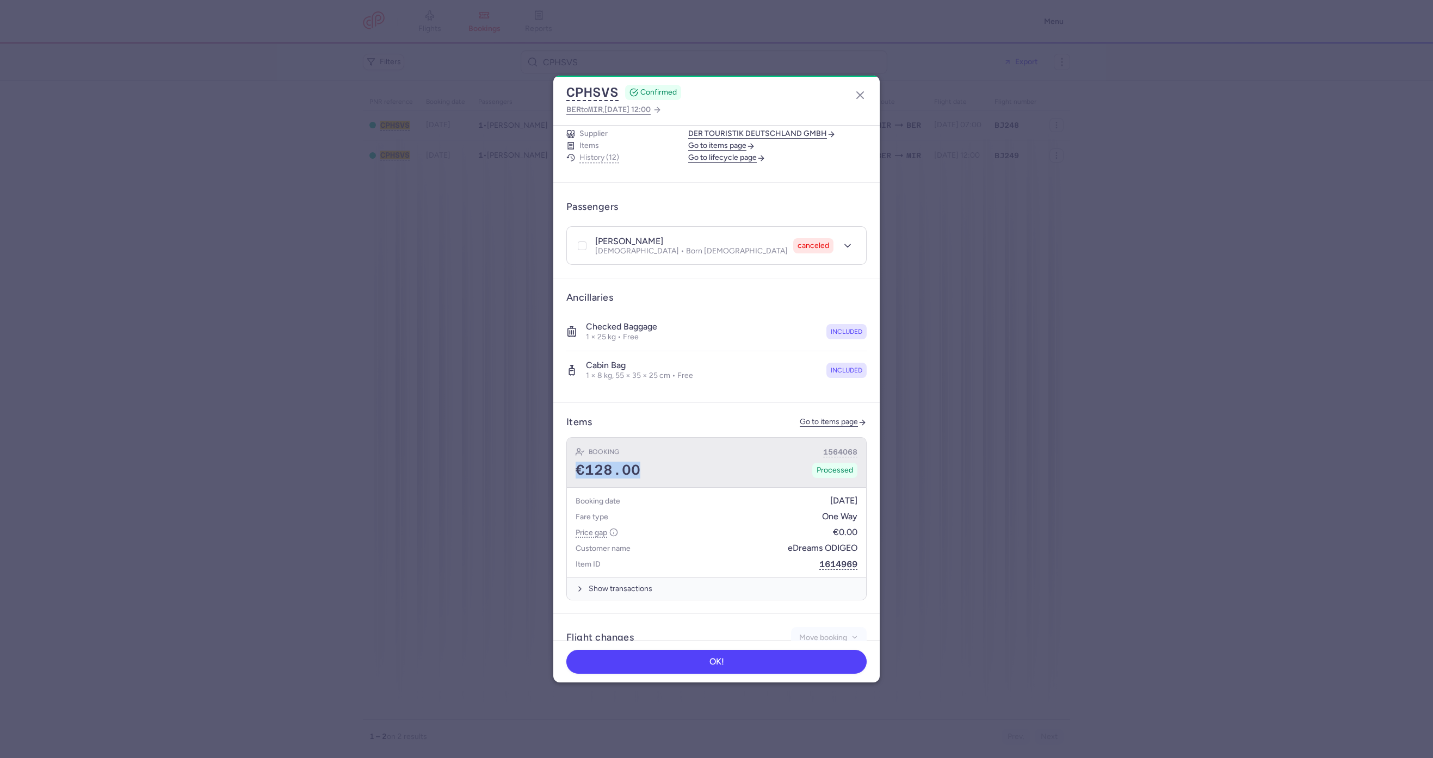
drag, startPoint x: 663, startPoint y: 461, endPoint x: 569, endPoint y: 458, distance: 93.6
click at [569, 458] on div "Booking 1564068 €128.00 Processed" at bounding box center [716, 463] width 299 height 50
copy span "€128.00"
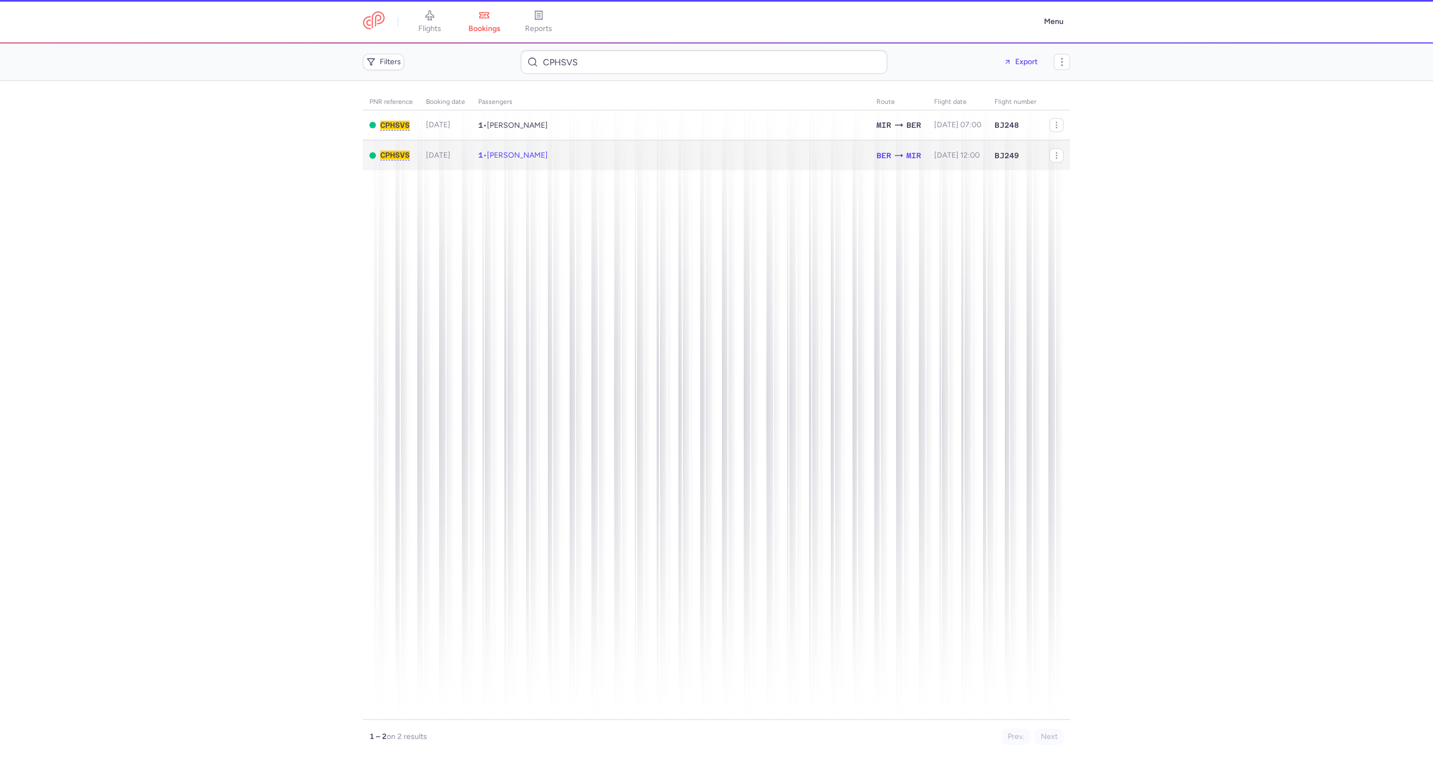
click at [572, 149] on td "1 • Anna KIDAWA" at bounding box center [671, 155] width 398 height 30
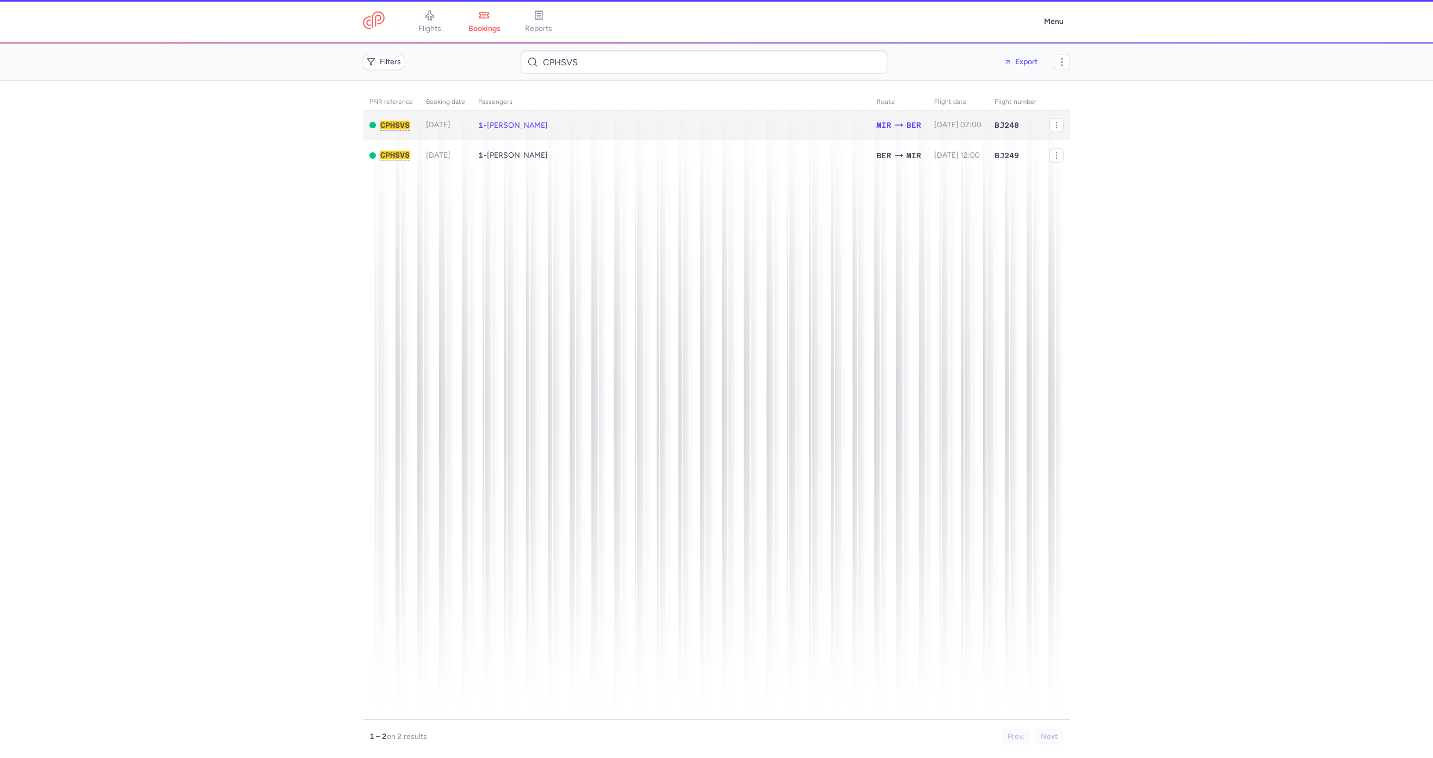
click at [580, 127] on td "1 • Anna KIDAWA" at bounding box center [671, 125] width 398 height 30
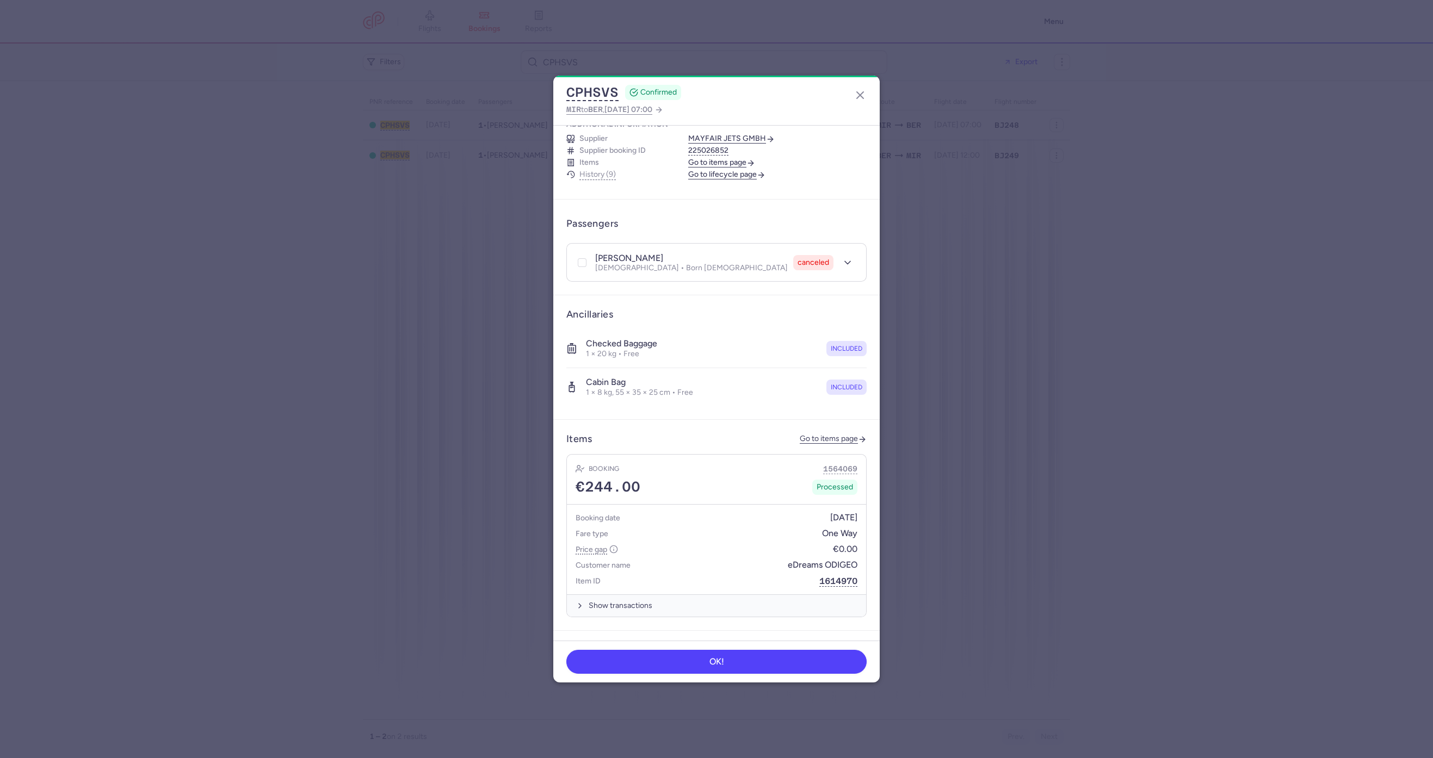
scroll to position [163, 0]
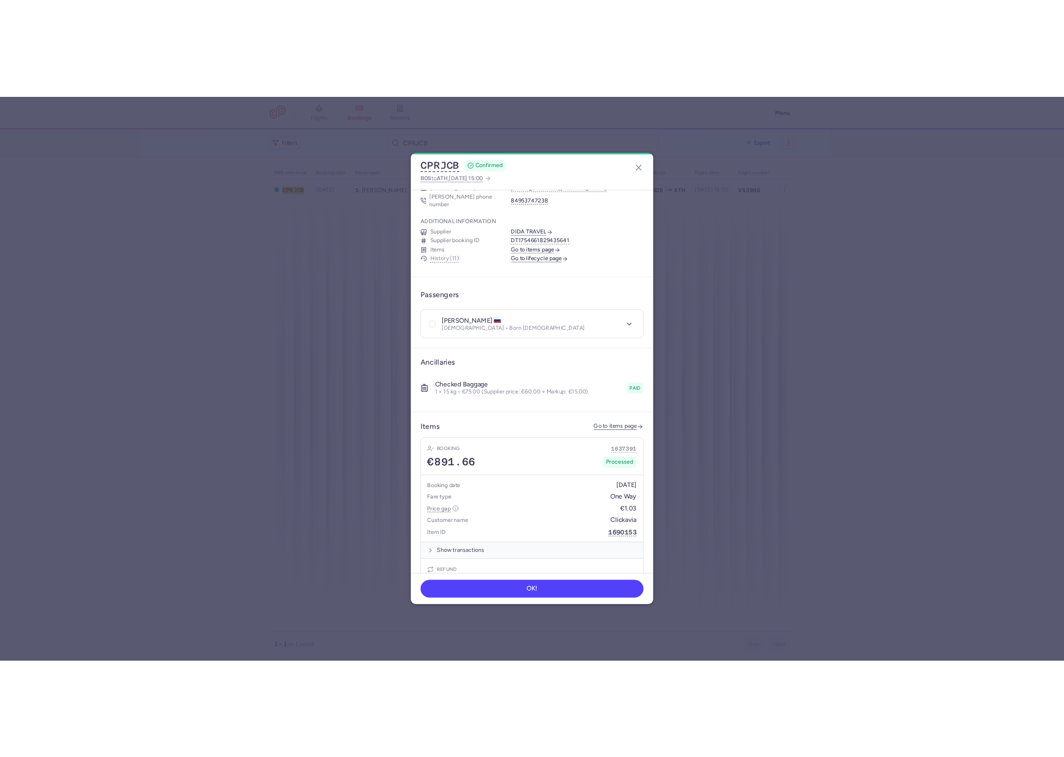
scroll to position [326, 0]
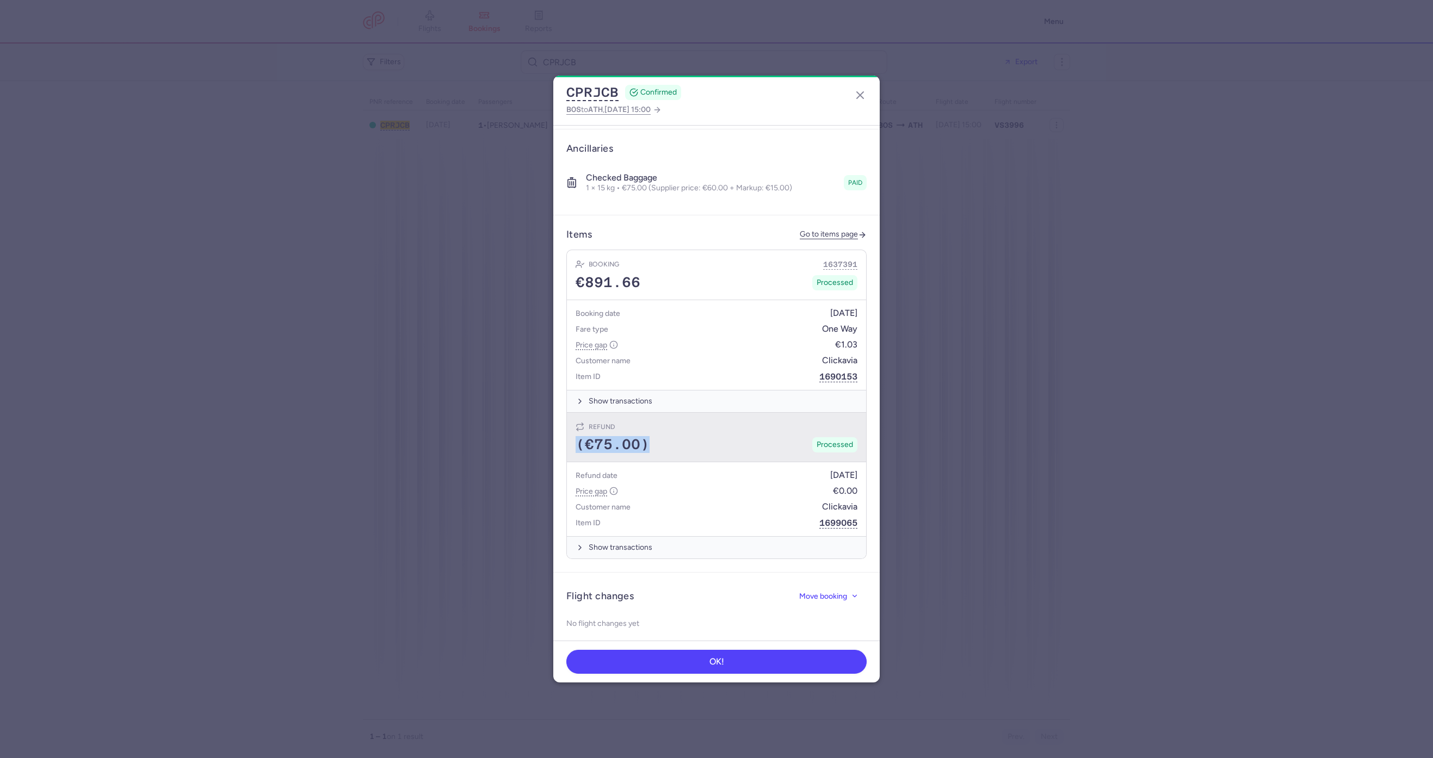
drag, startPoint x: 658, startPoint y: 431, endPoint x: 567, endPoint y: 429, distance: 90.9
click at [567, 429] on div "Refund (€75.00) Processed" at bounding box center [716, 438] width 299 height 50
copy span "(€75.00)"
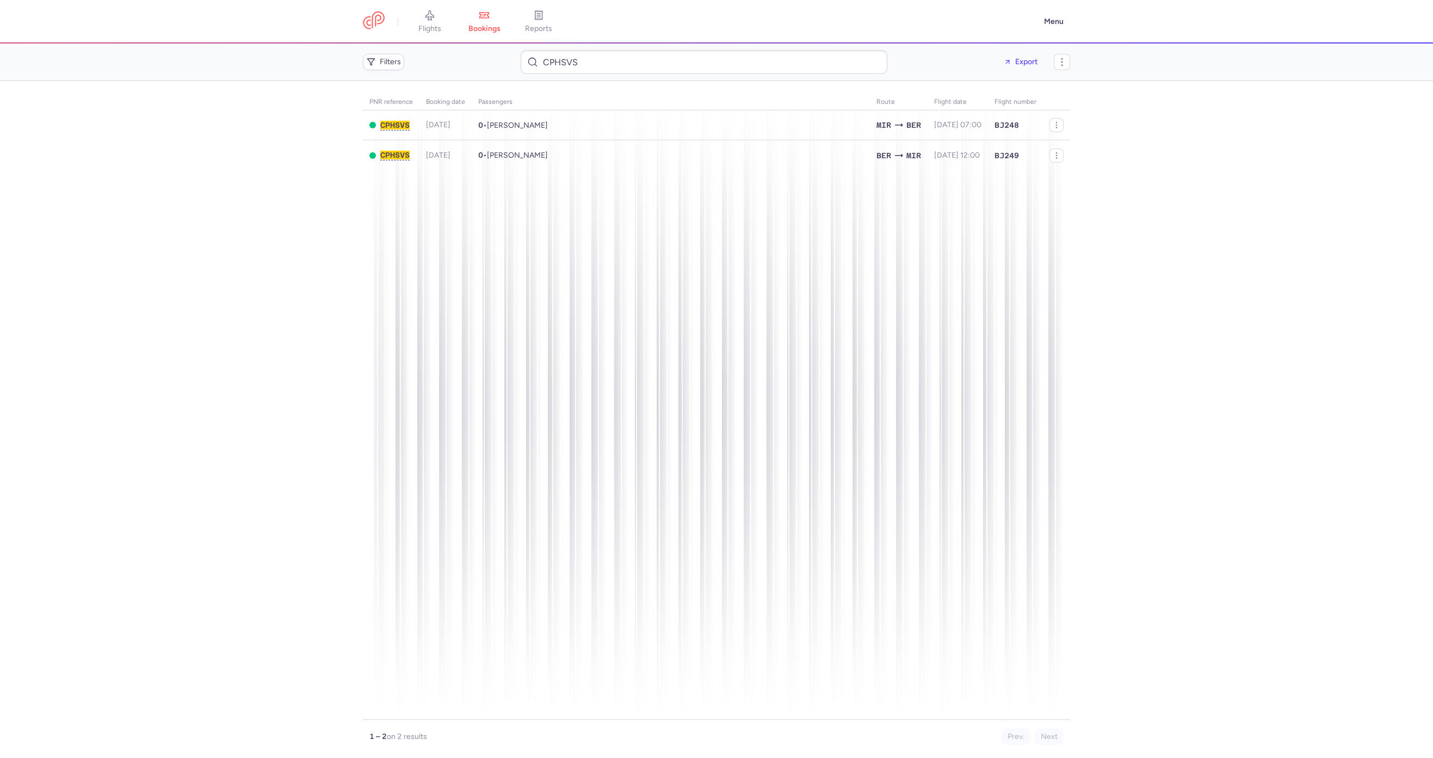
click at [411, 21] on link "flights" at bounding box center [430, 22] width 54 height 24
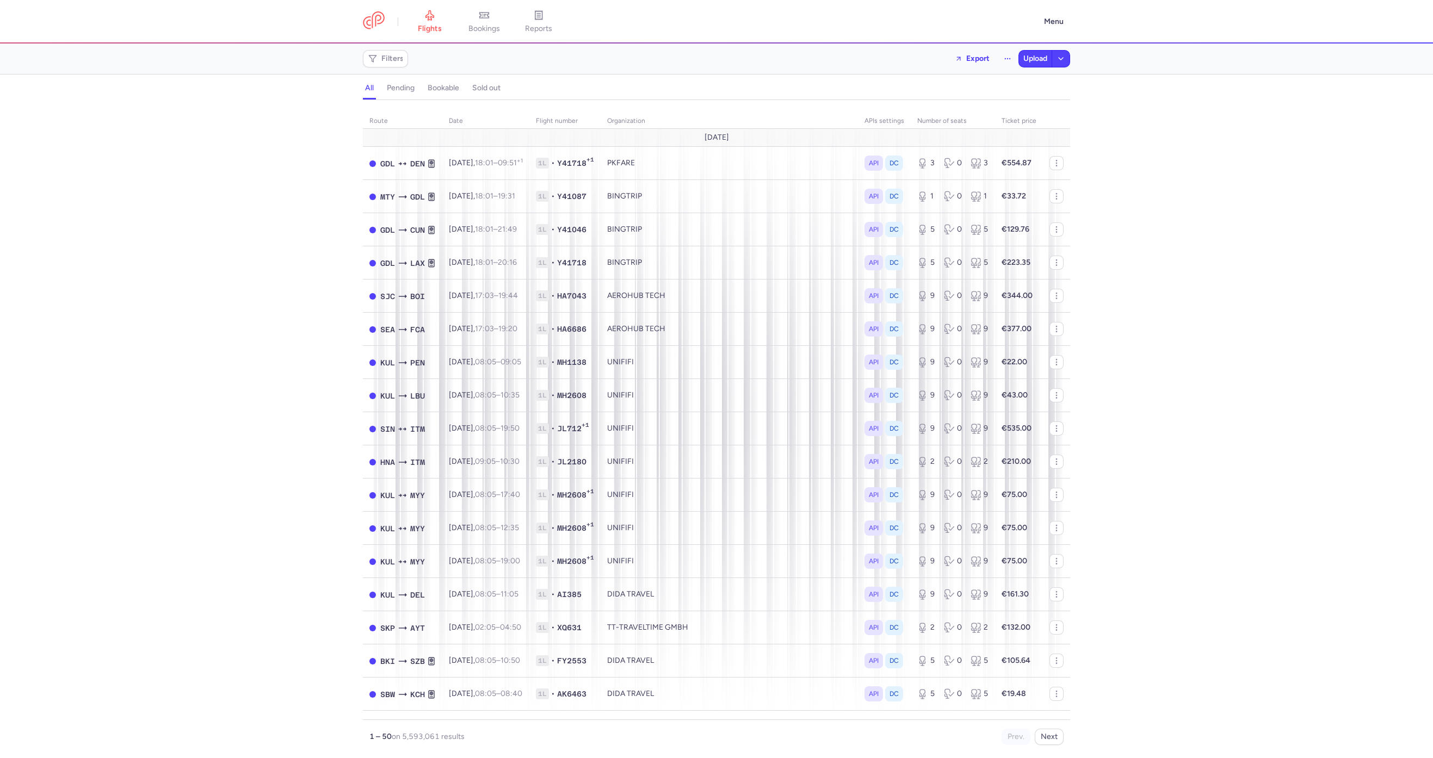
click at [391, 46] on div "Filters Export Upload" at bounding box center [717, 59] width 716 height 26
click at [388, 55] on span "Filters" at bounding box center [392, 58] width 22 height 9
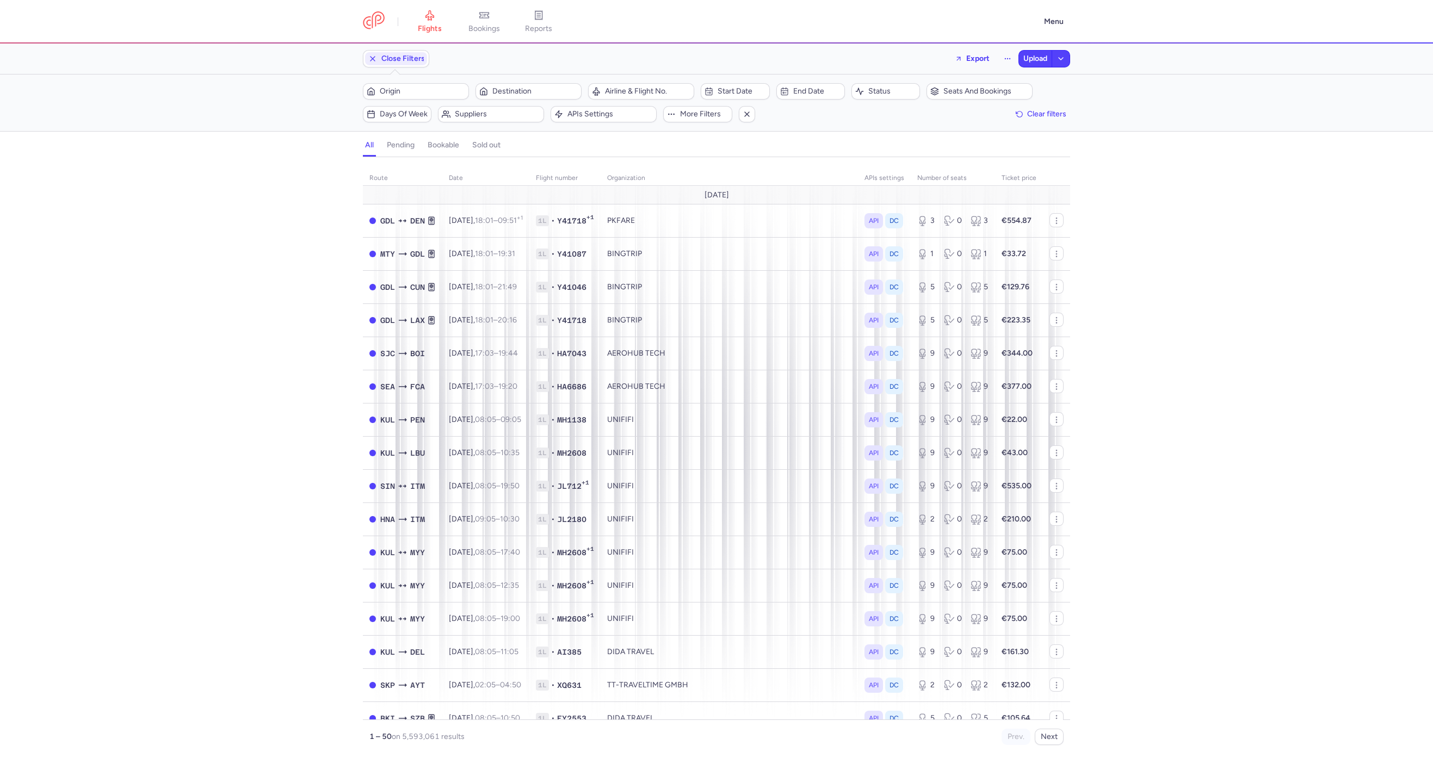
click at [479, 101] on div "Origin Destination" at bounding box center [472, 91] width 225 height 23
click at [459, 115] on span "Suppliers" at bounding box center [497, 114] width 85 height 9
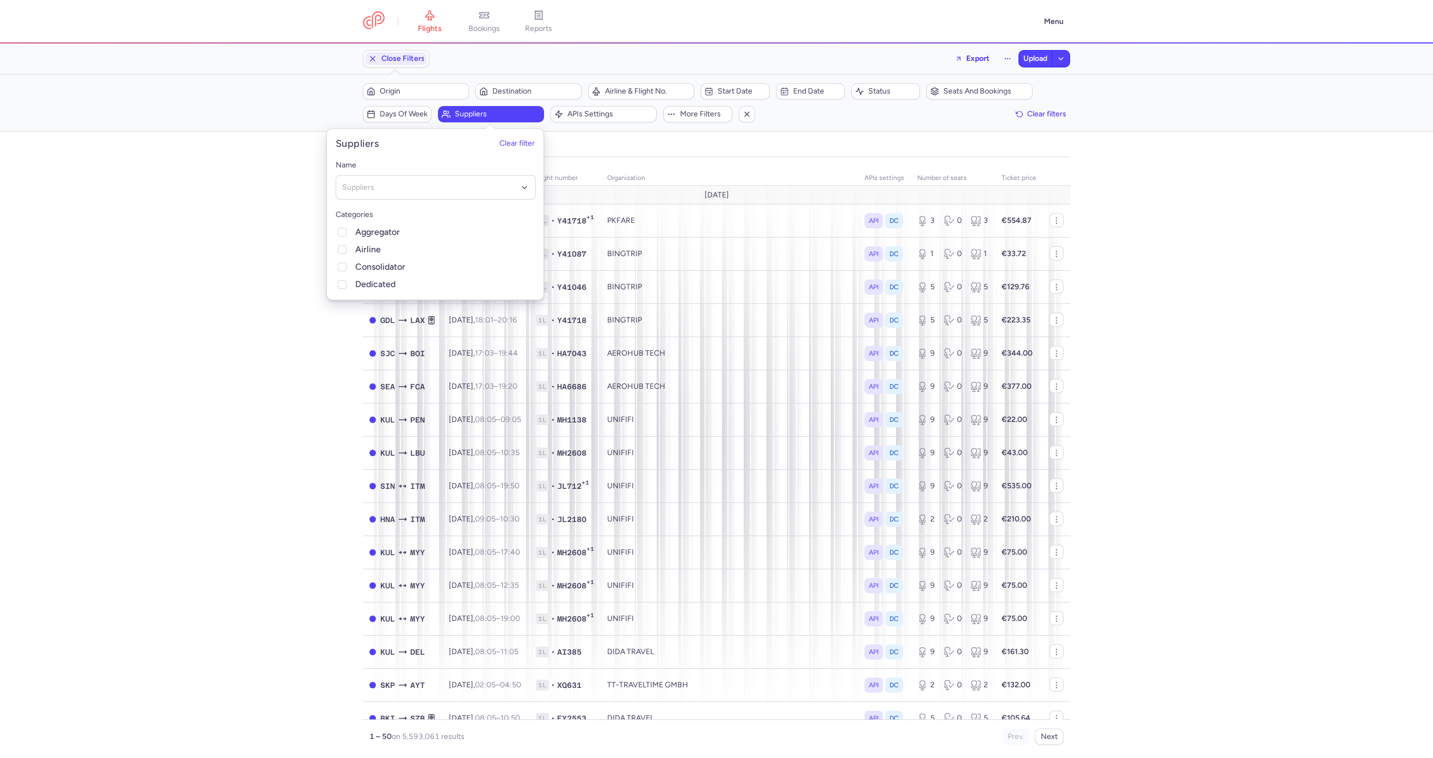
click at [382, 172] on div "Name Suppliers" at bounding box center [436, 179] width 200 height 41
click at [379, 180] on div "Suppliers" at bounding box center [436, 187] width 200 height 24
click at [379, 180] on div at bounding box center [436, 187] width 200 height 24
type input "black"
click at [428, 209] on span "BLACKSTONE TRAVEL LLC" at bounding box center [389, 210] width 93 height 9
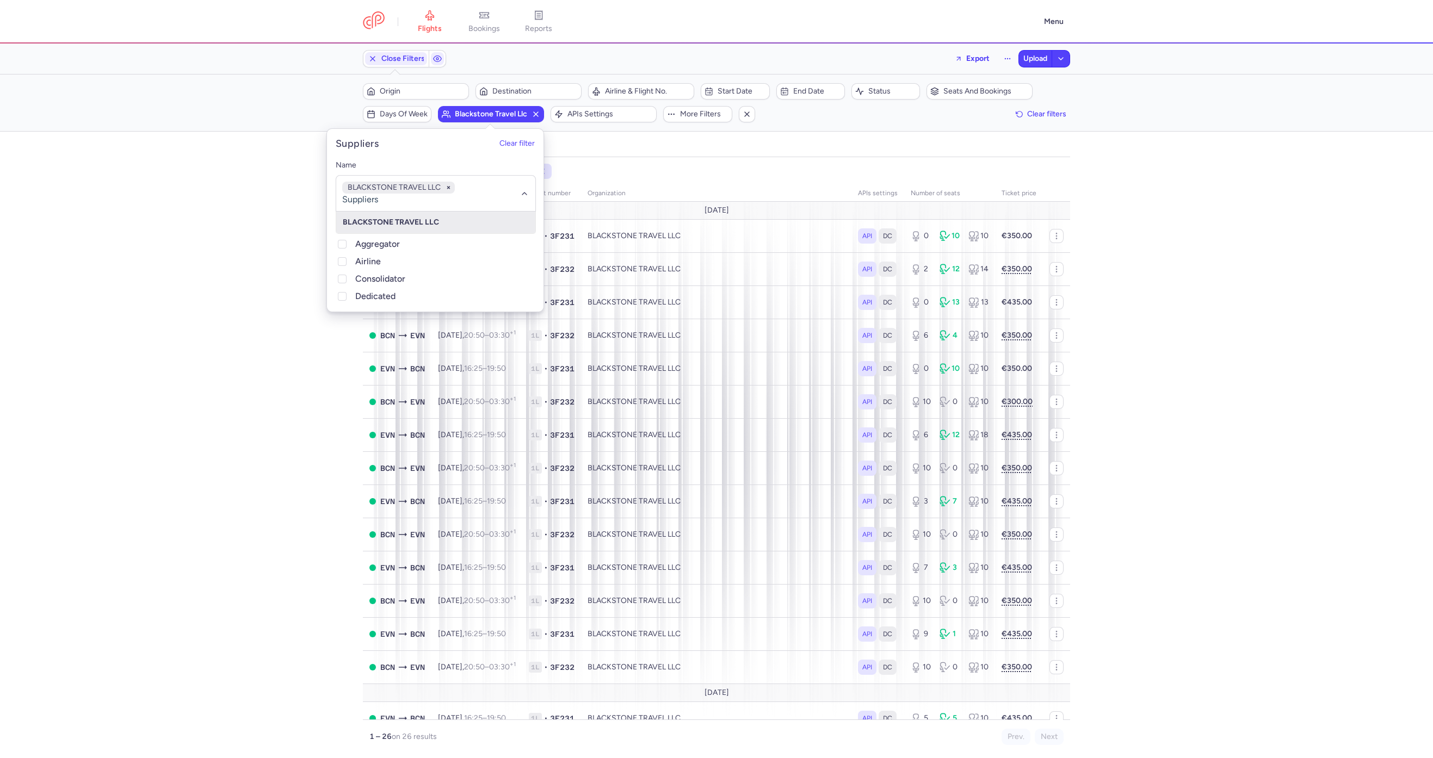
click at [237, 409] on div "organizations names: BLACKSTONE TRAVEL LLC route date Flight number organizatio…" at bounding box center [716, 461] width 1433 height 595
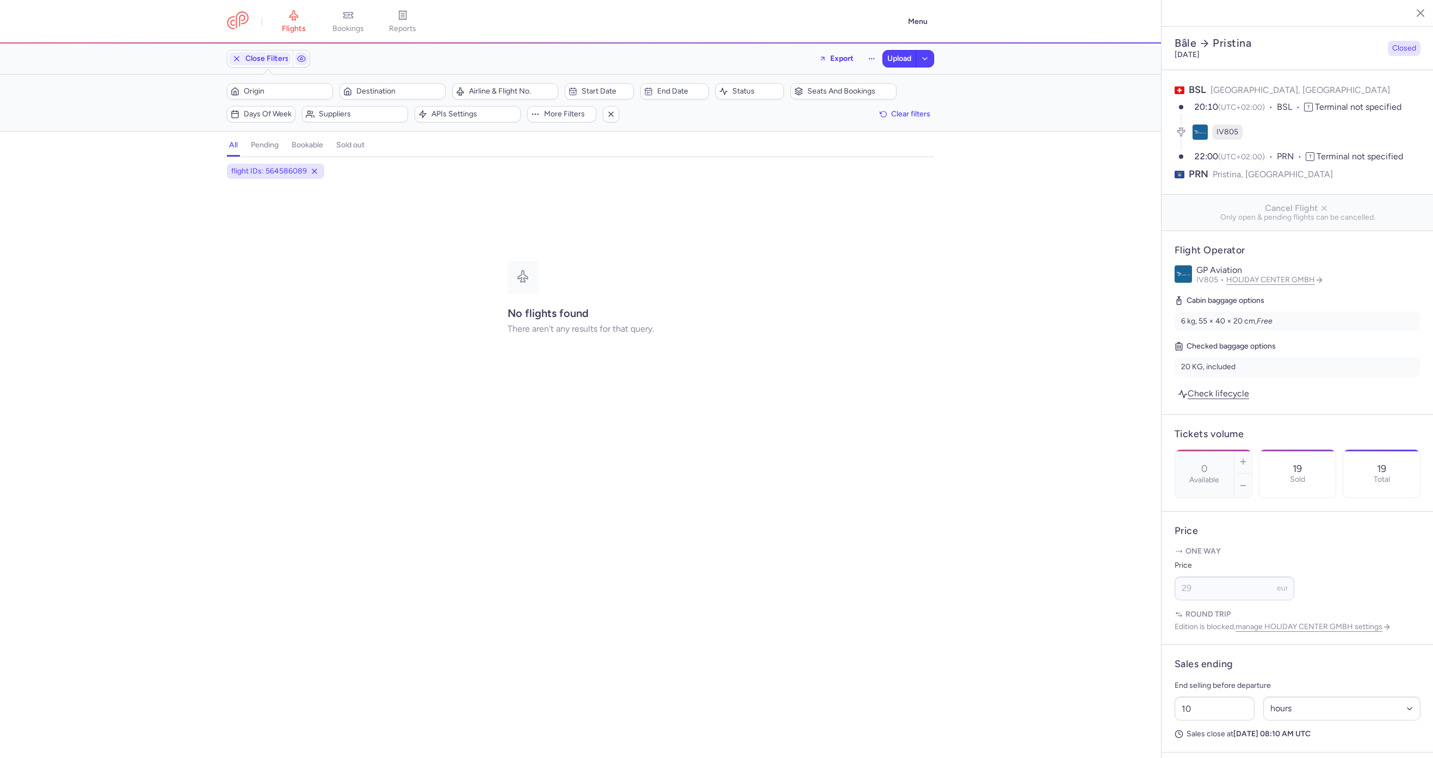
select select "hours"
click at [1236, 386] on link "Check lifecycle" at bounding box center [1214, 393] width 78 height 15
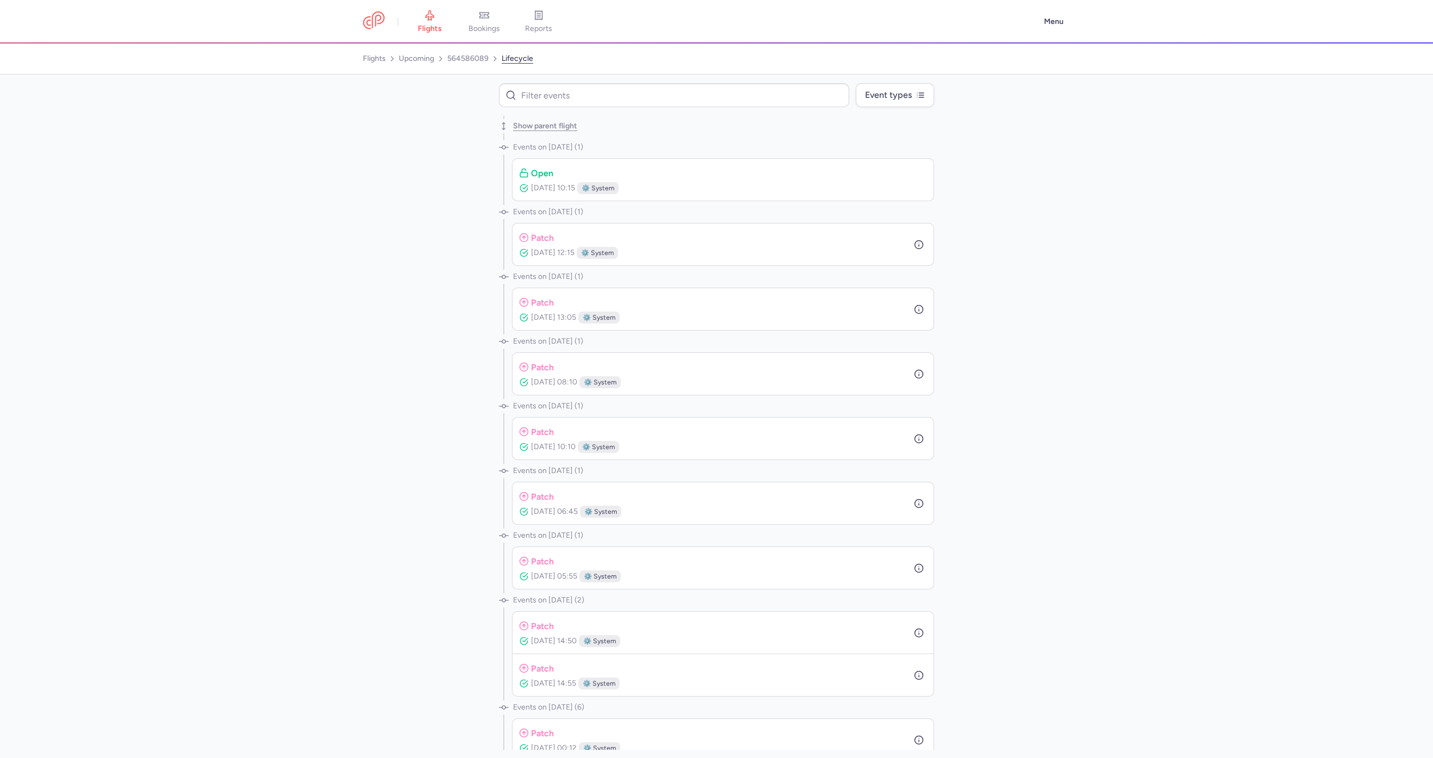
click at [555, 119] on div "Show parent flight" at bounding box center [716, 126] width 435 height 21
click at [553, 125] on button "Show parent flight" at bounding box center [545, 126] width 64 height 9
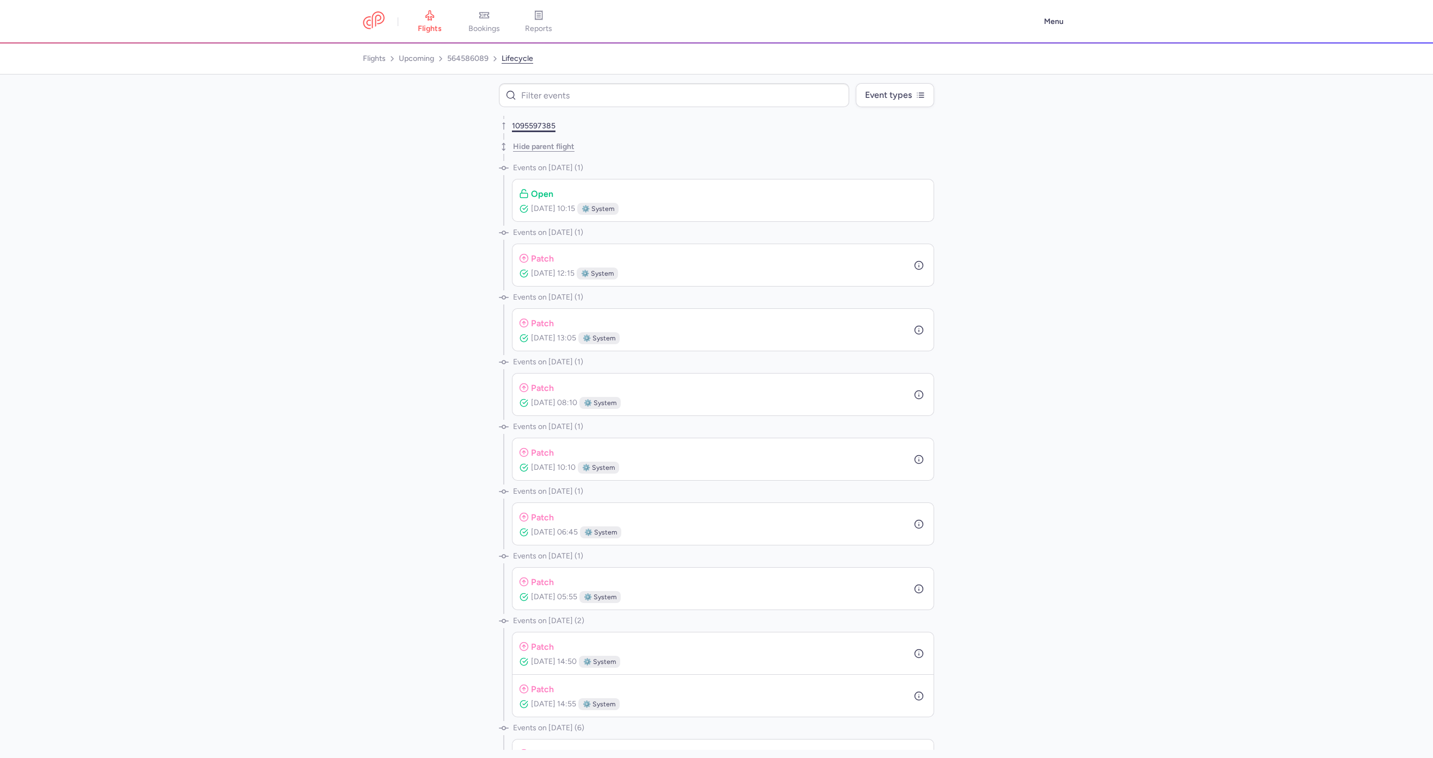
click at [535, 125] on link "1095597385" at bounding box center [534, 126] width 44 height 9
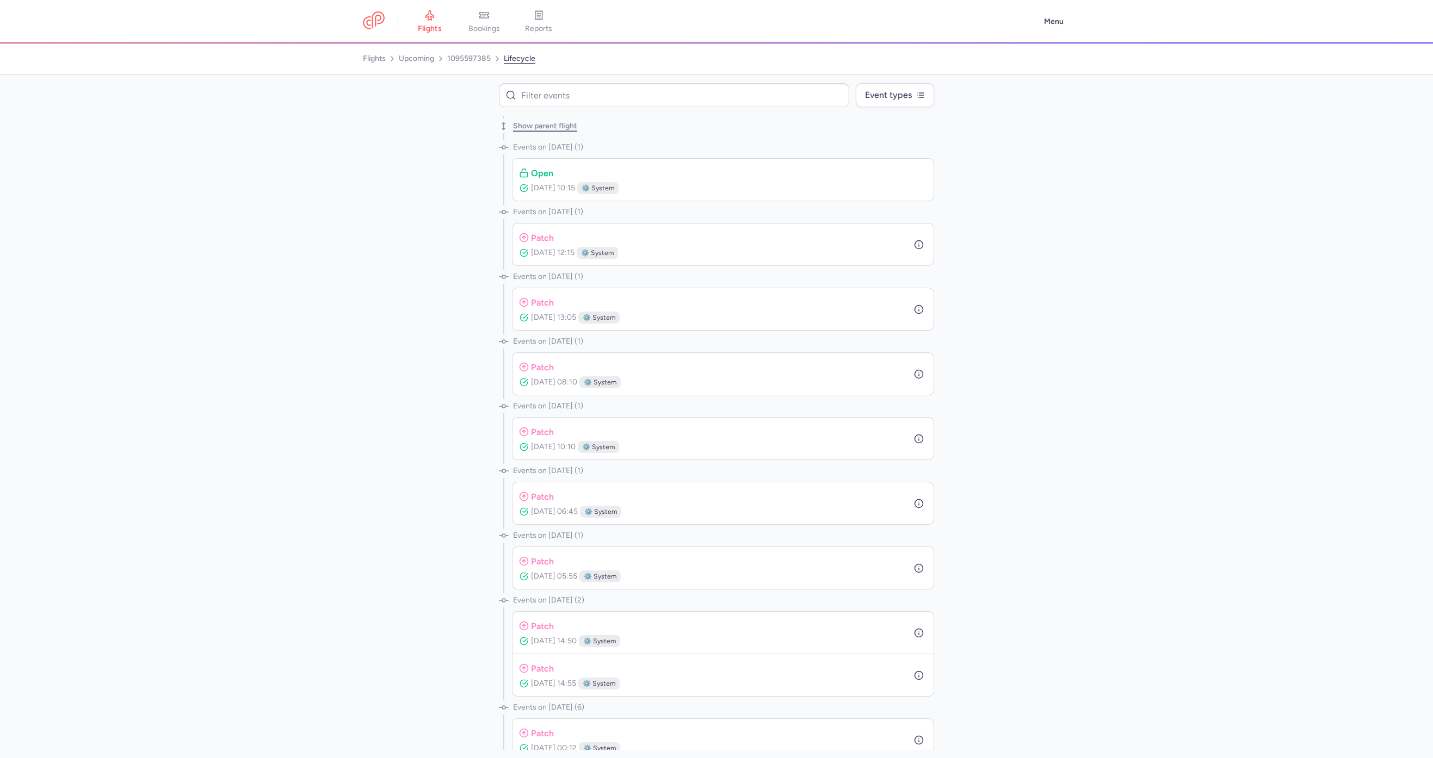
click at [533, 128] on button "Show parent flight" at bounding box center [545, 126] width 64 height 9
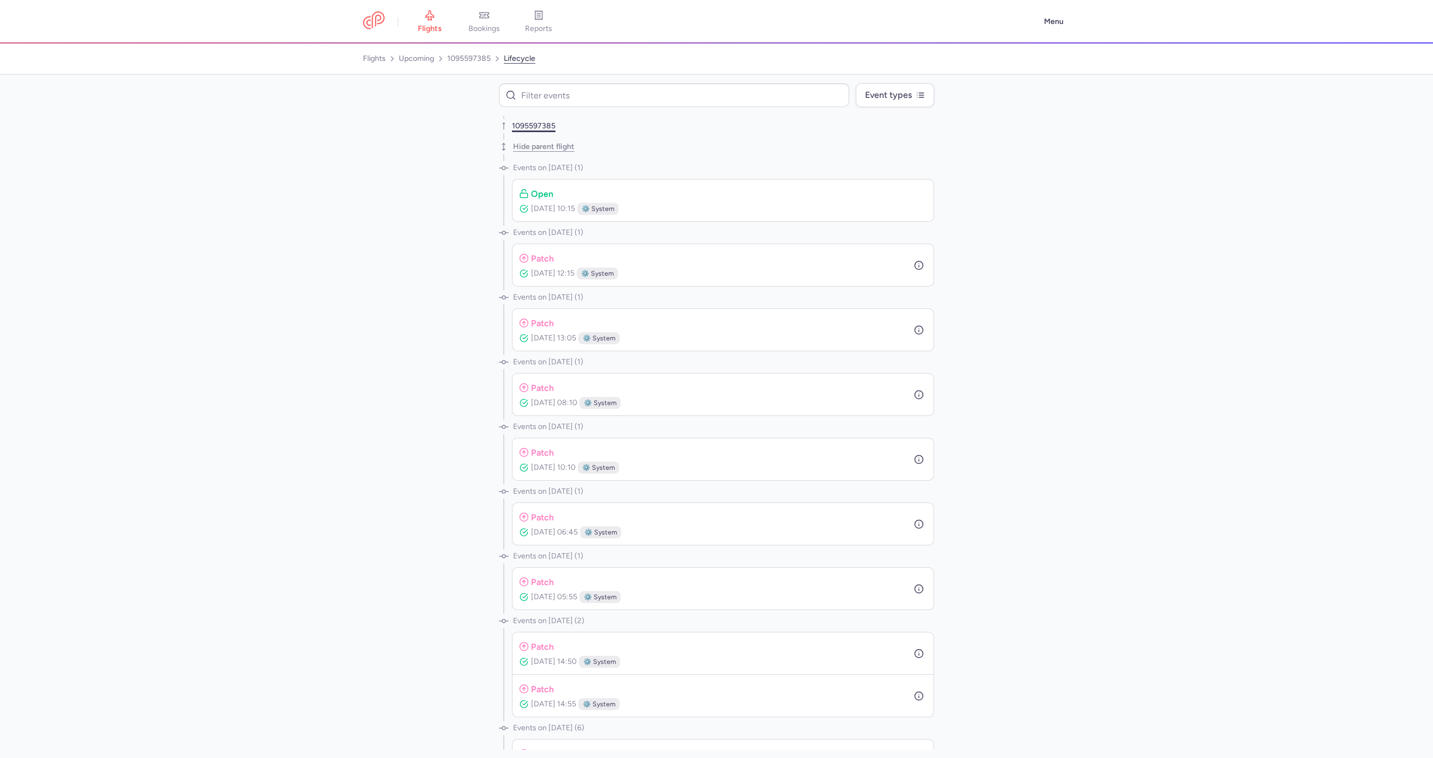
click at [535, 125] on link "1095597385" at bounding box center [534, 126] width 44 height 9
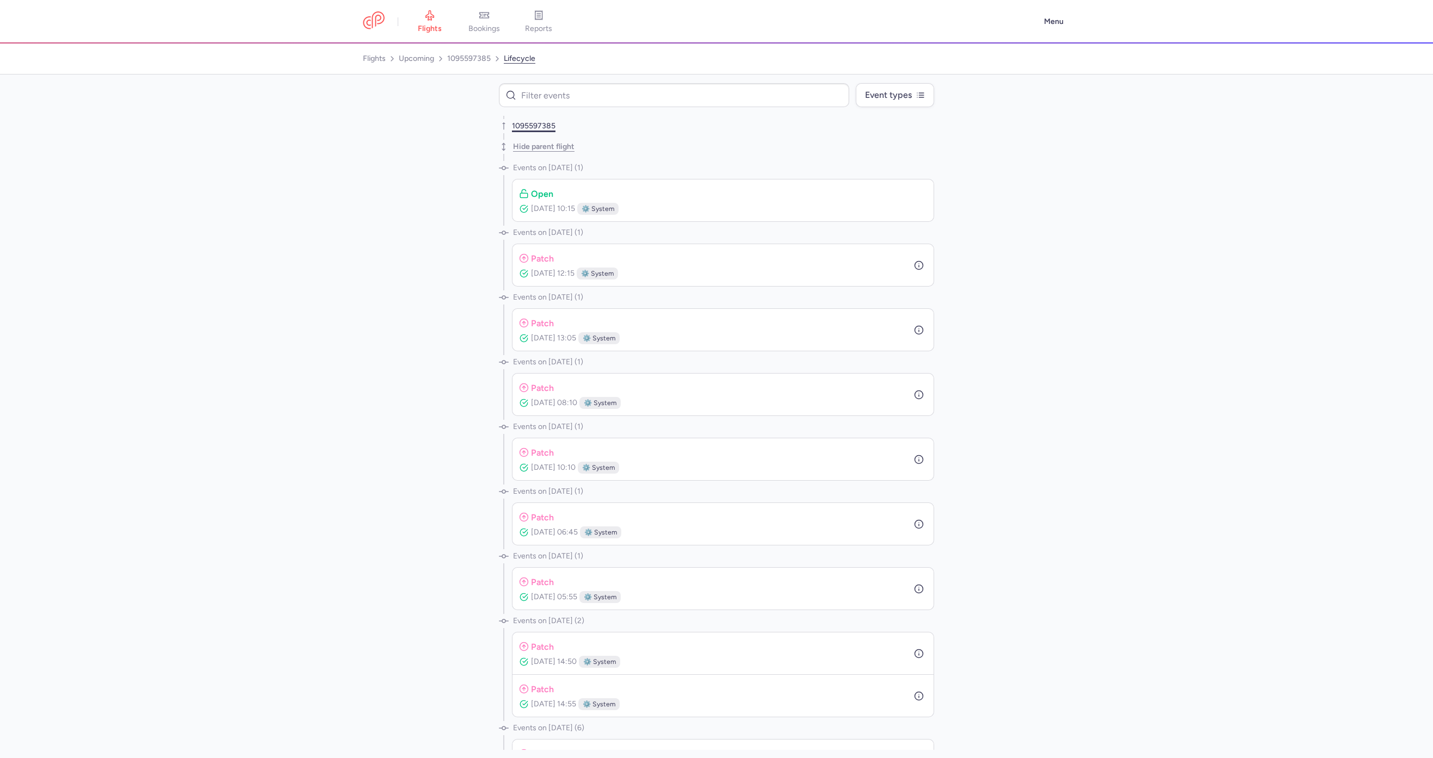
click at [535, 125] on link "1095597385" at bounding box center [534, 126] width 44 height 9
click at [555, 119] on li "1095597385" at bounding box center [716, 126] width 435 height 21
click at [538, 119] on li "1095597385" at bounding box center [716, 126] width 435 height 21
click at [530, 128] on link "1095597385" at bounding box center [534, 126] width 44 height 9
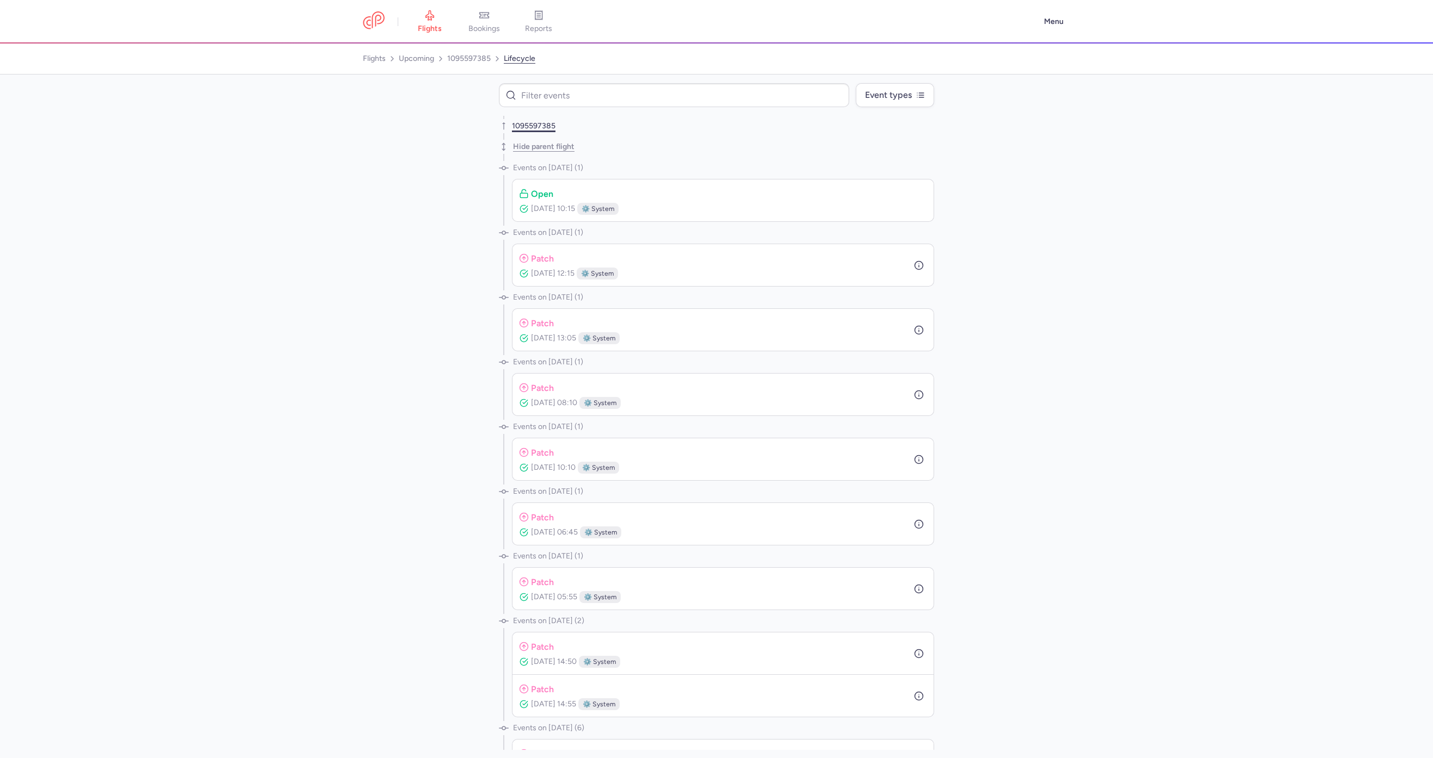
click at [530, 128] on link "1095597385" at bounding box center [534, 126] width 44 height 9
click at [490, 20] on icon at bounding box center [484, 15] width 11 height 11
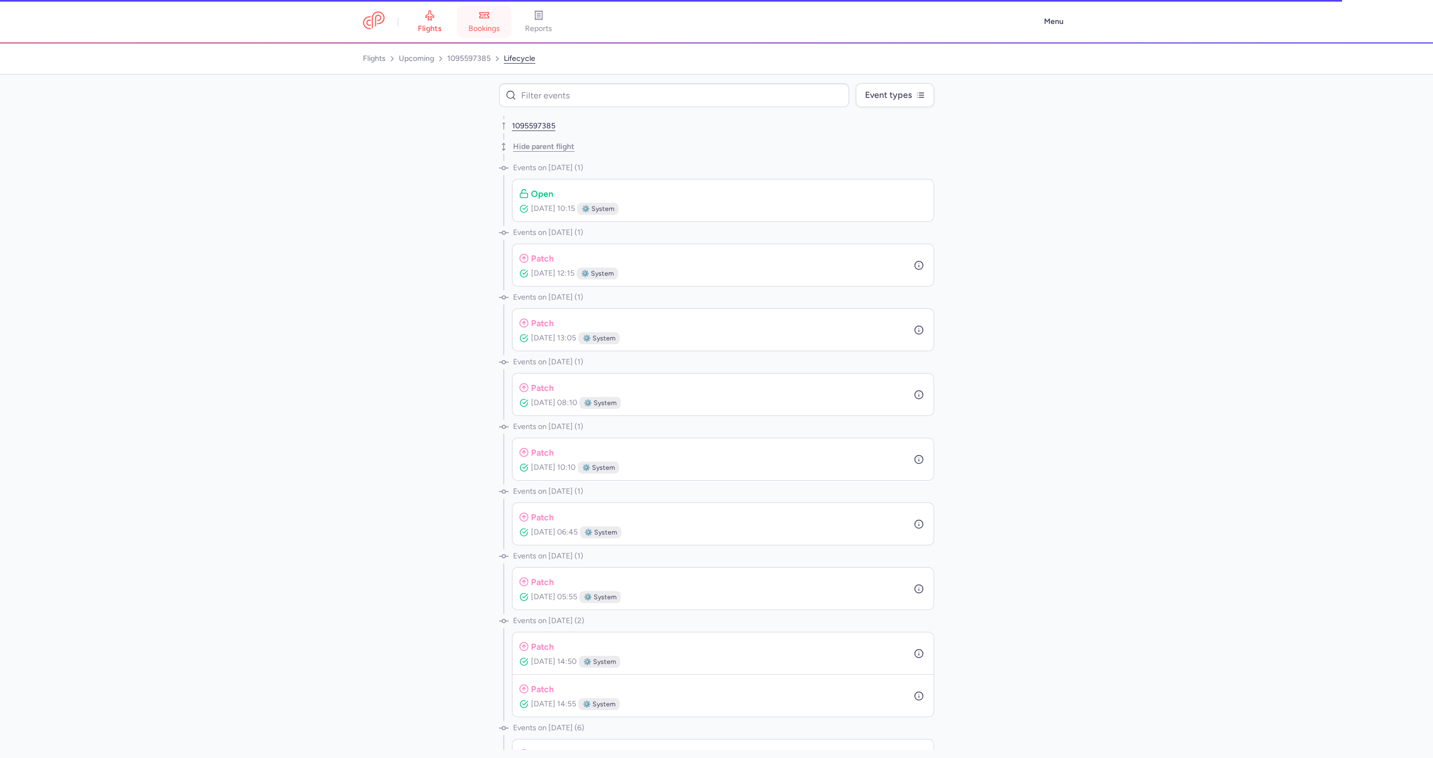
click at [479, 12] on link "bookings" at bounding box center [484, 22] width 54 height 24
drag, startPoint x: 377, startPoint y: 269, endPoint x: 254, endPoint y: 7, distance: 290.1
click at [374, 269] on div "1095597385 Hide parent flight Events on Nov 14, 2024 (1) open Nov 14, 2024, 10:…" at bounding box center [716, 433] width 1433 height 634
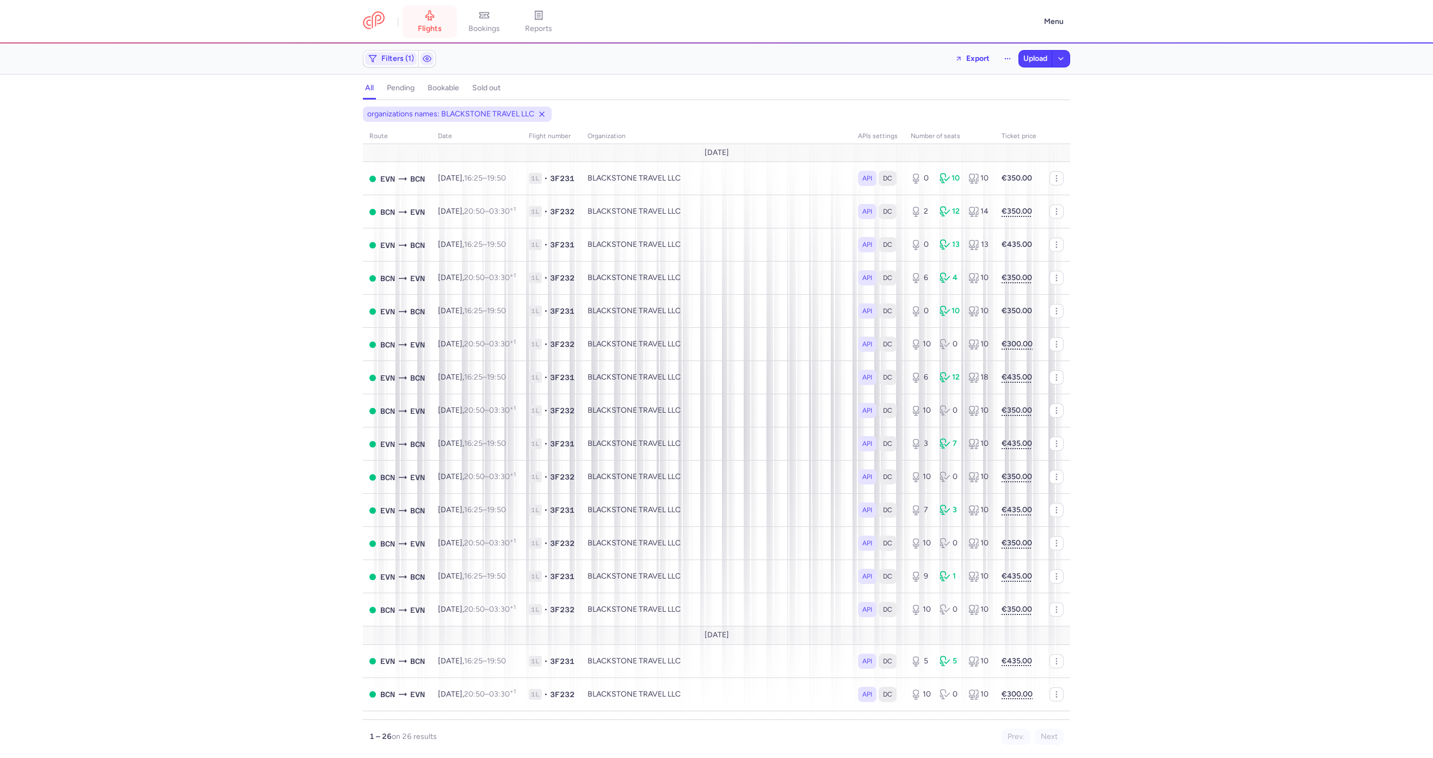
click at [418, 13] on link "flights" at bounding box center [430, 22] width 54 height 24
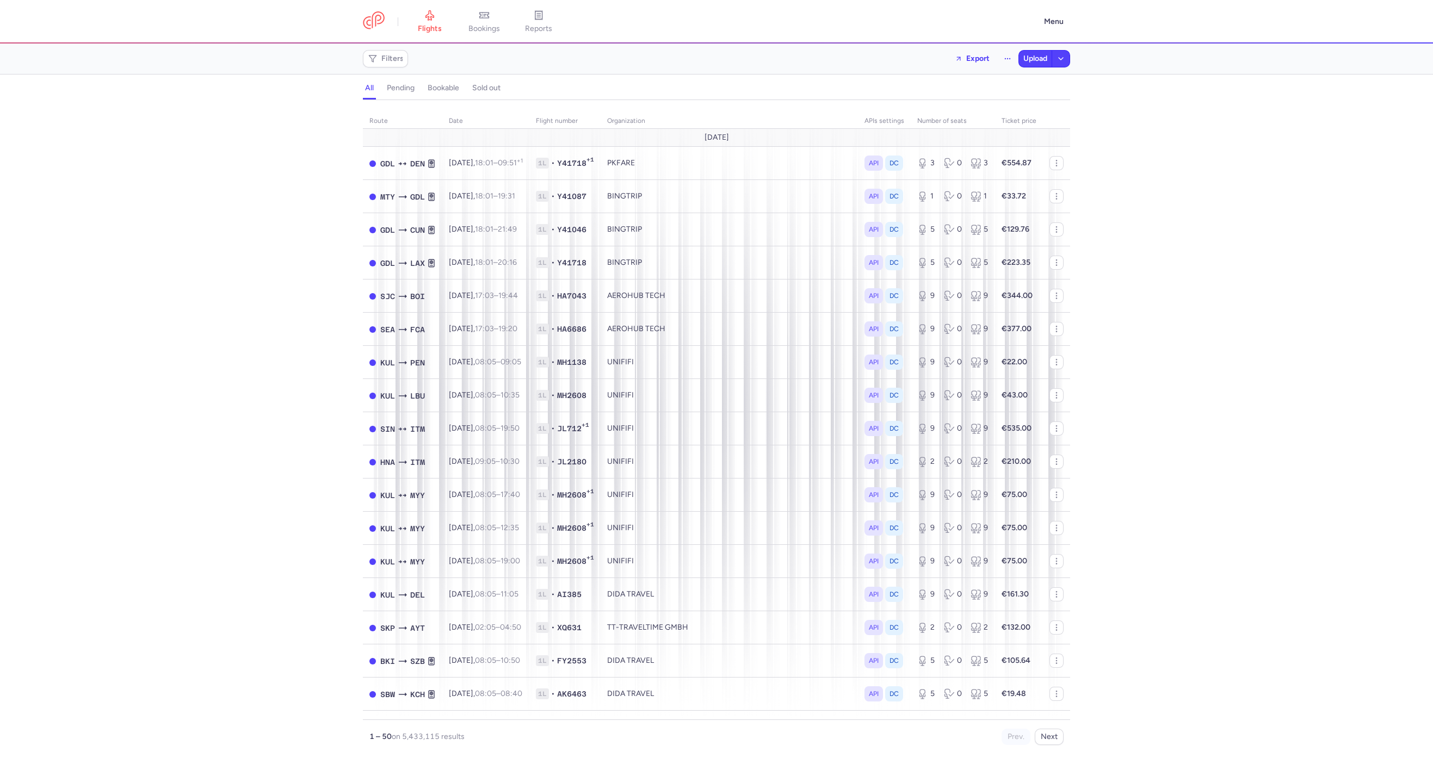
click at [408, 52] on div "Filters Export Upload" at bounding box center [717, 59] width 716 height 26
click at [399, 64] on span "Filters" at bounding box center [385, 58] width 41 height 13
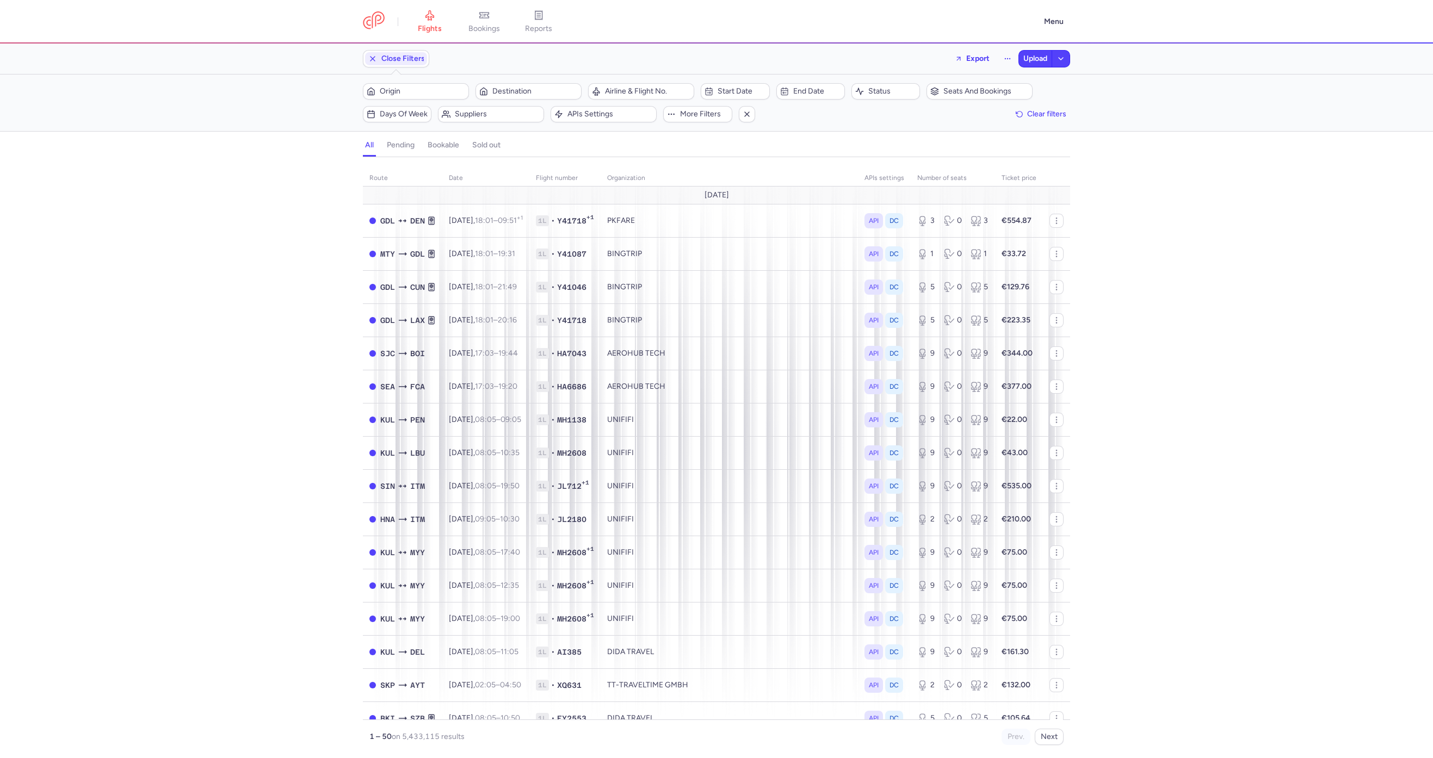
drag, startPoint x: 496, startPoint y: 118, endPoint x: 493, endPoint y: 126, distance: 8.6
click at [496, 118] on span "Suppliers" at bounding box center [491, 114] width 103 height 13
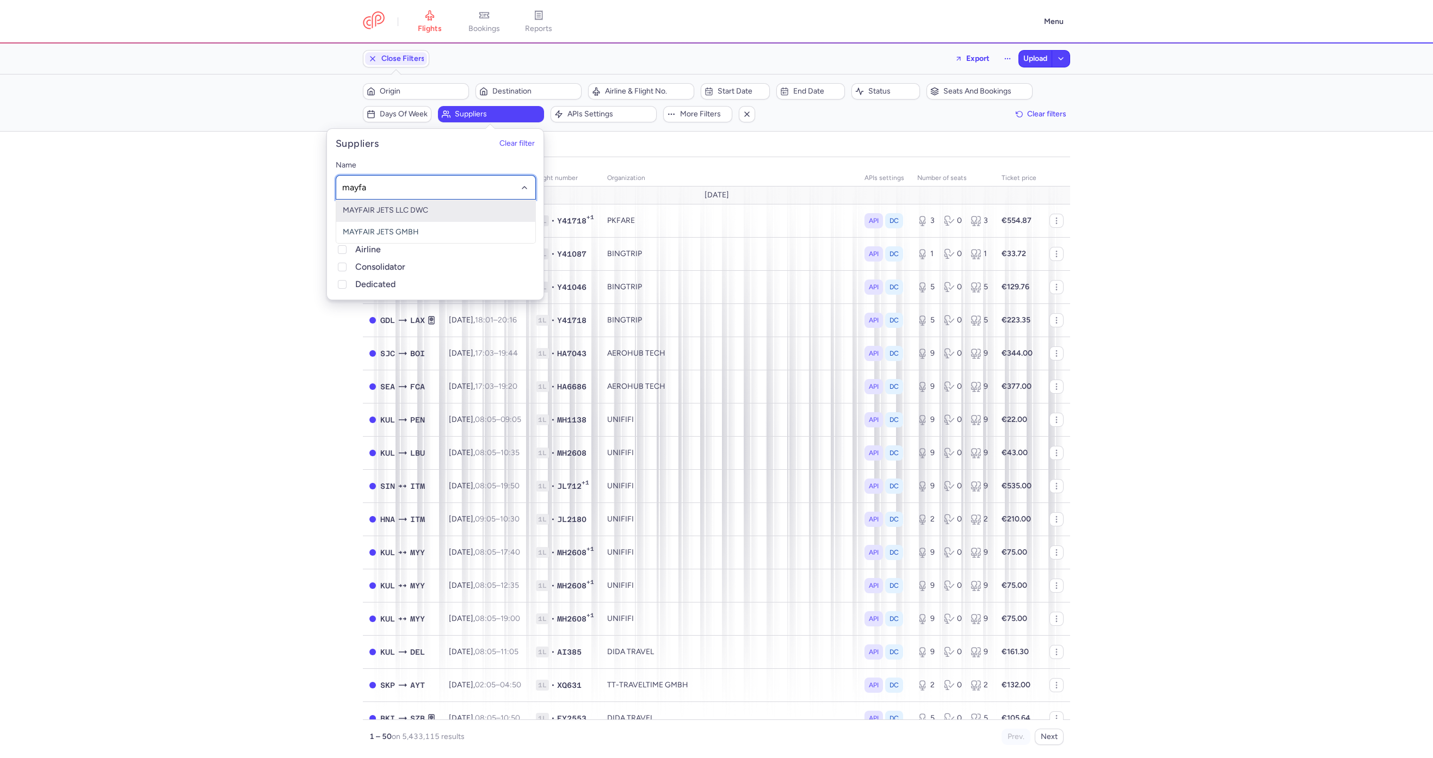
type input "mayfai"
click at [424, 203] on span "MAYFAIR JETS LLC DWC" at bounding box center [435, 211] width 199 height 22
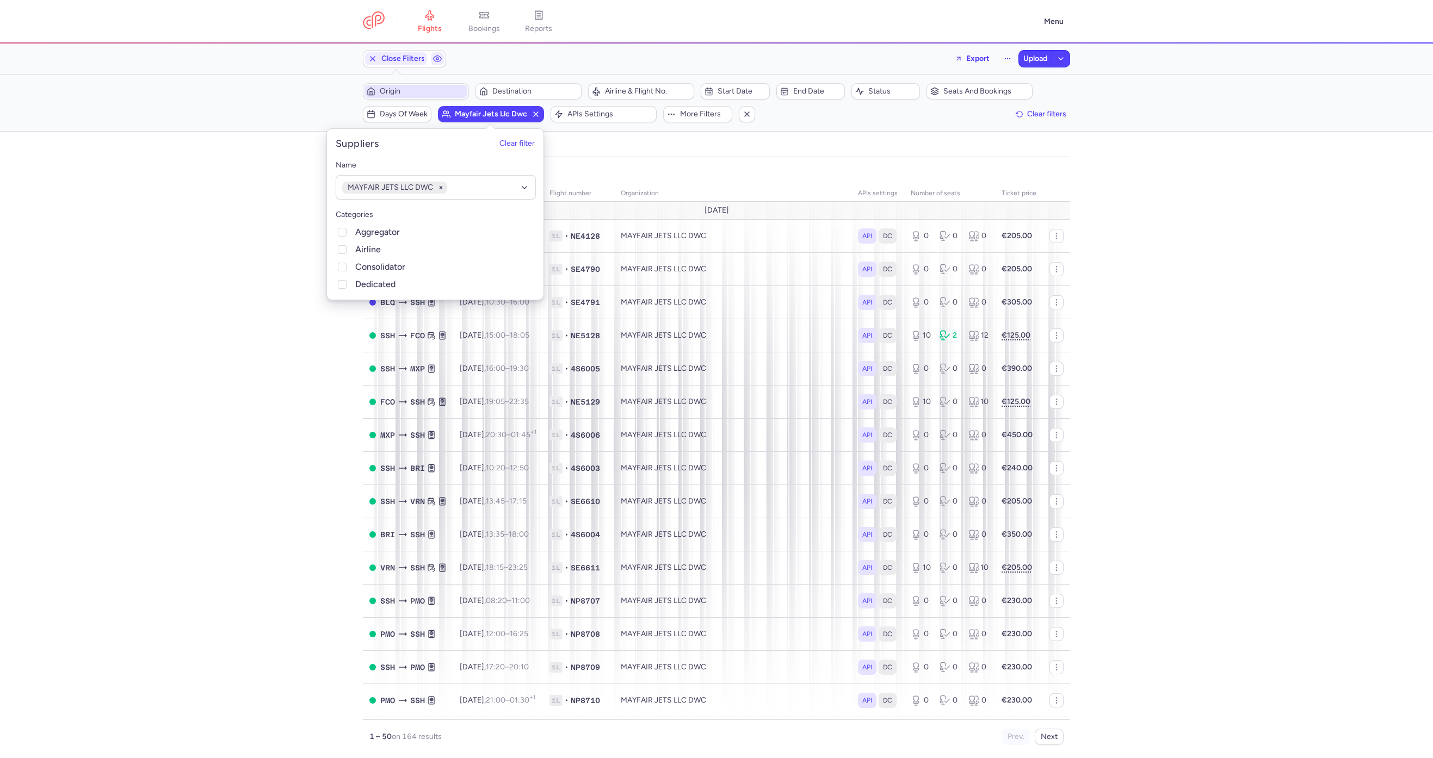
click at [427, 87] on span "Origin" at bounding box center [422, 91] width 85 height 9
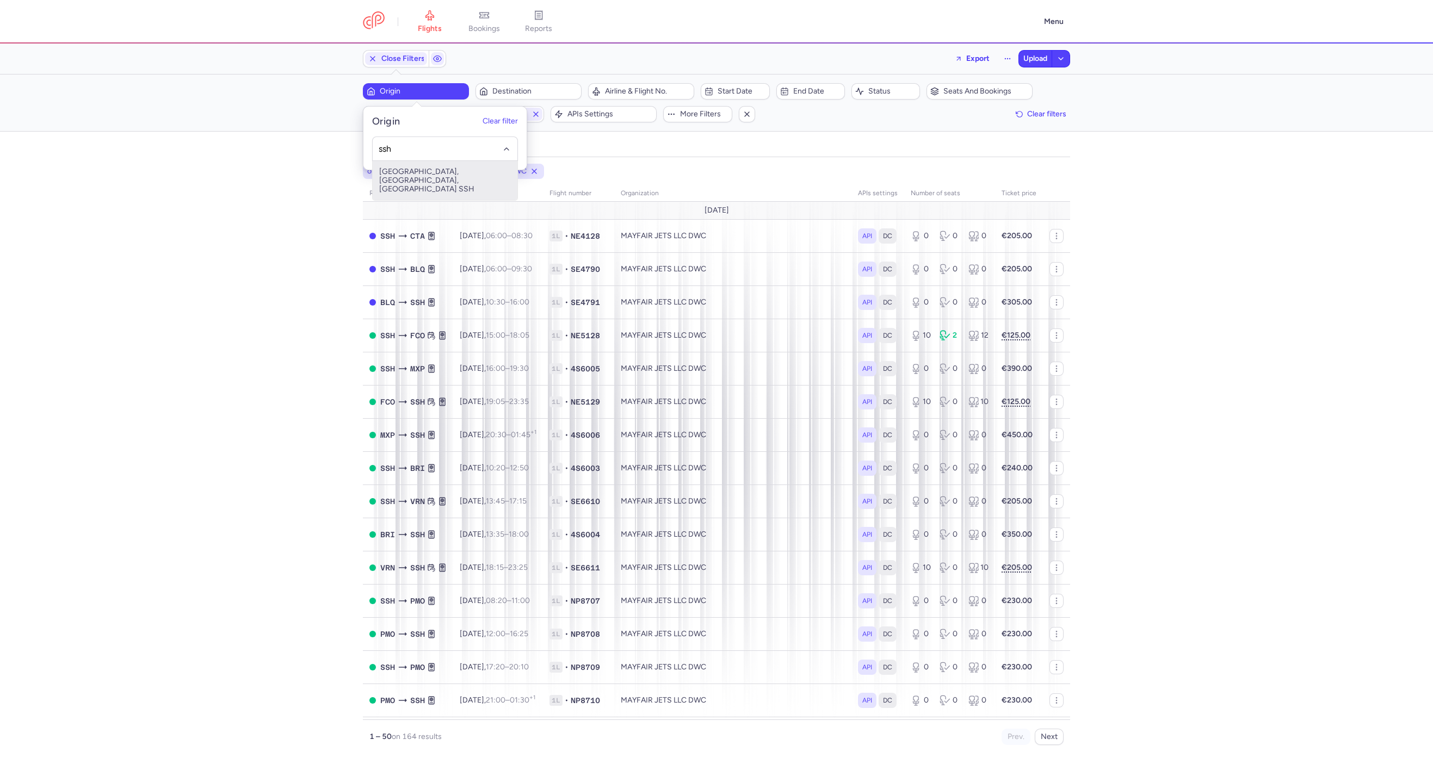
click at [433, 166] on span "Sharm el-Sheikh International Airport, Sharm el-Sheikh, Egypt SSH" at bounding box center [445, 180] width 145 height 39
type input "ssh"
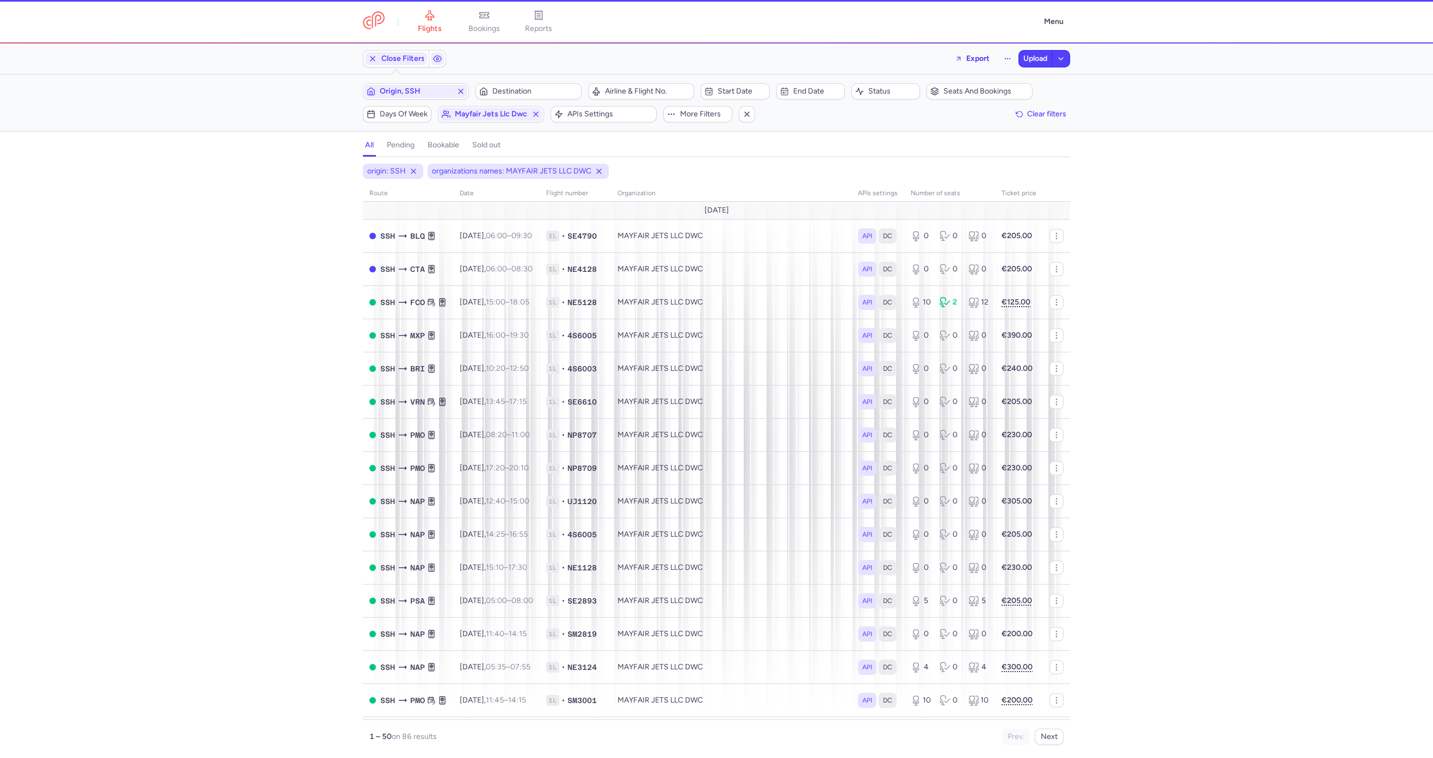
click at [547, 101] on div "Origin, SSH Destination" at bounding box center [472, 91] width 225 height 23
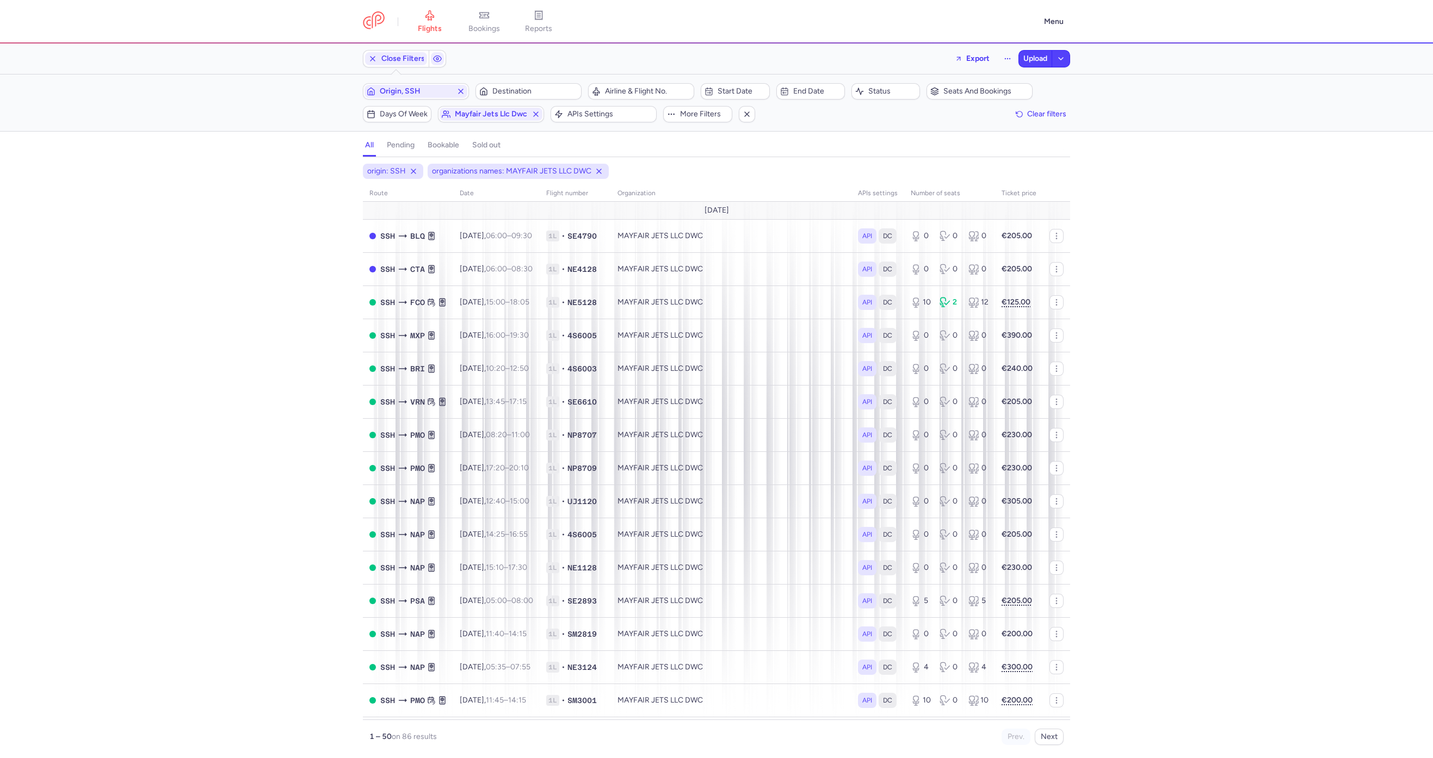
click at [541, 101] on div "Origin, SSH Destination" at bounding box center [472, 91] width 225 height 23
click at [536, 92] on span "Destination" at bounding box center [534, 91] width 85 height 9
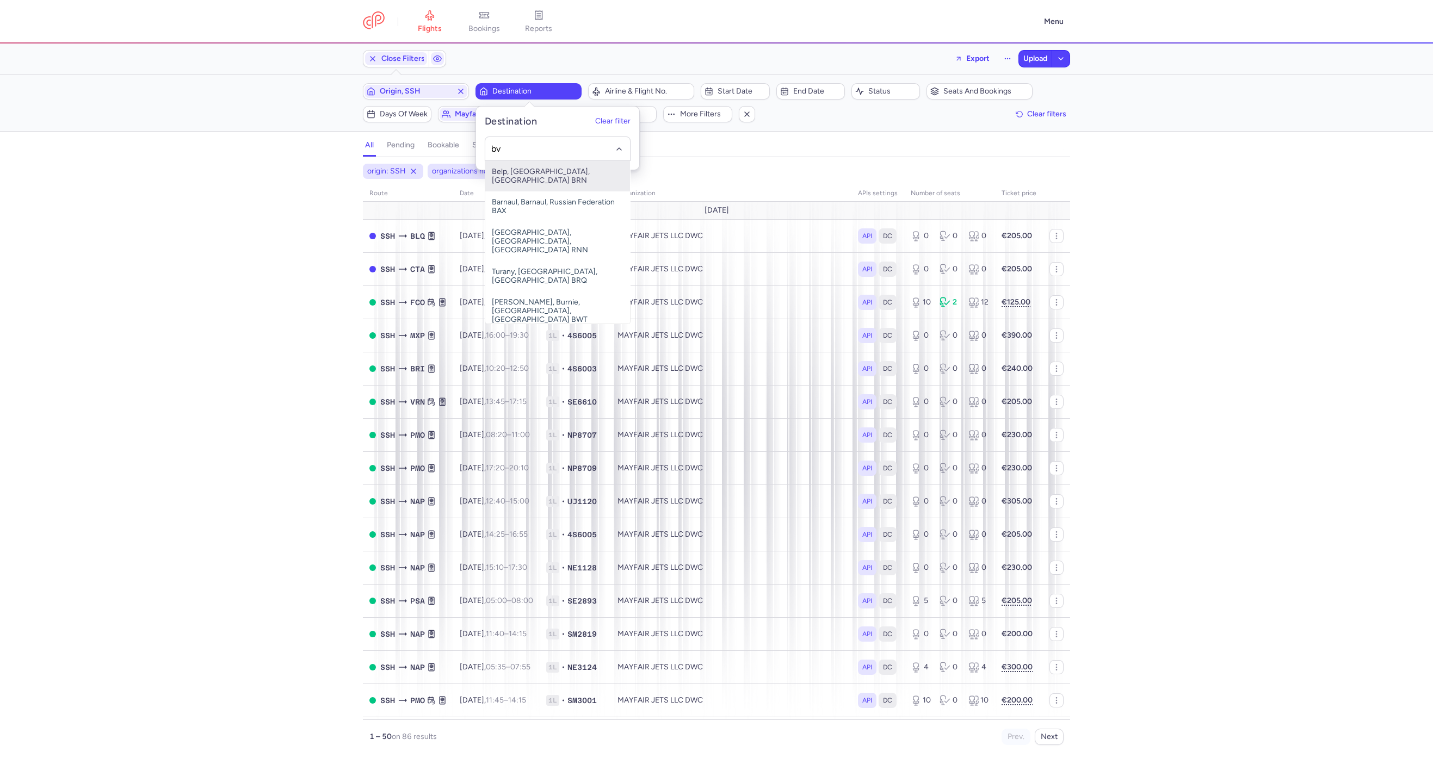
type input "b"
click at [561, 169] on span "Valerio Catullo, Verona, Italy VRN" at bounding box center [557, 180] width 145 height 39
type input "vrn"
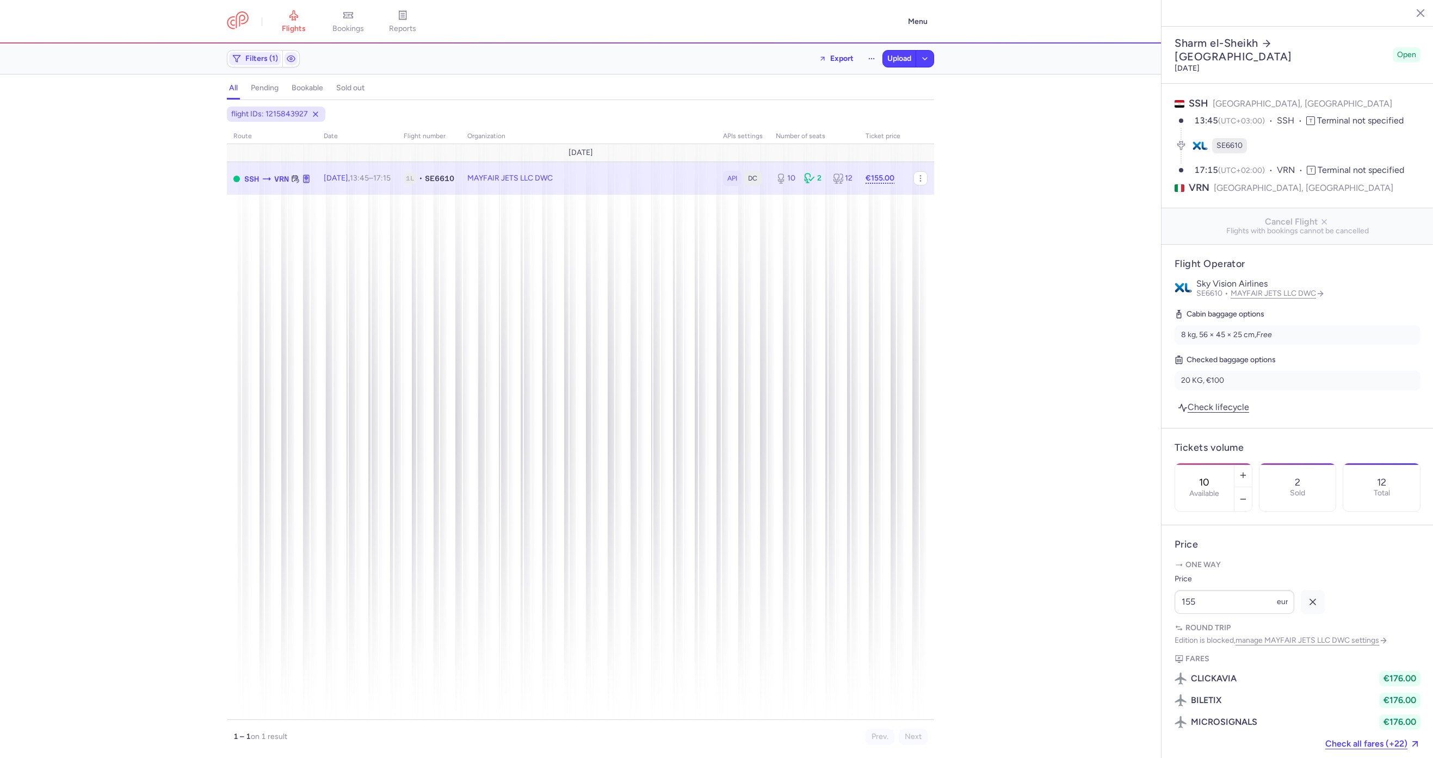
select select "days"
click at [295, 30] on span "flights" at bounding box center [294, 29] width 24 height 10
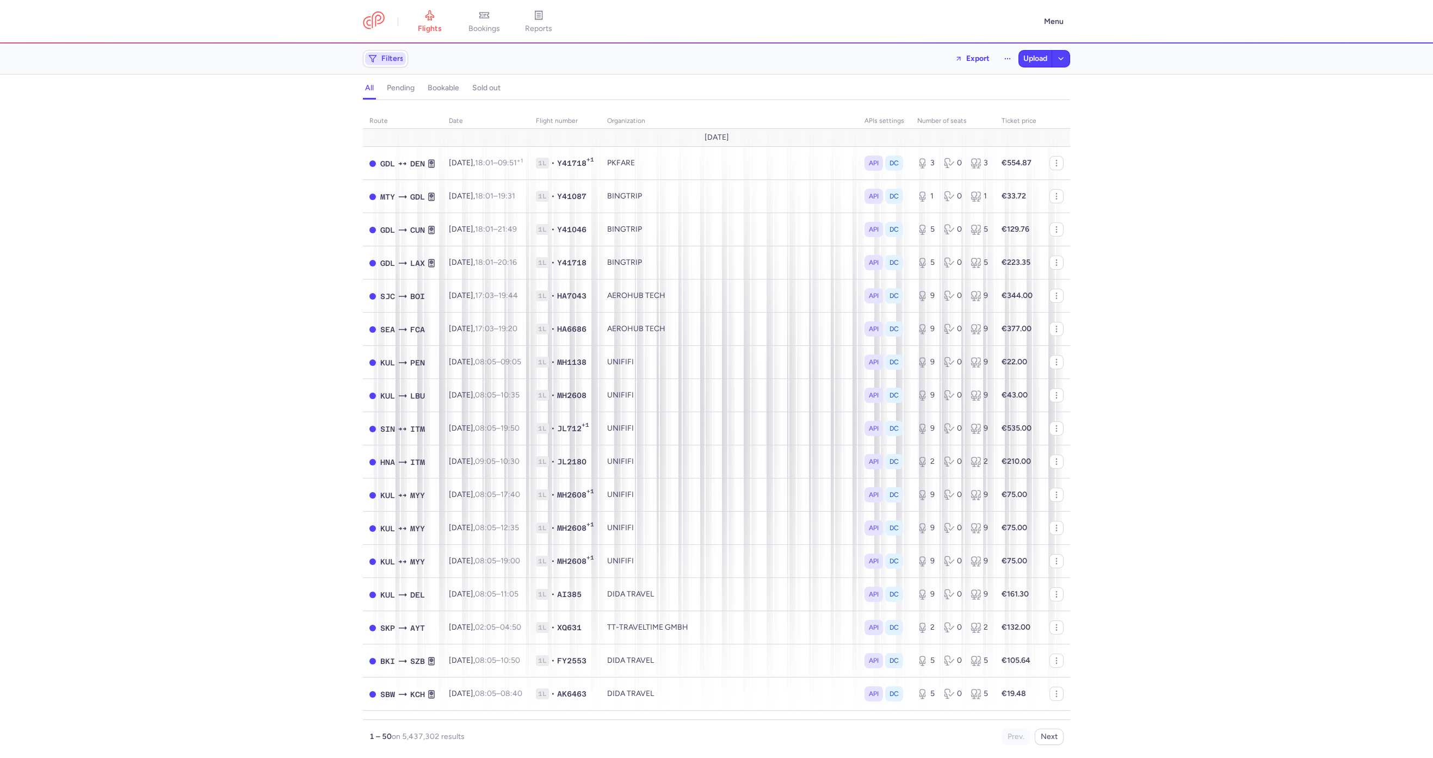
drag, startPoint x: 392, startPoint y: 41, endPoint x: 390, endPoint y: 58, distance: 17.1
click at [392, 41] on header "flights bookings reports Menu" at bounding box center [716, 22] width 1433 height 44
click at [386, 63] on span "Filters" at bounding box center [385, 58] width 41 height 13
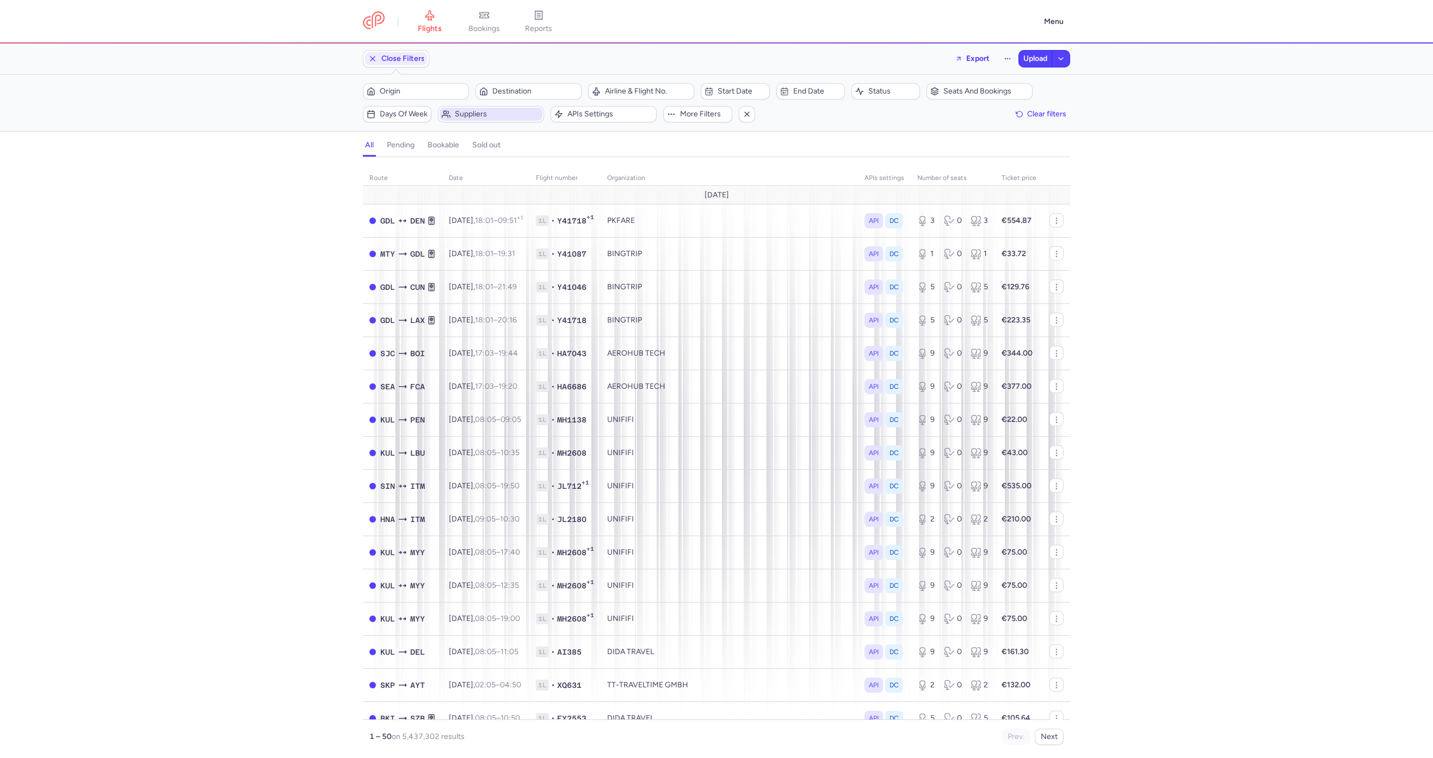
click at [475, 115] on span "Suppliers" at bounding box center [497, 114] width 85 height 9
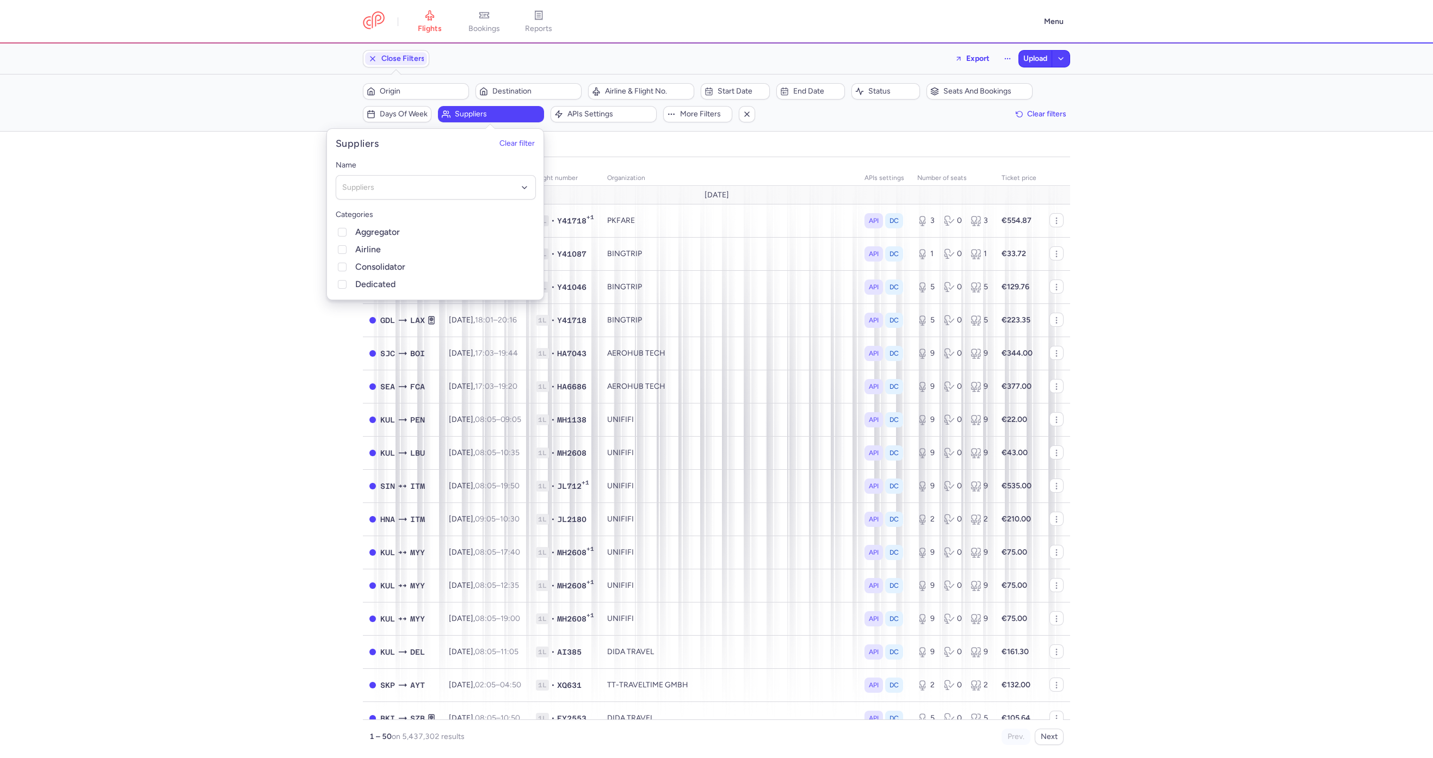
click at [406, 200] on div "Name Suppliers Categories Aggregator Airline Consolidator Dedicated" at bounding box center [436, 225] width 218 height 150
type input "aer"
click at [412, 341] on span "AEROVIAGGI S.P.A" at bounding box center [435, 341] width 199 height 22
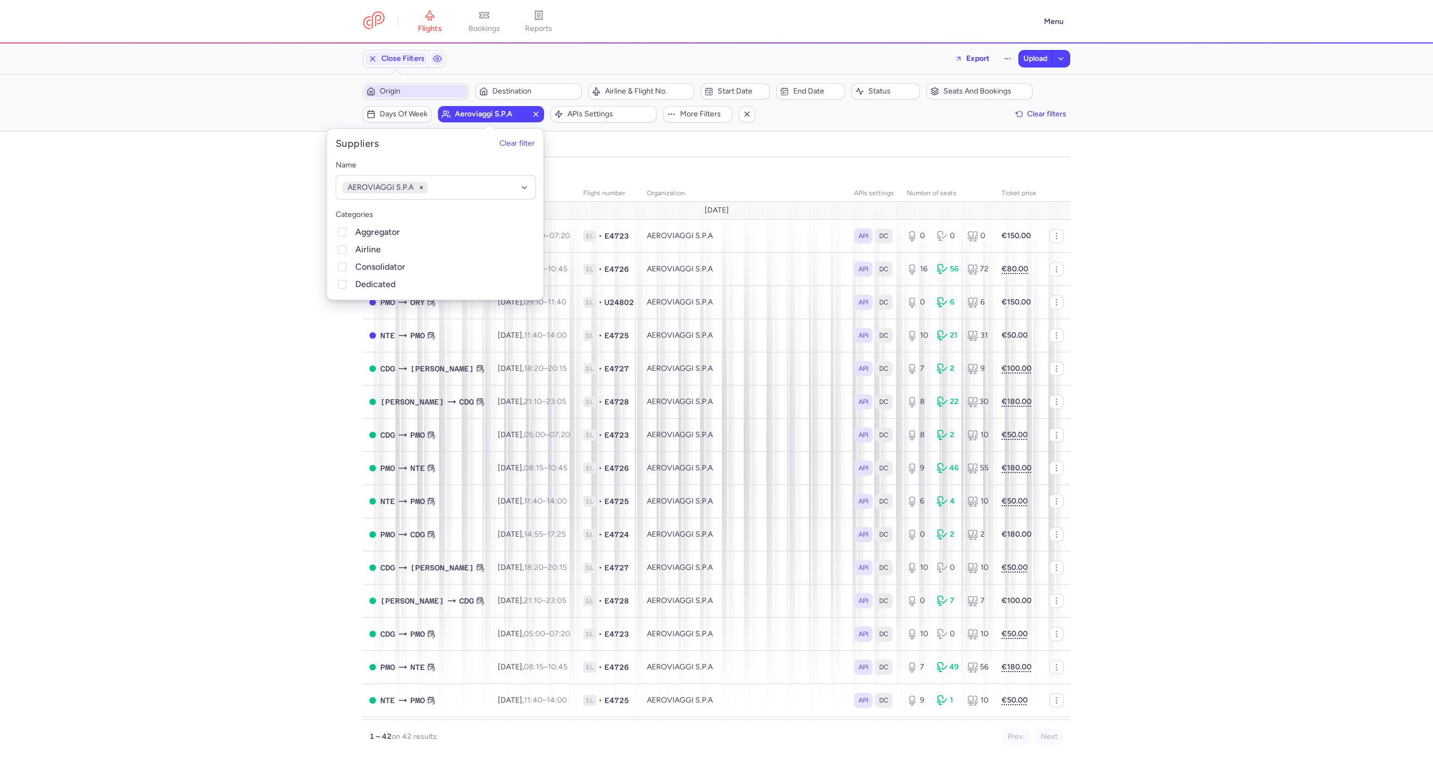
click at [409, 97] on span "Origin" at bounding box center [416, 91] width 103 height 13
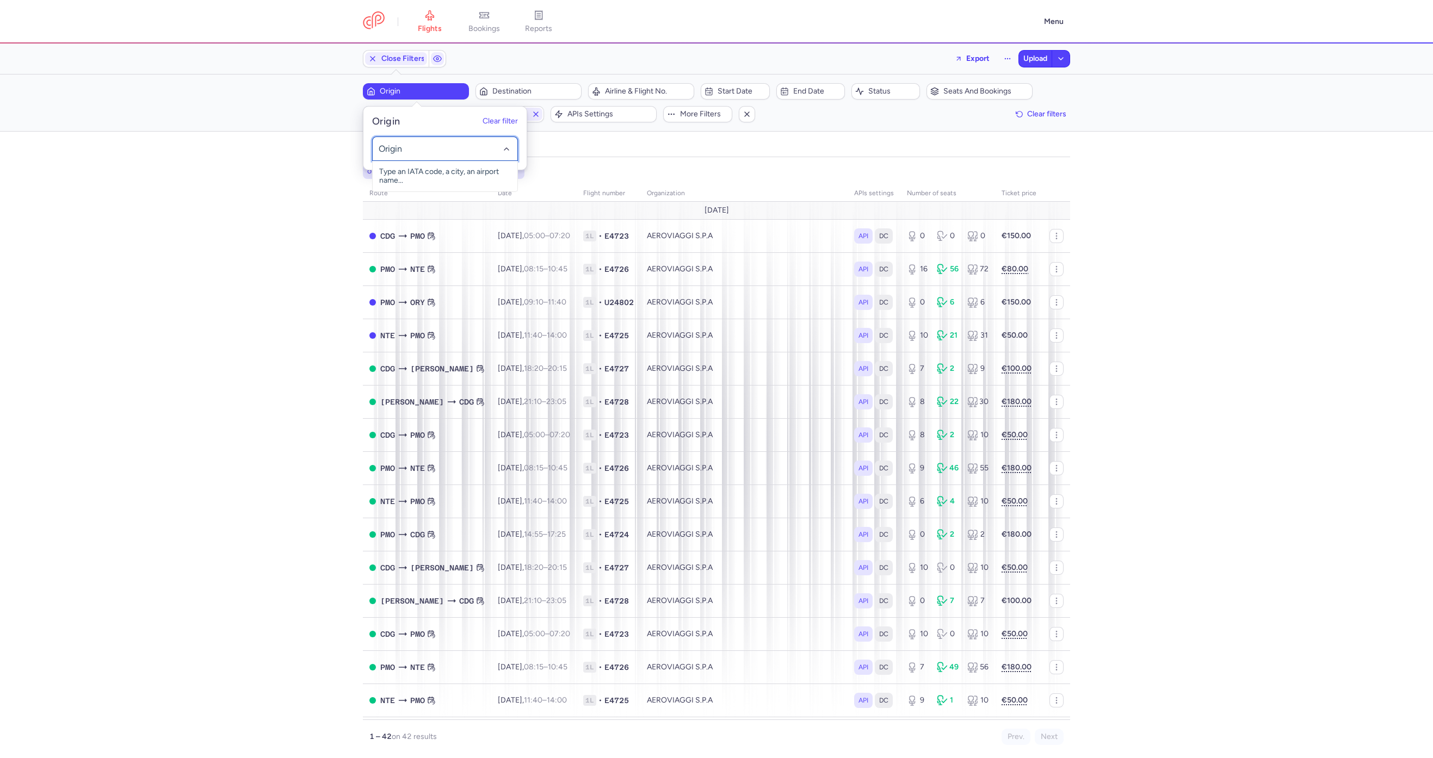
click at [392, 155] on div at bounding box center [445, 149] width 146 height 24
click at [386, 175] on span "Punta Raisi, Palermo, Italy PMO" at bounding box center [445, 180] width 145 height 39
type input "pmo"
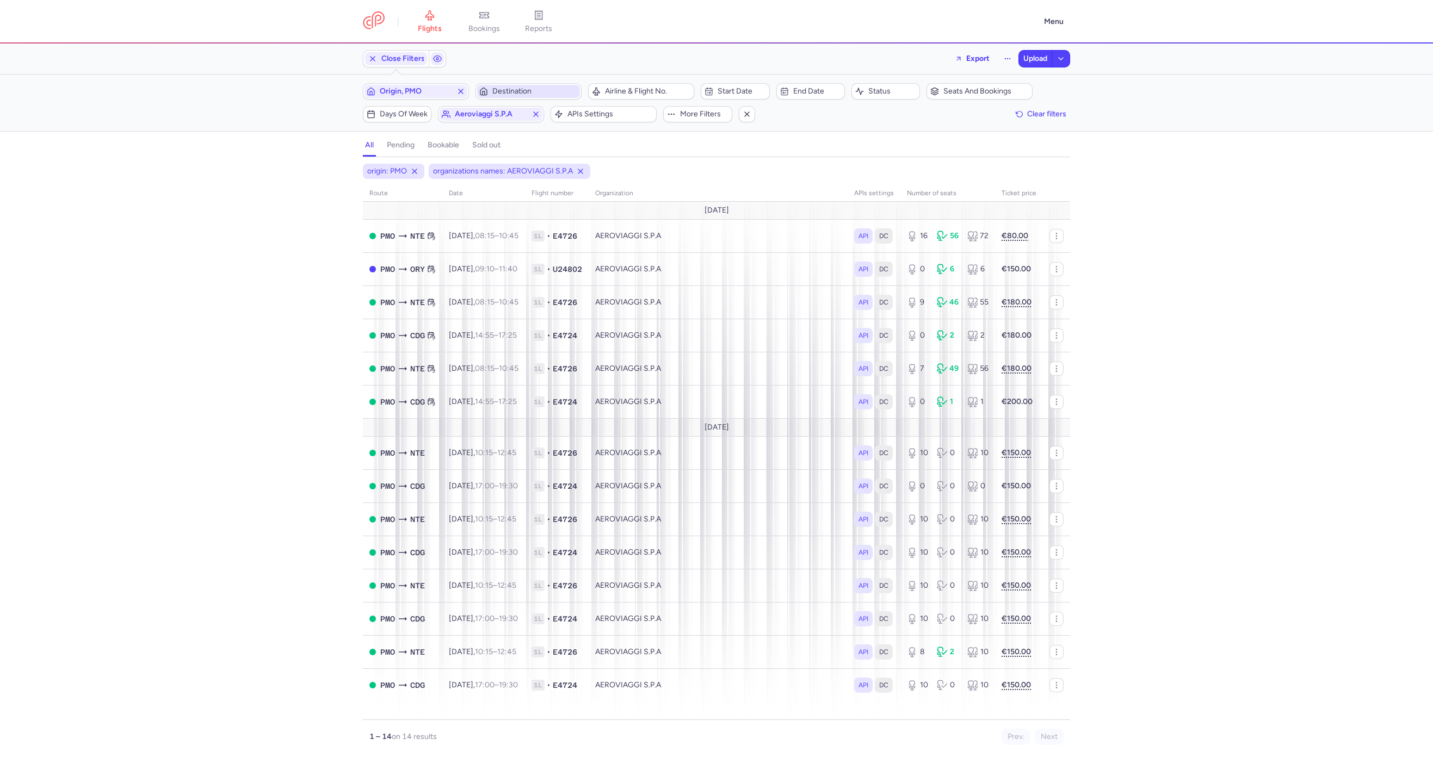
click at [543, 84] on button "Destination" at bounding box center [529, 91] width 106 height 16
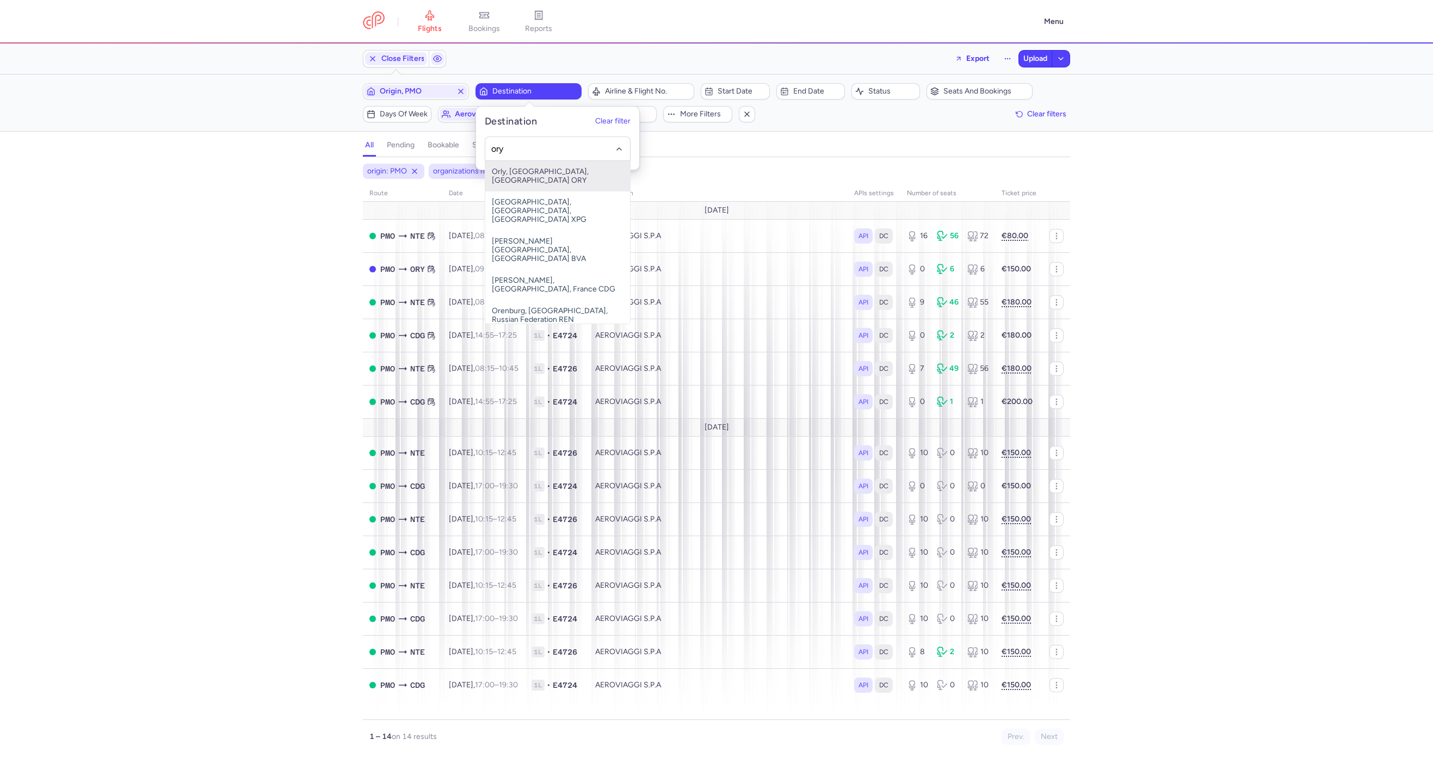
type input "ory"
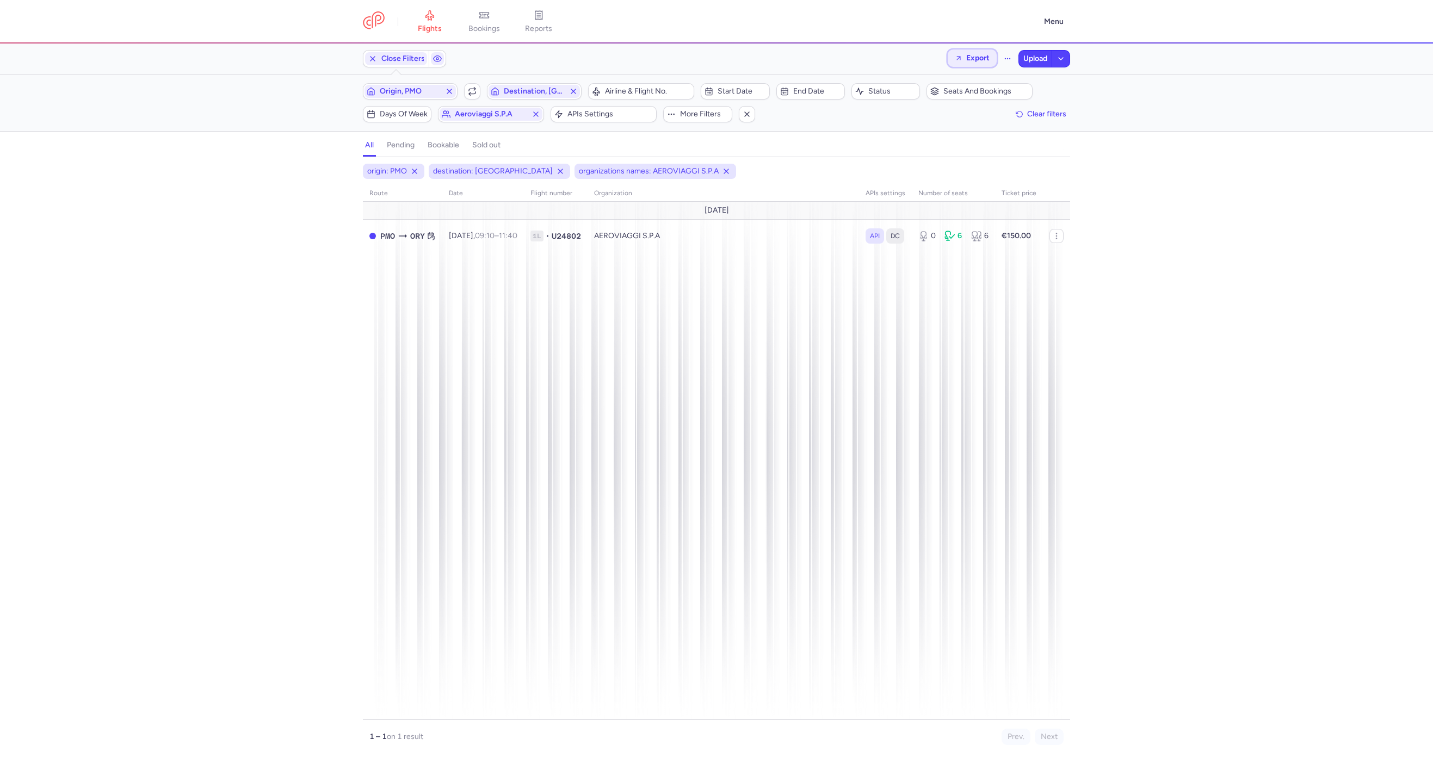
click at [975, 66] on button "Export" at bounding box center [972, 58] width 49 height 17
click at [932, 89] on p "Export flights" at bounding box center [916, 87] width 45 height 9
click at [638, 294] on span "Export flight" at bounding box center [675, 299] width 109 height 11
click at [1044, 63] on button "Upload" at bounding box center [1035, 59] width 33 height 16
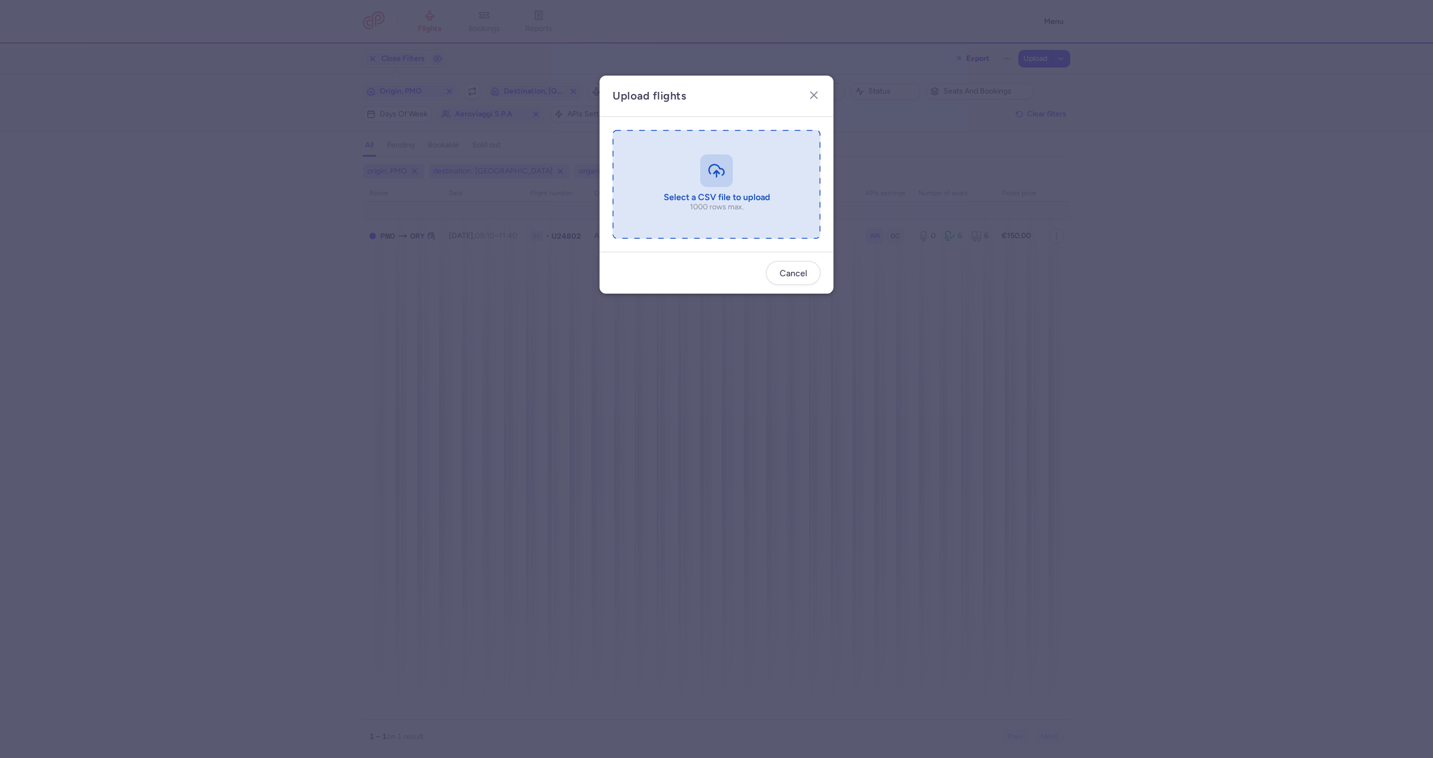
type input "C:\fakepath\NEW FLIGHT UPLOAD TEMPLATE 2025 (3) (1) (1) (2) (1) (1) (1).csv"
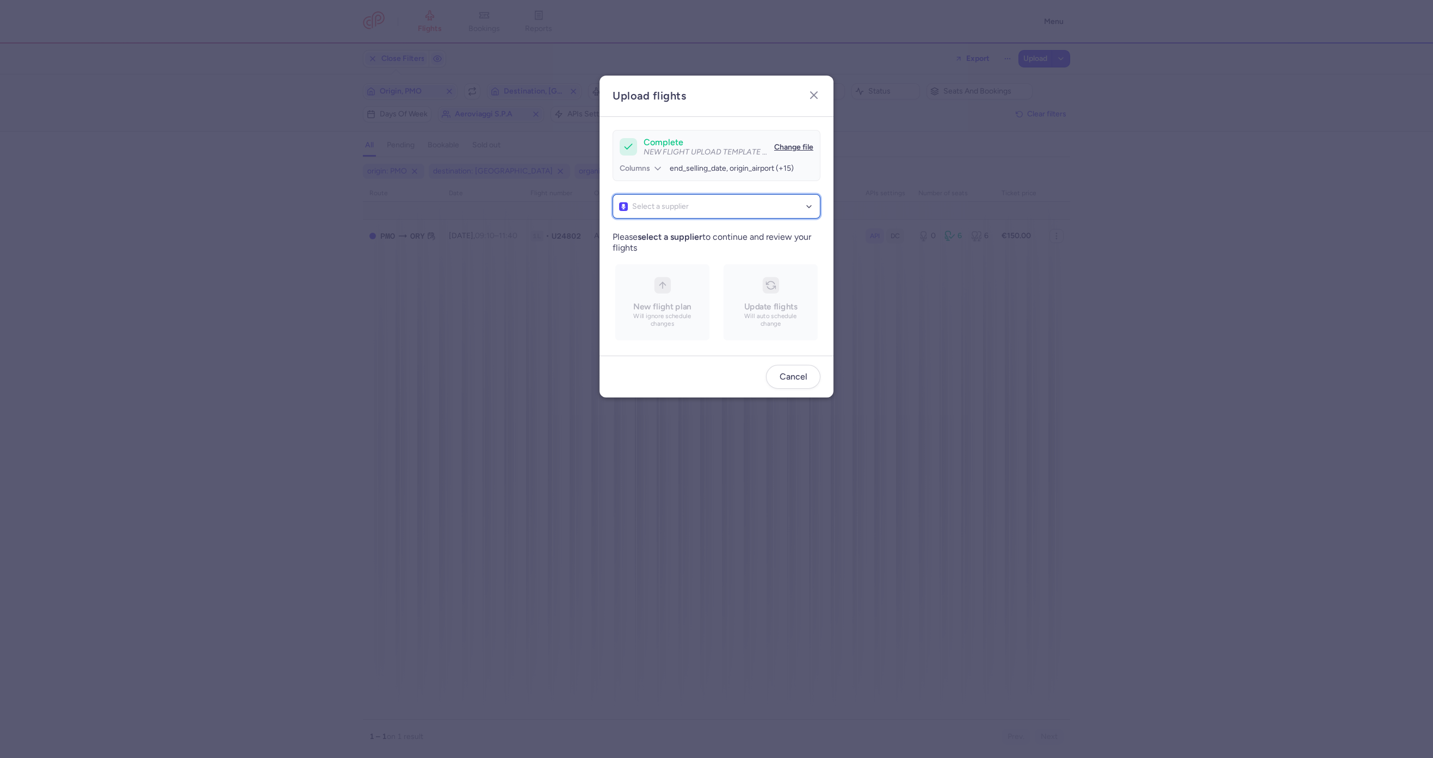
click at [701, 195] on div "Select a supplier" at bounding box center [717, 206] width 208 height 24
click at [695, 197] on div at bounding box center [717, 206] width 208 height 24
type input "AEROVI"
click at [692, 215] on div at bounding box center [717, 206] width 208 height 24
click at [687, 224] on span "Type an organization name" at bounding box center [716, 230] width 207 height 22
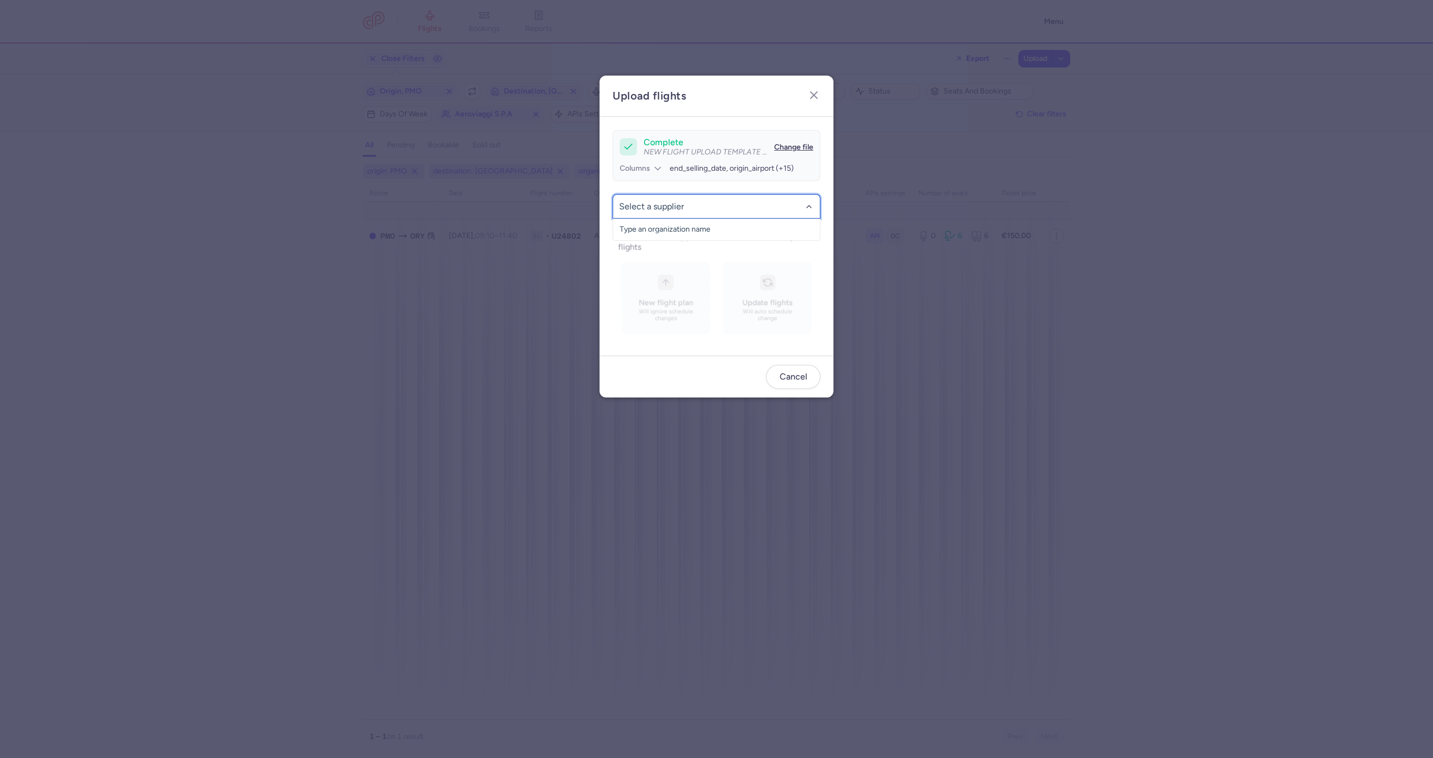
click at [706, 204] on input "-searchbox" at bounding box center [716, 207] width 195 height 12
type input "AEROVI"
click at [672, 229] on span "AEROVIAGGI S.P.A" at bounding box center [717, 229] width 194 height 9
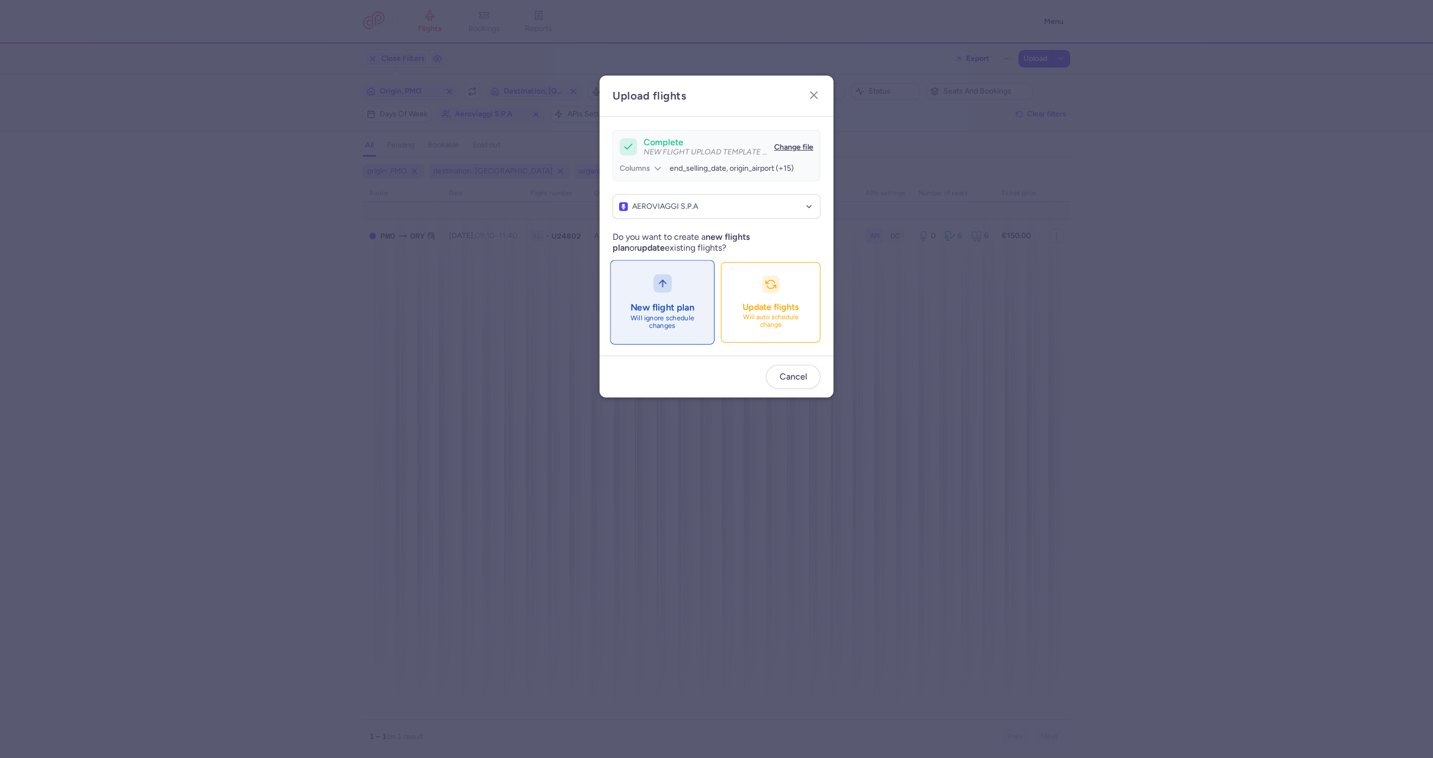
click at [664, 295] on button "New flight plan Will ignore schedule changes" at bounding box center [662, 303] width 104 height 84
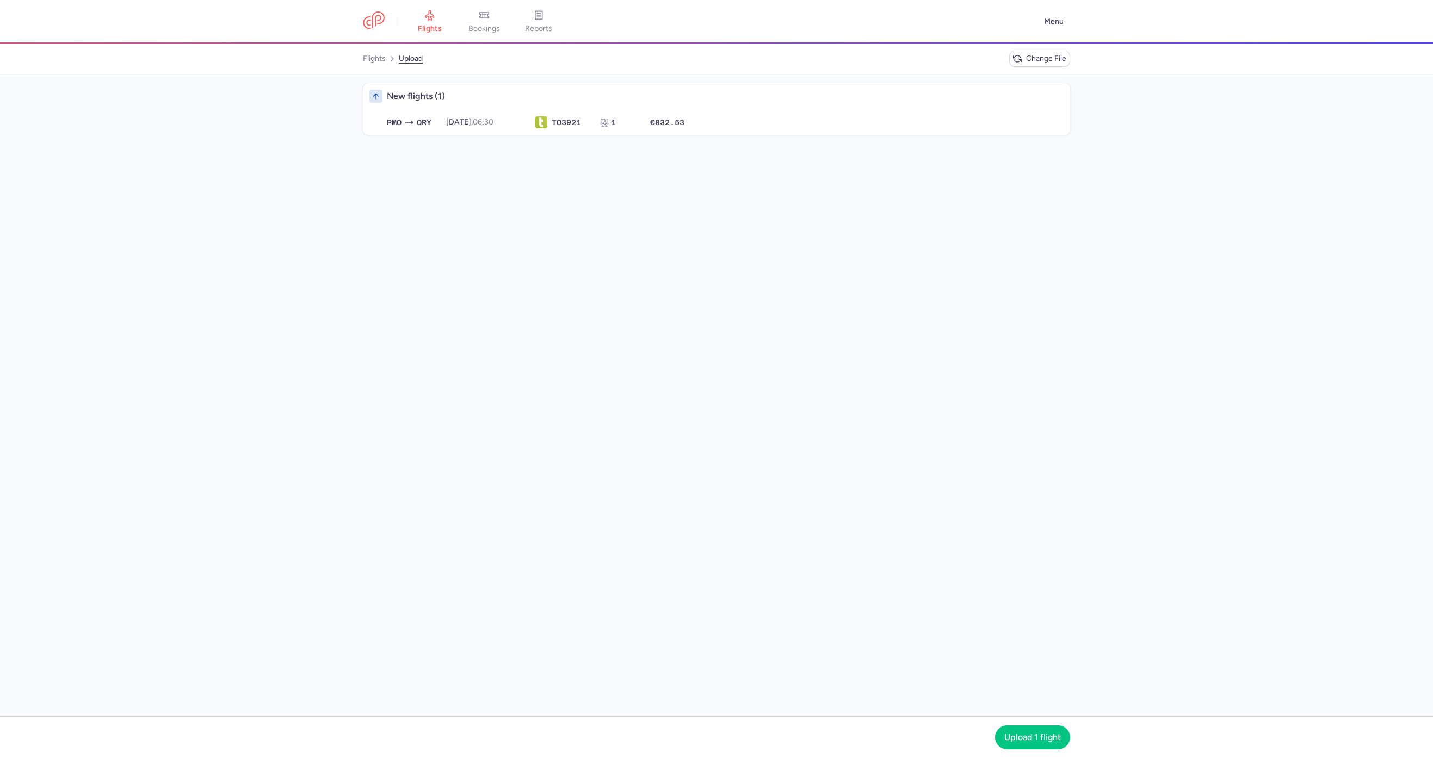
click at [803, 109] on div "PMO ORY 2025-08-15, 06:30 TO 3921 1 €832.53 2025-08-15, 06:30 TO3921 1 seats €8…" at bounding box center [716, 122] width 707 height 26
click at [732, 116] on div "PMO ORY 2025-08-15, 06:30 TO 3921 1 €832.53 2025-08-15, 06:30 TO3921 1 seats €8…" at bounding box center [722, 122] width 681 height 13
click at [1018, 735] on span "Upload 1 flight" at bounding box center [1032, 737] width 57 height 10
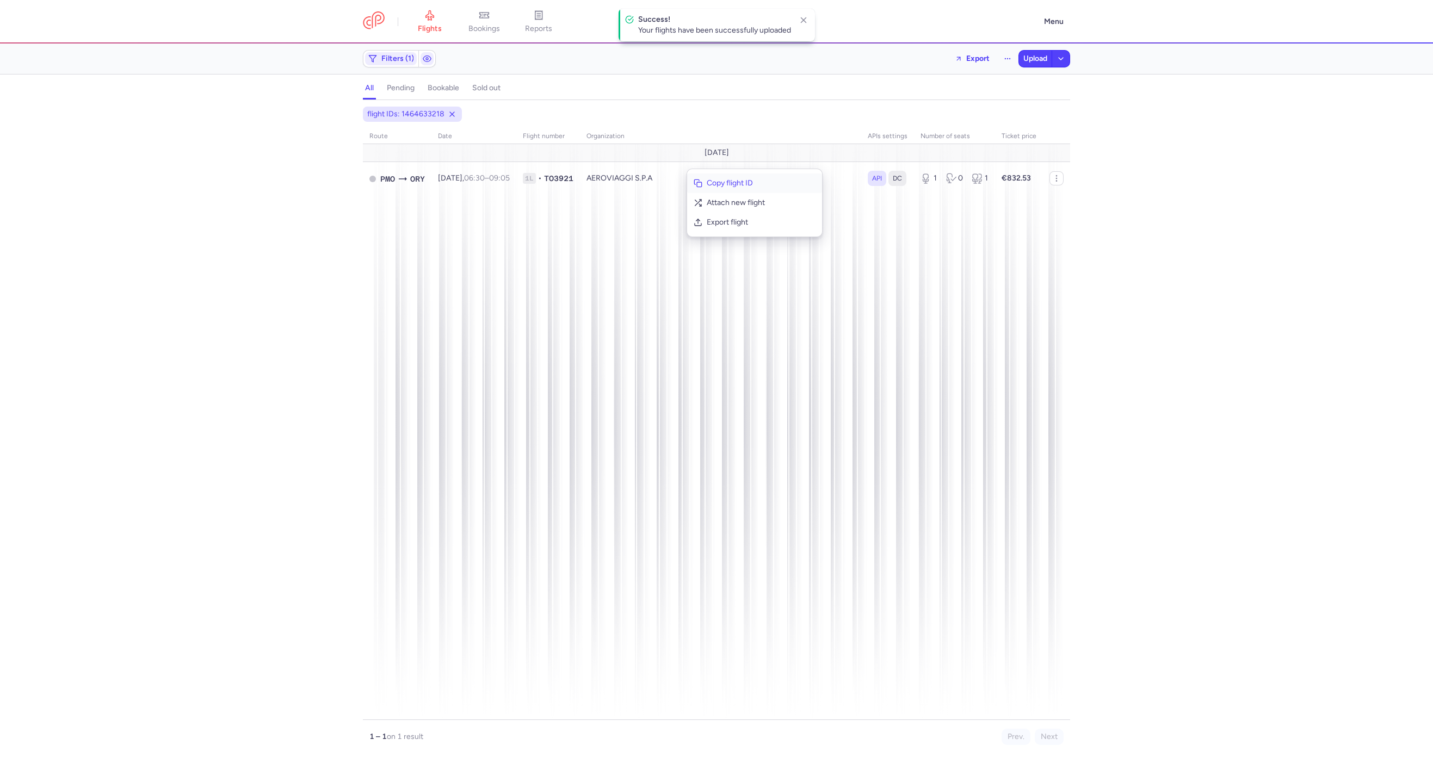
click at [738, 180] on span "Copy flight ID" at bounding box center [761, 183] width 109 height 11
click at [635, 197] on div "route date Flight number organization APIs settings number of seats Ticket pric…" at bounding box center [716, 424] width 707 height 592
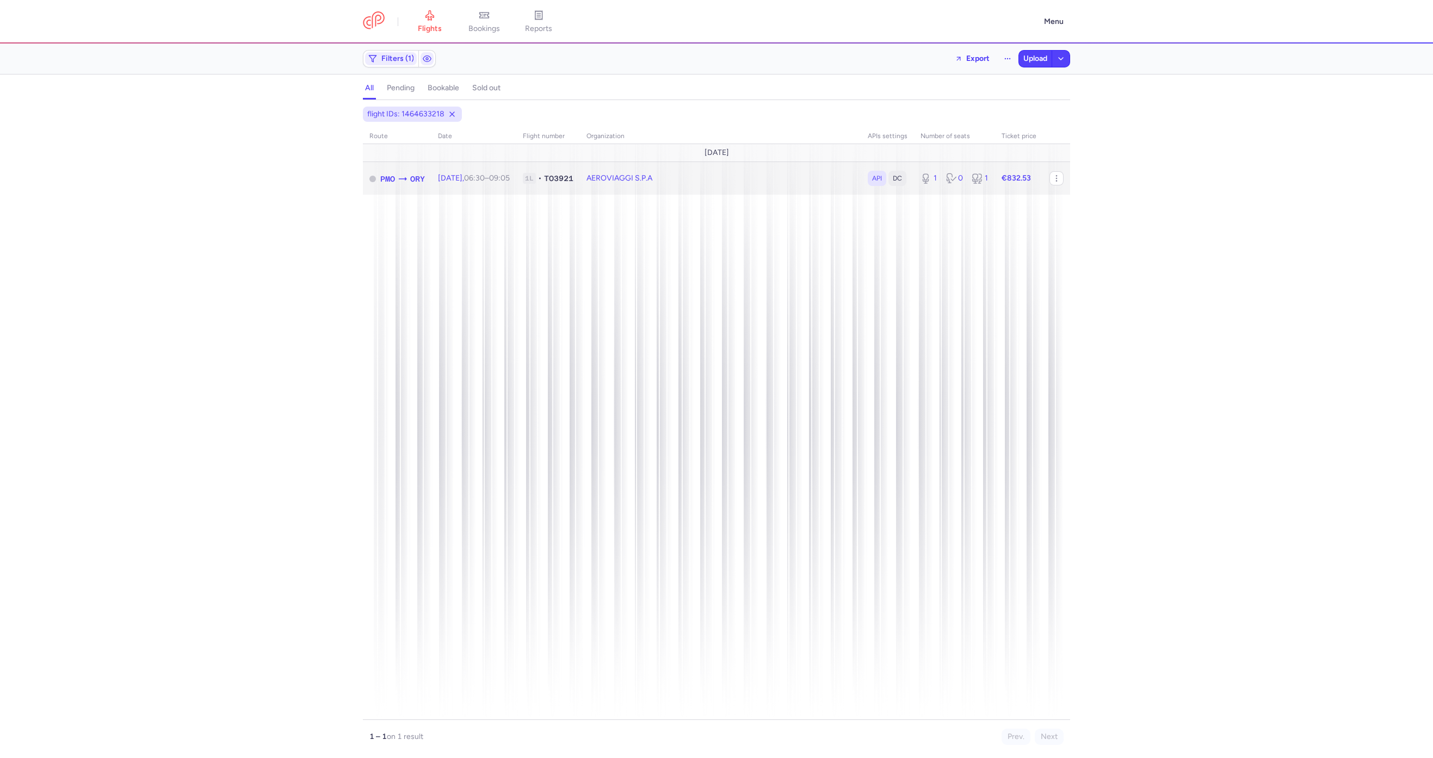
click at [914, 178] on td "AEROVIAGGI S.P.A" at bounding box center [954, 178] width 81 height 33
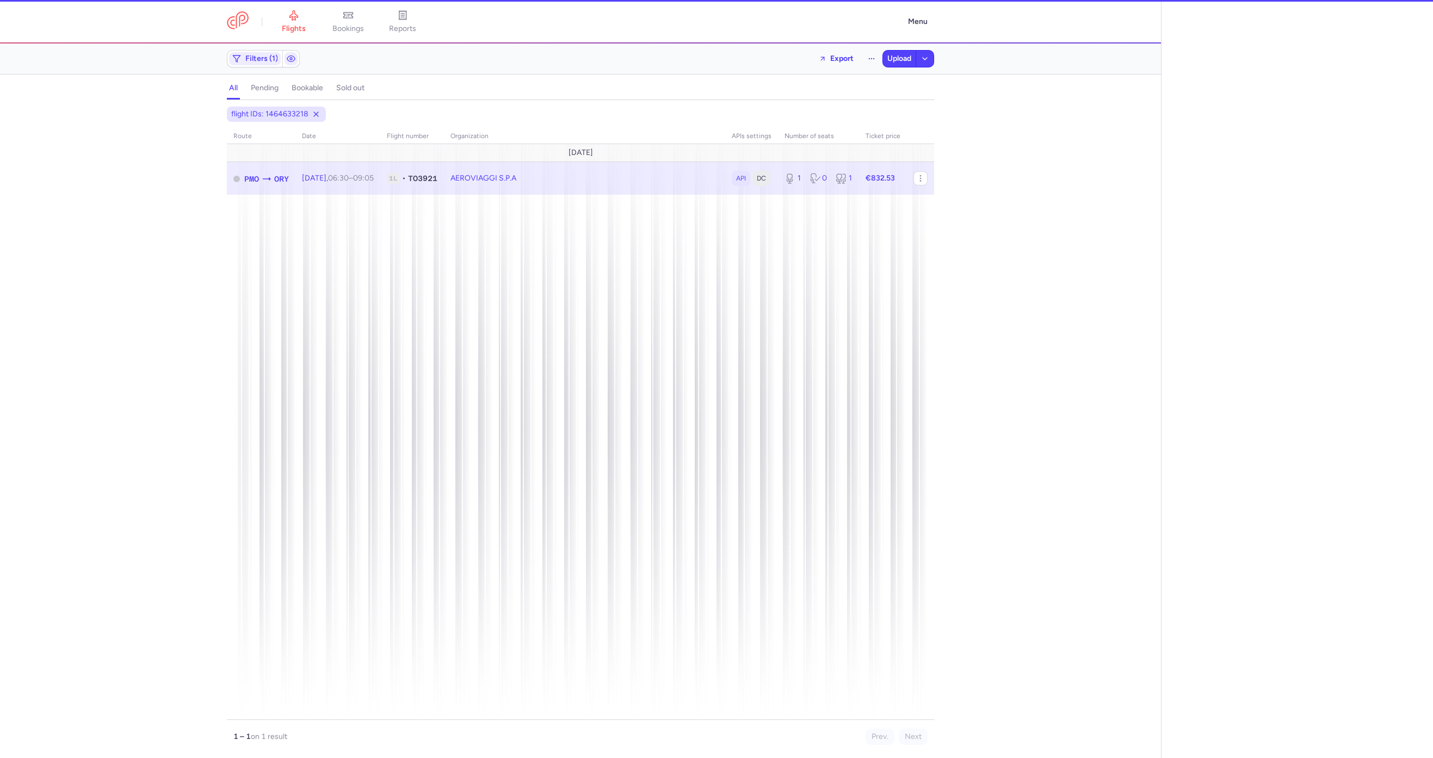
select select "hours"
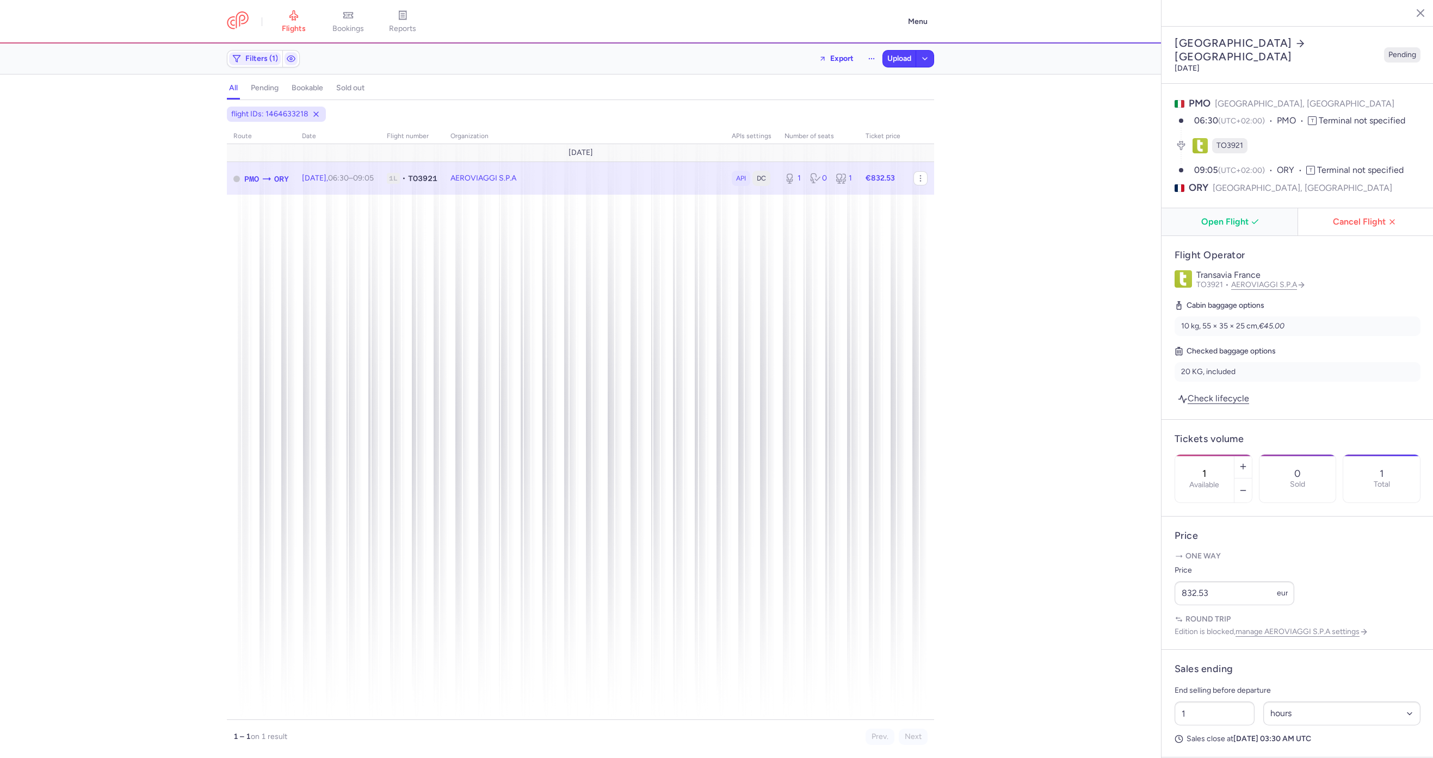
click at [1237, 217] on span "Open Flight" at bounding box center [1231, 222] width 119 height 10
drag, startPoint x: 570, startPoint y: 197, endPoint x: 570, endPoint y: 187, distance: 10.9
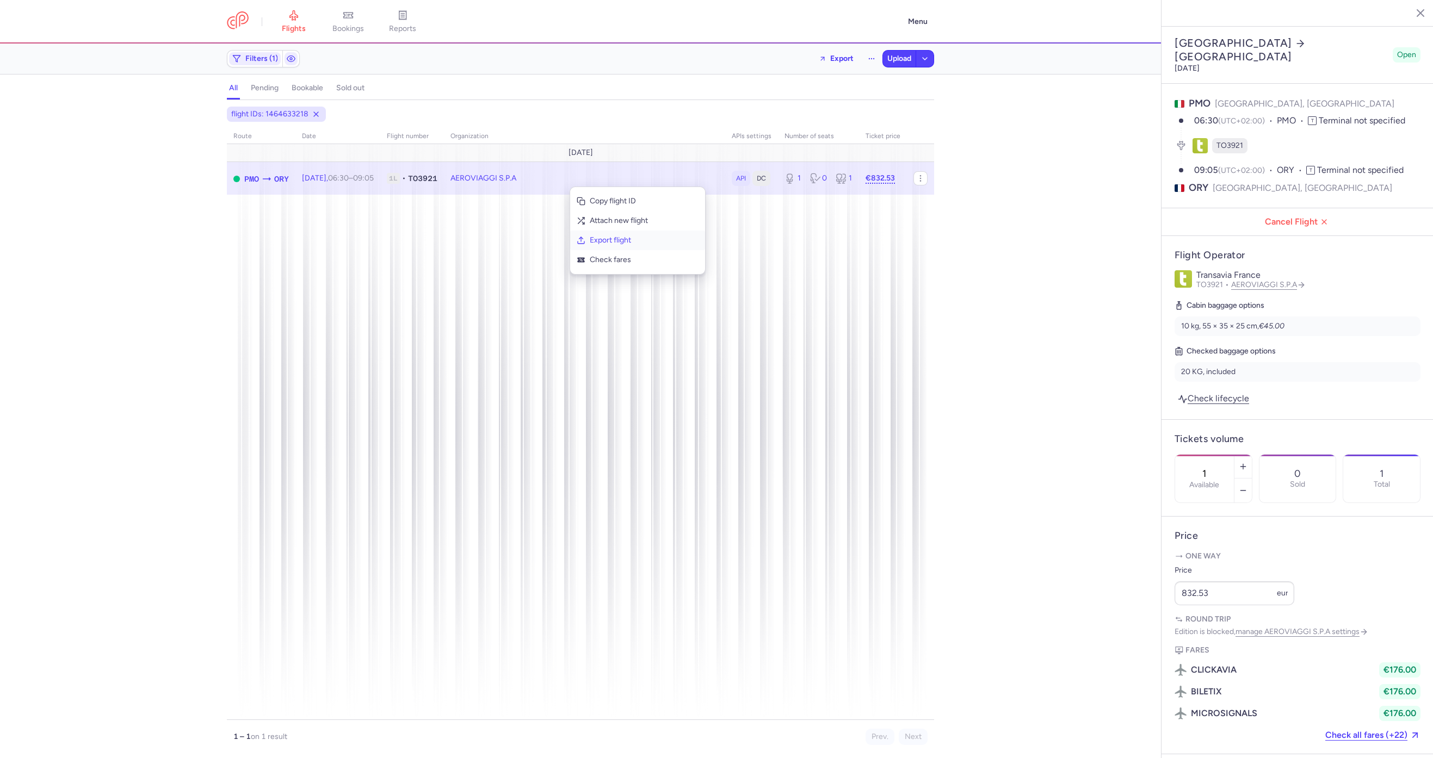
click at [618, 240] on span "Export flight" at bounding box center [644, 240] width 109 height 11
click at [897, 52] on button "Upload" at bounding box center [899, 59] width 33 height 16
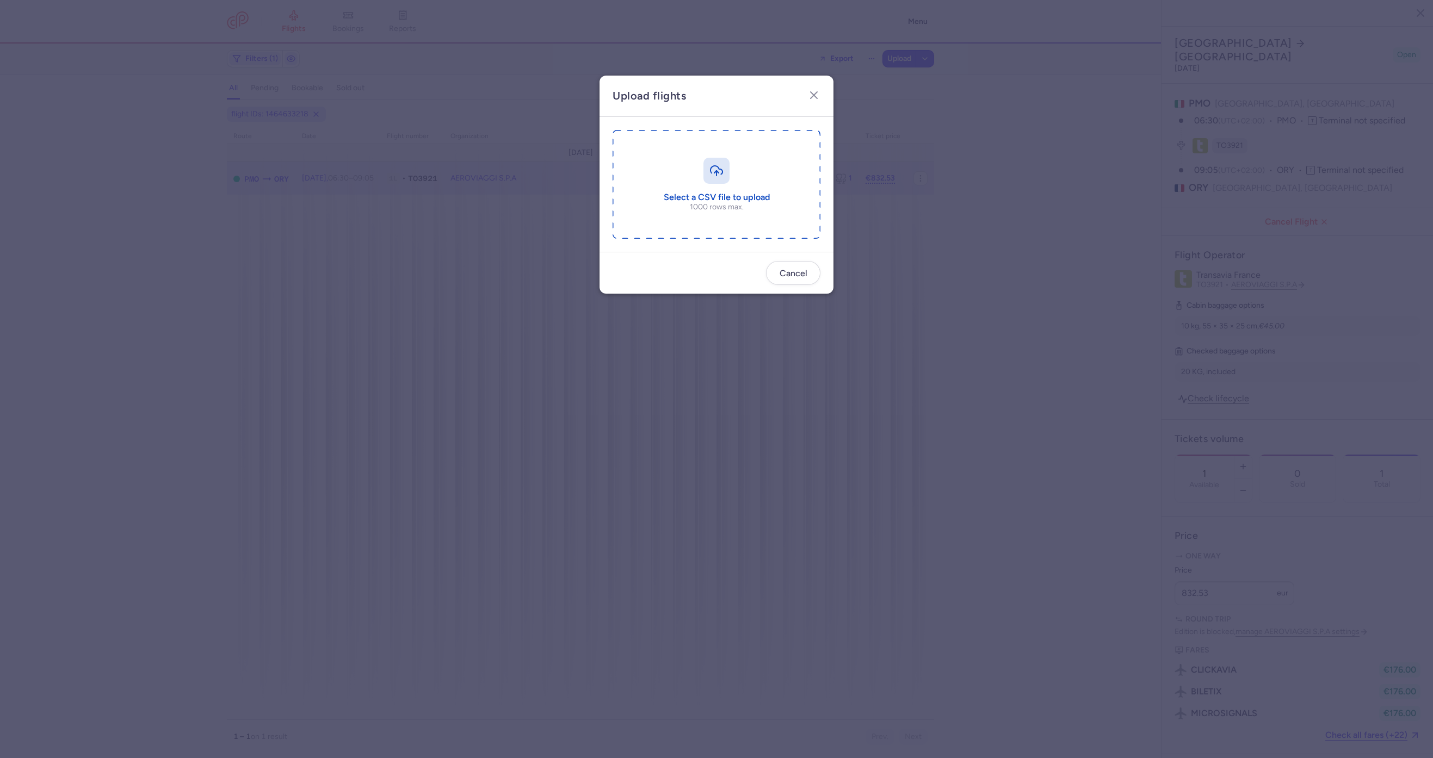
type input "C:\fakepath\export_flight_TO3921_20250814,1055 (1).csv"
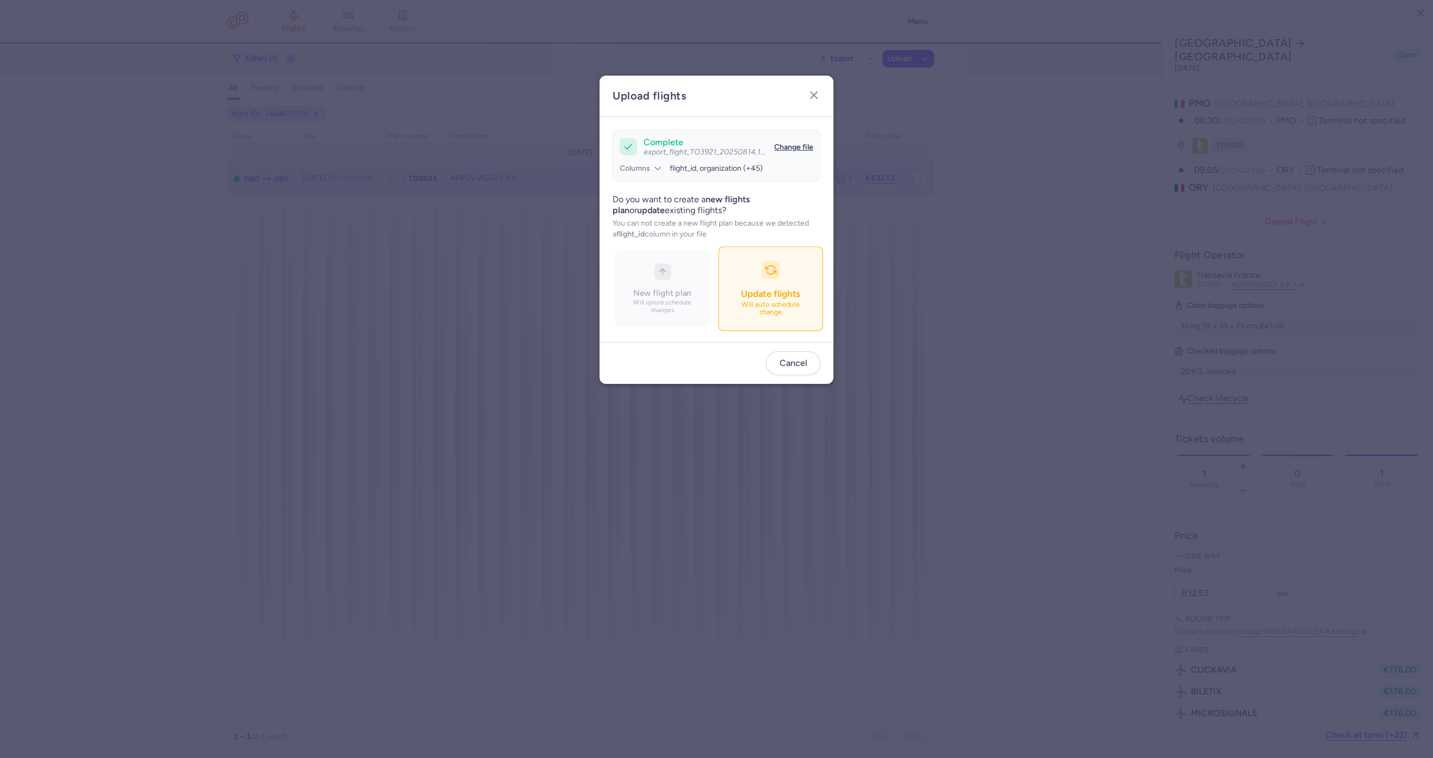
click at [783, 286] on button "Update flights Will auto schedule change" at bounding box center [770, 289] width 104 height 84
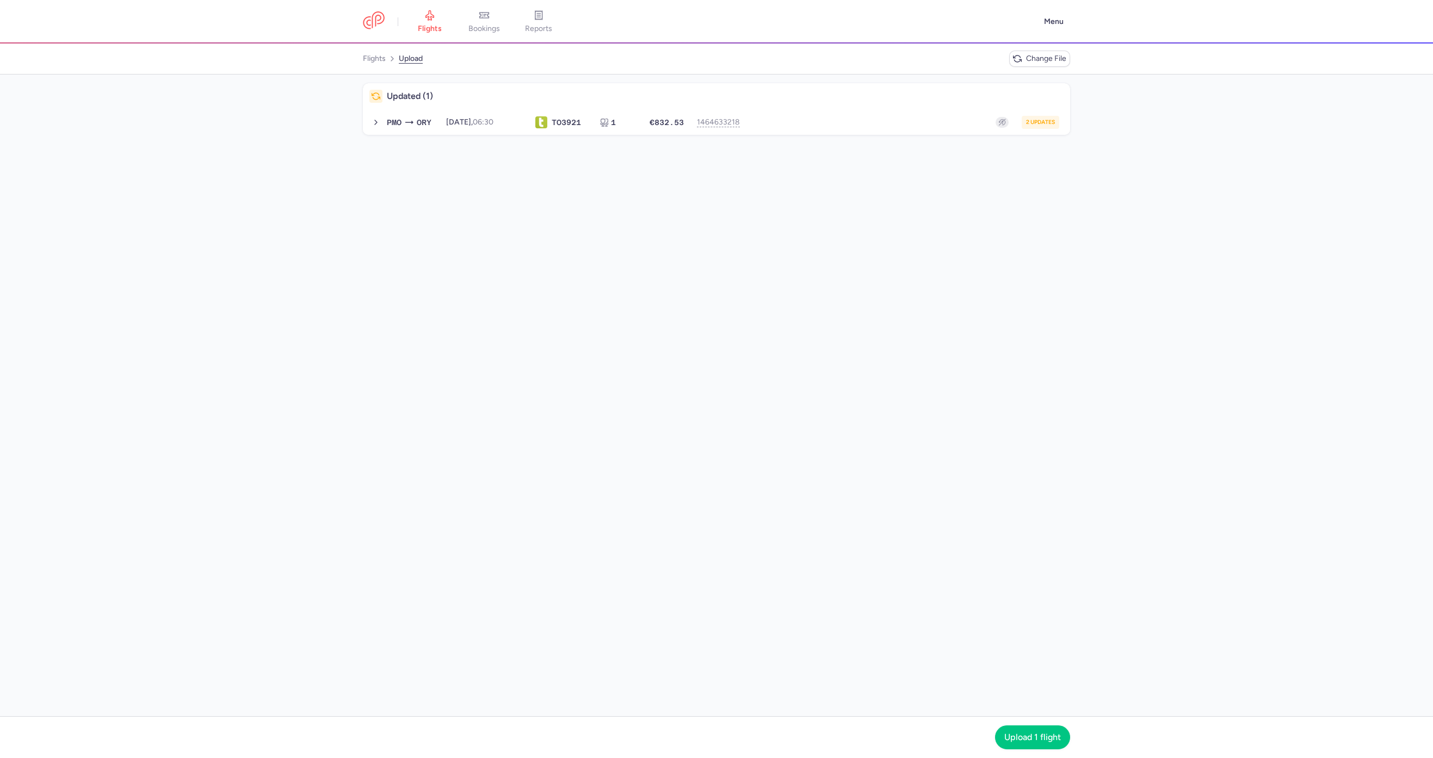
click at [838, 135] on div "Updated (1) PMO ORY 2025-08-15, 06:30 TO 3921 1 €832.53 1464633218 2 updates 20…" at bounding box center [716, 396] width 1433 height 642
click at [838, 116] on div "2 updates" at bounding box center [903, 122] width 311 height 13
click at [1011, 737] on span "Upload 1 flight" at bounding box center [1032, 737] width 57 height 10
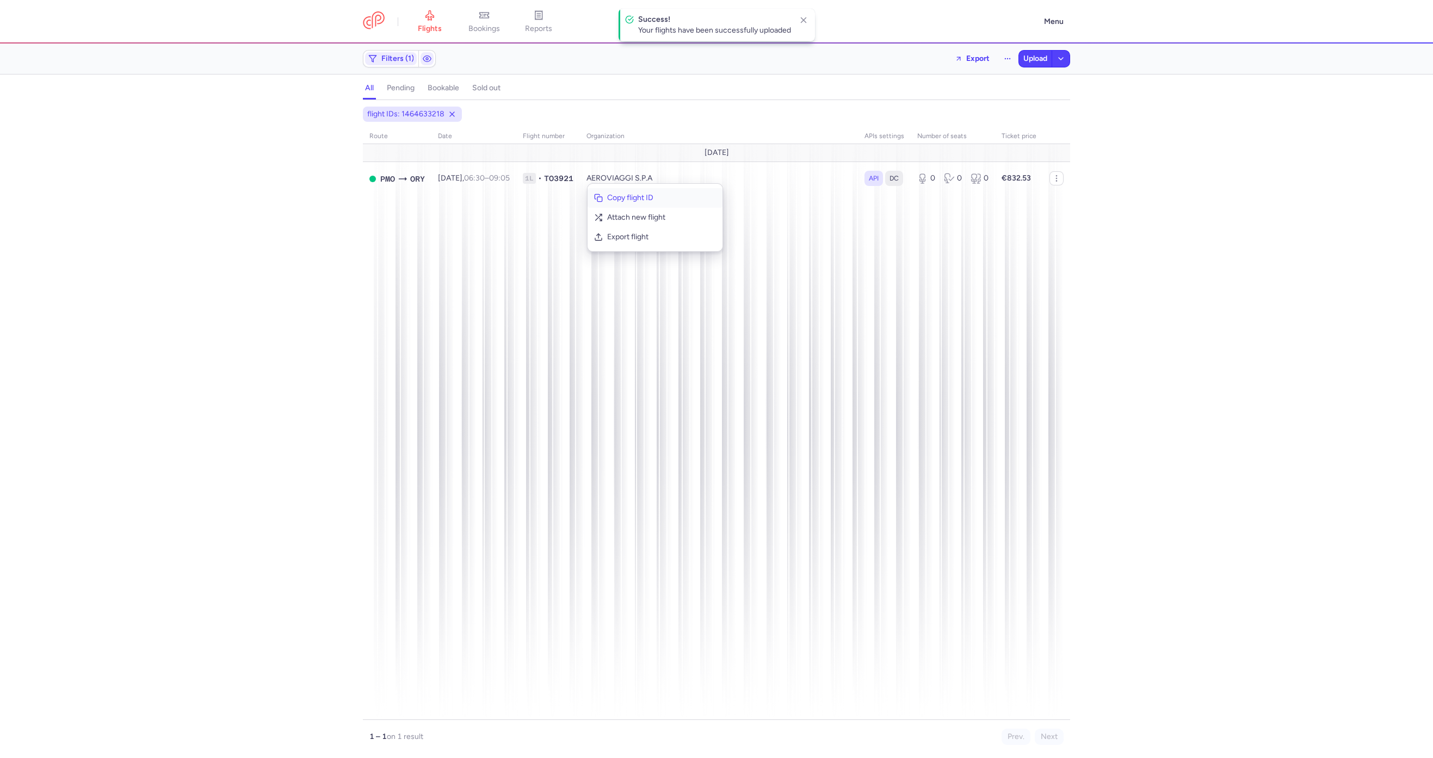
click at [615, 203] on button "Copy flight ID" at bounding box center [655, 198] width 135 height 20
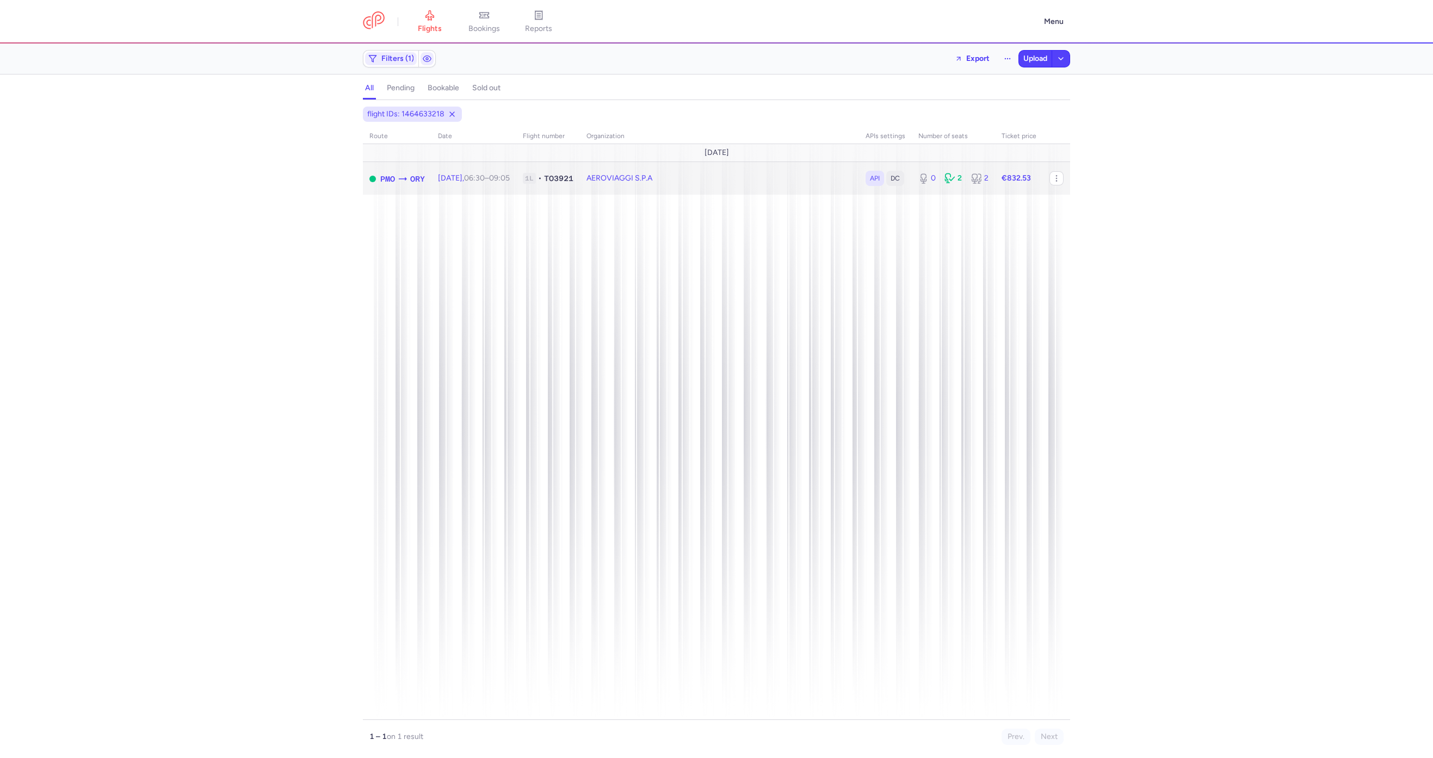
click at [912, 187] on td "AEROVIAGGI S.P.A" at bounding box center [953, 178] width 83 height 33
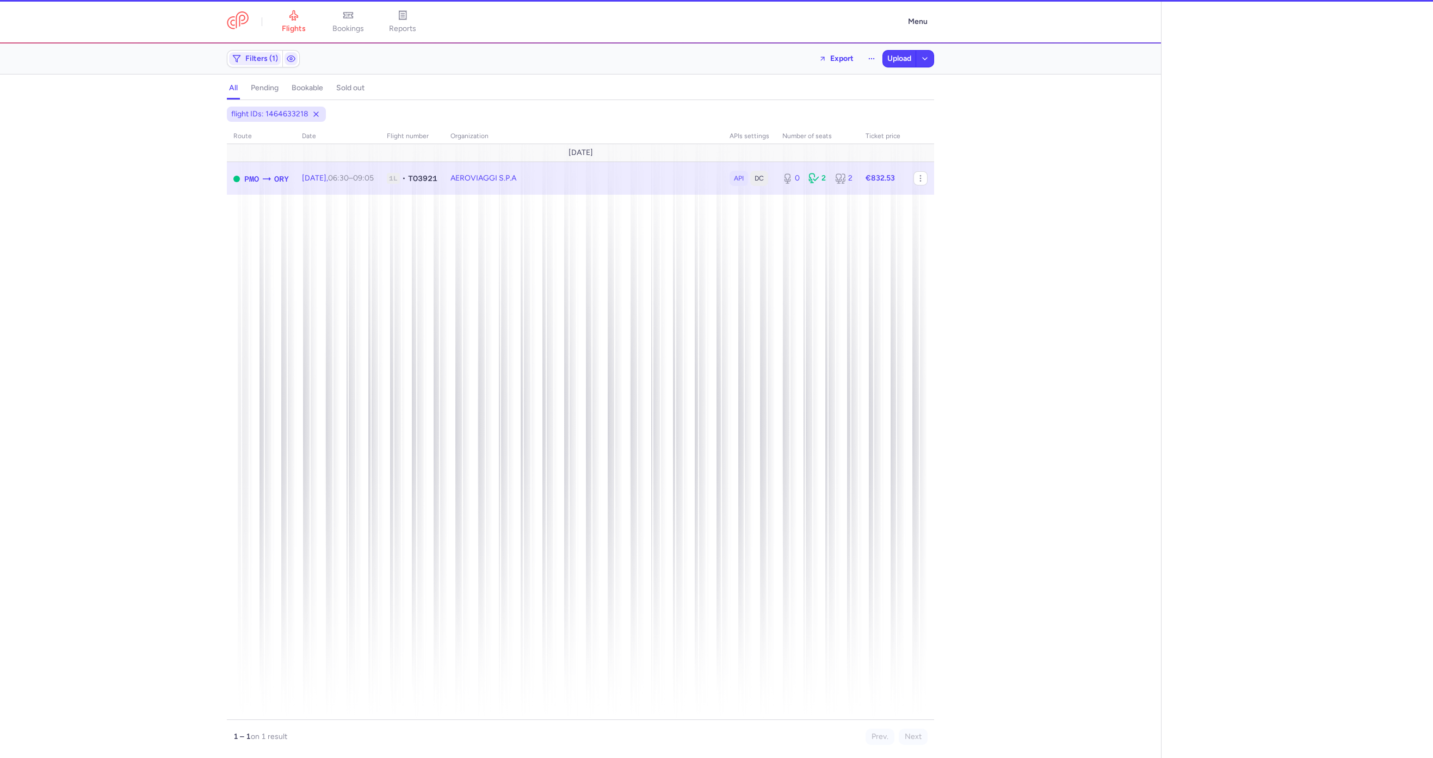
select select "hours"
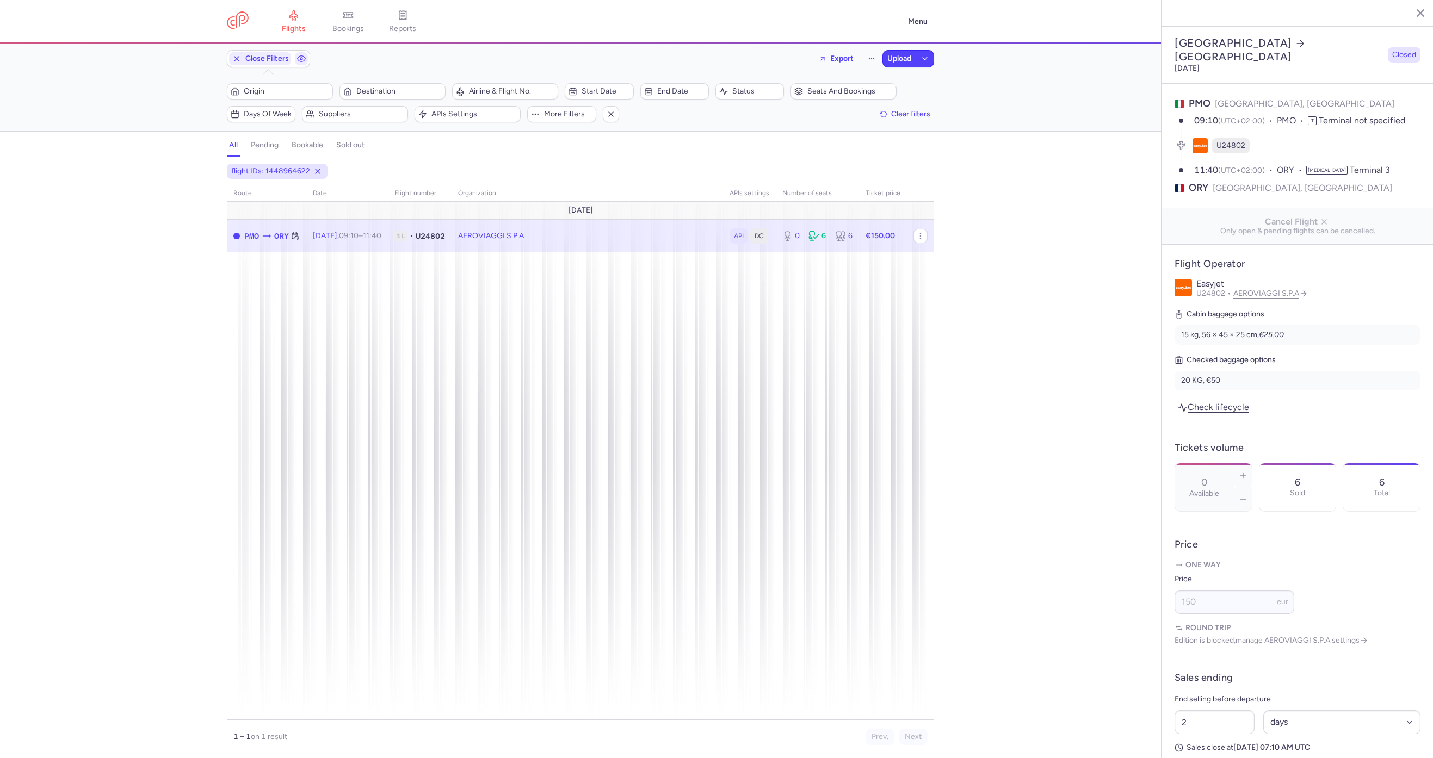
scroll to position [331, 0]
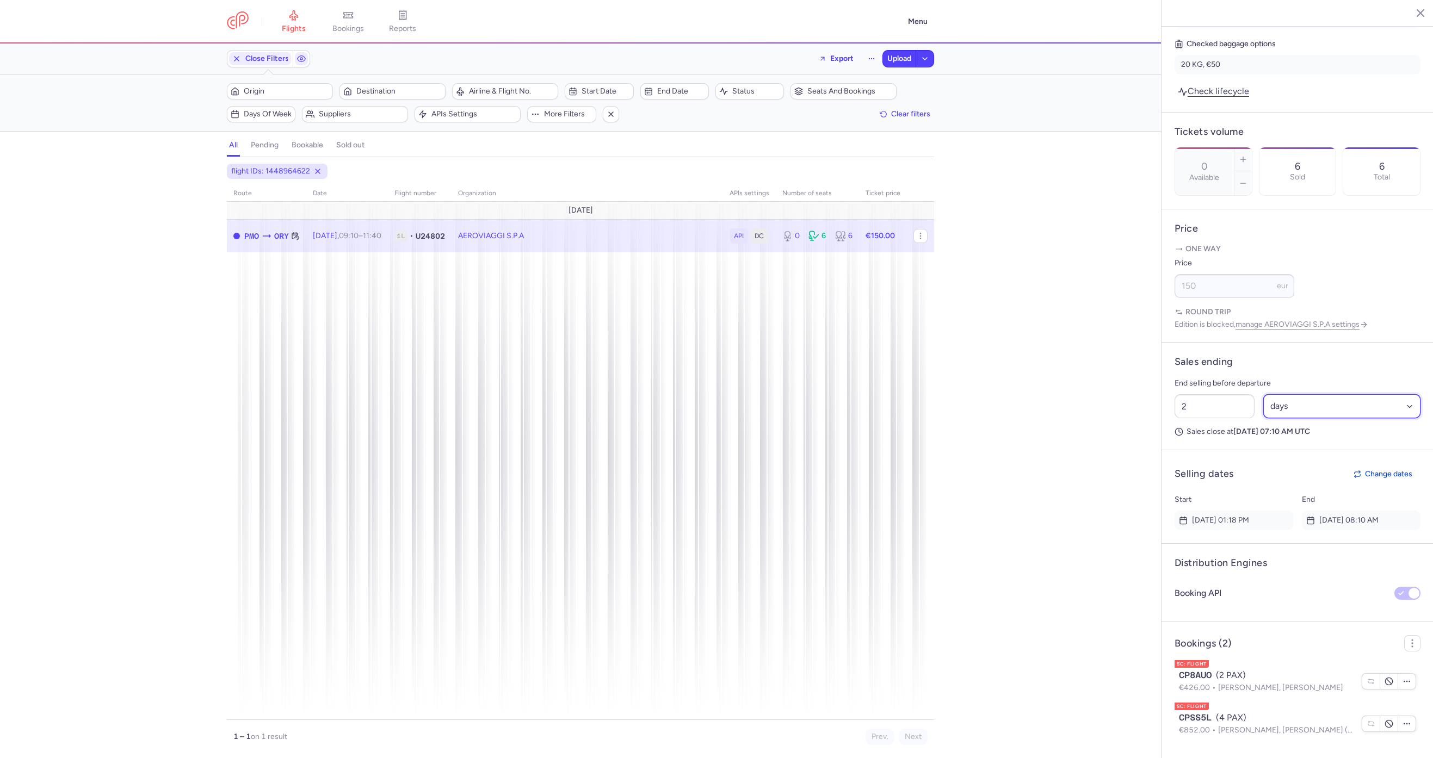
drag, startPoint x: 1335, startPoint y: 418, endPoint x: 1326, endPoint y: 418, distance: 8.2
click at [1335, 418] on select "Select an option hours days" at bounding box center [1342, 406] width 158 height 24
select select "hours"
click at [1263, 395] on select "Select an option hours days" at bounding box center [1342, 406] width 158 height 24
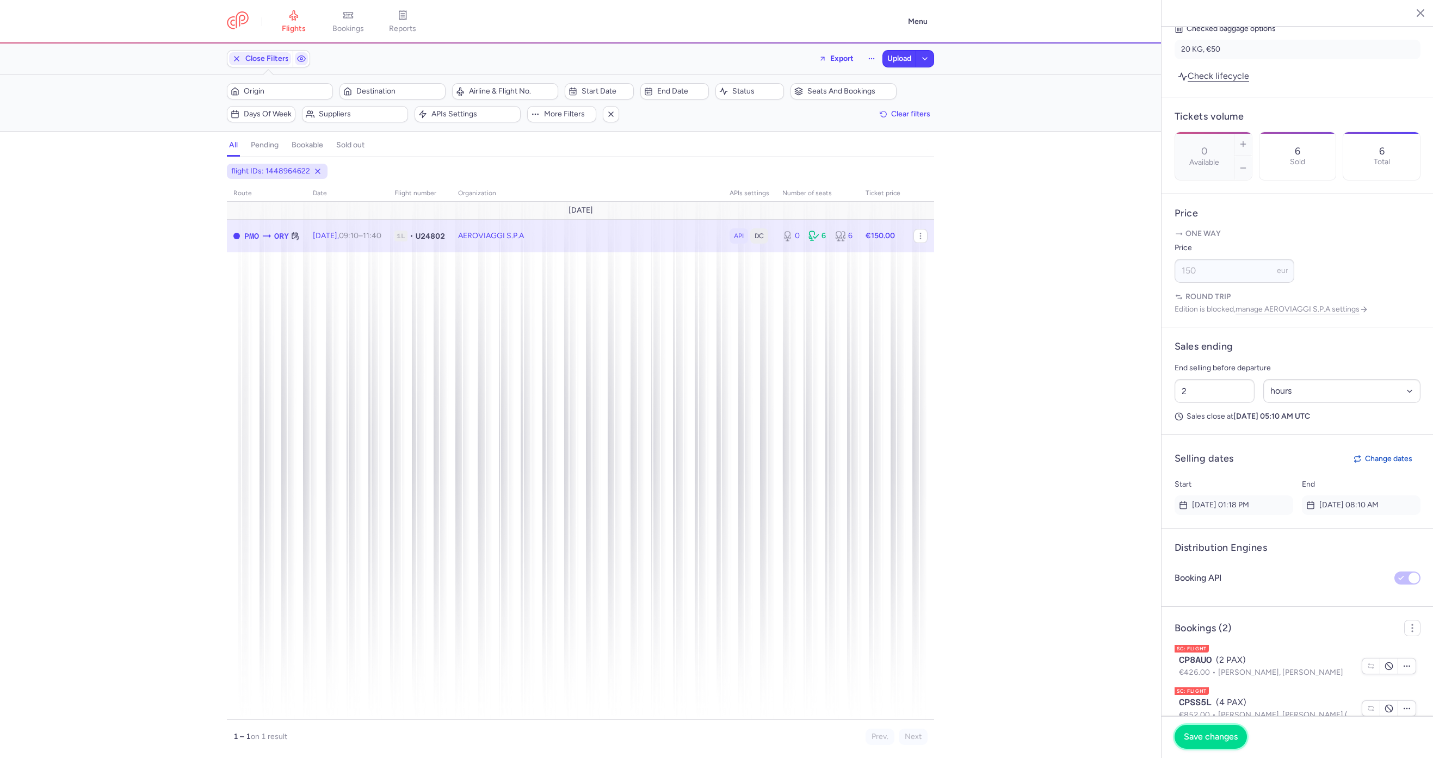
click at [1215, 746] on button "Save changes" at bounding box center [1211, 737] width 72 height 24
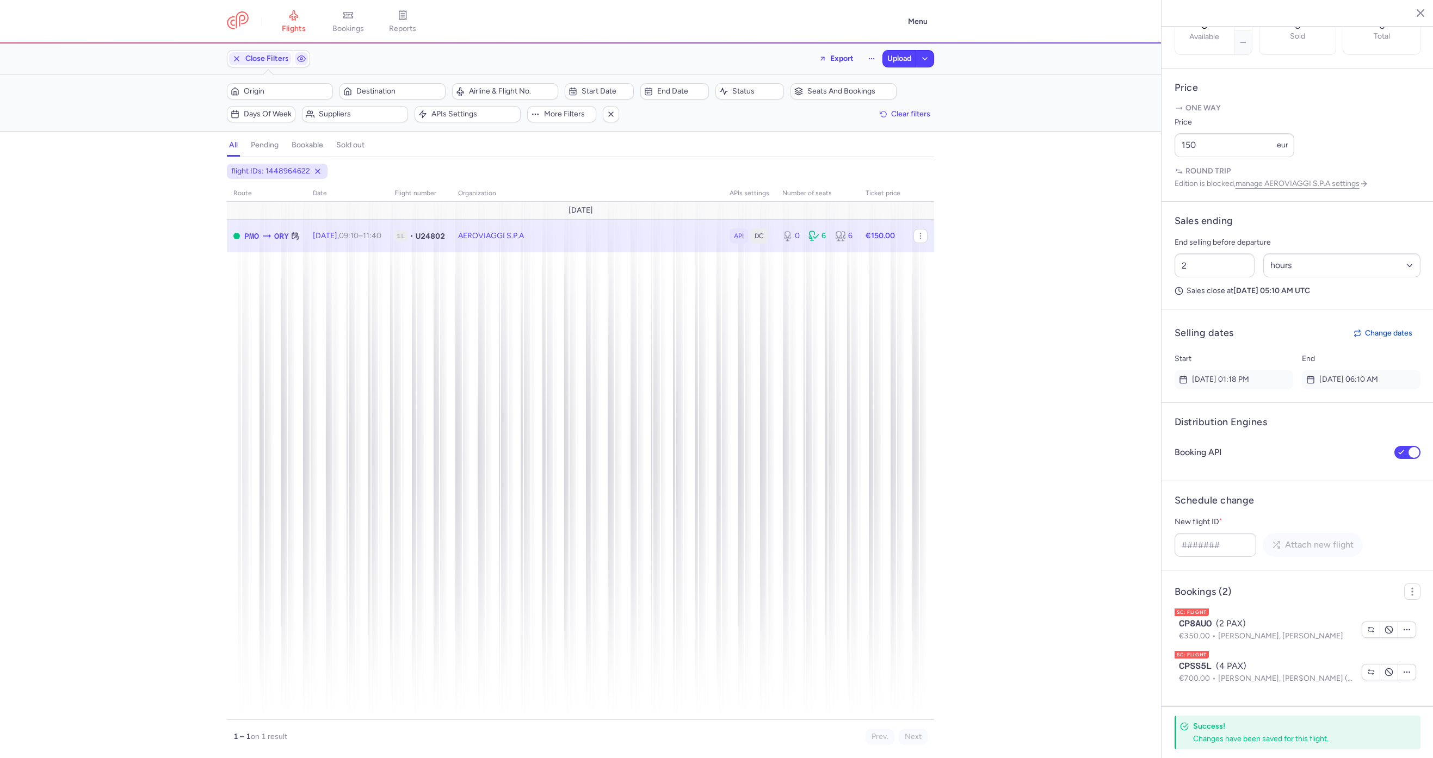
scroll to position [472, 0]
click at [1367, 626] on icon "button" at bounding box center [1371, 630] width 9 height 9
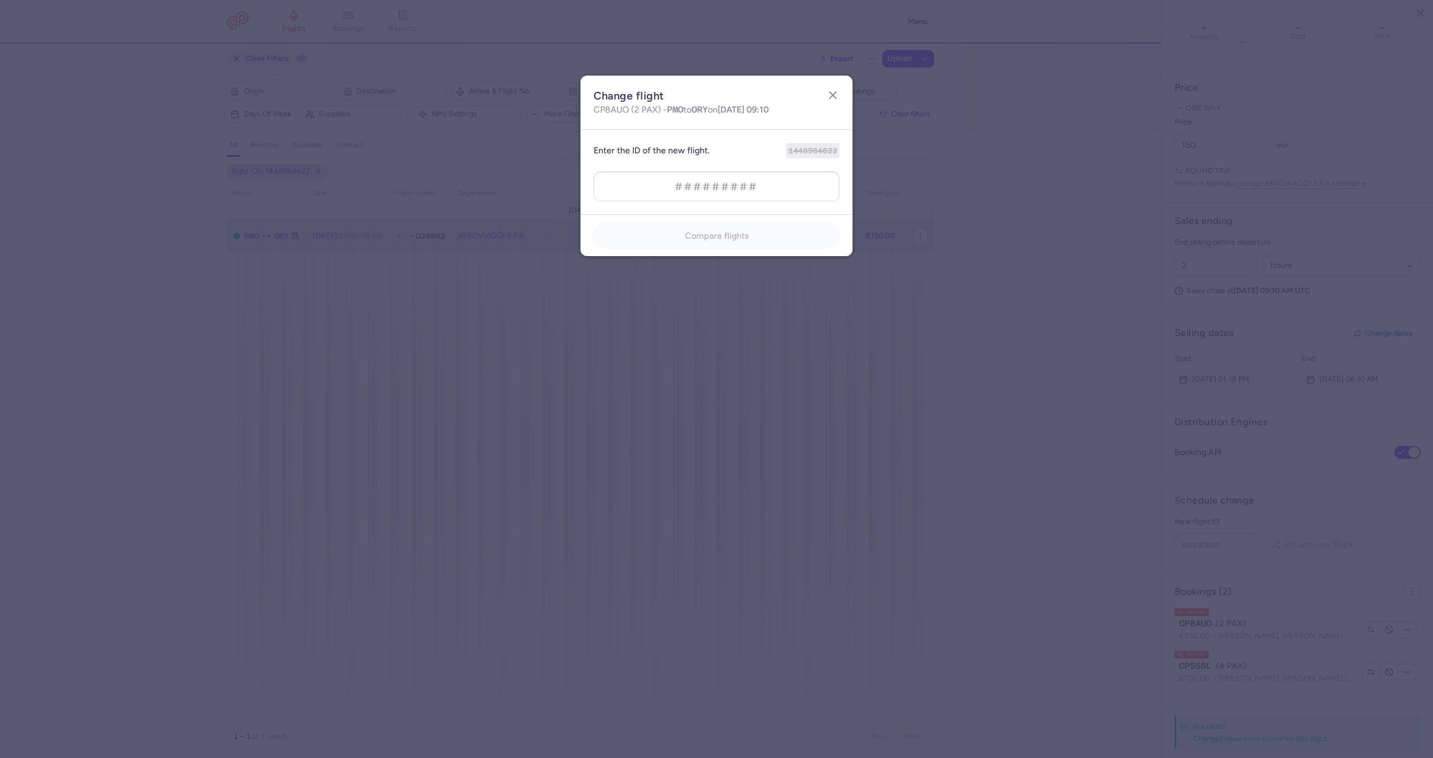
type input "1464633218"
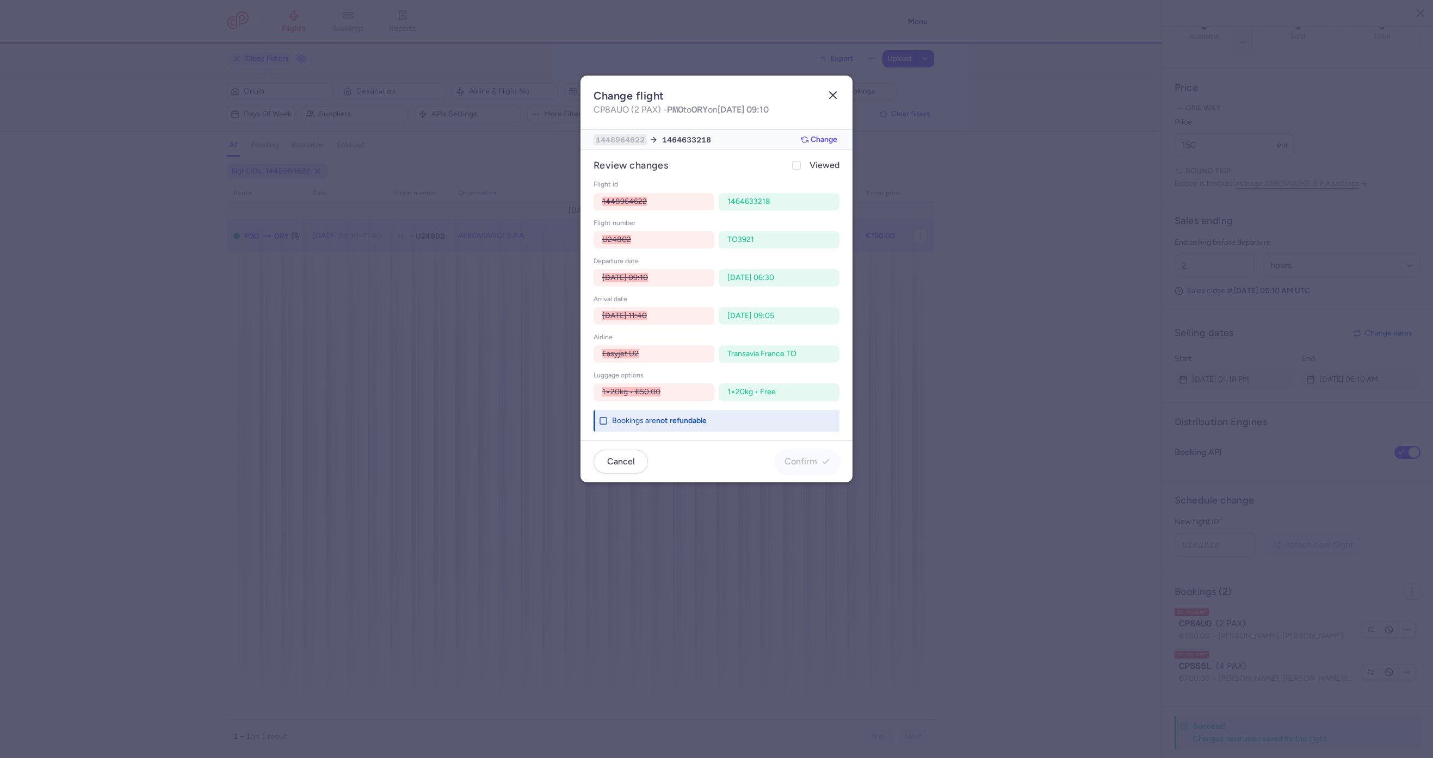
click at [841, 98] on button "button" at bounding box center [832, 95] width 17 height 17
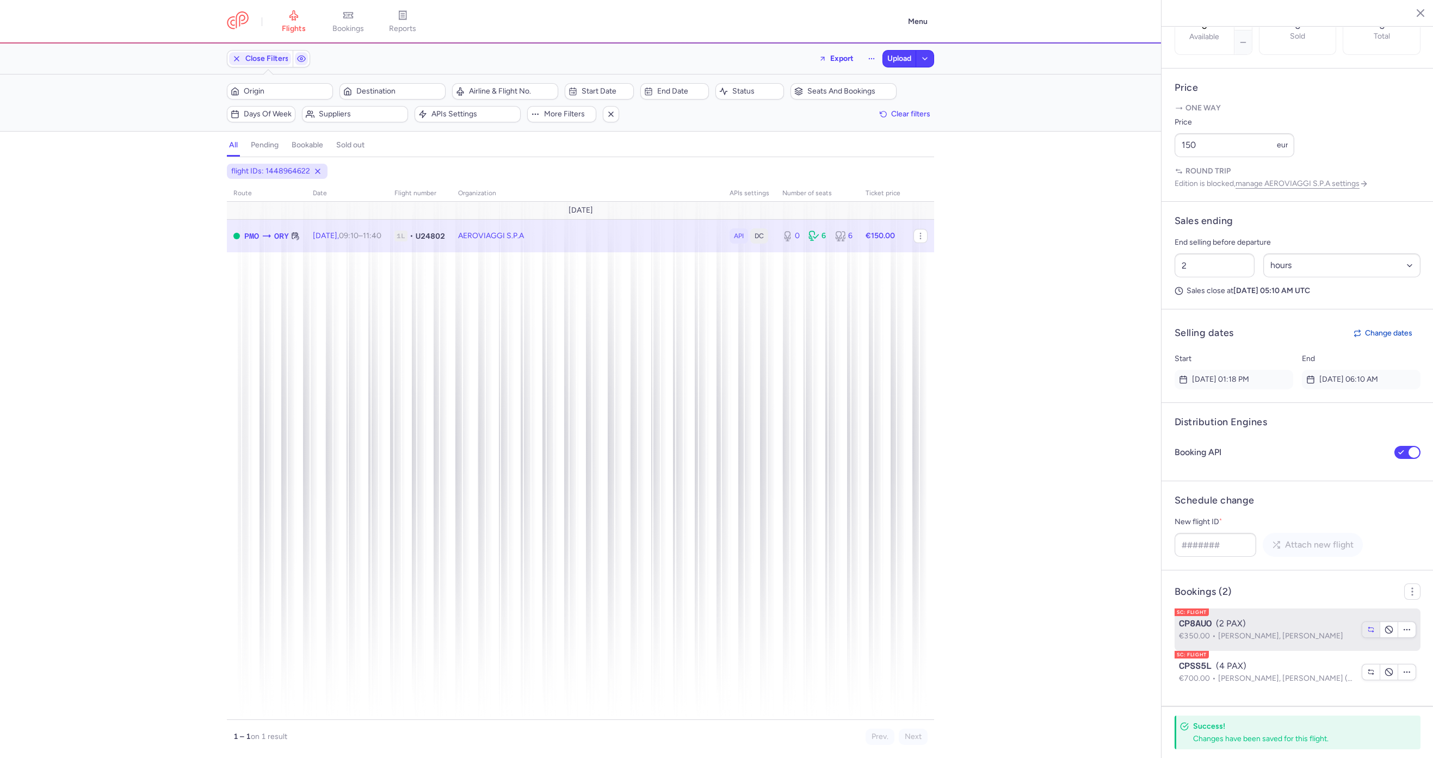
click at [1362, 632] on button "button" at bounding box center [1371, 629] width 18 height 15
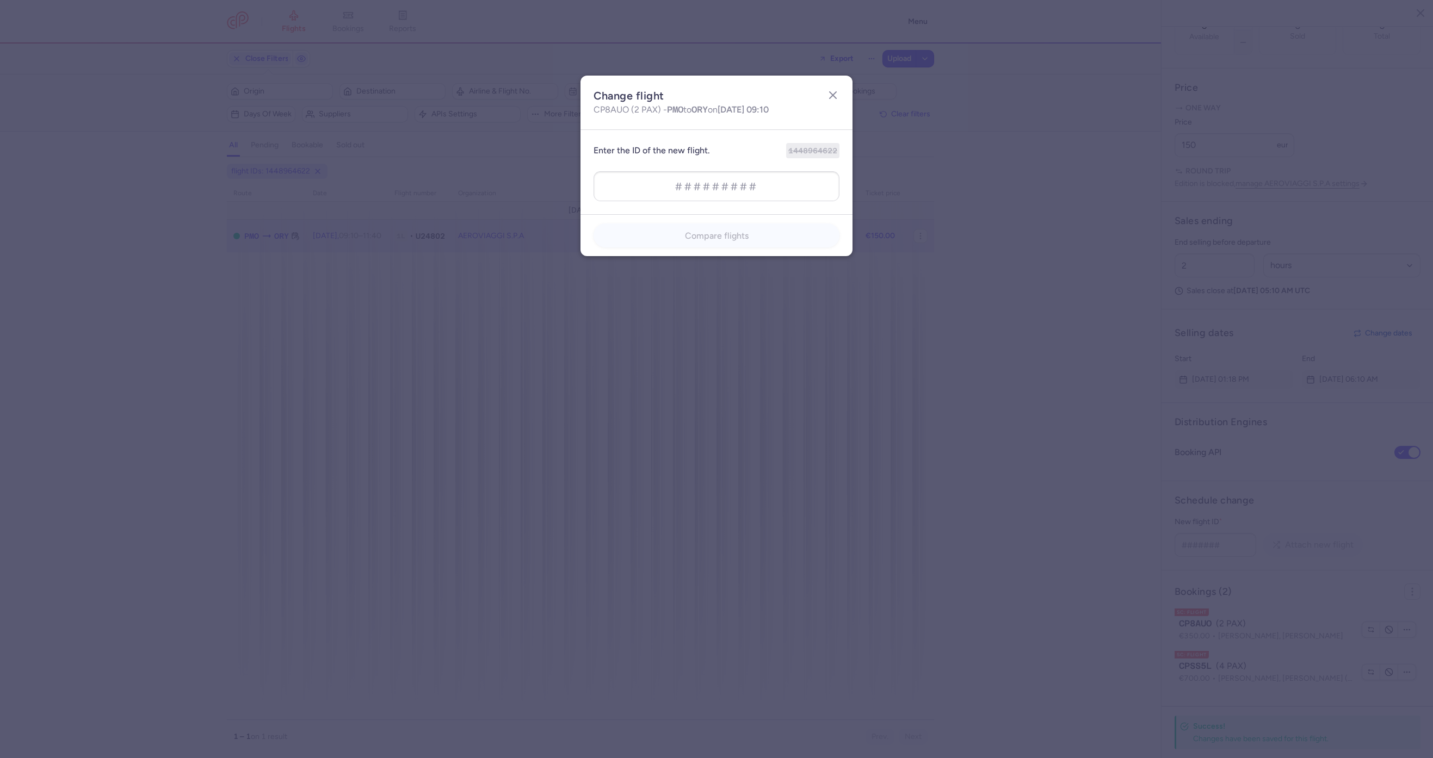
type input "1464633218"
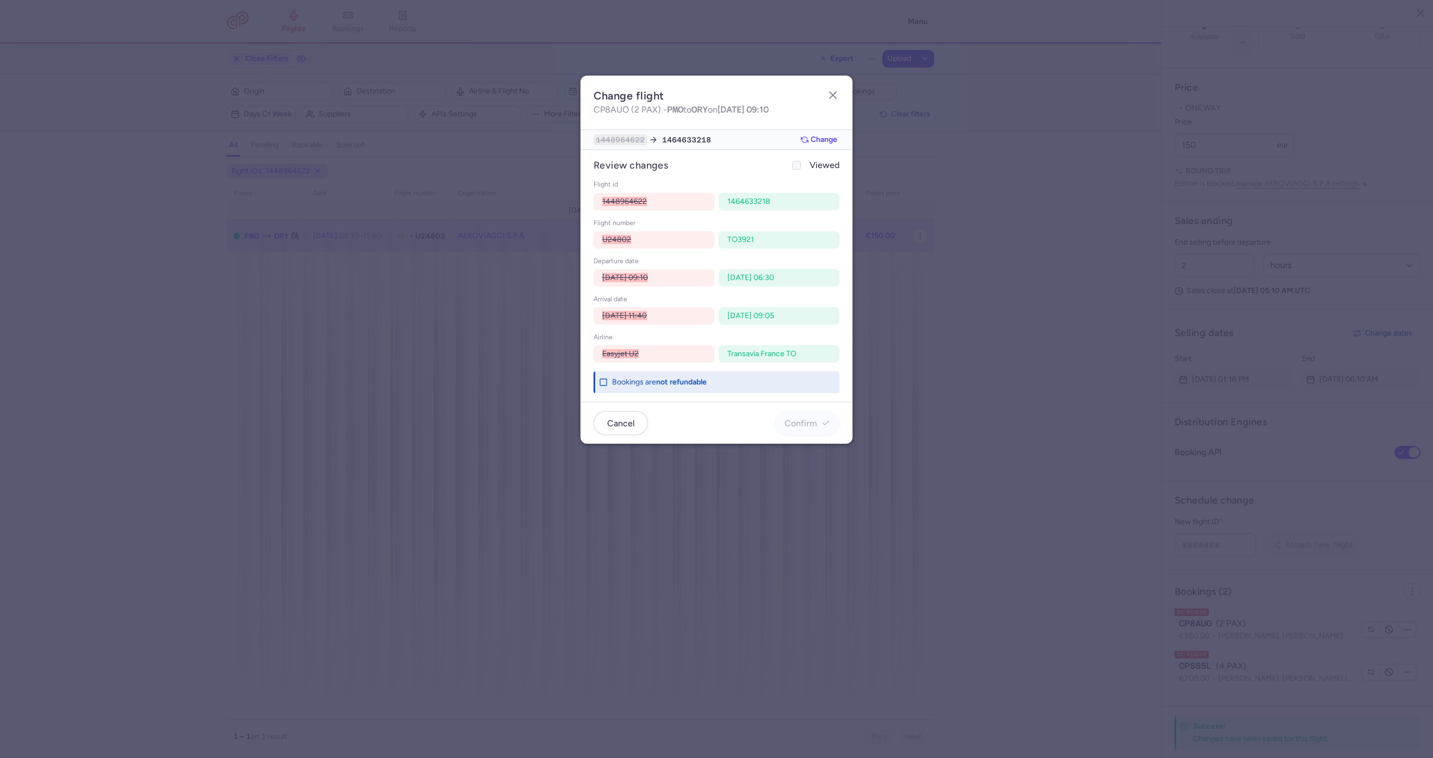
click at [815, 170] on span "Viewed" at bounding box center [825, 165] width 30 height 13
click at [801, 170] on input "Viewed" at bounding box center [796, 165] width 9 height 9
checkbox input "true"
click at [789, 421] on span "Confirm" at bounding box center [801, 423] width 33 height 10
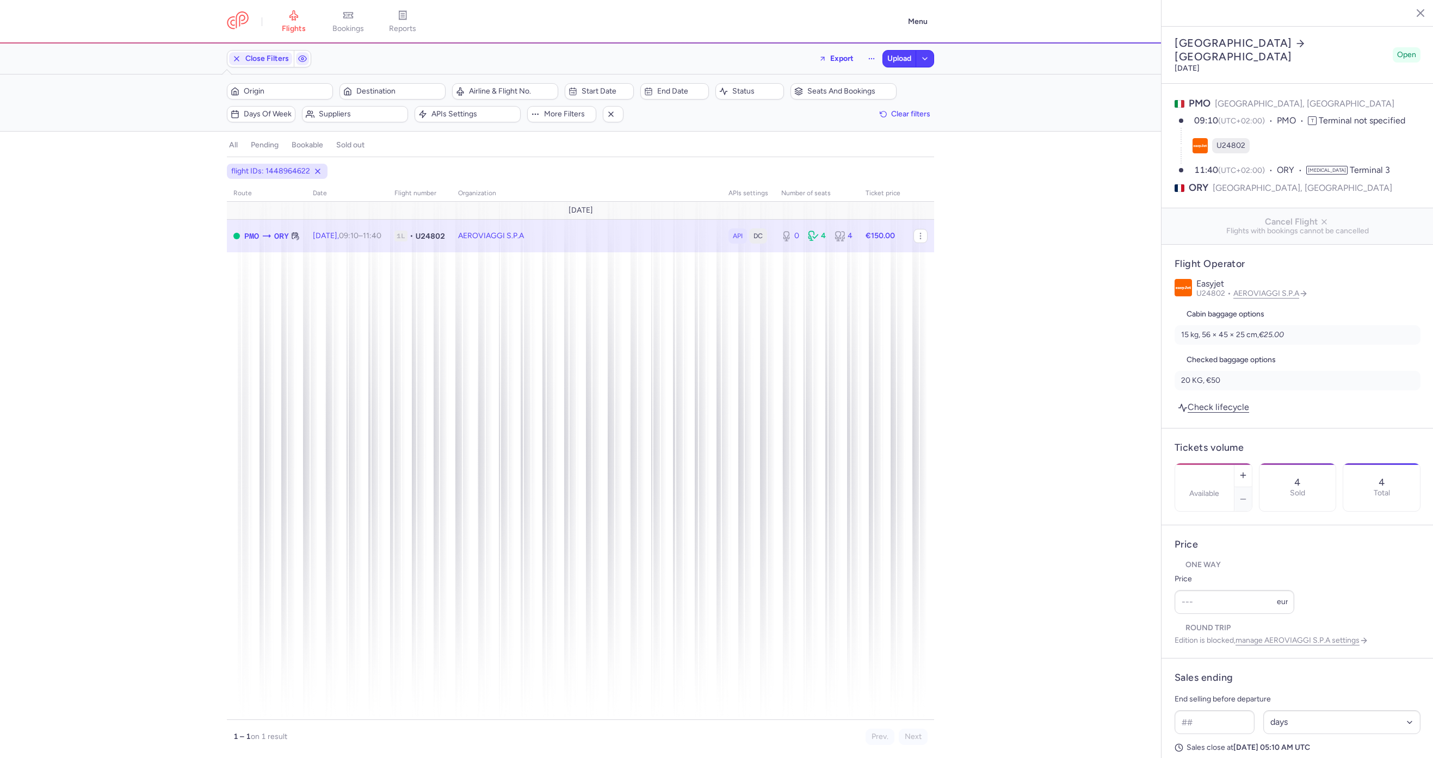
select select "days"
type input "0"
type input "150"
type input "2"
select select "hours"
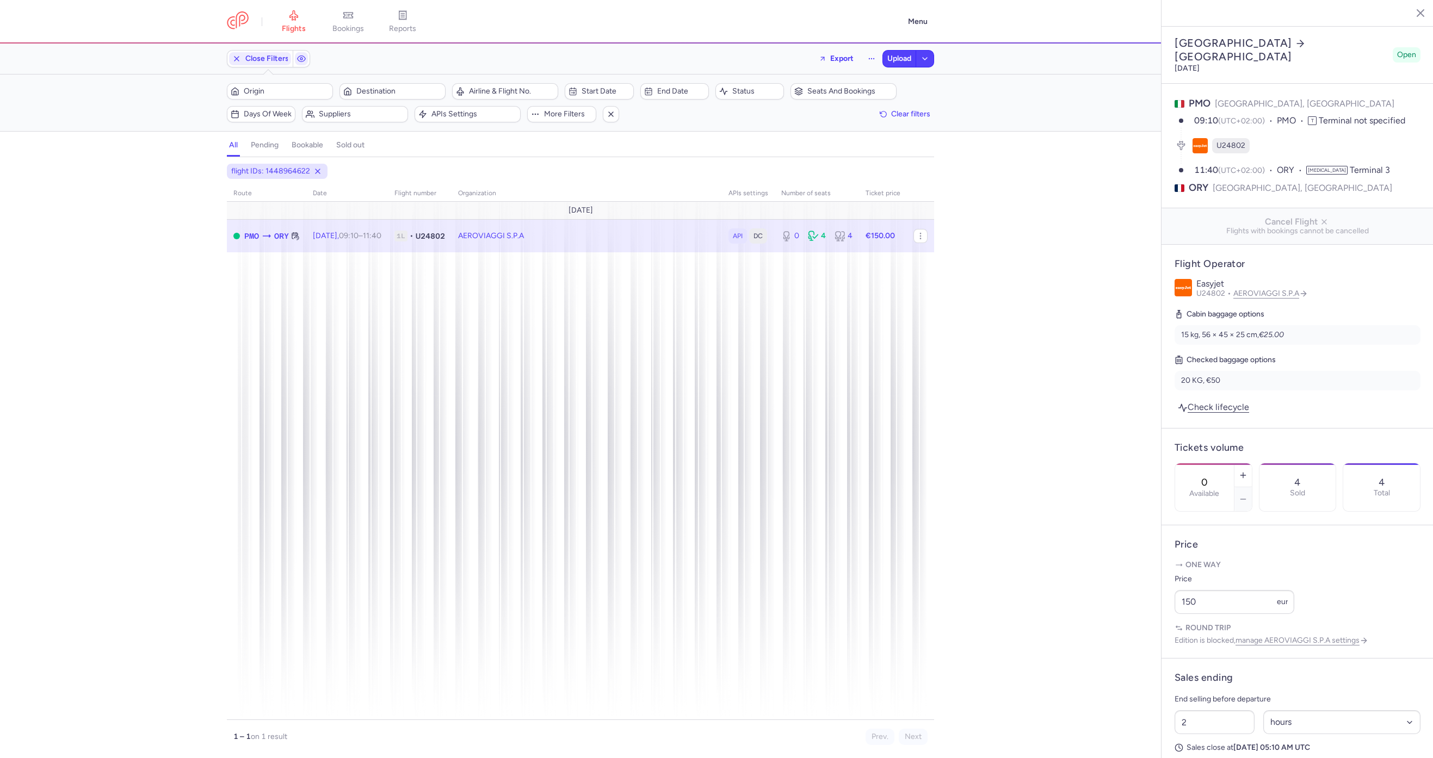
drag, startPoint x: 0, startPoint y: 0, endPoint x: 430, endPoint y: 249, distance: 496.8
click at [483, 300] on span "Export flight" at bounding box center [504, 303] width 109 height 11
click at [897, 52] on button "Upload" at bounding box center [899, 59] width 33 height 16
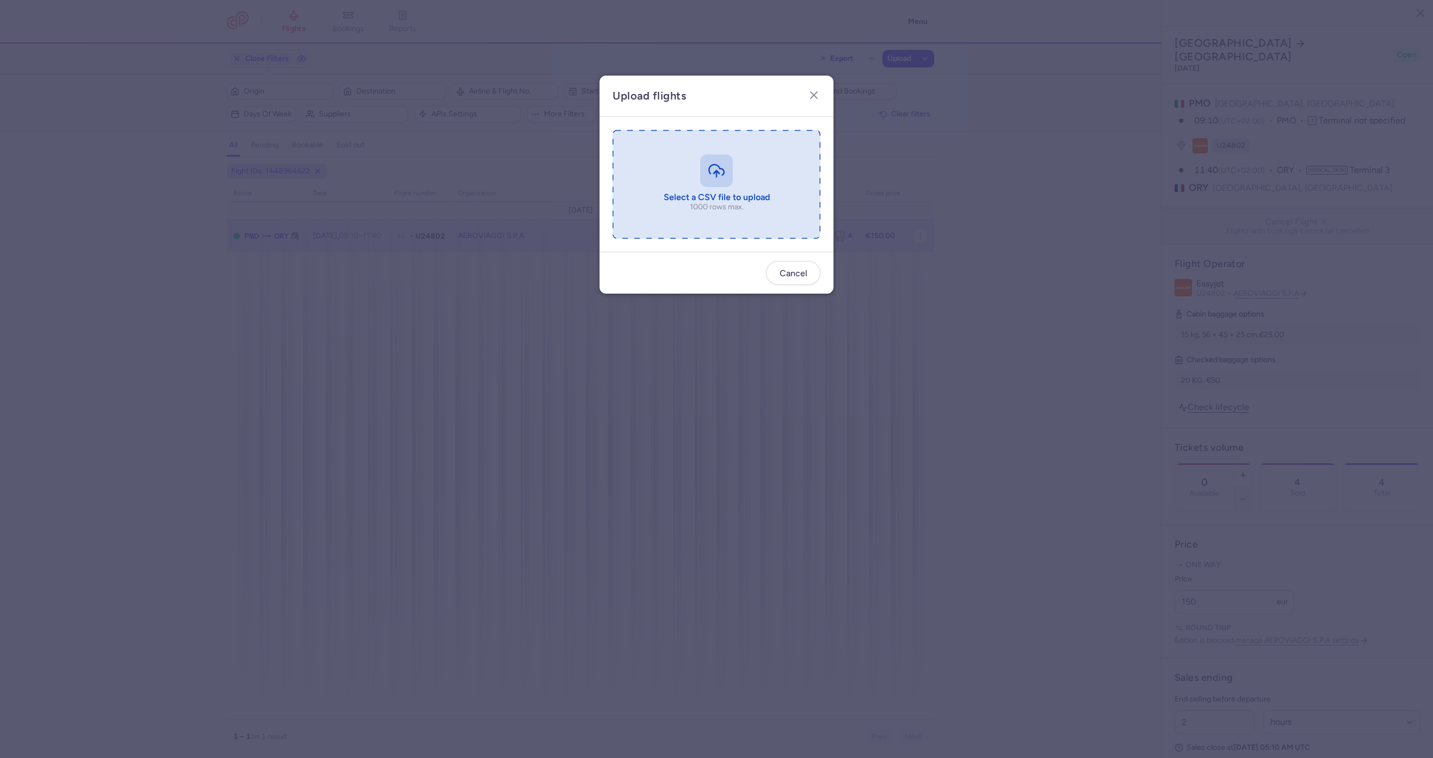
type input "C:\fakepath\export_flight_U24802_20250814,1056 (1).csv"
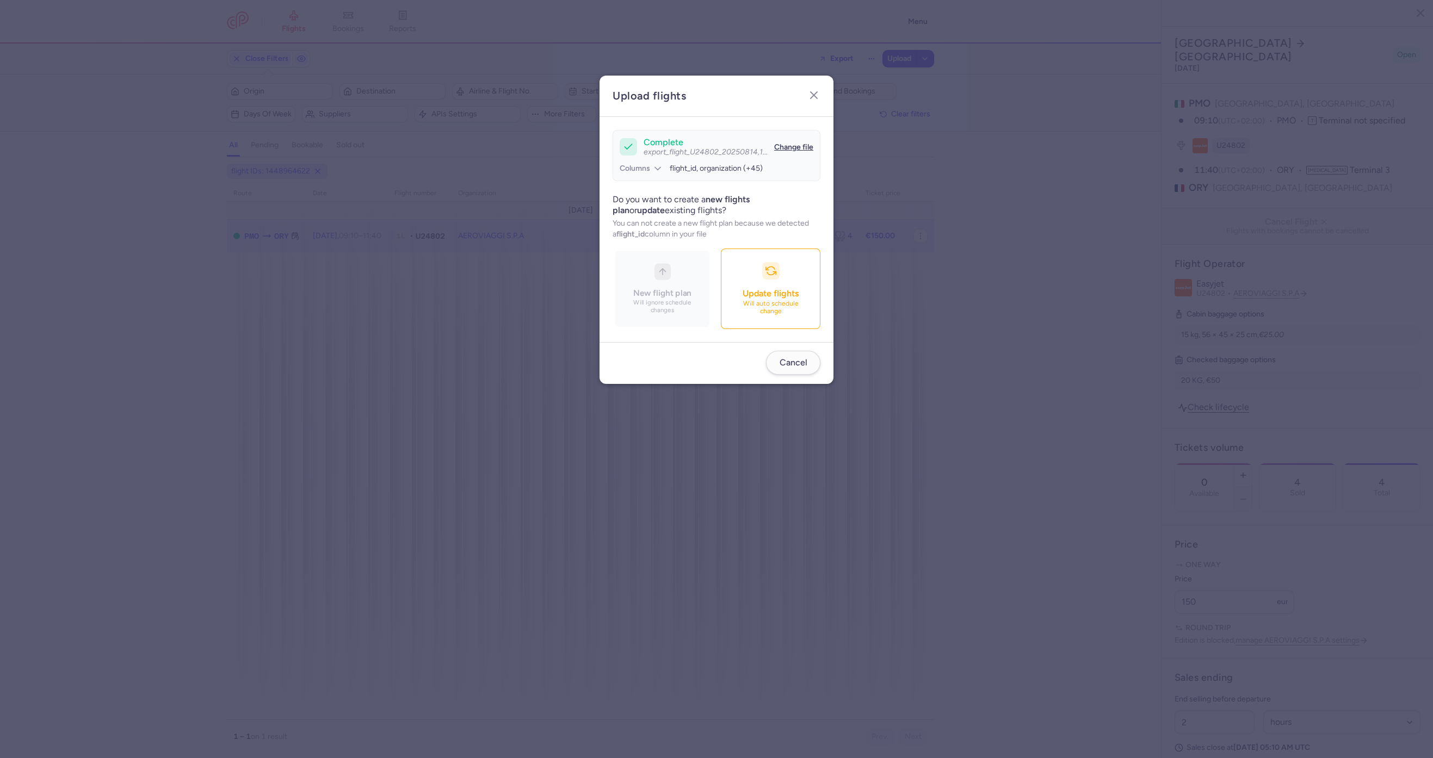
click at [770, 298] on span "Update flights" at bounding box center [771, 293] width 56 height 10
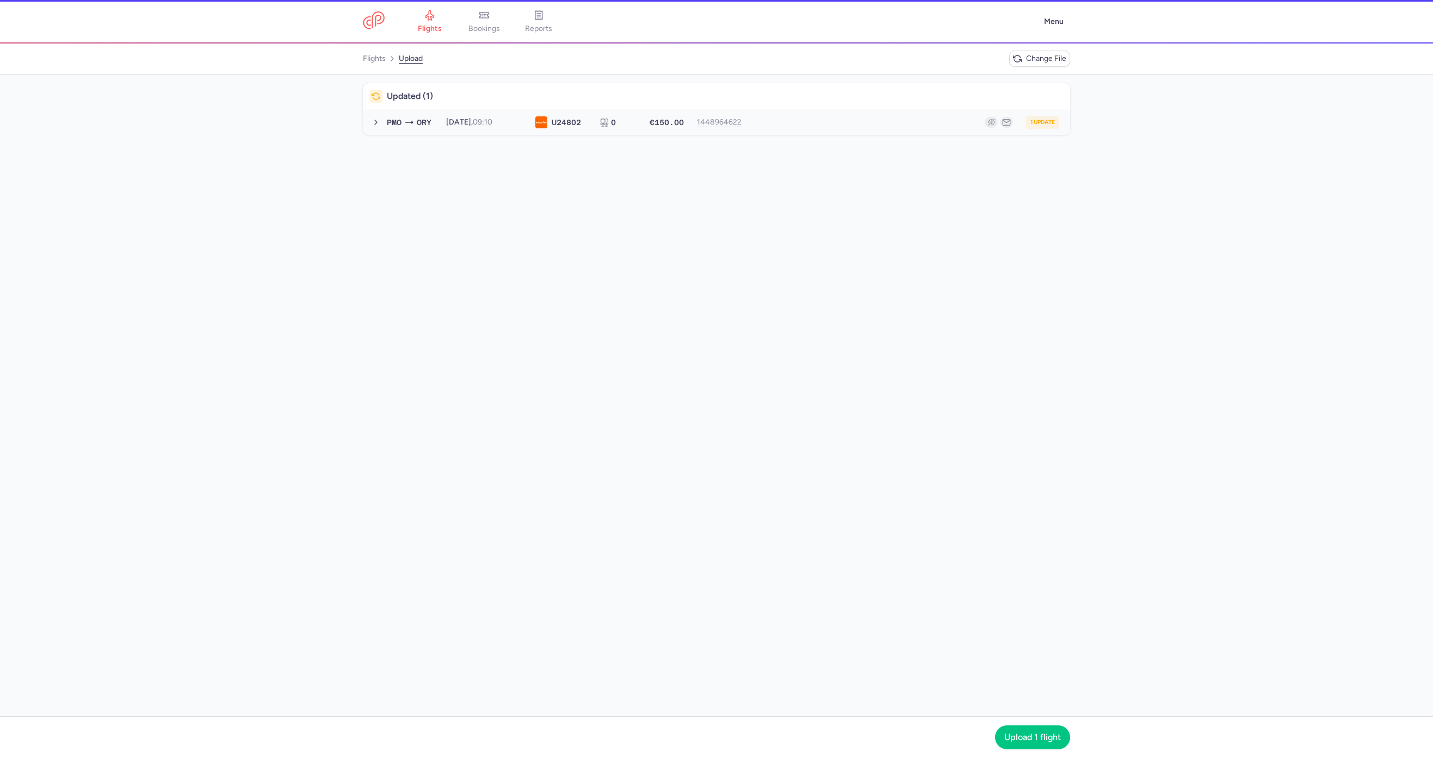
click at [770, 124] on div "1 update" at bounding box center [903, 122] width 311 height 13
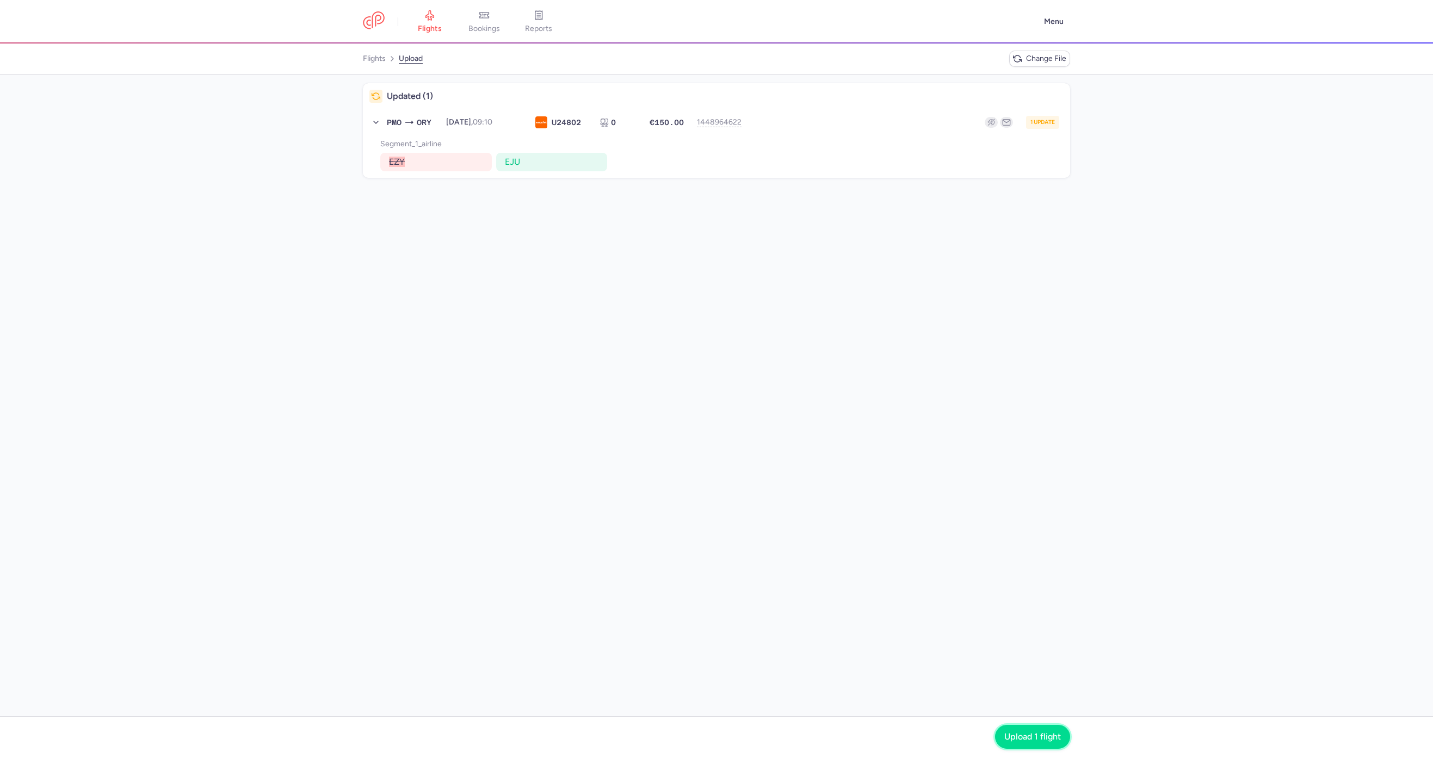
click at [1047, 734] on span "Upload 1 flight" at bounding box center [1032, 737] width 57 height 10
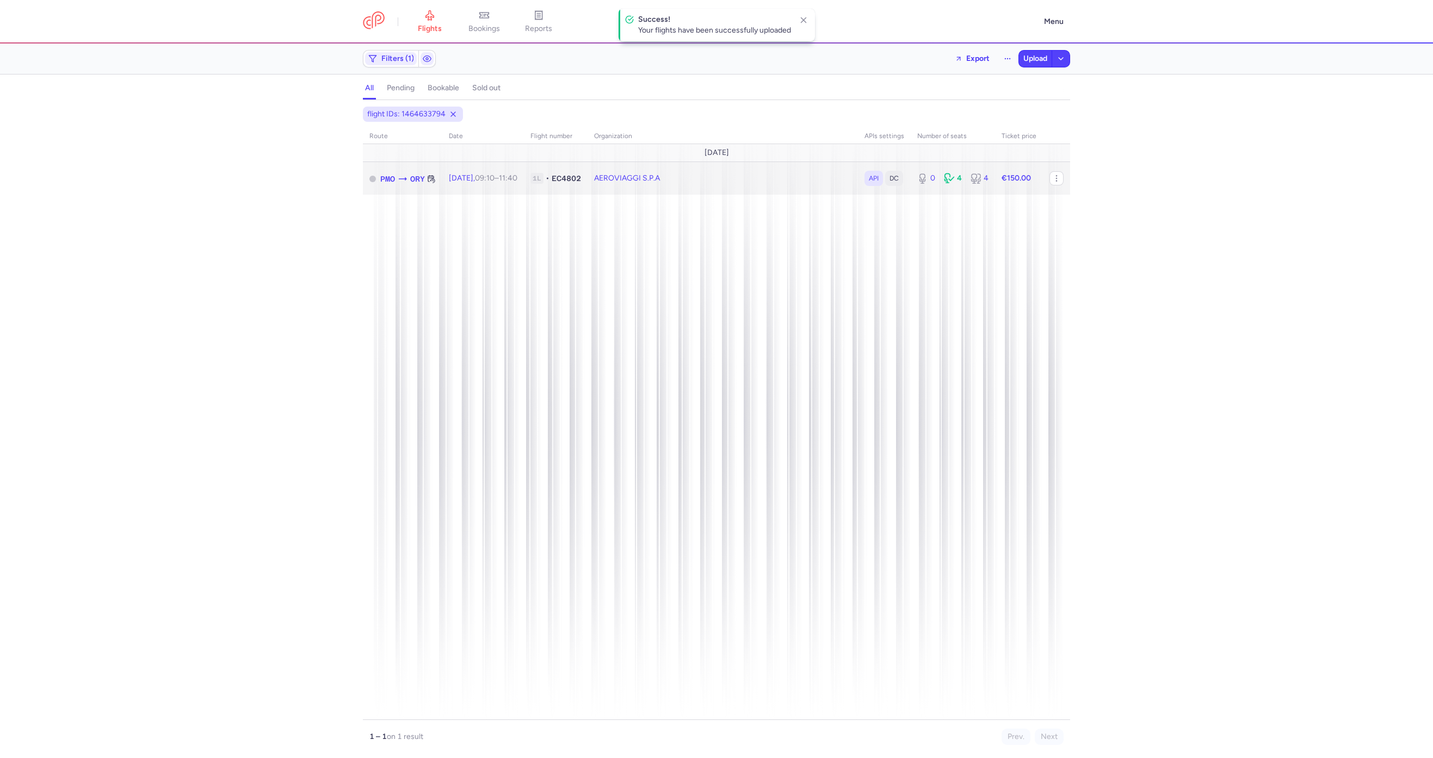
click at [911, 187] on td "AEROVIAGGI S.P.A" at bounding box center [953, 178] width 84 height 33
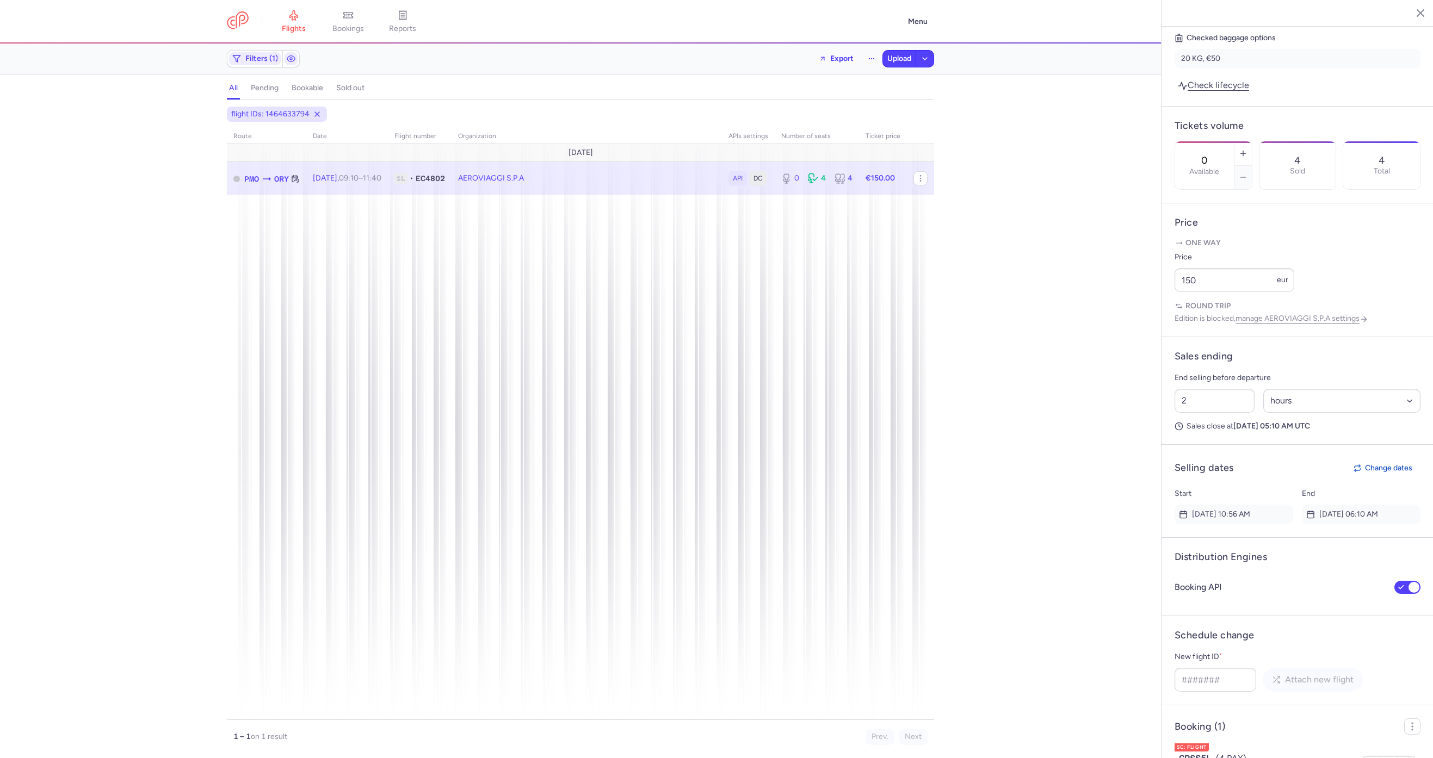
scroll to position [387, 0]
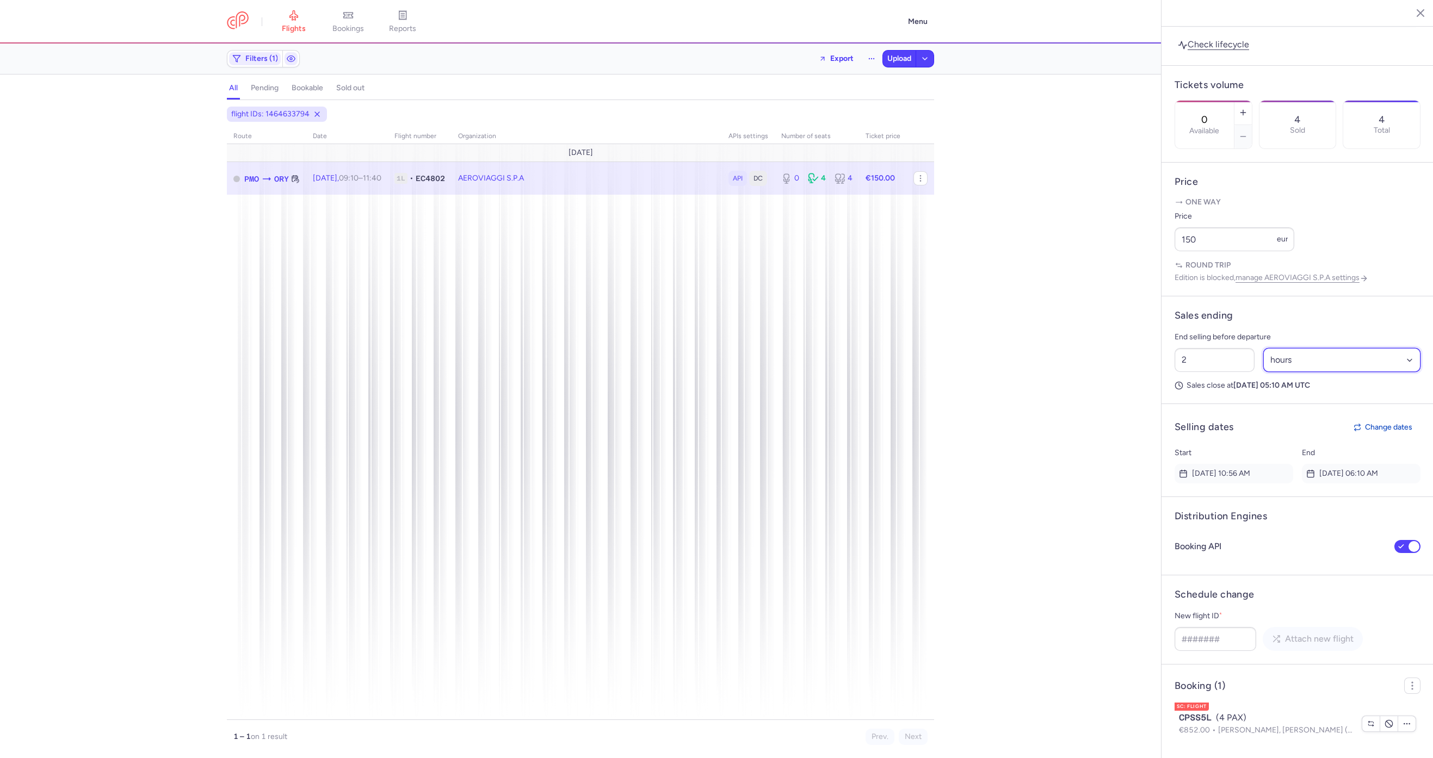
click at [1320, 358] on select "Select an option hours days" at bounding box center [1342, 360] width 158 height 24
select select "days"
click at [1263, 348] on select "Select an option hours days" at bounding box center [1342, 360] width 158 height 24
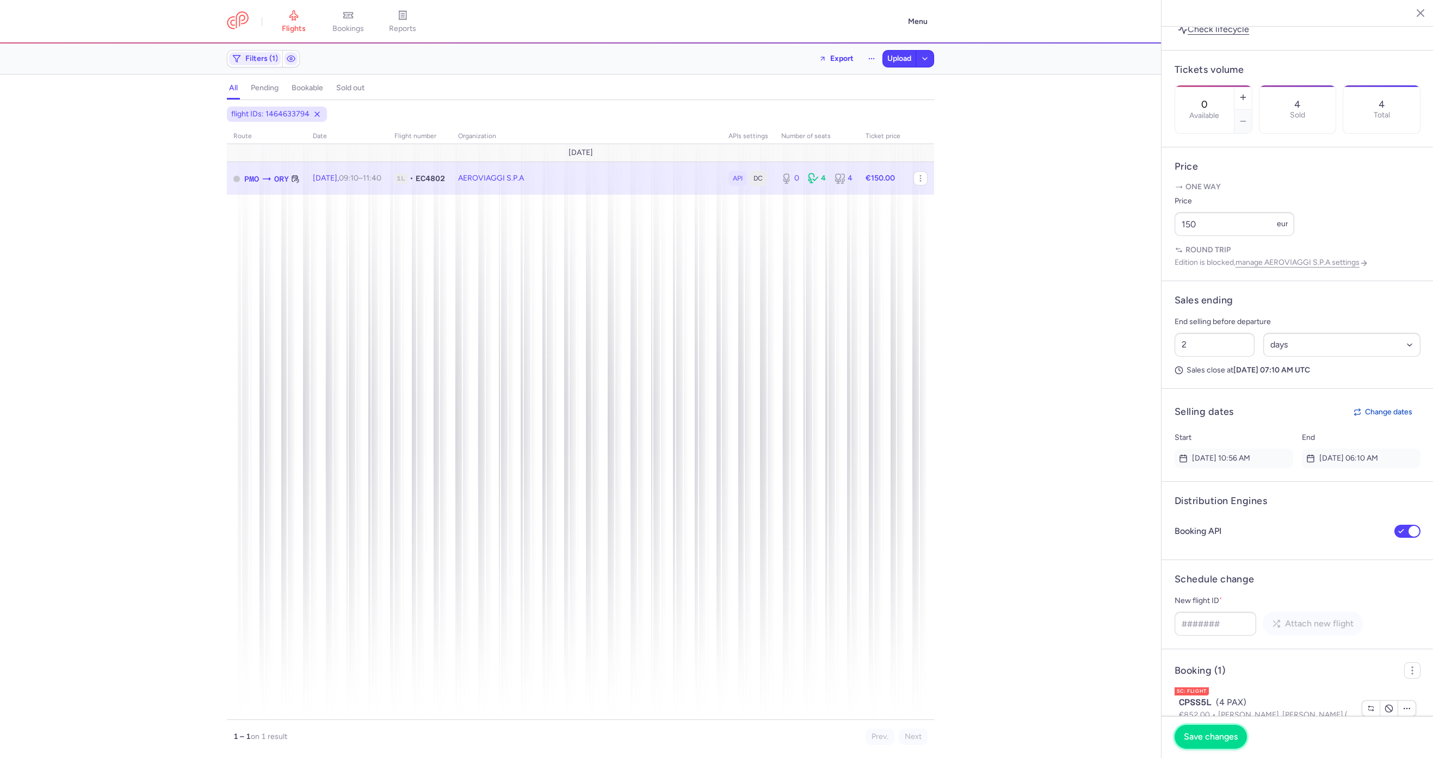
click at [1201, 746] on button "Save changes" at bounding box center [1211, 737] width 72 height 24
type input "21"
select select "hours"
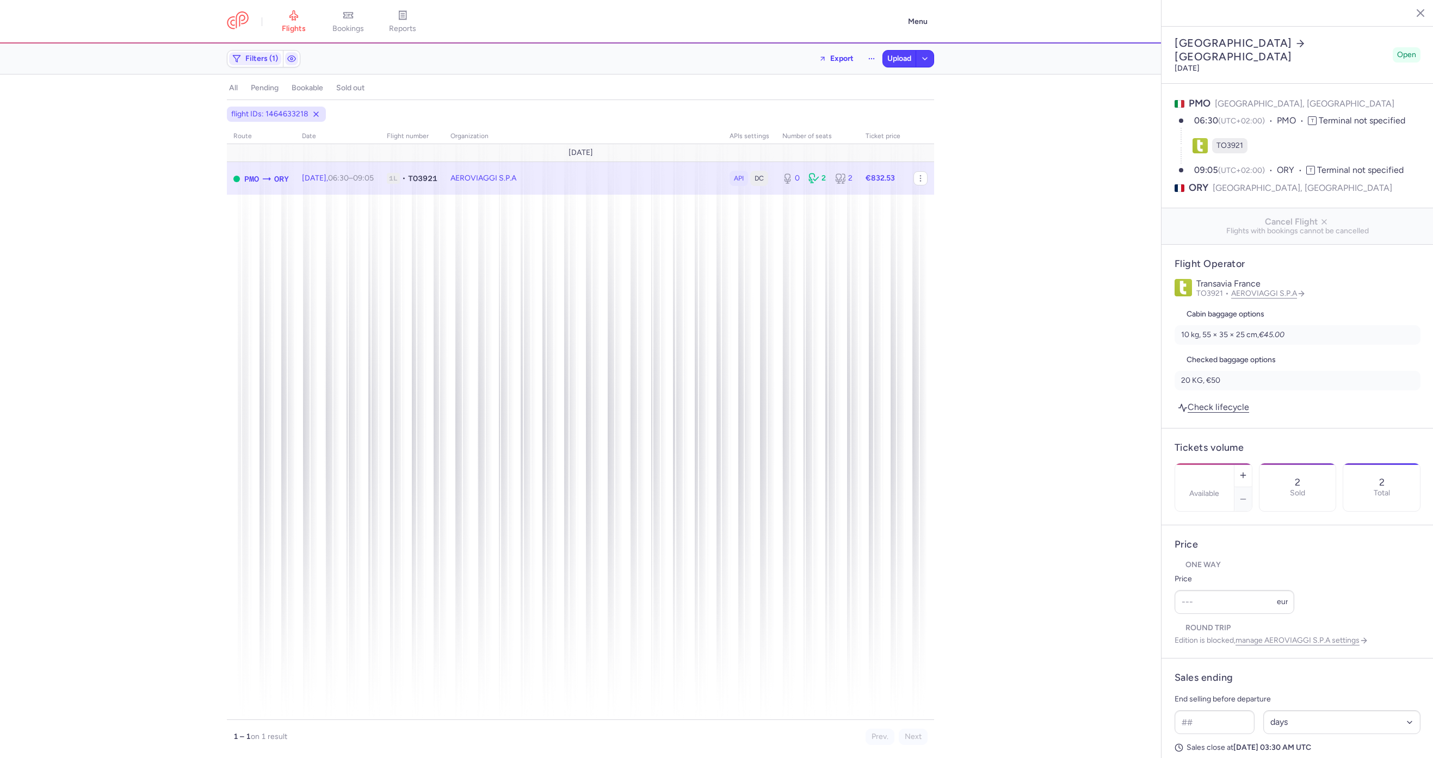
select select "days"
type input "0"
type input "832.53"
type input "1"
select select "hours"
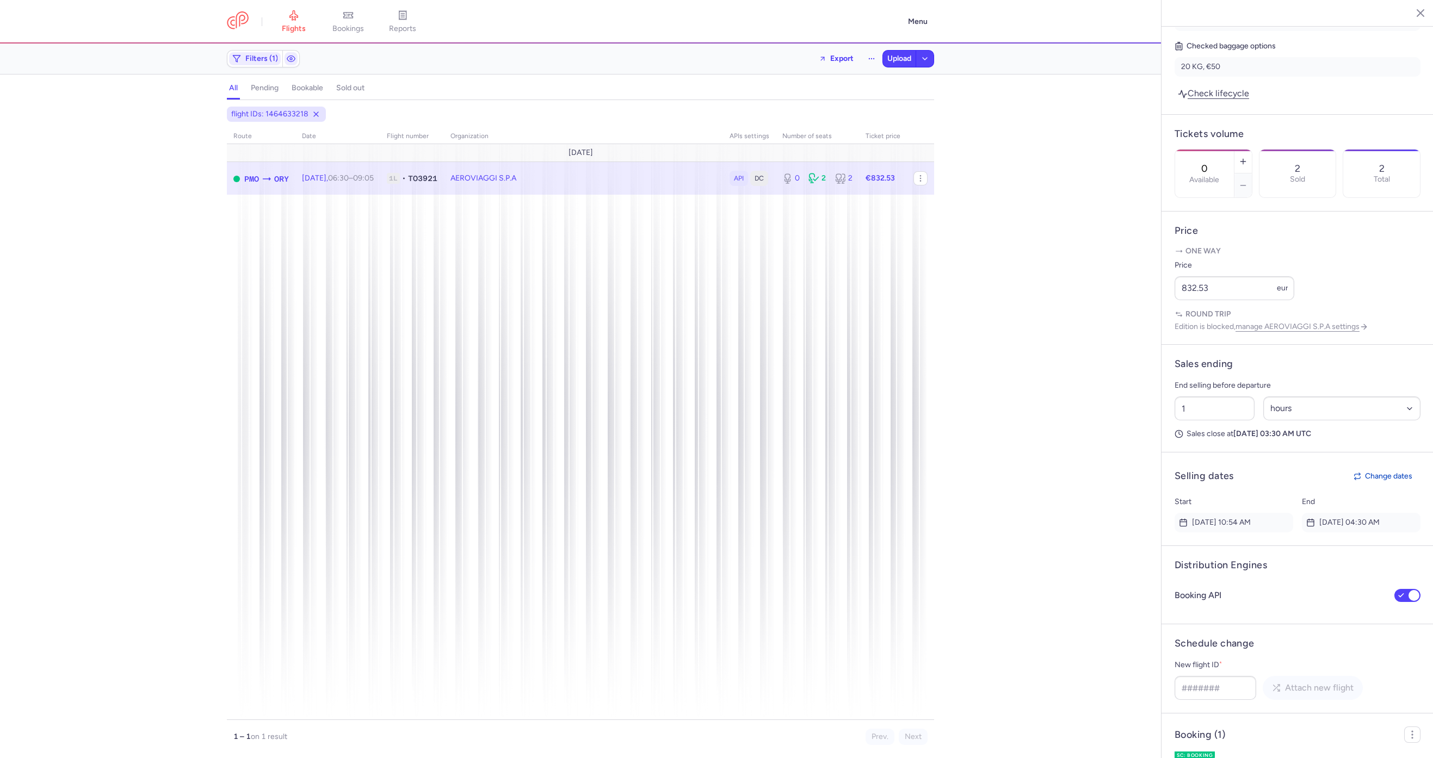
scroll to position [378, 0]
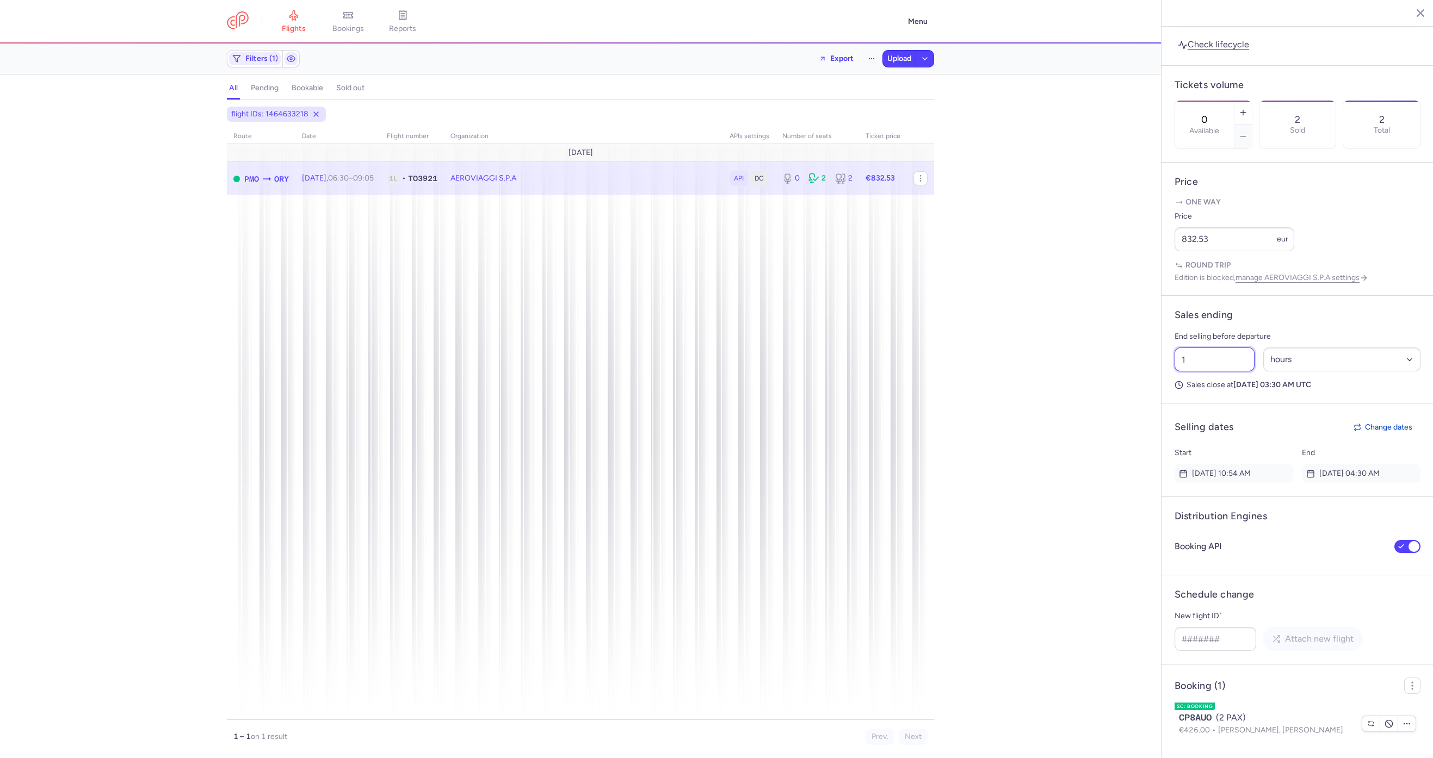
click at [1189, 353] on input "1" at bounding box center [1215, 360] width 80 height 24
drag, startPoint x: 1212, startPoint y: 366, endPoint x: 1135, endPoint y: 369, distance: 76.8
click at [1135, 369] on div "flights bookings reports Menu Filters (1) Export Upload all pending bookable so…" at bounding box center [716, 379] width 1433 height 758
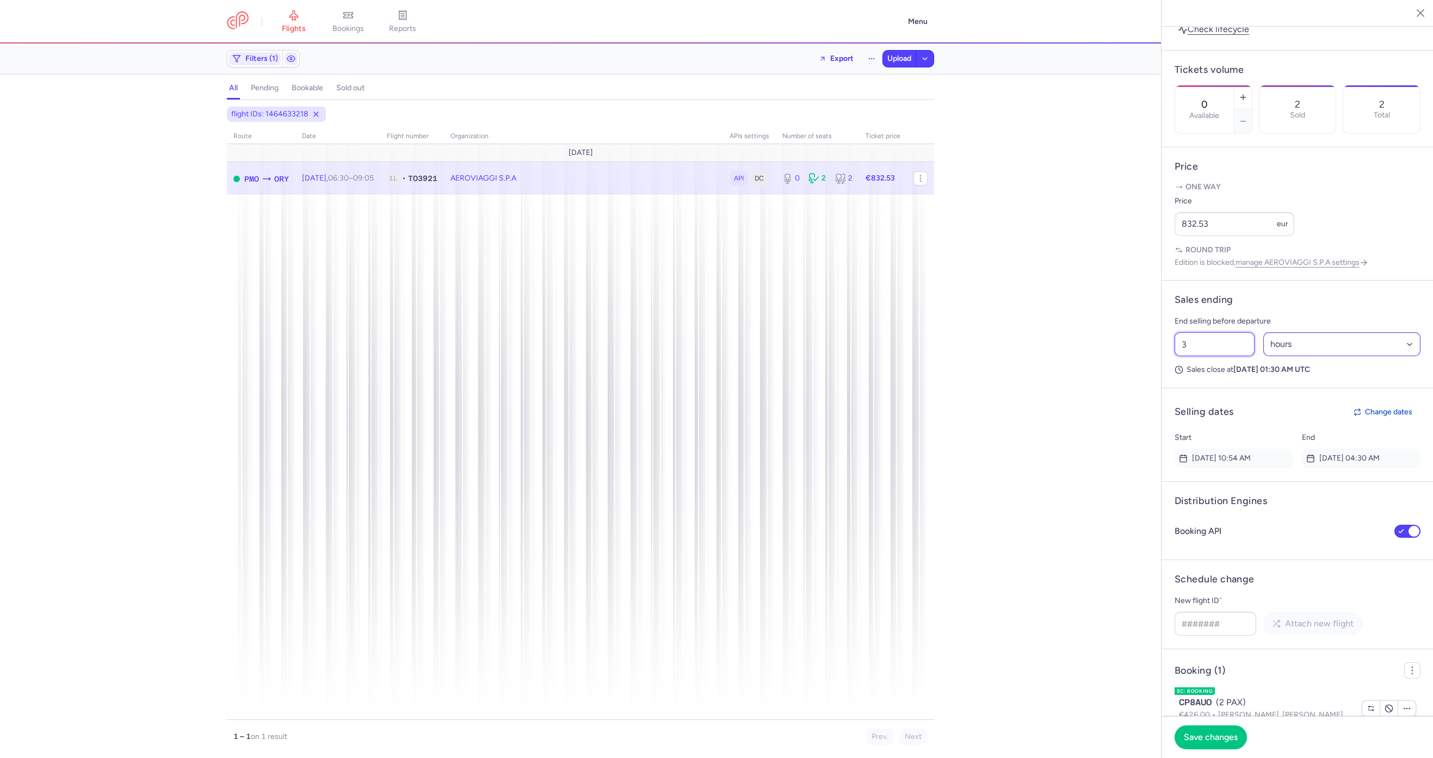
type input "3"
click at [1341, 356] on select "Select an option hours days" at bounding box center [1342, 344] width 158 height 24
select select "days"
click at [1263, 348] on select "Select an option hours days" at bounding box center [1342, 344] width 158 height 24
click at [1207, 738] on span "Save changes" at bounding box center [1211, 737] width 54 height 10
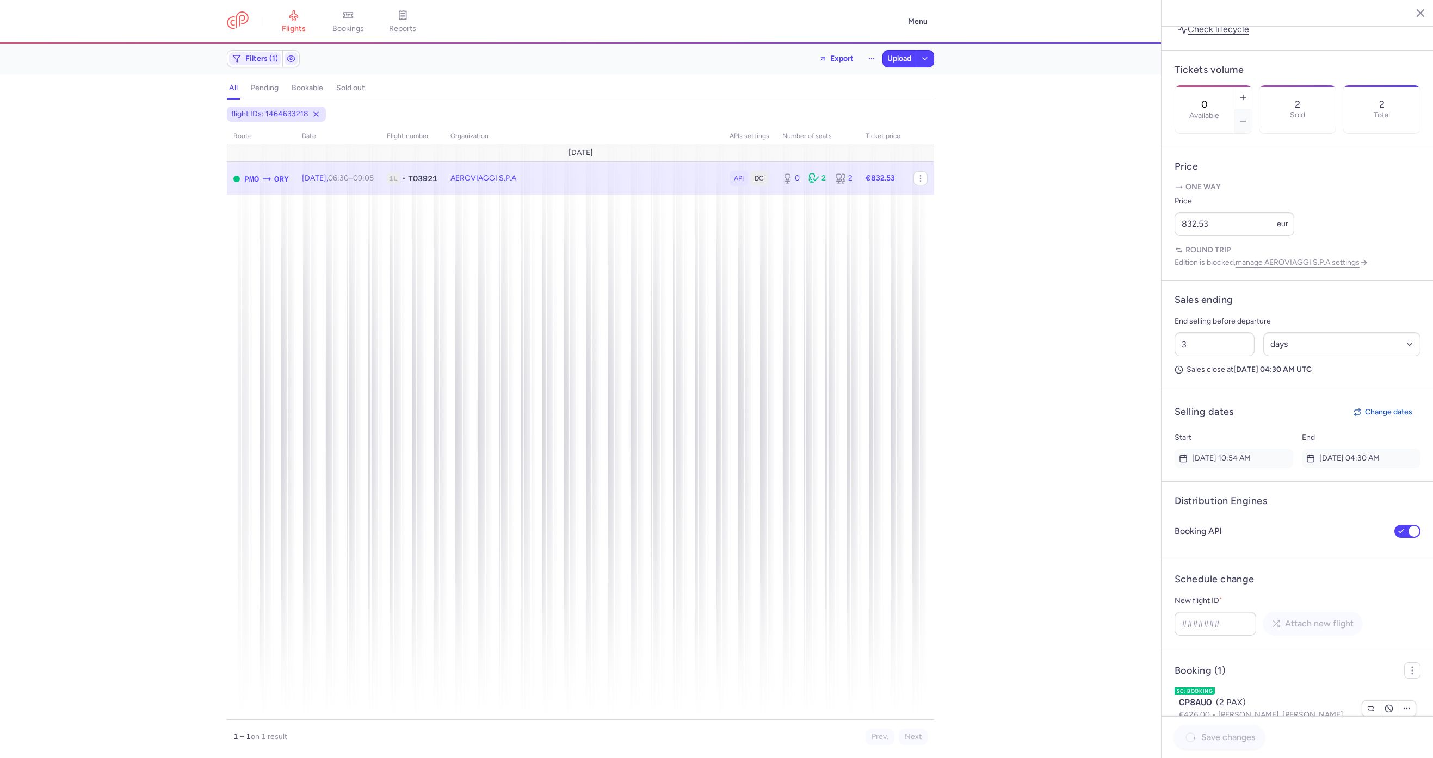
type input "18"
select select "hours"
click at [441, 266] on div "route date Flight number organization APIs settings number of seats Ticket pric…" at bounding box center [580, 424] width 707 height 592
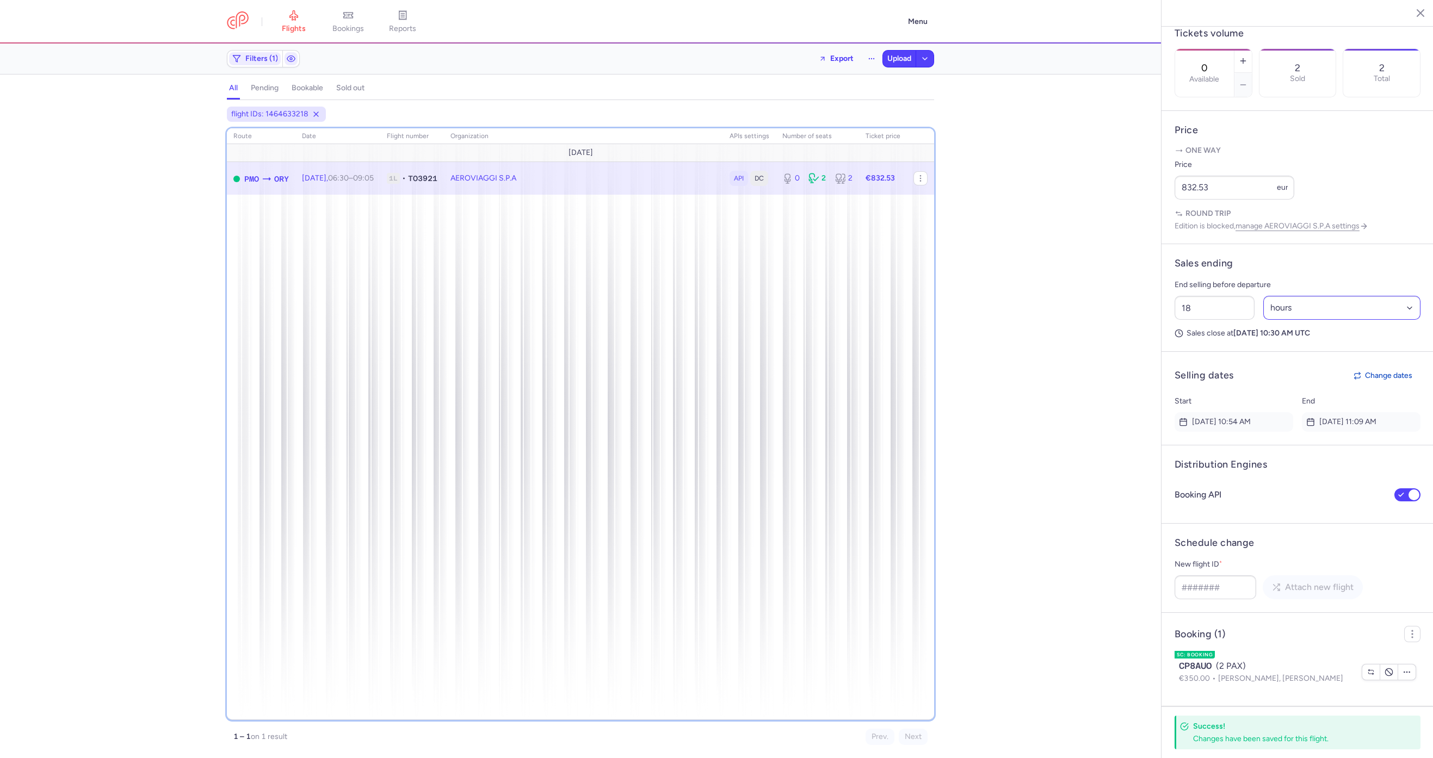
scroll to position [430, 0]
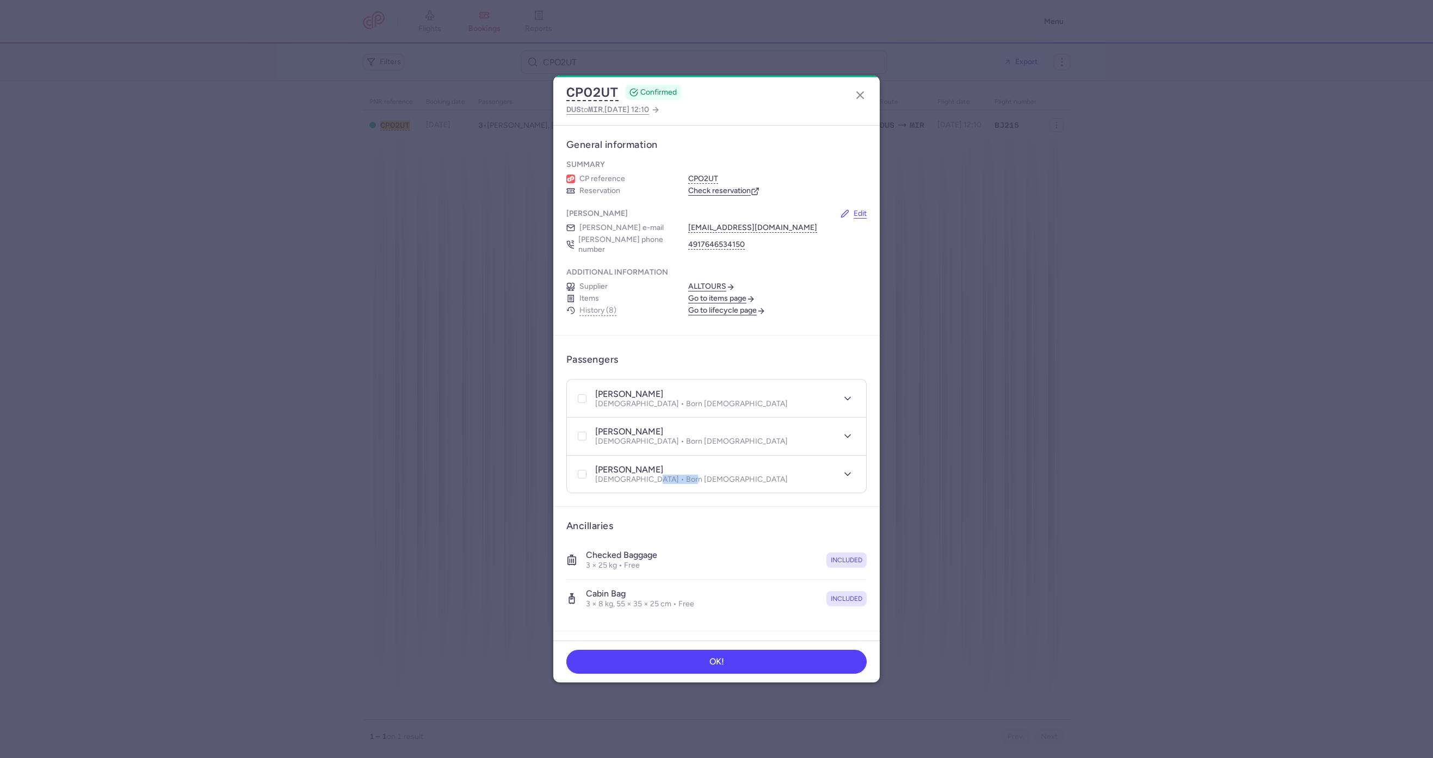
drag, startPoint x: 698, startPoint y: 469, endPoint x: 646, endPoint y: 472, distance: 51.8
click at [646, 472] on div "farah MRADAA Female • Born 26/10/2018" at bounding box center [705, 475] width 258 height 20
copy p "26/10/2018"
drag, startPoint x: 692, startPoint y: 398, endPoint x: 644, endPoint y: 398, distance: 48.4
click at [644, 398] on div "farah MRADAA JR Female • Born 06/07/1980" at bounding box center [705, 398] width 258 height 20
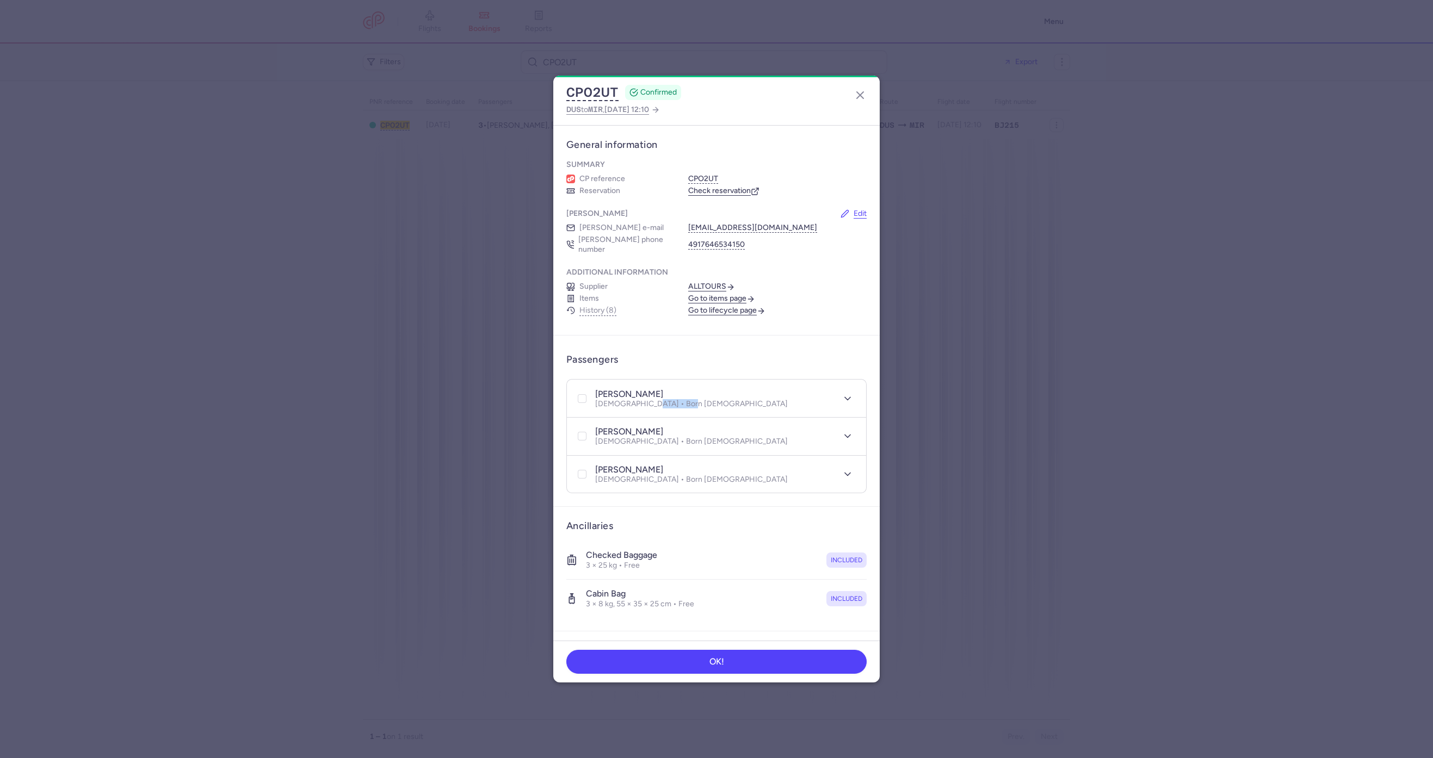
copy p "06/07/1980"
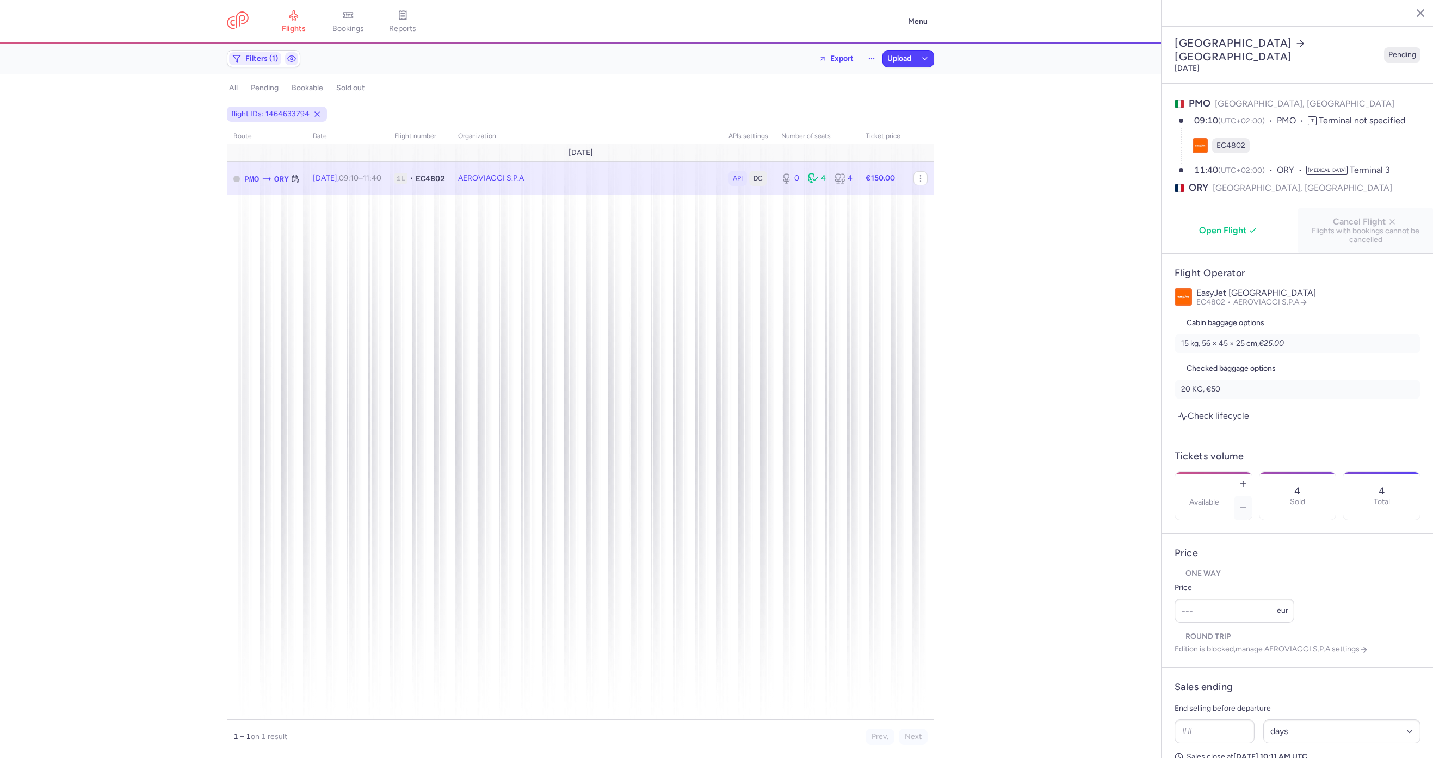
select select "days"
type input "0"
type input "150"
type input "21"
select select "hours"
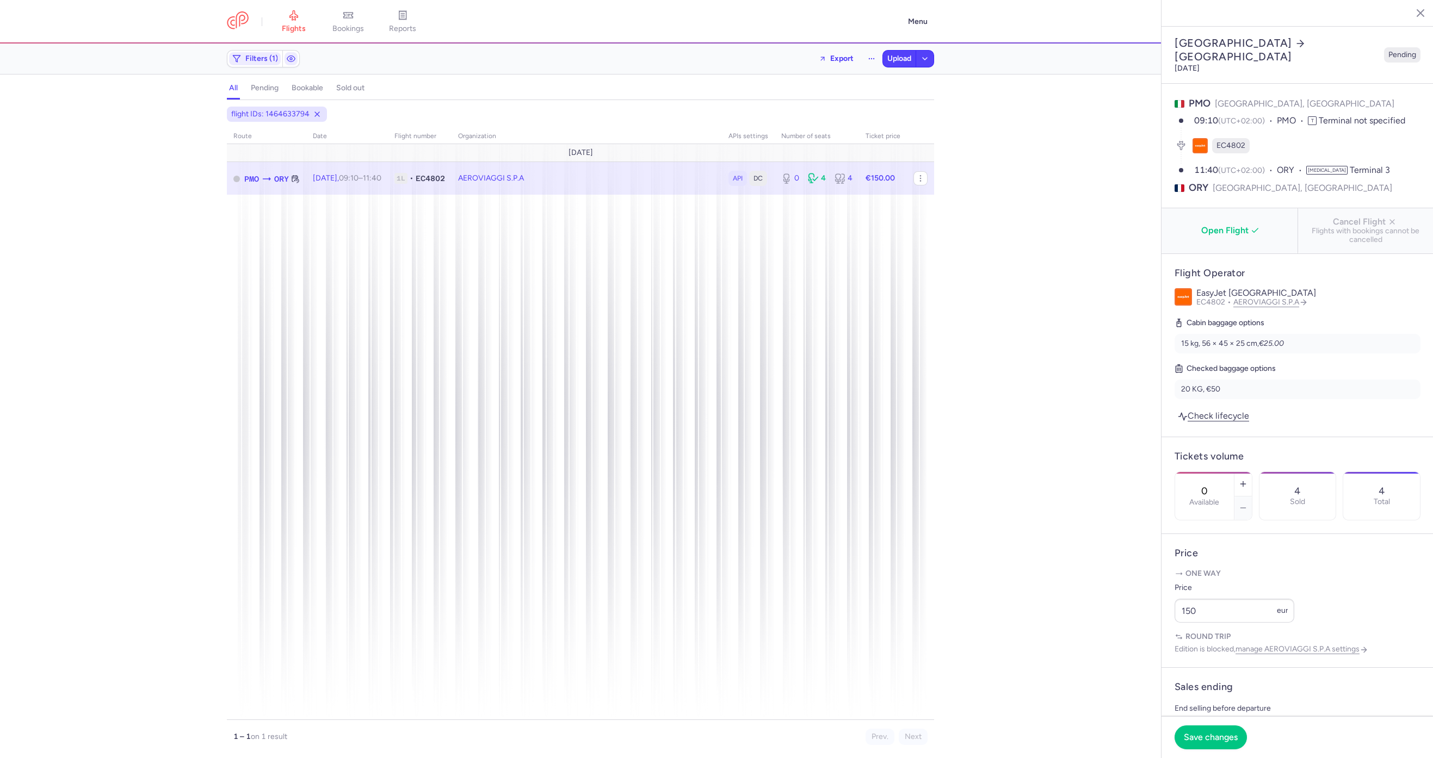
click at [1212, 226] on span "Open Flight" at bounding box center [1231, 231] width 119 height 10
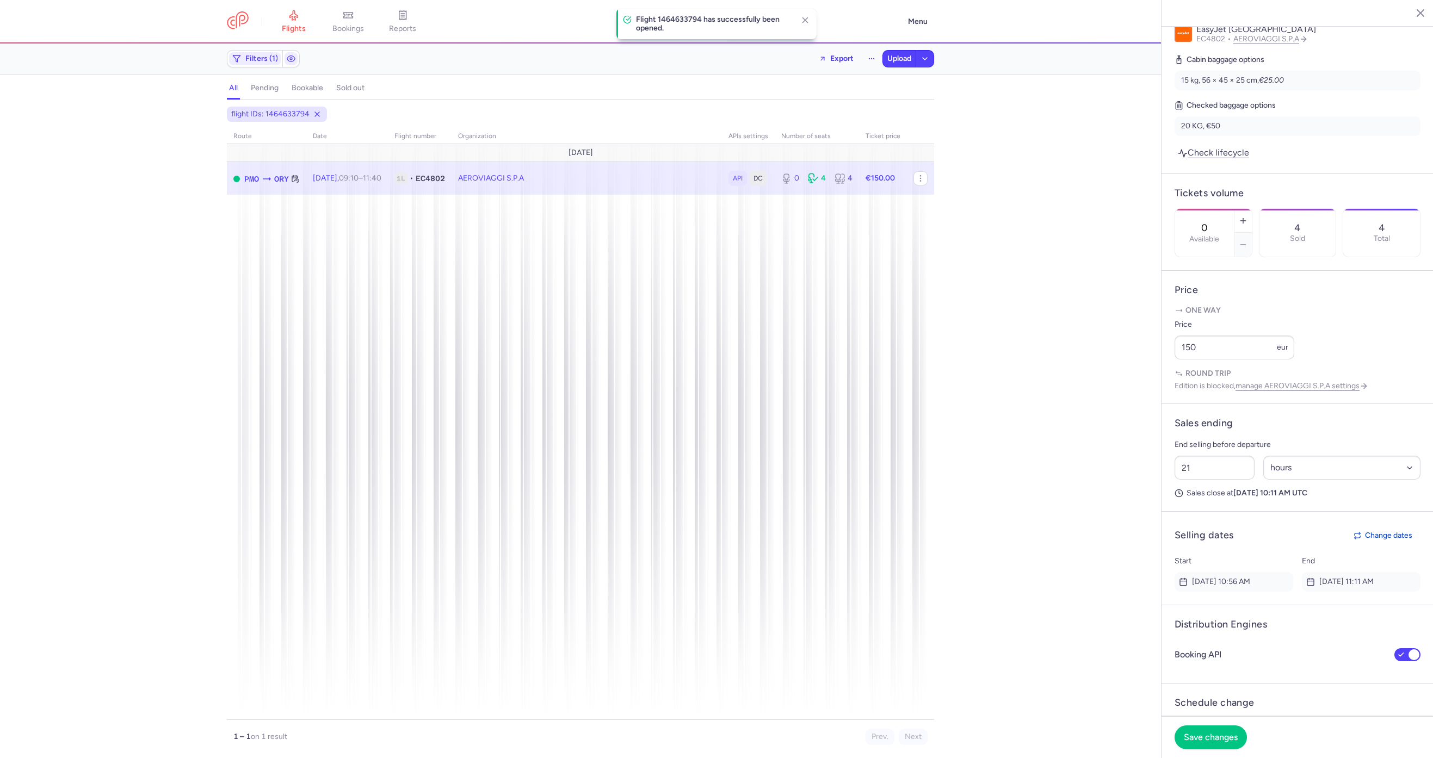
scroll to position [326, 0]
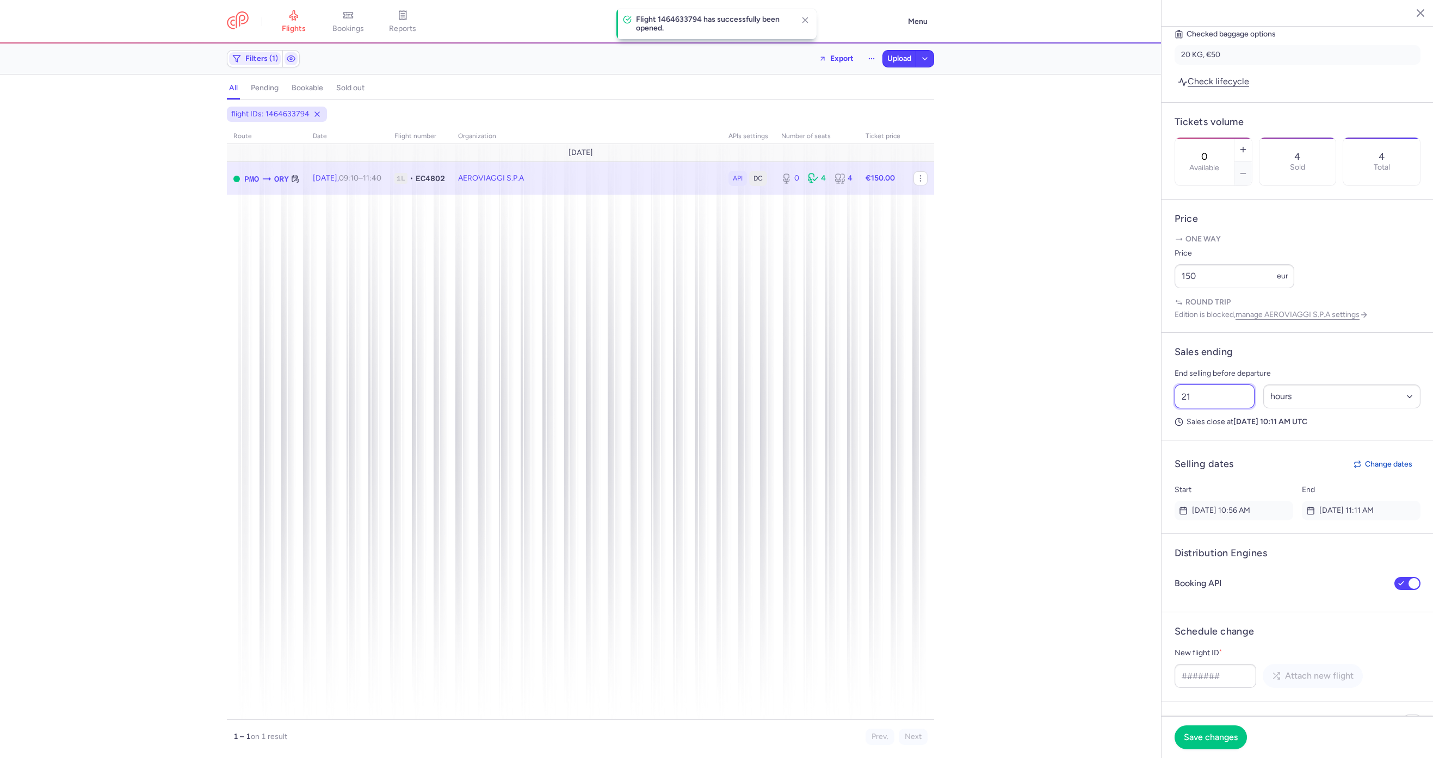
click at [1210, 409] on input "21" at bounding box center [1215, 397] width 80 height 24
click at [1133, 421] on div "flights bookings reports Menu Filters (1) Export Upload all pending bookable so…" at bounding box center [716, 379] width 1433 height 758
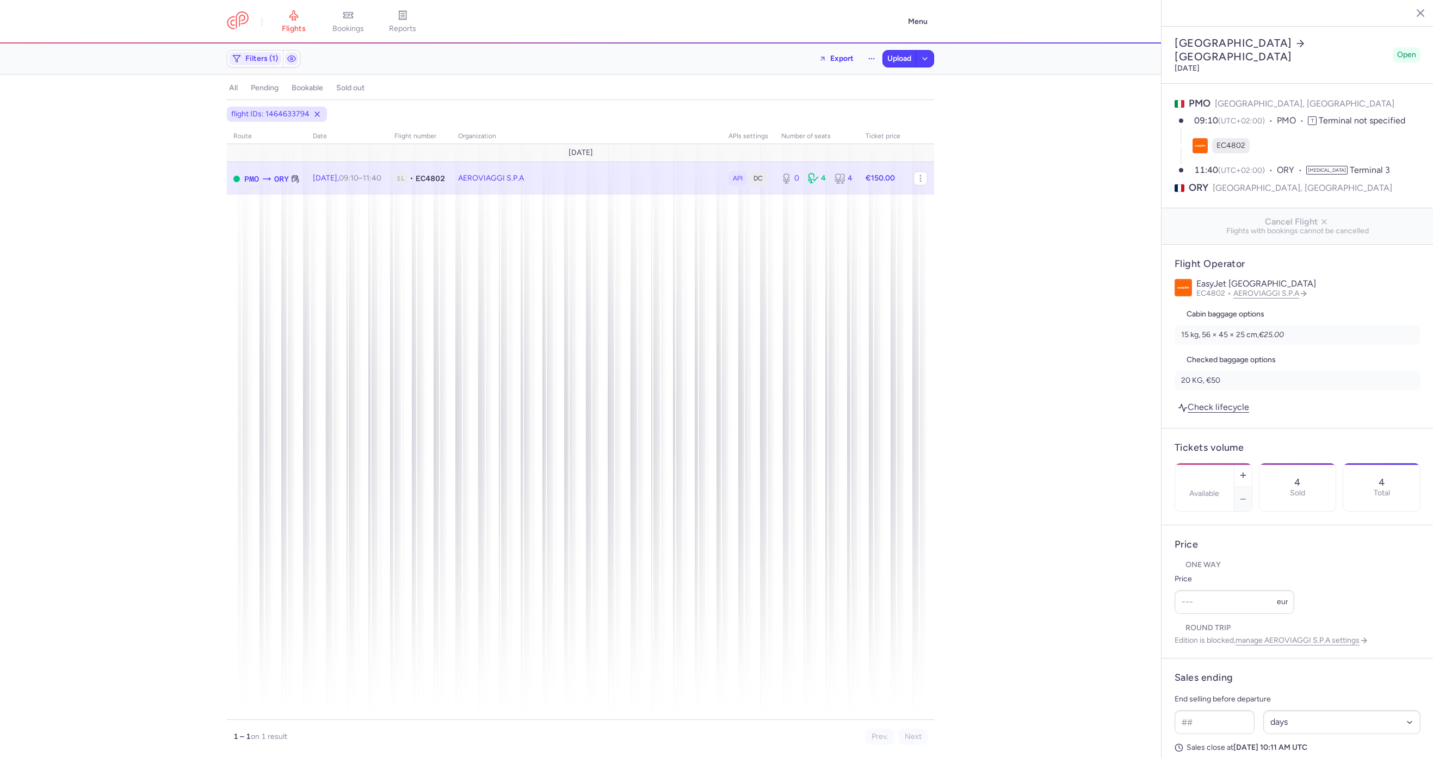
select select "days"
type input "0"
type input "150"
type input "21"
select select "hours"
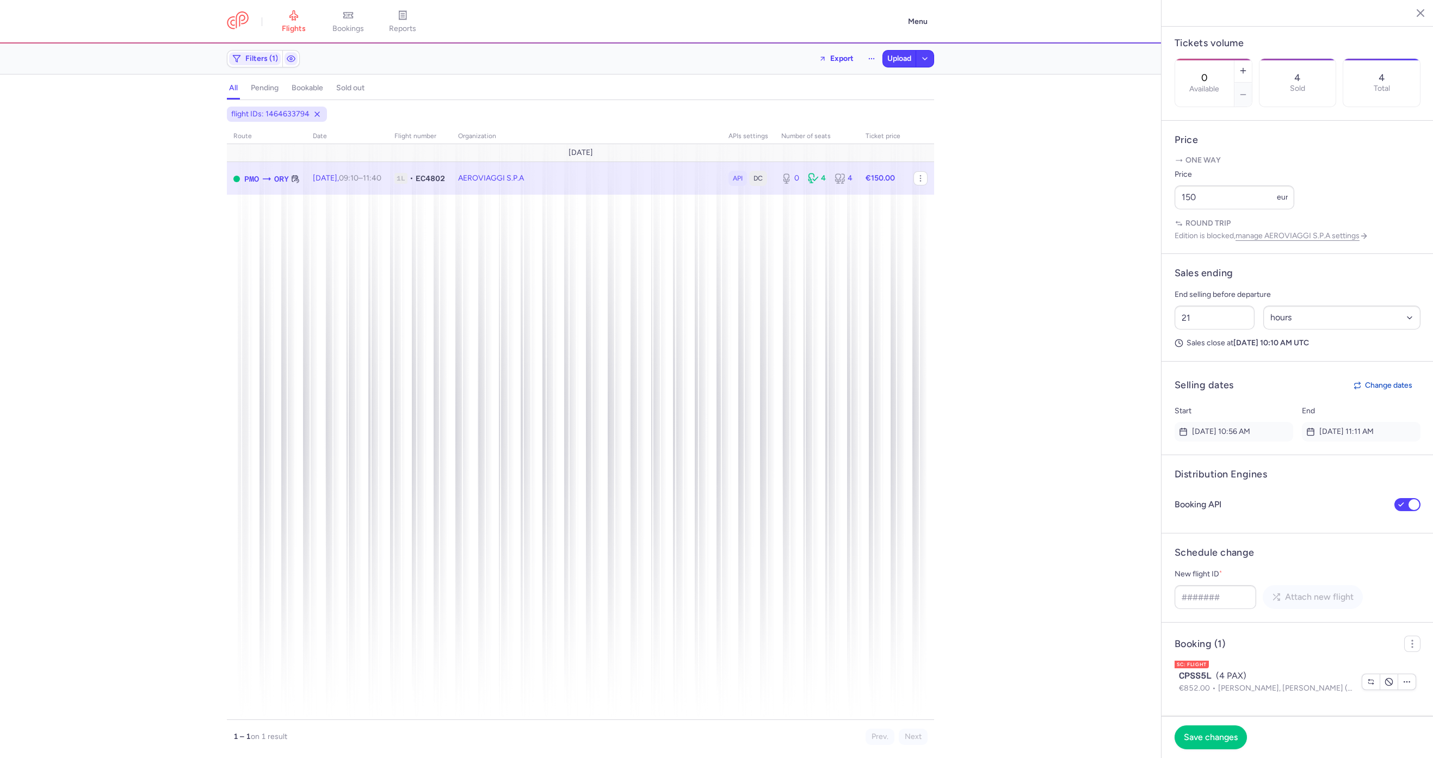
scroll to position [420, 0]
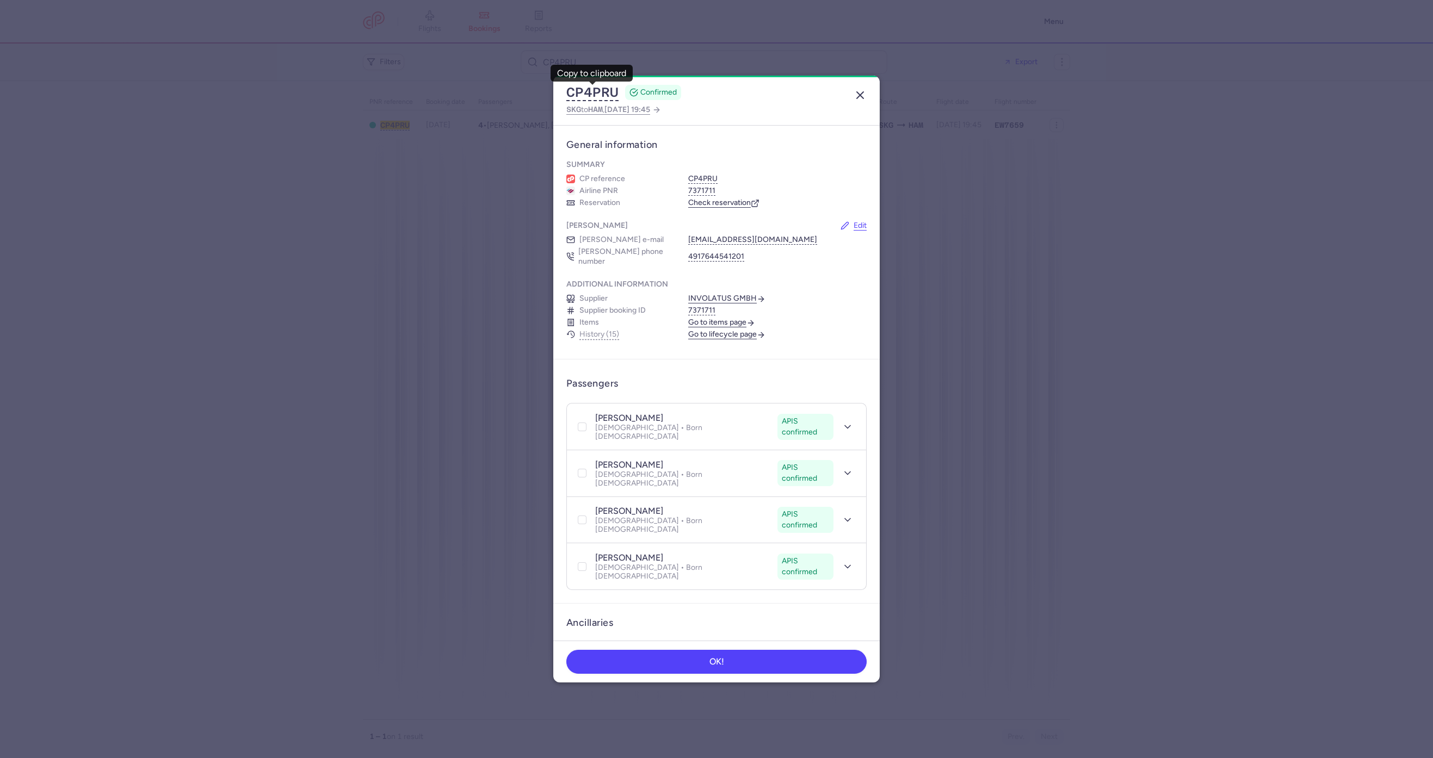
click at [855, 90] on icon "button" at bounding box center [860, 95] width 13 height 13
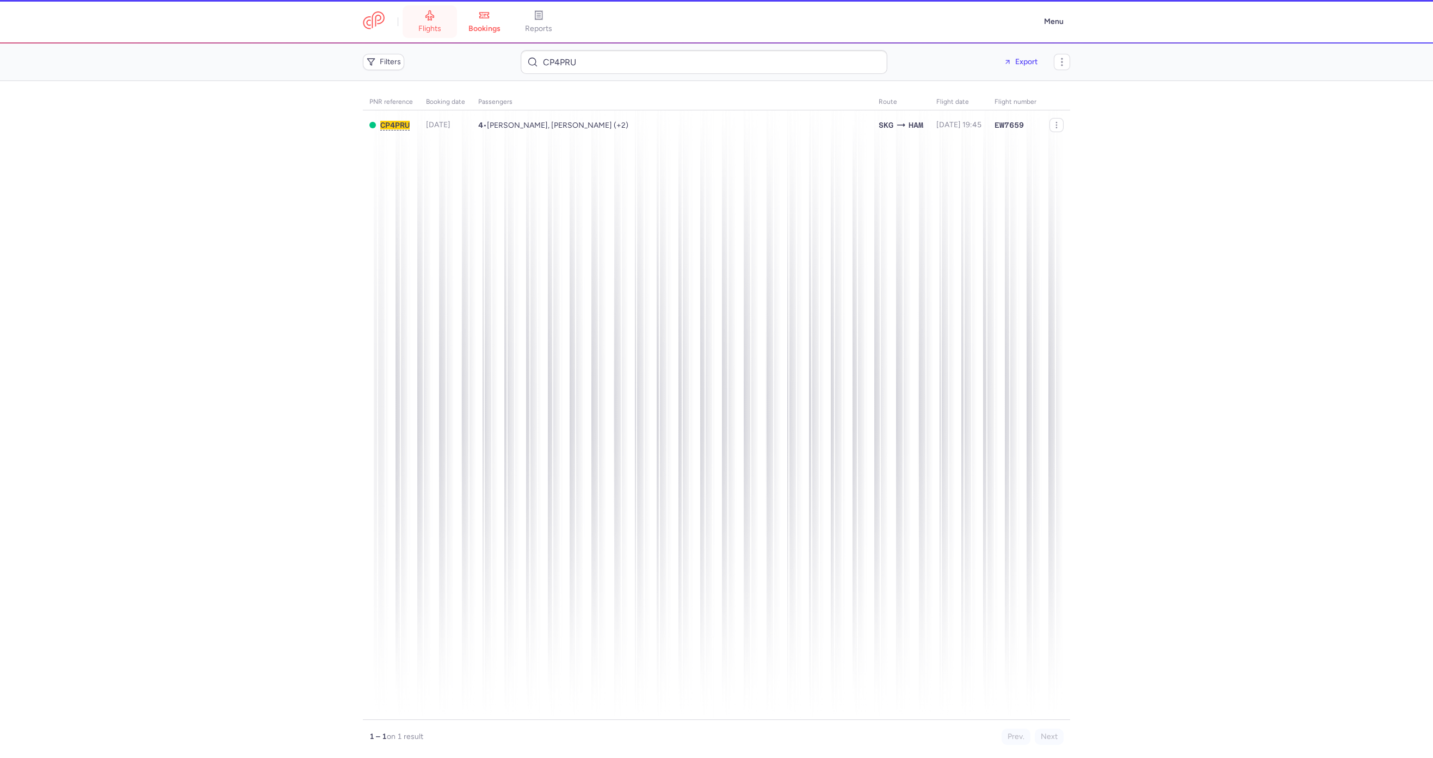
click at [421, 27] on span "flights" at bounding box center [429, 29] width 23 height 10
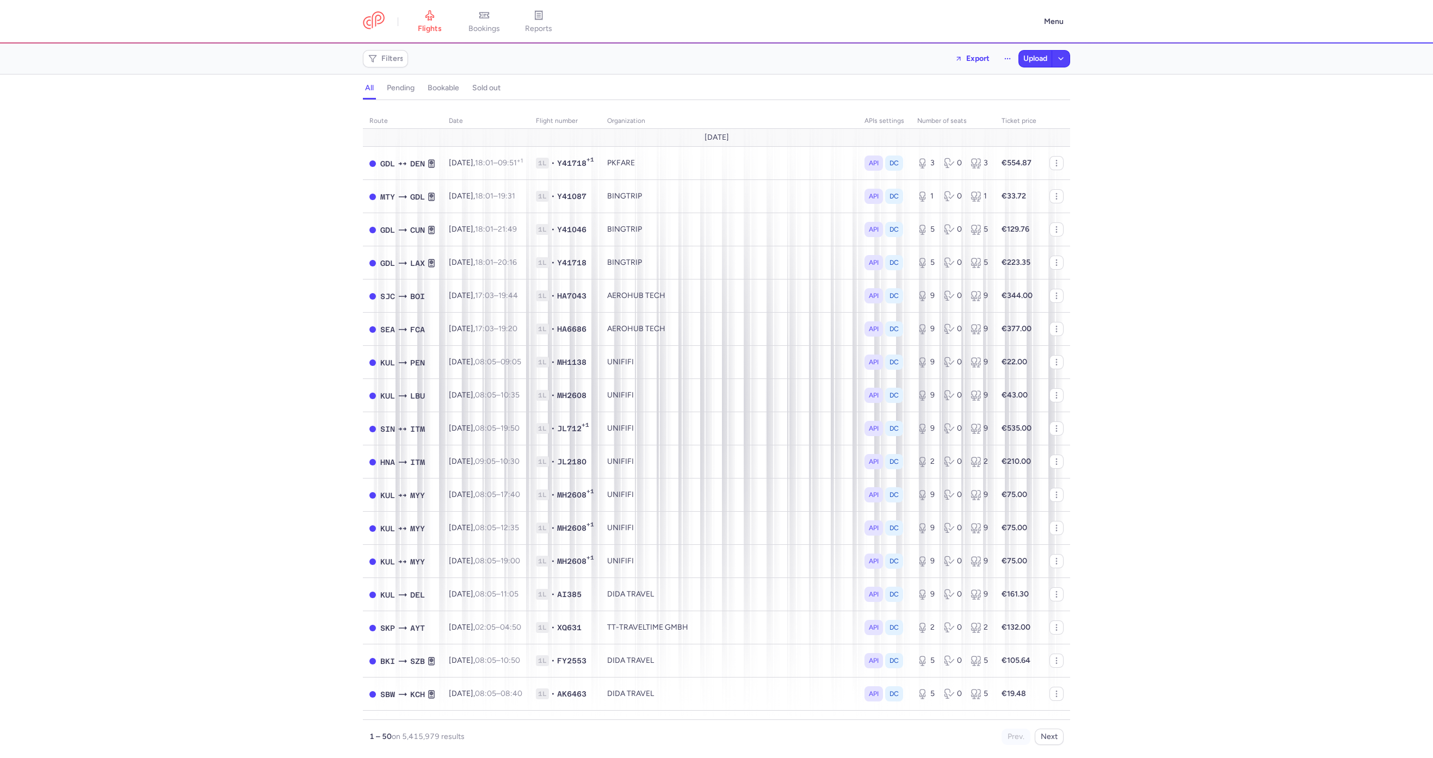
click at [398, 44] on section "Filters Export Upload" at bounding box center [716, 59] width 1433 height 31
click at [395, 58] on span "Filters" at bounding box center [392, 58] width 22 height 9
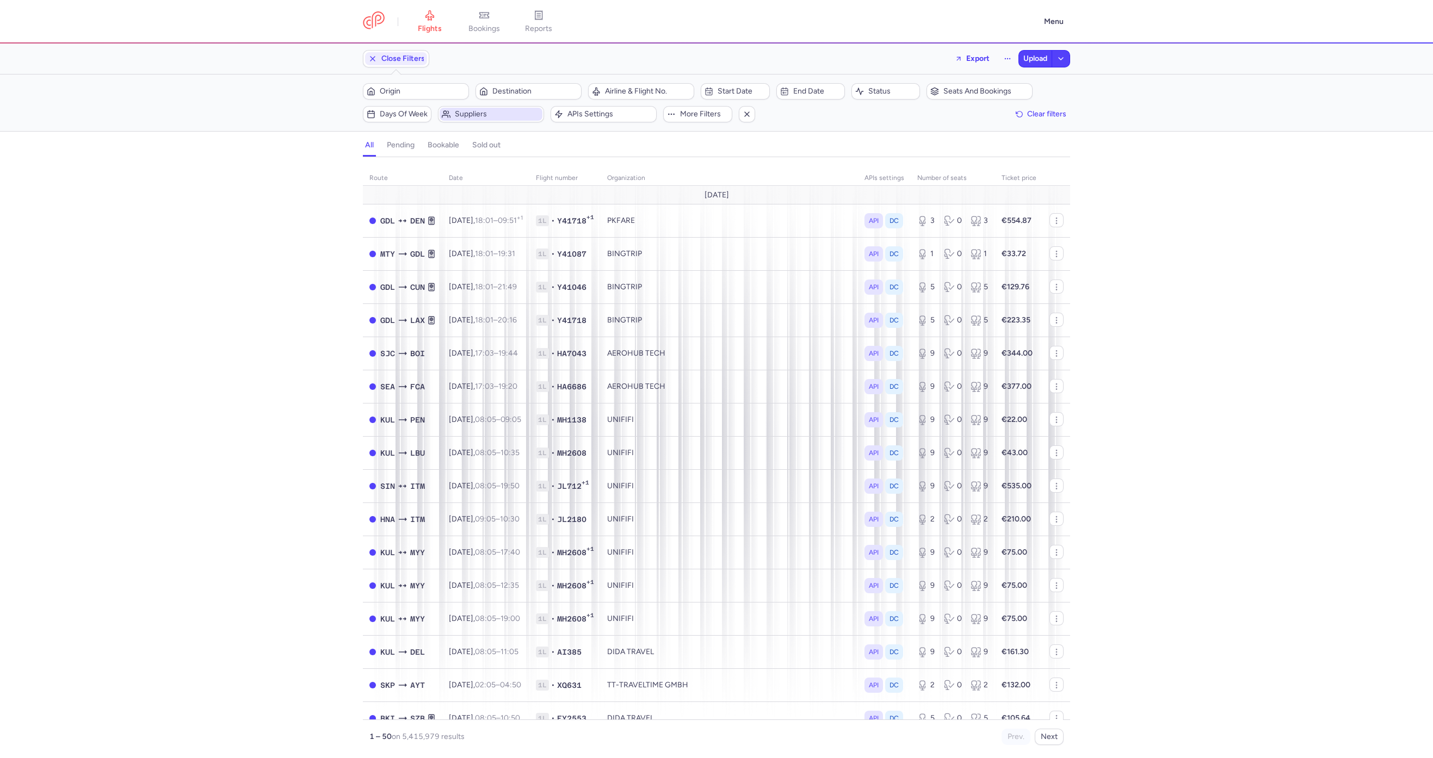
click at [449, 115] on icon "button" at bounding box center [446, 114] width 9 height 9
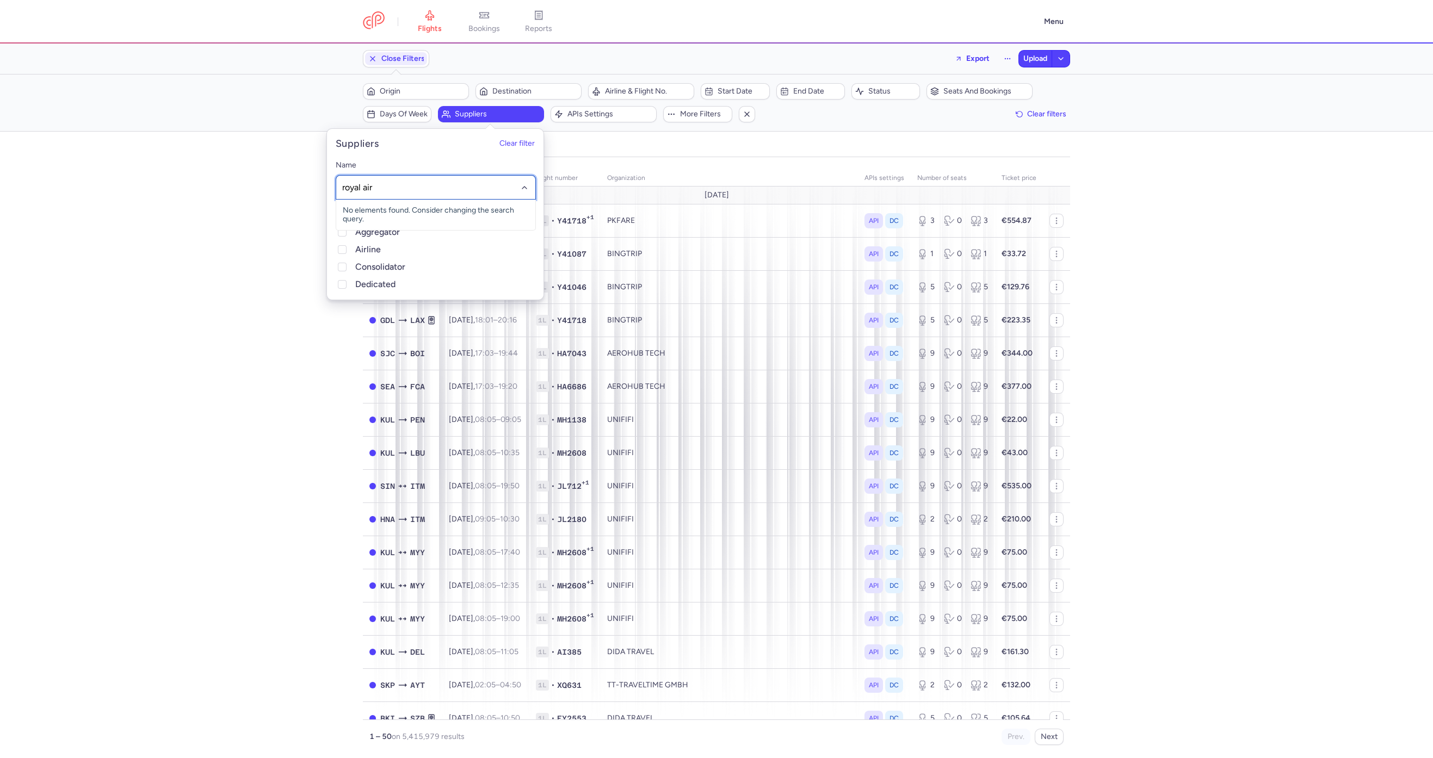
type input "royal air"
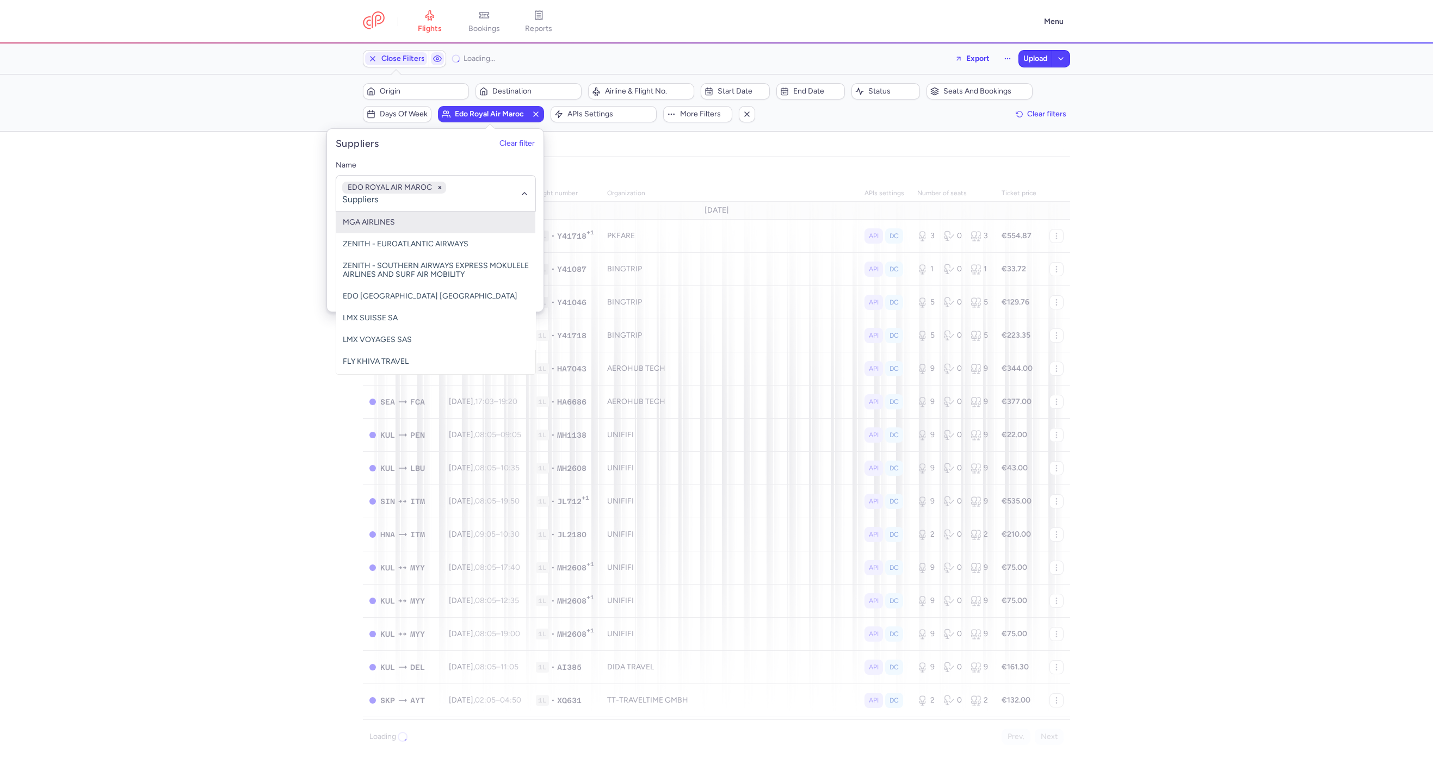
click at [230, 224] on div "organizations names: EDO ROYAL AIR MAROC route date Flight number organization …" at bounding box center [716, 461] width 1433 height 595
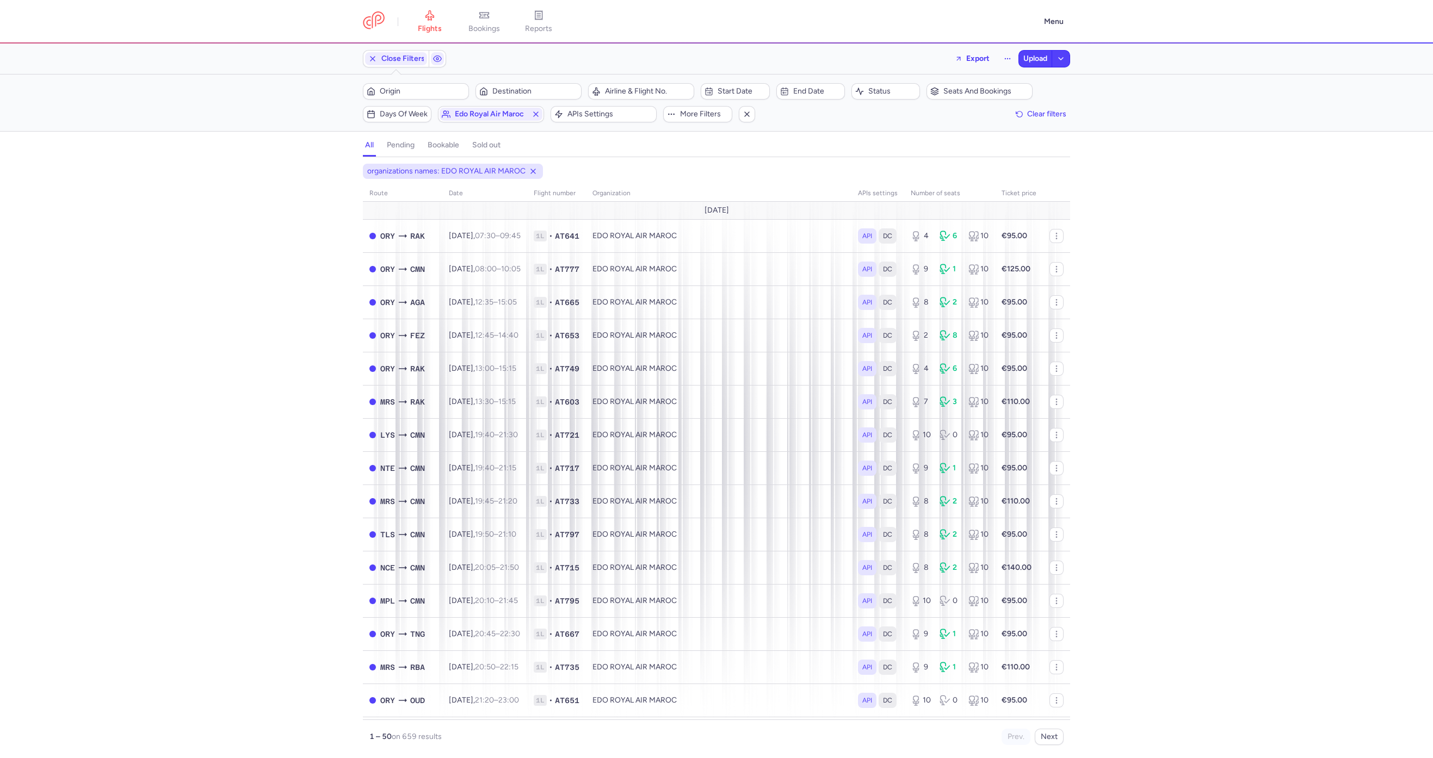
click at [418, 78] on div "Filters (1) – 659 results Origin Destination Airline & Flight No. Start date En…" at bounding box center [716, 103] width 1433 height 57
click at [409, 95] on span "Origin" at bounding box center [422, 91] width 85 height 9
click at [446, 166] on span "St-Exupéry, Lyon, France LYS" at bounding box center [445, 176] width 145 height 30
type input "lys"
click at [509, 89] on span "Destination" at bounding box center [534, 91] width 85 height 9
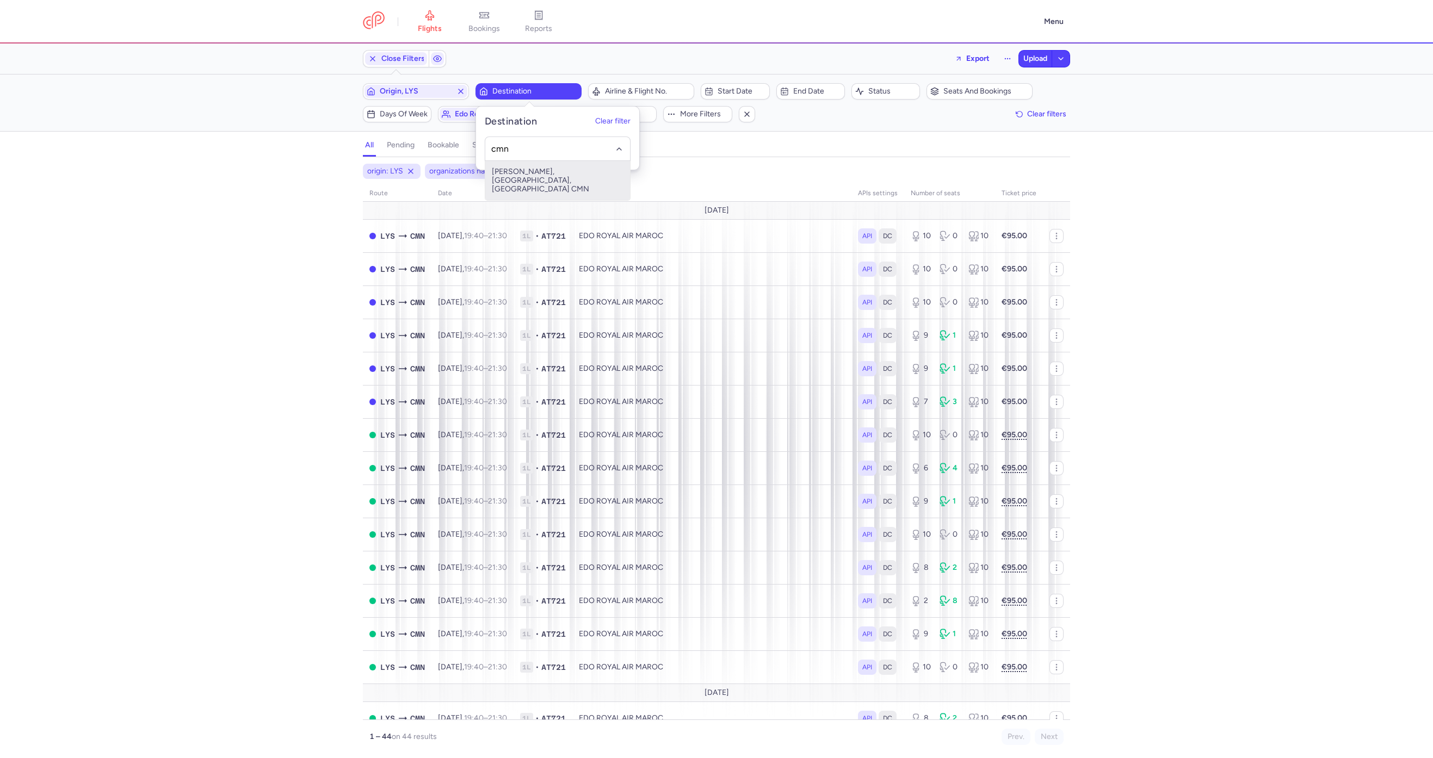
click at [529, 175] on span "Mohamed V, Casablanca, Morocco CMN" at bounding box center [557, 180] width 145 height 39
type input "cmn"
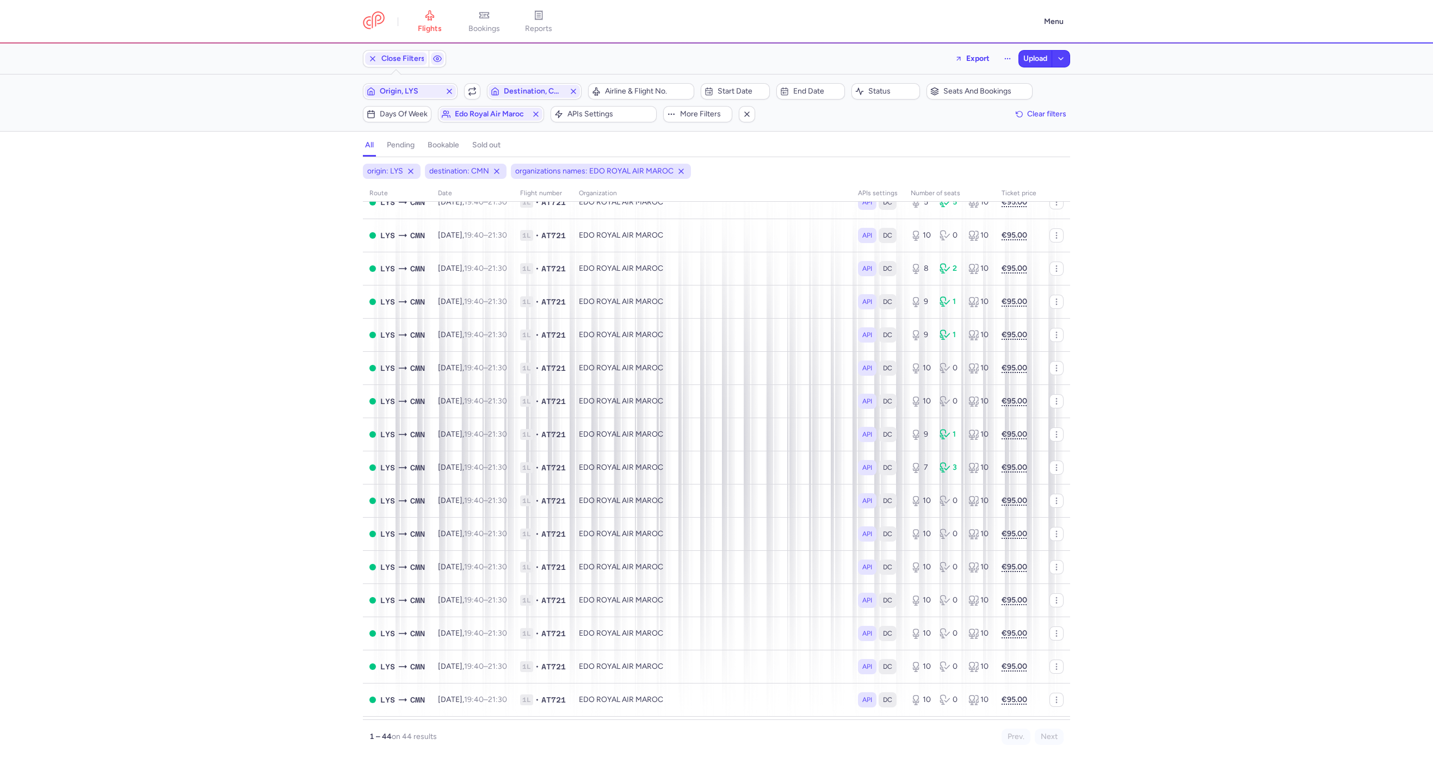
scroll to position [652, 0]
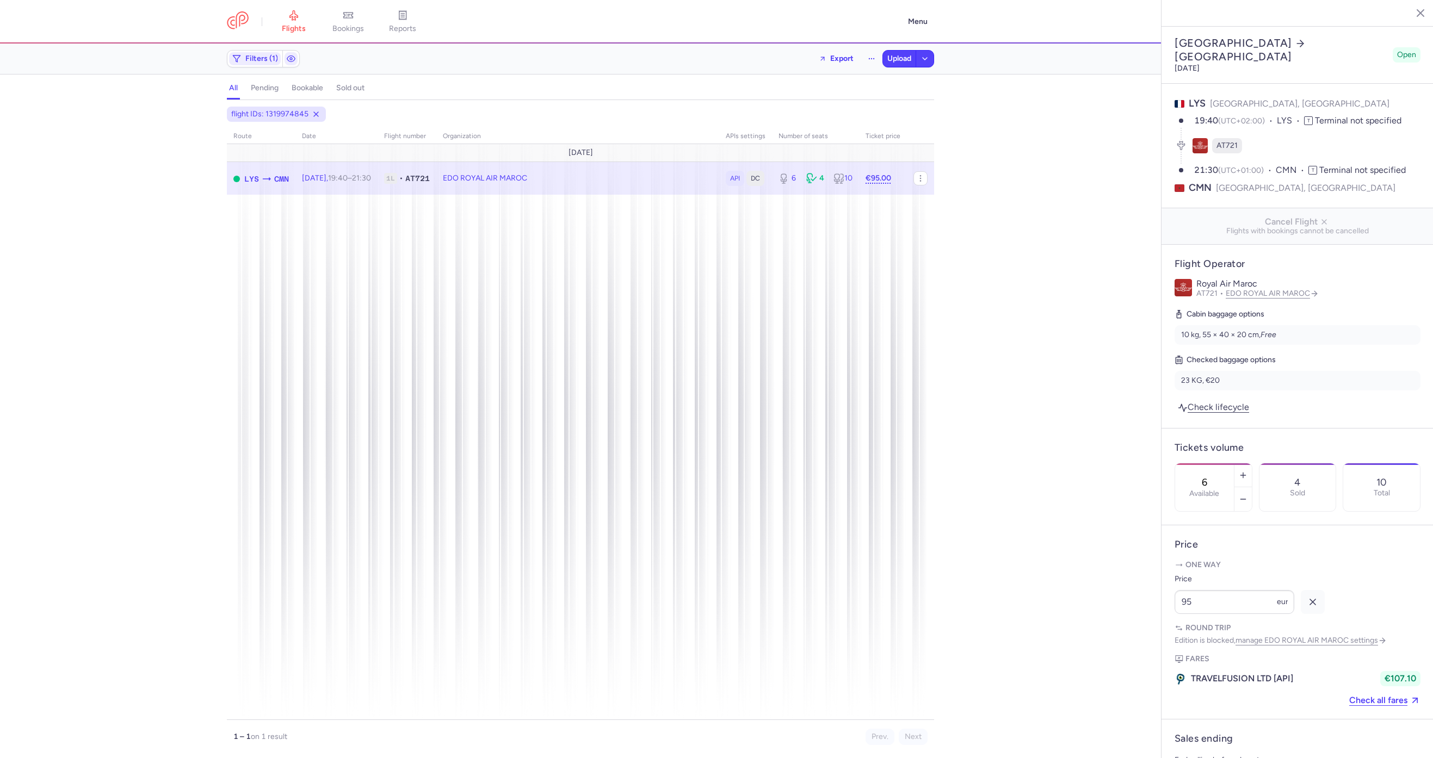
select select "days"
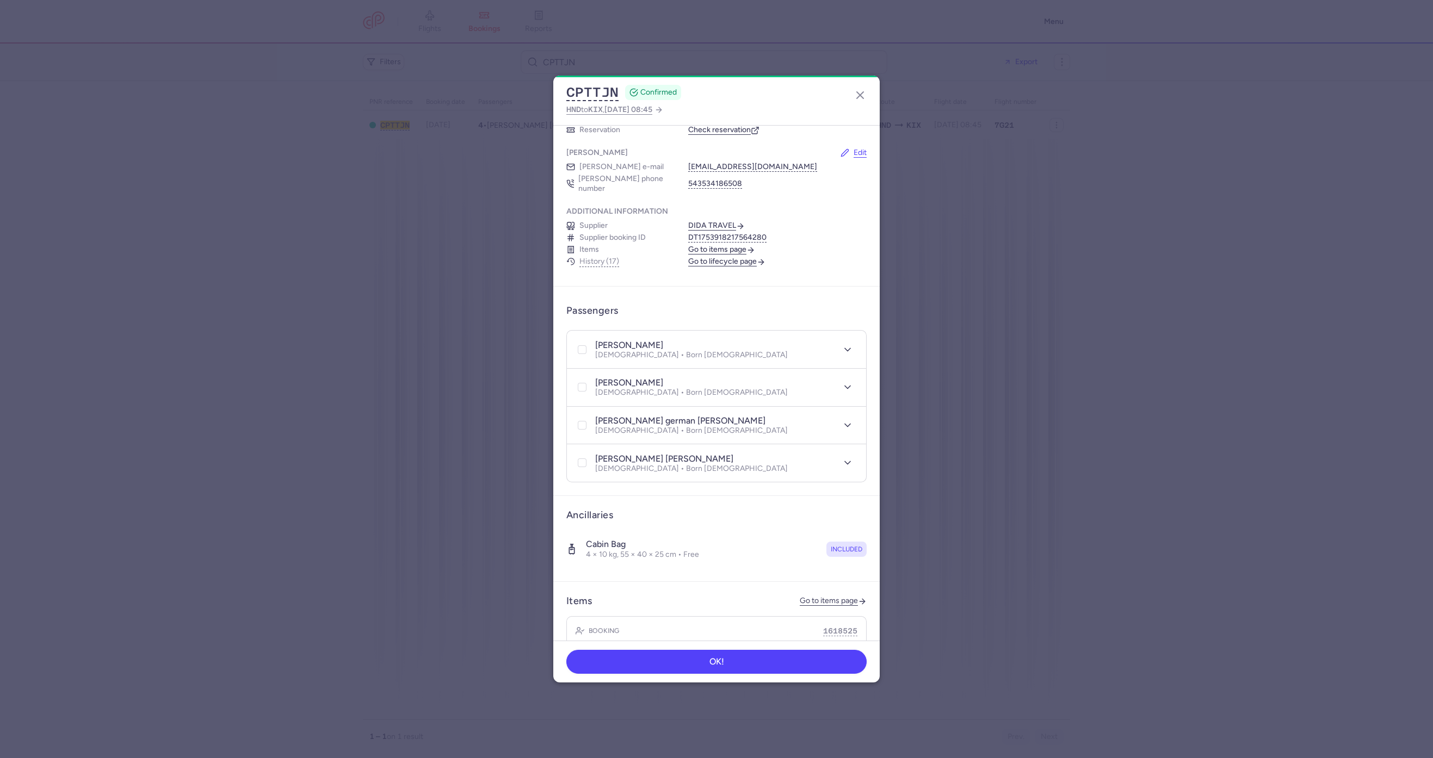
scroll to position [386, 0]
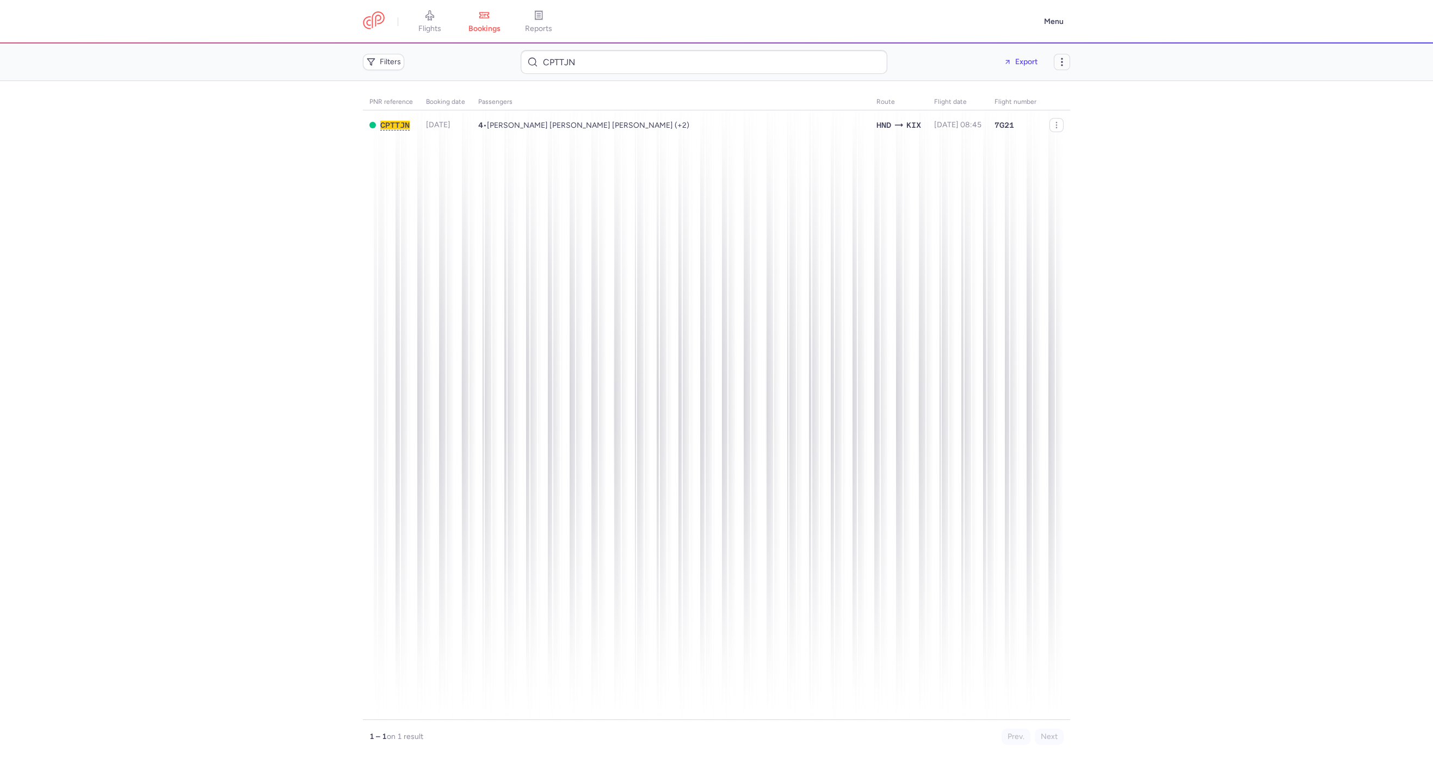
click at [1063, 60] on icon "button" at bounding box center [1062, 62] width 11 height 11
click at [995, 103] on span "Cancel bookings" at bounding box center [1023, 107] width 82 height 11
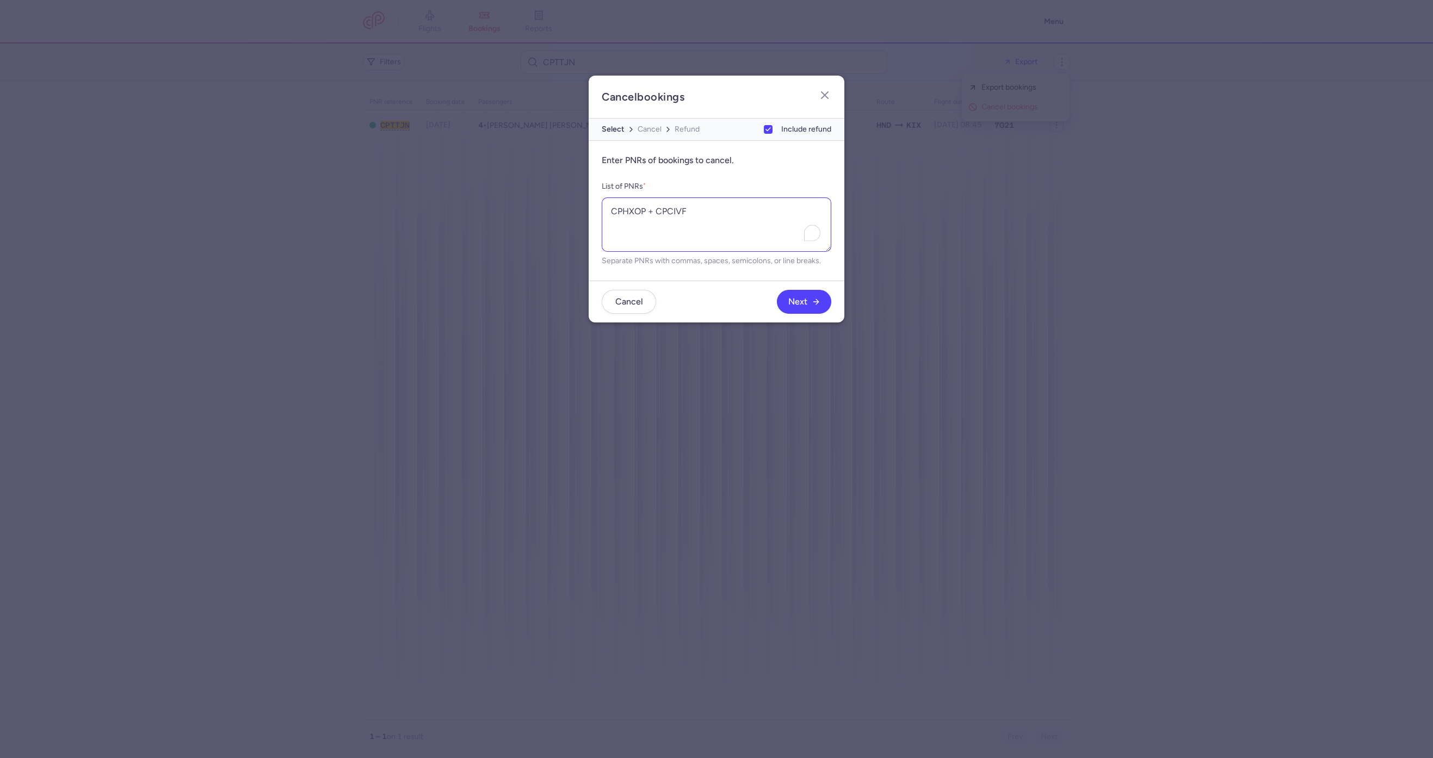
click at [660, 212] on textarea "CPHXOP + CPCIVF" at bounding box center [717, 224] width 230 height 54
click at [669, 212] on textarea "CPHXOP CPCIVF" at bounding box center [717, 224] width 230 height 54
type textarea "CPHXOP CPCIVF"
click at [786, 300] on button "Next" at bounding box center [804, 301] width 54 height 24
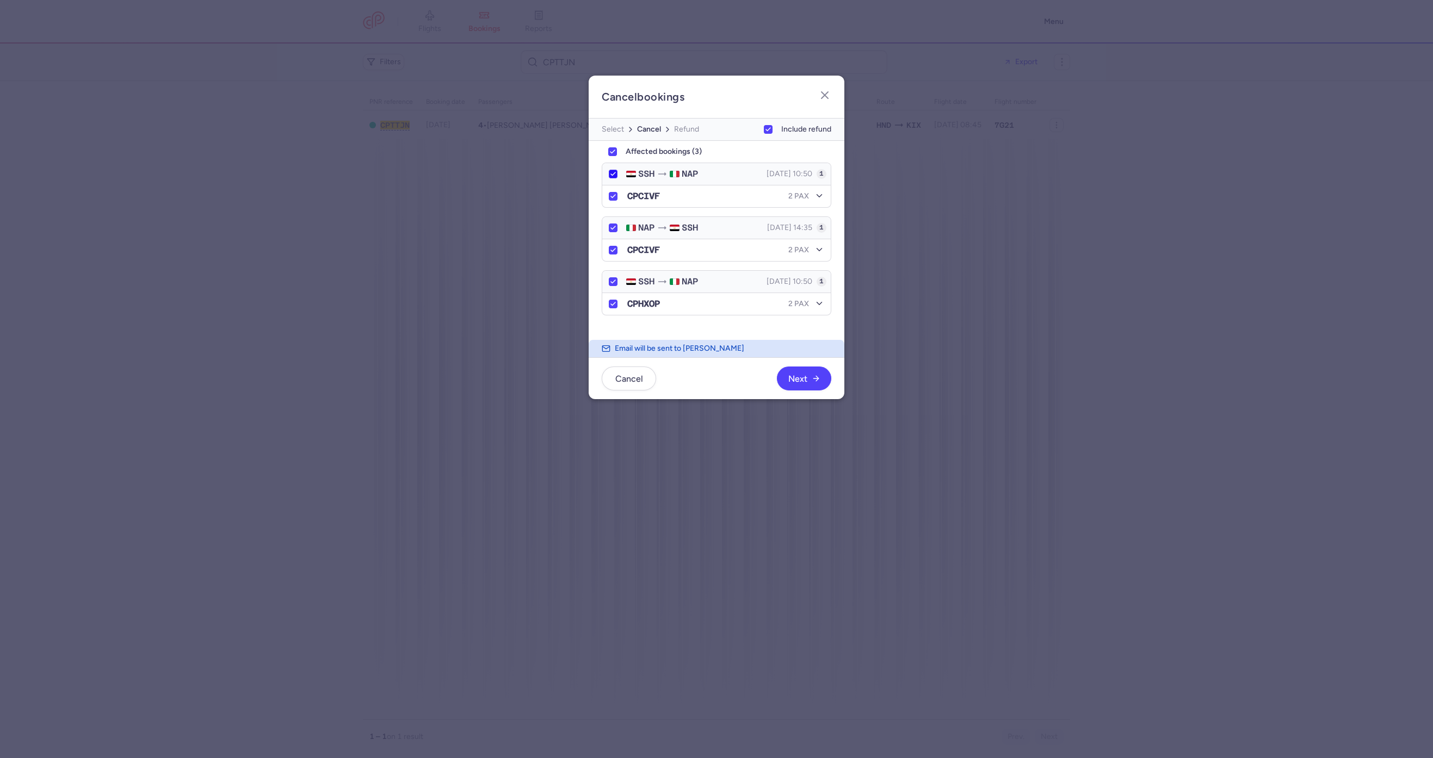
click at [612, 172] on icon at bounding box center [613, 174] width 7 height 7
click at [612, 172] on input "SSH NAP" at bounding box center [613, 174] width 9 height 9
checkbox input "false"
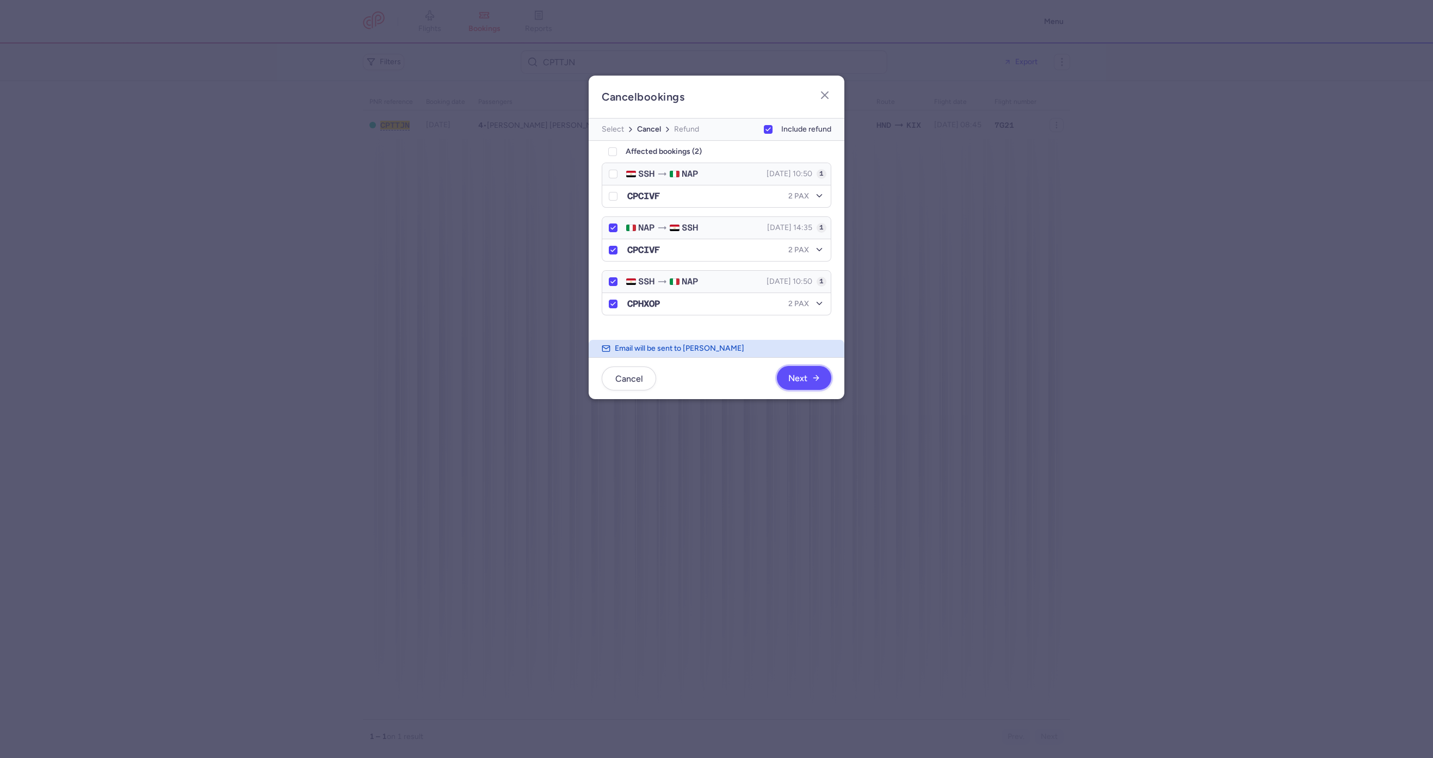
click at [791, 380] on span "Next" at bounding box center [797, 379] width 19 height 10
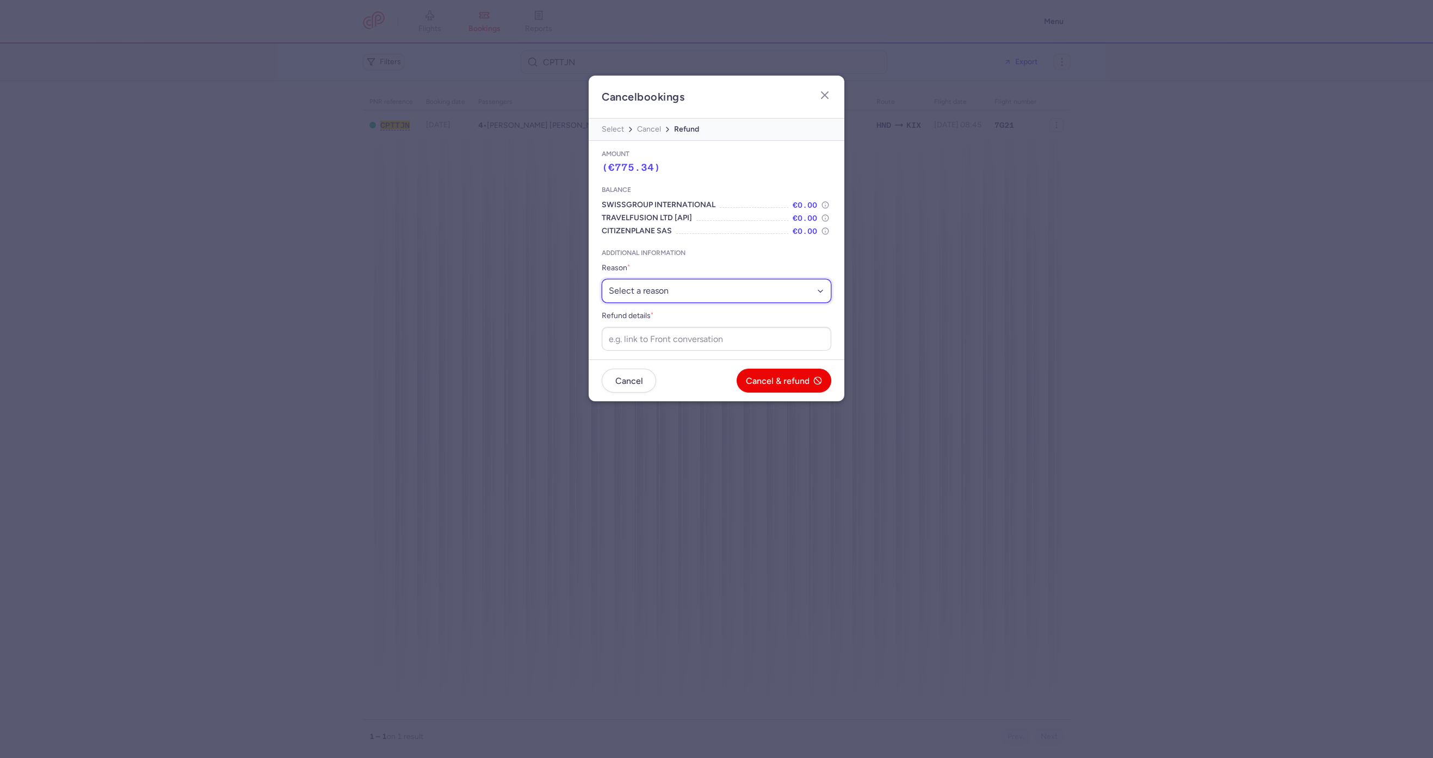
drag, startPoint x: 675, startPoint y: 281, endPoint x: 671, endPoint y: 292, distance: 11.4
click at [675, 281] on select "Select a reason ⛔️ Unconfirmed booking ❌ Flight canceled 🙅 Schedule change not …" at bounding box center [717, 291] width 230 height 24
select select "flight_cancellation"
click at [602, 279] on select "Select a reason ⛔️ Unconfirmed booking ❌ Flight canceled 🙅 Schedule change not …" at bounding box center [717, 291] width 230 height 24
click at [640, 349] on input "Refund details *" at bounding box center [717, 339] width 230 height 24
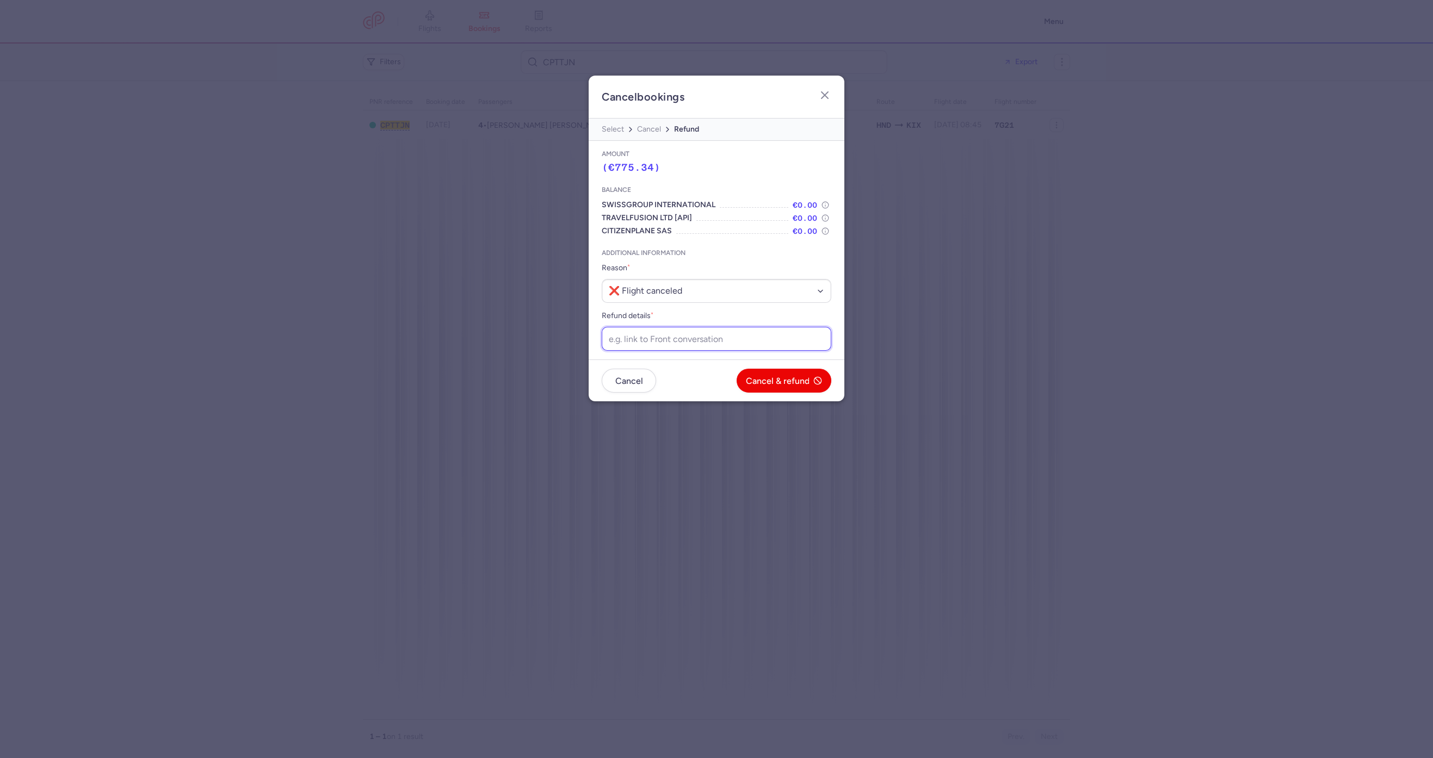
paste input "https://app.frontapp.com/open/cnv_f2lvzuq?key=z-0Gtot1B-7v_JV49GLlYx6wL0oXEFV1"
type input "https://app.frontapp.com/open/cnv_f2lvzuq?key=z-0Gtot1B-7v_JV49GLlYx6wL0oXEFV1"
click at [771, 380] on span "Cancel & refund" at bounding box center [778, 381] width 64 height 10
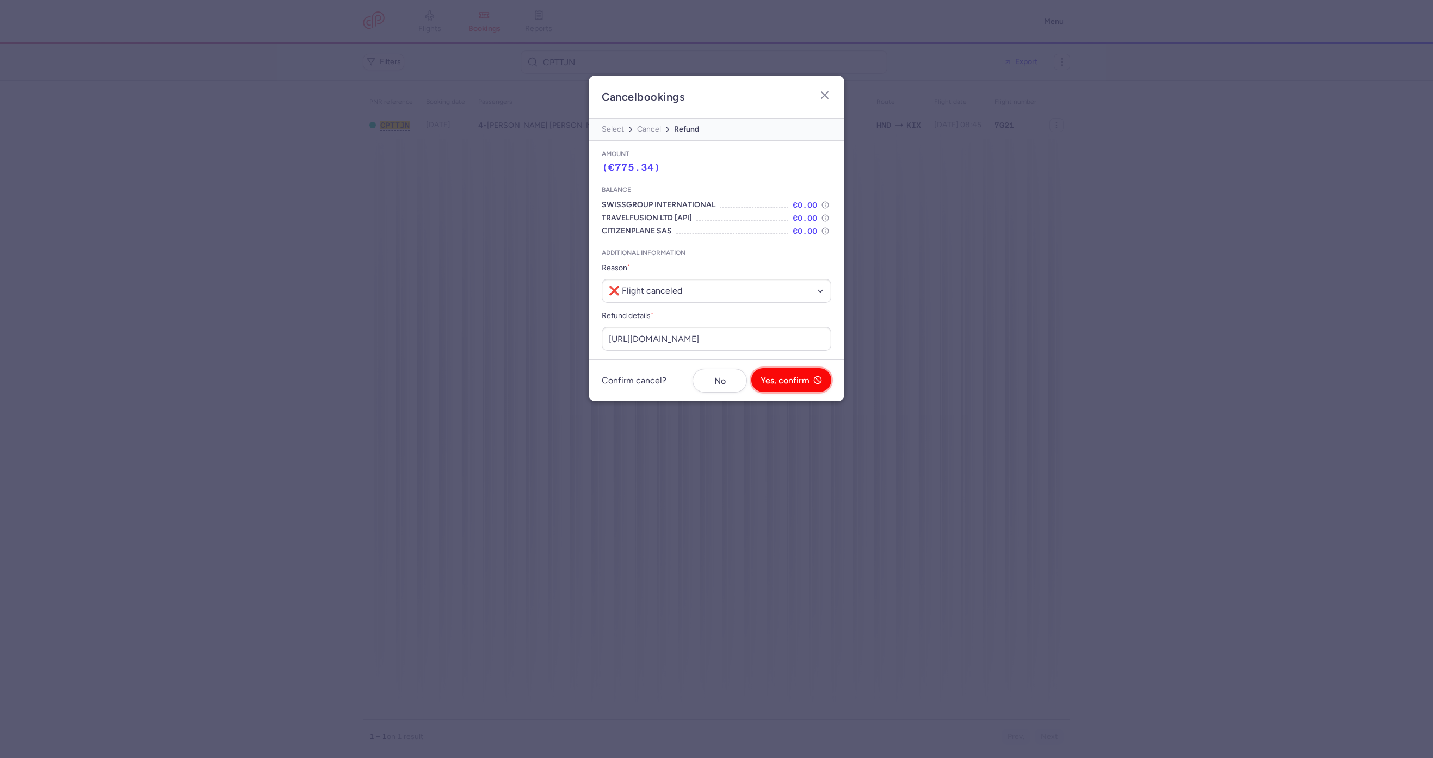
click at [788, 374] on button "Yes, confirm" at bounding box center [791, 380] width 80 height 24
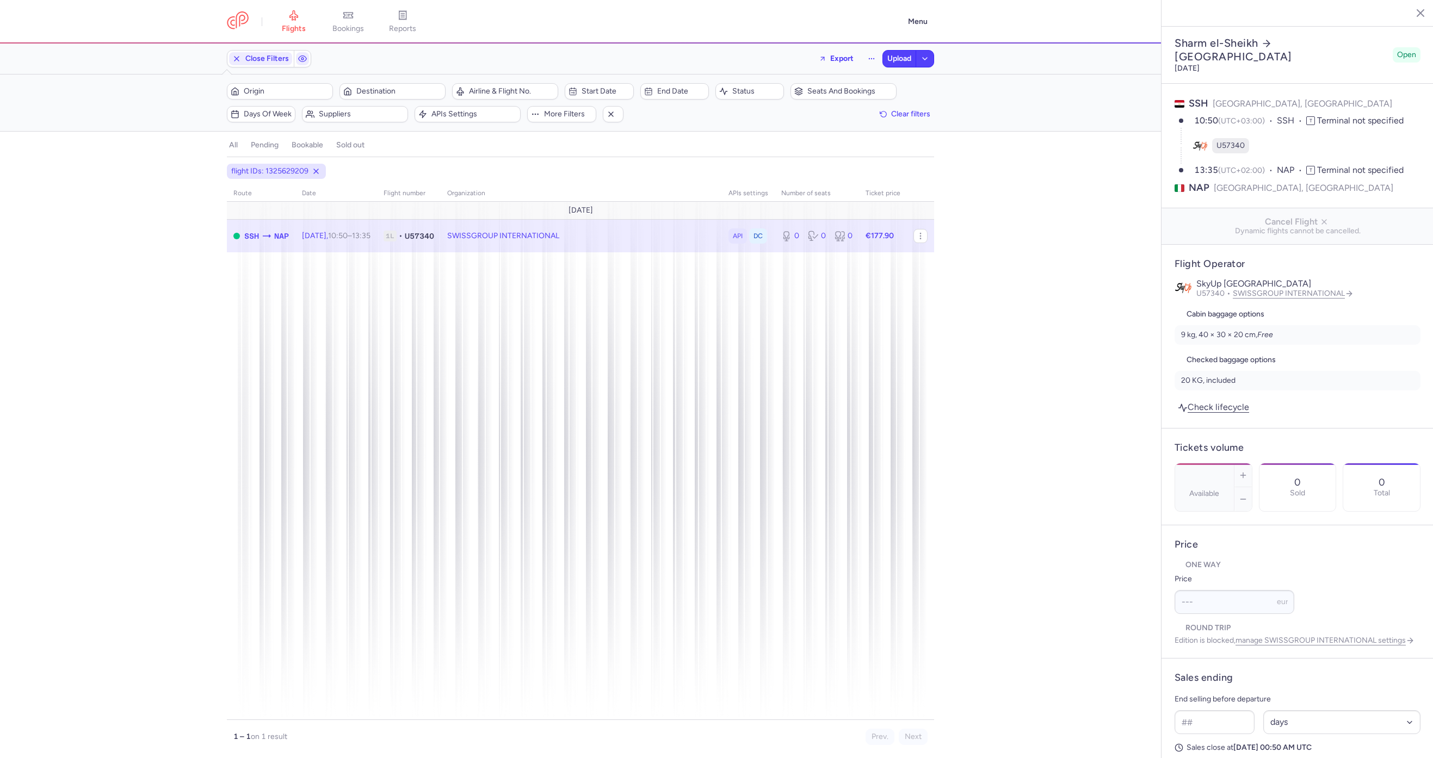
select select "days"
type input "0"
type input "177.9"
type input "7"
select select "hours"
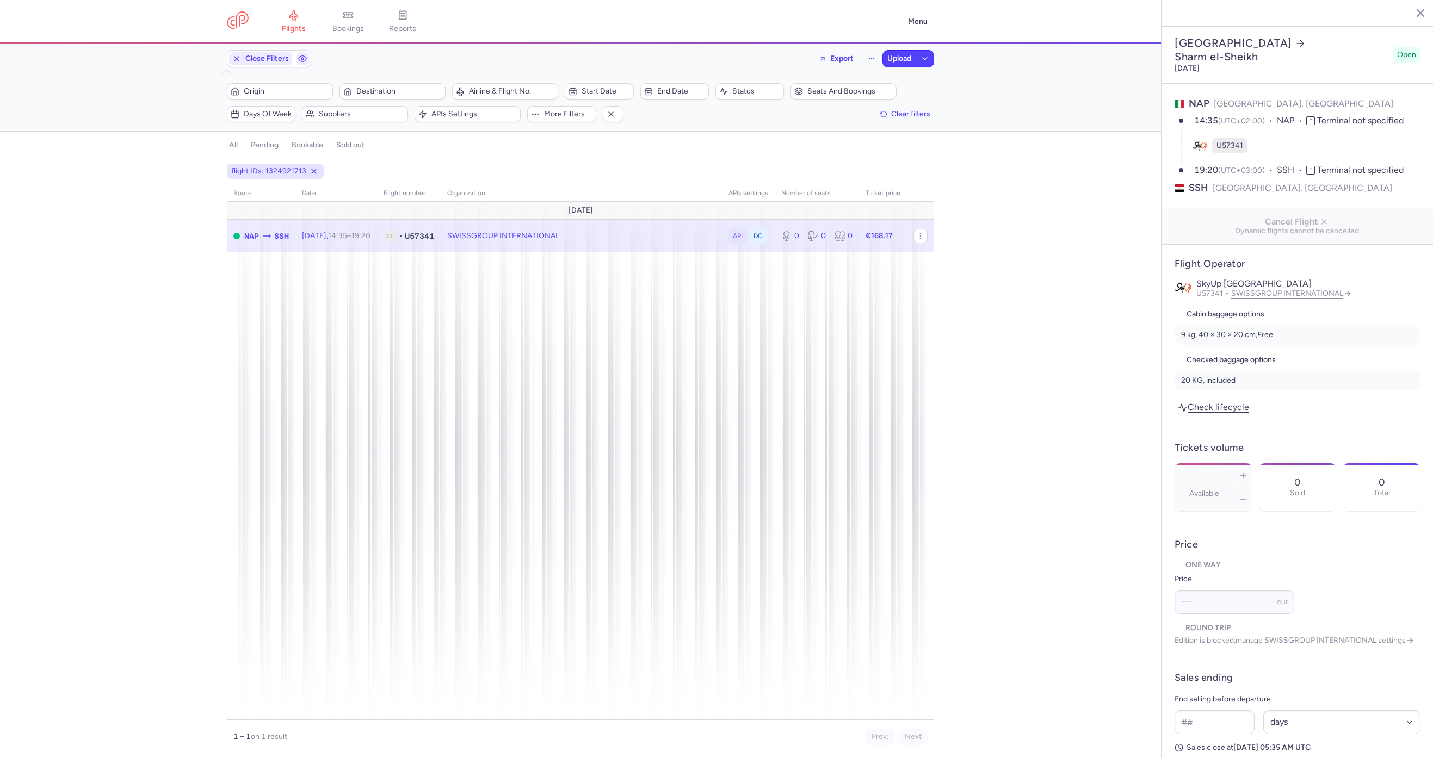
select select "days"
type input "0"
type input "168.17"
type input "7"
select select "hours"
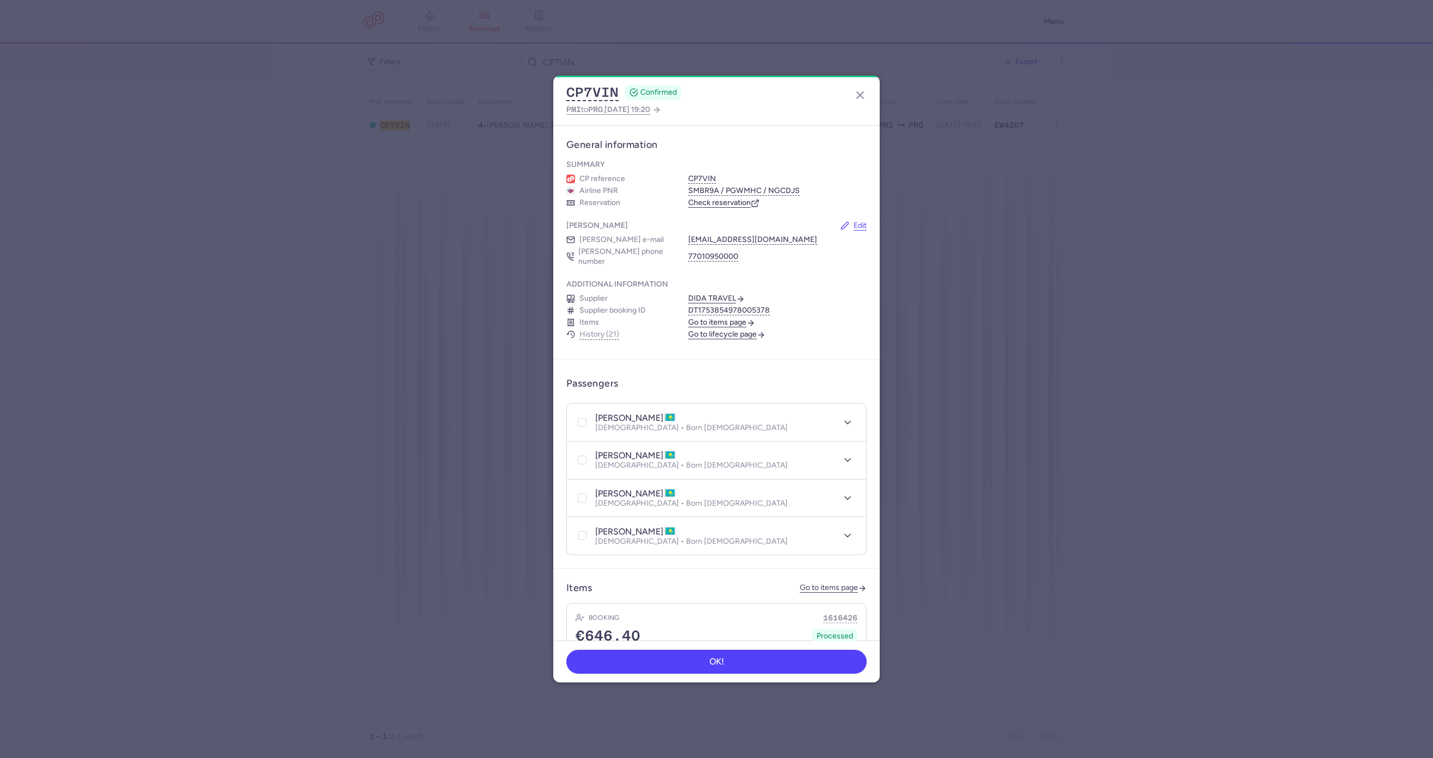
scroll to position [300, 0]
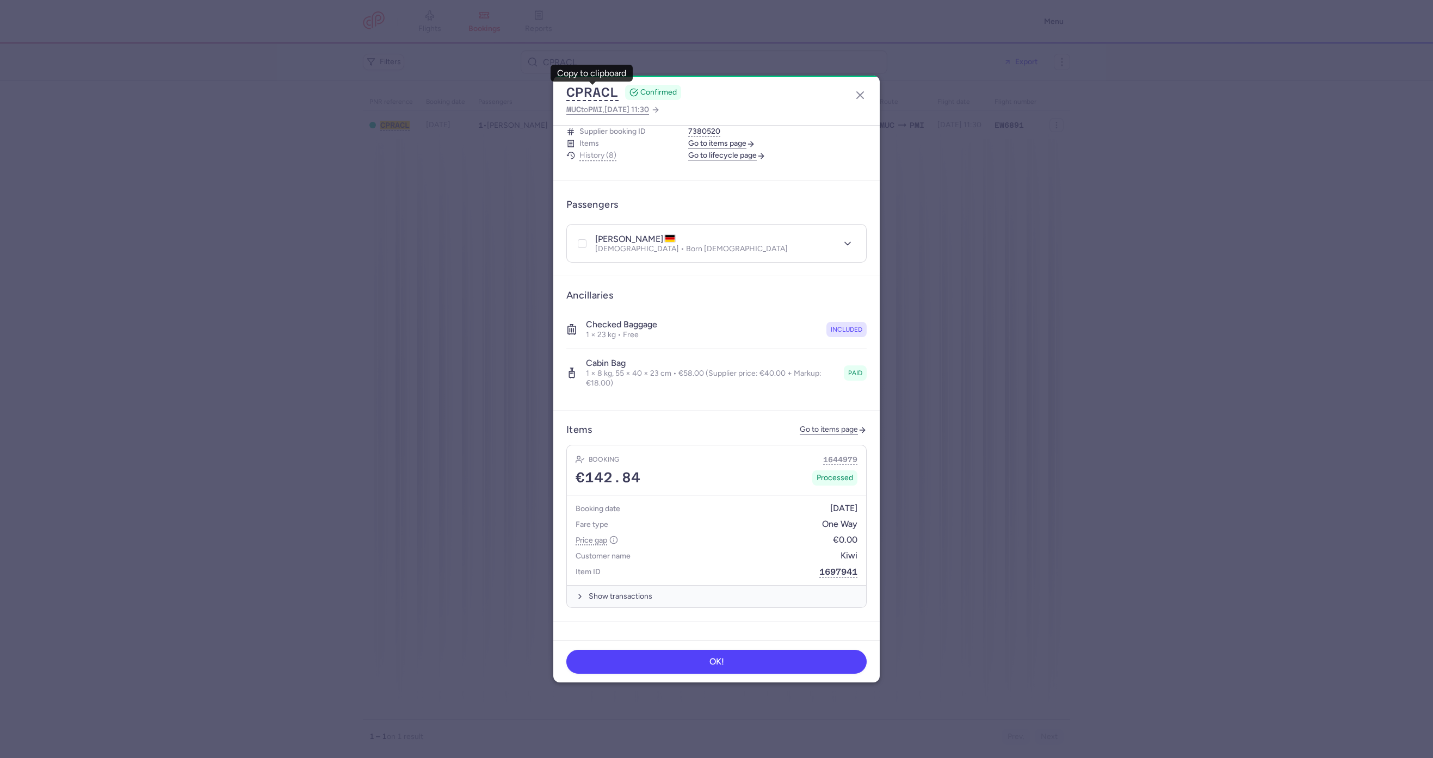
scroll to position [320, 0]
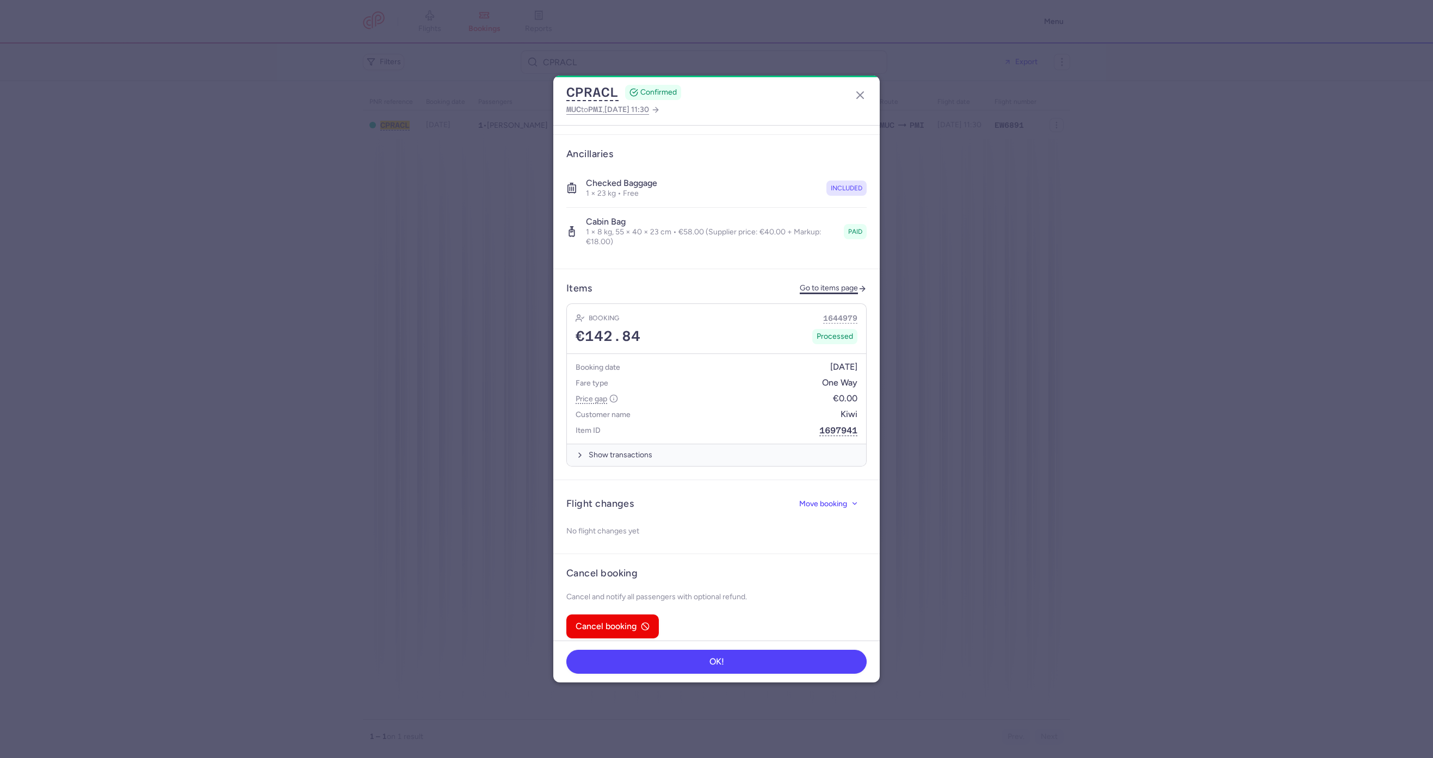
click at [804, 284] on link "Go to items page" at bounding box center [833, 288] width 67 height 9
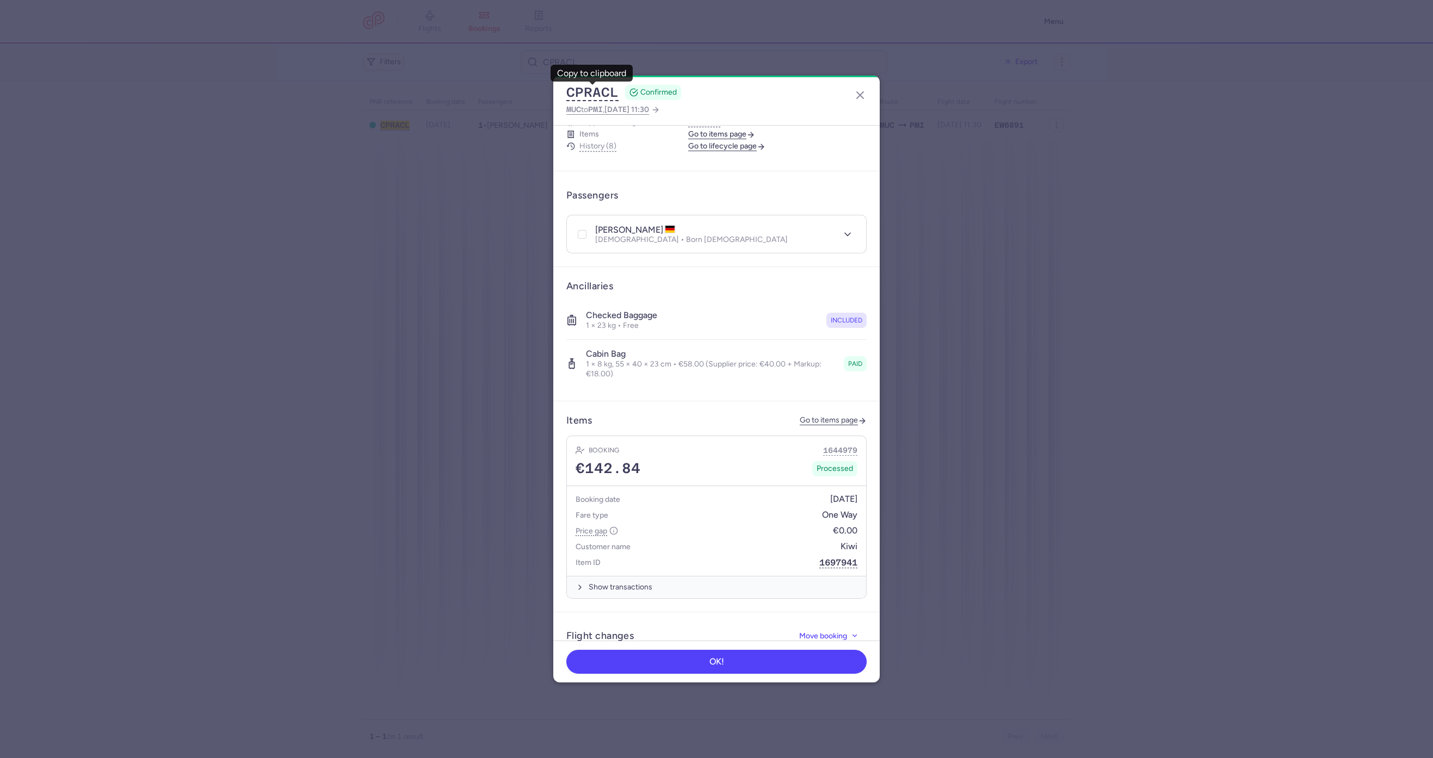
scroll to position [244, 0]
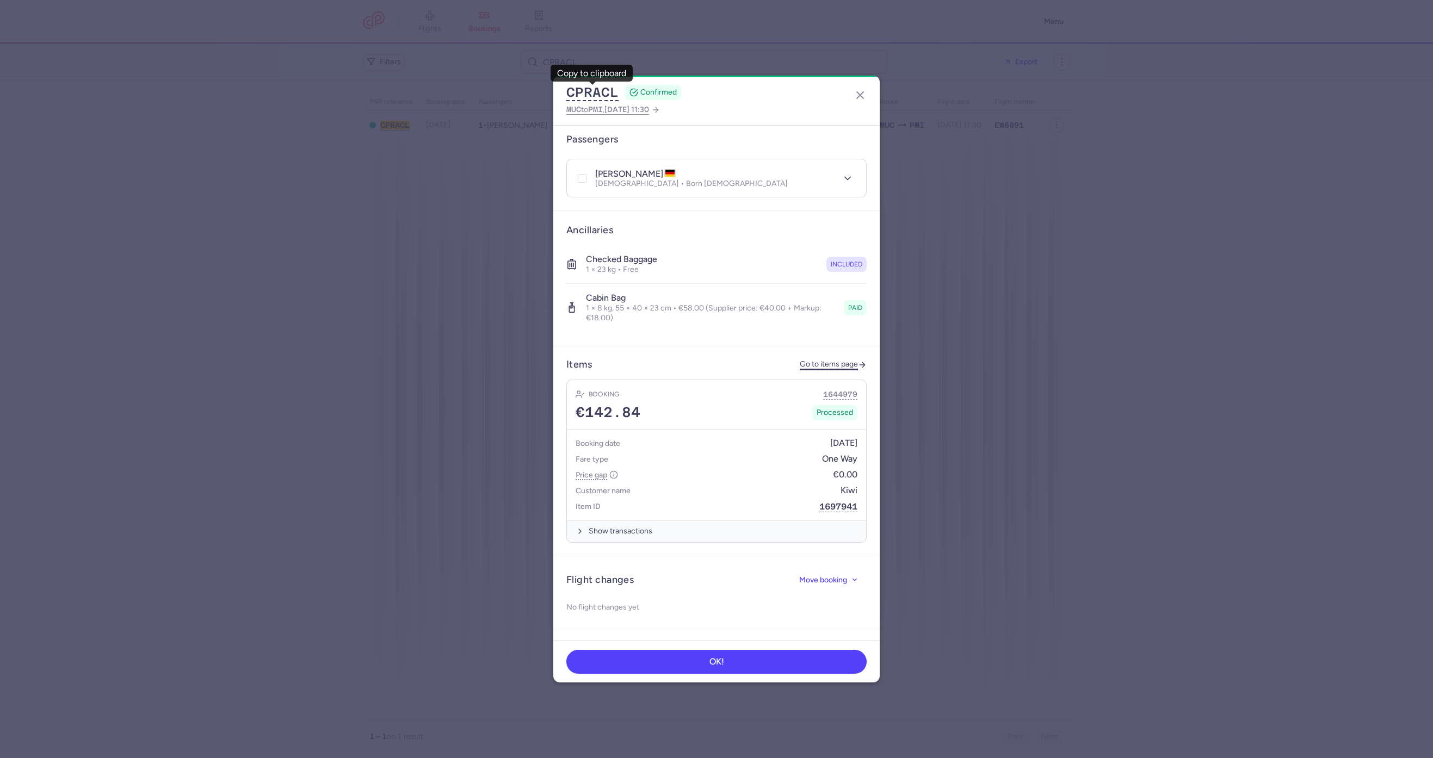
click at [803, 360] on link "Go to items page" at bounding box center [833, 364] width 67 height 9
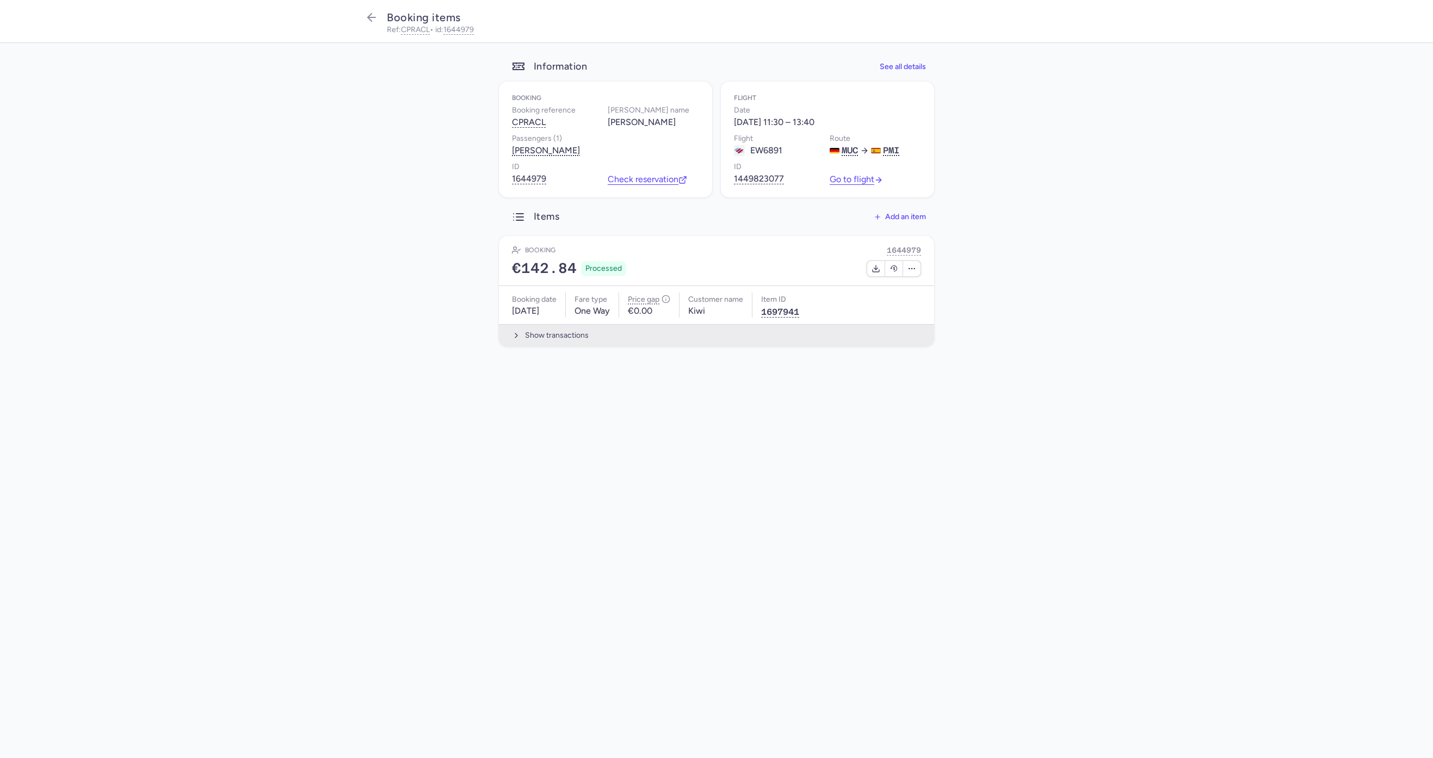
click at [571, 335] on button "Show transactions" at bounding box center [716, 335] width 435 height 22
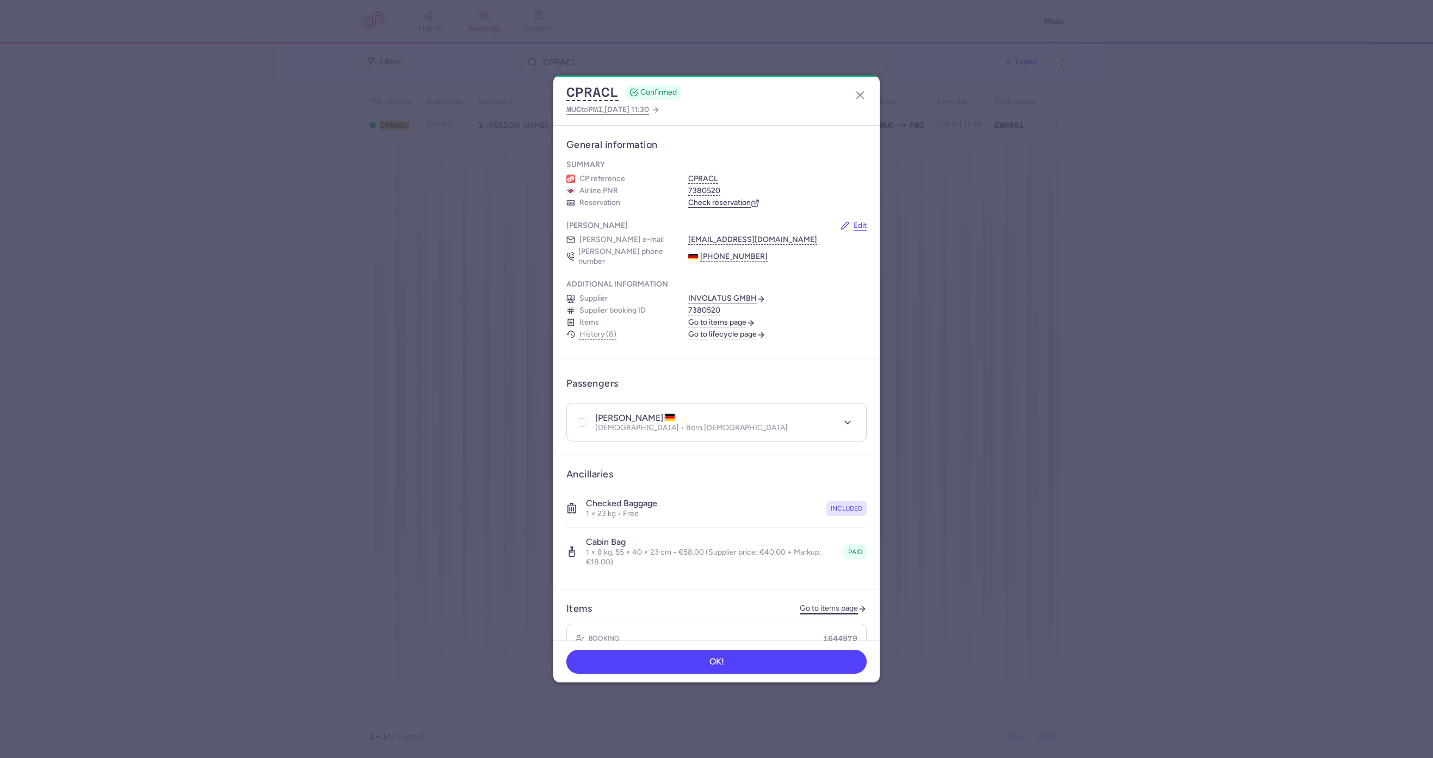
click at [800, 604] on link "Go to items page" at bounding box center [833, 608] width 67 height 9
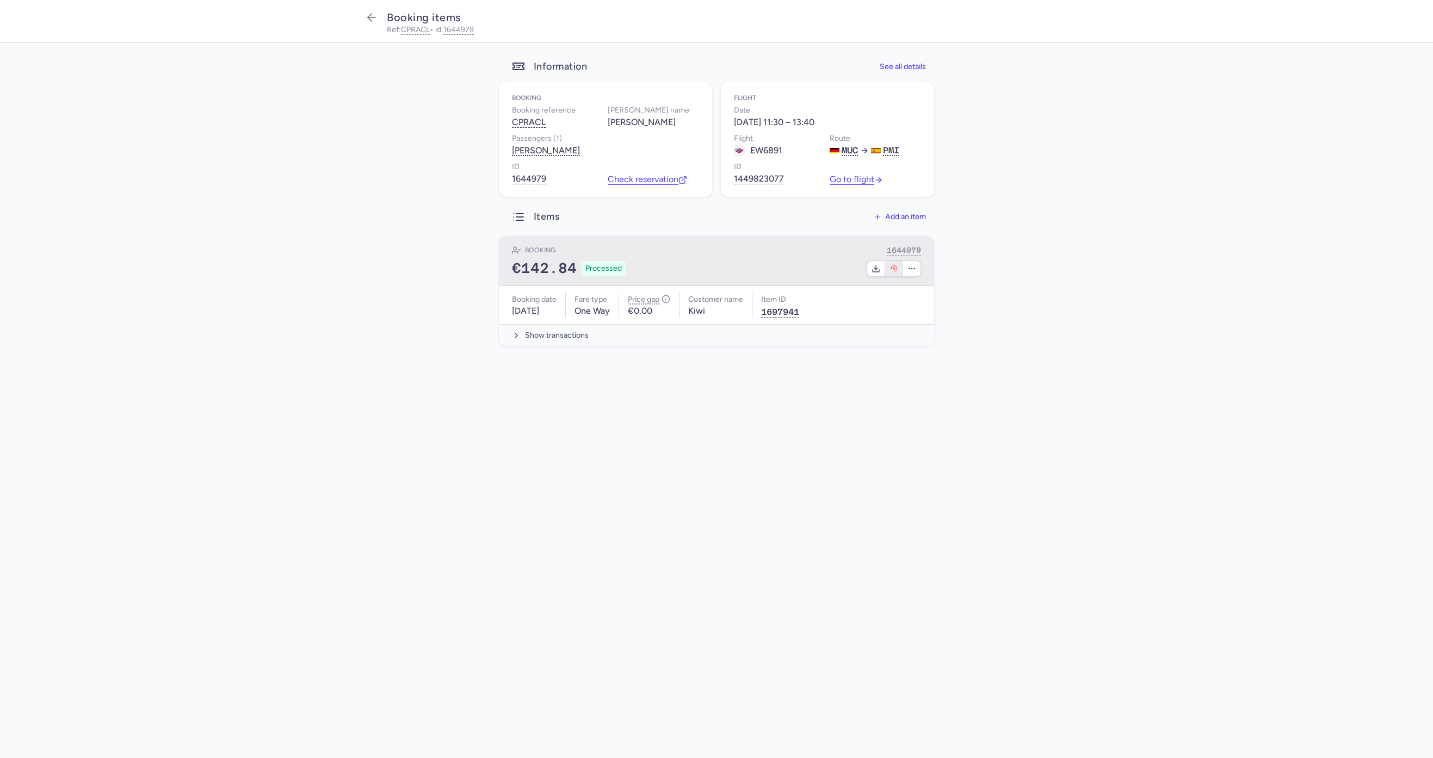
click at [894, 269] on icon "button" at bounding box center [894, 269] width 2 height 4
select select "490"
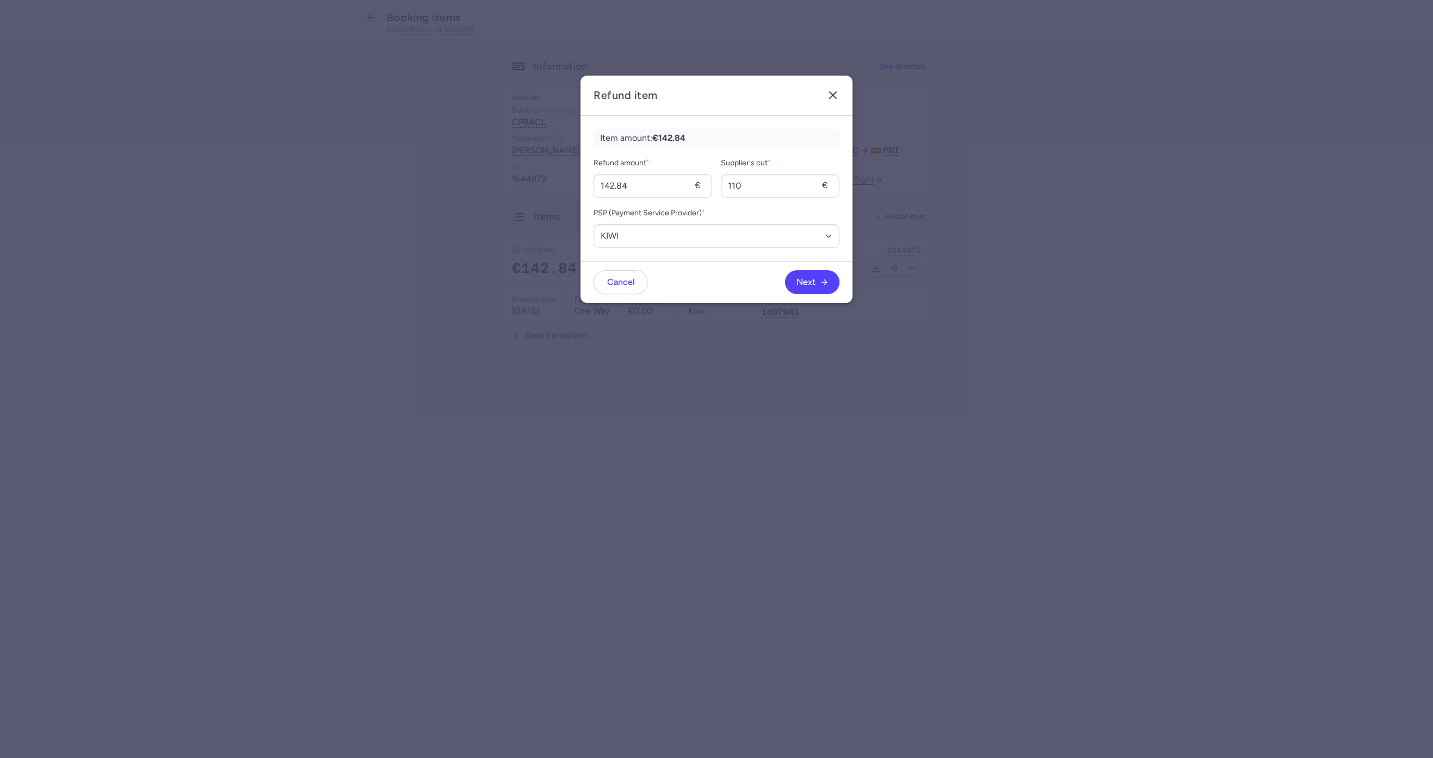
click at [830, 95] on icon "button" at bounding box center [832, 95] width 13 height 13
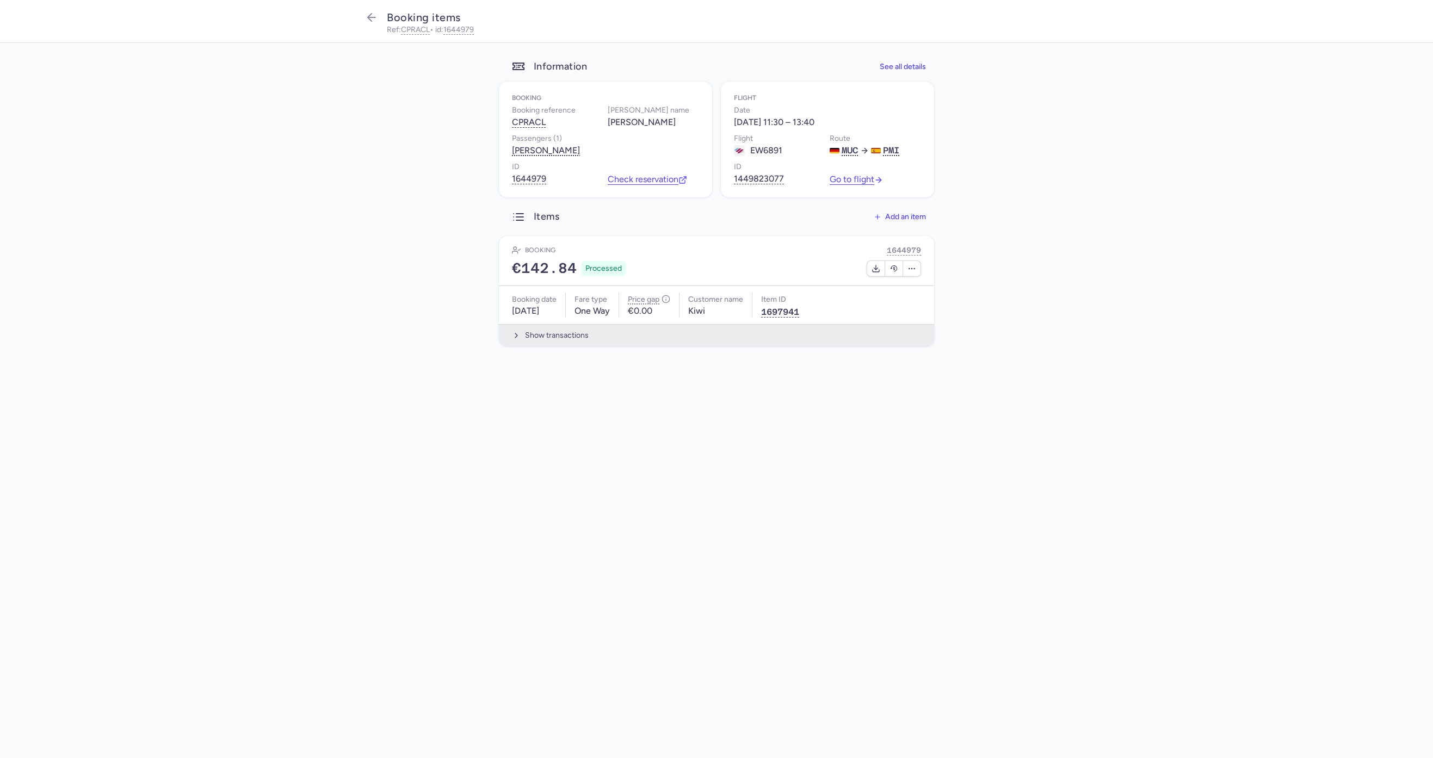
click at [588, 343] on button "Show transactions" at bounding box center [716, 335] width 435 height 22
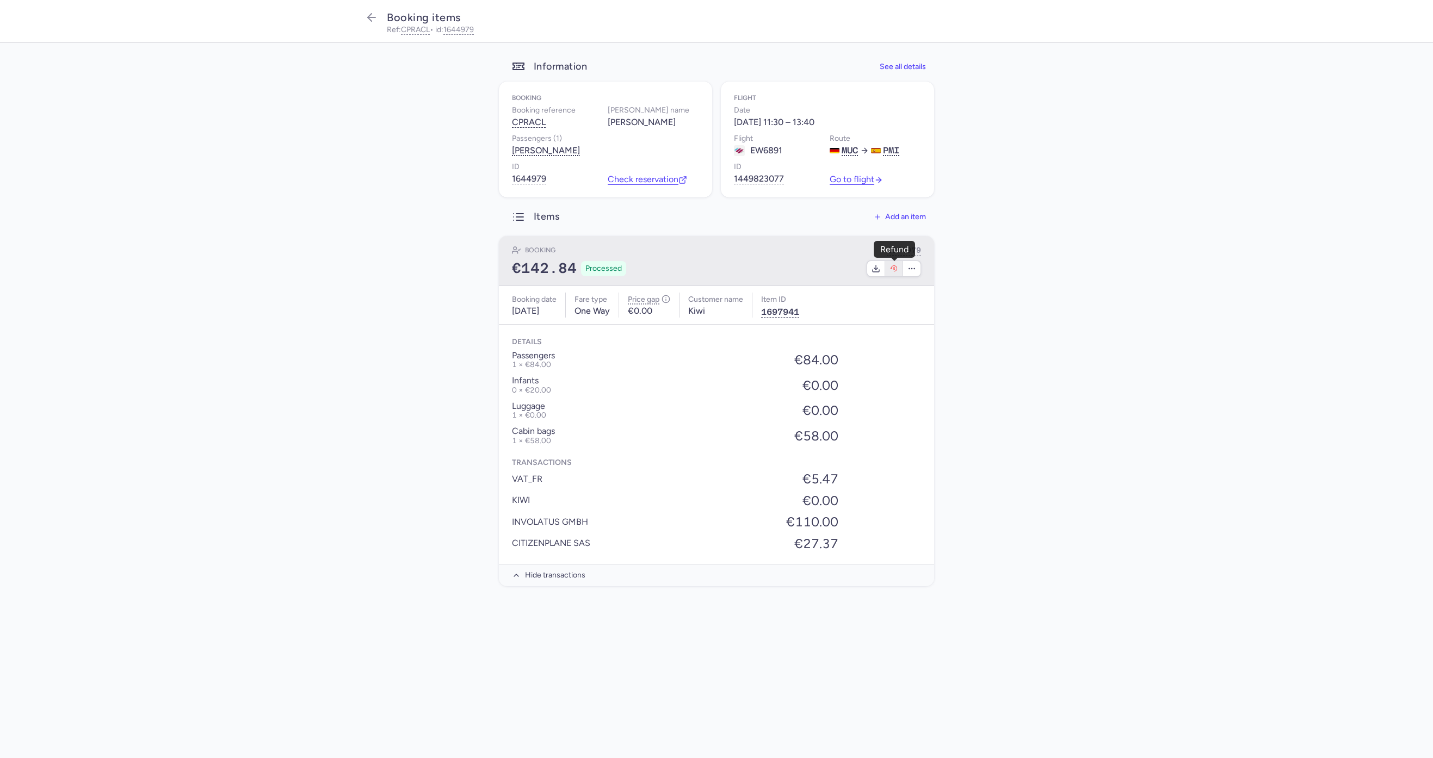
click at [893, 271] on icon "button" at bounding box center [894, 268] width 9 height 9
select select "490"
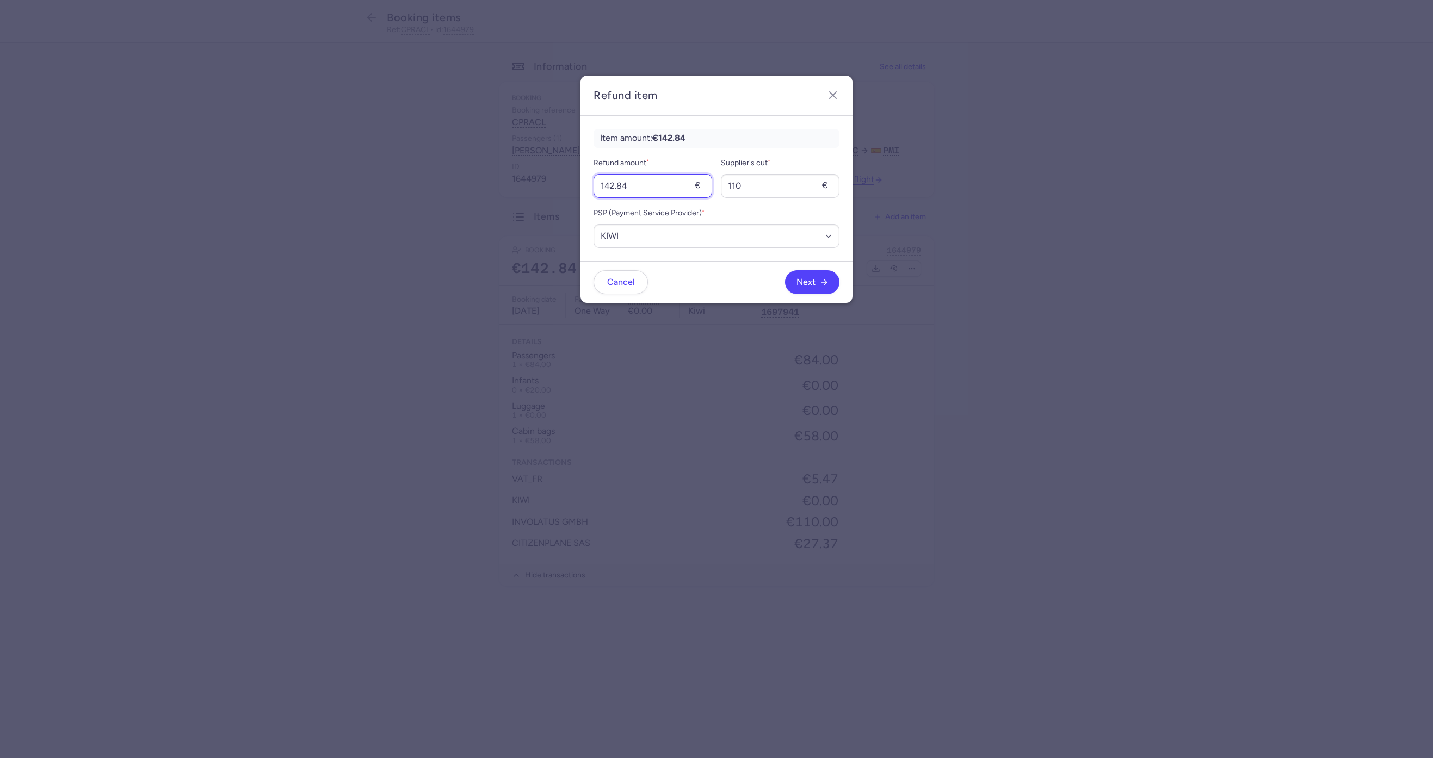
drag, startPoint x: 663, startPoint y: 183, endPoint x: 499, endPoint y: 189, distance: 163.3
click at [499, 189] on dialog "Refund item Item amount: €142.84 Refund amount * 142.84 € Supplier's cut * 110 …" at bounding box center [716, 379] width 1398 height 607
type input "58"
drag, startPoint x: 748, startPoint y: 190, endPoint x: 653, endPoint y: 190, distance: 94.1
click at [653, 190] on div "Refund amount * 58 € Supplier's cut * 110 €" at bounding box center [717, 177] width 246 height 41
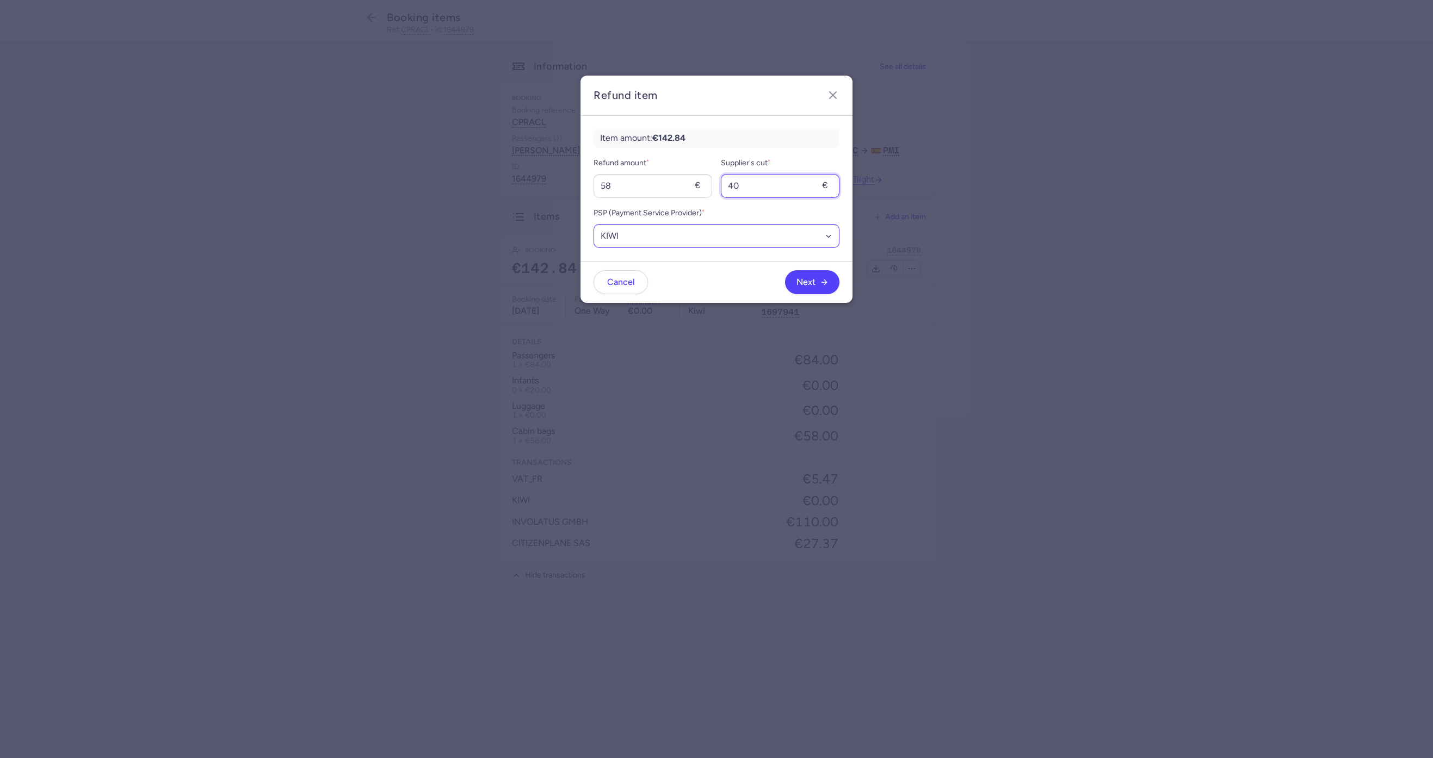
type input "40"
click at [751, 241] on select "Select an option BANK_FR KIWI" at bounding box center [717, 236] width 246 height 24
click at [751, 236] on select "Select an option BANK_FR KIWI" at bounding box center [717, 236] width 246 height 24
click at [808, 278] on span "Next" at bounding box center [806, 282] width 19 height 10
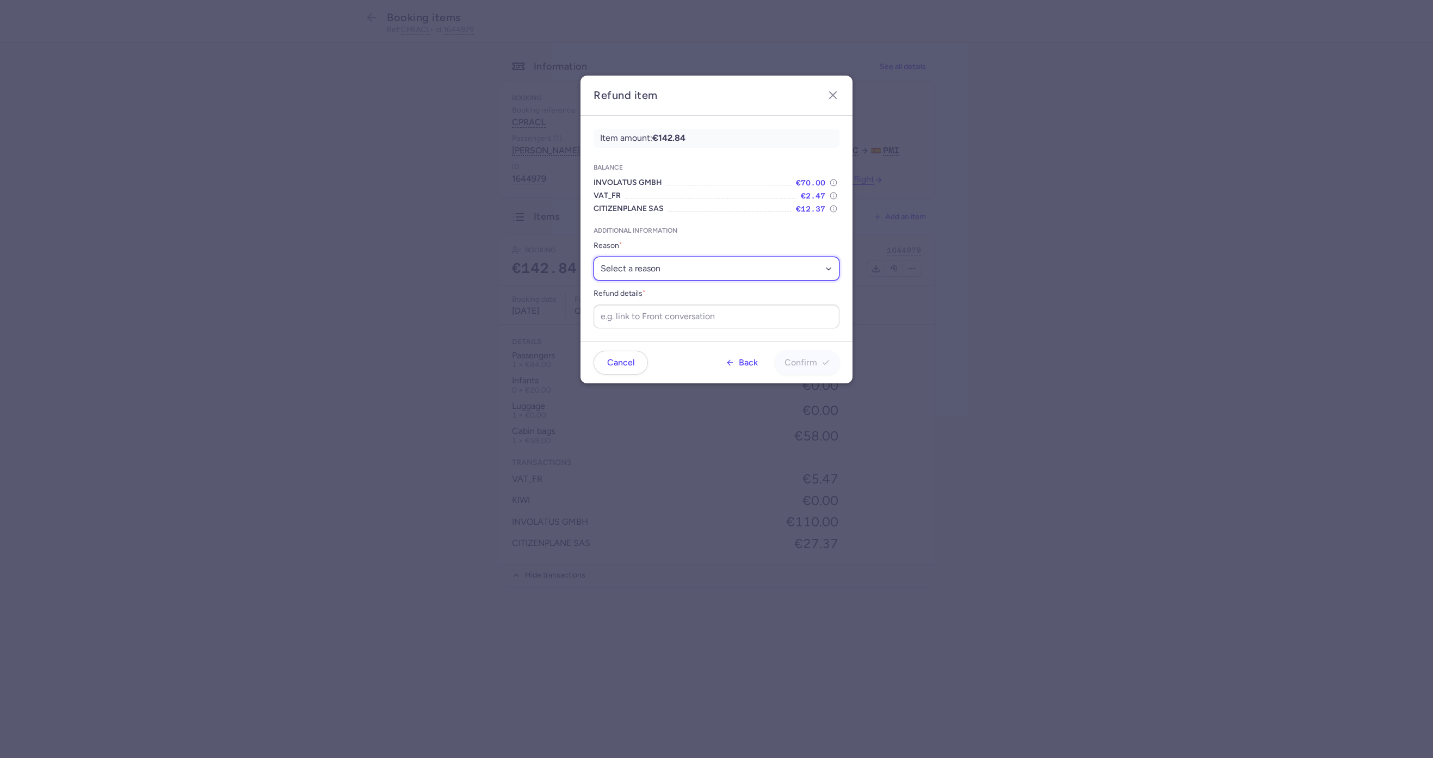
click at [676, 269] on select "Select a reason ✈️ Airline ceasing ops 💼 Ancillary issue 📄 APIS missing ⚙️ Citi…" at bounding box center [717, 269] width 246 height 24
select select "ANCILLARY_ISSUE"
click at [594, 257] on select "Select a reason ✈️ Airline ceasing ops 💼 Ancillary issue 📄 APIS missing ⚙️ Citi…" at bounding box center [717, 269] width 246 height 24
click at [633, 312] on input "Refund details *" at bounding box center [717, 317] width 246 height 24
paste input "https://app.frontapp.com/open/cnv_f2jwmpu?key=3iKlvMDQnvwocXaVzk_ct_Ueab-oijx0"
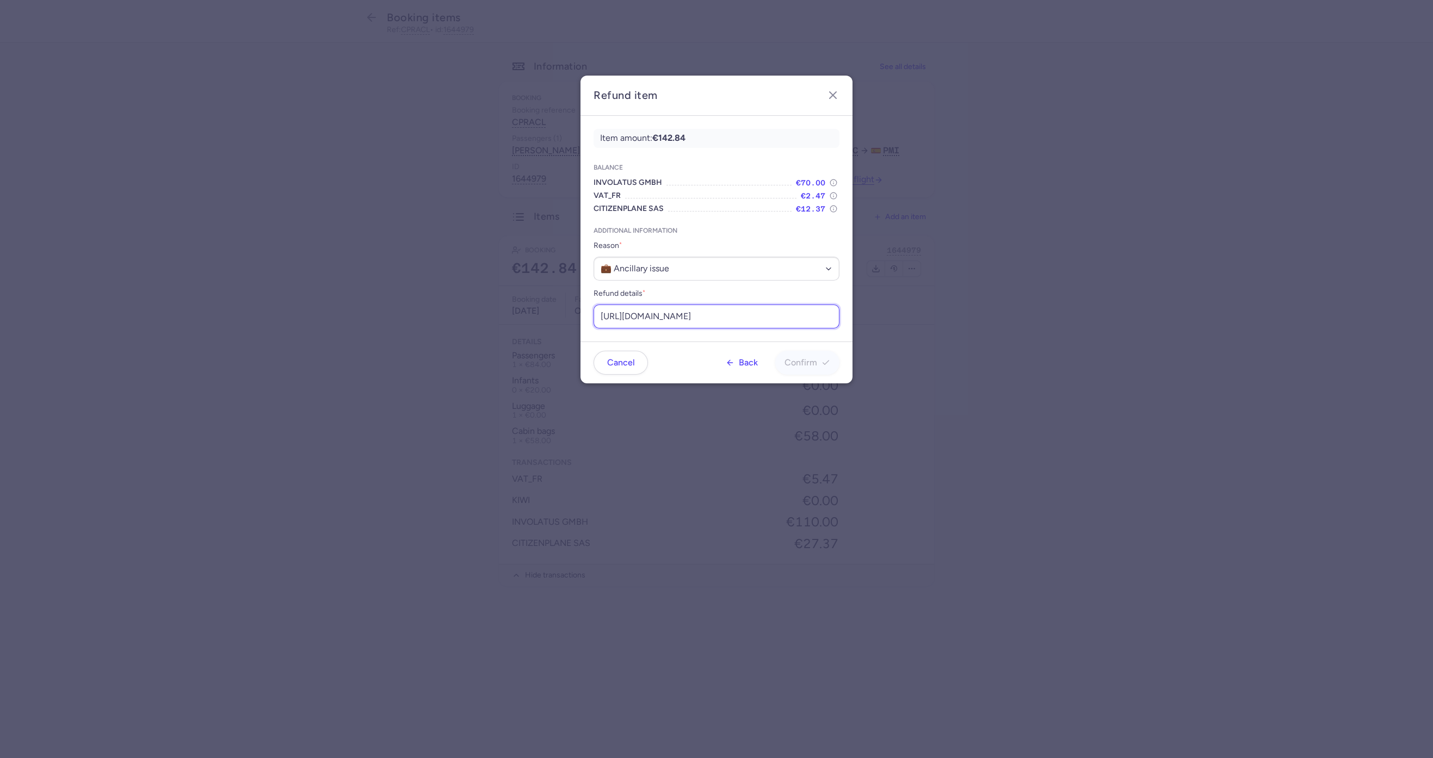
scroll to position [0, 116]
type input "https://app.frontapp.com/open/cnv_f2jwmpu?key=3iKlvMDQnvwocXaVzk_ct_Ueab-oijx0"
click at [797, 352] on button "Confirm" at bounding box center [807, 362] width 64 height 24
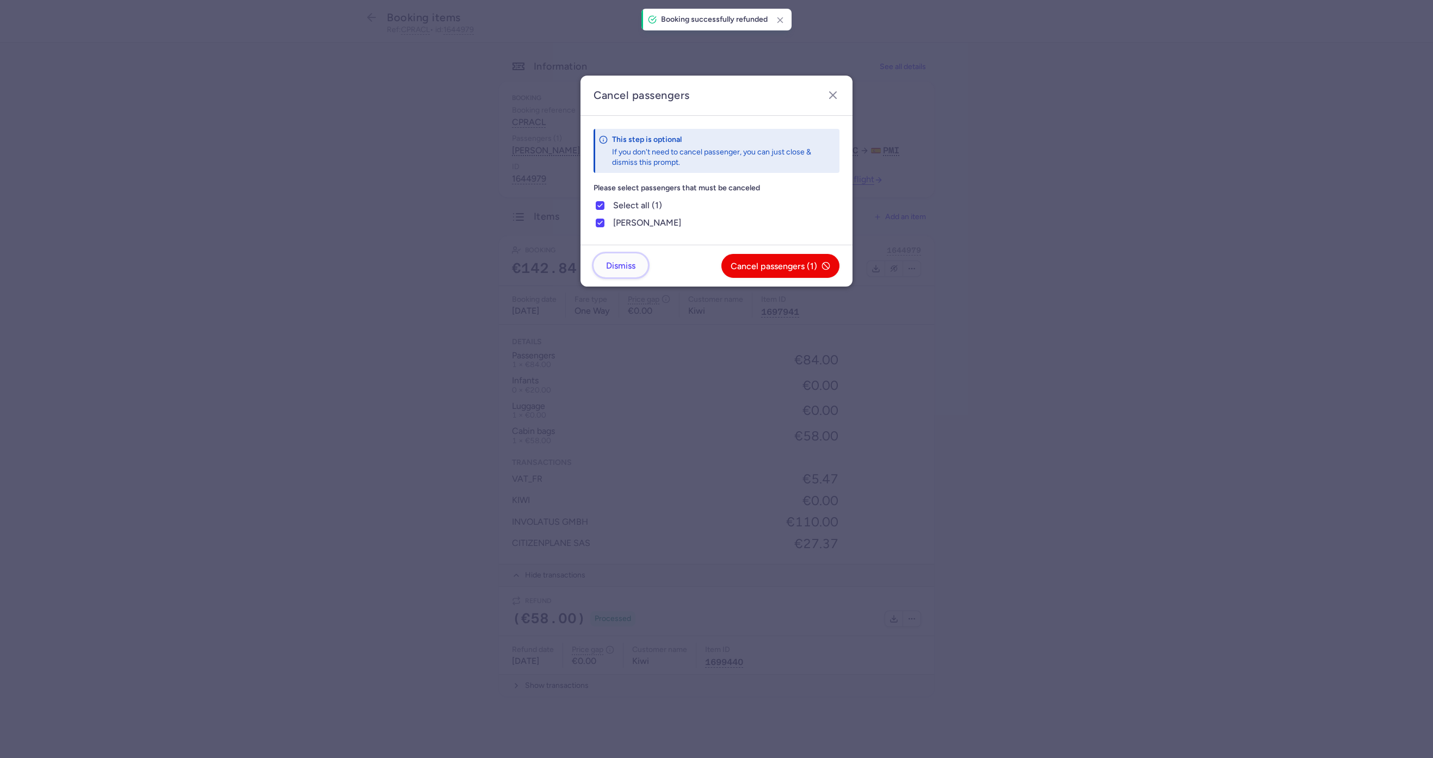
click at [619, 264] on span "Dismiss" at bounding box center [620, 266] width 29 height 10
click at [628, 269] on span "Dismiss" at bounding box center [620, 266] width 29 height 10
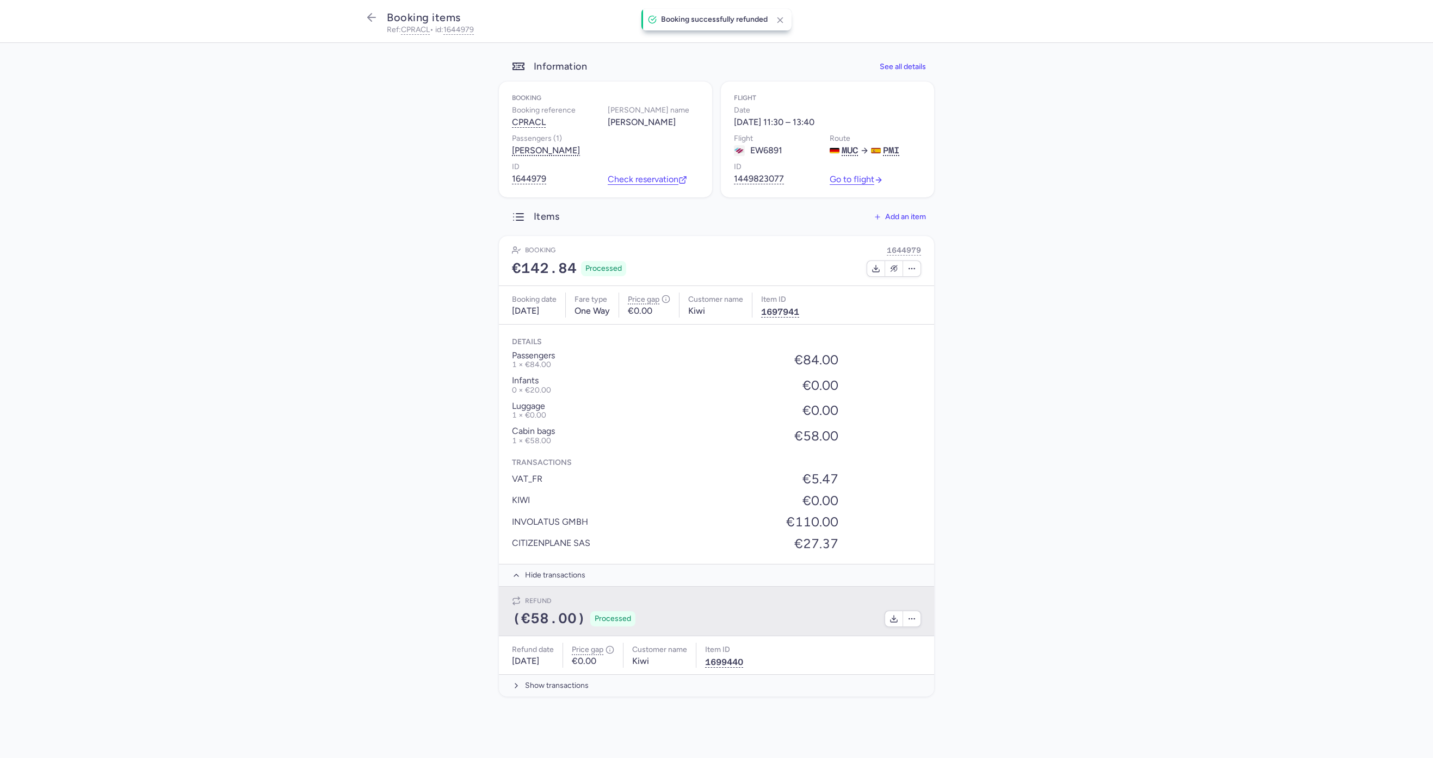
click at [519, 624] on span "(€58.00)" at bounding box center [549, 619] width 74 height 16
click at [508, 615] on div "Refund (€58.00) Processed" at bounding box center [716, 612] width 435 height 50
drag, startPoint x: 508, startPoint y: 615, endPoint x: 577, endPoint y: 615, distance: 68.6
click at [577, 615] on span "(€58.00)" at bounding box center [549, 619] width 74 height 16
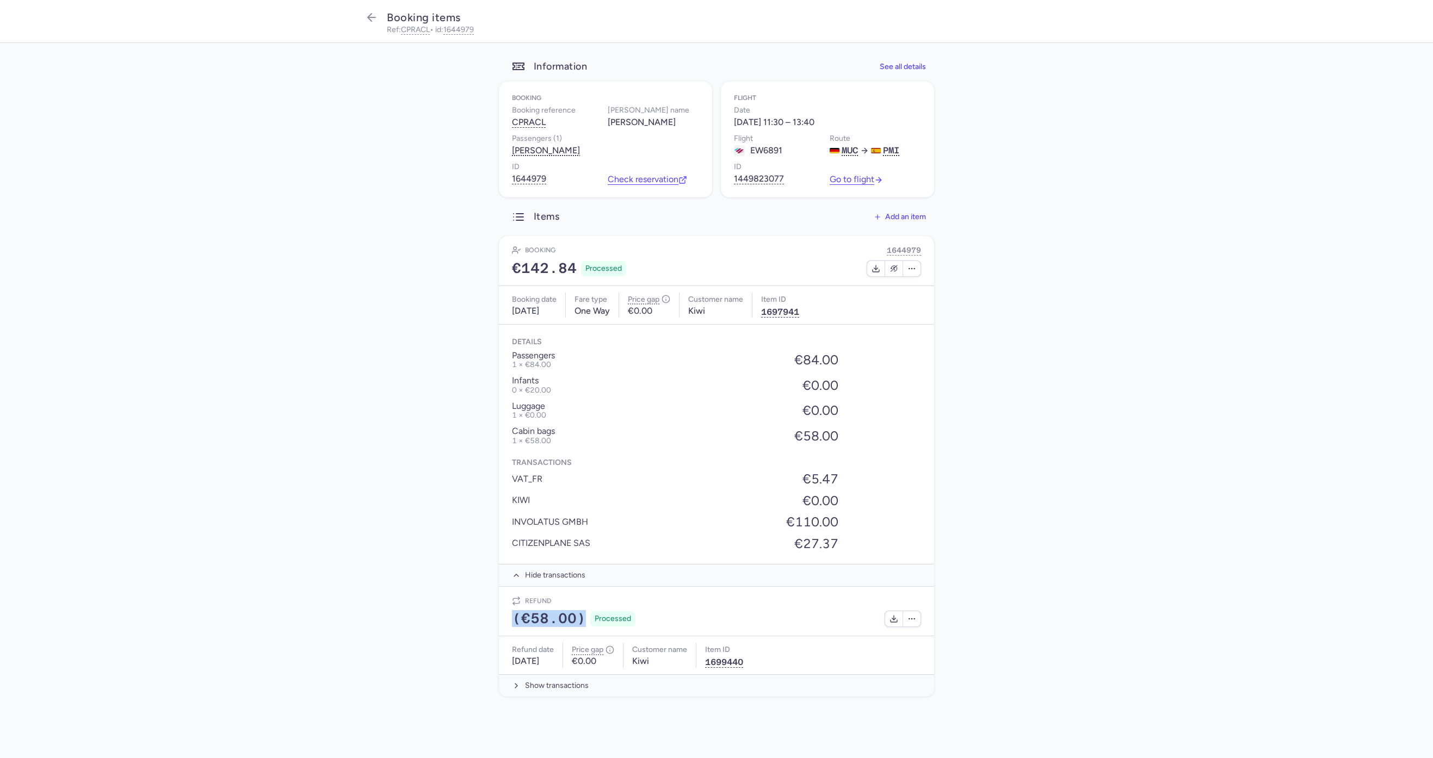
copy div "(€58.00)"
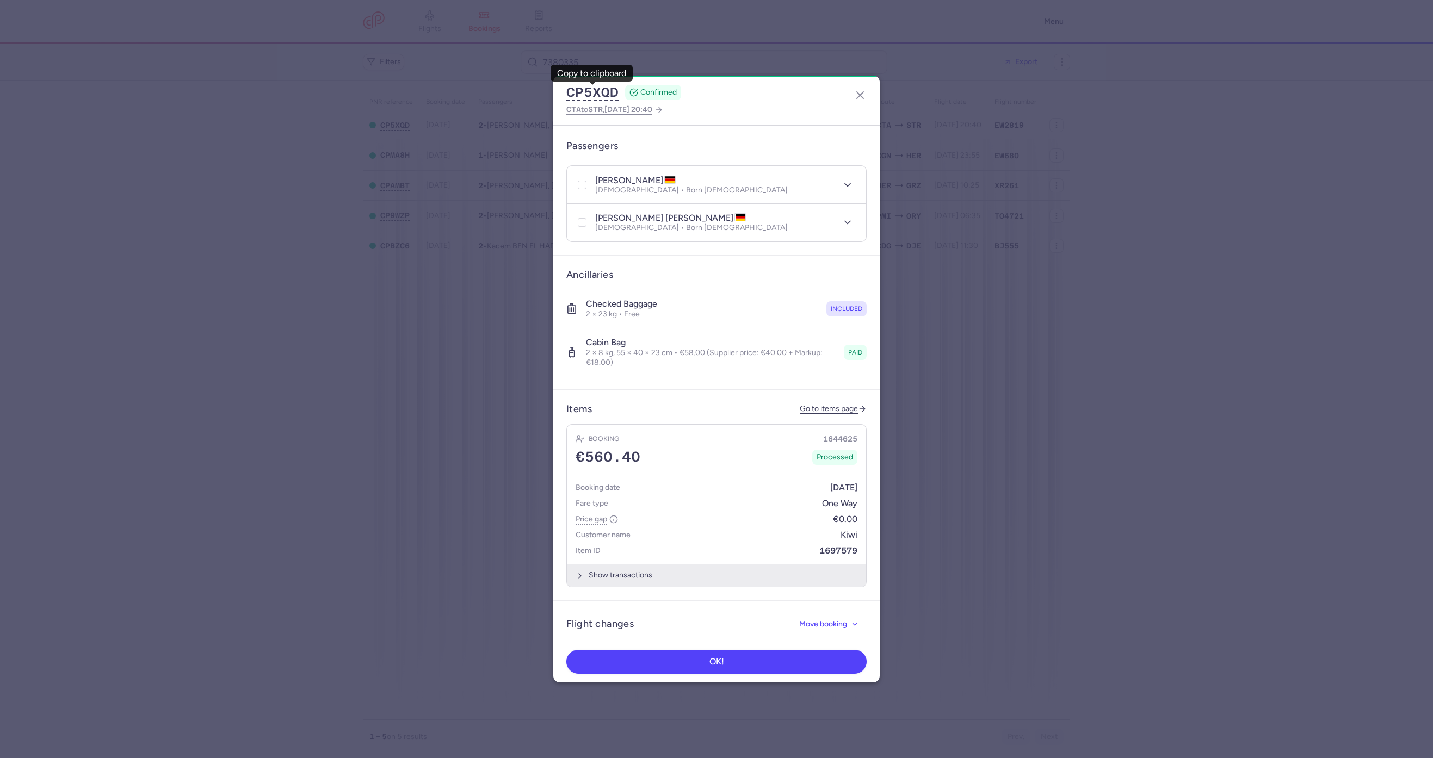
scroll to position [326, 0]
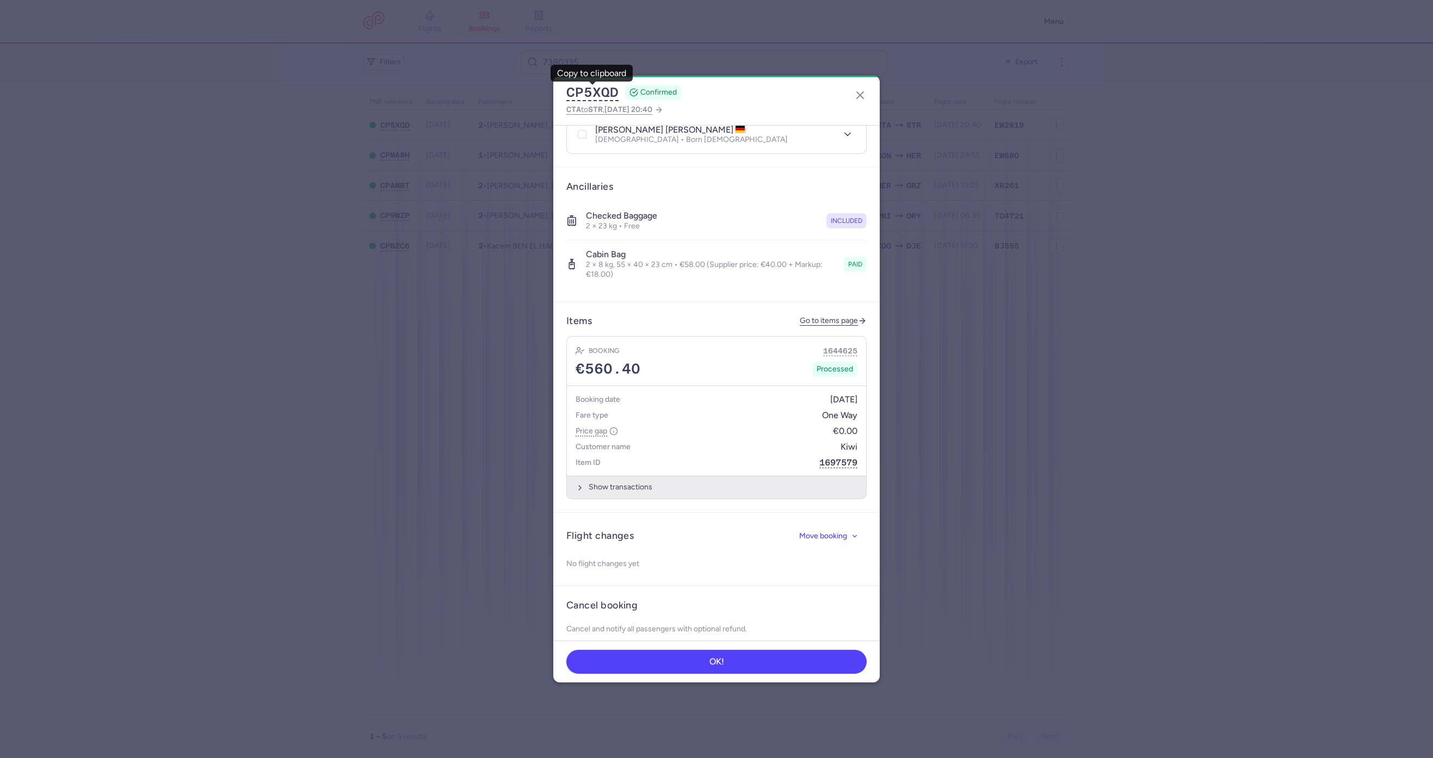
click at [631, 480] on button "Show transactions" at bounding box center [716, 487] width 299 height 22
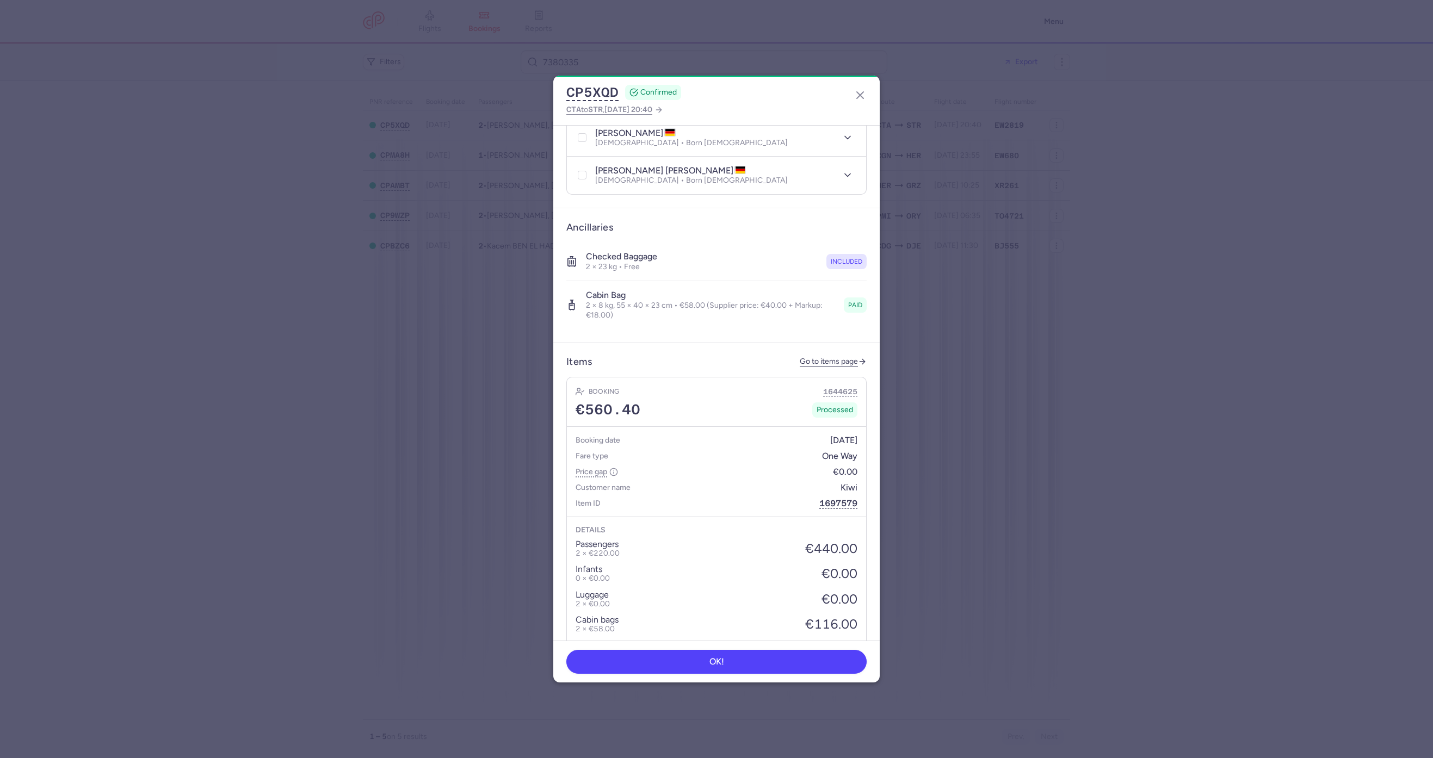
scroll to position [244, 0]
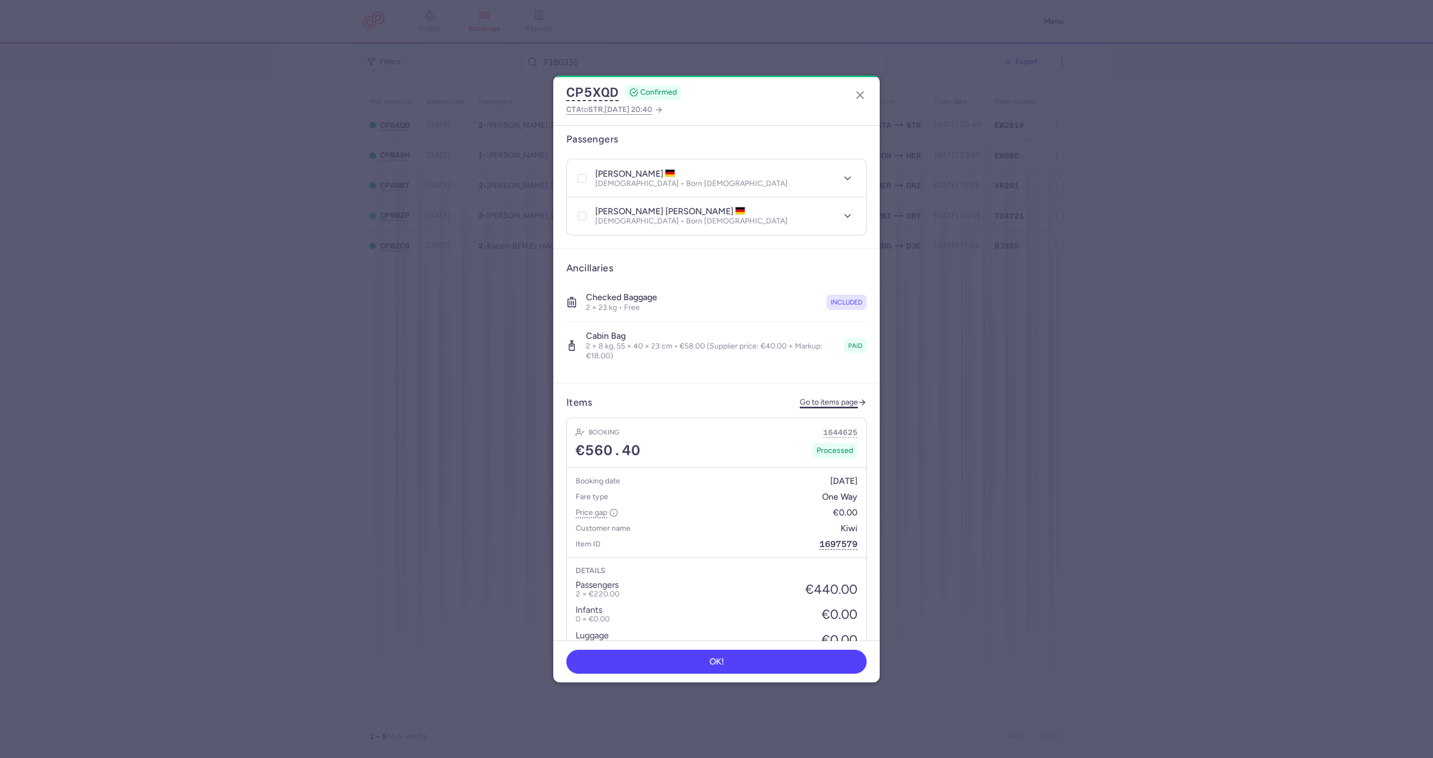
click at [813, 398] on link "Go to items page" at bounding box center [833, 402] width 67 height 9
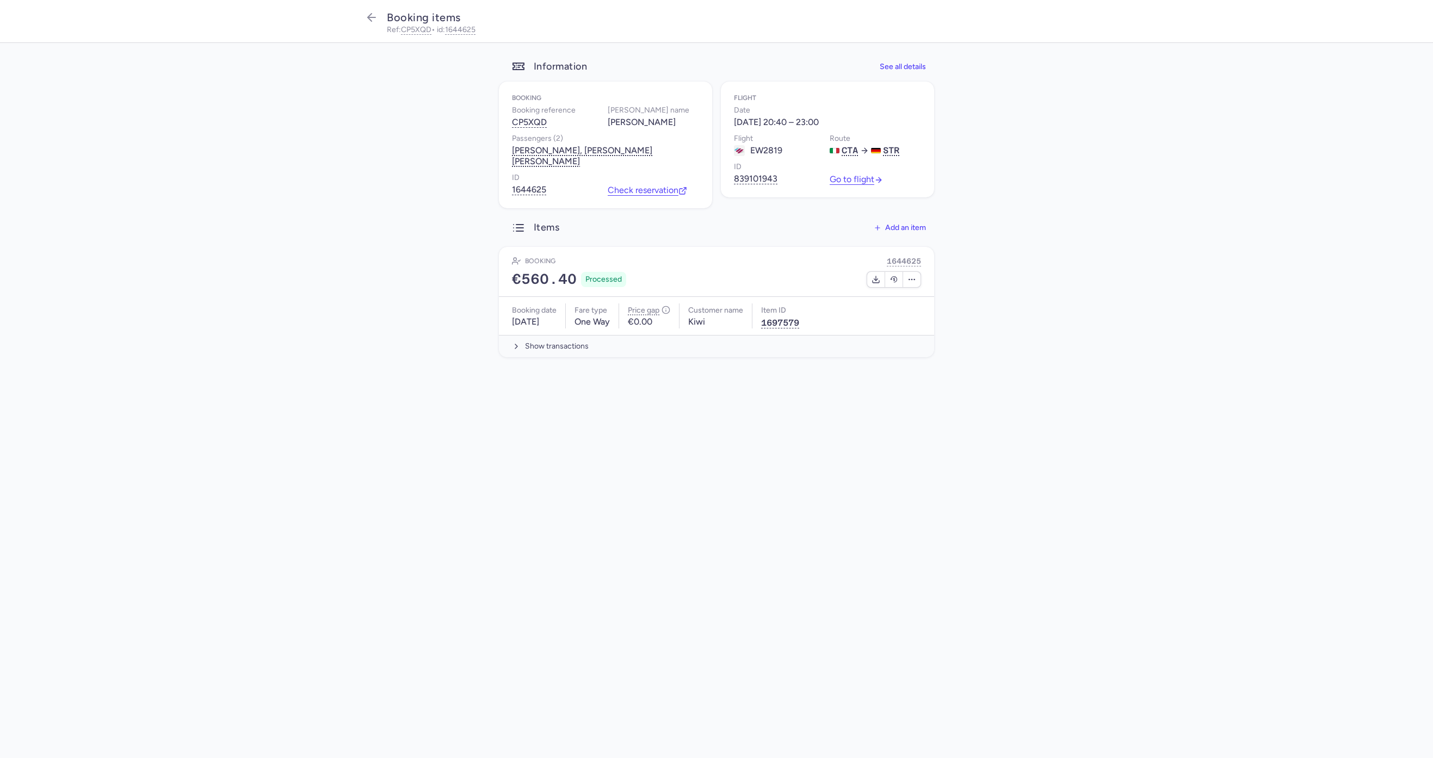
click at [568, 332] on div "Booking date [DATE] Fare type One Way Price gap €0.00 Customer name Kiwi Item I…" at bounding box center [716, 316] width 435 height 38
click at [568, 349] on button "Show transactions" at bounding box center [716, 346] width 435 height 22
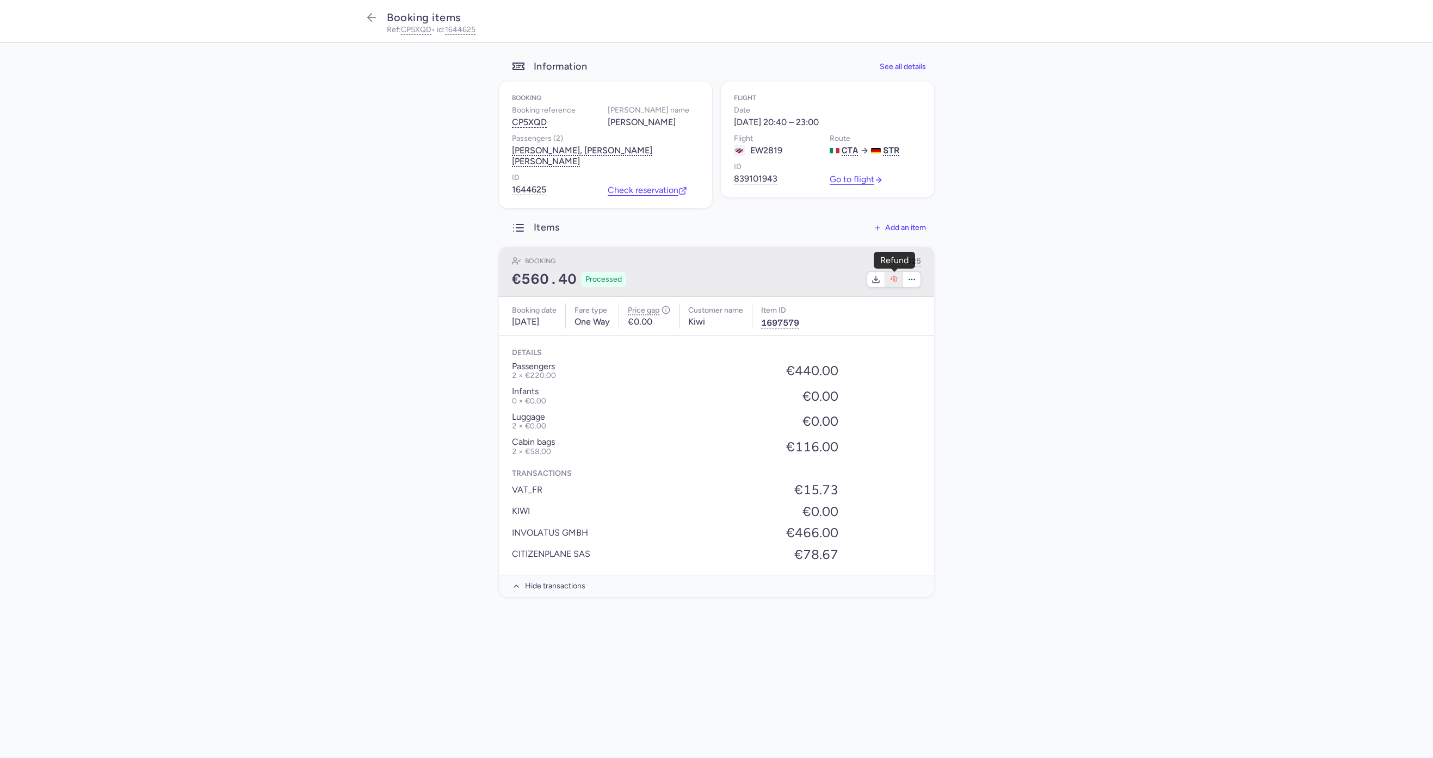
click at [896, 278] on icon "button" at bounding box center [894, 279] width 9 height 9
select select "490"
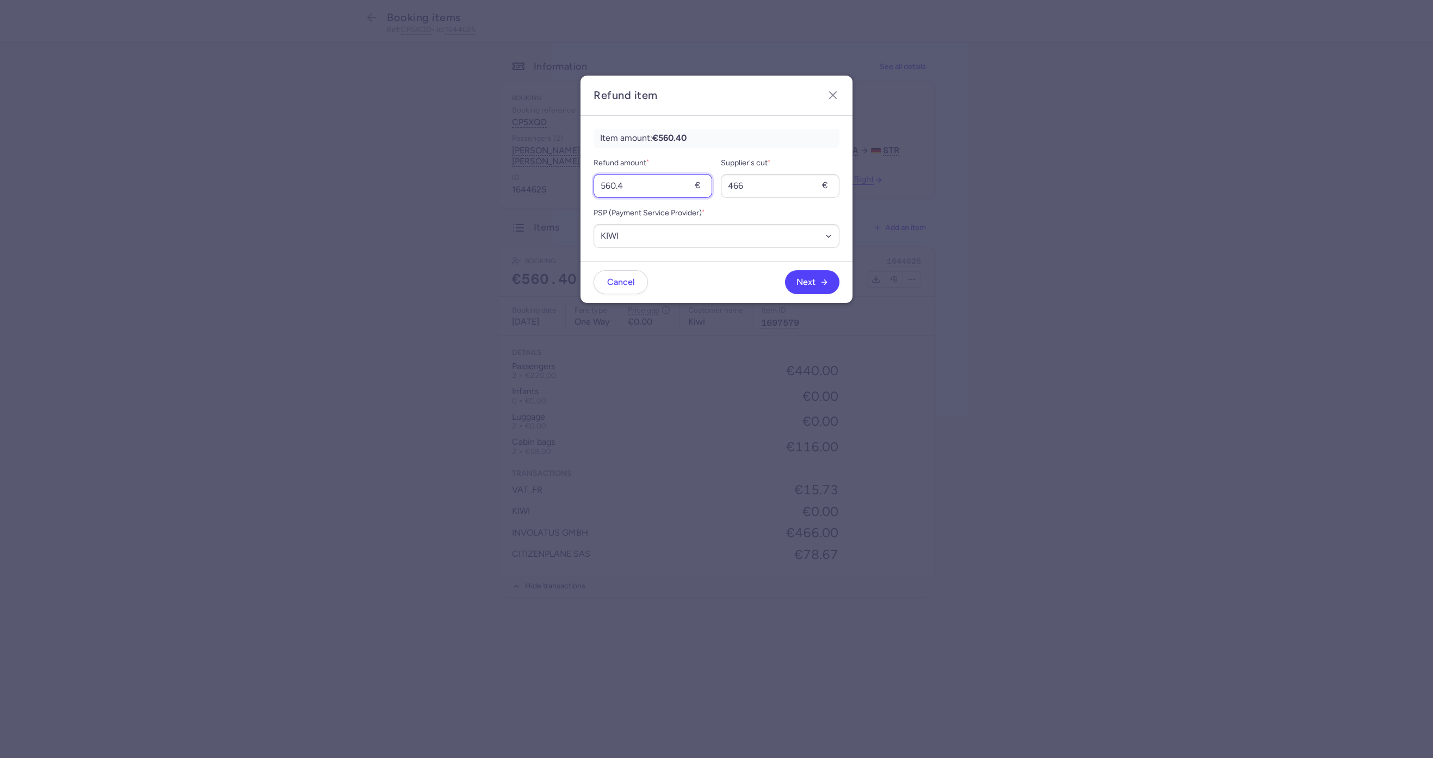
drag, startPoint x: 542, startPoint y: 195, endPoint x: 445, endPoint y: 195, distance: 96.8
click at [445, 195] on dialog "Refund item Item amount: €560.40 Refund amount * 560.4 € Supplier's cut * 466 €…" at bounding box center [716, 379] width 1398 height 607
type input "116"
drag, startPoint x: 764, startPoint y: 189, endPoint x: 702, endPoint y: 175, distance: 64.1
click at [702, 175] on div "Refund amount * 116 € Supplier's cut * 466 €" at bounding box center [717, 177] width 246 height 41
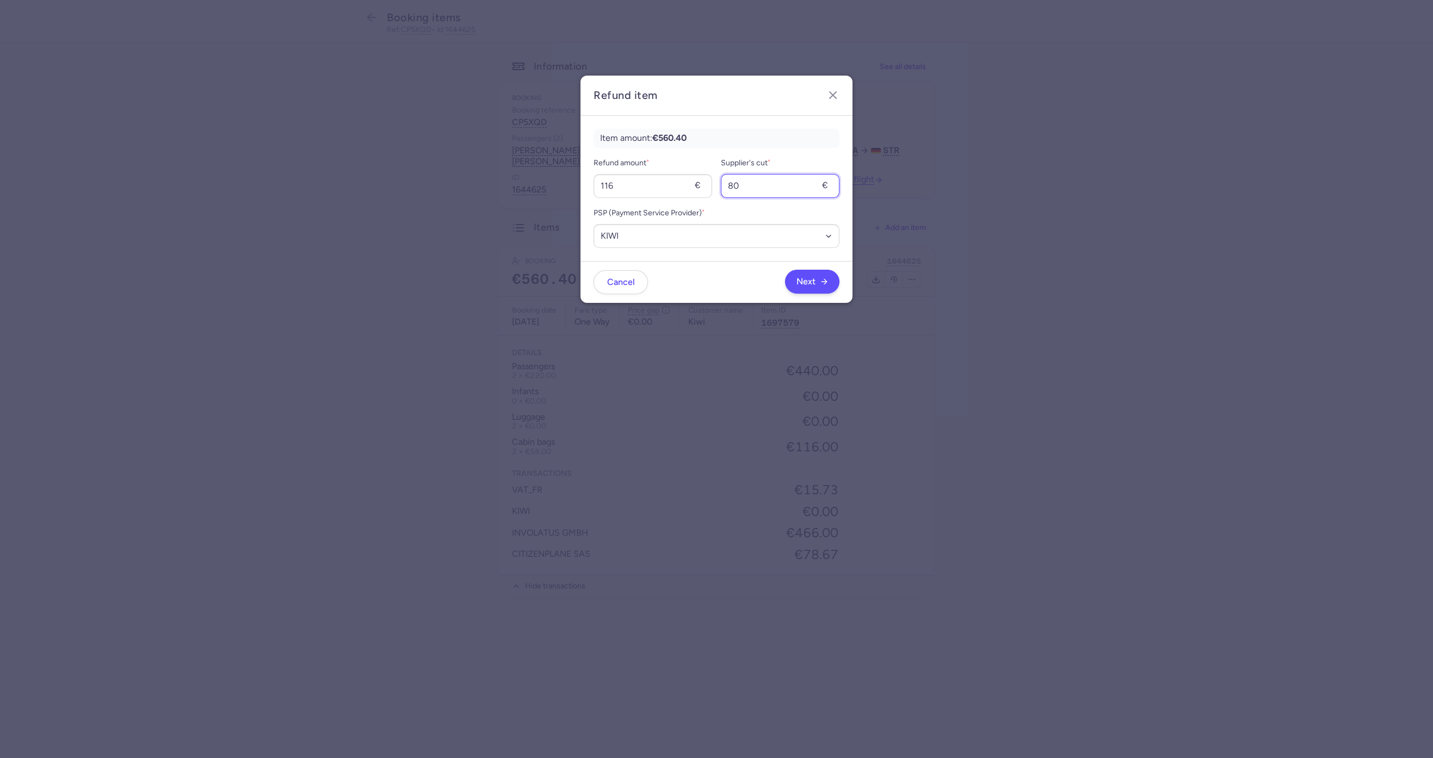
type input "80"
click at [816, 283] on span "Next" at bounding box center [813, 282] width 32 height 10
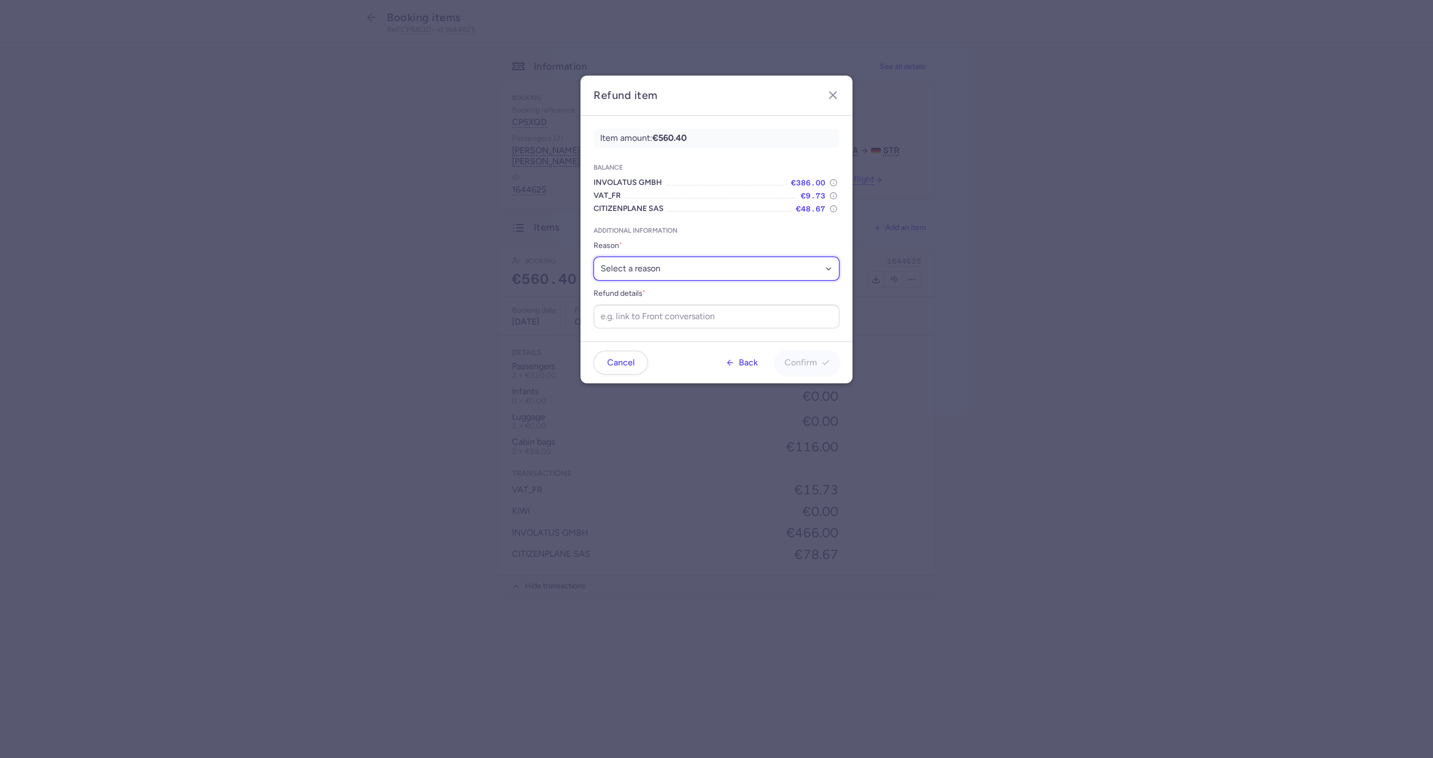
click at [635, 275] on select "Select a reason ✈️ Airline ceasing ops 💼 Ancillary issue 📄 APIS missing ⚙️ Citi…" at bounding box center [717, 269] width 246 height 24
select select "ANCILLARY_ISSUE"
click at [594, 257] on select "Select a reason ✈️ Airline ceasing ops 💼 Ancillary issue 📄 APIS missing ⚙️ Citi…" at bounding box center [717, 269] width 246 height 24
click at [627, 317] on input "Refund details *" at bounding box center [717, 317] width 246 height 24
paste input "https://app.frontapp.com/open/cnv_f2jwmo2?key=1uzlhsvdeKkUoRCOWH6WIGdX2fVKGQEL"
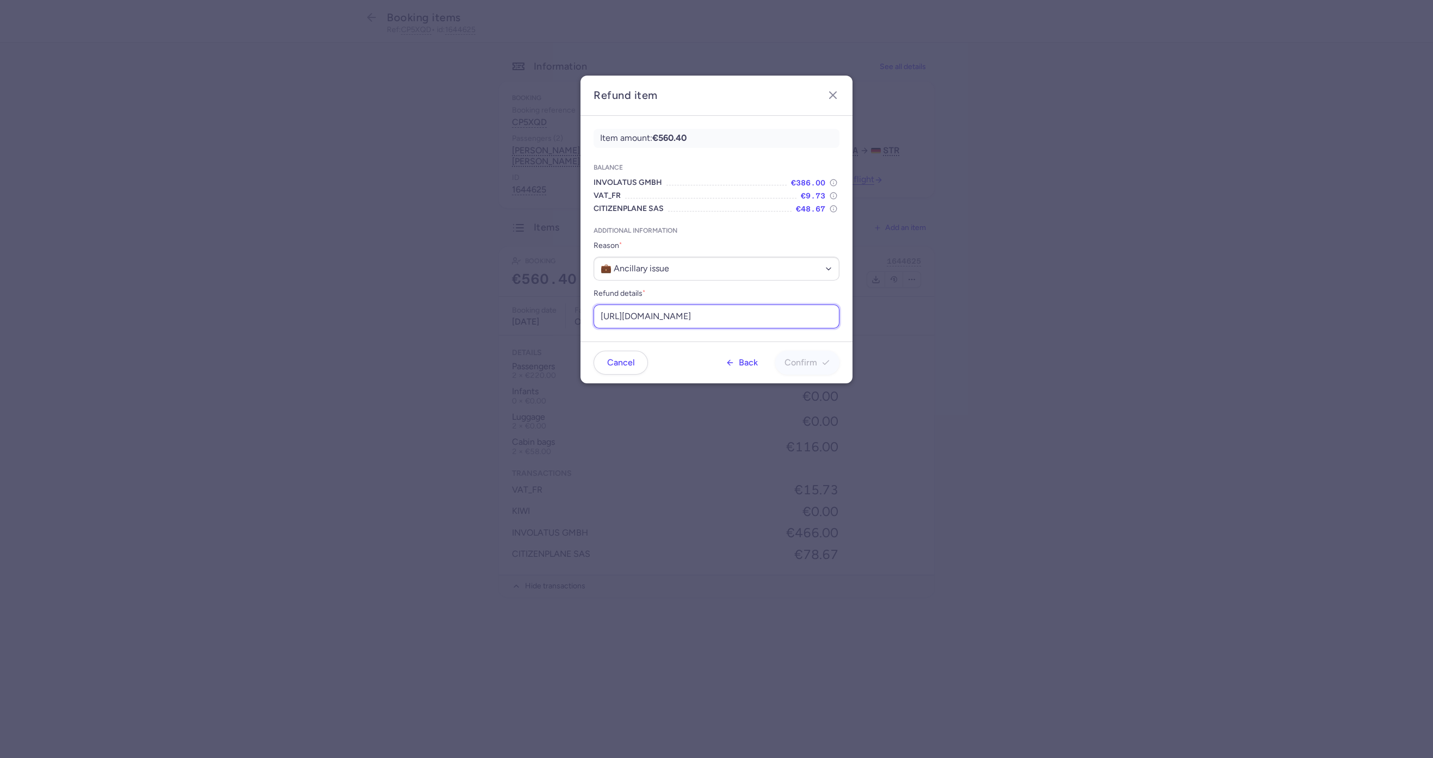
scroll to position [0, 136]
type input "https://app.frontapp.com/open/cnv_f2jwmo2?key=1uzlhsvdeKkUoRCOWH6WIGdX2fVKGQEL"
click at [804, 355] on button "Confirm" at bounding box center [807, 362] width 64 height 24
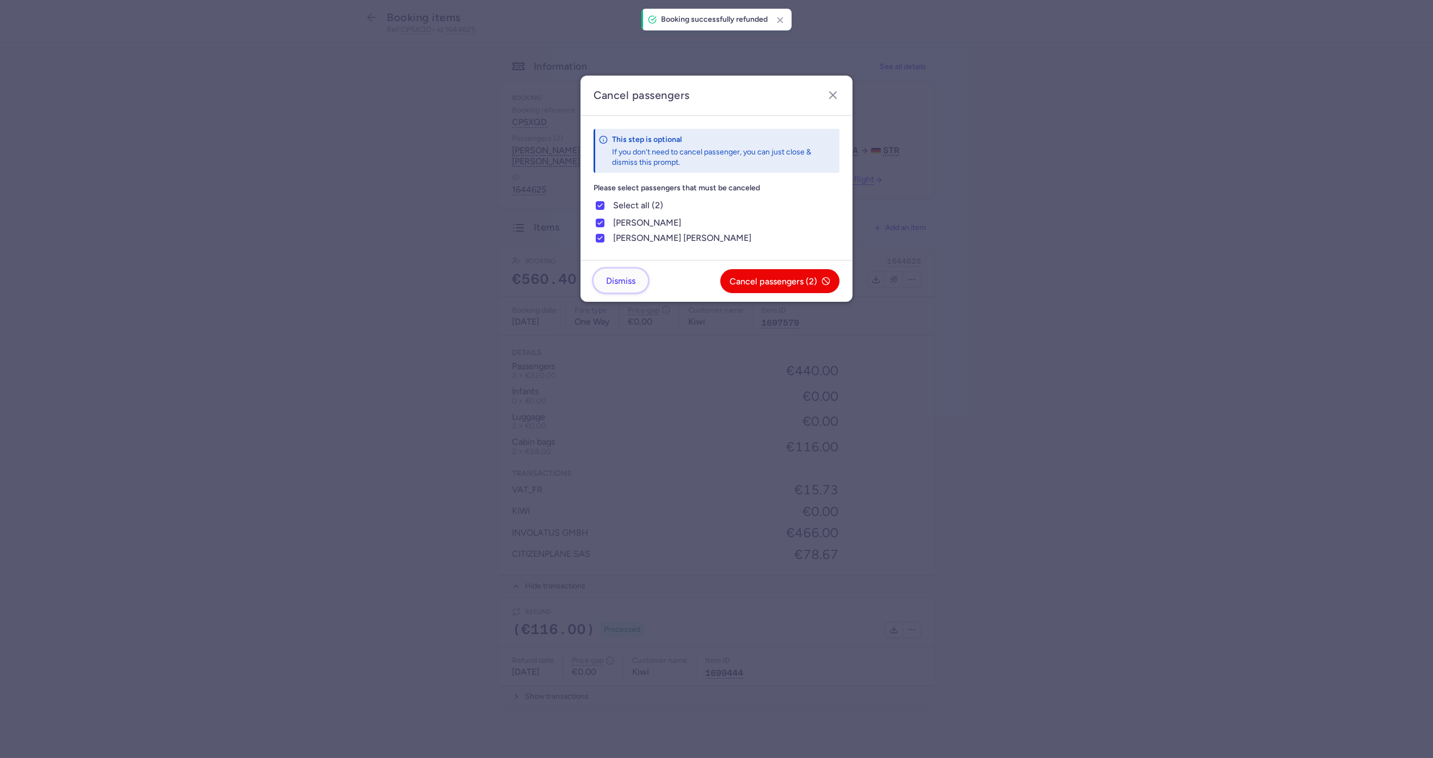
click at [615, 281] on span "Dismiss" at bounding box center [620, 281] width 29 height 10
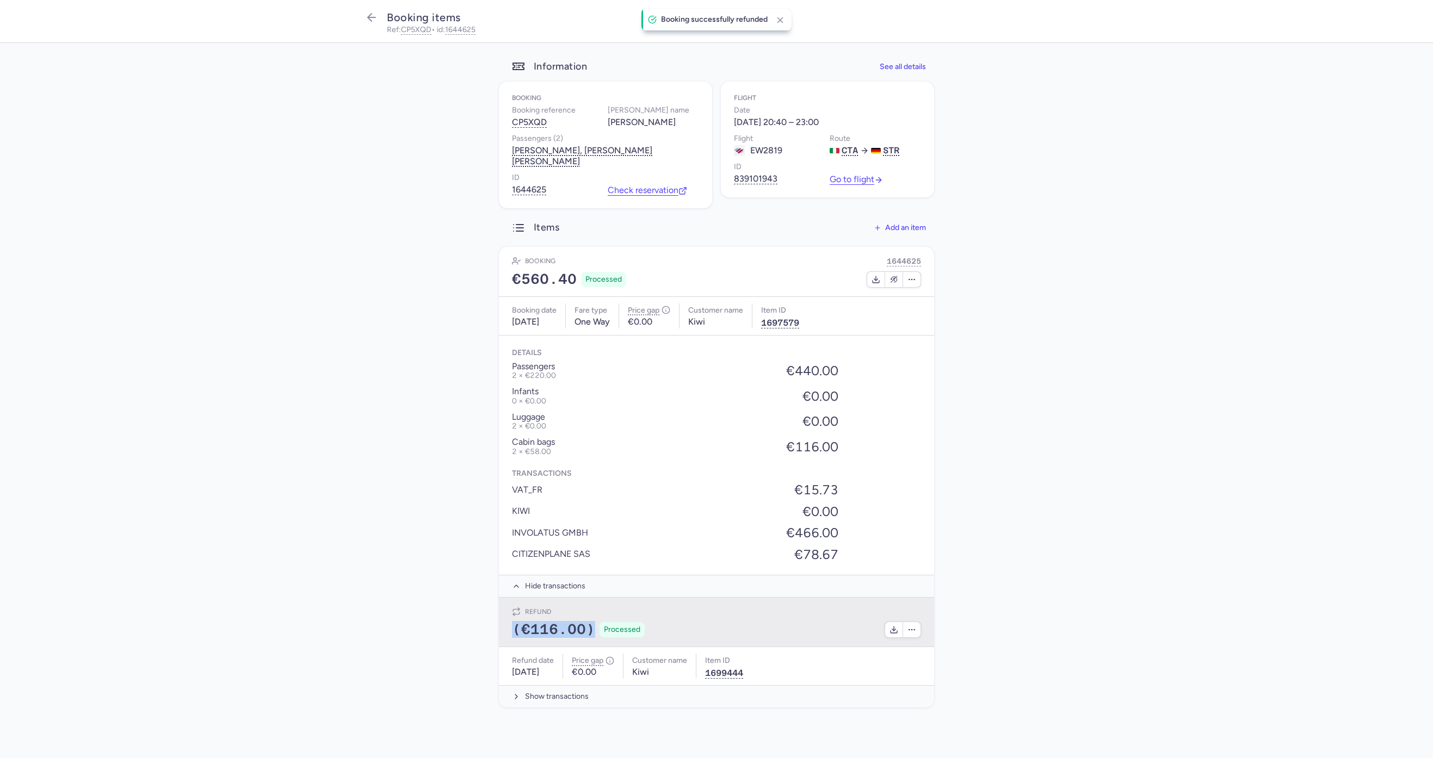
drag, startPoint x: 515, startPoint y: 632, endPoint x: 592, endPoint y: 624, distance: 77.1
click at [592, 624] on div "Refund (€116.00) Processed" at bounding box center [716, 623] width 435 height 50
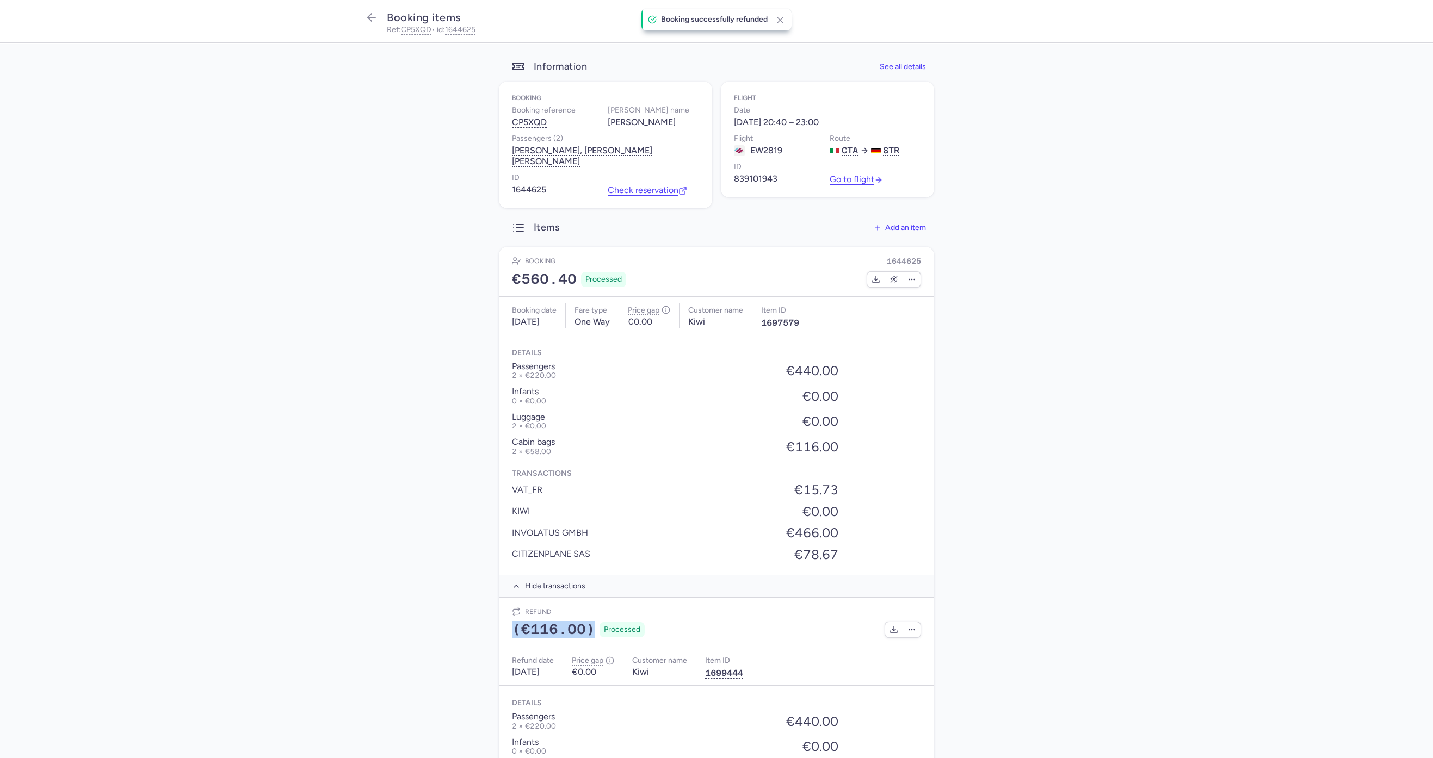
copy span "(€116.00)"
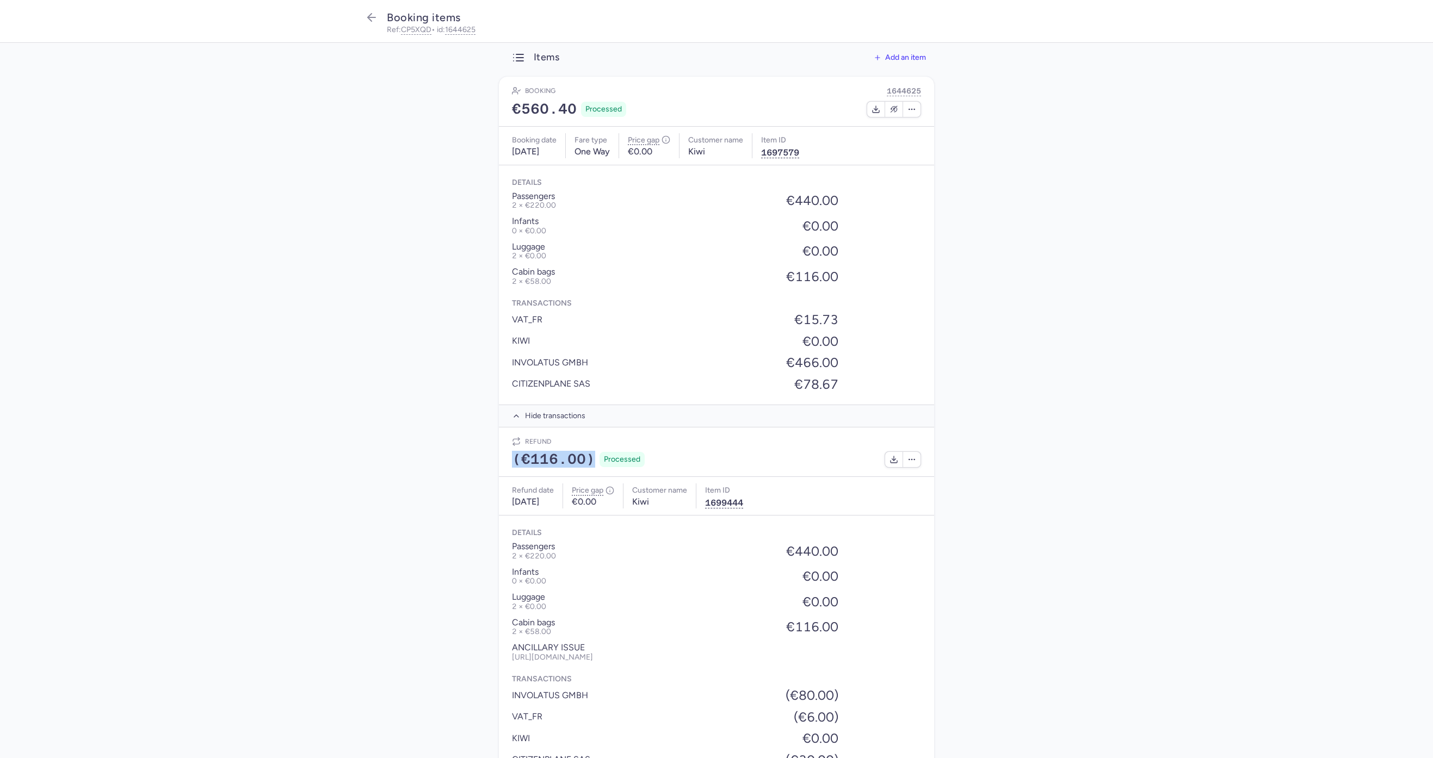
scroll to position [168, 0]
click at [369, 17] on icon "button" at bounding box center [371, 17] width 13 height 13
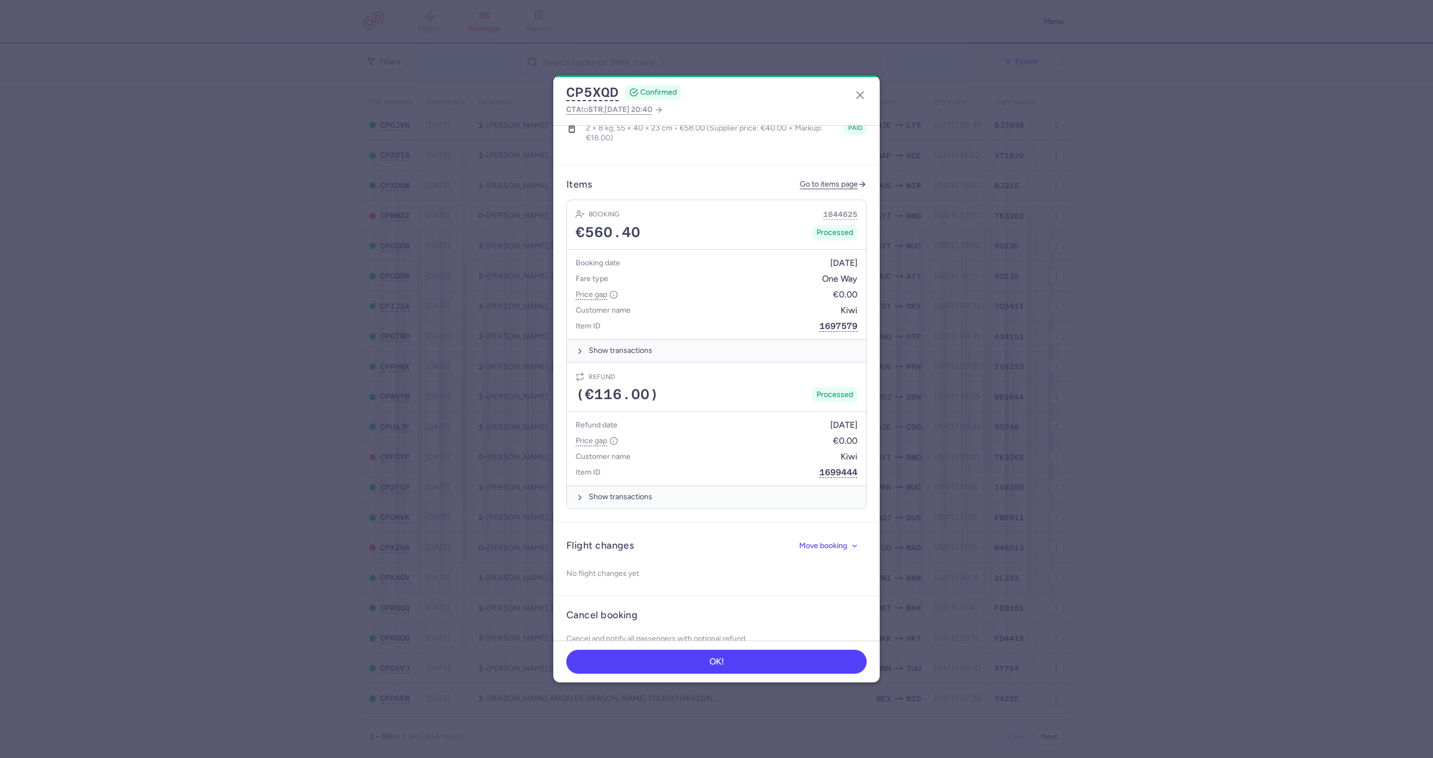
scroll to position [342, 0]
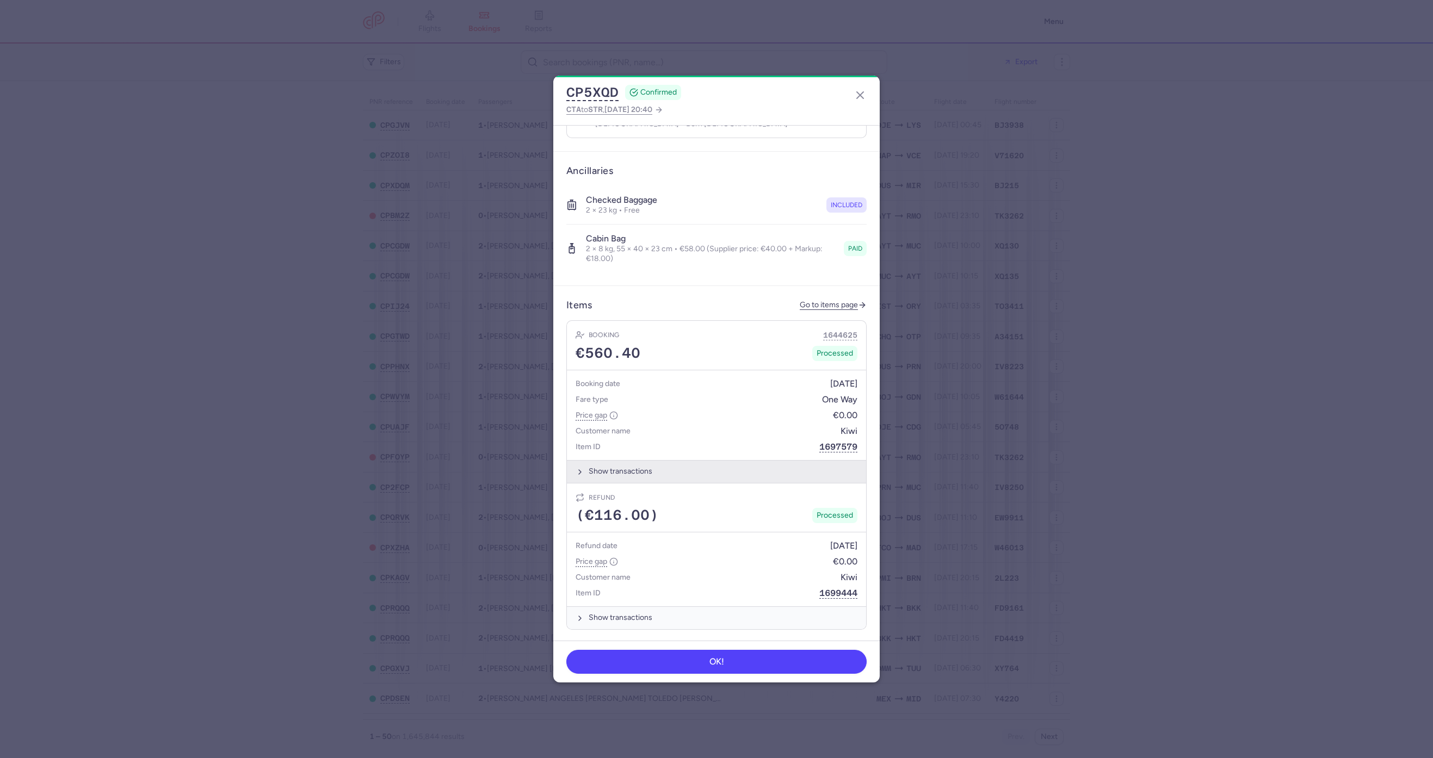
click at [638, 460] on button "Show transactions" at bounding box center [716, 471] width 299 height 22
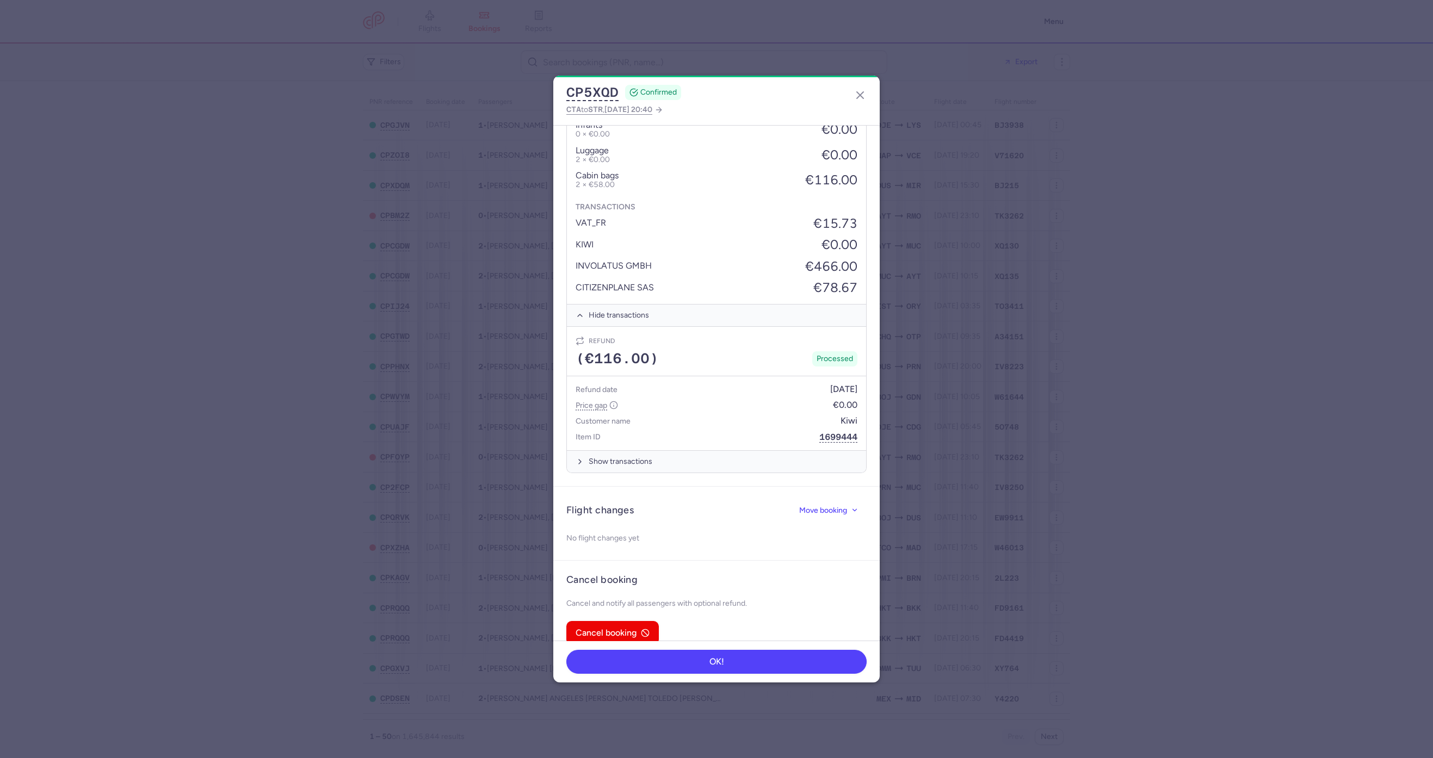
scroll to position [736, 0]
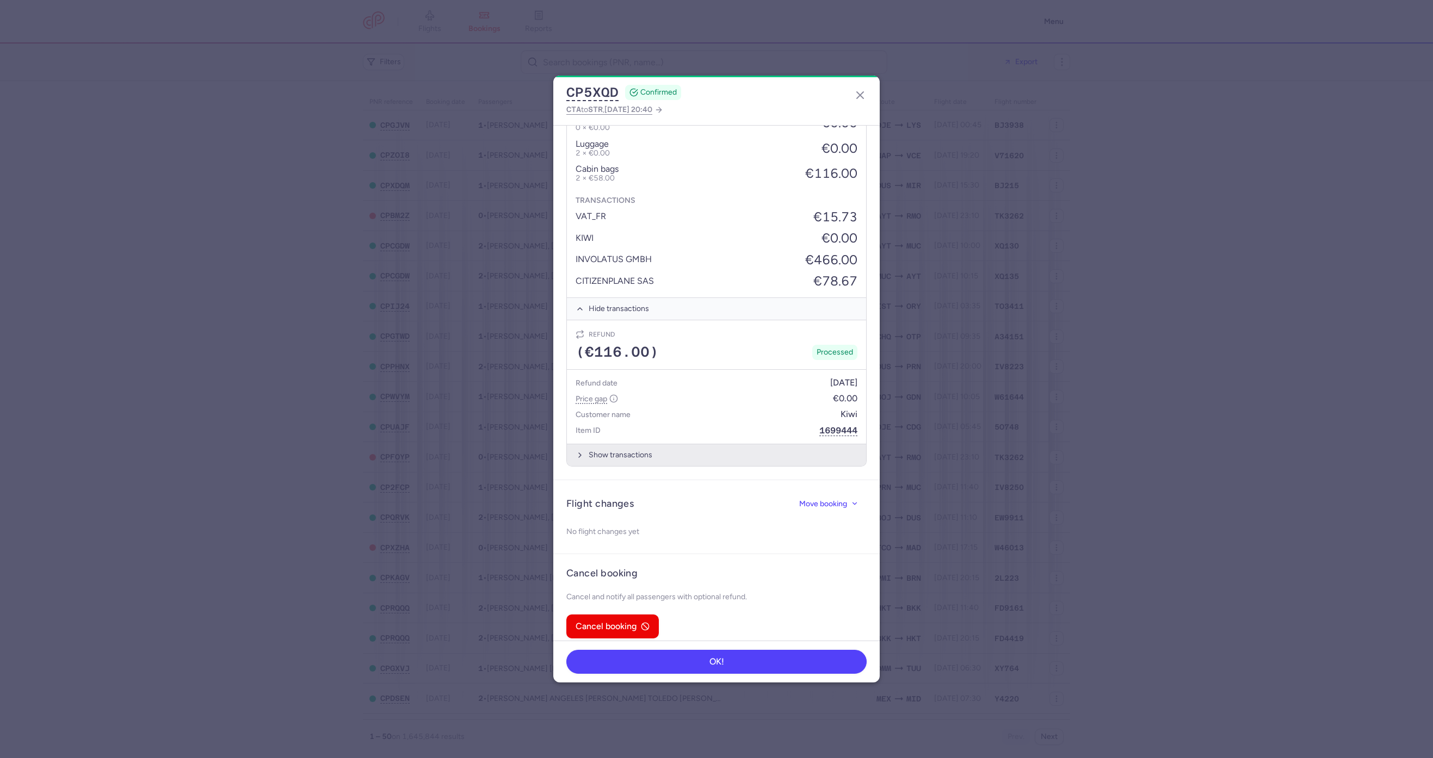
click at [676, 449] on button "Show transactions" at bounding box center [716, 455] width 299 height 22
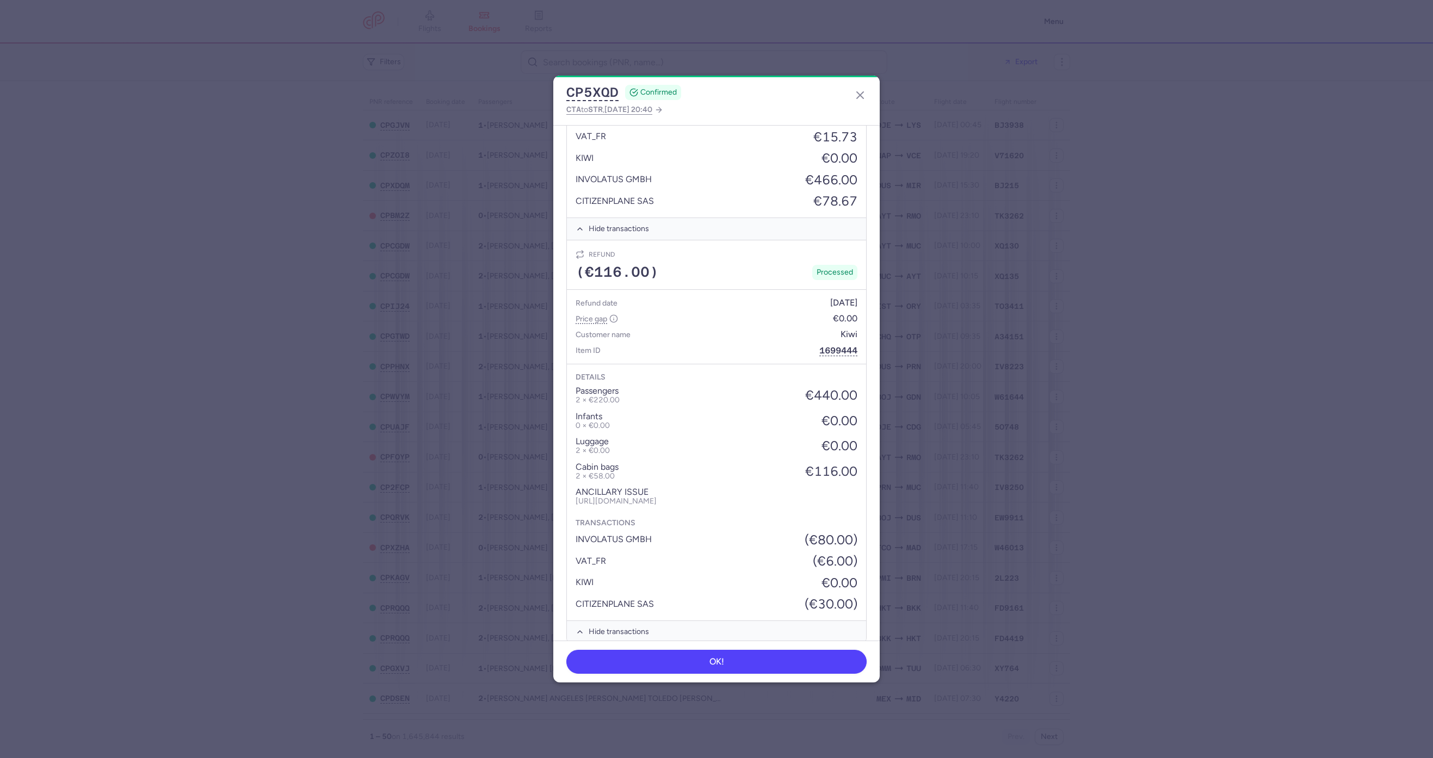
scroll to position [818, 0]
click at [863, 92] on line "button" at bounding box center [860, 95] width 7 height 7
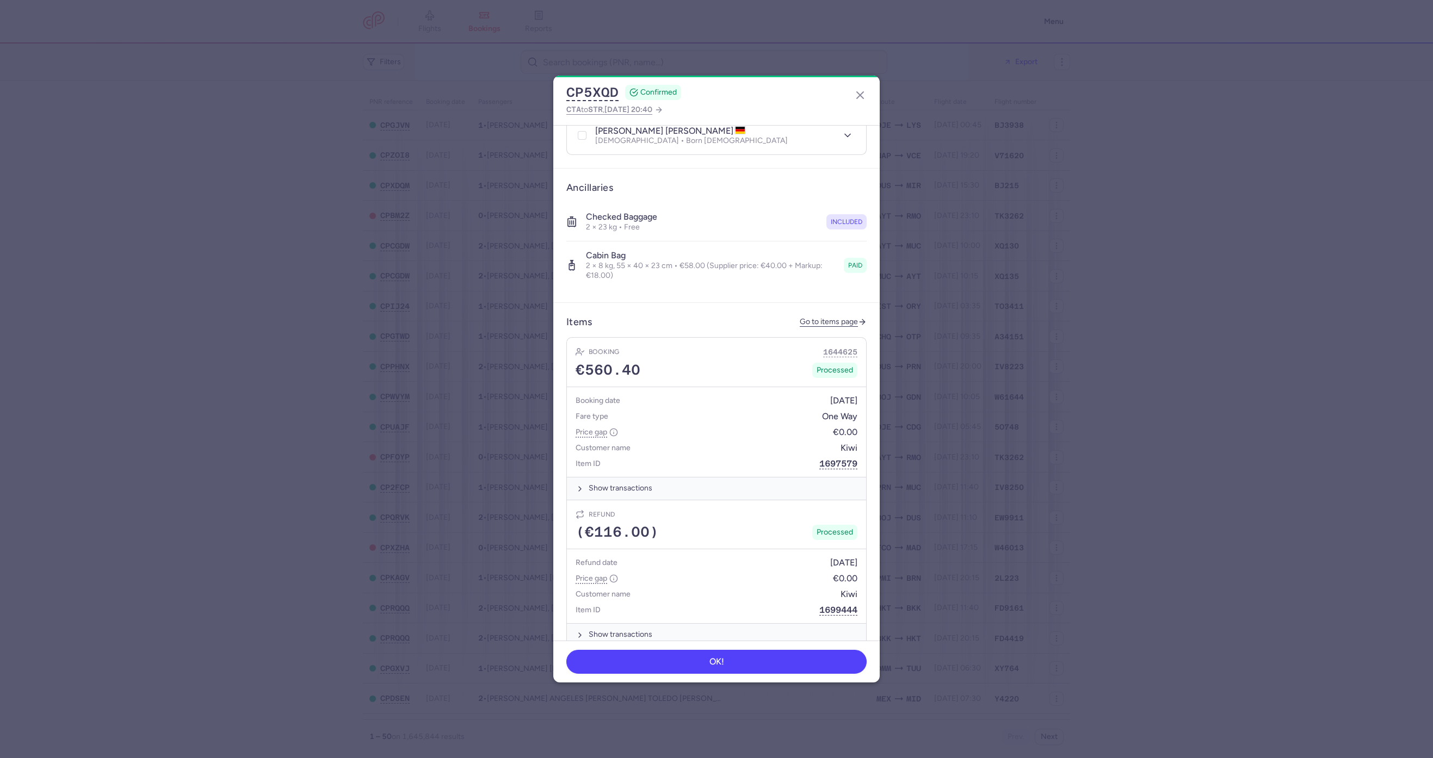
scroll to position [178, 0]
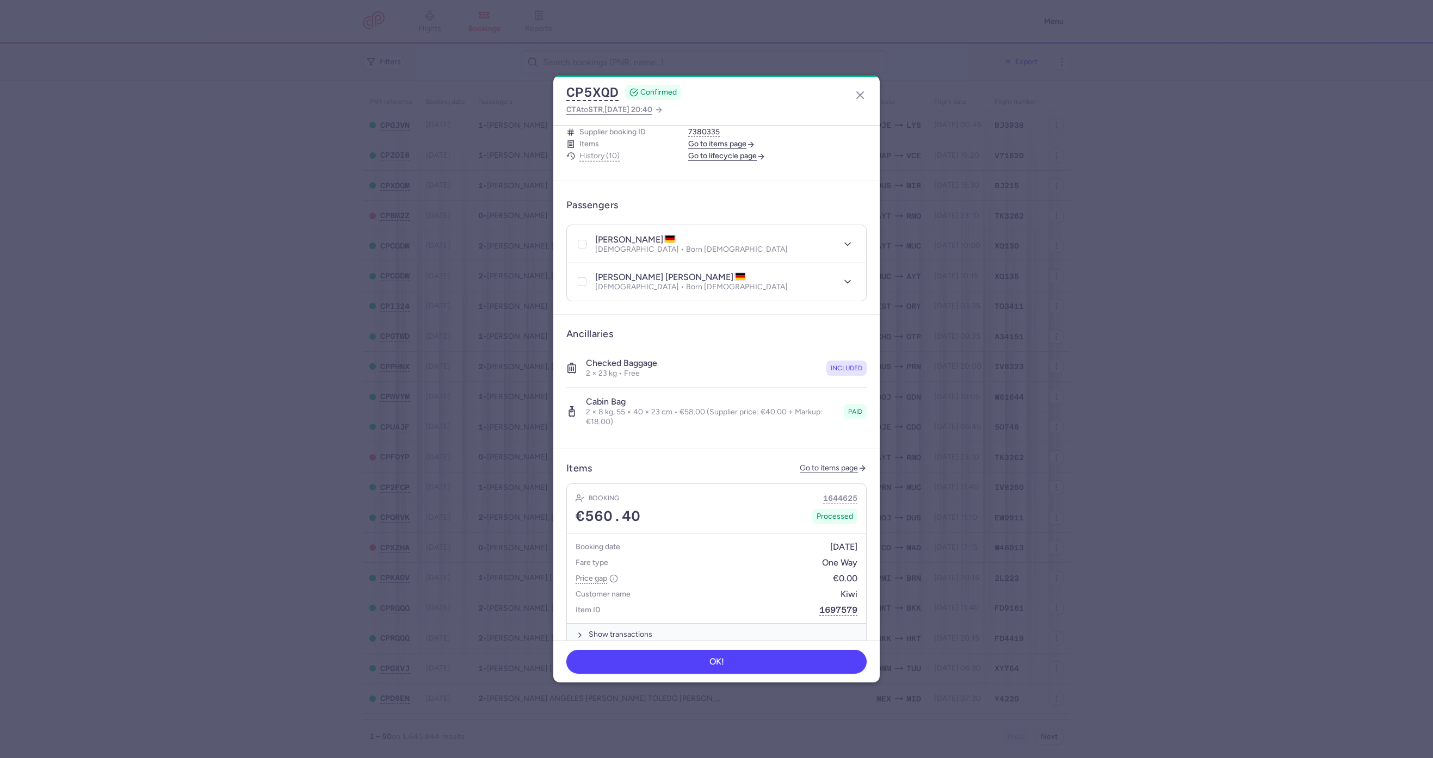
drag, startPoint x: 862, startPoint y: 92, endPoint x: 856, endPoint y: 76, distance: 17.2
click at [859, 92] on icon "button" at bounding box center [860, 95] width 13 height 13
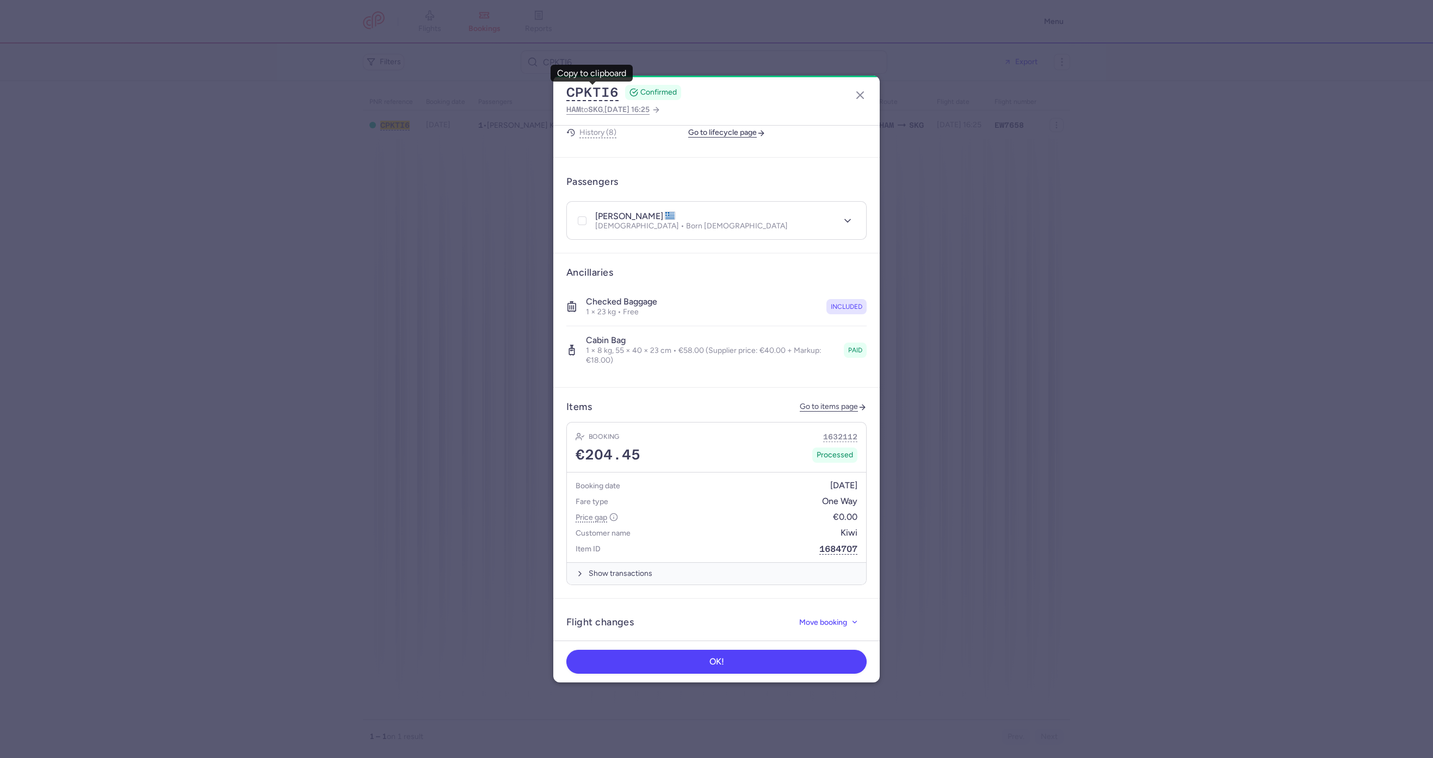
scroll to position [320, 0]
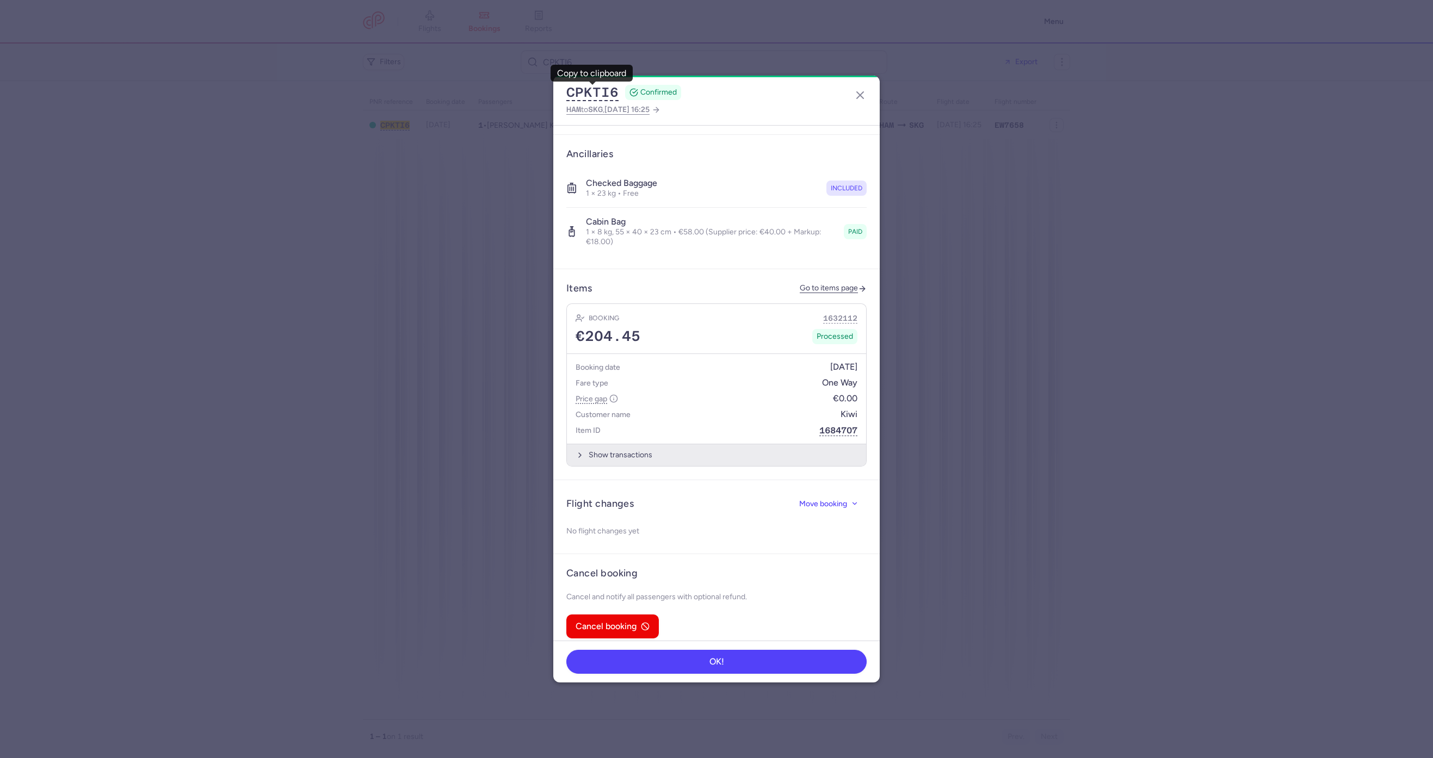
click at [604, 452] on button "Show transactions" at bounding box center [716, 455] width 299 height 22
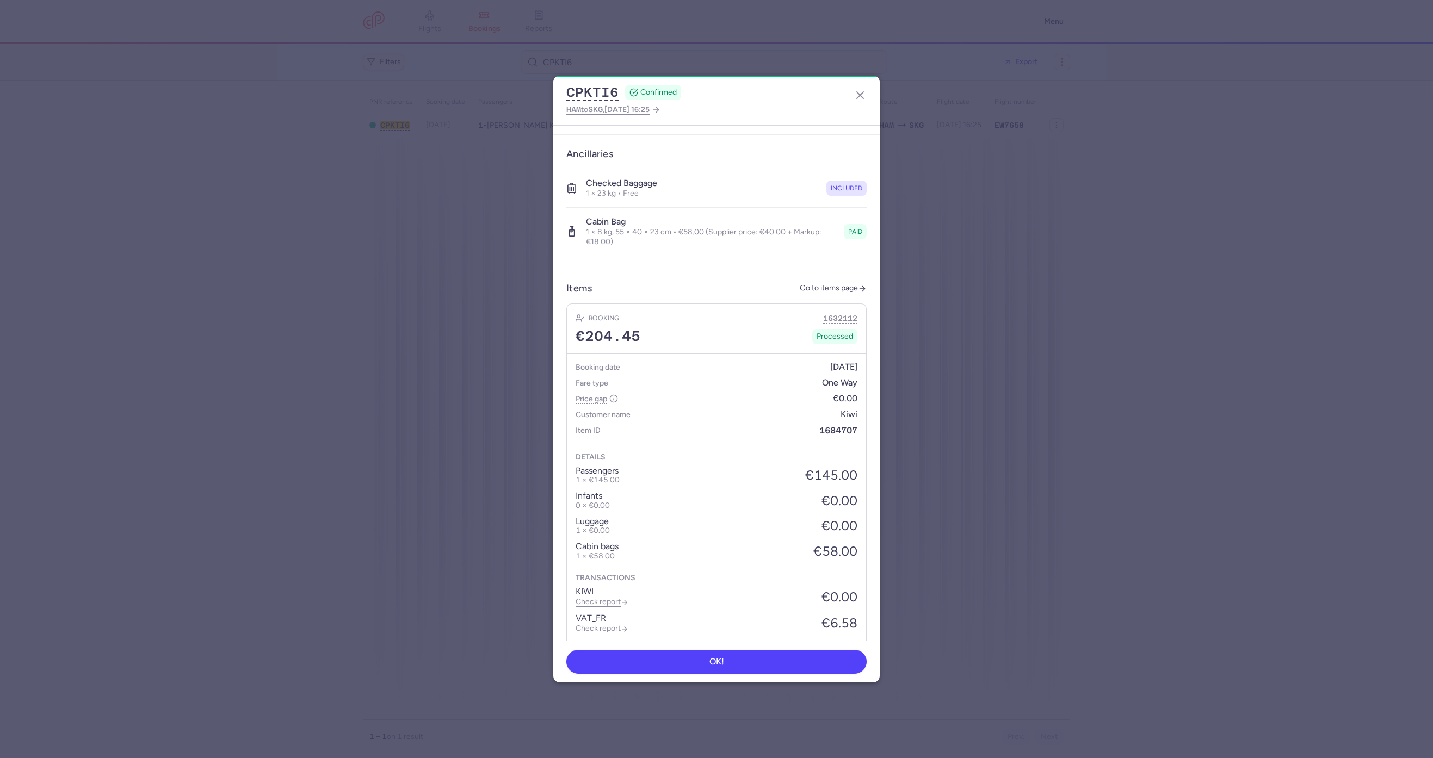
click at [816, 269] on article "Items Go to items page Booking 1632112 €204.45 Processed Booking date [DATE] Fa…" at bounding box center [716, 500] width 326 height 462
click at [824, 282] on header "Items Go to items page" at bounding box center [716, 288] width 300 height 13
click at [816, 284] on link "Go to items page" at bounding box center [833, 288] width 67 height 9
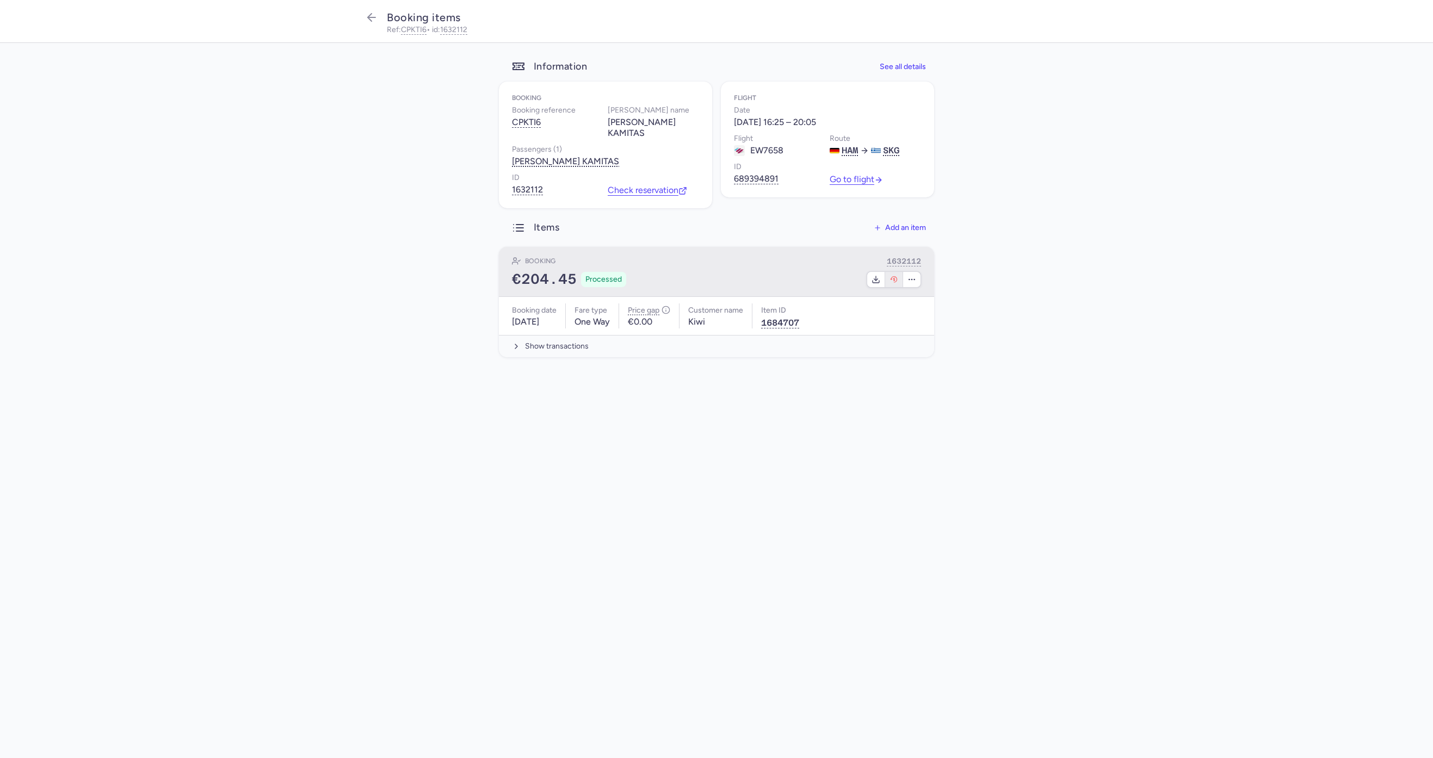
click at [897, 275] on icon "button" at bounding box center [894, 279] width 9 height 9
select select "490"
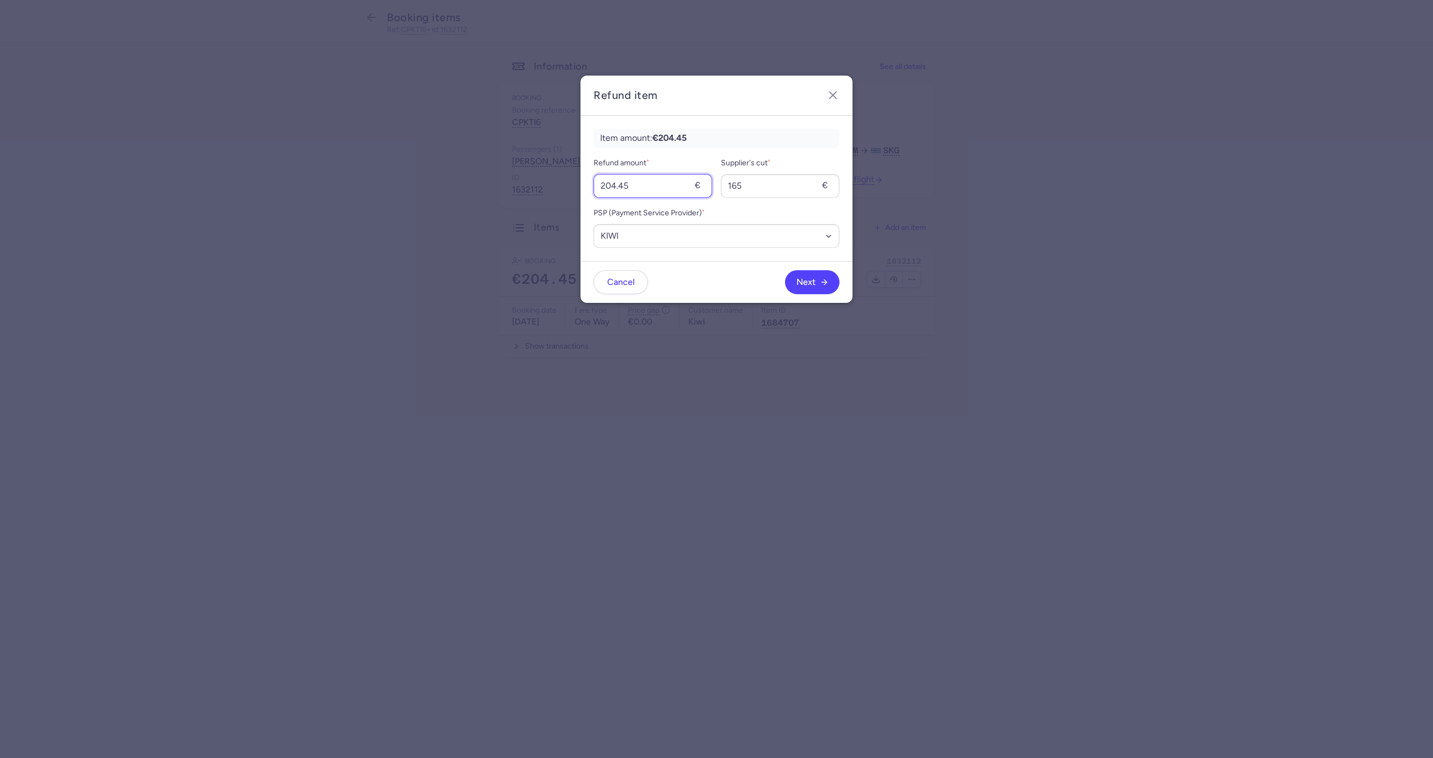
drag, startPoint x: 633, startPoint y: 181, endPoint x: 443, endPoint y: 181, distance: 189.3
click at [443, 181] on dialog "Refund item Item amount: €204.45 Refund amount * 204.45 € Supplier's cut * 165 …" at bounding box center [716, 379] width 1398 height 607
type input "58"
drag, startPoint x: 755, startPoint y: 190, endPoint x: 664, endPoint y: 190, distance: 90.9
click at [664, 190] on div "Refund amount * 58 € Supplier's cut * 165 €" at bounding box center [717, 177] width 246 height 41
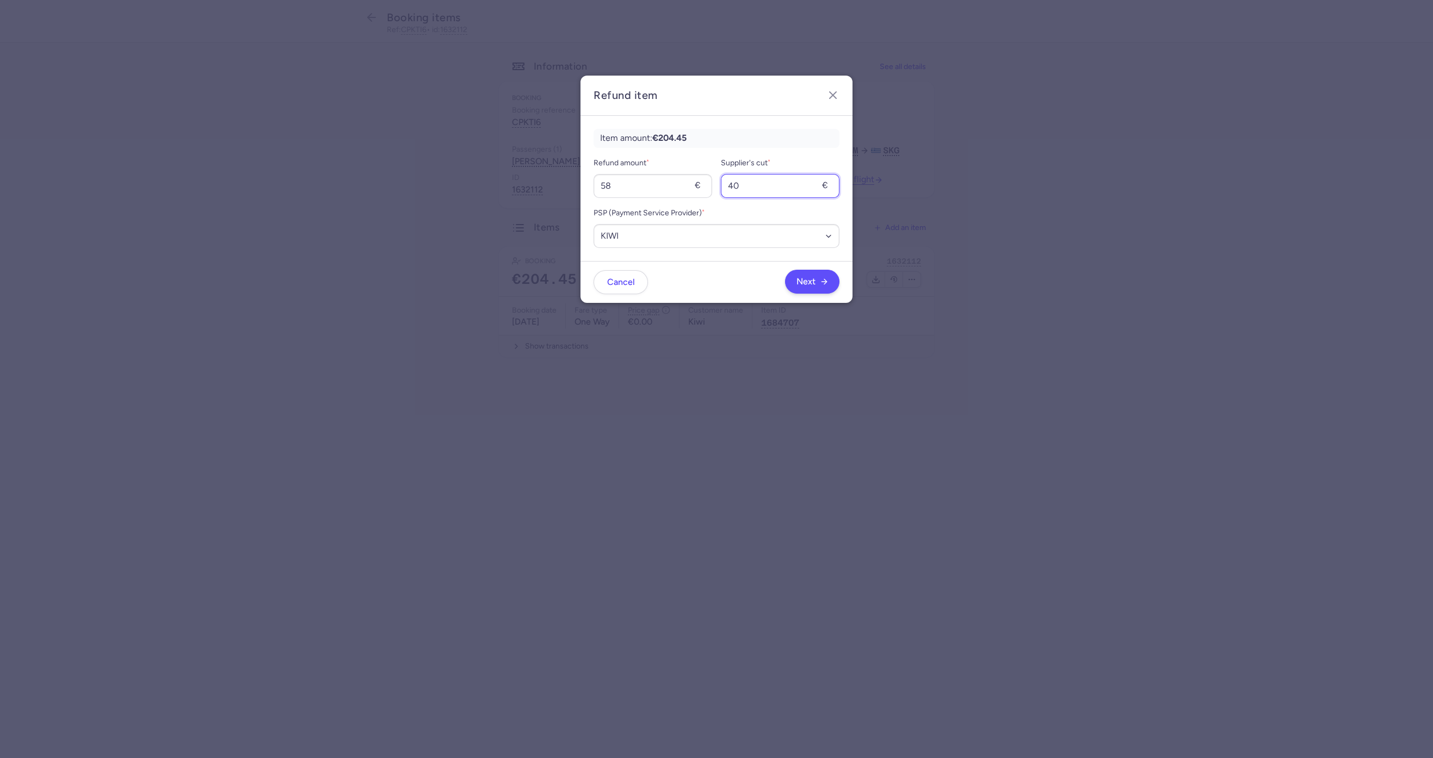
type input "40"
click at [804, 273] on button "Next" at bounding box center [812, 282] width 54 height 24
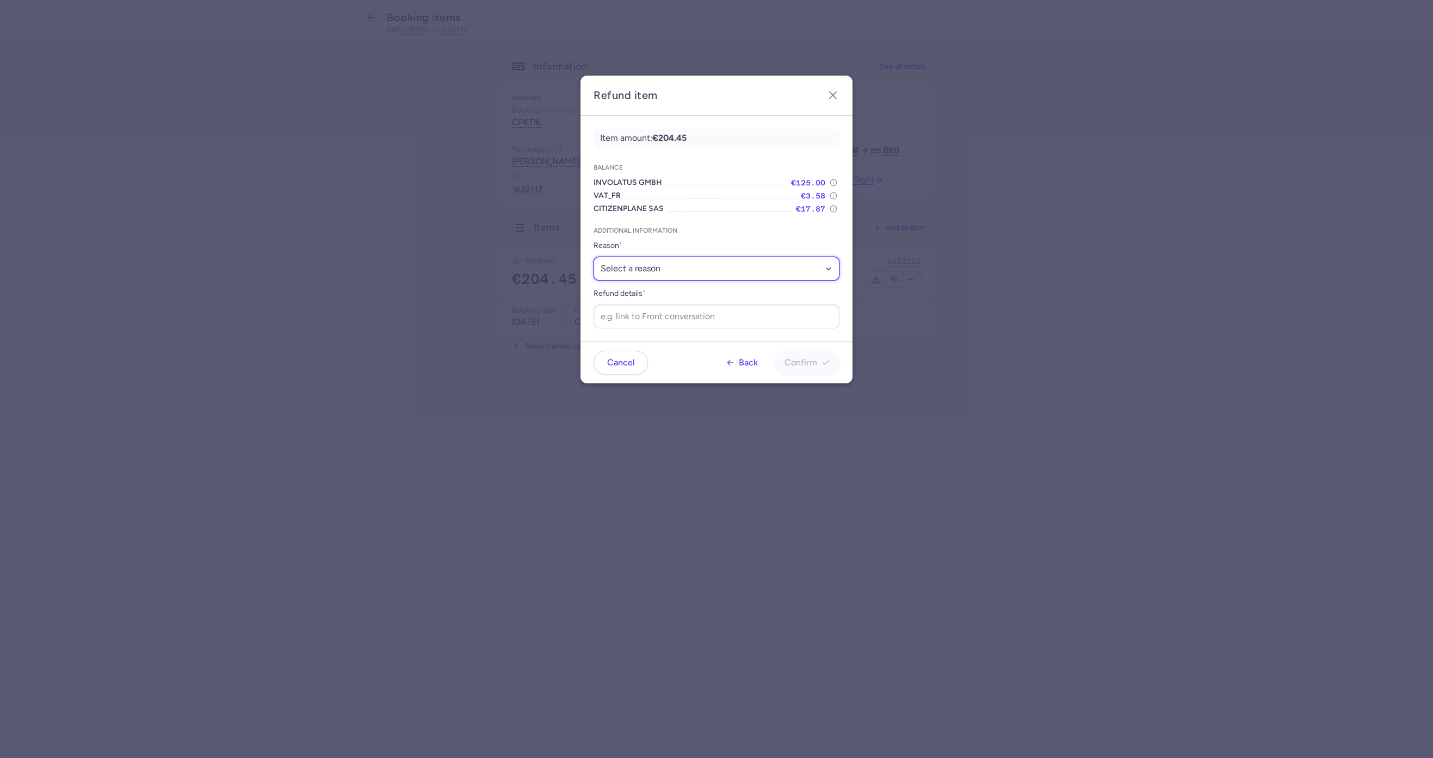
click at [695, 275] on select "Select a reason ✈️ Airline ceasing ops 💼 Ancillary issue 📄 APIS missing ⚙️ Citi…" at bounding box center [717, 269] width 246 height 24
select select "ANCILLARY_ISSUE"
click at [594, 257] on select "Select a reason ✈️ Airline ceasing ops 💼 Ancillary issue 📄 APIS missing ⚙️ Citi…" at bounding box center [717, 269] width 246 height 24
click at [666, 310] on input "Refund details *" at bounding box center [717, 317] width 246 height 24
paste input "https://app.frontapp.com/open/cnv_f1gme6a?key=-_XREQumNbuB7_xgXKyp8gh6zKEjZ62U"
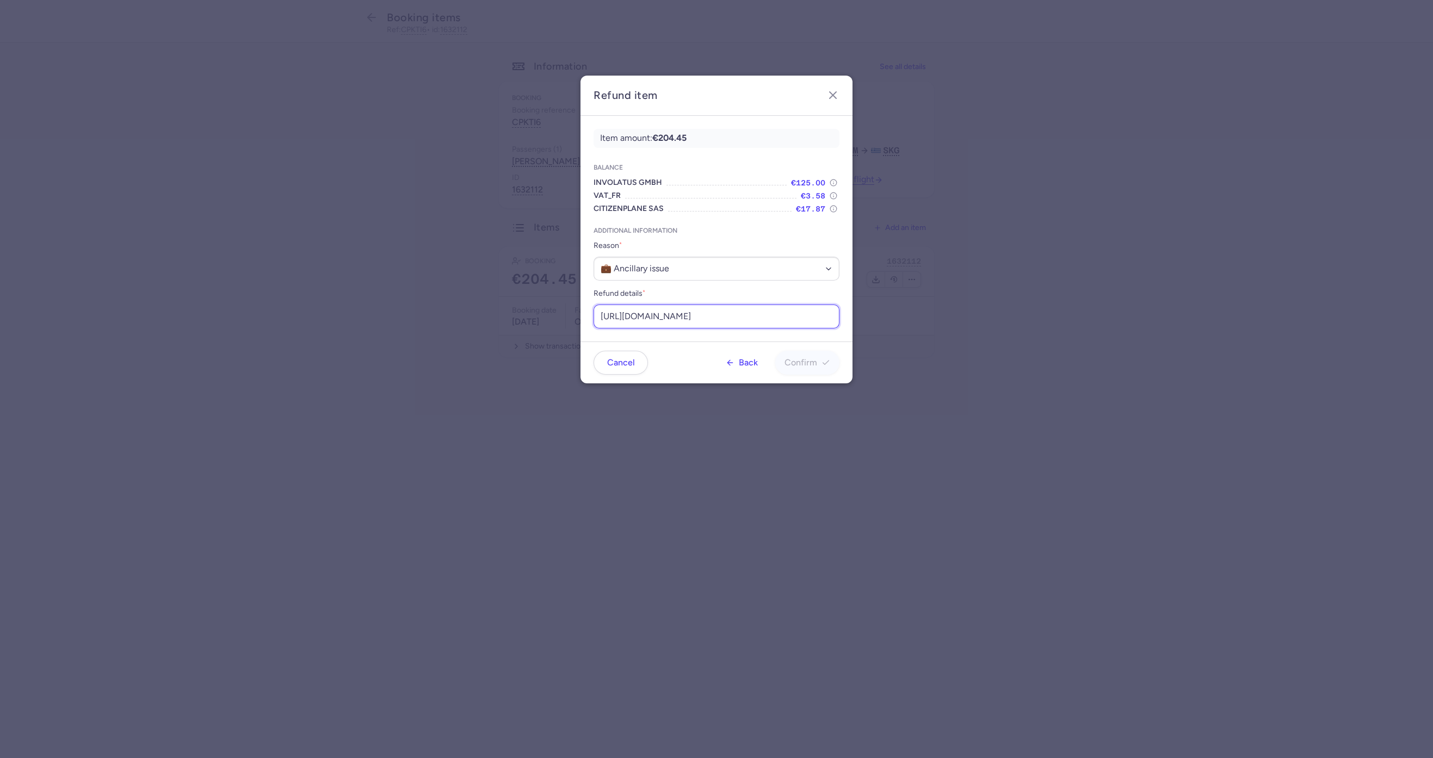
scroll to position [0, 129]
type input "https://app.frontapp.com/open/cnv_f1gme6a?key=-_XREQumNbuB7_xgXKyp8gh6zKEjZ62U"
click at [815, 366] on span "Confirm" at bounding box center [801, 362] width 33 height 10
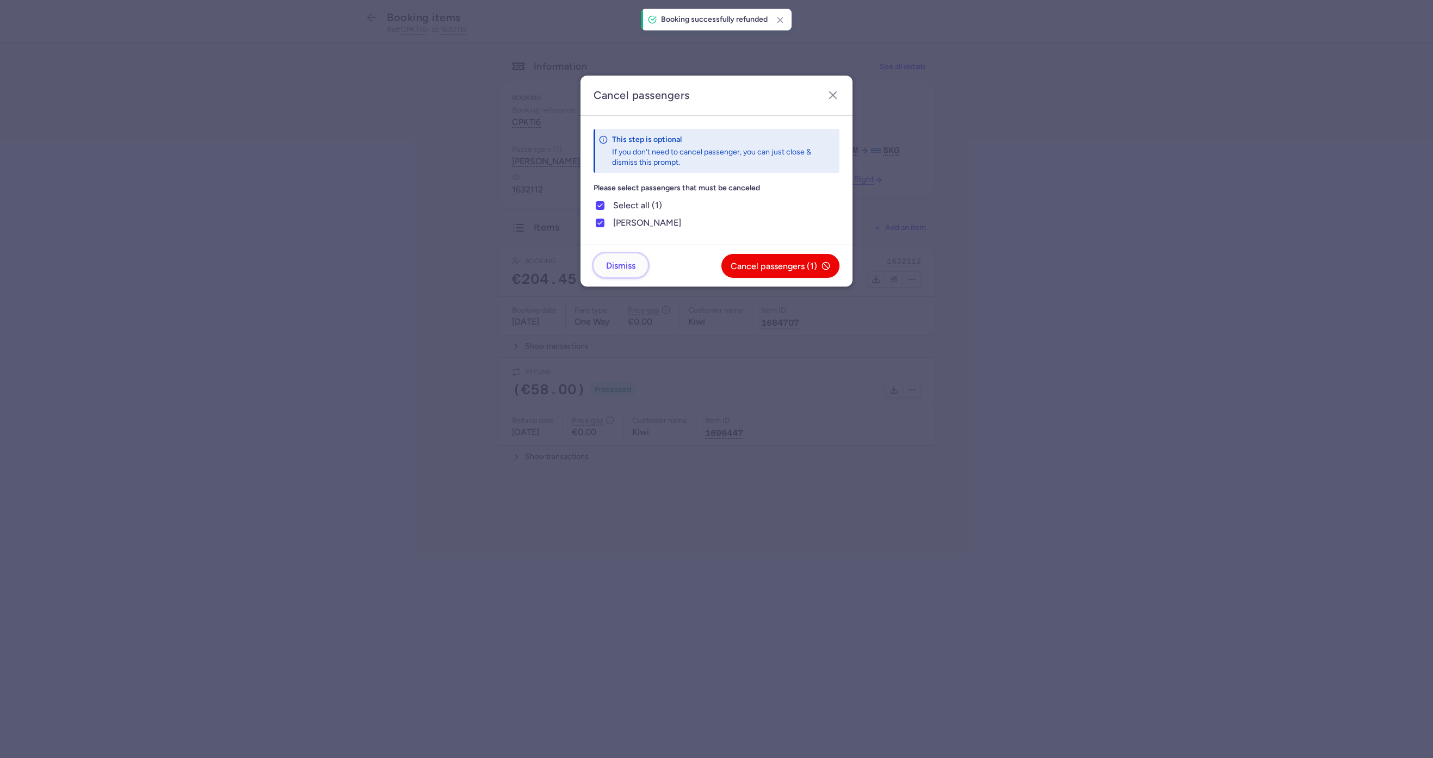
click at [638, 261] on button "Dismiss" at bounding box center [621, 266] width 54 height 24
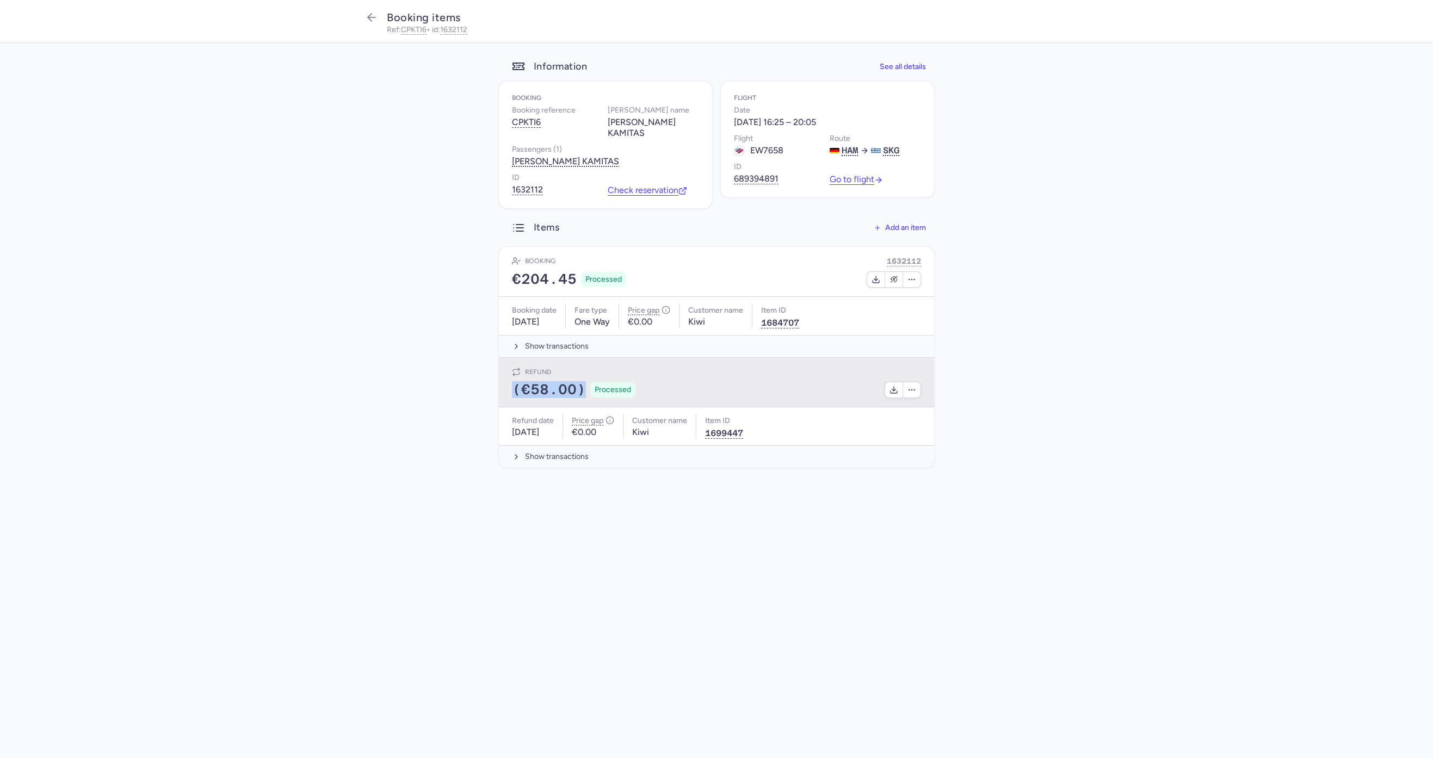
drag, startPoint x: 502, startPoint y: 380, endPoint x: 582, endPoint y: 381, distance: 79.4
click at [582, 381] on div "Refund (€58.00) Processed" at bounding box center [716, 383] width 435 height 50
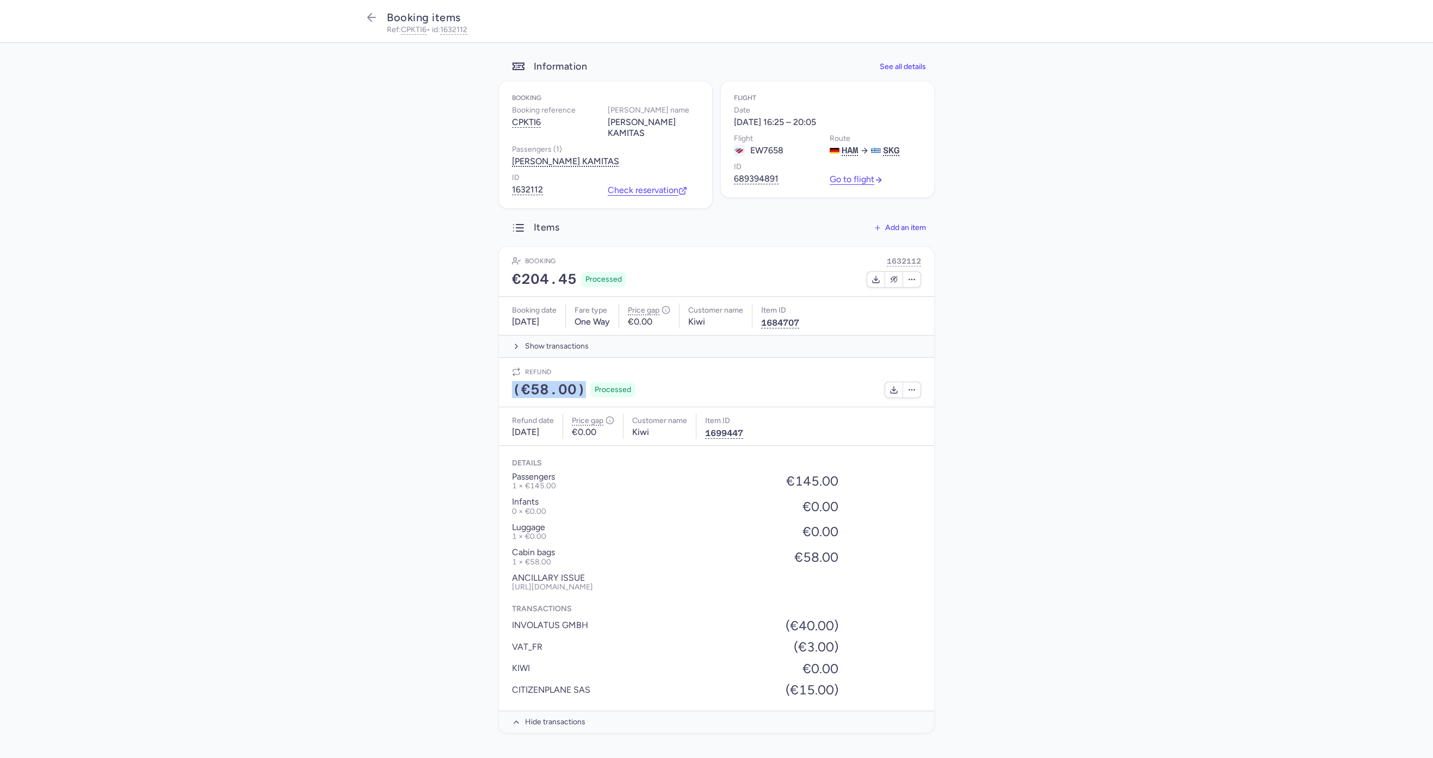
copy span "(€58.00)"
click at [371, 24] on button "button" at bounding box center [371, 19] width 17 height 20
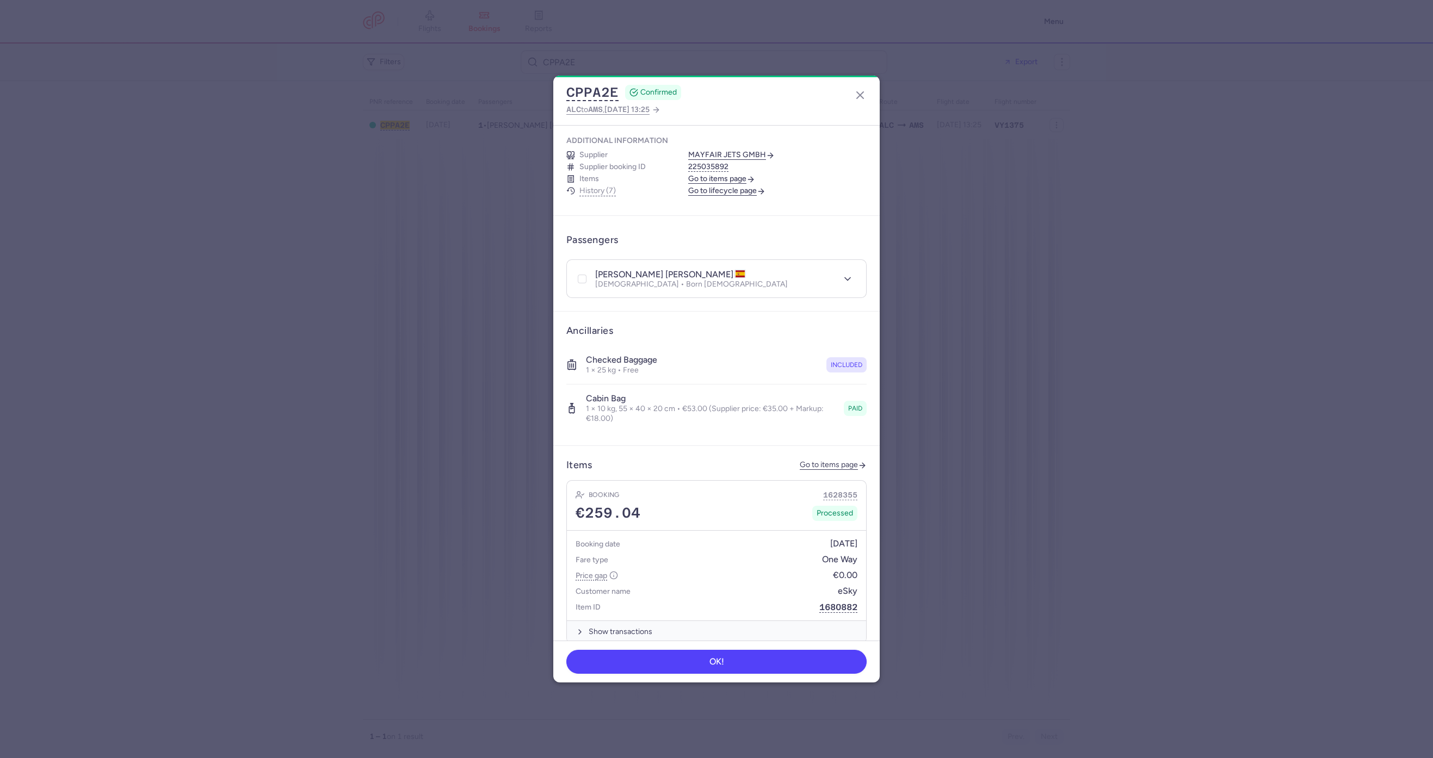
scroll to position [163, 0]
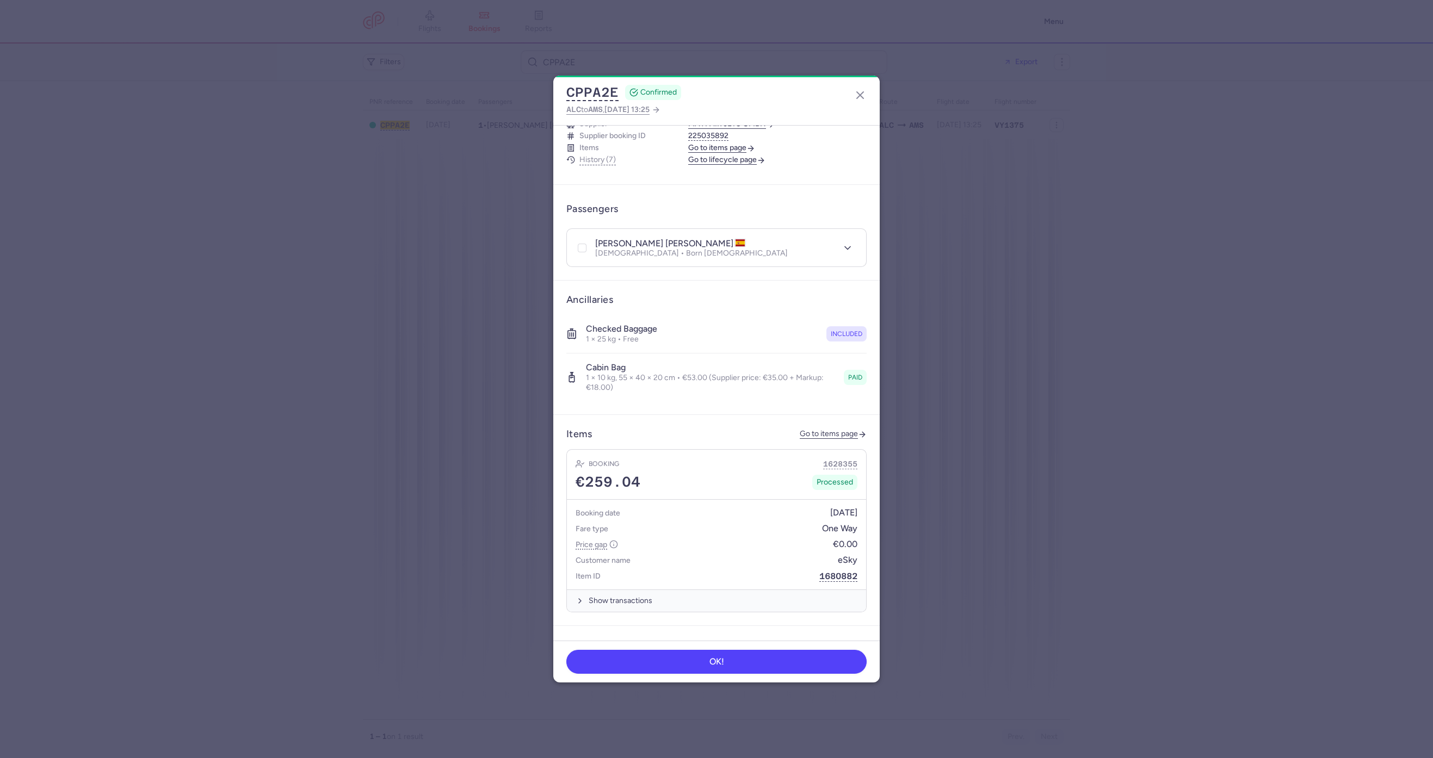
click at [665, 570] on div "Item ID 1680882" at bounding box center [717, 577] width 282 height 14
click at [640, 590] on button "Show transactions" at bounding box center [716, 601] width 299 height 22
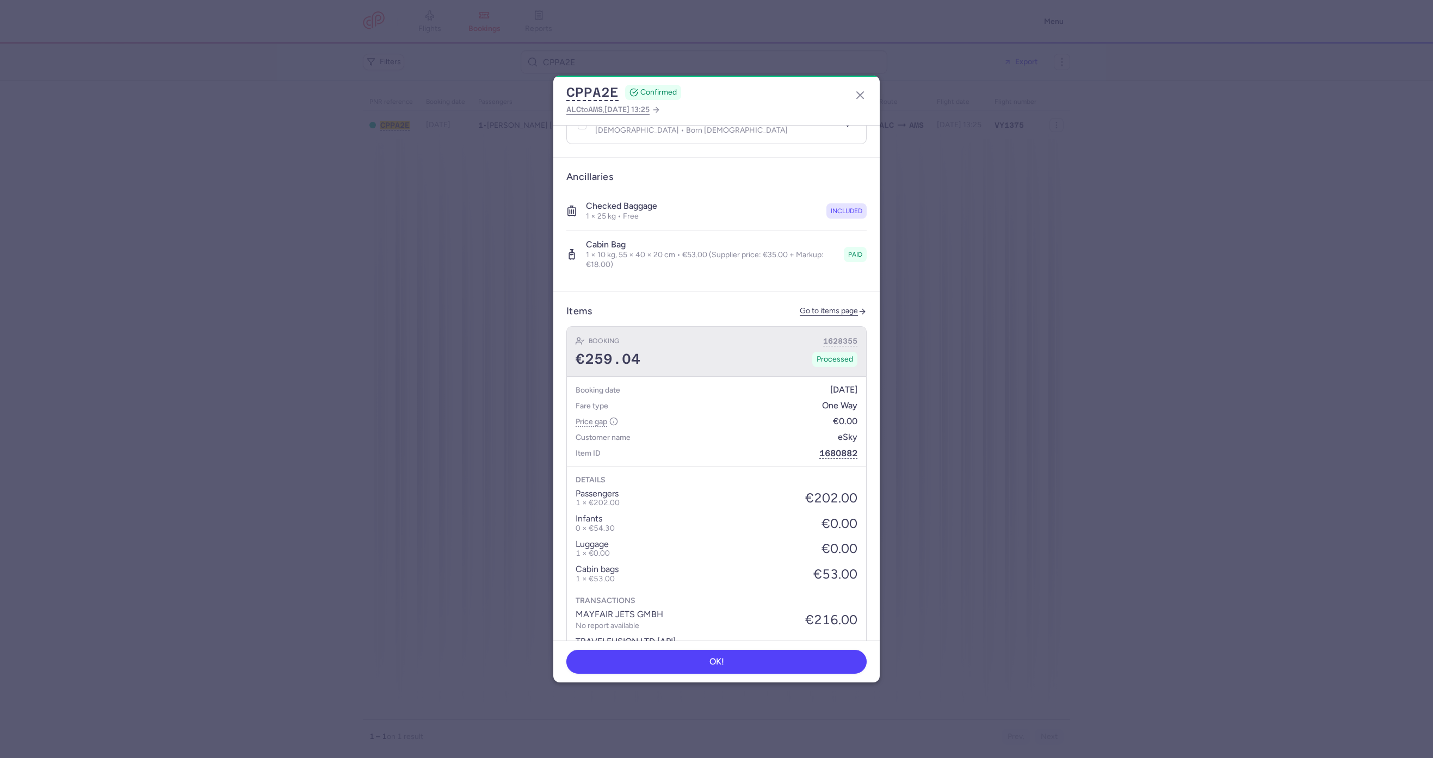
scroll to position [326, 0]
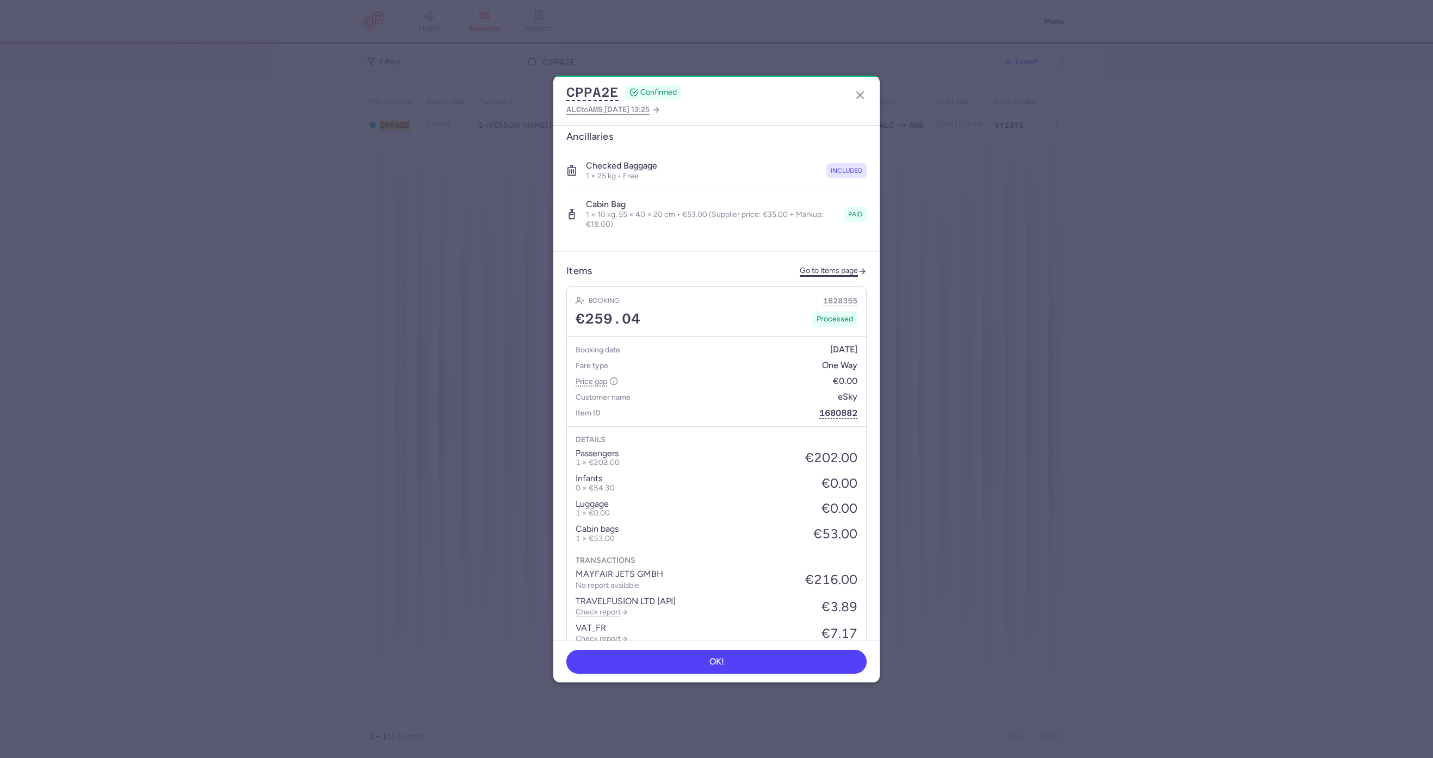
click at [814, 267] on link "Go to items page" at bounding box center [833, 271] width 67 height 9
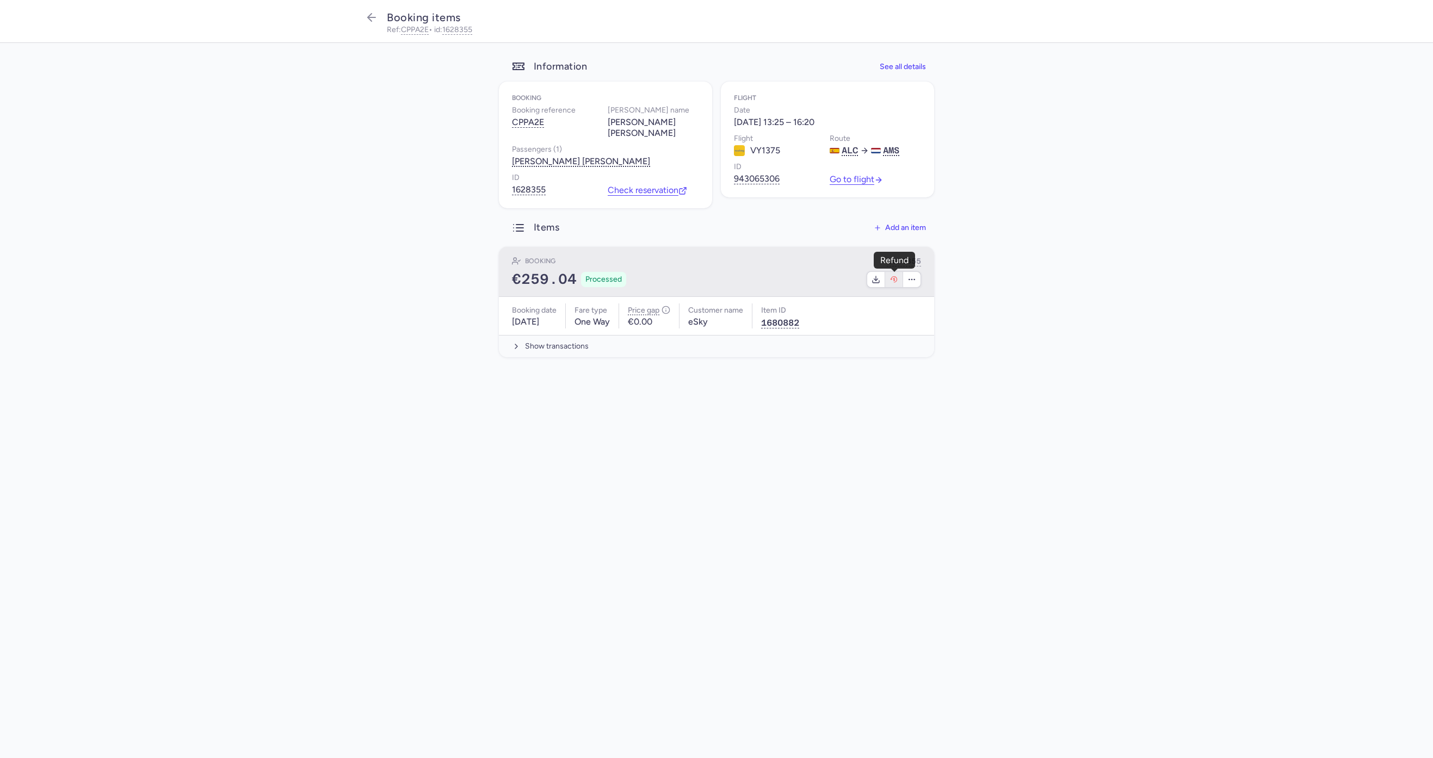
click at [891, 286] on button "button" at bounding box center [894, 279] width 18 height 15
select select "262"
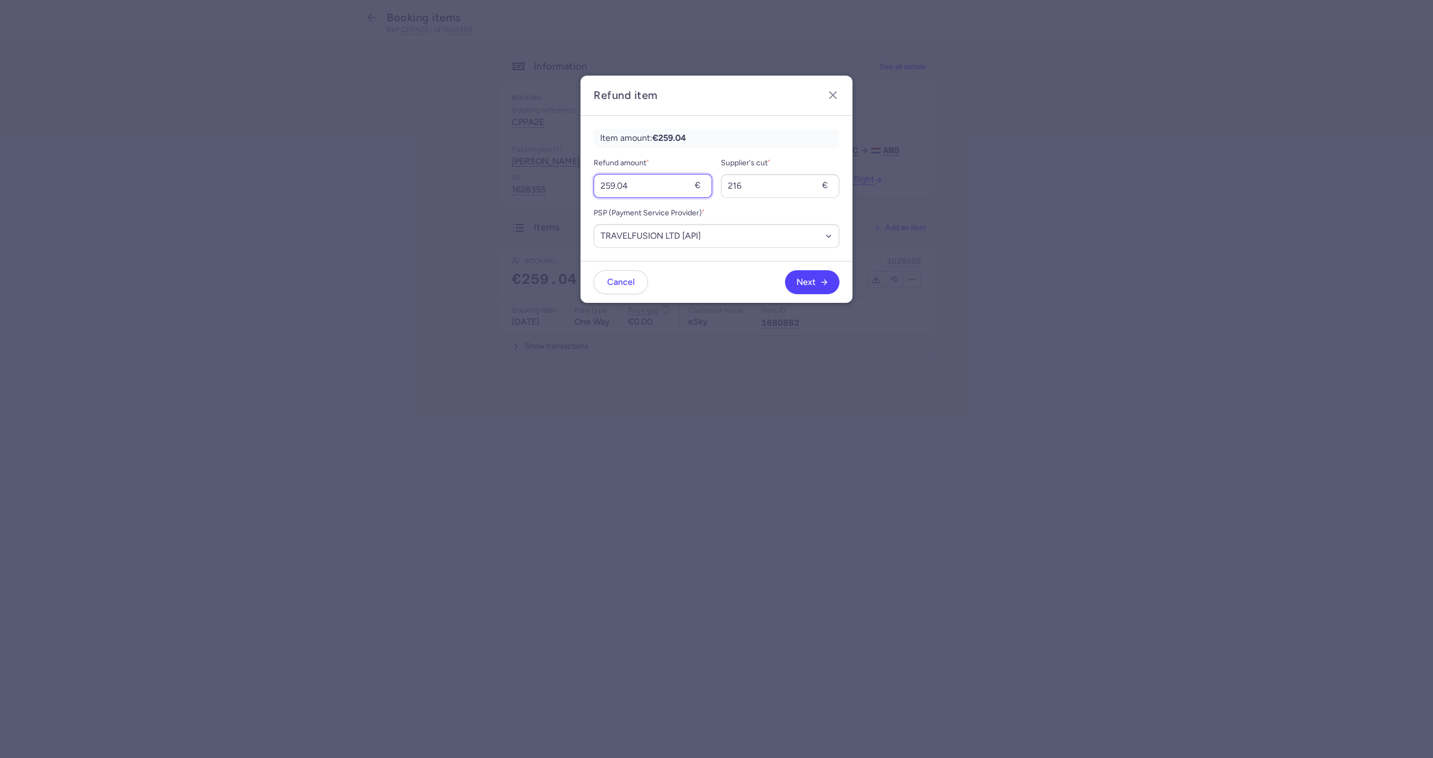
drag, startPoint x: 659, startPoint y: 183, endPoint x: 483, endPoint y: 192, distance: 177.0
click at [483, 192] on dialog "Refund item Item amount: €259.04 Refund amount * 259.04 € Supplier's cut * 216 …" at bounding box center [716, 379] width 1398 height 607
type input "53"
click at [743, 188] on input "216" at bounding box center [780, 186] width 119 height 24
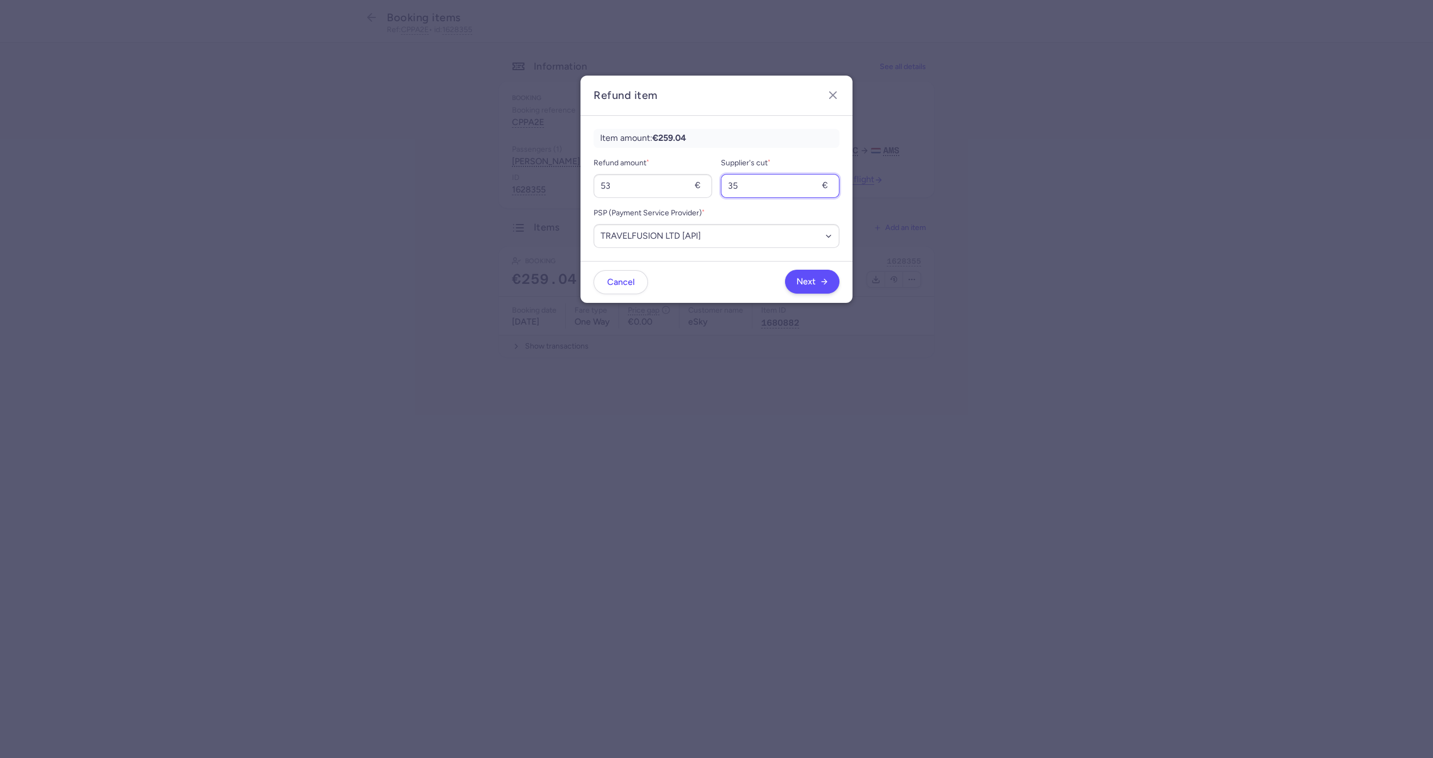
type input "35"
click at [819, 274] on button "Next" at bounding box center [812, 282] width 54 height 24
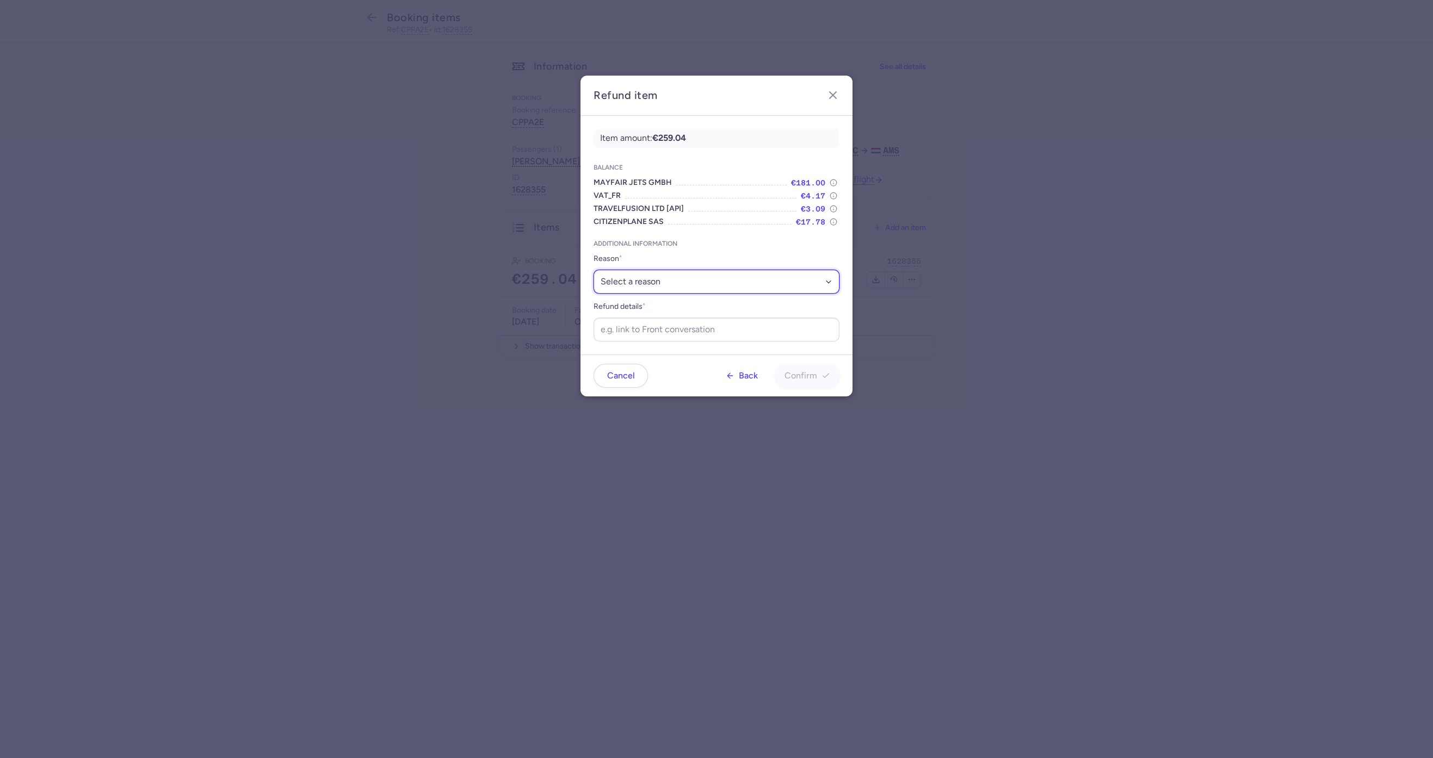
click at [660, 274] on select "Select a reason ✈️ Airline ceasing ops 💼 Ancillary issue 📄 APIS missing ⚙️ Citi…" at bounding box center [717, 282] width 246 height 24
select select "ANCILLARY_ISSUE"
click at [594, 270] on select "Select a reason ✈️ Airline ceasing ops 💼 Ancillary issue 📄 APIS missing ⚙️ Citi…" at bounding box center [717, 282] width 246 height 24
click at [697, 340] on input "Refund details *" at bounding box center [717, 330] width 246 height 24
paste input "https://app.frontapp.com/open/cnv_f18n18i?key=QvxOEoNBoODSPY1ZzQGj69-pjGtM8Z94"
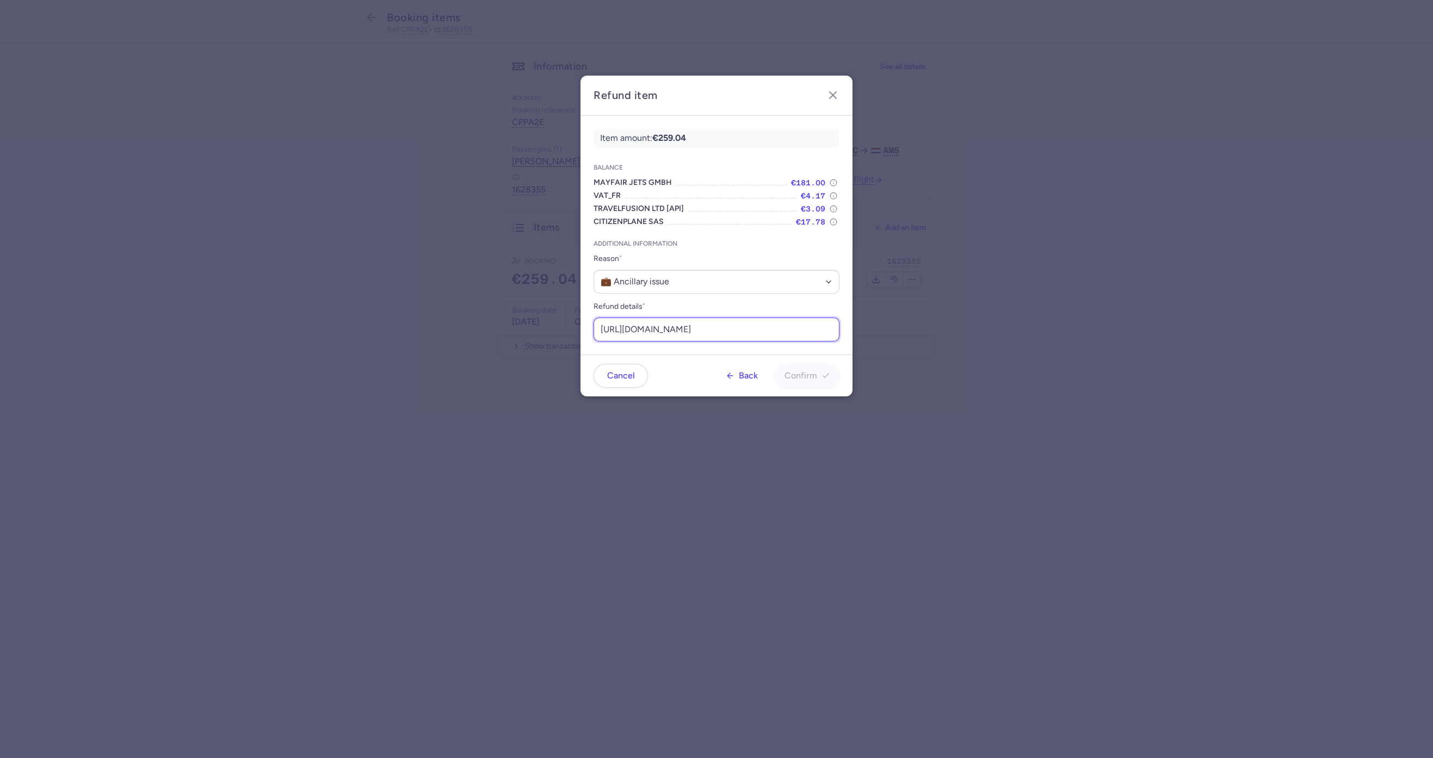
scroll to position [0, 129]
type input "https://app.frontapp.com/open/cnv_f18n18i?key=QvxOEoNBoODSPY1ZzQGj69-pjGtM8Z94"
click at [819, 384] on button "Confirm" at bounding box center [807, 375] width 64 height 24
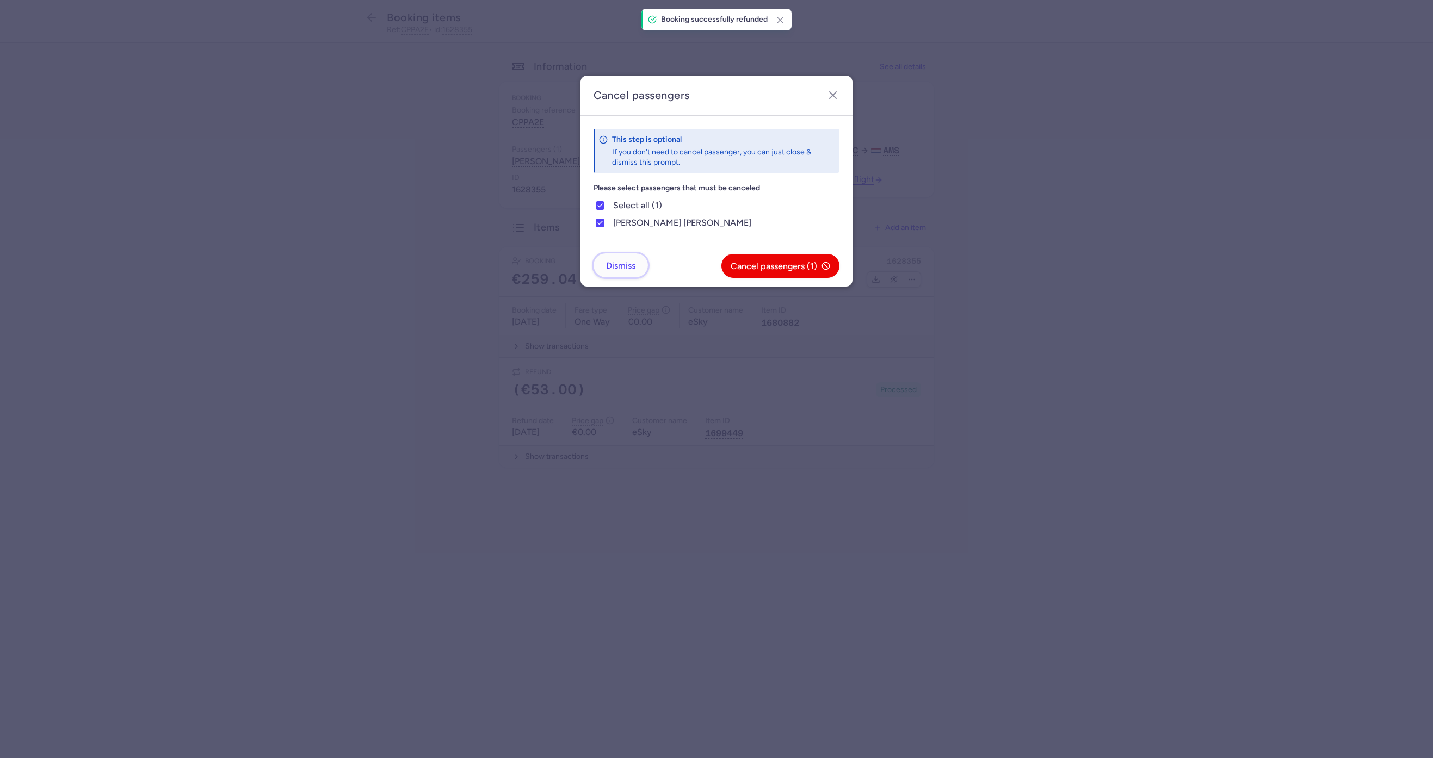
click at [626, 269] on span "Dismiss" at bounding box center [620, 266] width 29 height 10
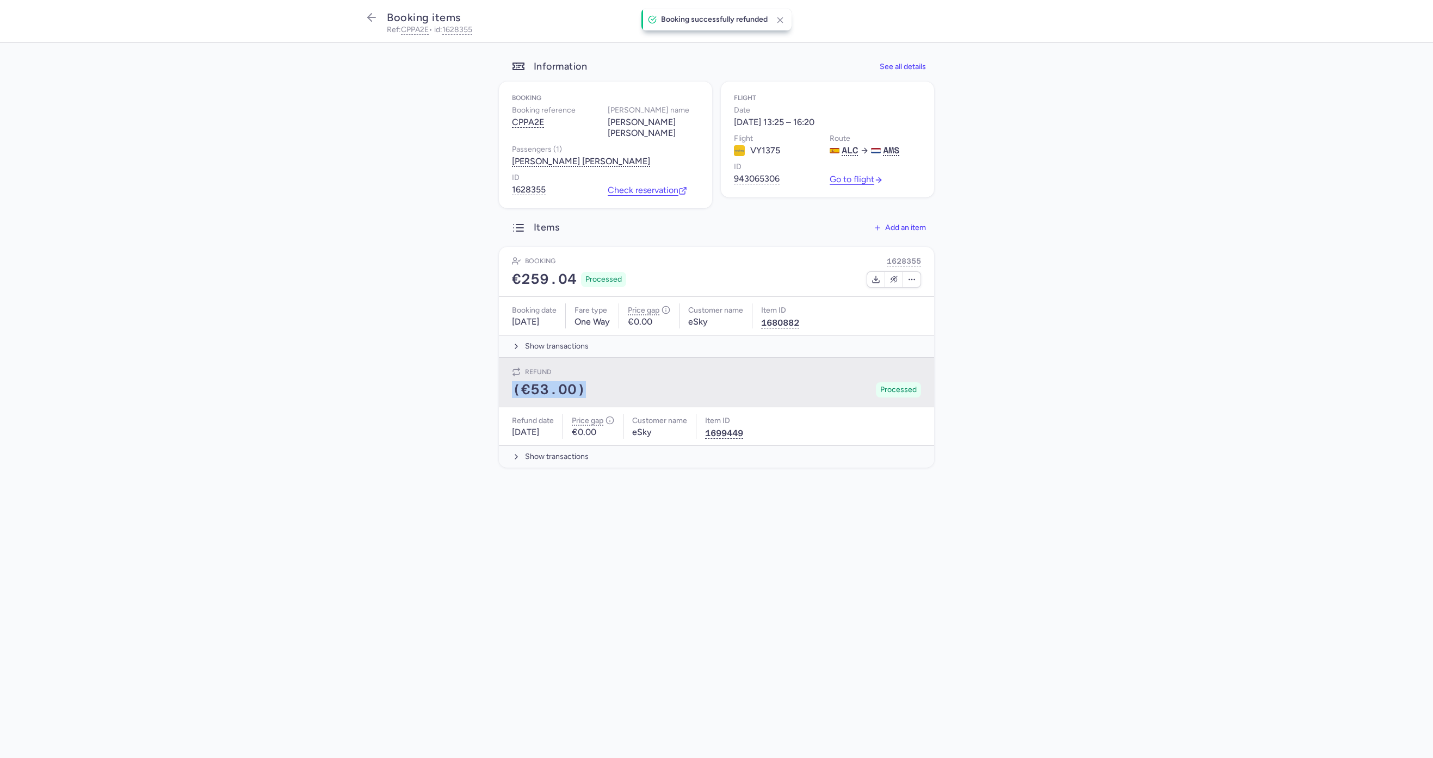
drag, startPoint x: 611, startPoint y: 396, endPoint x: 509, endPoint y: 392, distance: 102.3
click at [509, 392] on div "Refund (€53.00) Processed" at bounding box center [716, 383] width 435 height 50
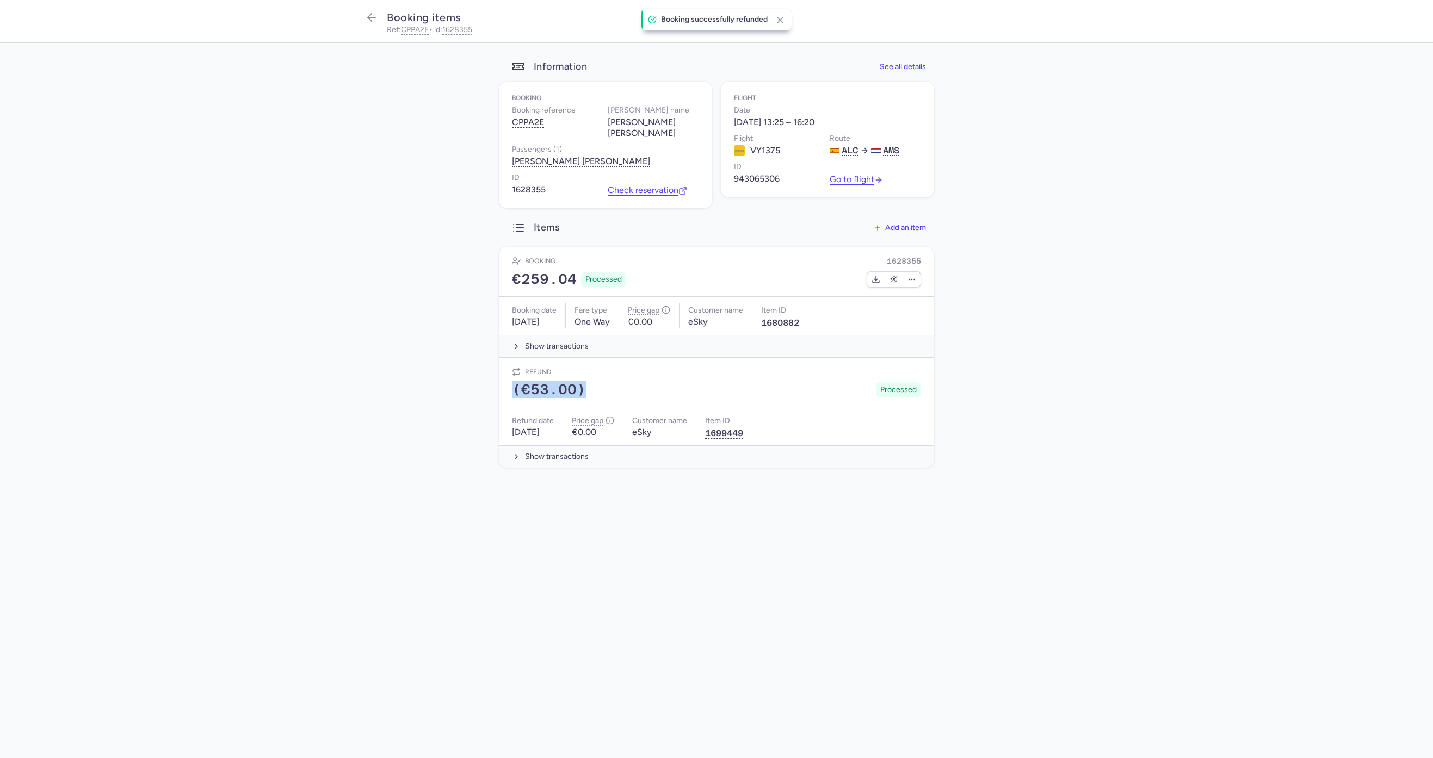
copy span "(€53.00)"
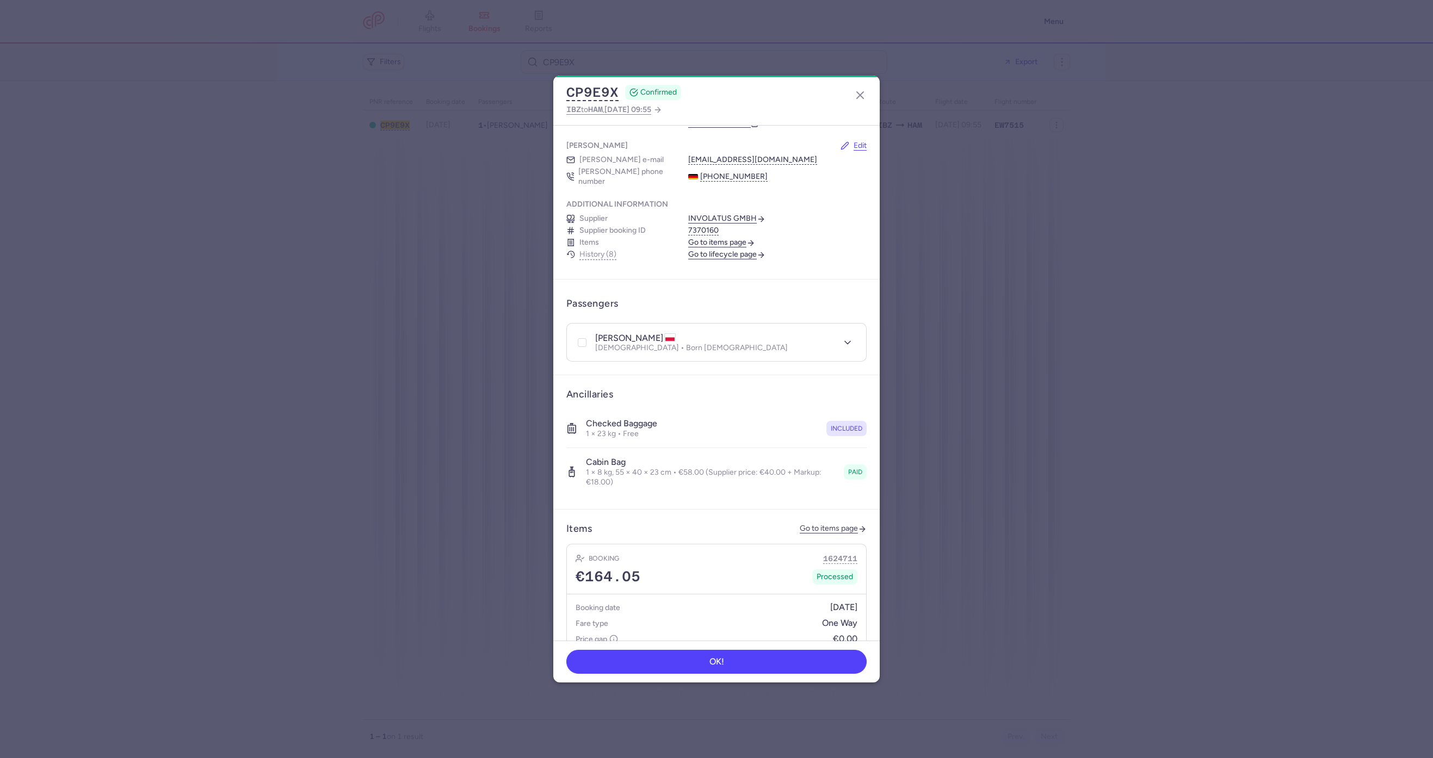
scroll to position [81, 0]
click at [803, 523] on link "Go to items page" at bounding box center [833, 527] width 67 height 9
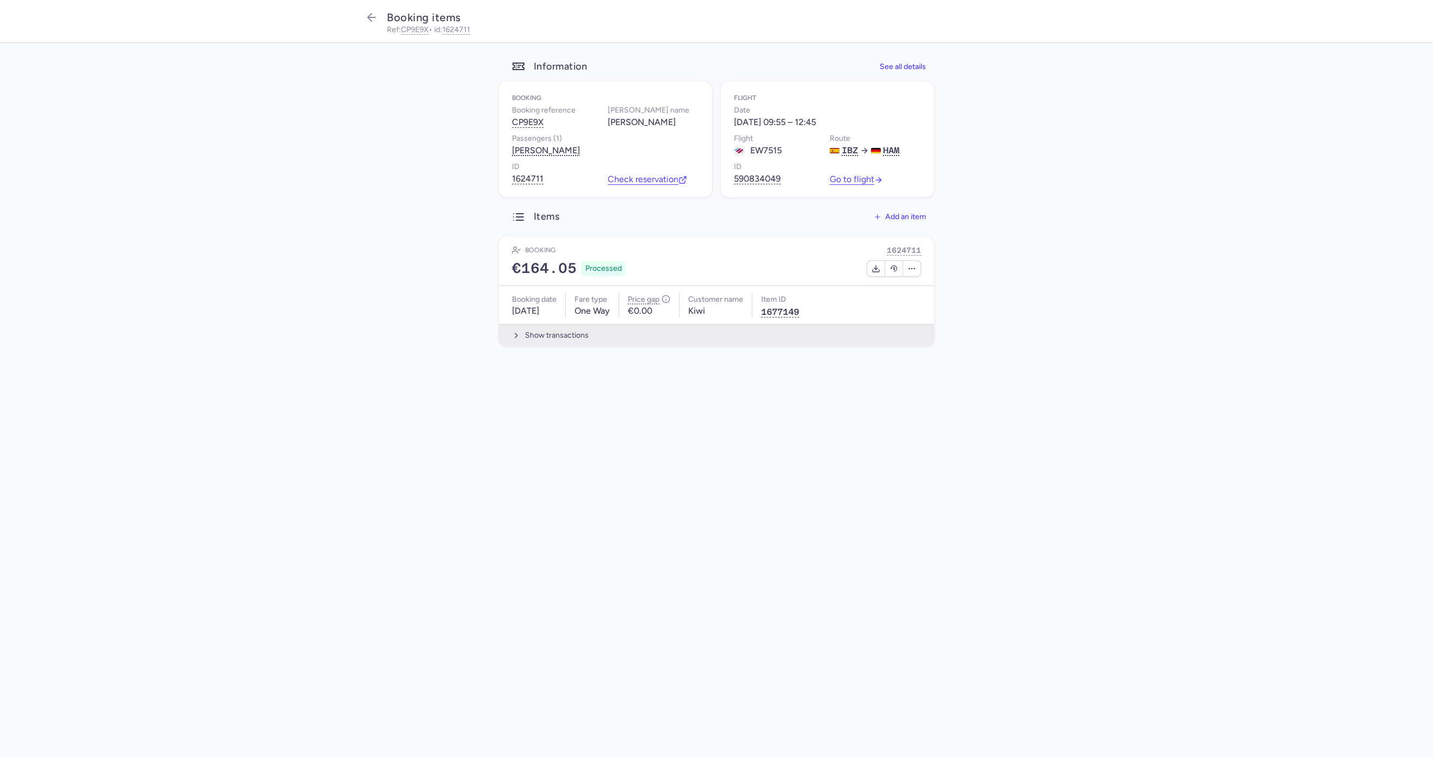
click at [718, 344] on button "Show transactions" at bounding box center [716, 335] width 435 height 22
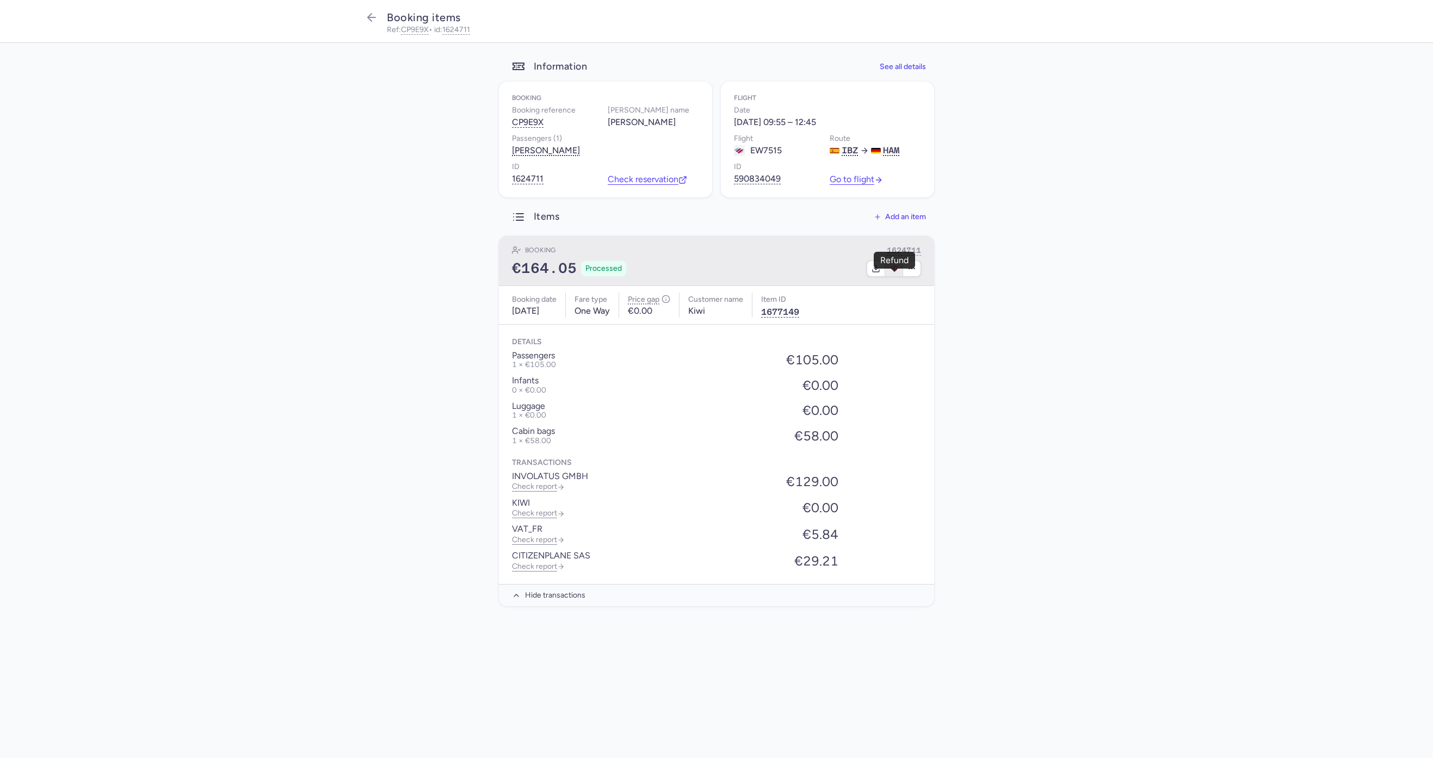
click at [898, 273] on icon "button" at bounding box center [894, 268] width 9 height 9
select select "490"
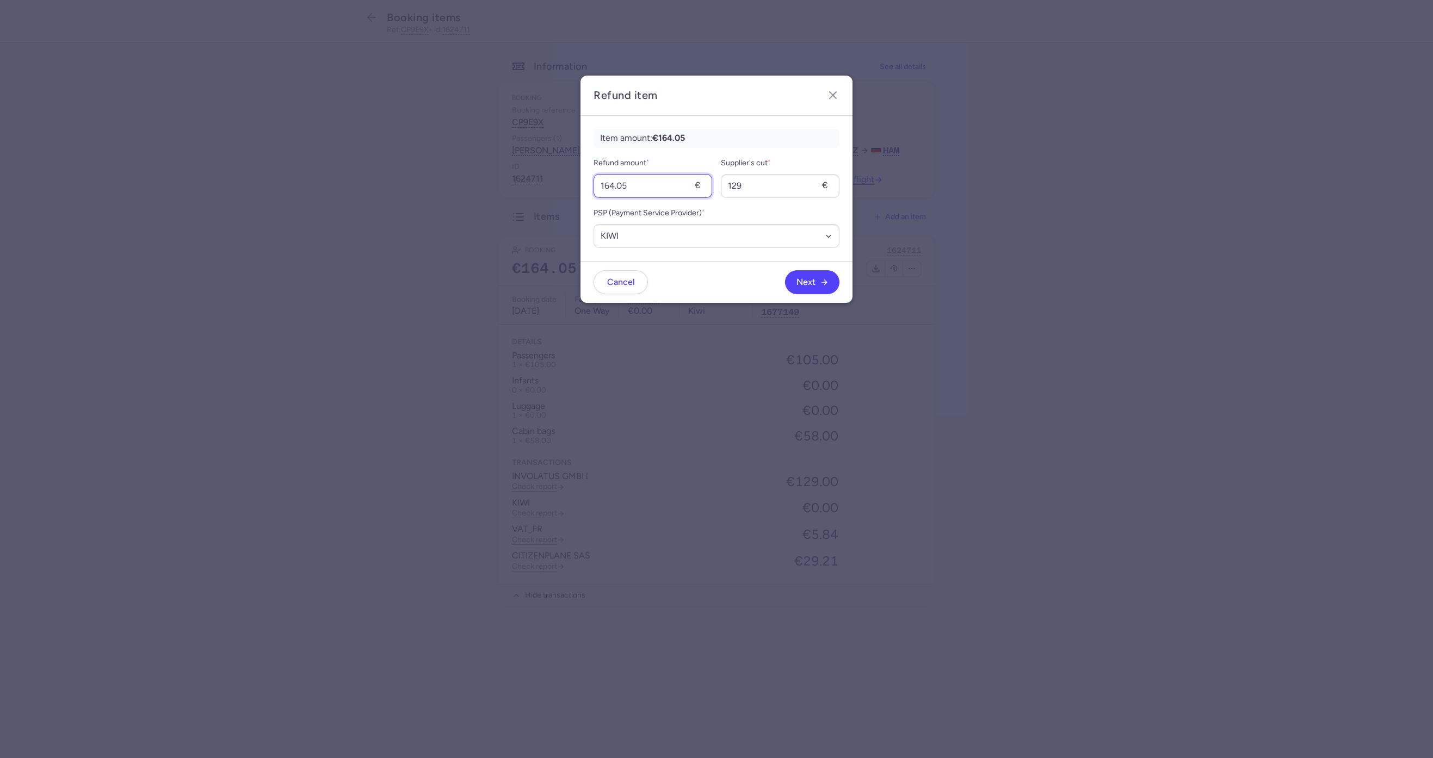
drag, startPoint x: 661, startPoint y: 187, endPoint x: 515, endPoint y: 206, distance: 146.6
click at [515, 206] on dialog "Refund item Item amount: €164.05 Refund amount * 164.05 € Supplier's cut * 129 …" at bounding box center [716, 379] width 1398 height 607
type input "58"
click at [769, 198] on form "Refund amount * 58 € Supplier's cut * 129 € PSP (Payment Service Provider) * Se…" at bounding box center [717, 202] width 246 height 91
drag, startPoint x: 761, startPoint y: 187, endPoint x: 663, endPoint y: 198, distance: 98.1
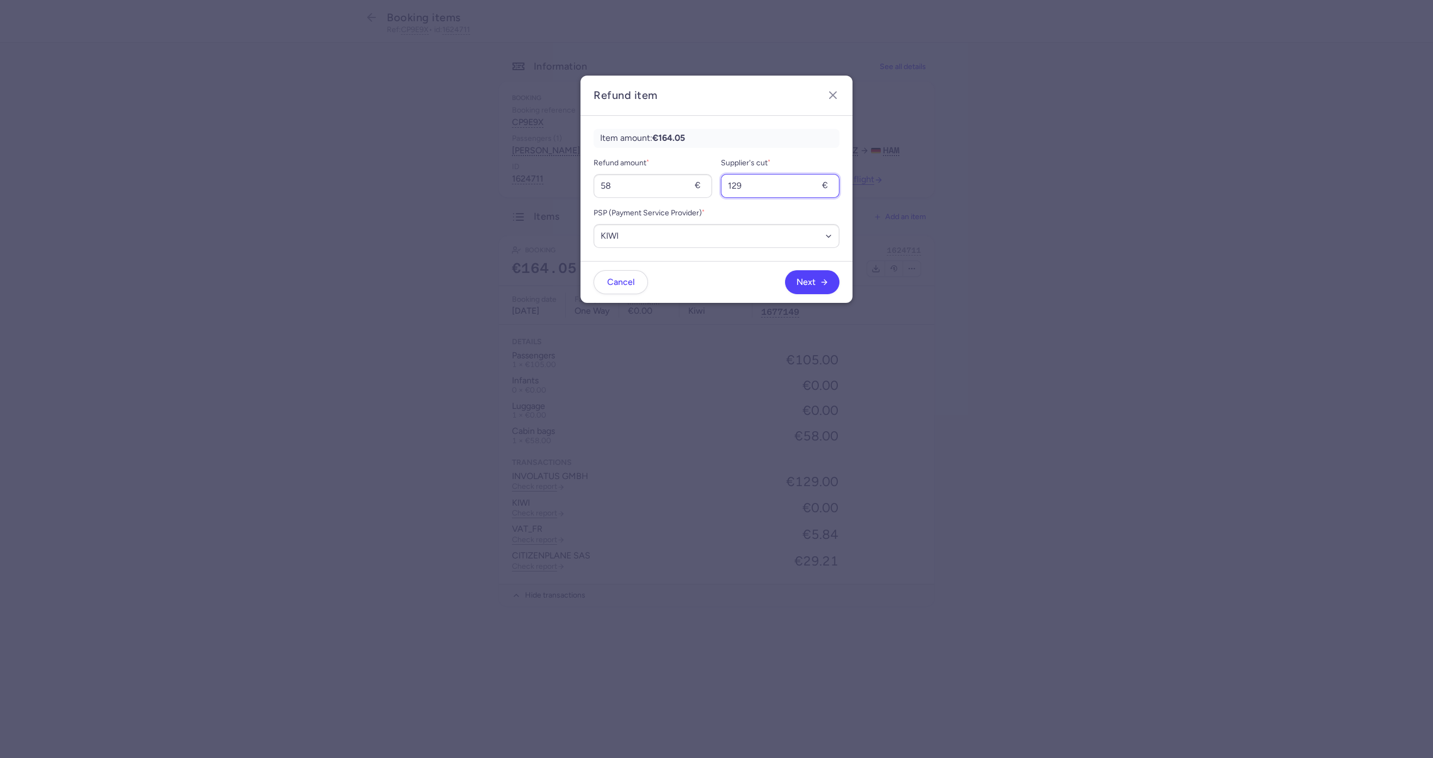
click at [666, 198] on form "Refund amount * 58 € Supplier's cut * 129 € PSP (Payment Service Provider) * Se…" at bounding box center [717, 202] width 246 height 91
type input "40"
click at [797, 270] on div "Next" at bounding box center [744, 282] width 192 height 24
click at [789, 281] on button "Next" at bounding box center [812, 282] width 54 height 24
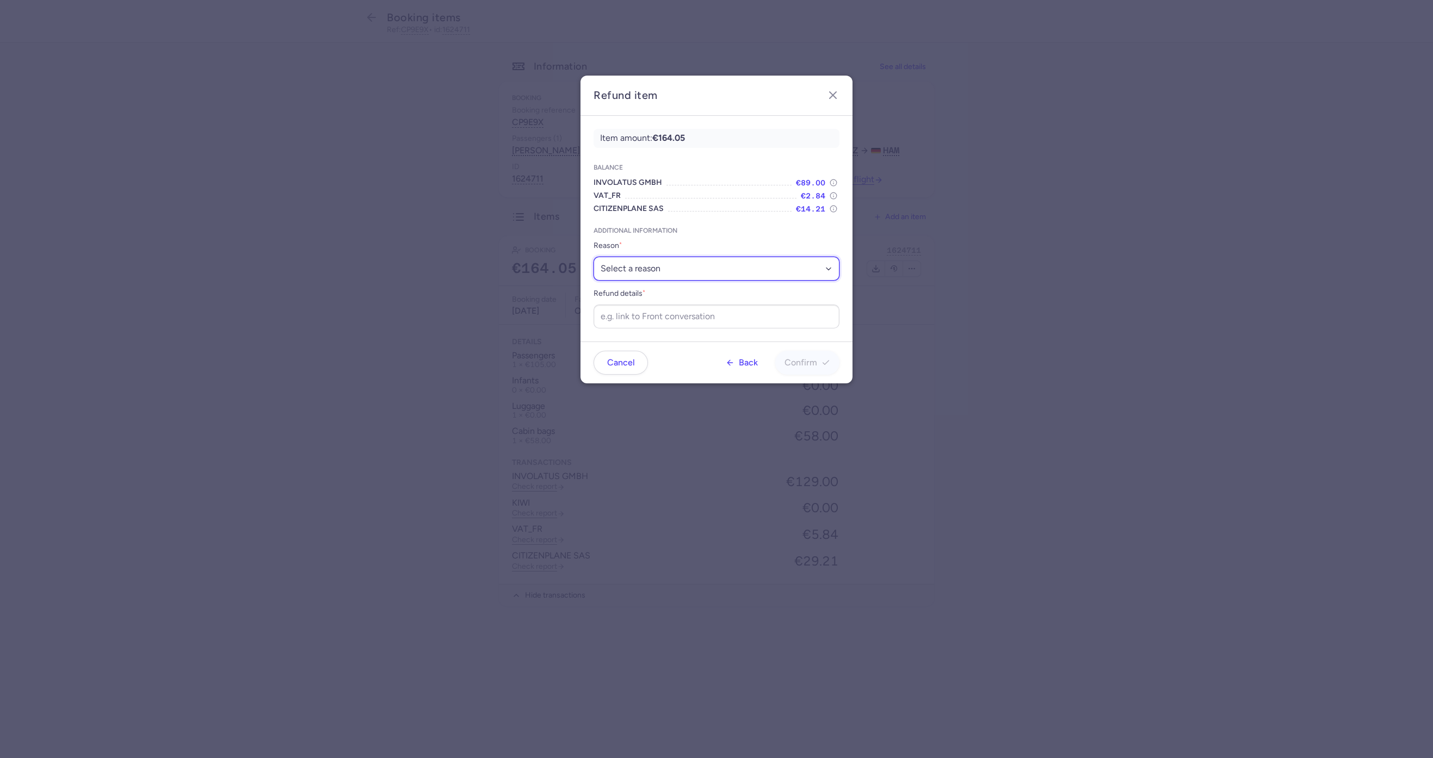
click at [669, 270] on select "Select a reason ✈️ Airline ceasing ops 💼 Ancillary issue 📄 APIS missing ⚙️ Citi…" at bounding box center [717, 269] width 246 height 24
select select "ANCILLARY_ISSUE"
click at [594, 257] on select "Select a reason ✈️ Airline ceasing ops 💼 Ancillary issue 📄 APIS missing ⚙️ Citi…" at bounding box center [717, 269] width 246 height 24
click at [666, 318] on input "Refund details *" at bounding box center [717, 317] width 246 height 24
paste input "https://app.frontapp.com/open/cnv_f114h4y?key=nmeqVnhSIcJGC0d2toSNjdOWVDgIc8CZ"
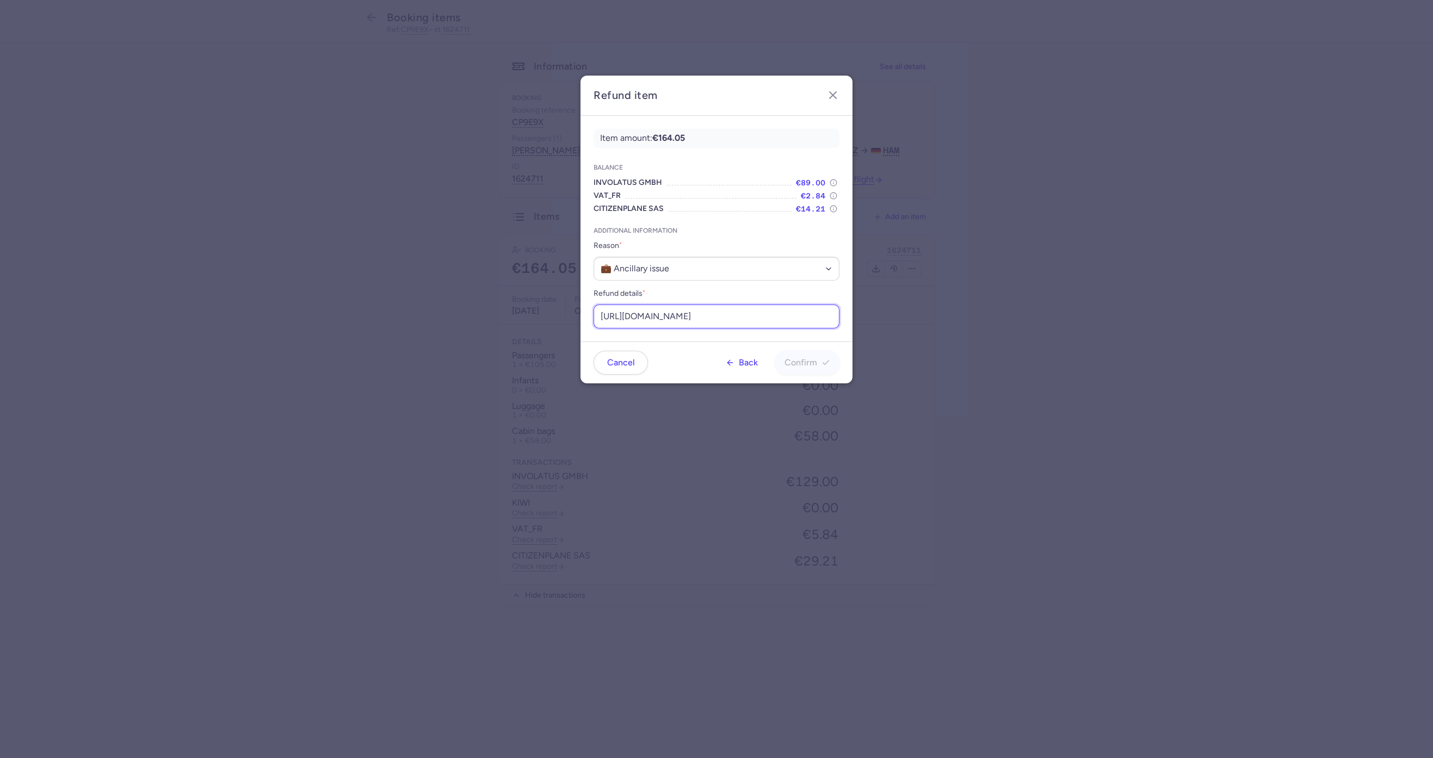
scroll to position [0, 133]
type input "https://app.frontapp.com/open/cnv_f114h4y?key=nmeqVnhSIcJGC0d2toSNjdOWVDgIc8CZ"
click at [803, 355] on button "Confirm" at bounding box center [807, 362] width 64 height 24
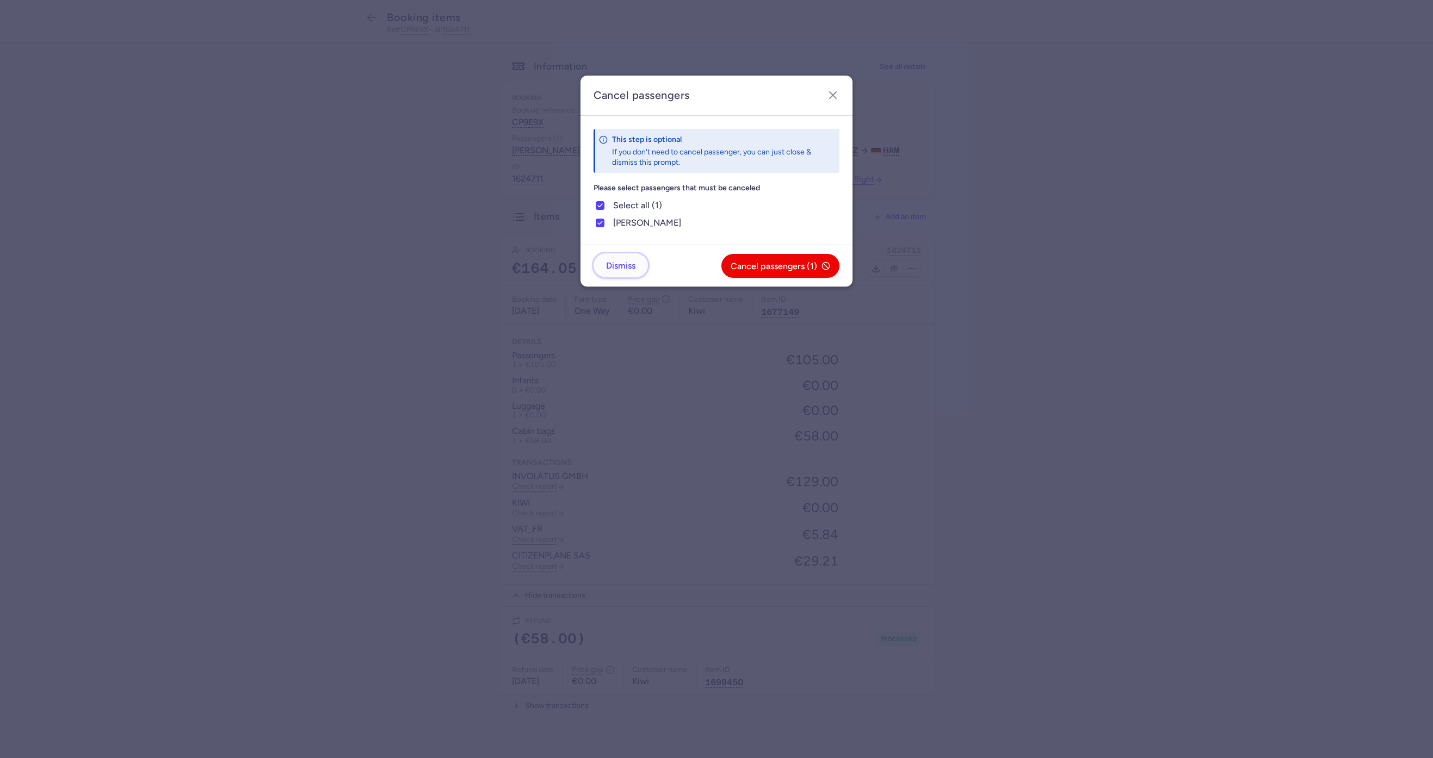
click at [640, 267] on button "Dismiss" at bounding box center [621, 266] width 54 height 24
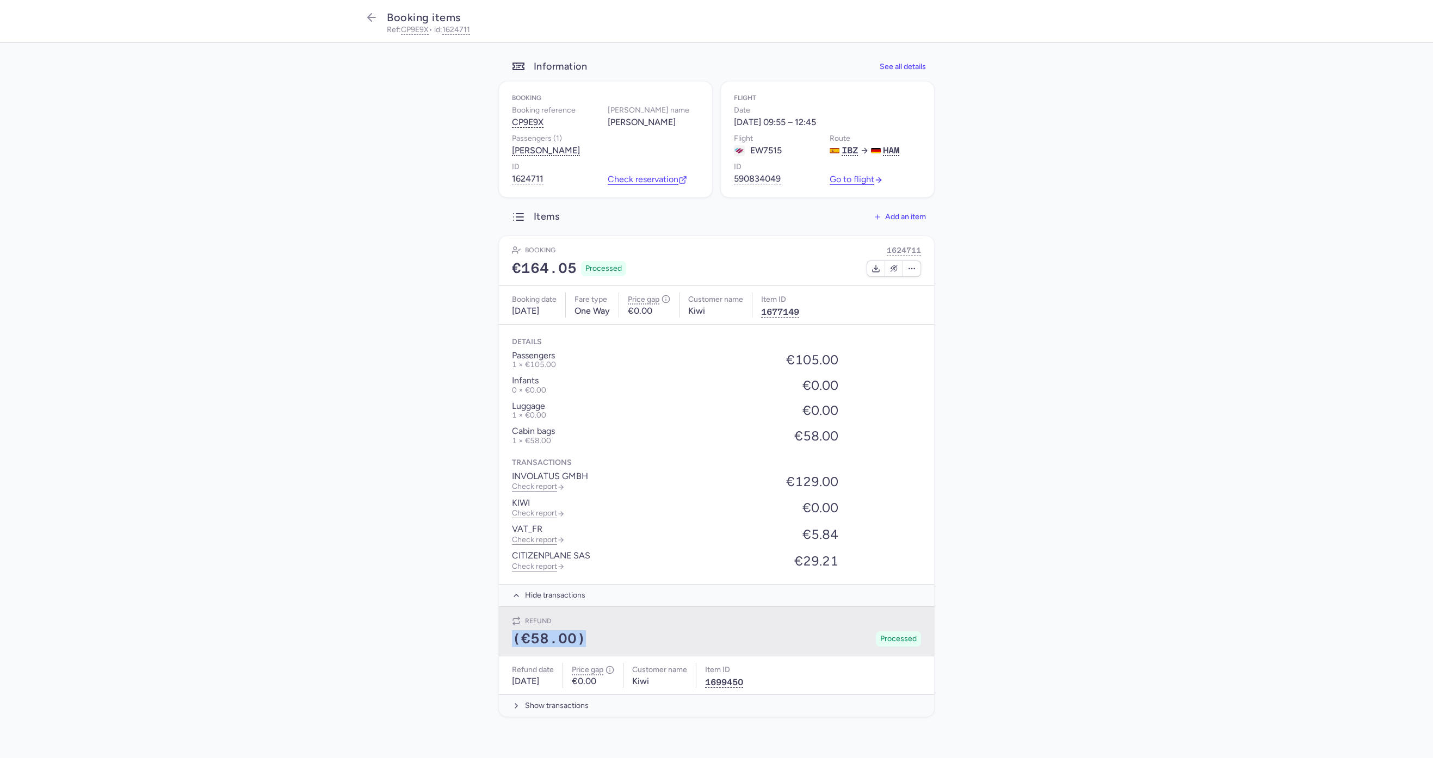
drag, startPoint x: 583, startPoint y: 646, endPoint x: 509, endPoint y: 649, distance: 74.0
click at [509, 649] on div "Refund (€58.00) Processed" at bounding box center [716, 632] width 435 height 50
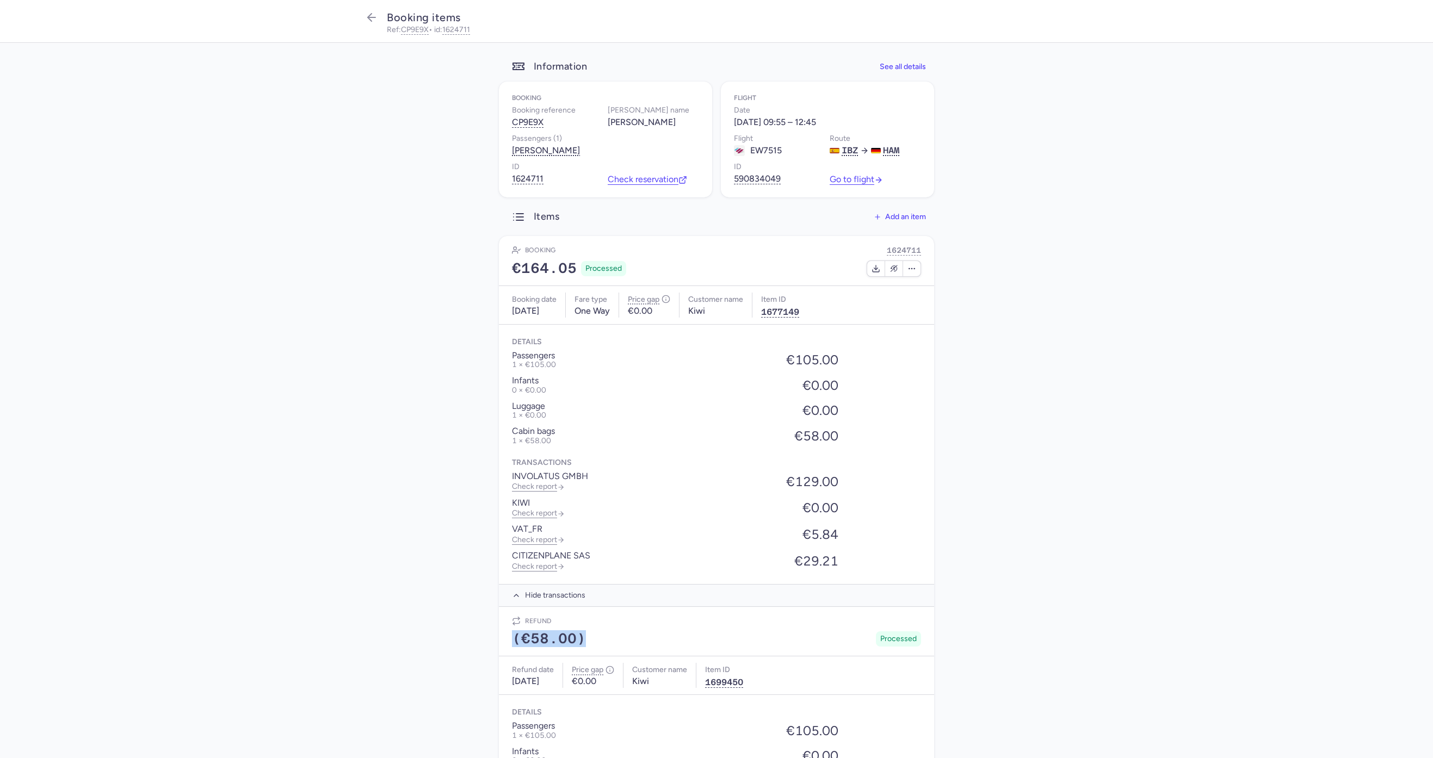
copy span "(€58.00)"
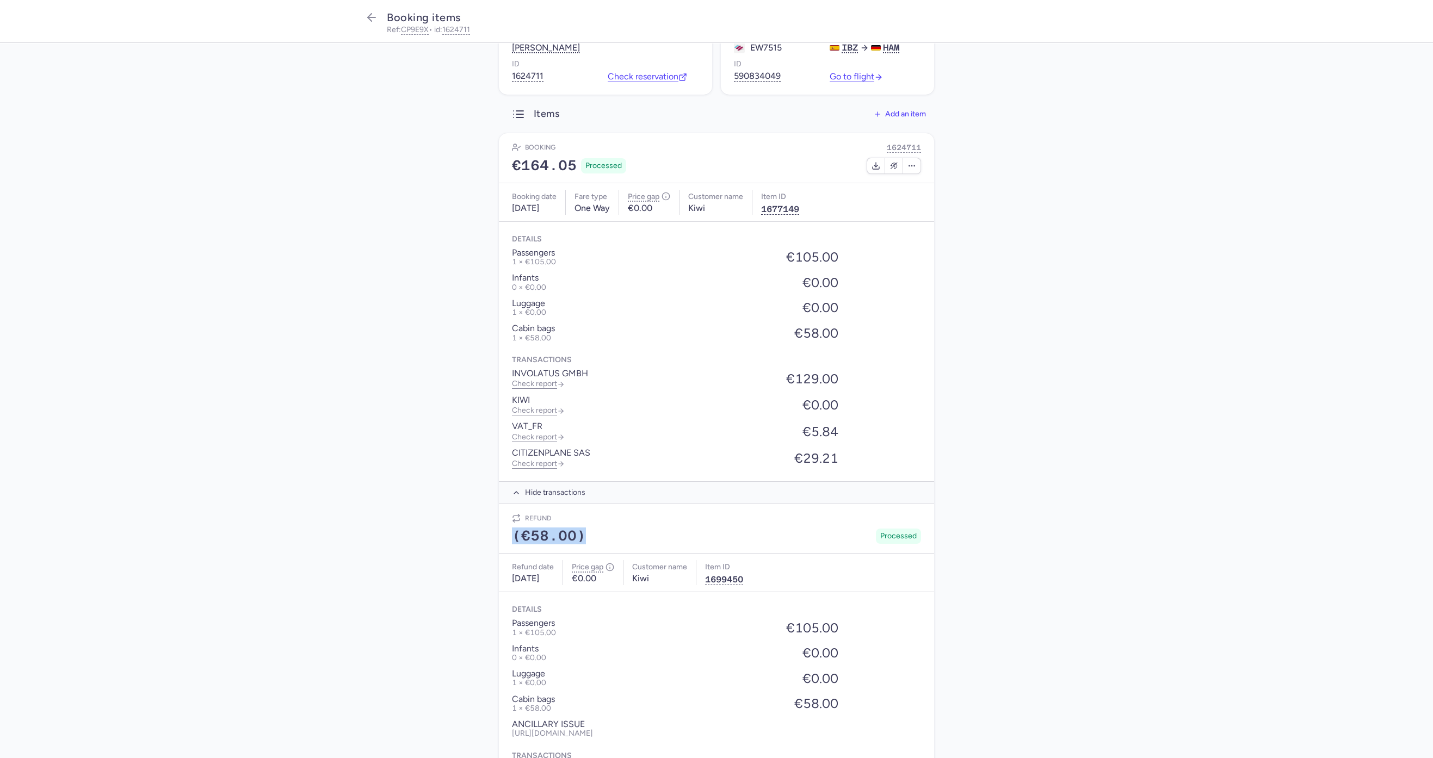
scroll to position [261, 0]
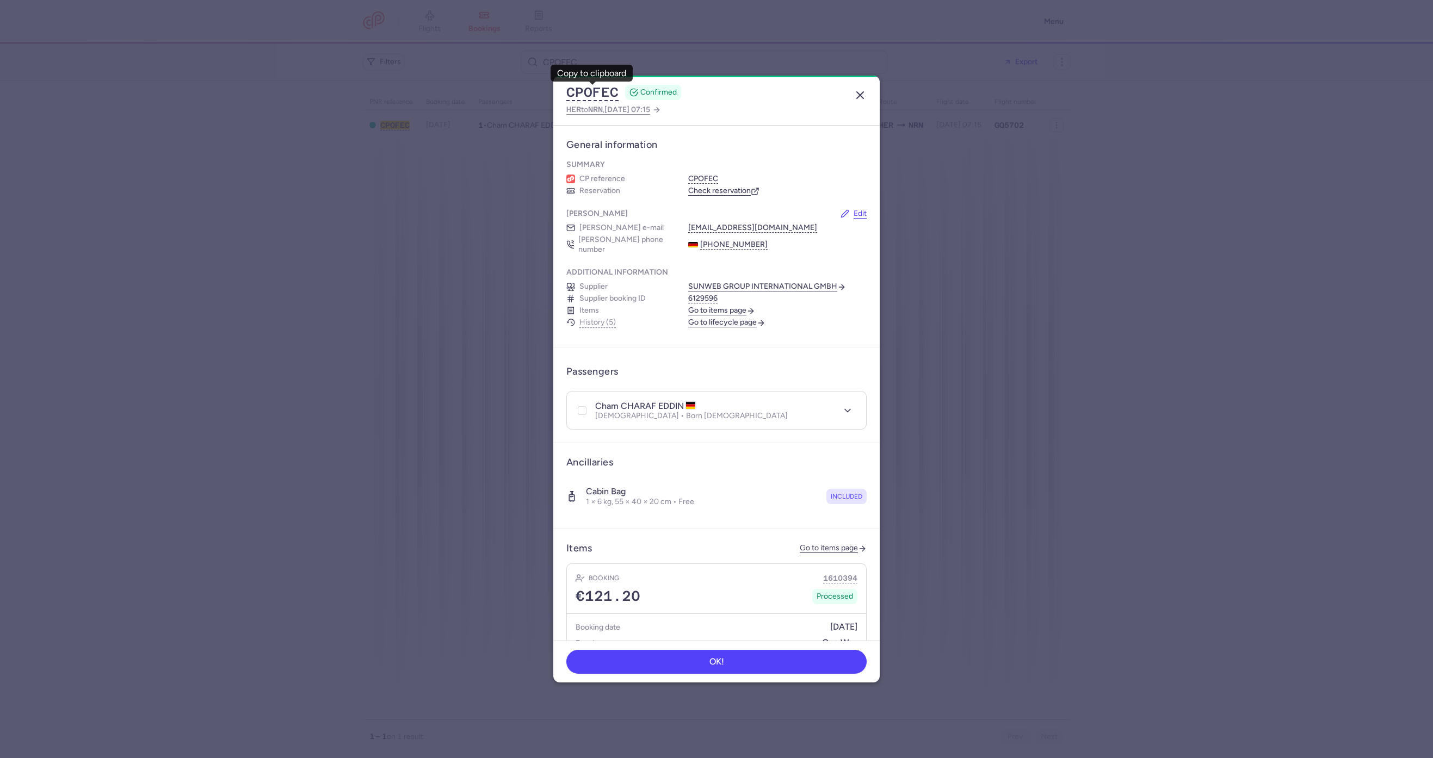
click at [858, 95] on icon "button" at bounding box center [860, 95] width 13 height 13
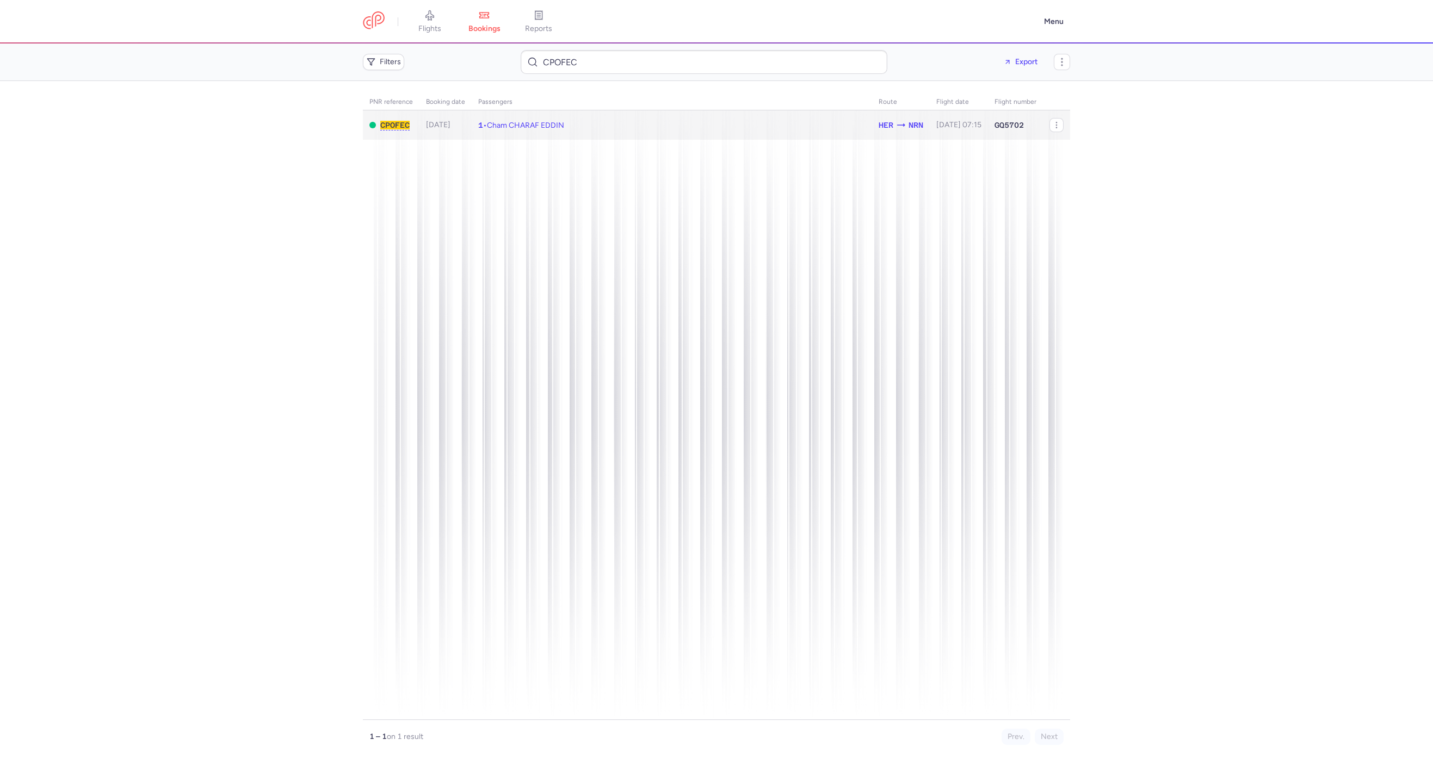
click at [598, 124] on td "1 • Cham CHARAF EDDIN" at bounding box center [672, 125] width 400 height 30
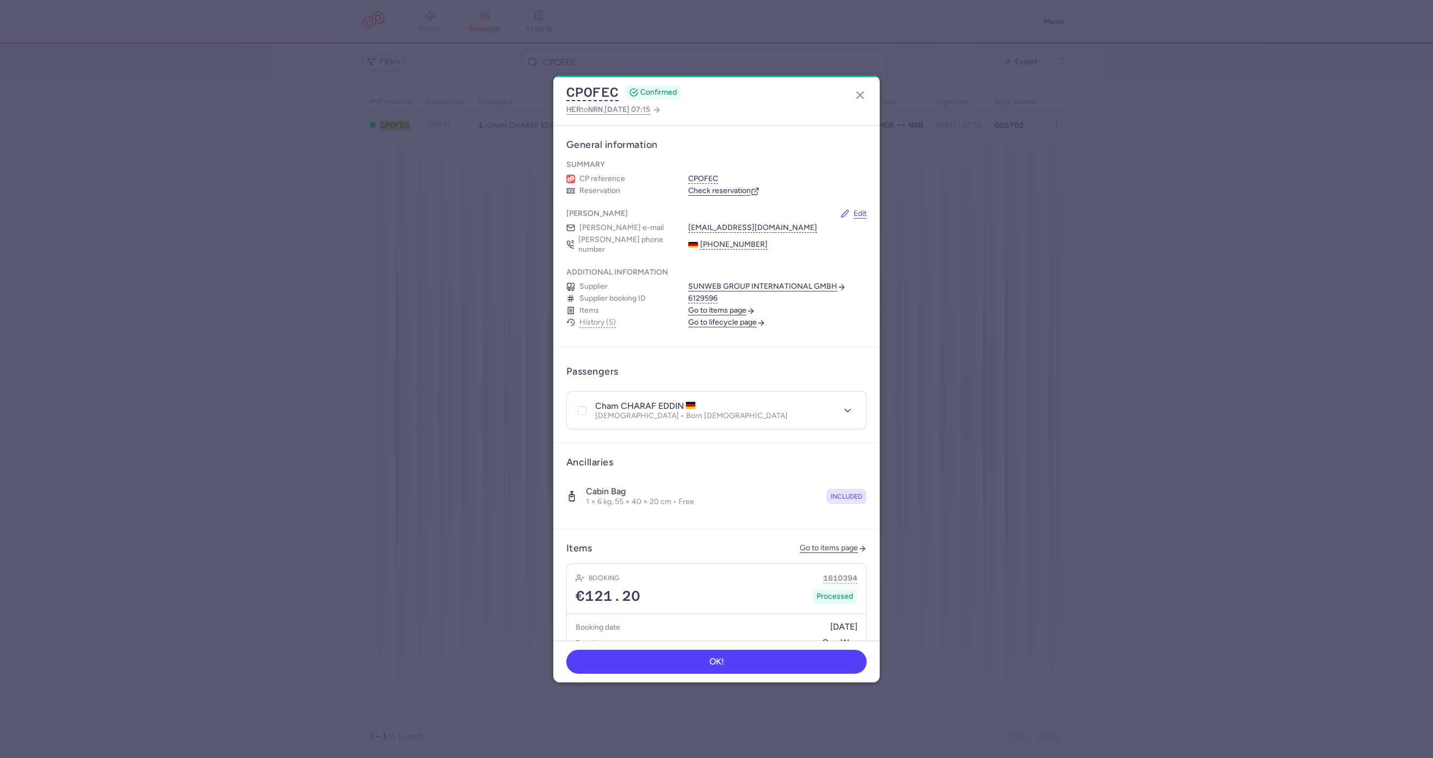
scroll to position [261, 0]
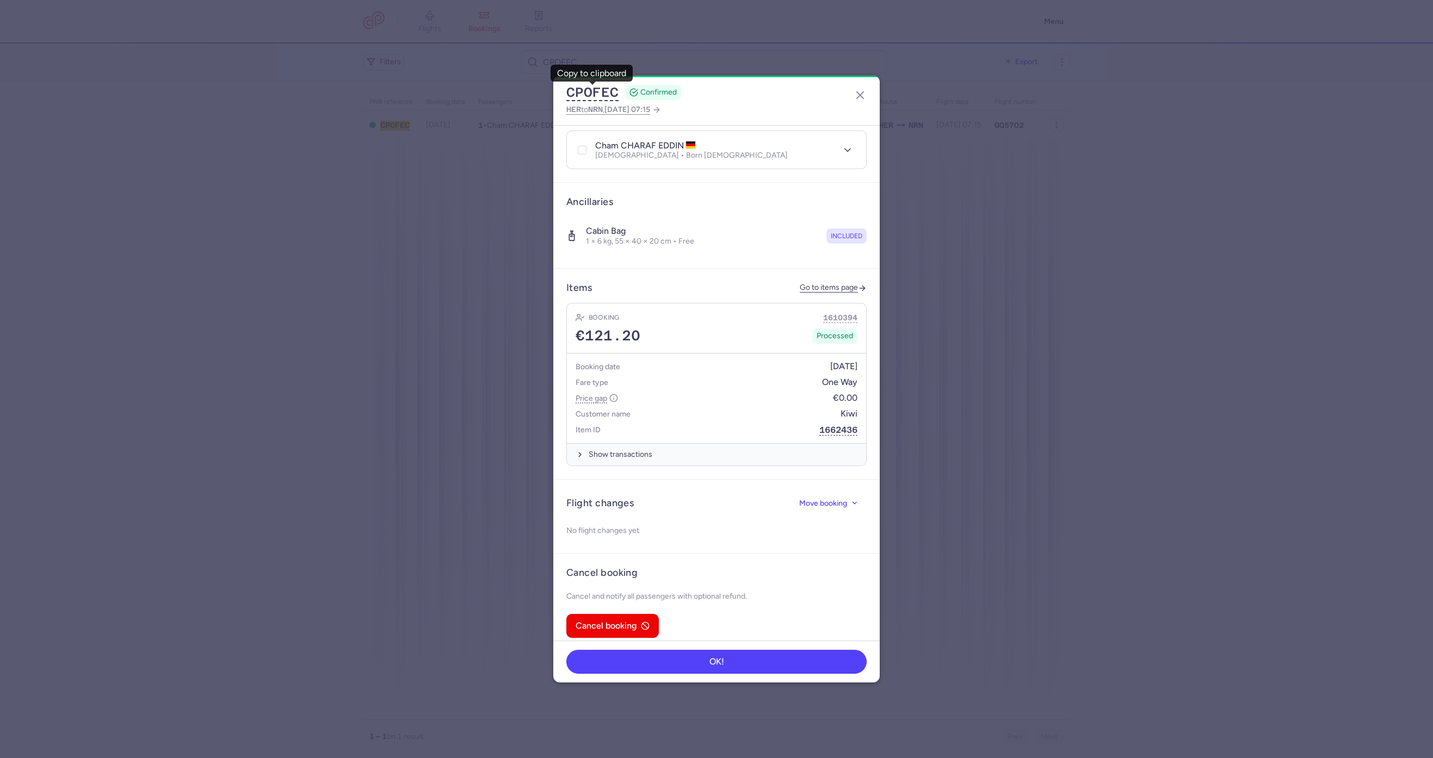
click at [795, 269] on article "Items Go to items page Booking 1610394 €121.20 Processed Booking date [DATE] Fa…" at bounding box center [716, 374] width 326 height 211
click at [795, 282] on header "Items Go to items page" at bounding box center [716, 288] width 300 height 13
click at [801, 283] on link "Go to items page" at bounding box center [833, 287] width 67 height 9
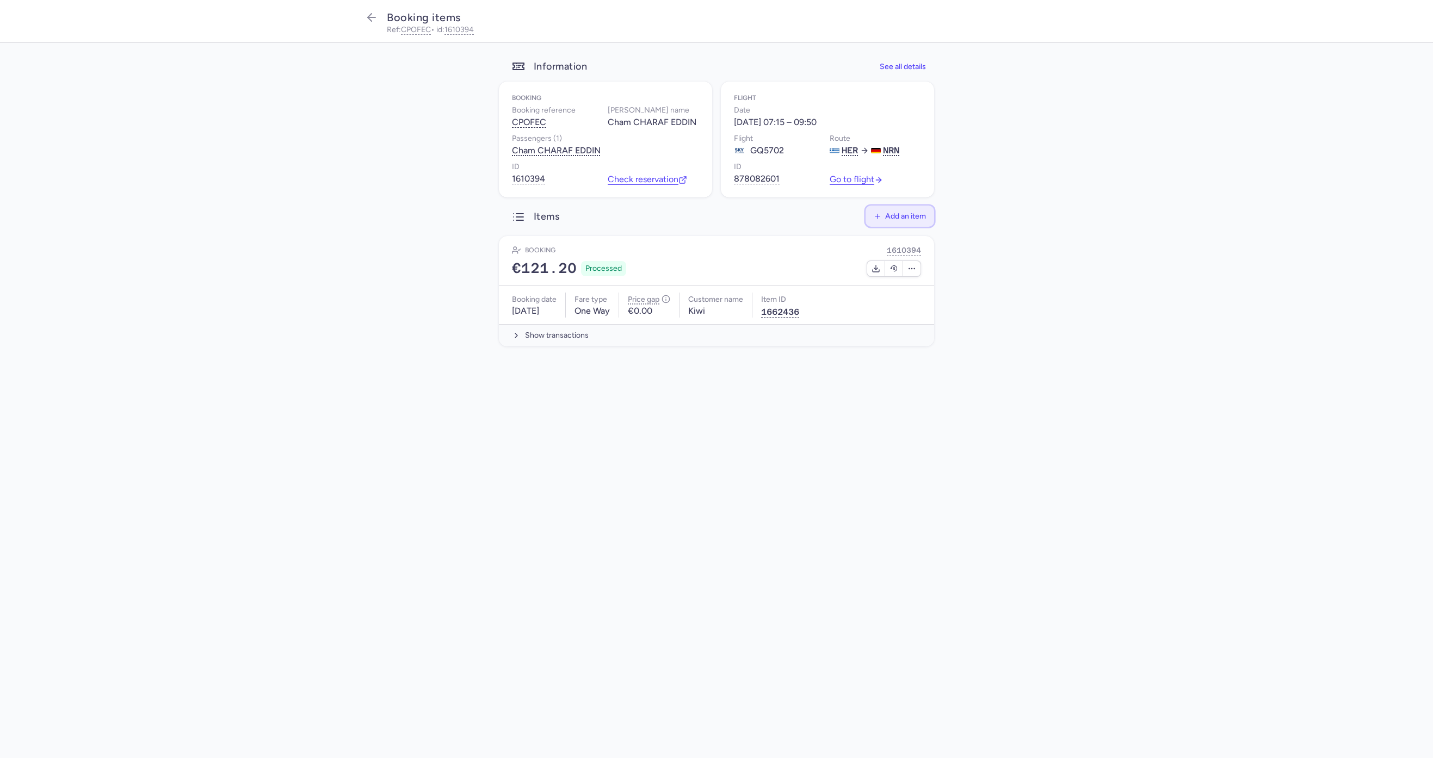
click at [910, 209] on button "Add an item" at bounding box center [900, 216] width 69 height 21
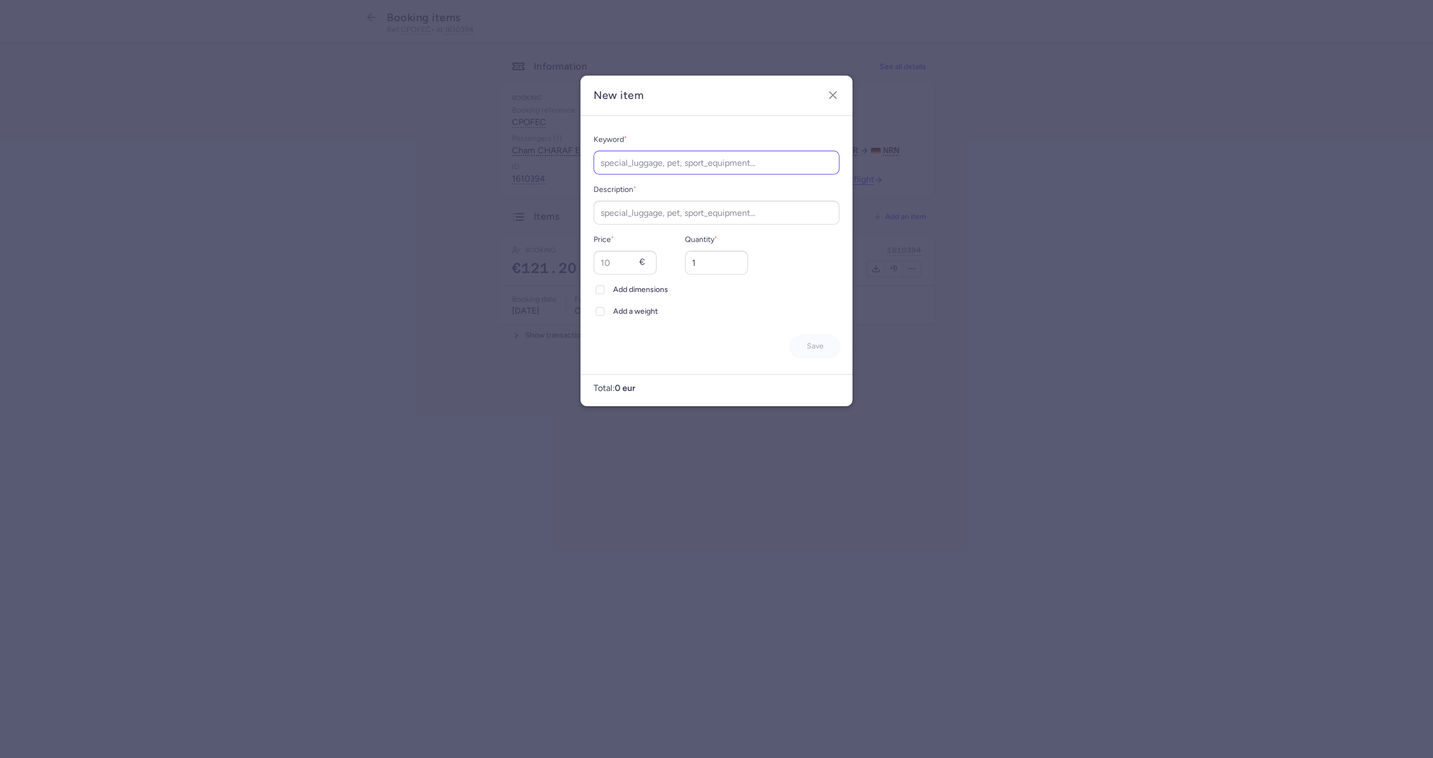
click at [710, 172] on div "Keyword * Description * Price * € Quantity * 1 Add dimensions Add a weight Save" at bounding box center [717, 245] width 246 height 224
click at [707, 172] on input "Keyword *" at bounding box center [717, 163] width 246 height 24
type input "Luggage"
click at [678, 209] on input "Description *" at bounding box center [717, 213] width 246 height 24
paste input "Luggage"
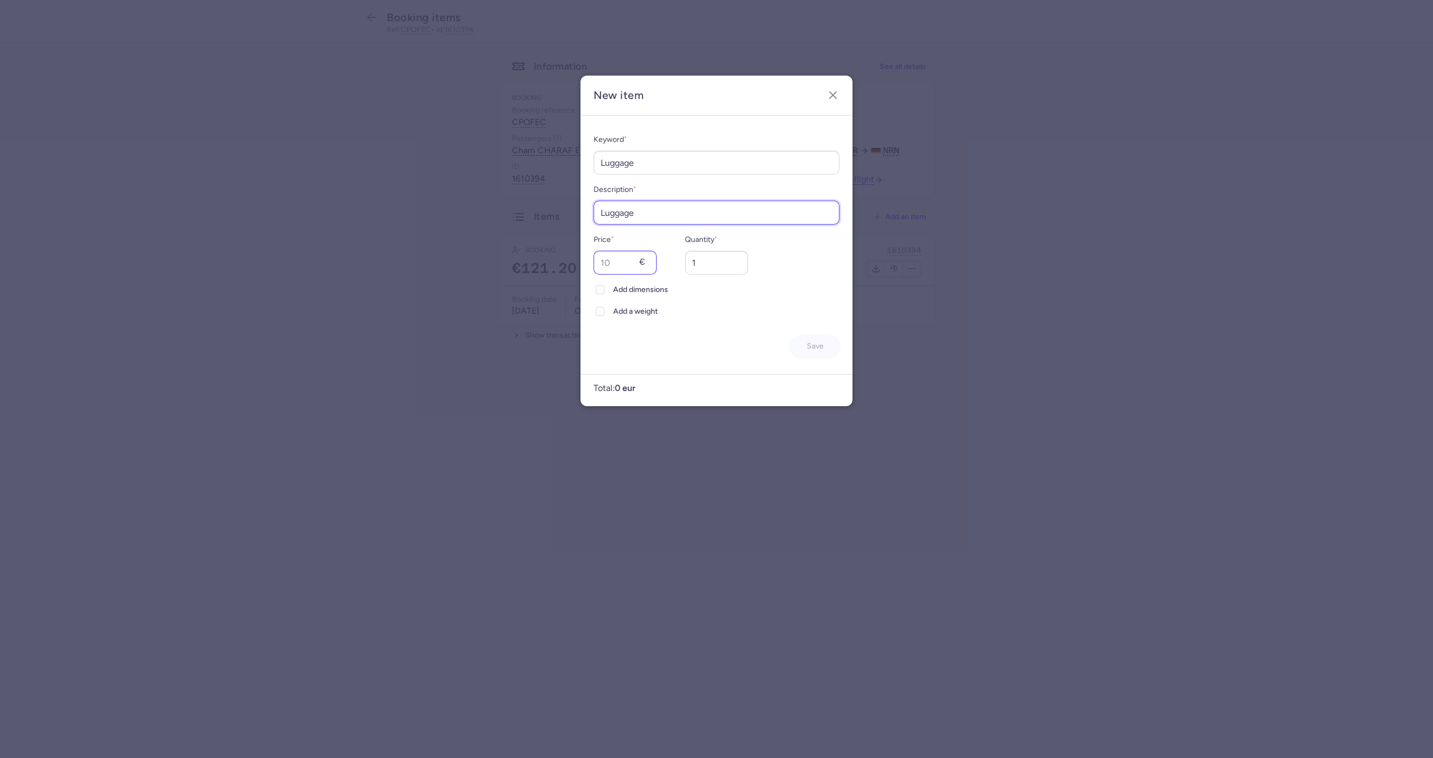
type input "Luggage"
click at [621, 264] on input "Price *" at bounding box center [625, 263] width 63 height 24
type input "39"
click at [635, 312] on span "Add a weight" at bounding box center [726, 311] width 226 height 13
click at [604, 312] on input "Add a weight" at bounding box center [600, 311] width 9 height 9
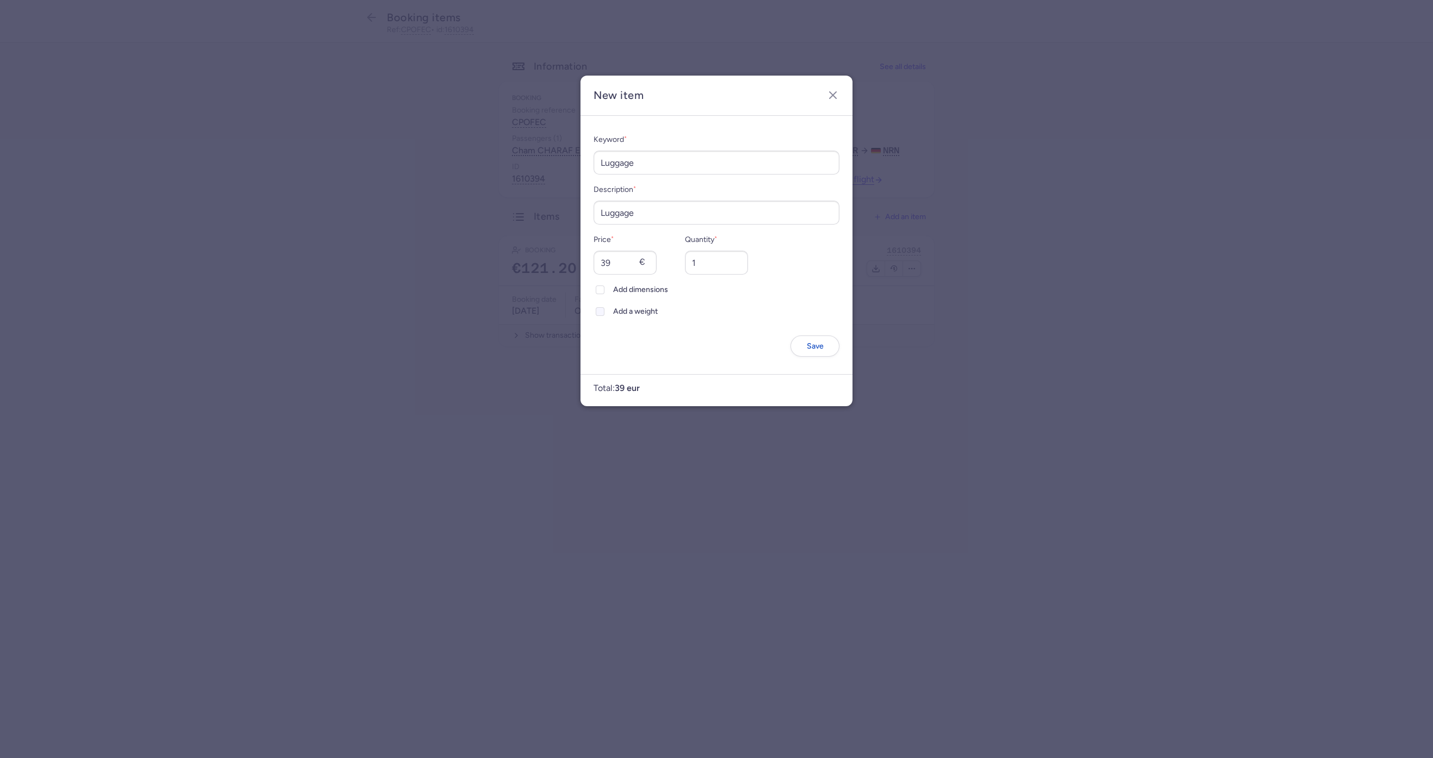
checkbox input "true"
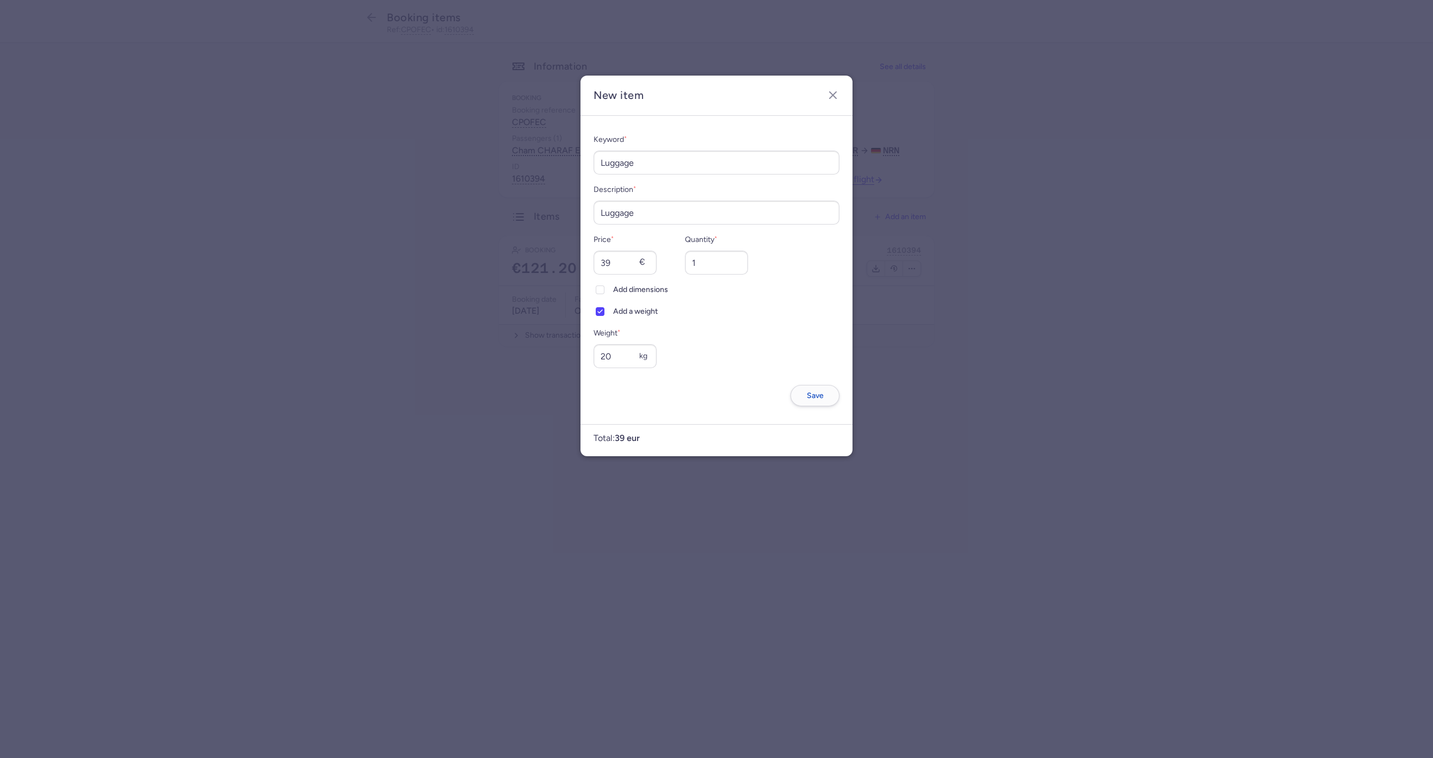
type input "20"
click at [818, 392] on span "Save" at bounding box center [815, 396] width 17 height 8
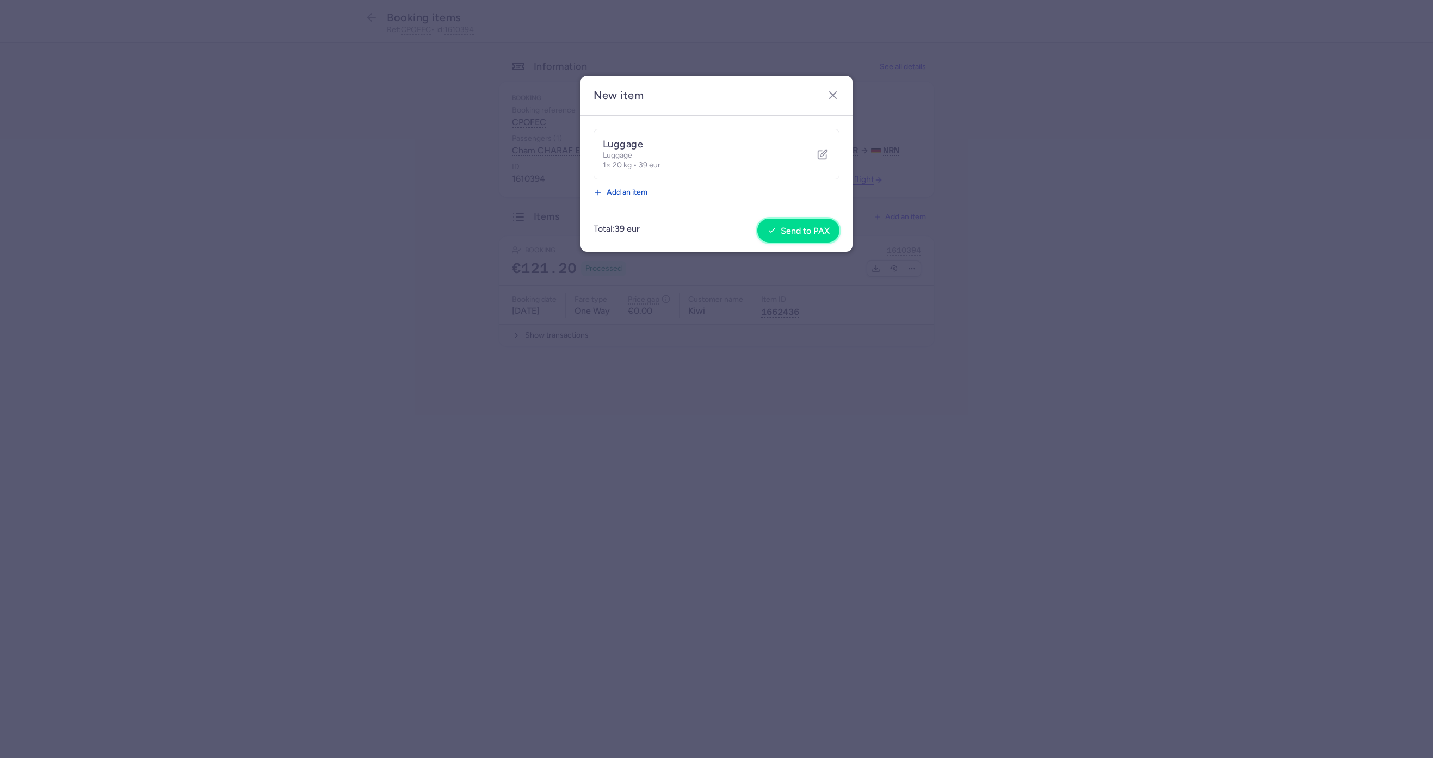
click at [781, 224] on button "Send to PAX" at bounding box center [798, 231] width 82 height 24
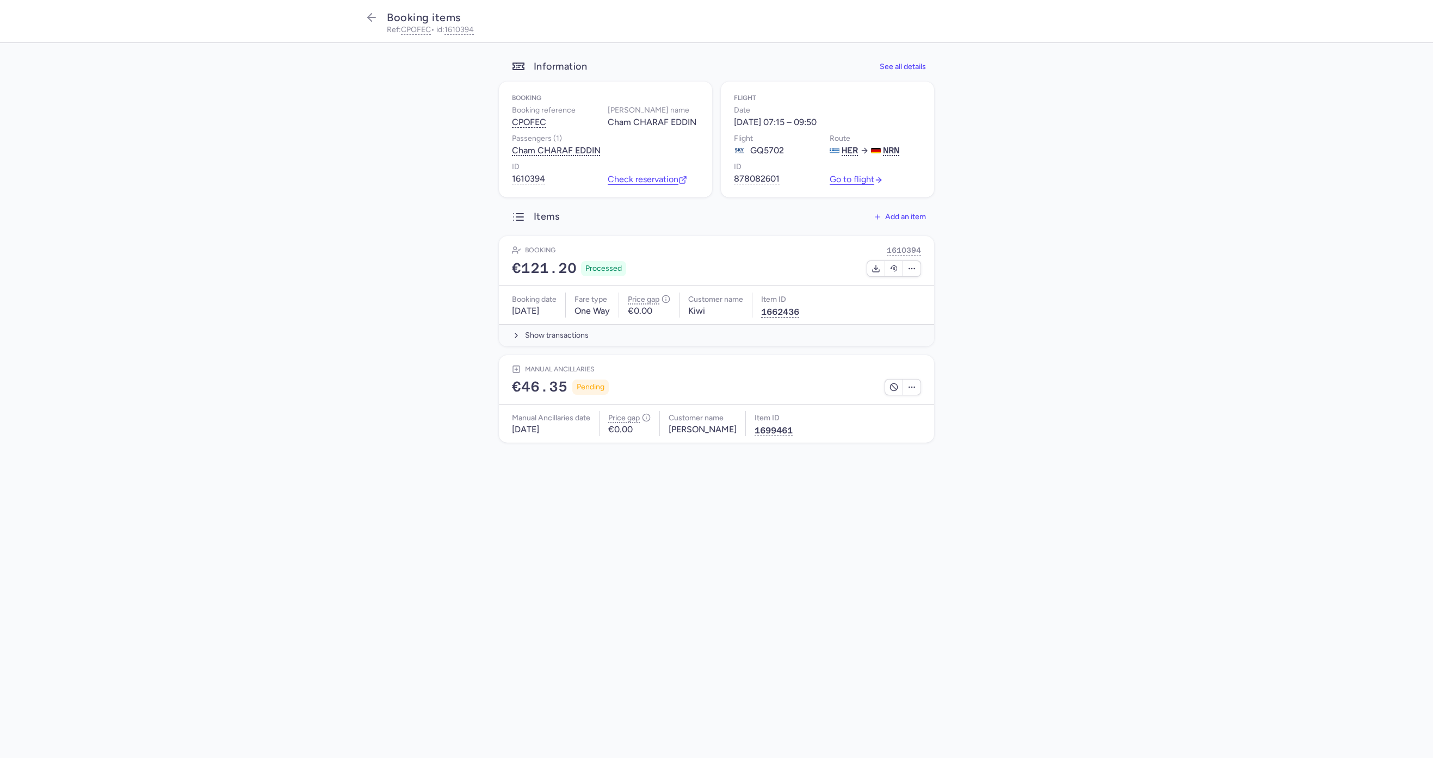
click at [647, 170] on div "Check reservation" at bounding box center [653, 173] width 91 height 24
click at [641, 177] on link "Check reservation" at bounding box center [647, 180] width 79 height 10
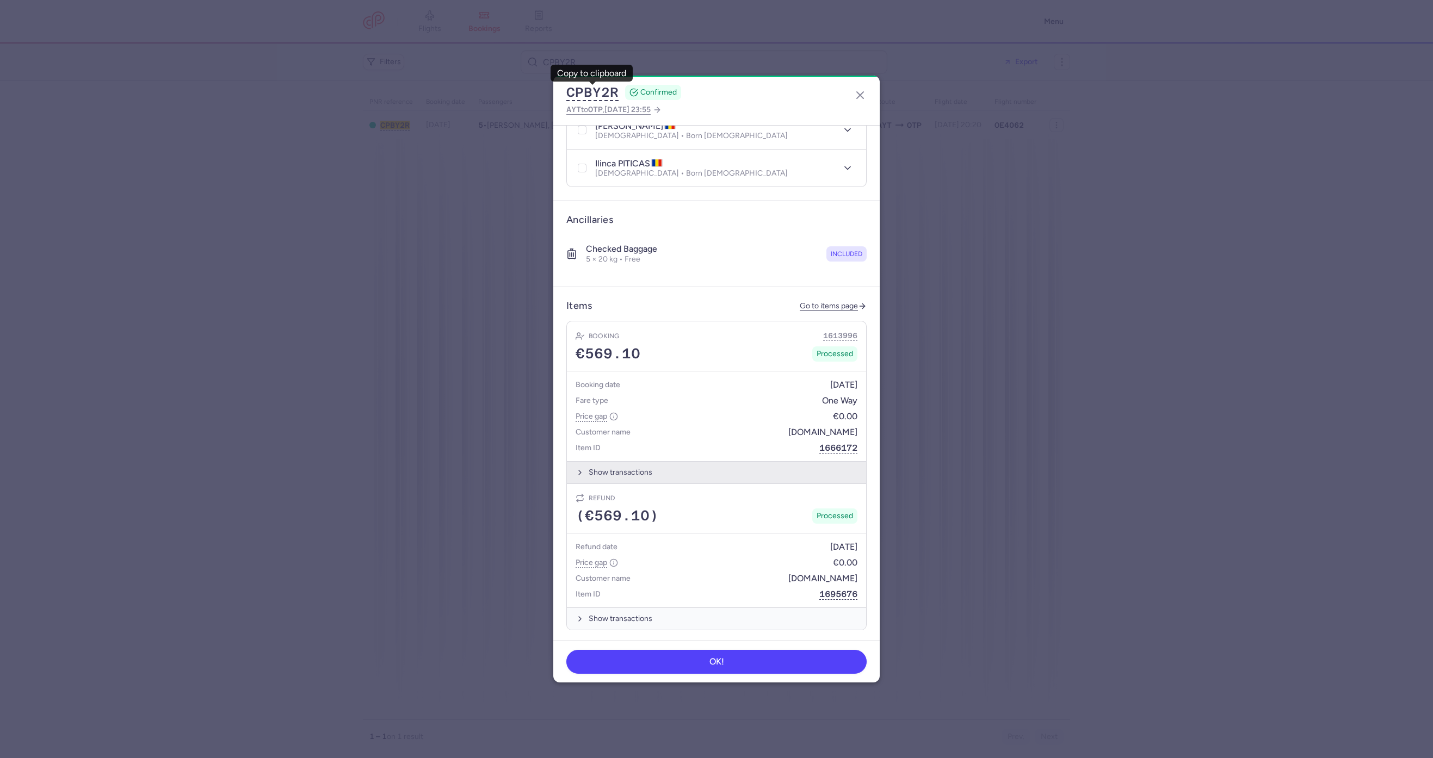
scroll to position [408, 0]
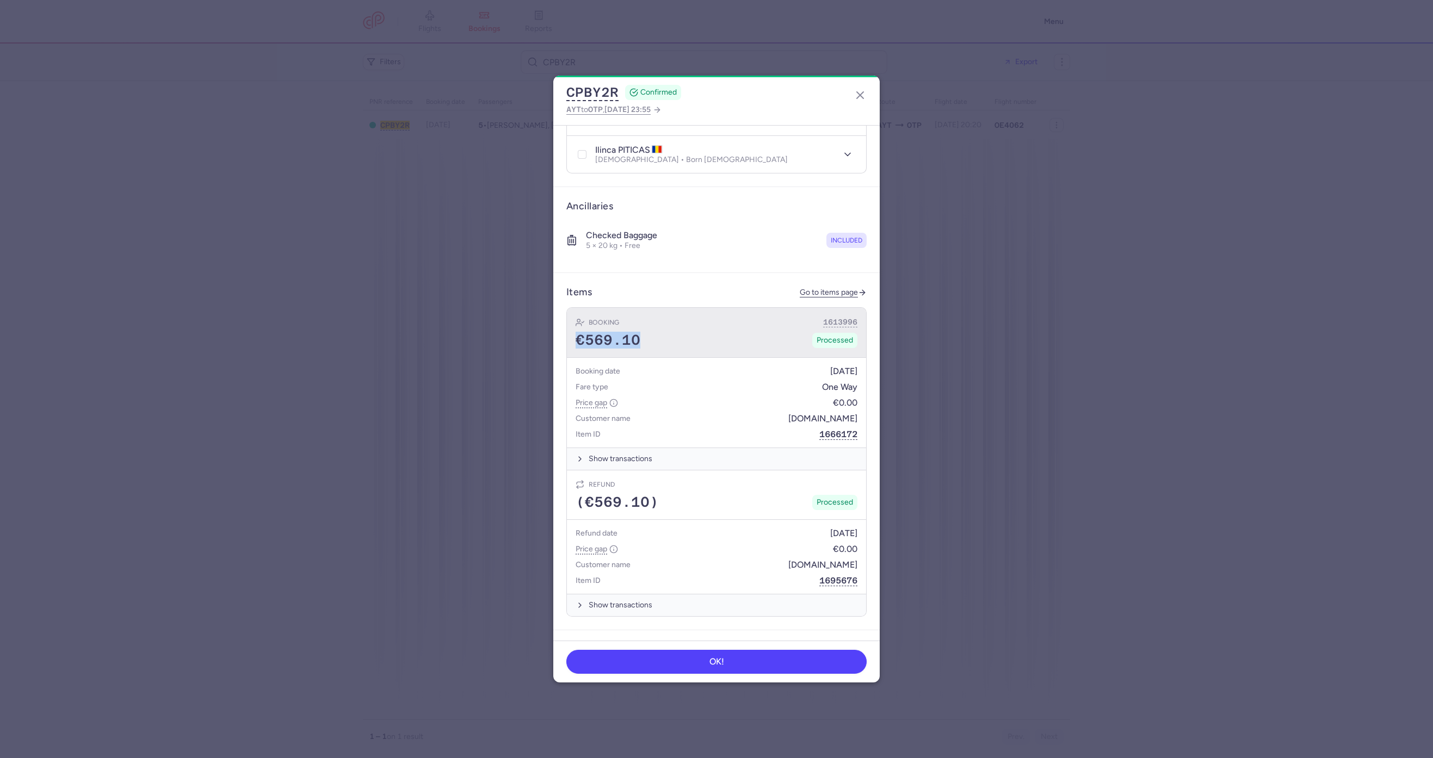
drag, startPoint x: 658, startPoint y: 341, endPoint x: 575, endPoint y: 327, distance: 83.8
click at [575, 327] on div "Booking 1613996 €569.10 Processed" at bounding box center [716, 333] width 299 height 50
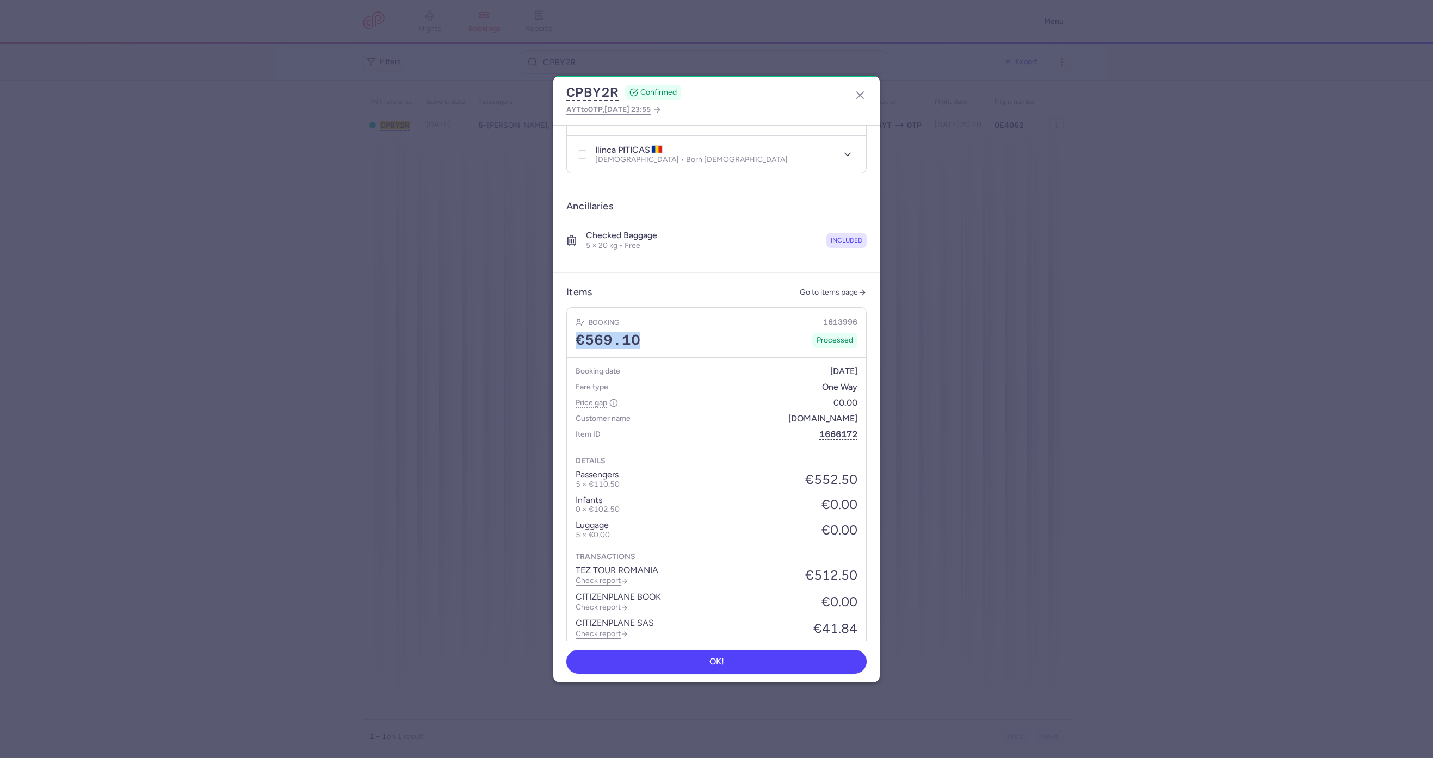
copy span "€569.10"
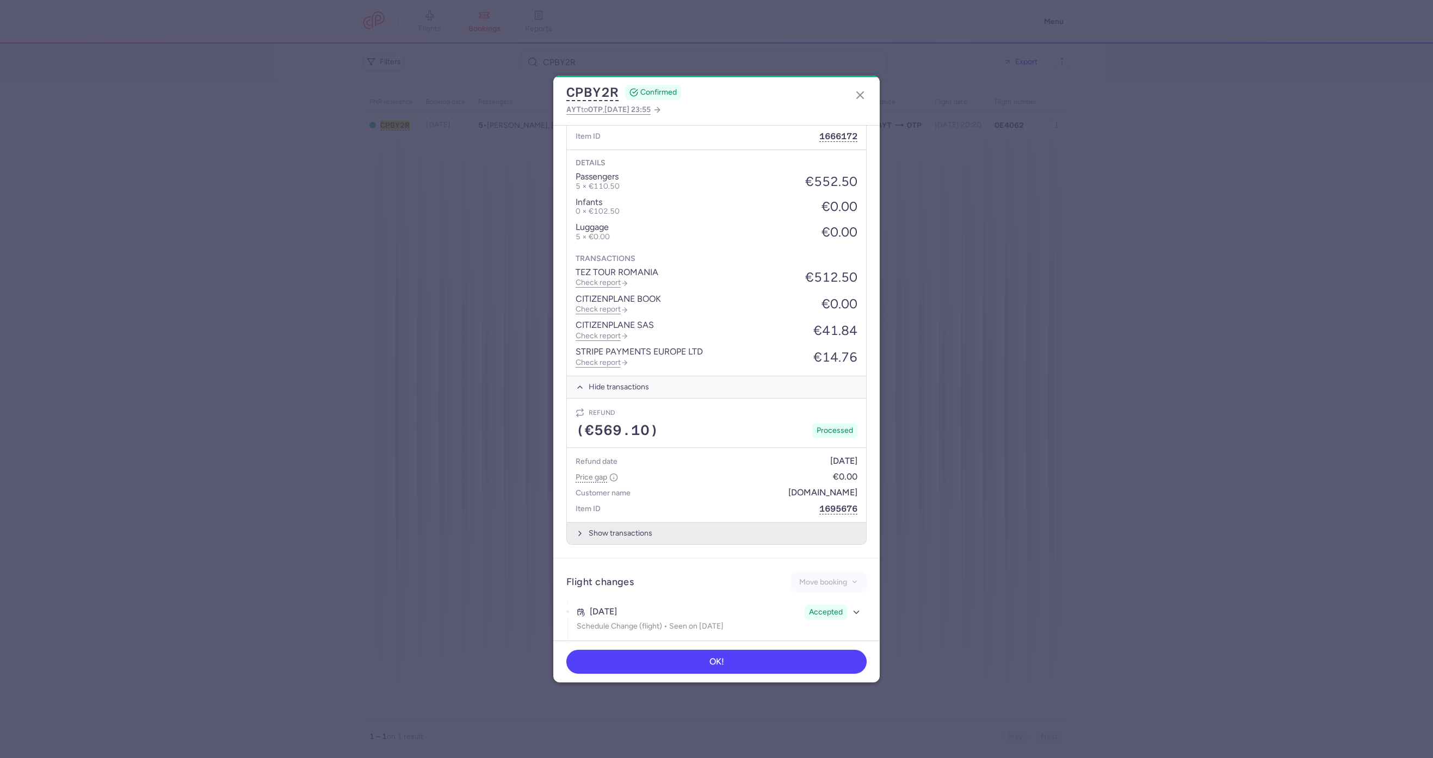
scroll to position [734, 0]
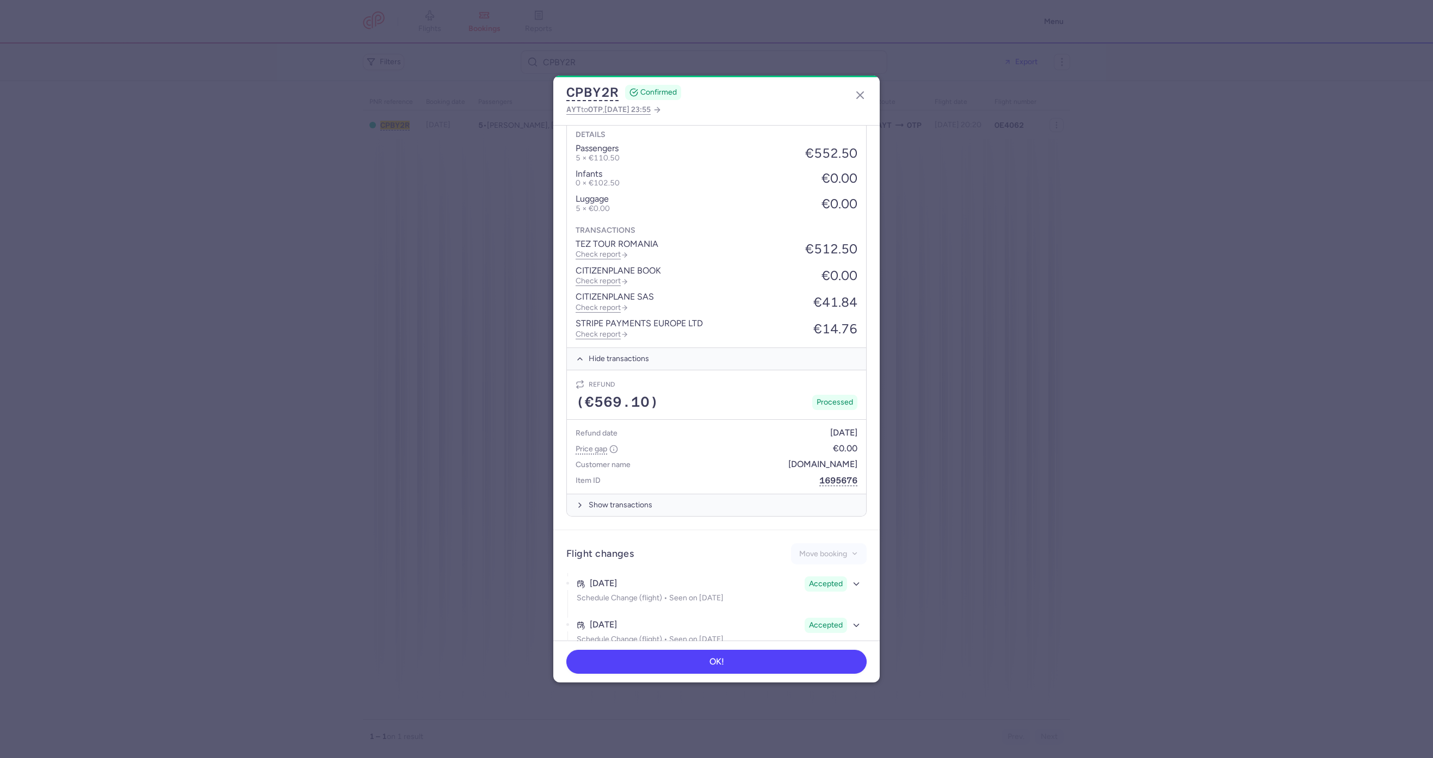
drag, startPoint x: 798, startPoint y: 423, endPoint x: 855, endPoint y: 429, distance: 57.4
click at [855, 429] on article "Items Go to items page Booking 1613996 €569.10 Processed Booking date [DATE] Fa…" at bounding box center [716, 239] width 326 height 584
copy span "[DATE]"
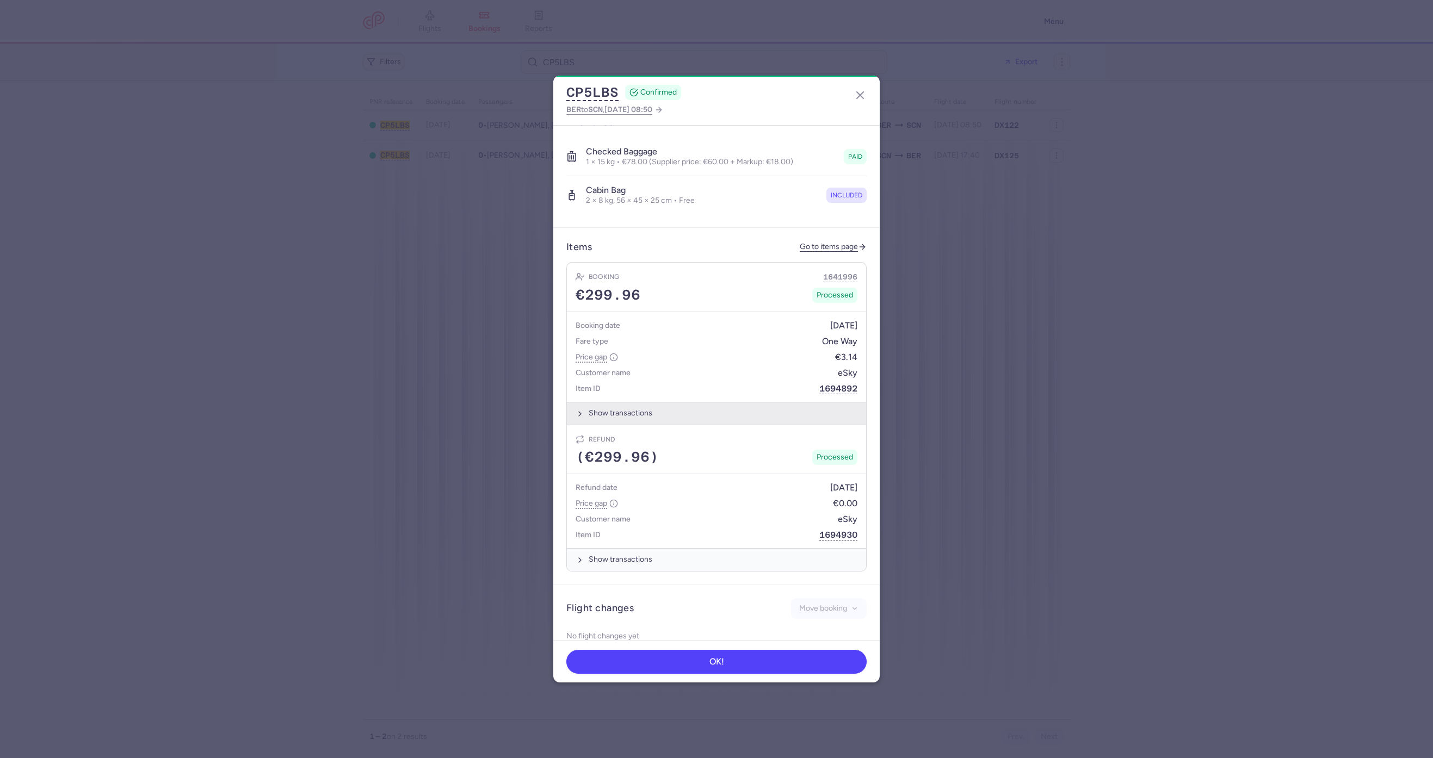
scroll to position [385, 0]
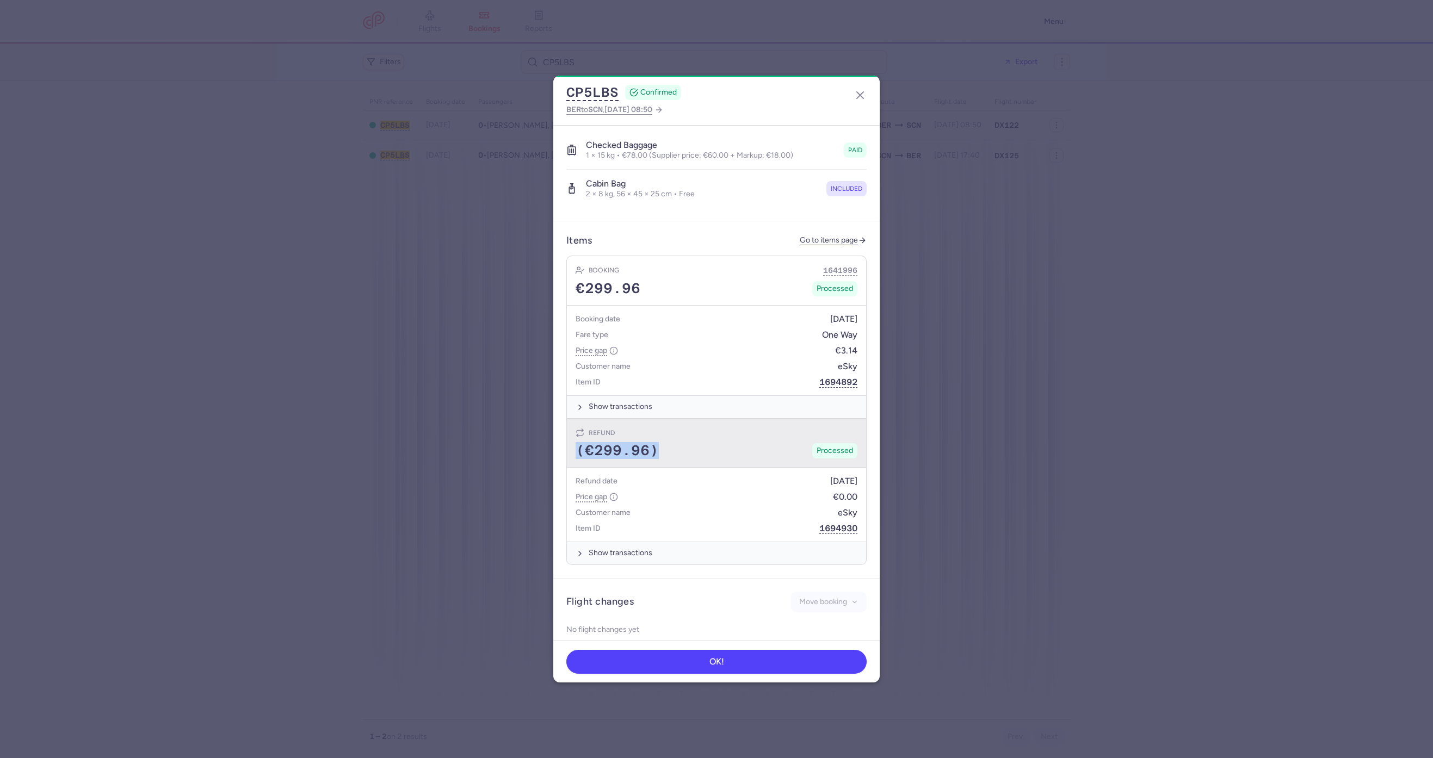
drag, startPoint x: 675, startPoint y: 435, endPoint x: 575, endPoint y: 449, distance: 101.1
click at [575, 449] on div "Refund (€299.96) Processed" at bounding box center [716, 444] width 299 height 50
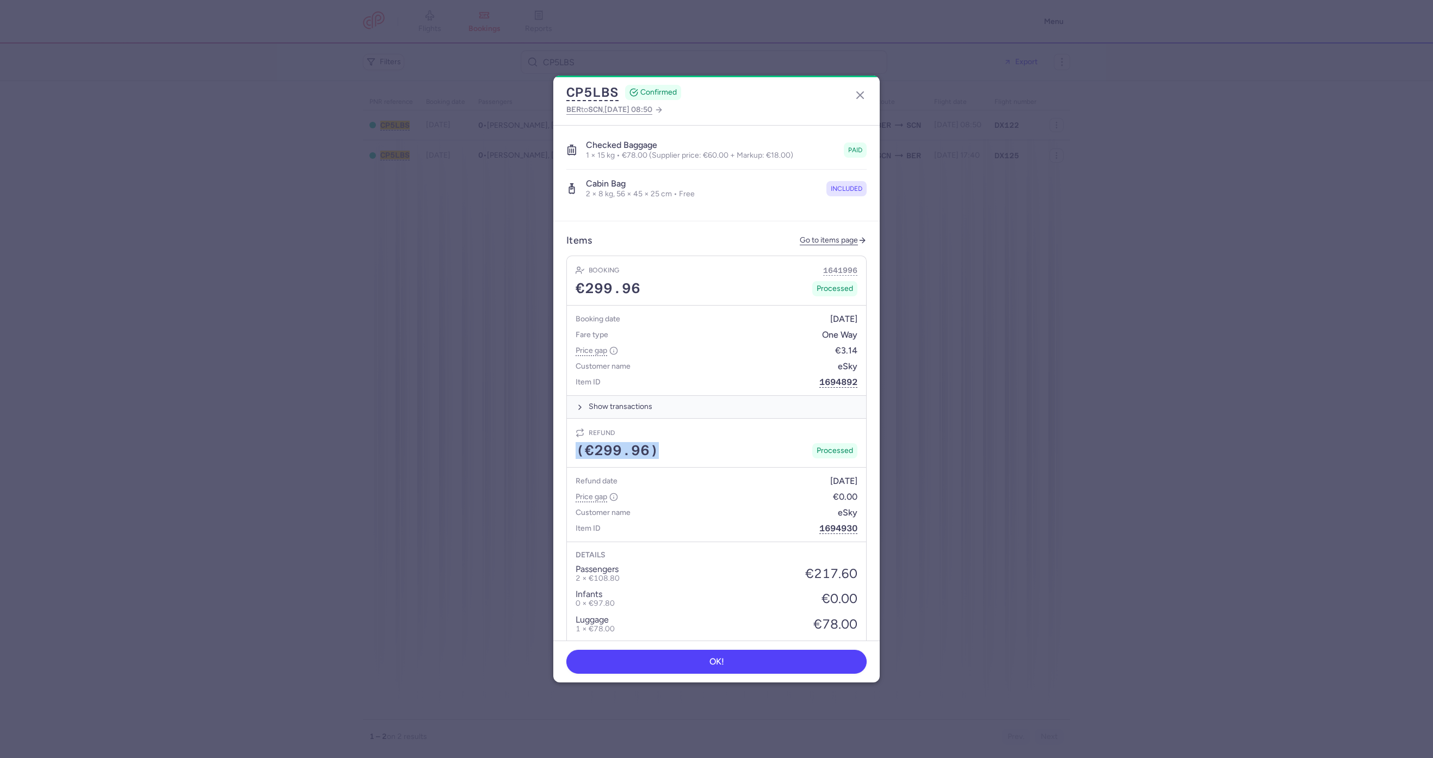
copy span "(€299.96)"
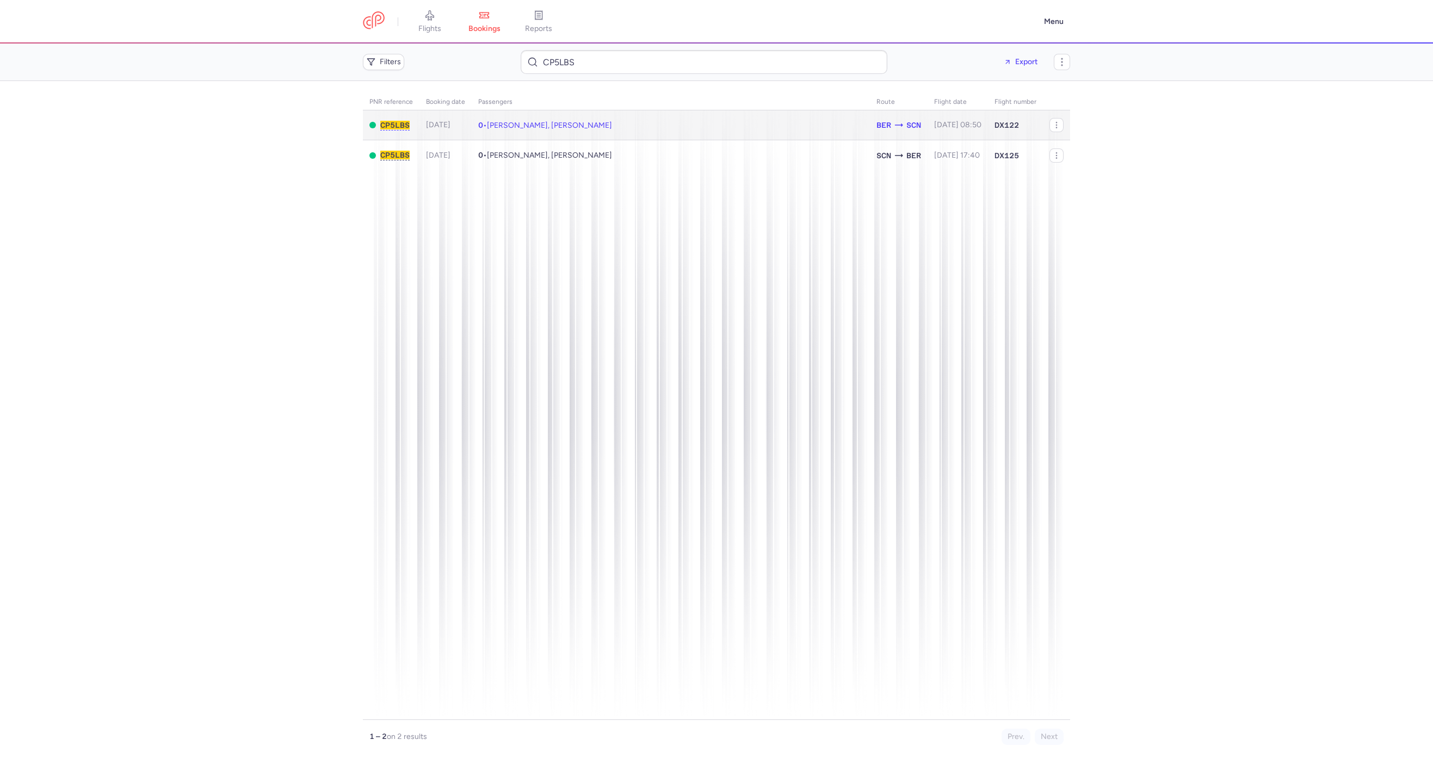
click at [597, 112] on td "0 • [PERSON_NAME], [PERSON_NAME]" at bounding box center [671, 125] width 398 height 30
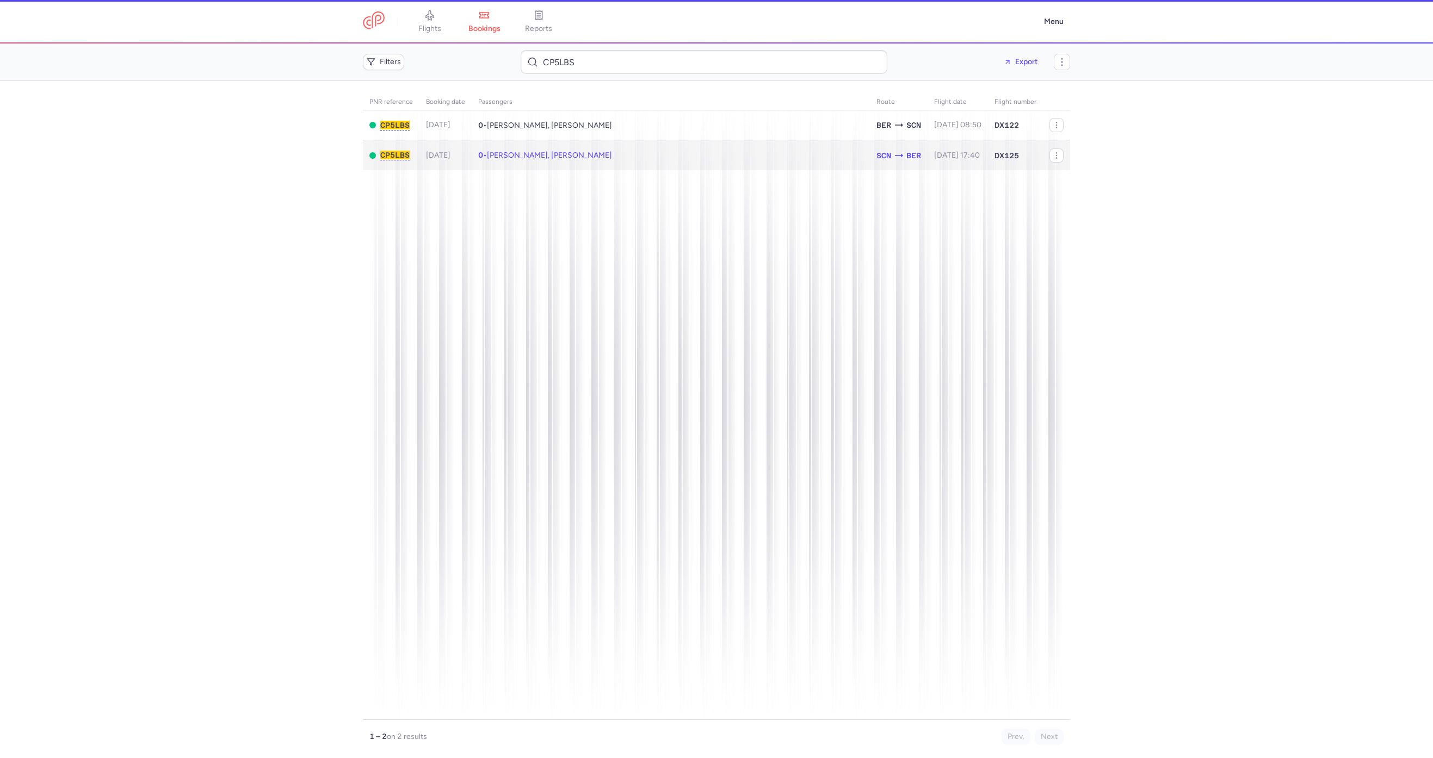
click at [555, 143] on td "0 • [PERSON_NAME], [PERSON_NAME]" at bounding box center [671, 155] width 398 height 30
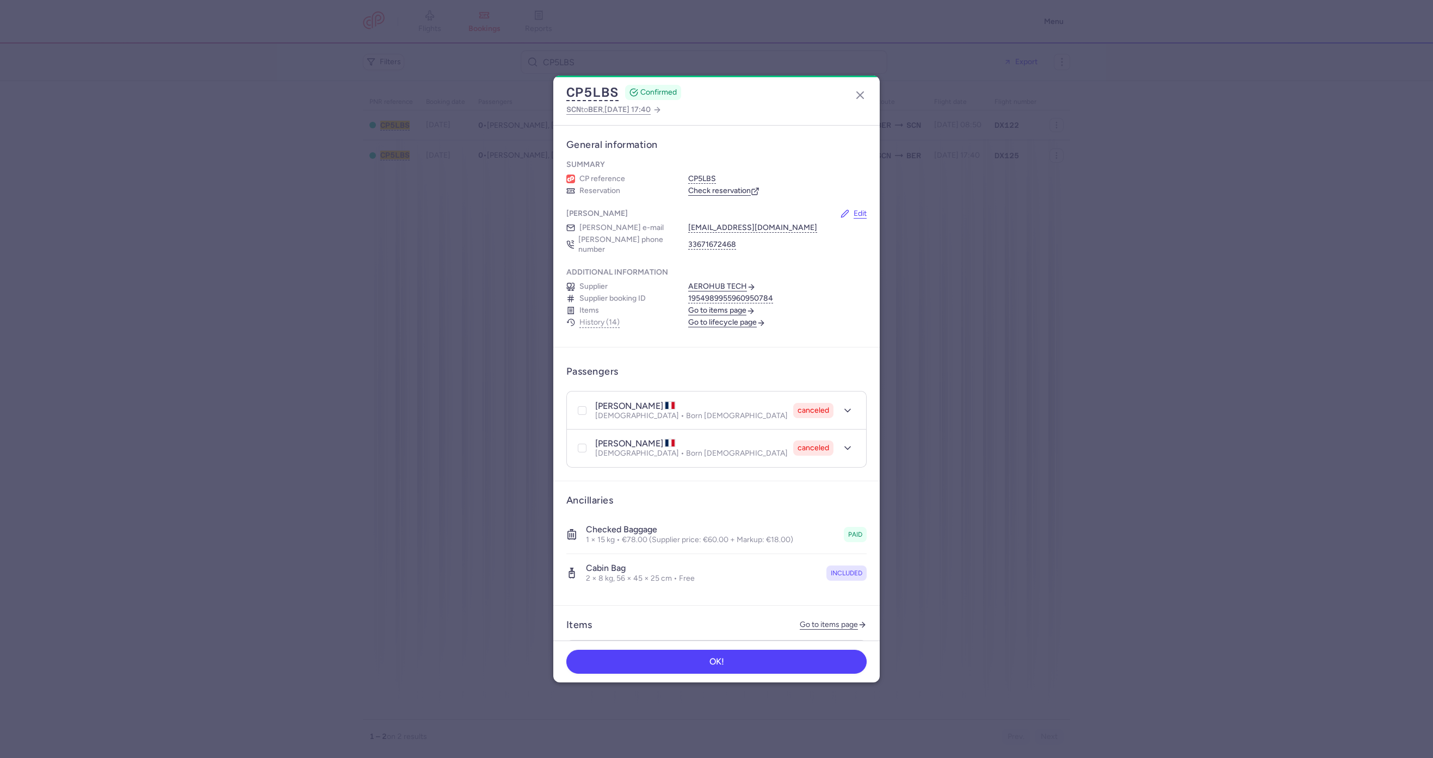
scroll to position [326, 0]
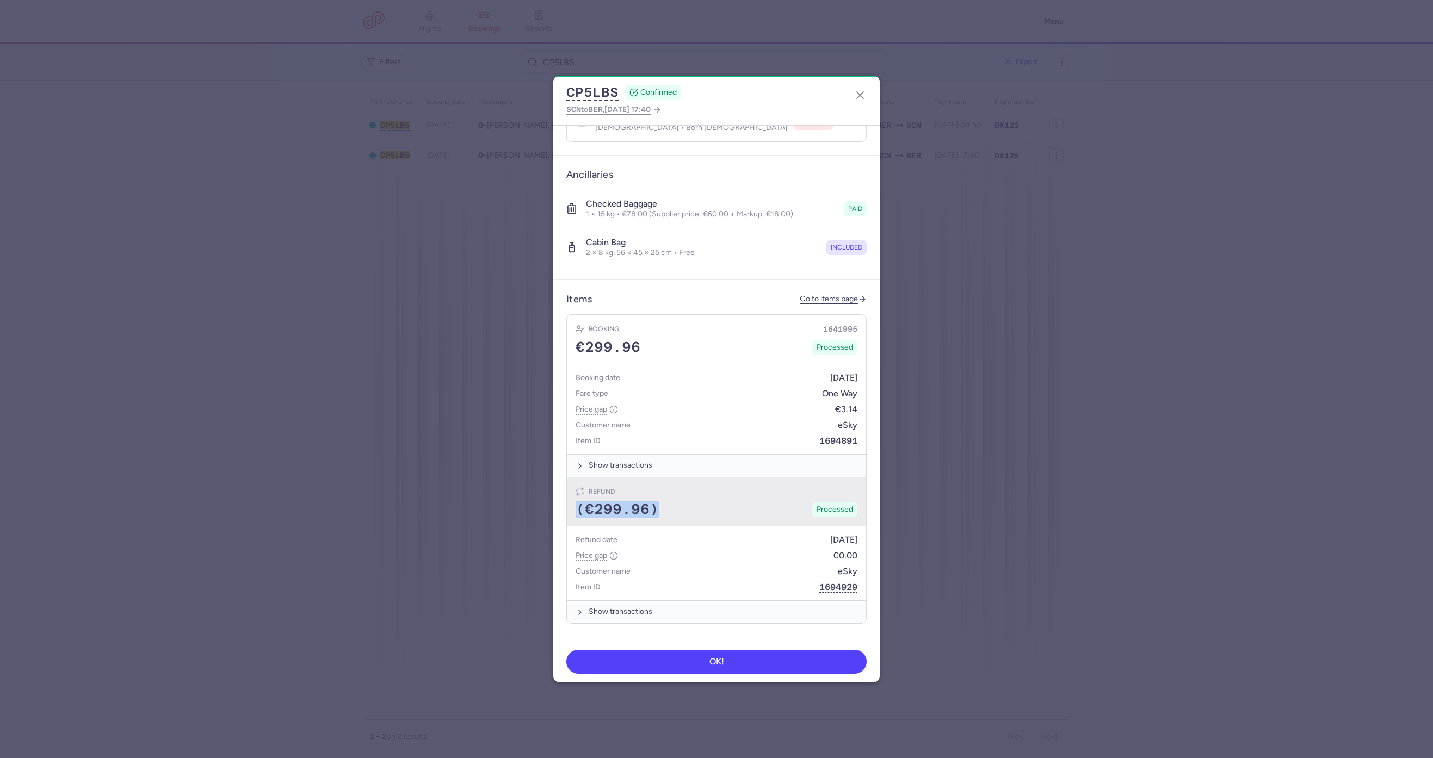
drag, startPoint x: 592, startPoint y: 497, endPoint x: 570, endPoint y: 503, distance: 23.6
click at [570, 503] on div "Refund (€299.96) Processed" at bounding box center [716, 503] width 299 height 50
copy span "(€299.96)"
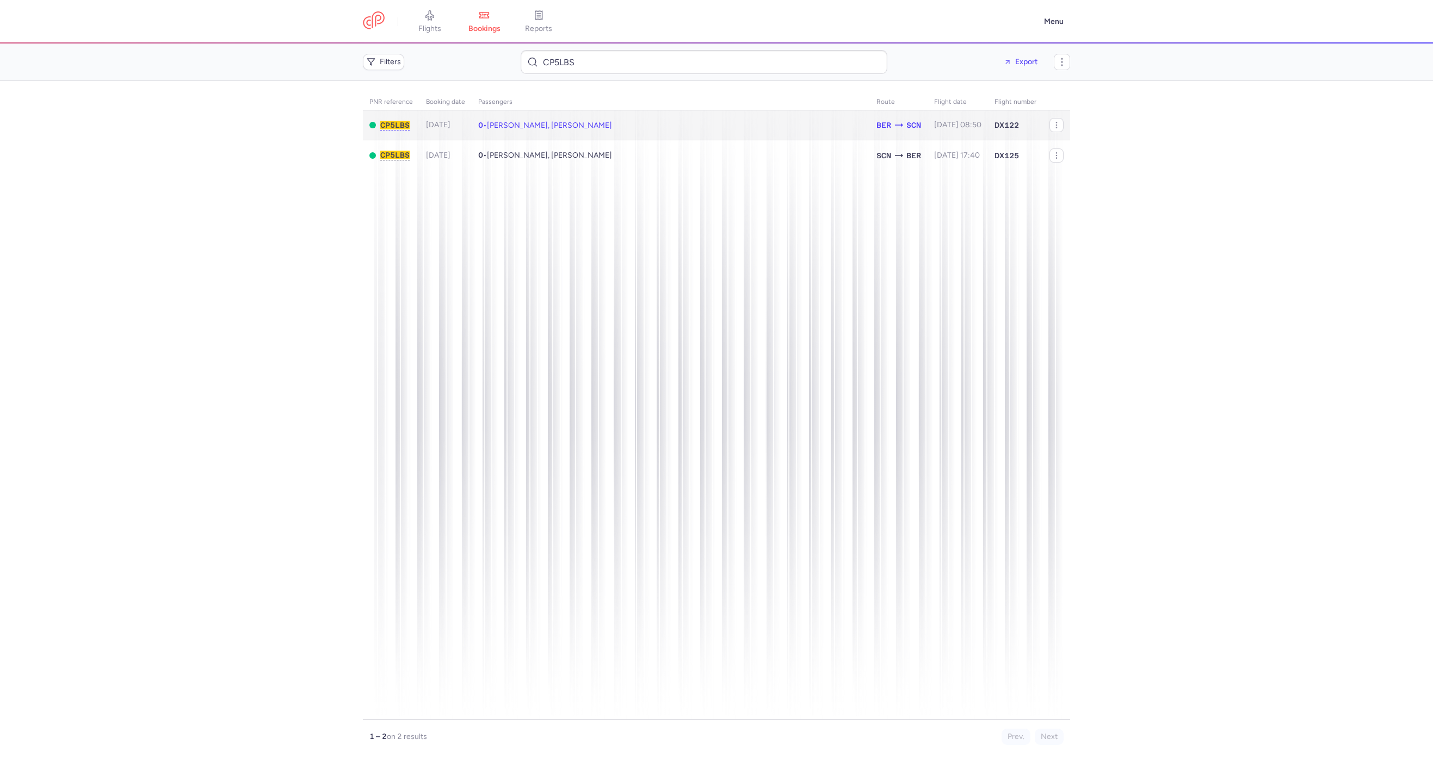
click at [612, 129] on td "0 • [PERSON_NAME], [PERSON_NAME]" at bounding box center [671, 125] width 398 height 30
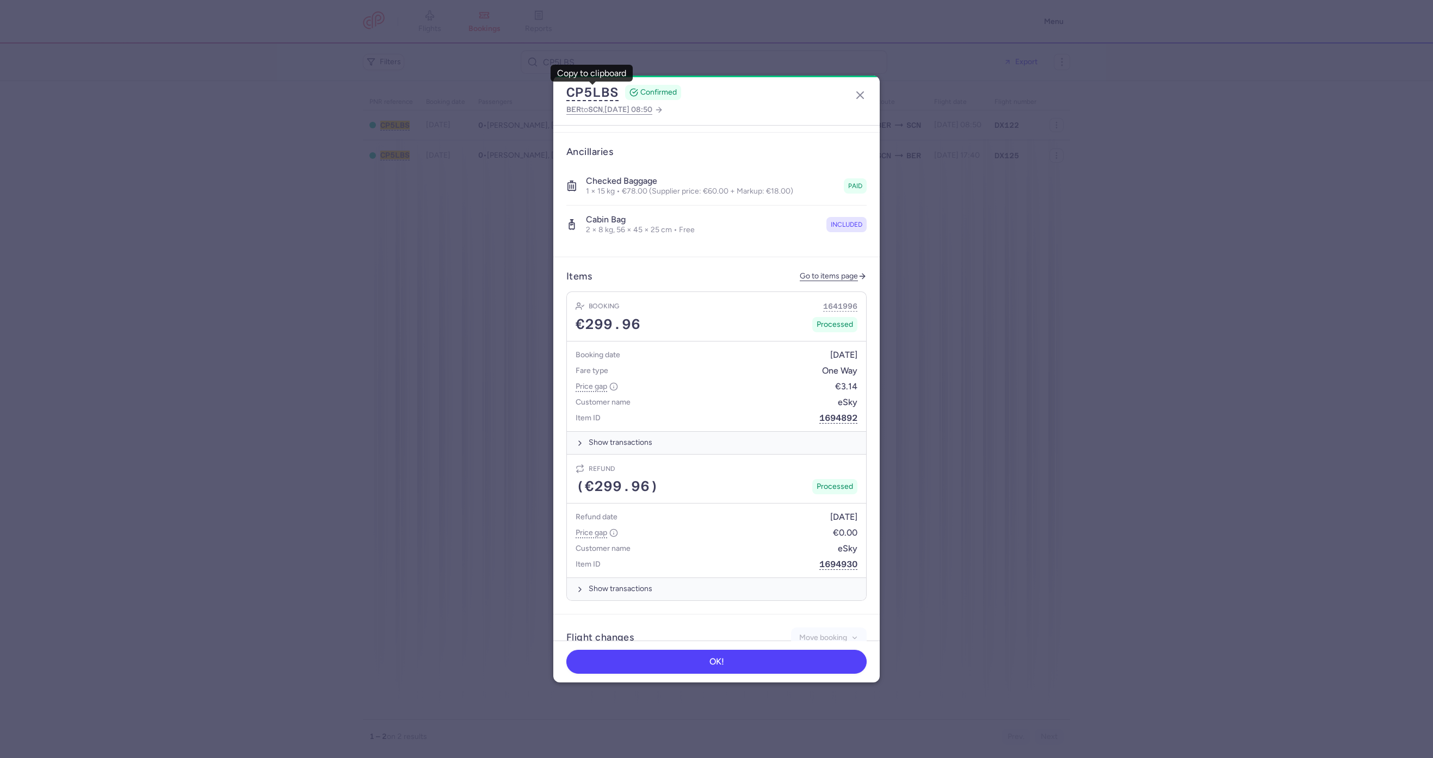
scroll to position [385, 0]
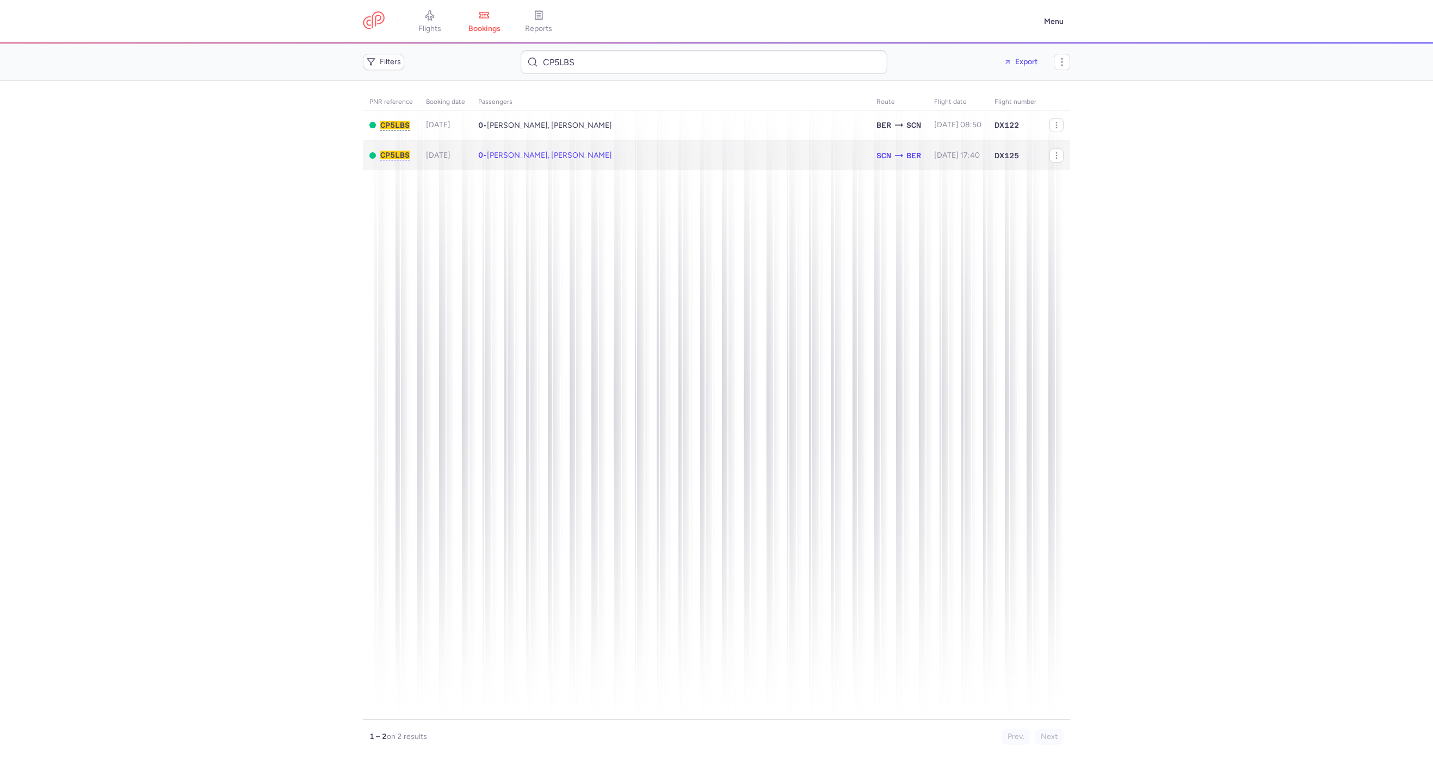
click at [684, 164] on td "0 • [PERSON_NAME], [PERSON_NAME]" at bounding box center [671, 155] width 398 height 30
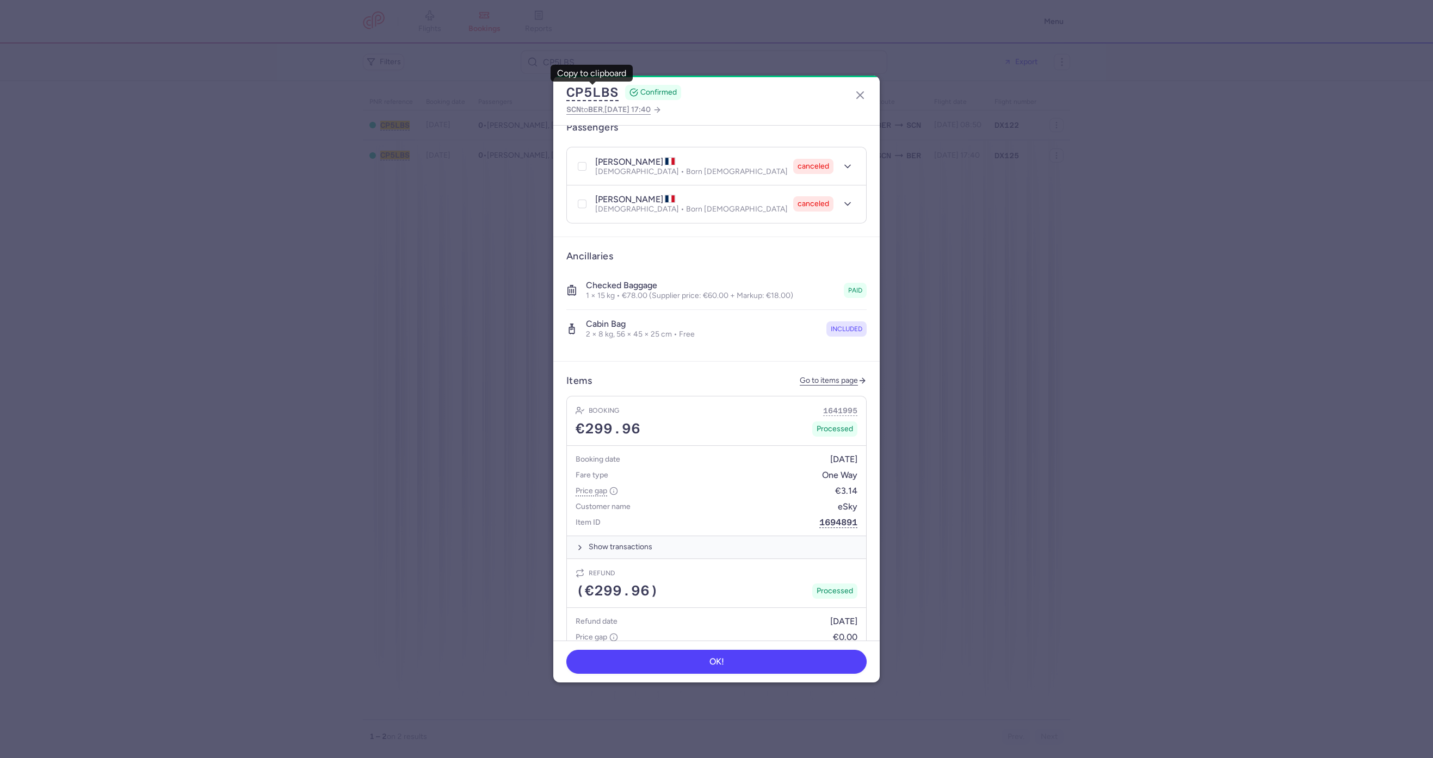
scroll to position [385, 0]
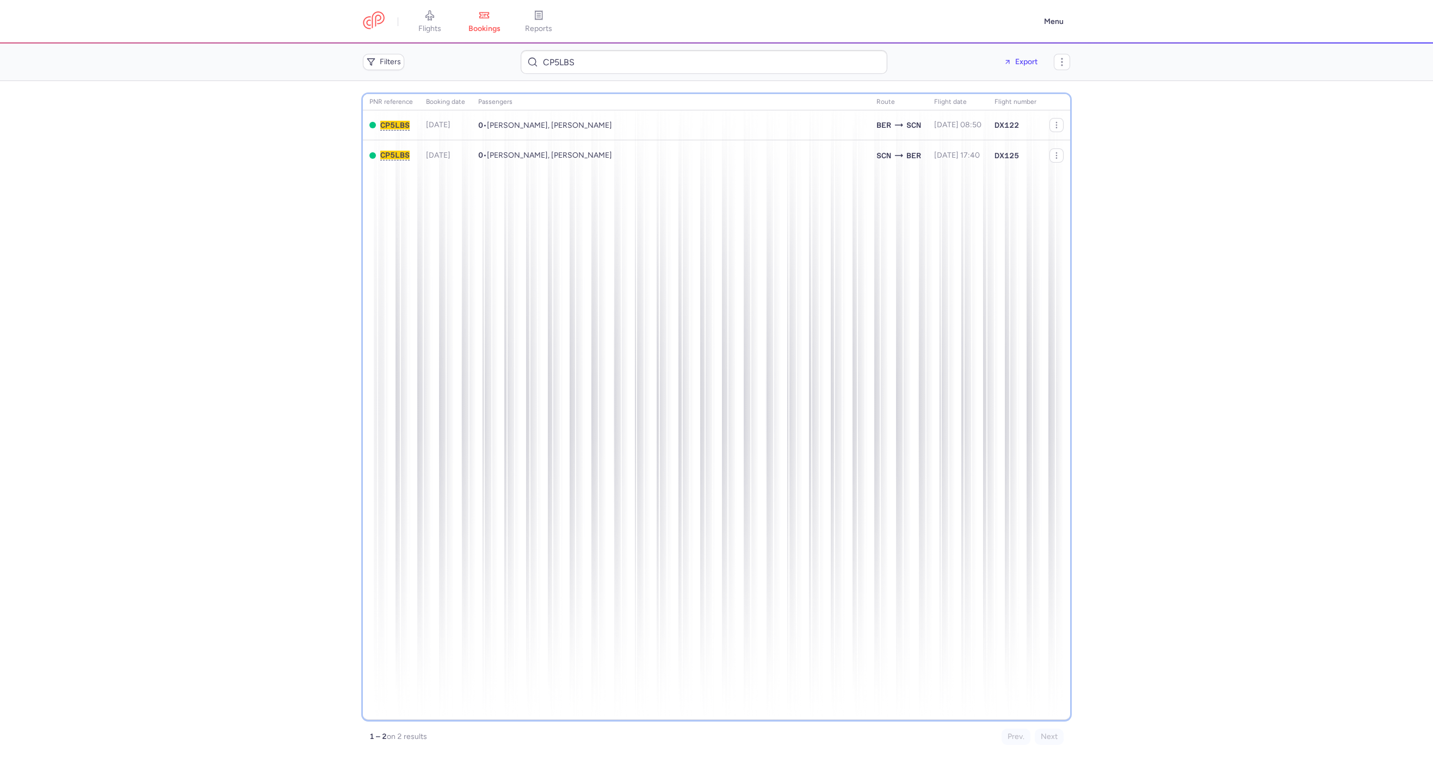
click at [709, 106] on th "Passengers" at bounding box center [671, 102] width 398 height 16
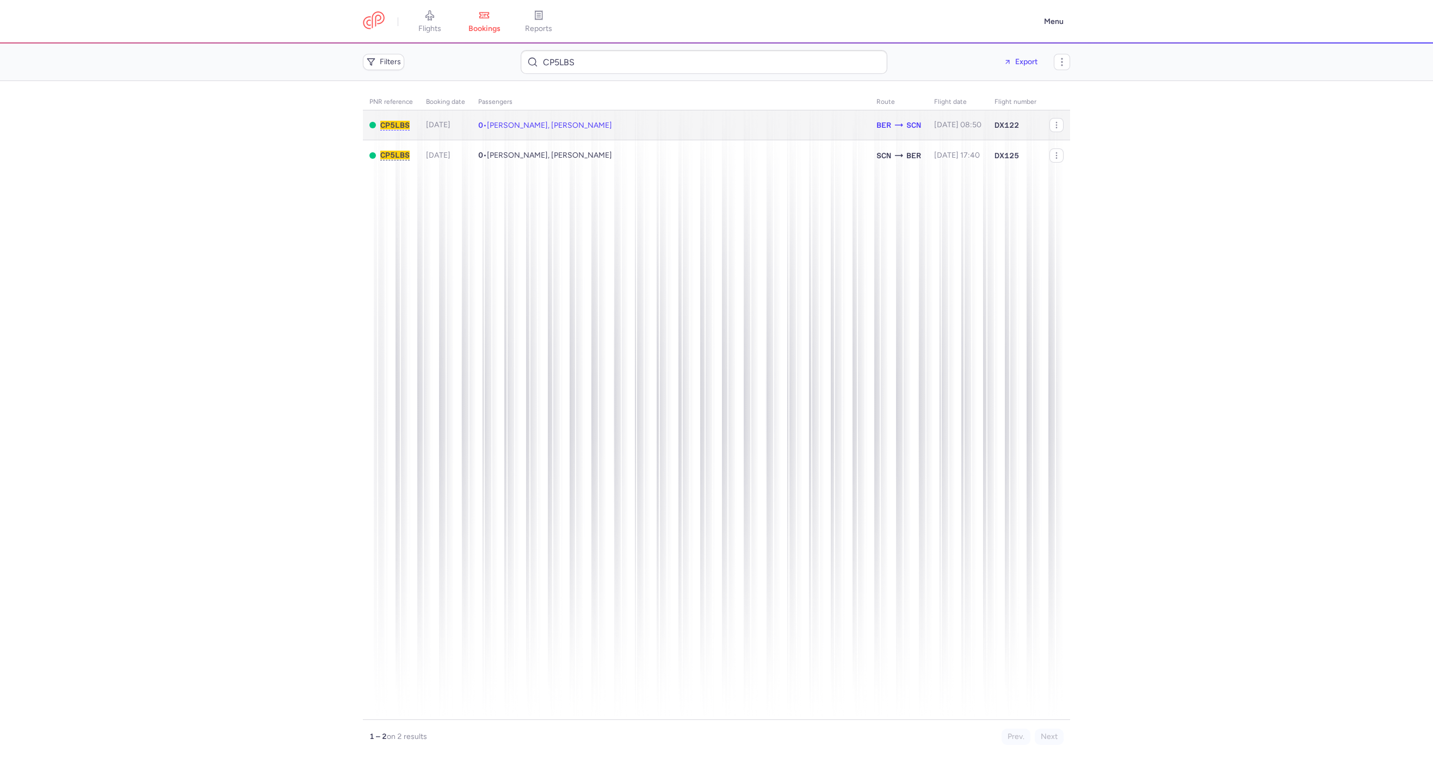
click at [637, 122] on td "0 • [PERSON_NAME], [PERSON_NAME]" at bounding box center [671, 125] width 398 height 30
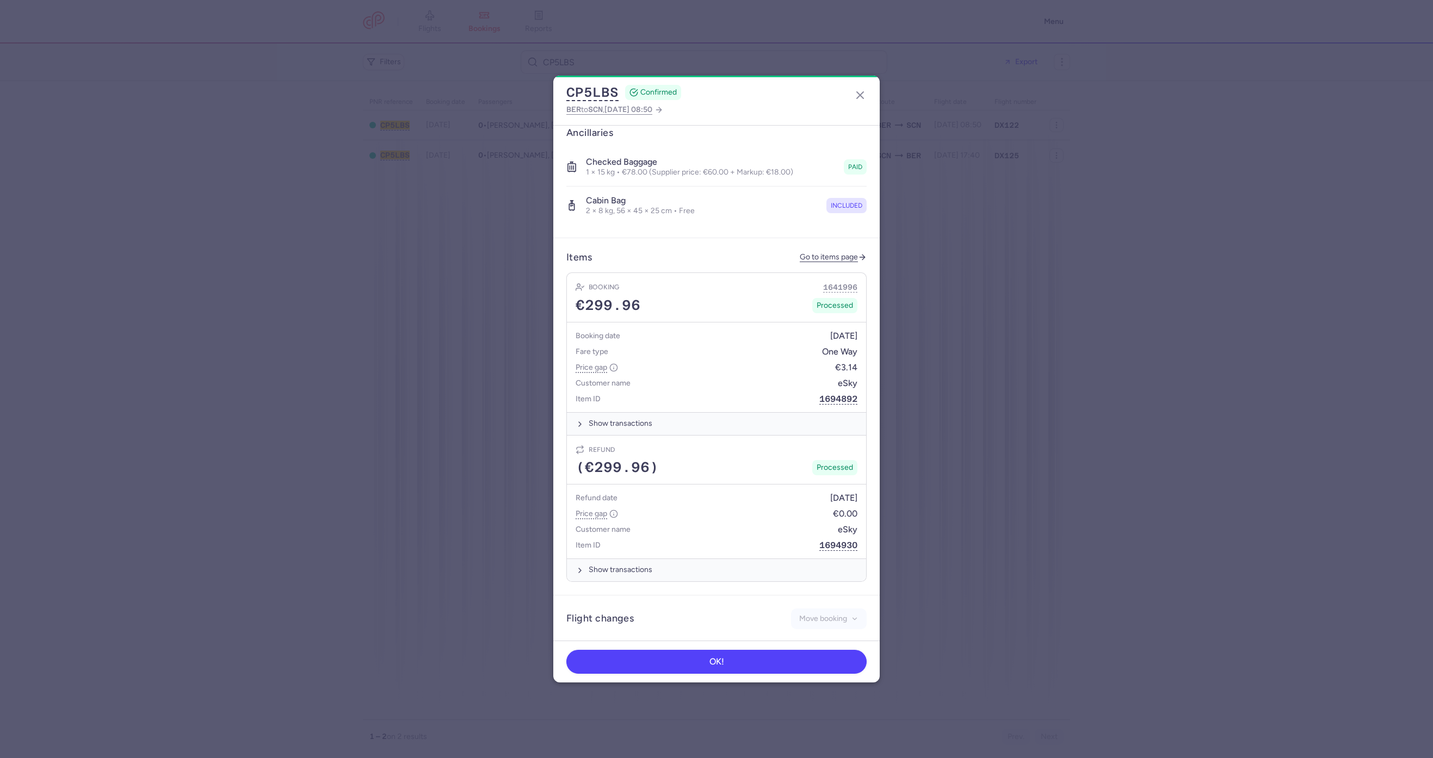
scroll to position [385, 0]
